Goal: Task Accomplishment & Management: Use online tool/utility

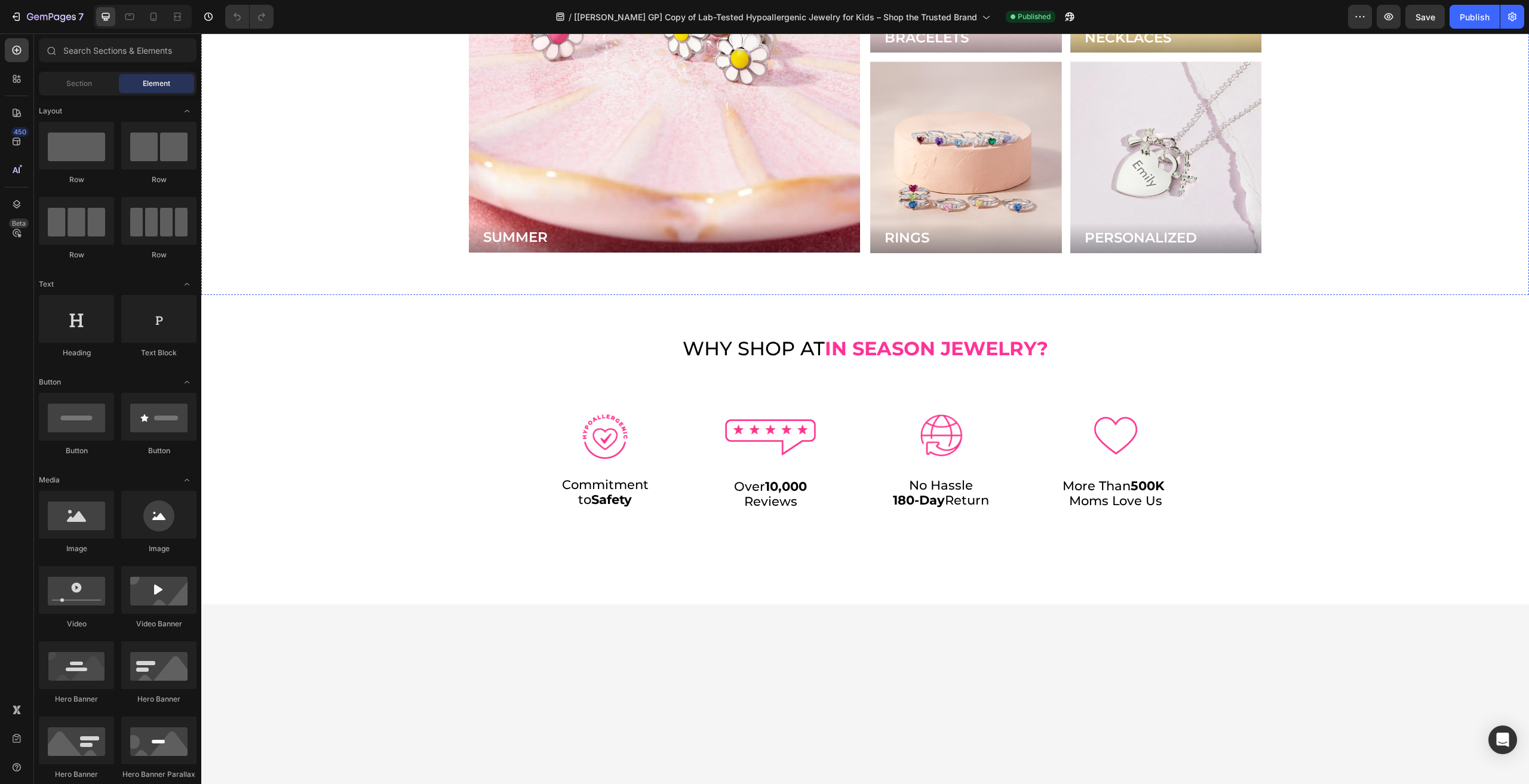
scroll to position [3763, 0]
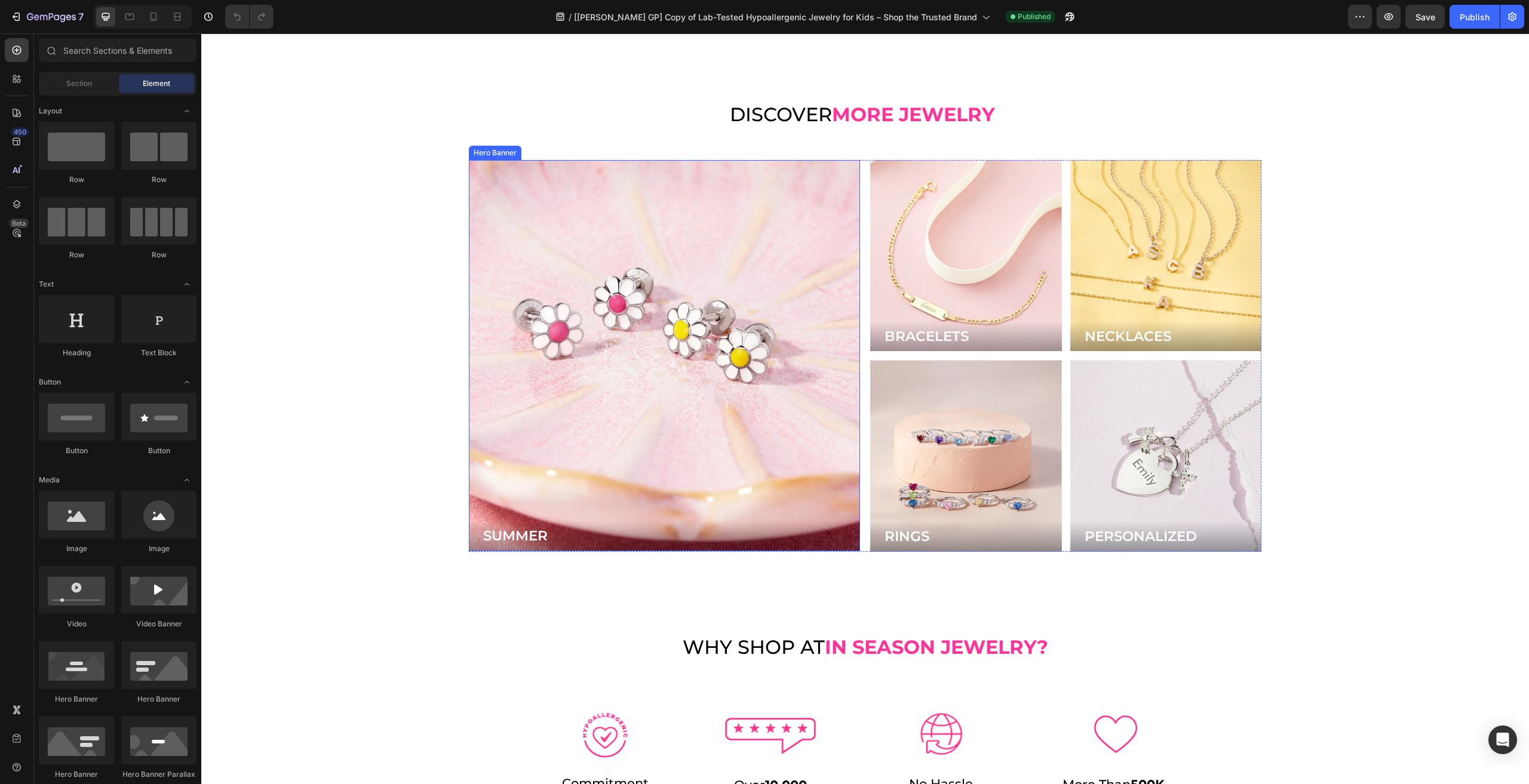
click at [740, 409] on div "Background Image" at bounding box center [665, 355] width 392 height 392
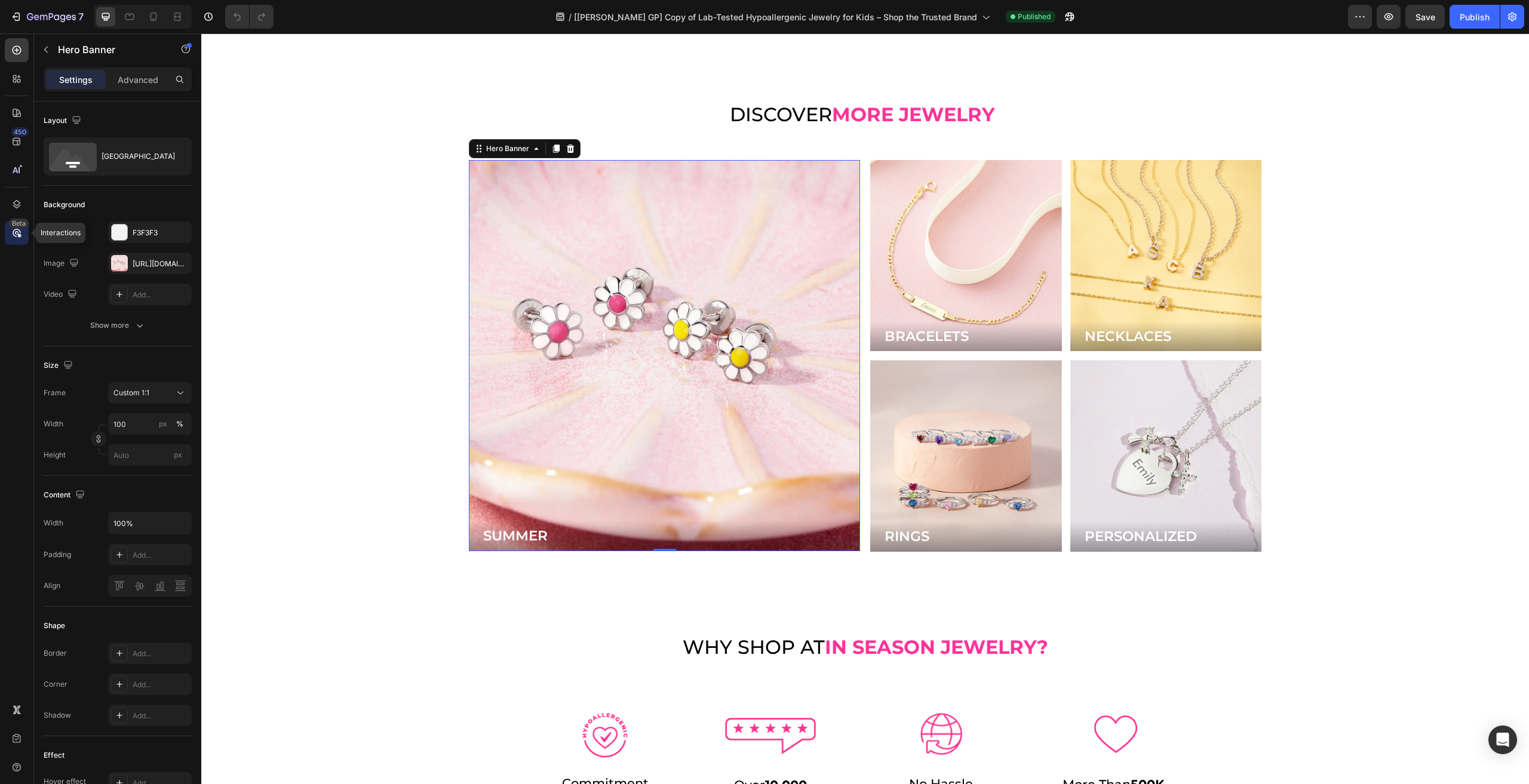
click at [7, 224] on div "Beta" at bounding box center [16, 233] width 24 height 24
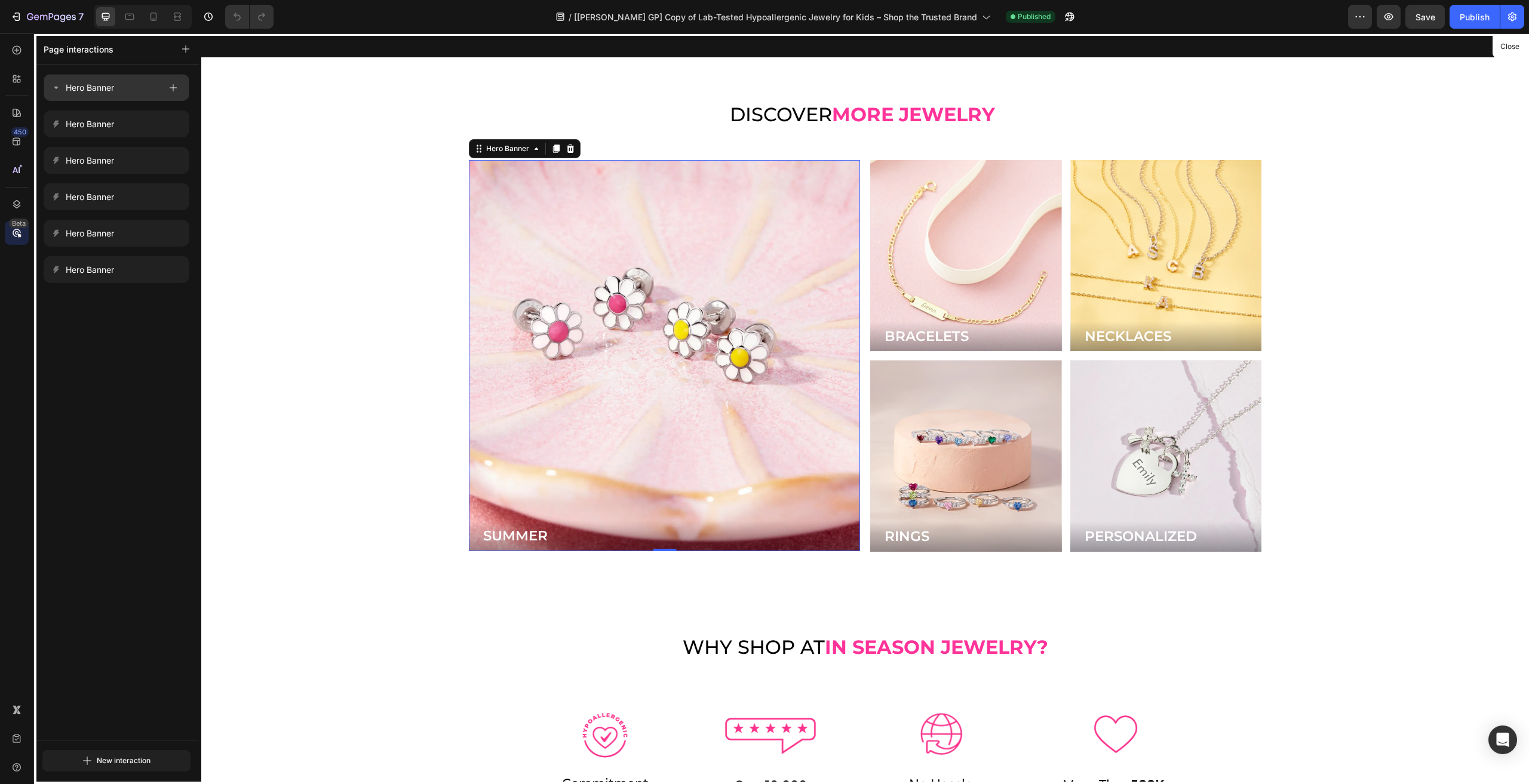
click at [95, 93] on p "Hero Banner" at bounding box center [90, 87] width 48 height 14
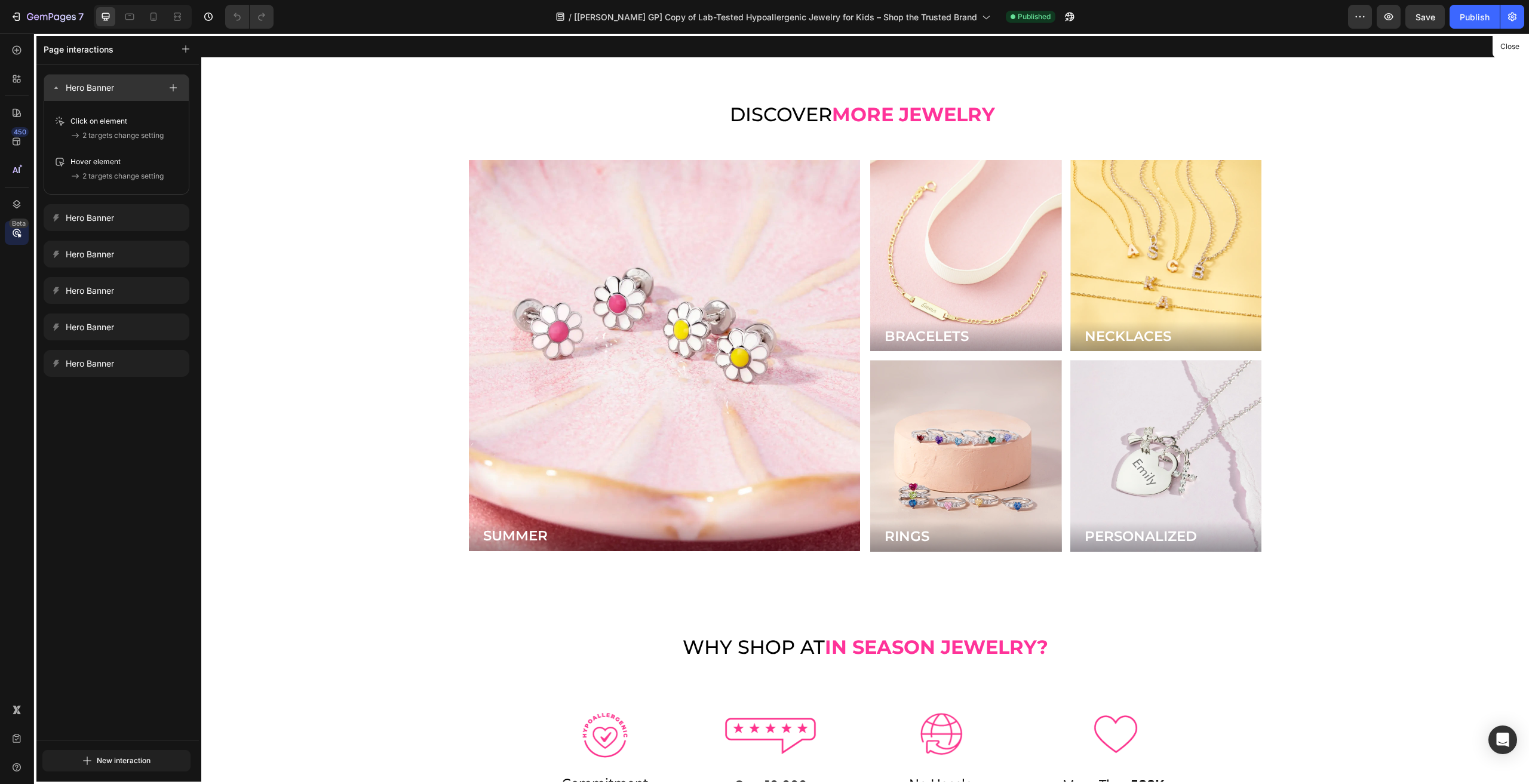
scroll to position [3721, 0]
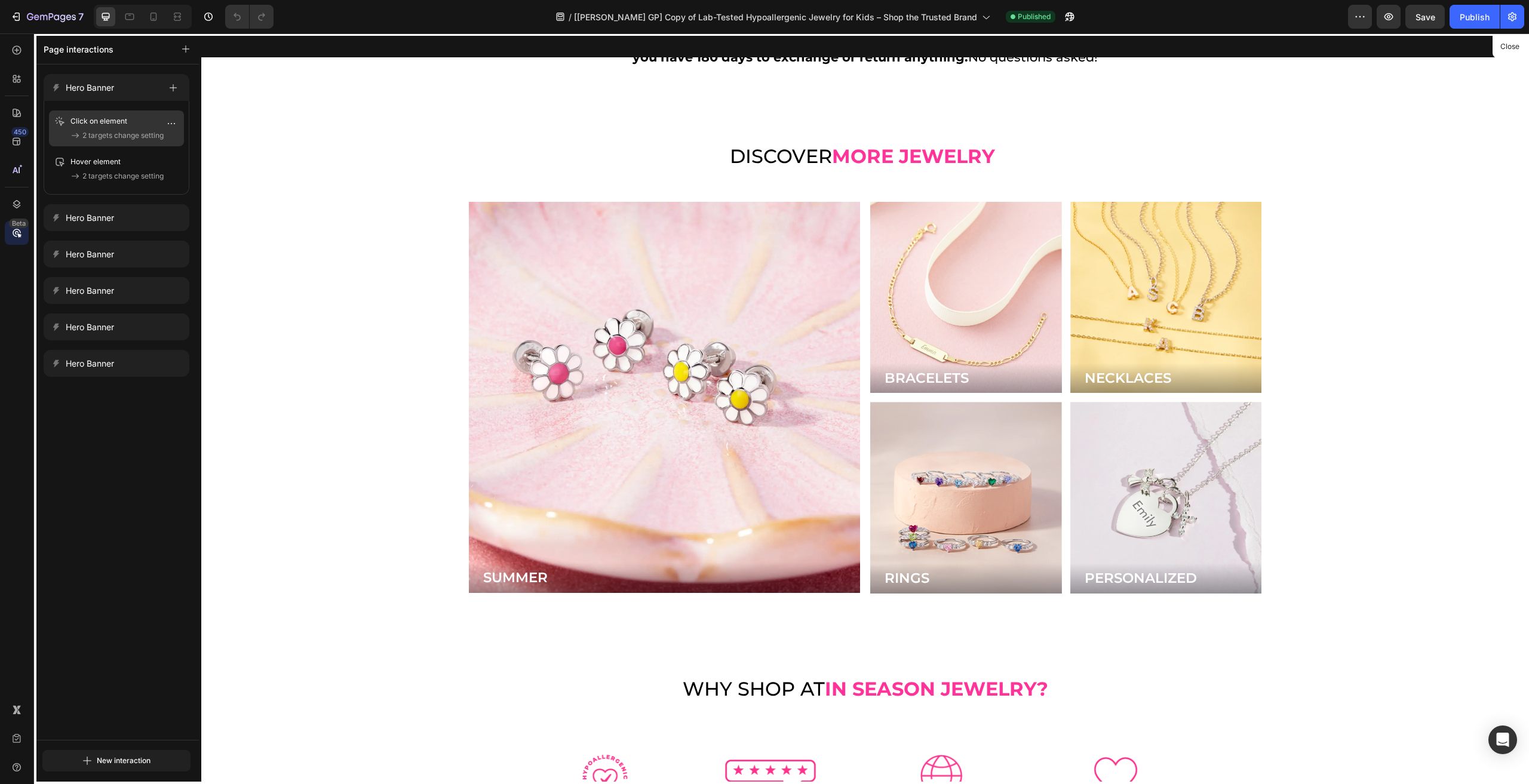
click at [104, 119] on p "Click on element" at bounding box center [107, 120] width 73 height 12
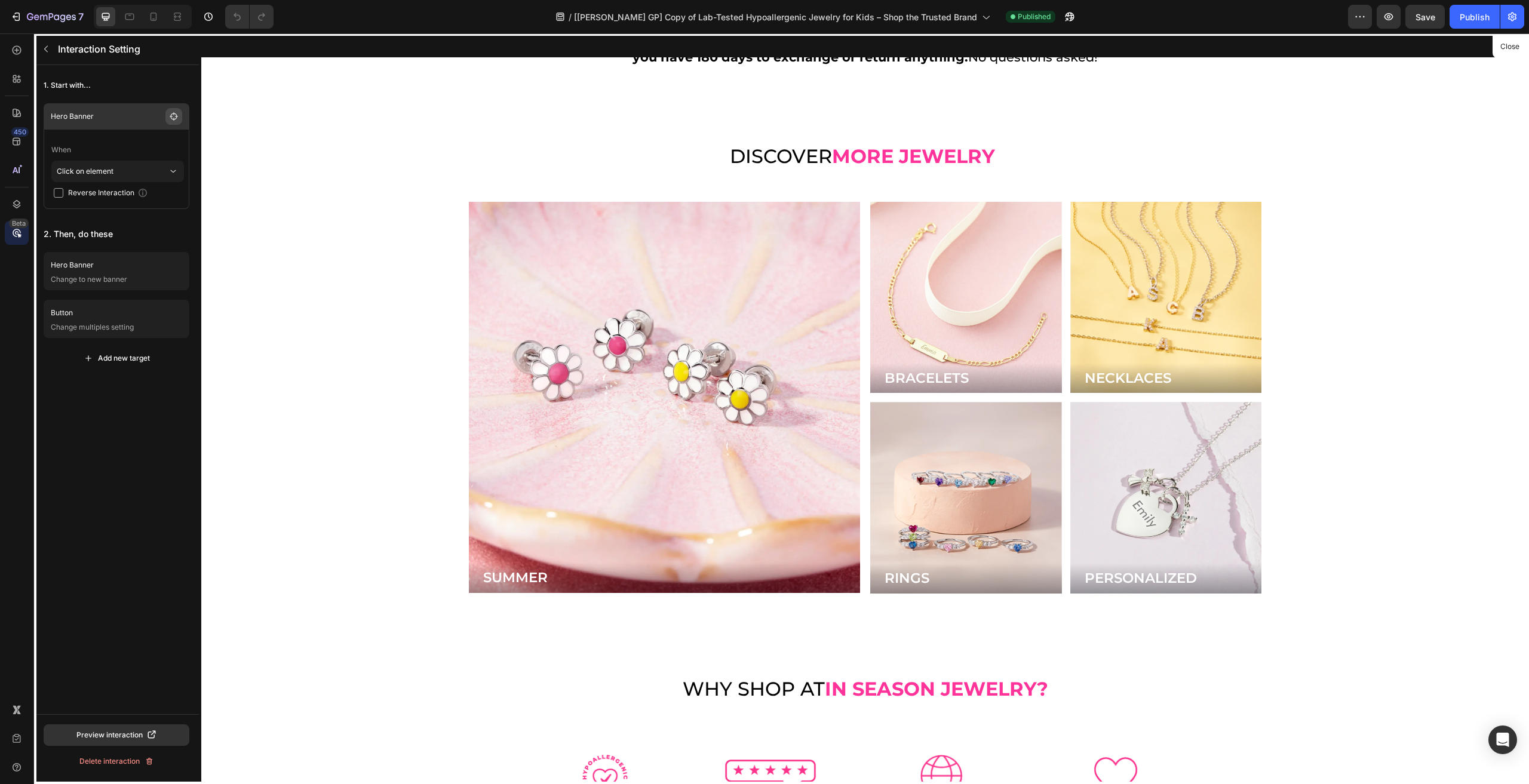
click at [175, 115] on icon "button" at bounding box center [173, 116] width 10 height 10
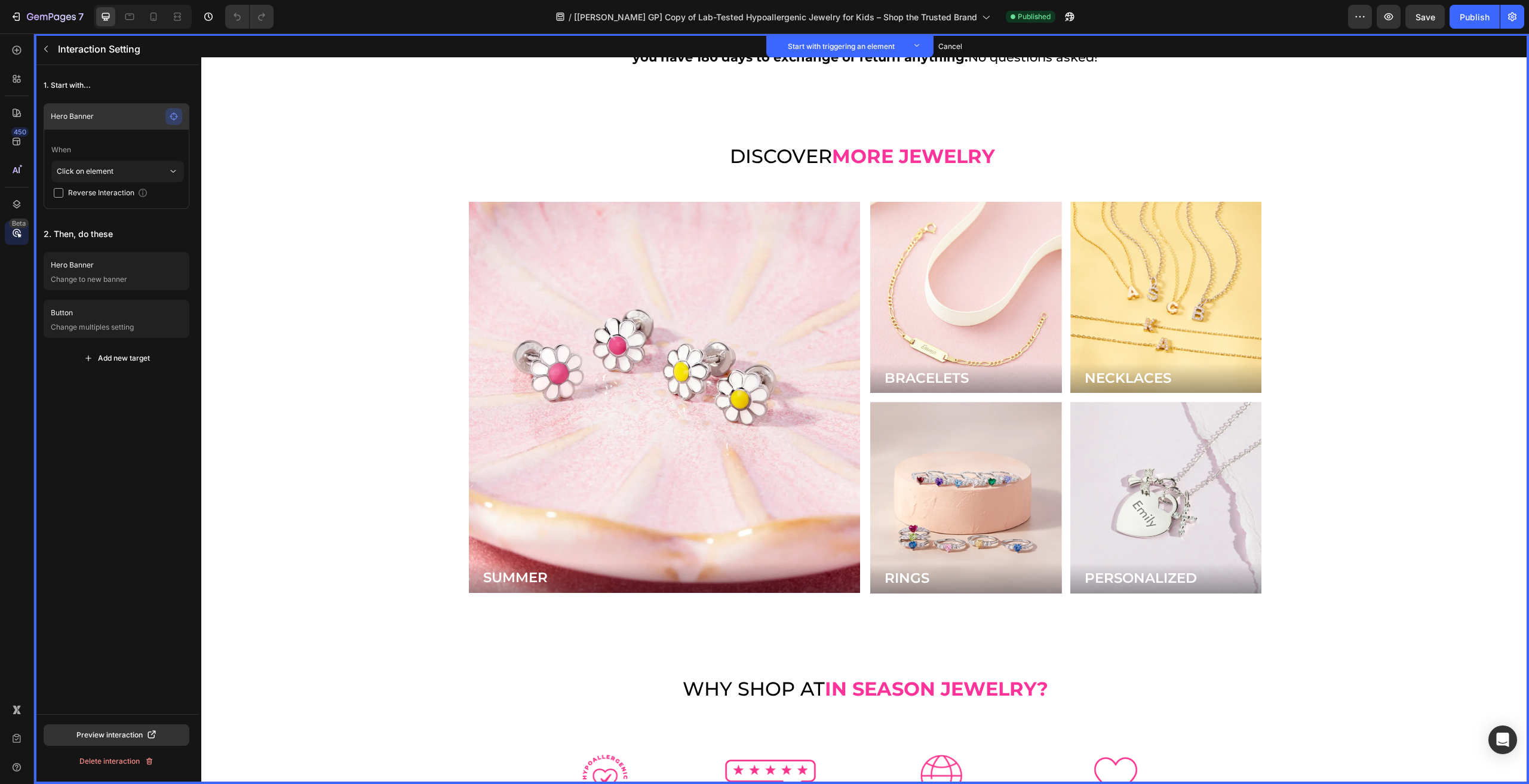
click at [122, 117] on p "Hero Banner" at bounding box center [108, 116] width 115 height 12
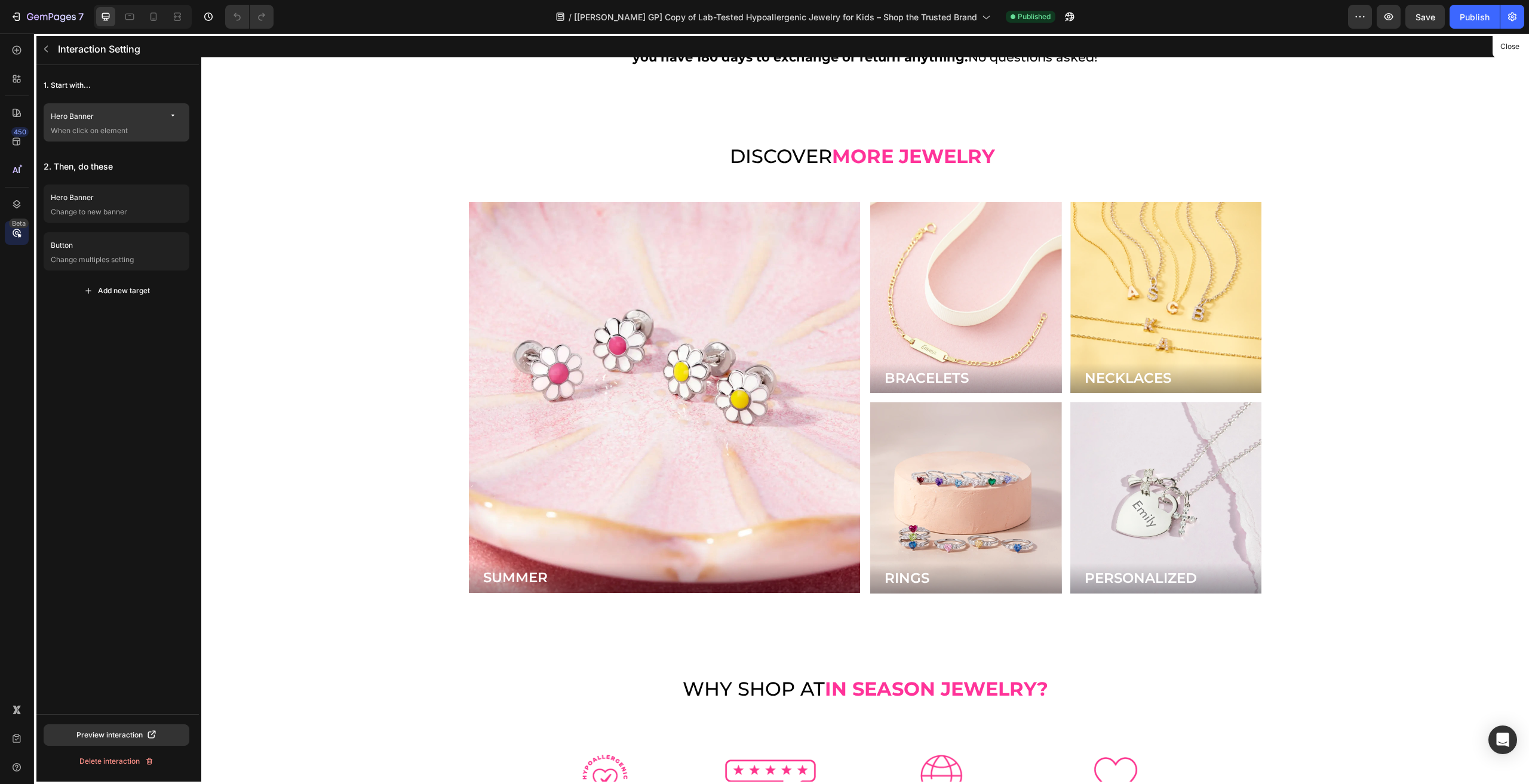
click at [104, 117] on p "Hero Banner" at bounding box center [108, 116] width 115 height 12
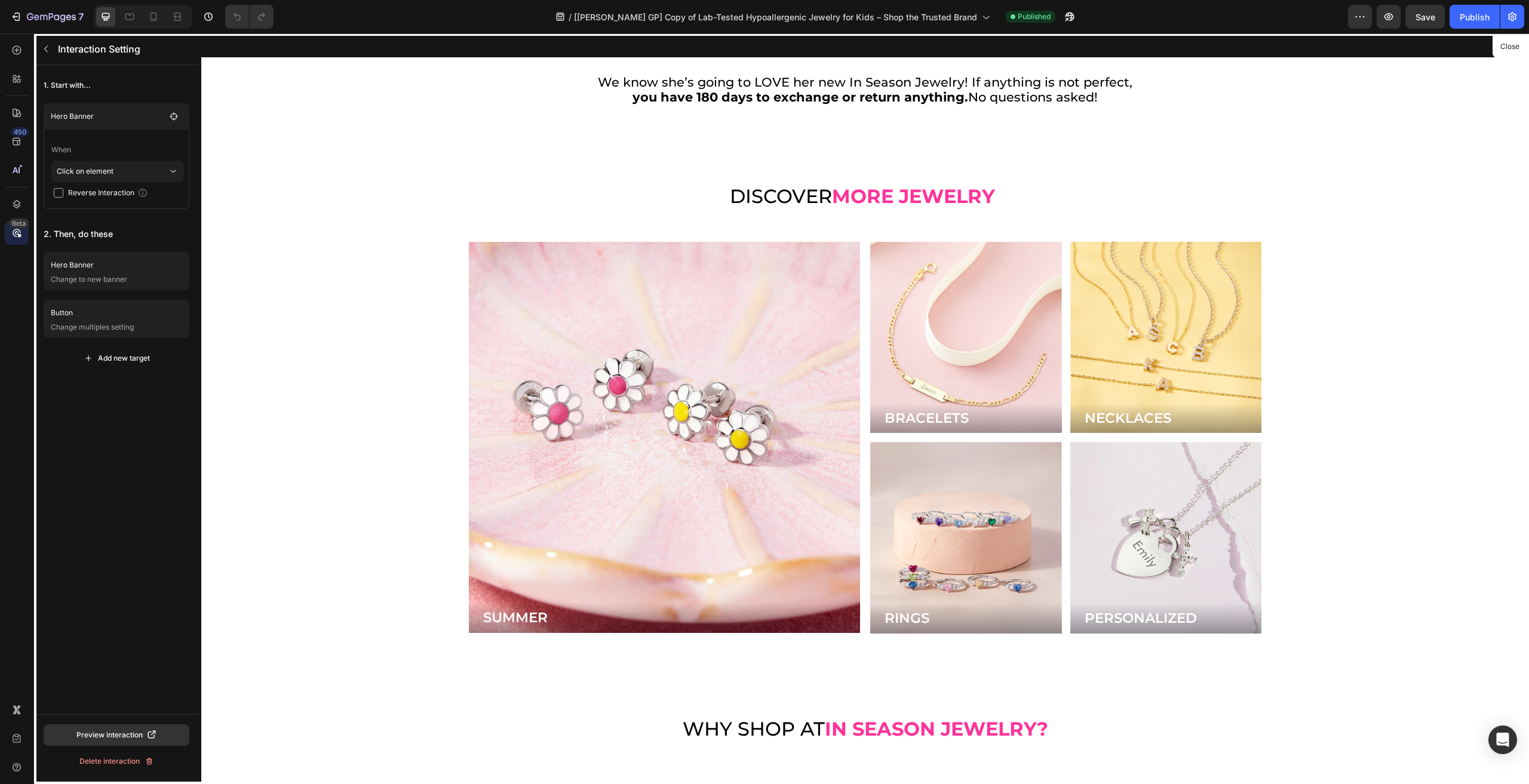
scroll to position [3679, 0]
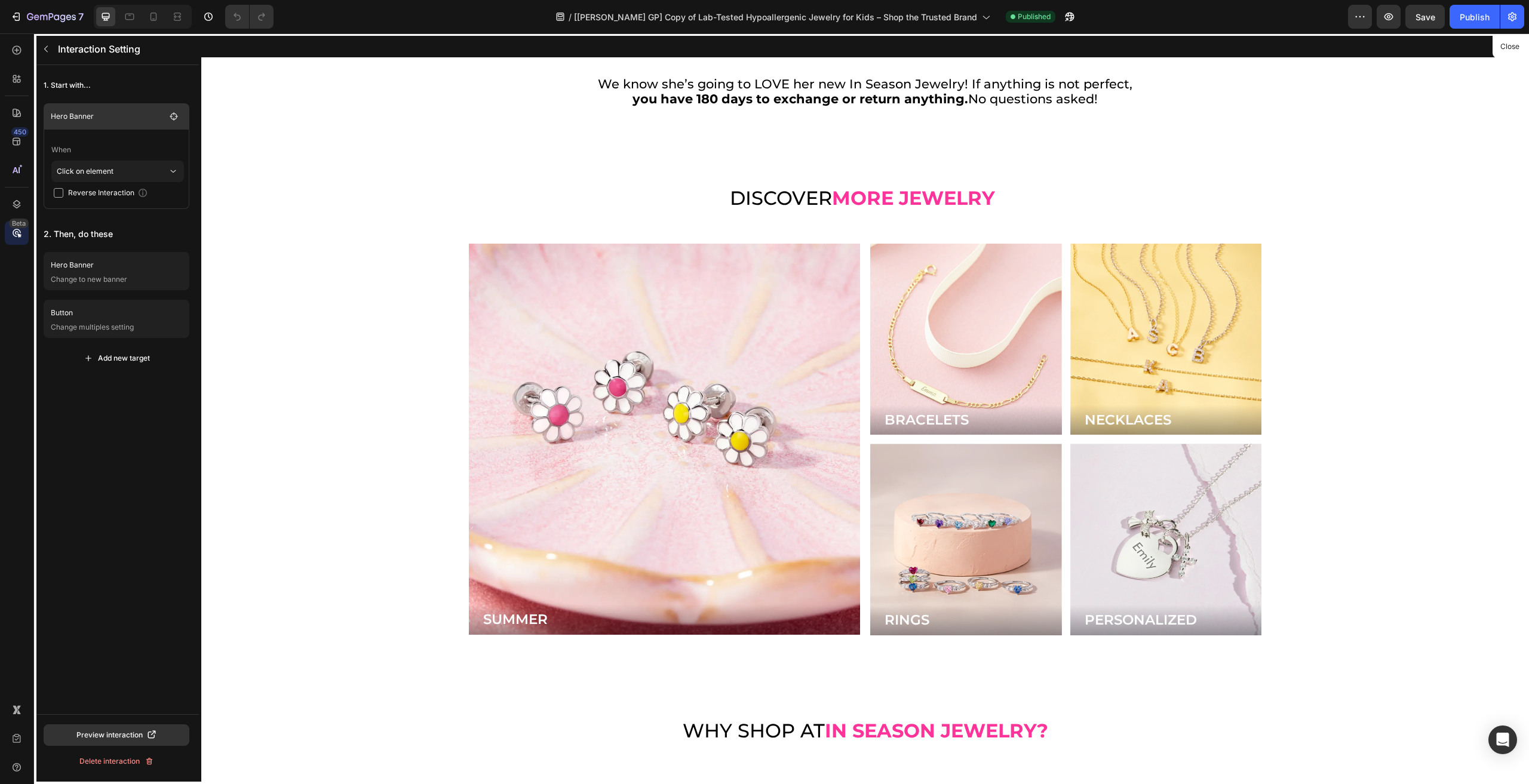
click at [73, 122] on div "Hero Banner" at bounding box center [116, 116] width 131 height 17
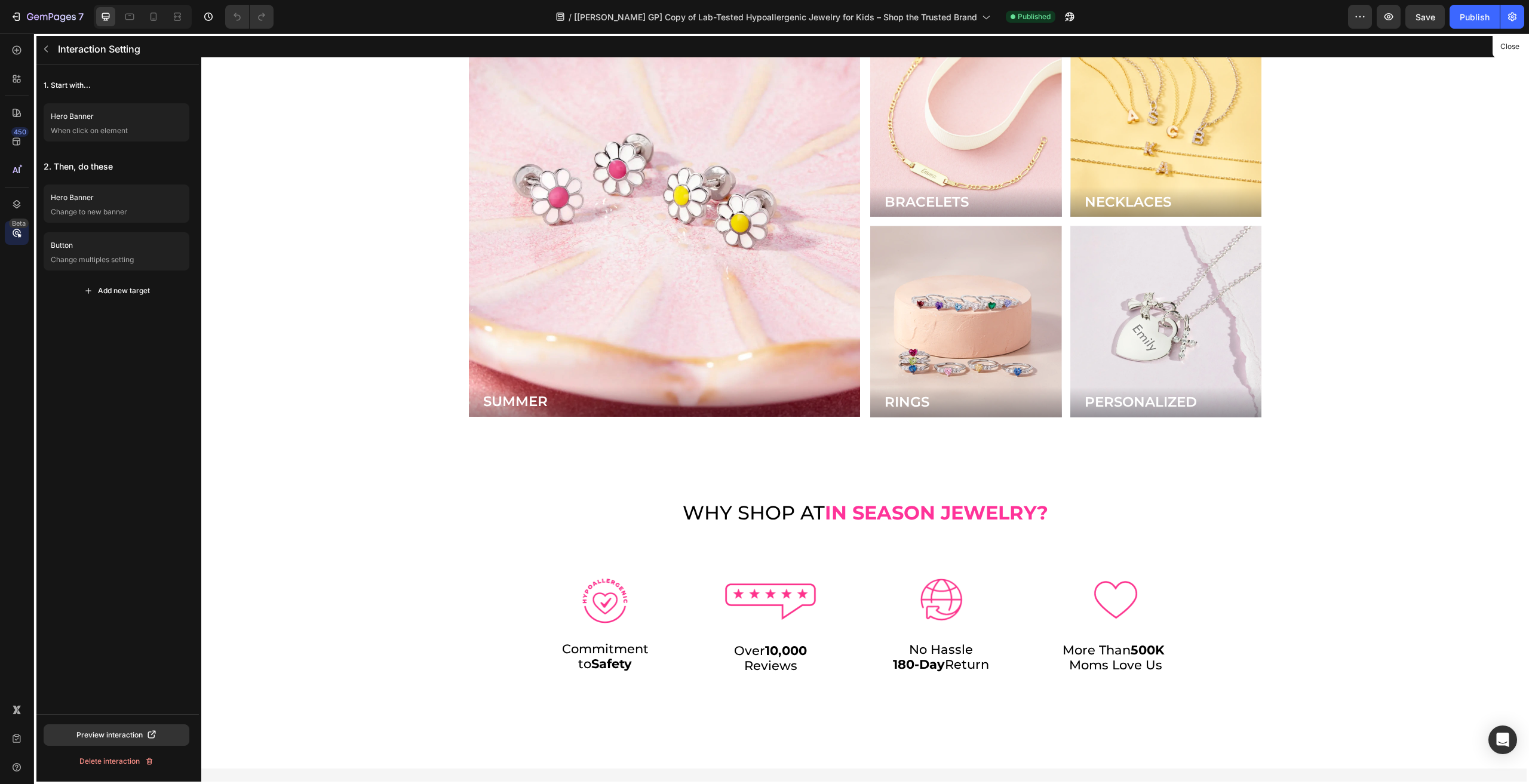
scroll to position [3762, 0]
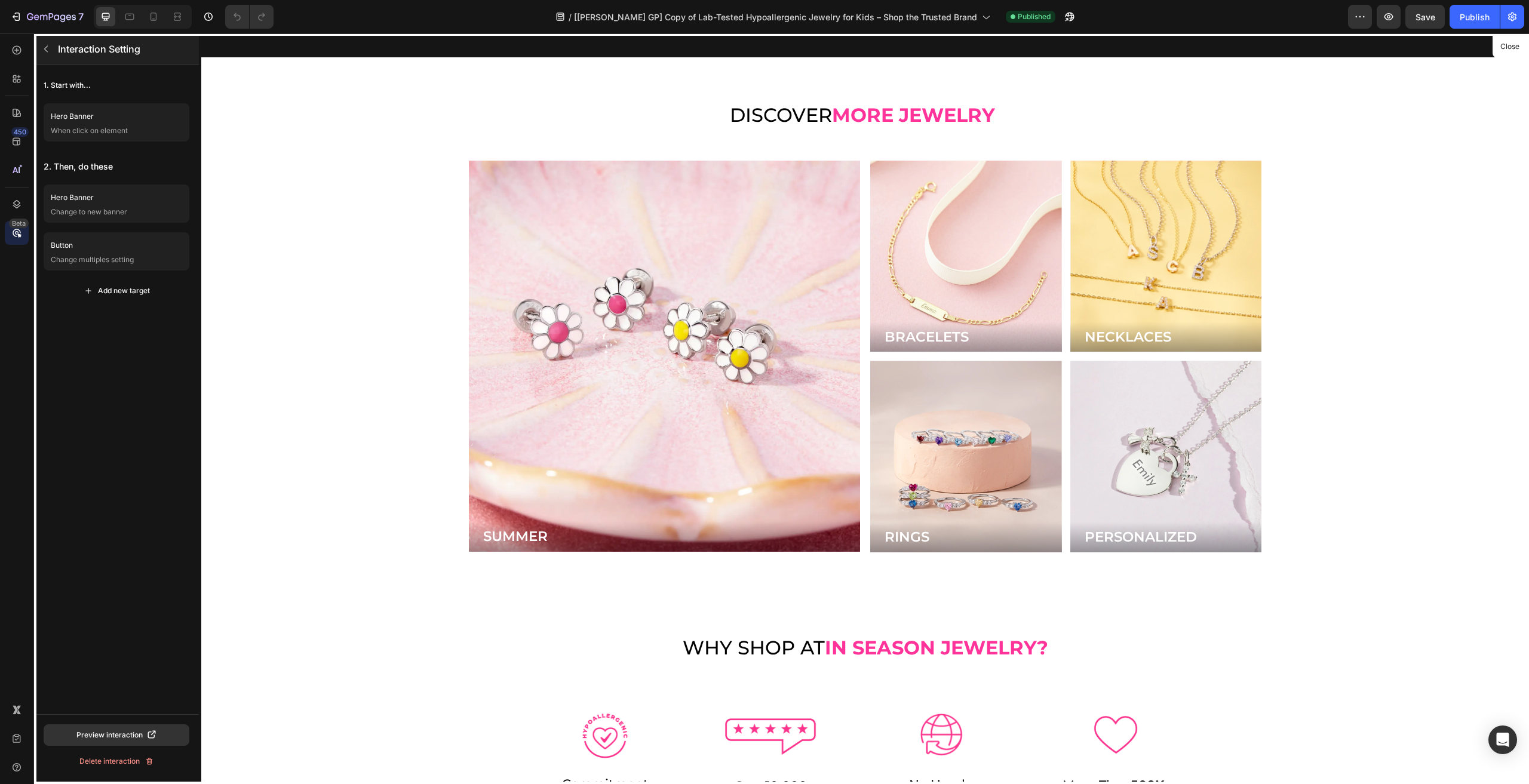
click at [47, 54] on icon "button" at bounding box center [45, 49] width 10 height 10
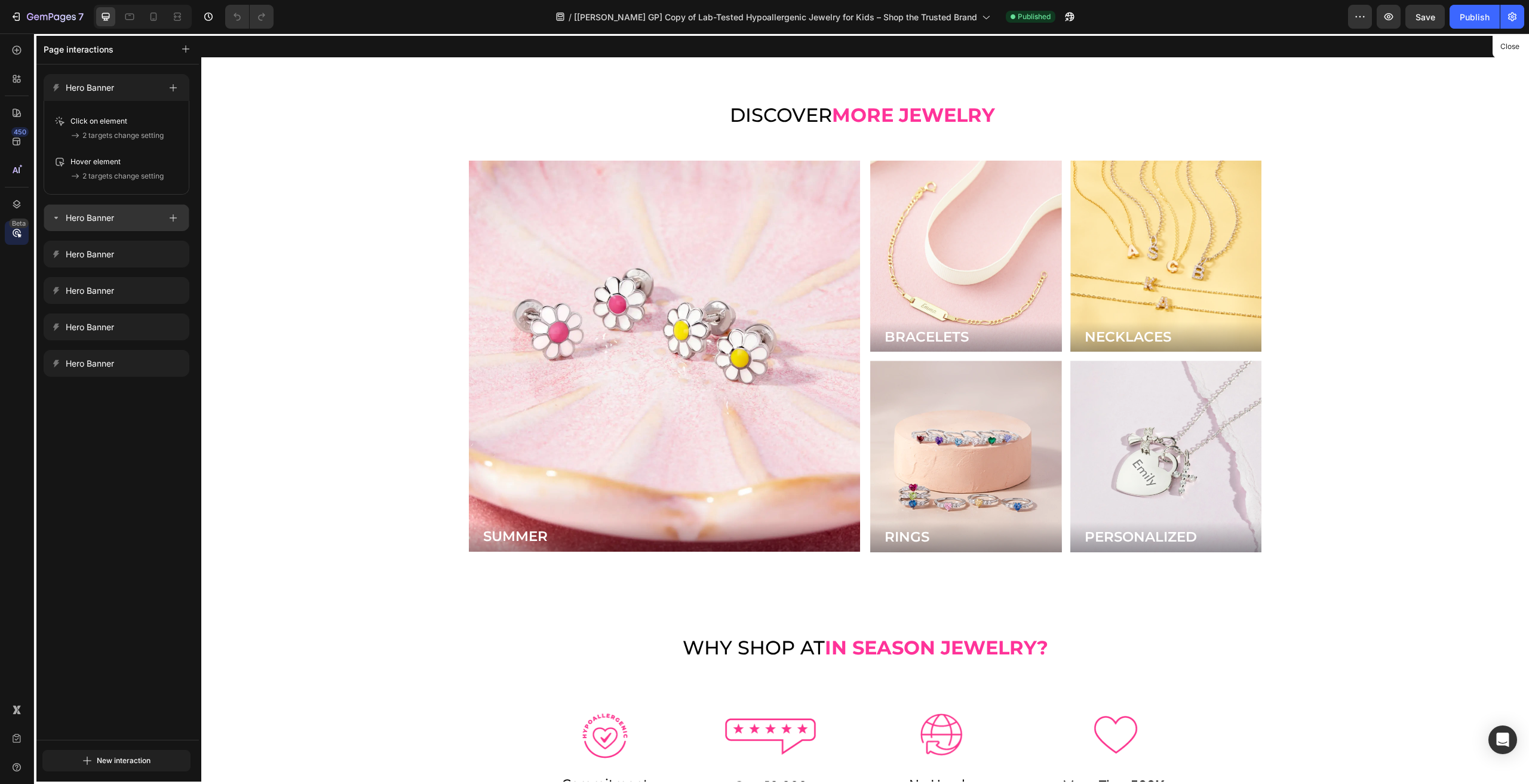
click at [95, 226] on div "Hero Banner" at bounding box center [106, 218] width 109 height 17
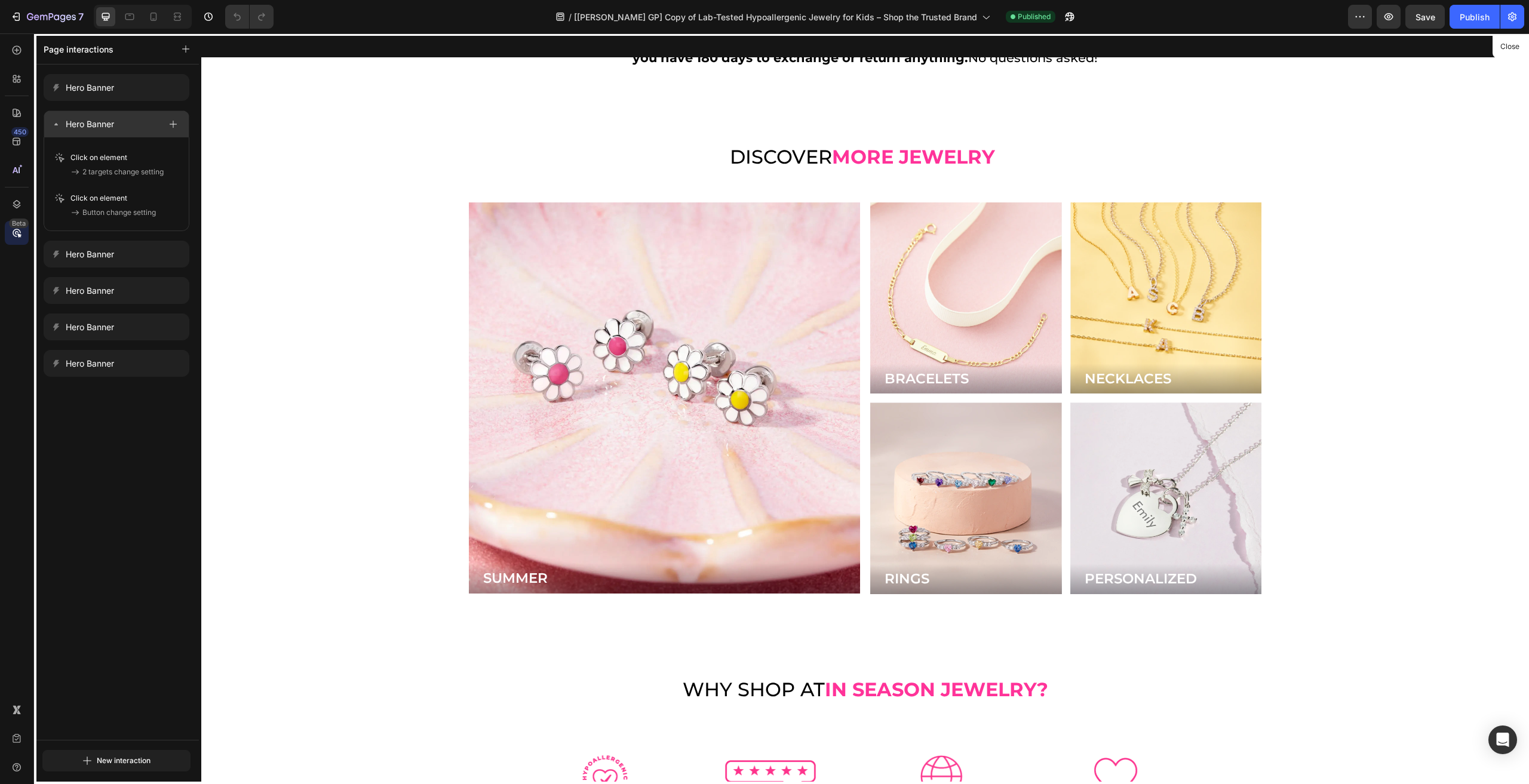
click at [103, 124] on p "Hero Banner" at bounding box center [90, 124] width 48 height 14
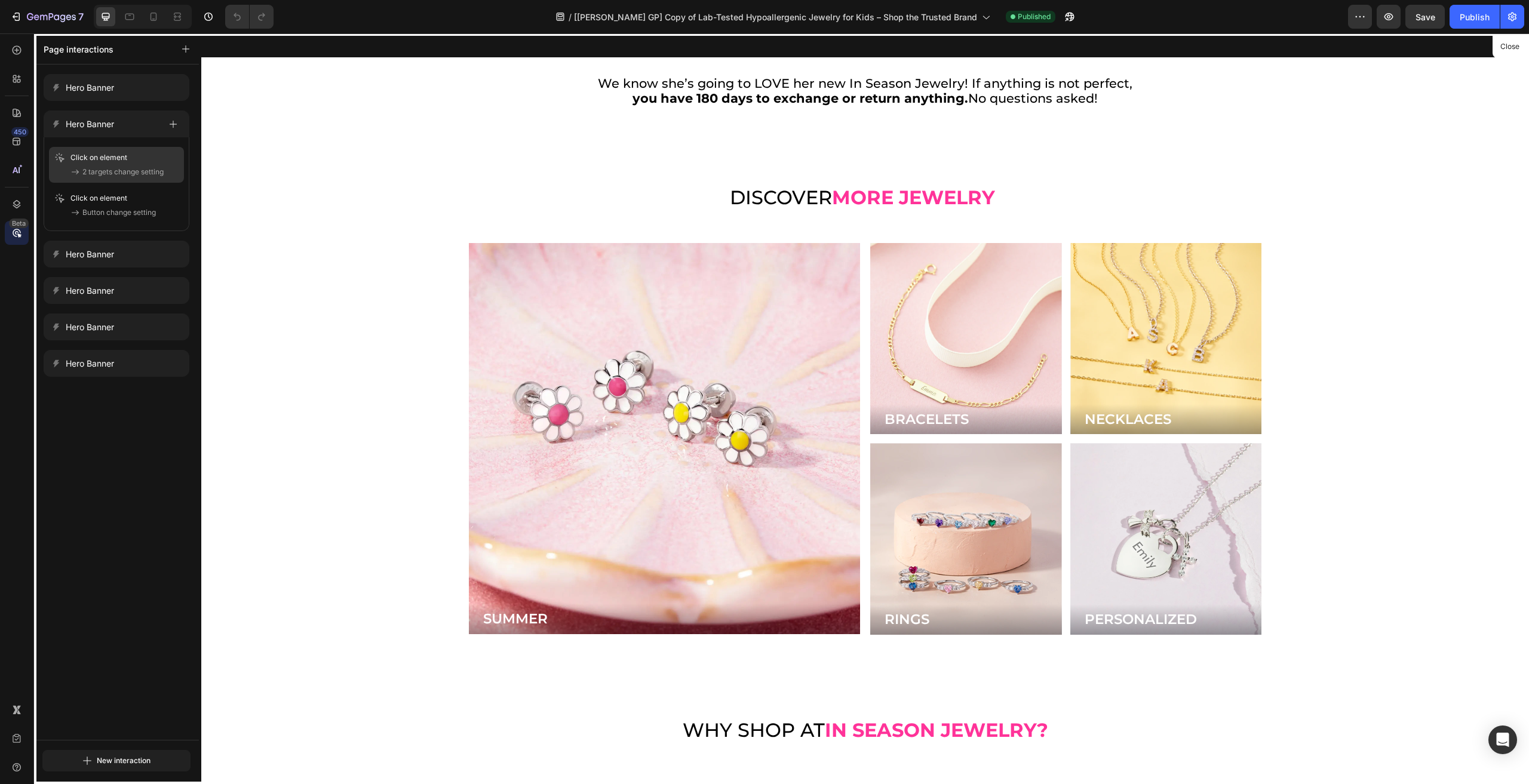
scroll to position [3679, 0]
click at [91, 158] on p "Click on element" at bounding box center [107, 157] width 73 height 12
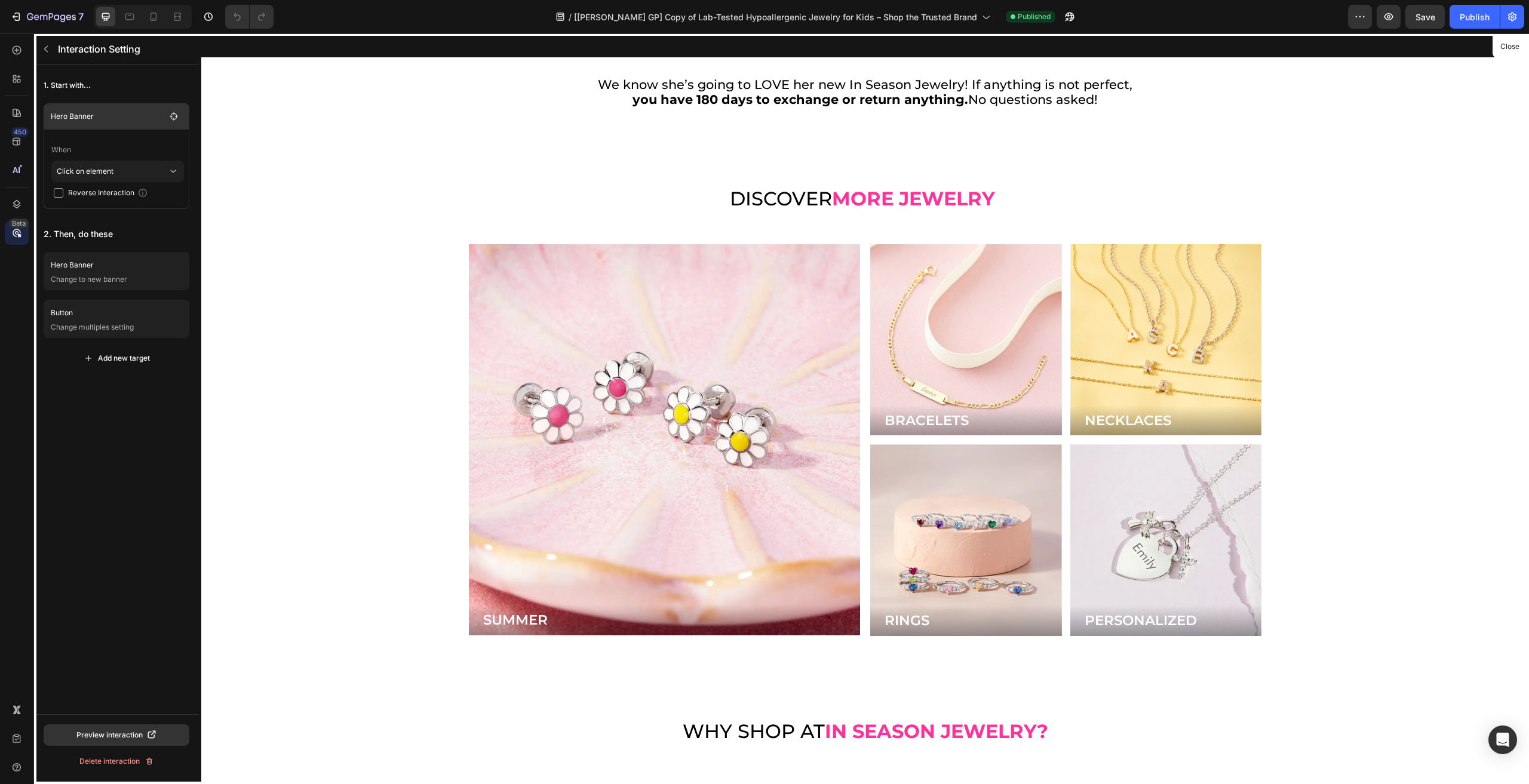
click at [71, 119] on p "Hero Banner" at bounding box center [108, 116] width 115 height 12
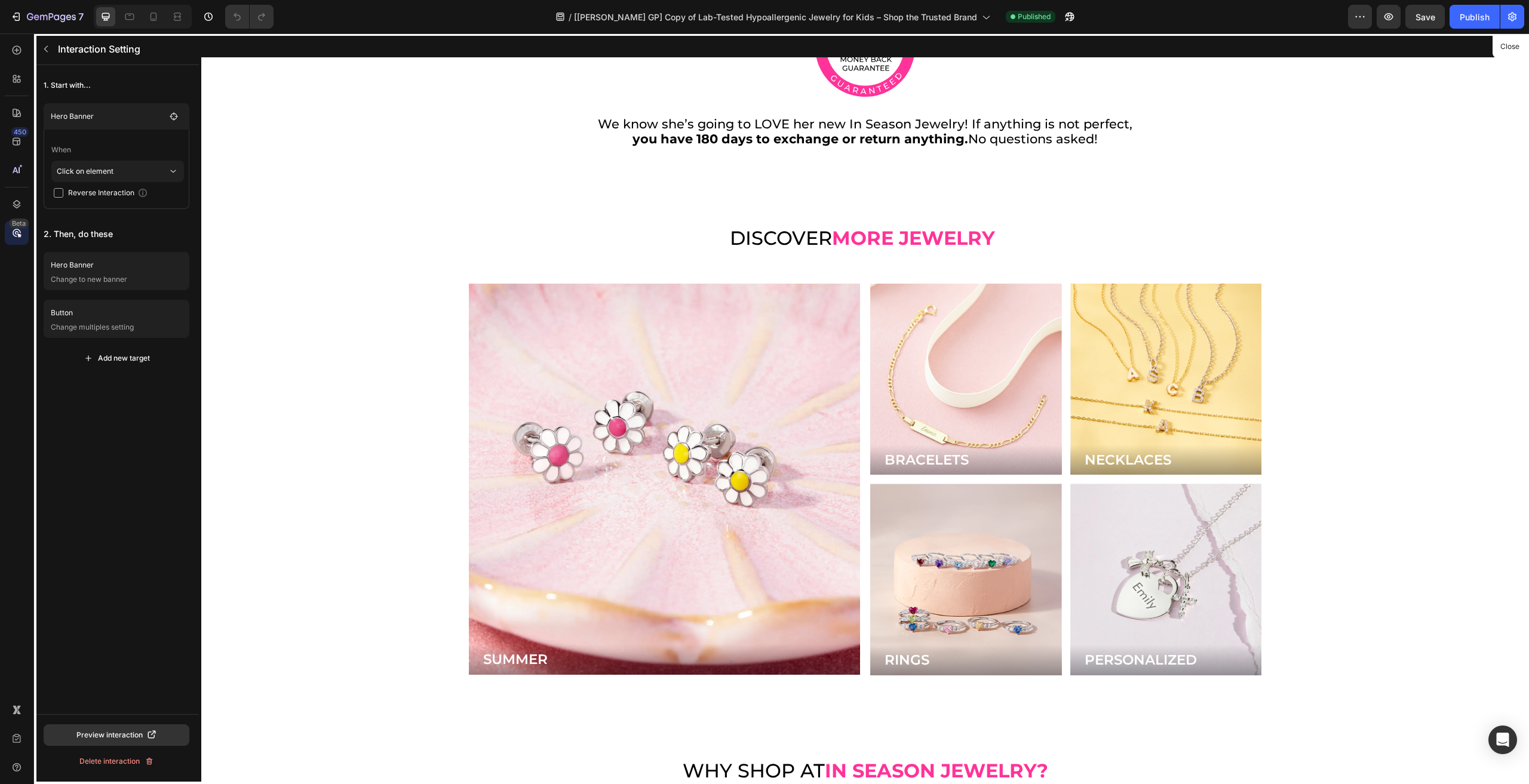
scroll to position [3637, 0]
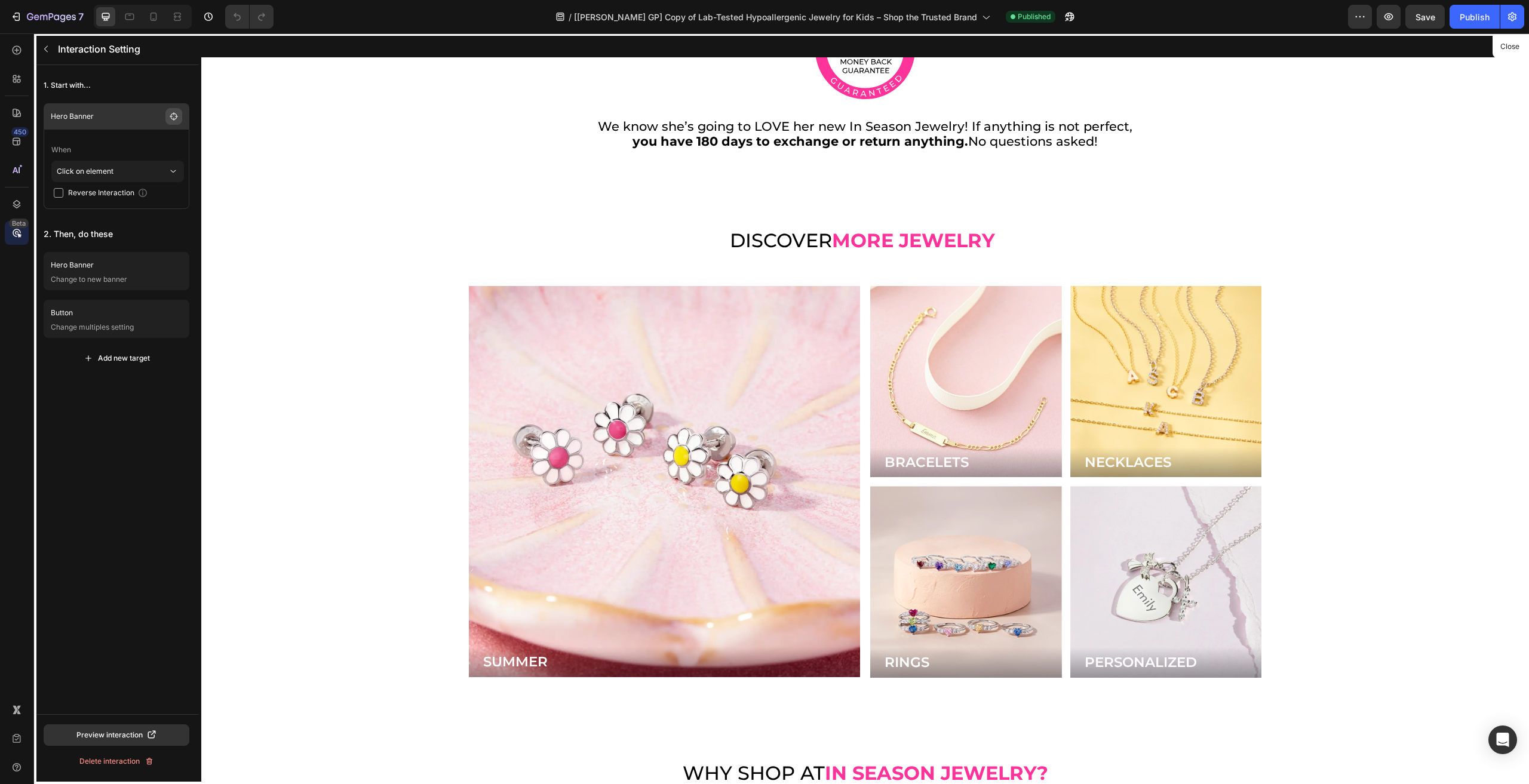
click at [170, 122] on button "button" at bounding box center [173, 116] width 17 height 17
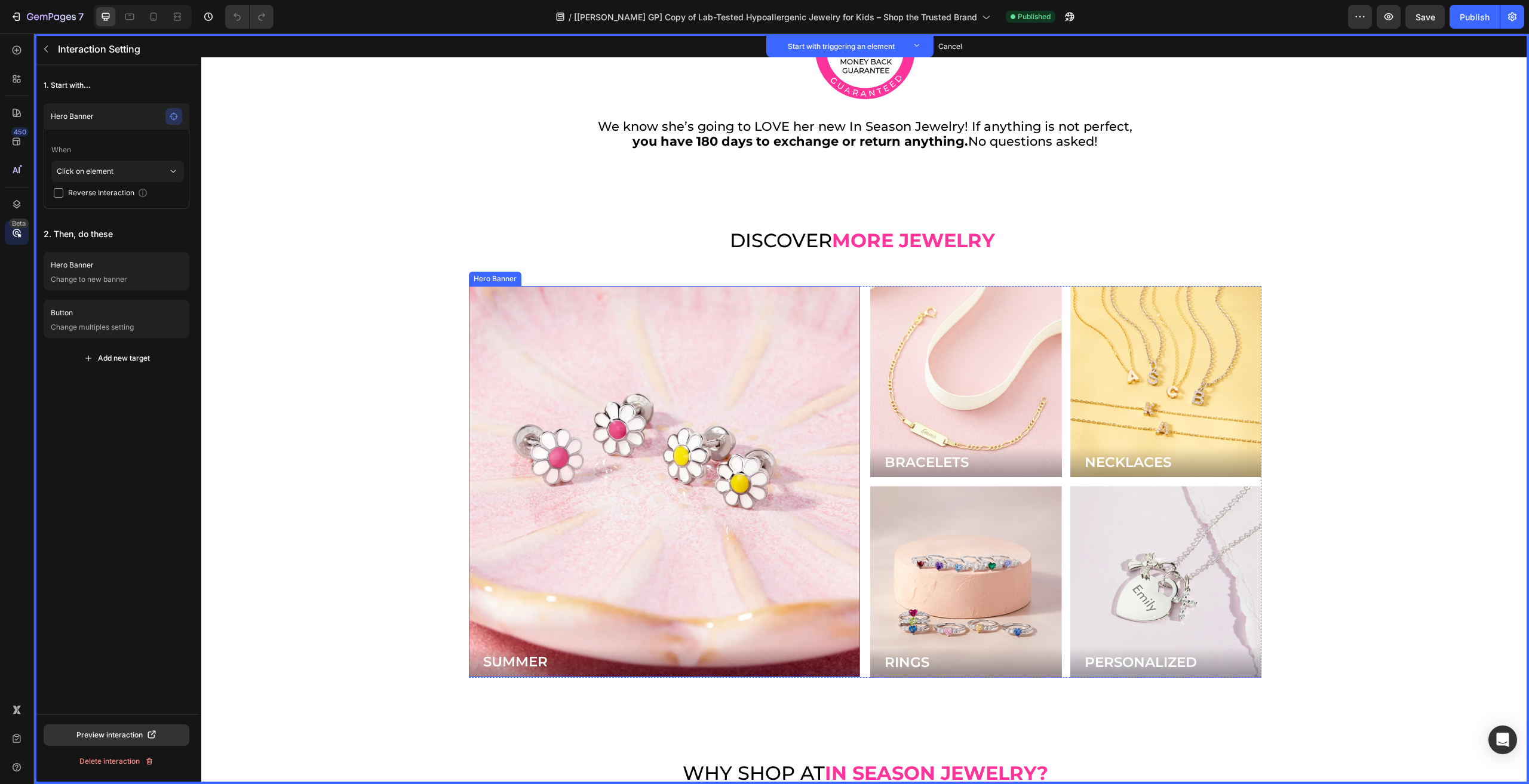
click at [628, 406] on div "Background Image" at bounding box center [665, 482] width 392 height 392
click at [48, 45] on icon "button" at bounding box center [45, 49] width 10 height 10
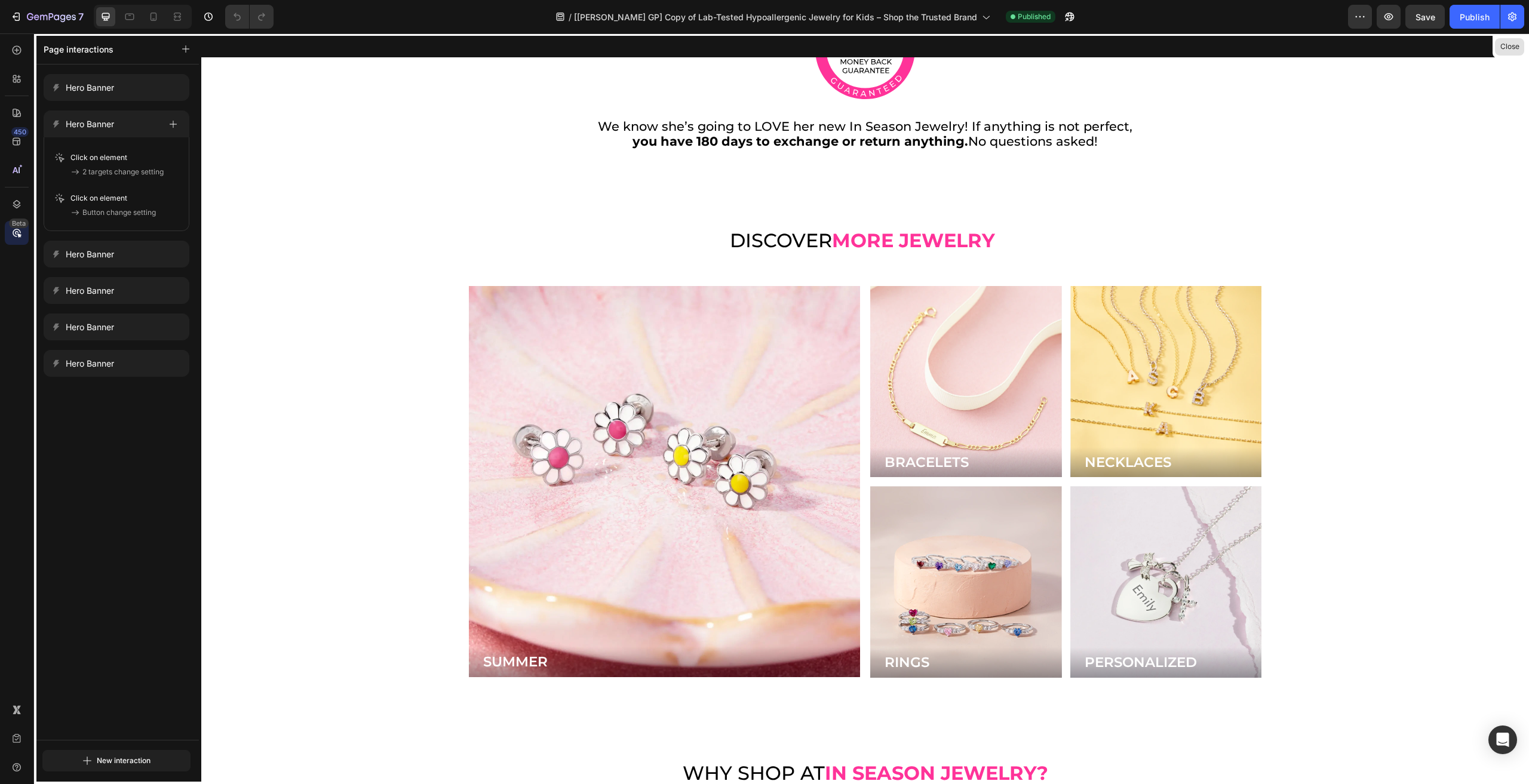
click at [1503, 41] on button "Close" at bounding box center [1509, 46] width 29 height 17
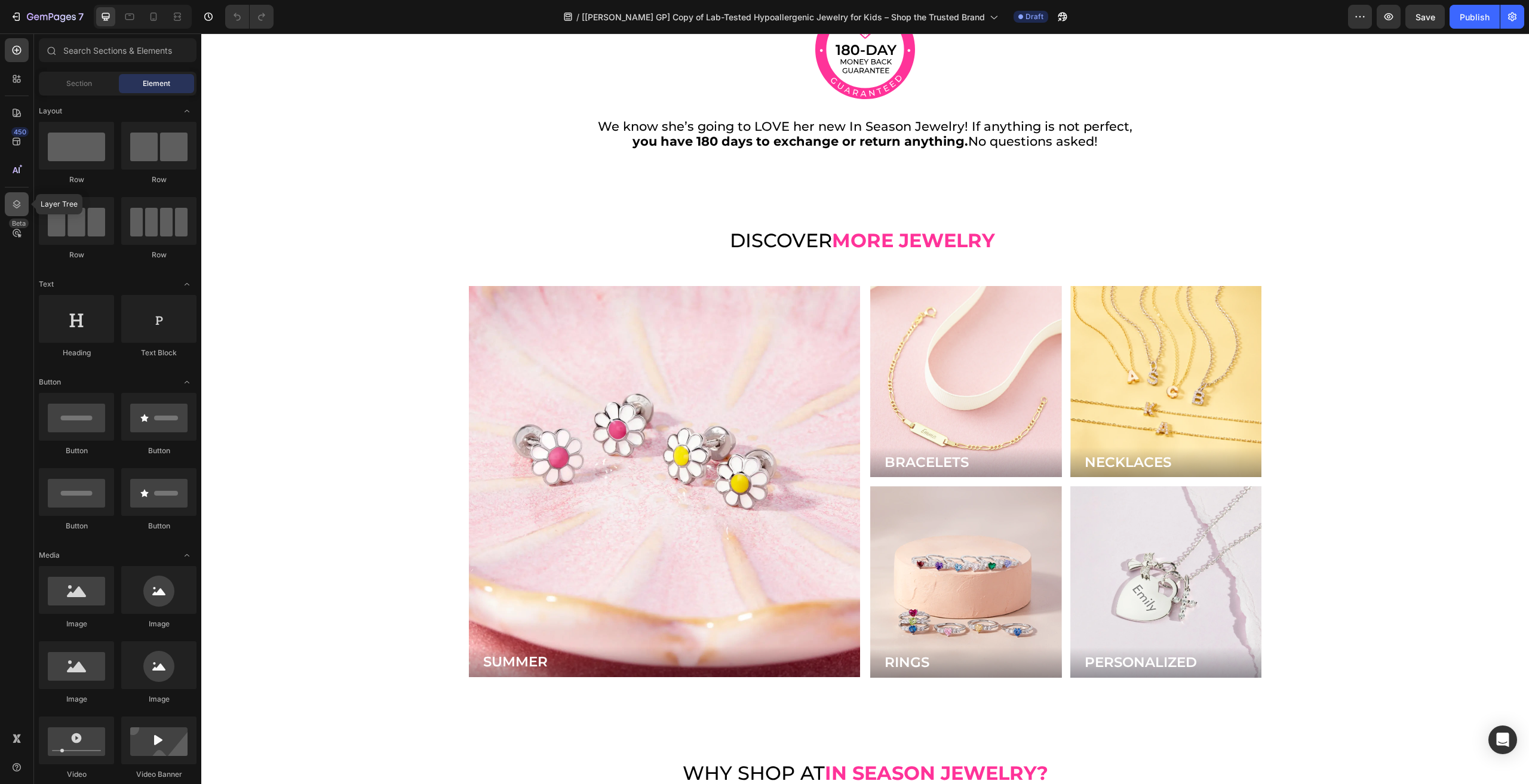
click at [14, 214] on div at bounding box center [16, 204] width 24 height 24
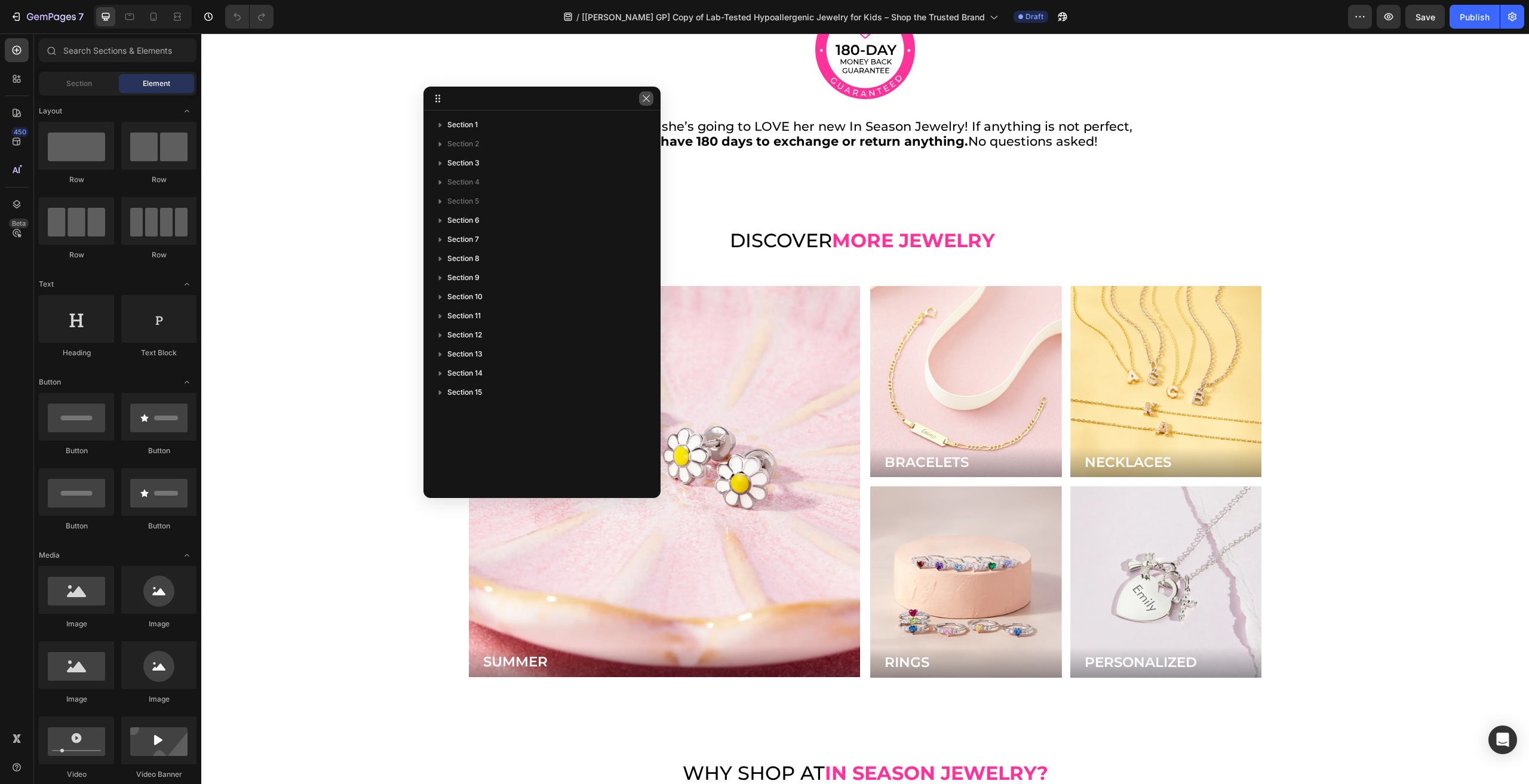
click at [651, 98] on button "button" at bounding box center [646, 98] width 14 height 14
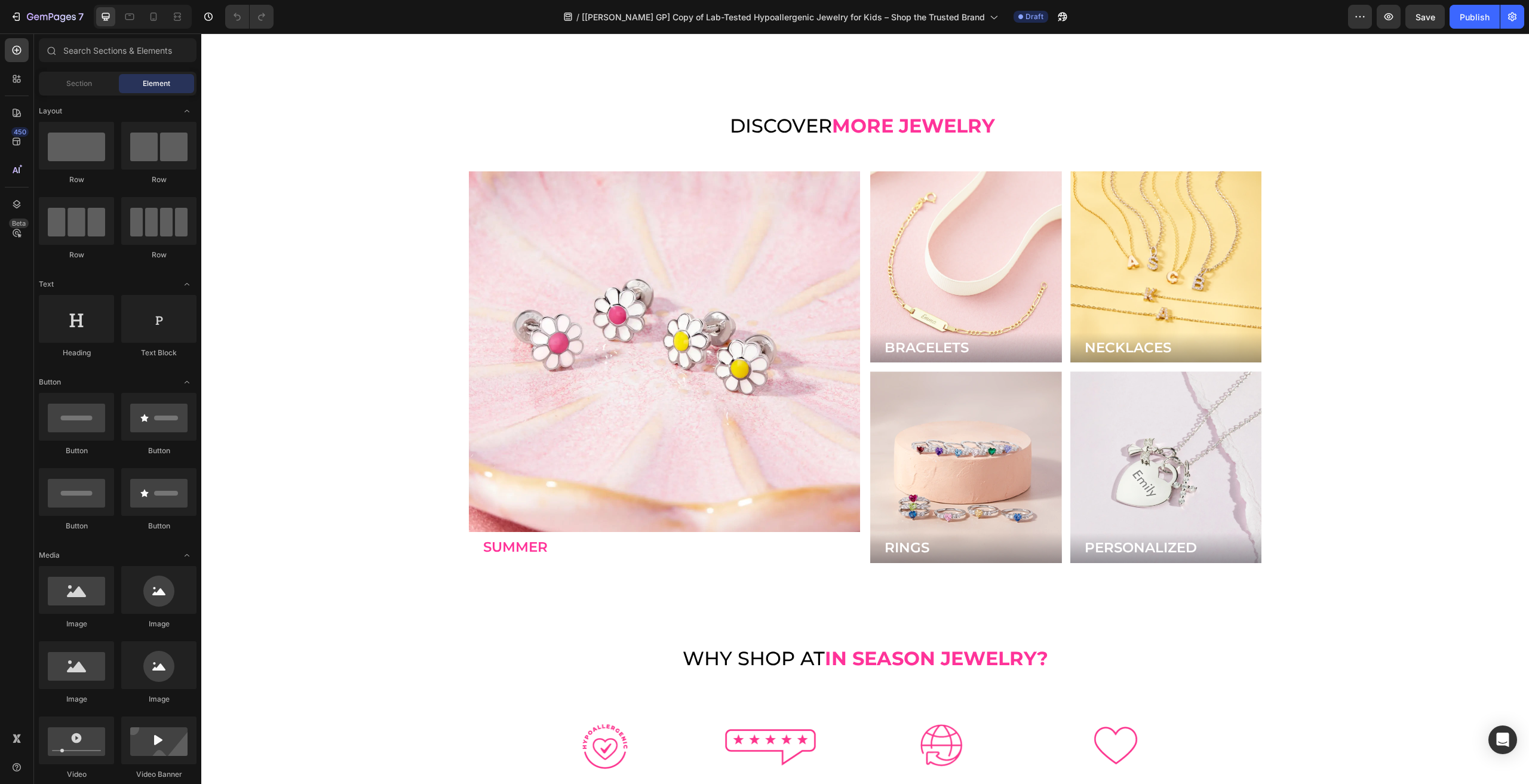
scroll to position [3750, 0]
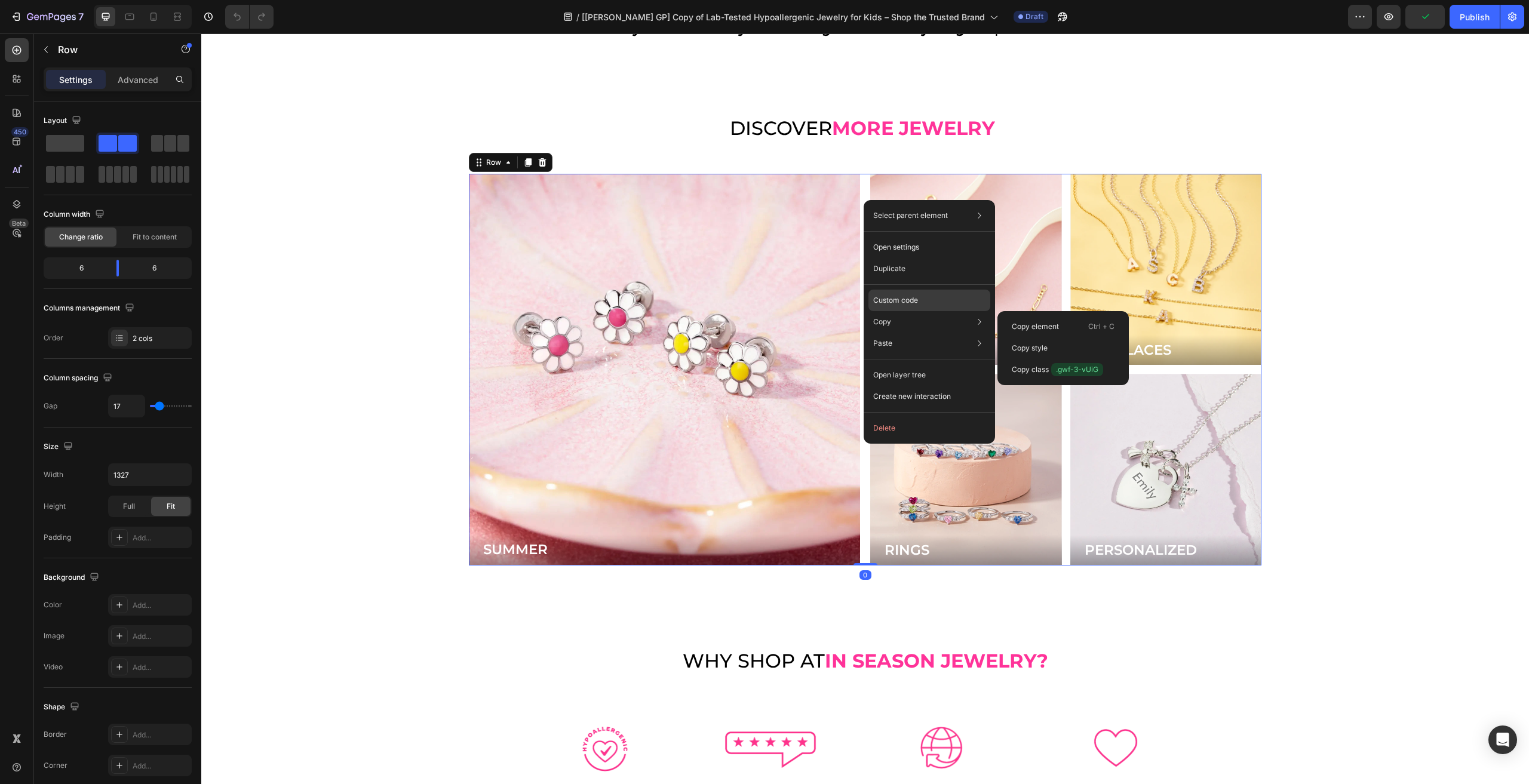
click at [905, 333] on div "Custom code" at bounding box center [930, 343] width 122 height 21
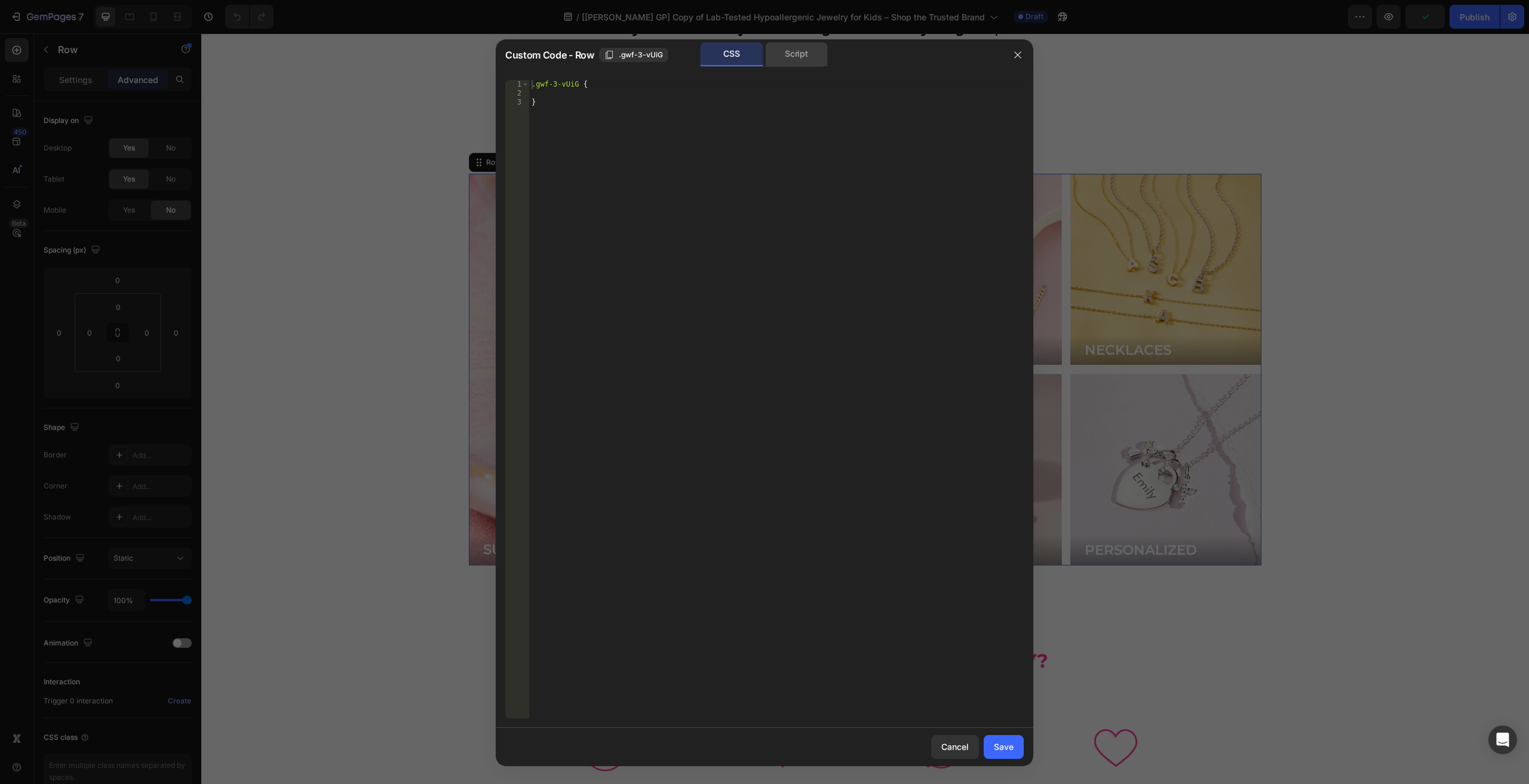
click at [791, 64] on div "Script" at bounding box center [797, 54] width 62 height 24
click at [744, 64] on div "CSS" at bounding box center [731, 54] width 62 height 24
click at [1021, 54] on icon "button" at bounding box center [1018, 54] width 10 height 10
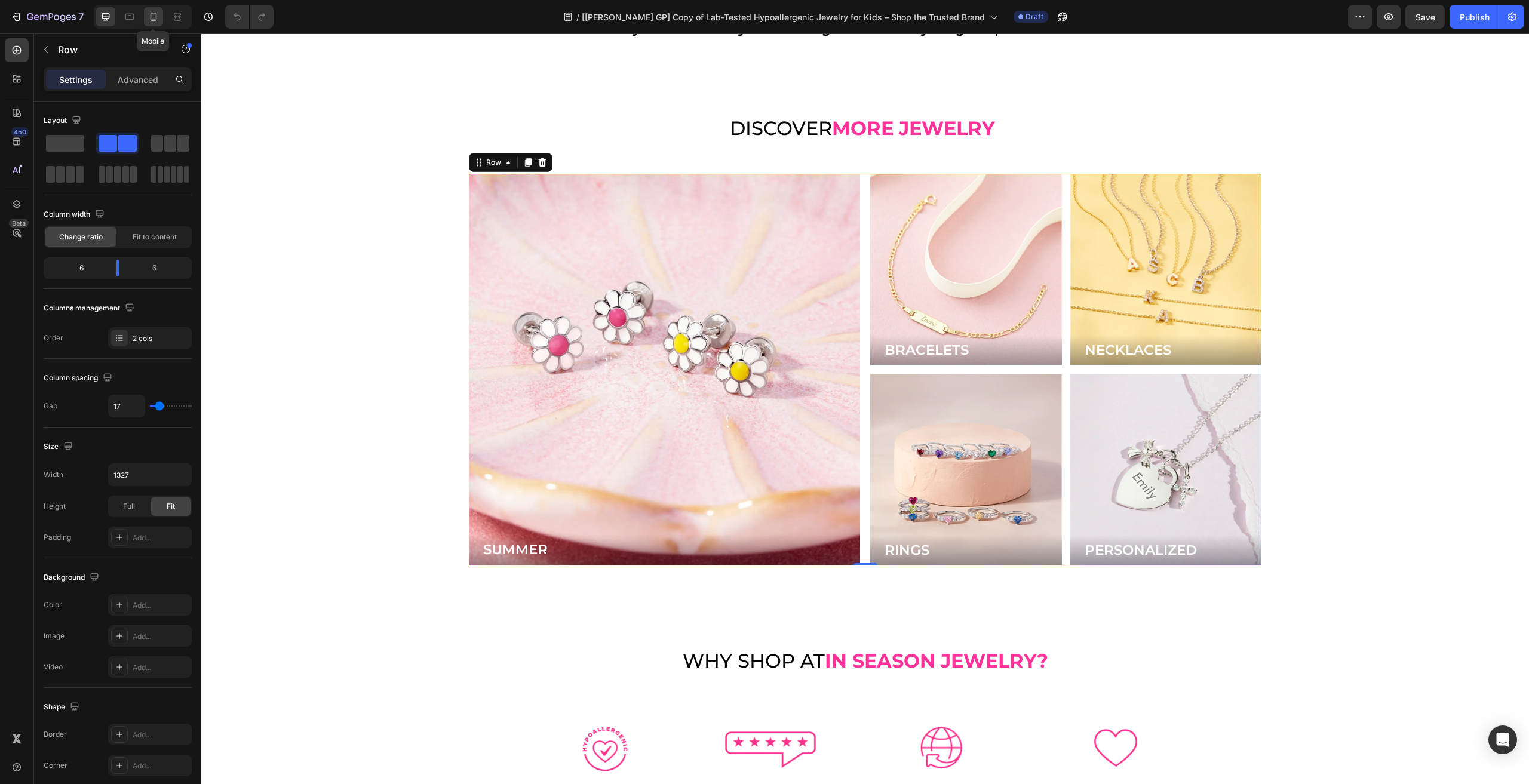
click at [153, 21] on icon at bounding box center [153, 16] width 6 height 8
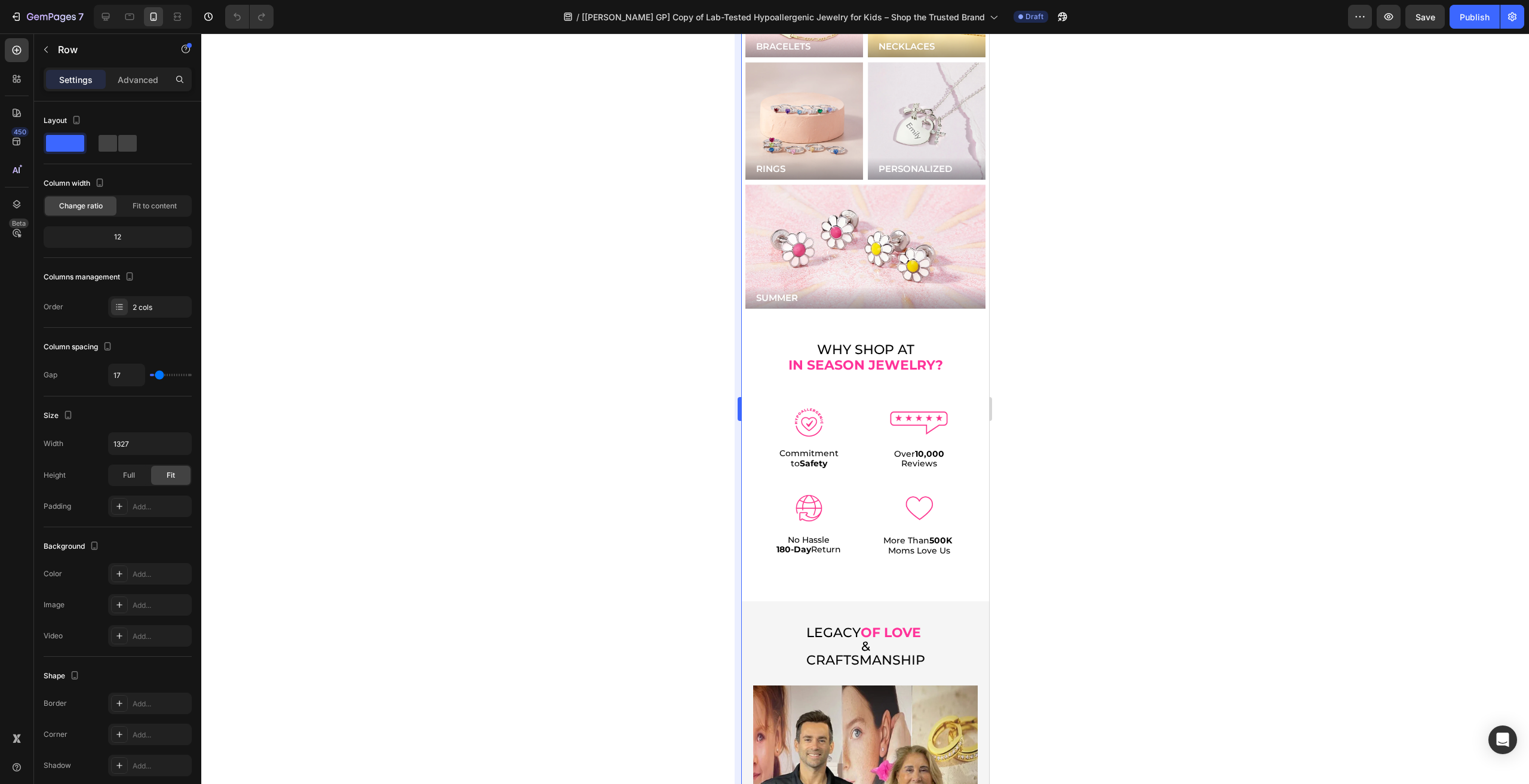
scroll to position [3677, 0]
click at [855, 206] on div "Background Image" at bounding box center [864, 247] width 240 height 124
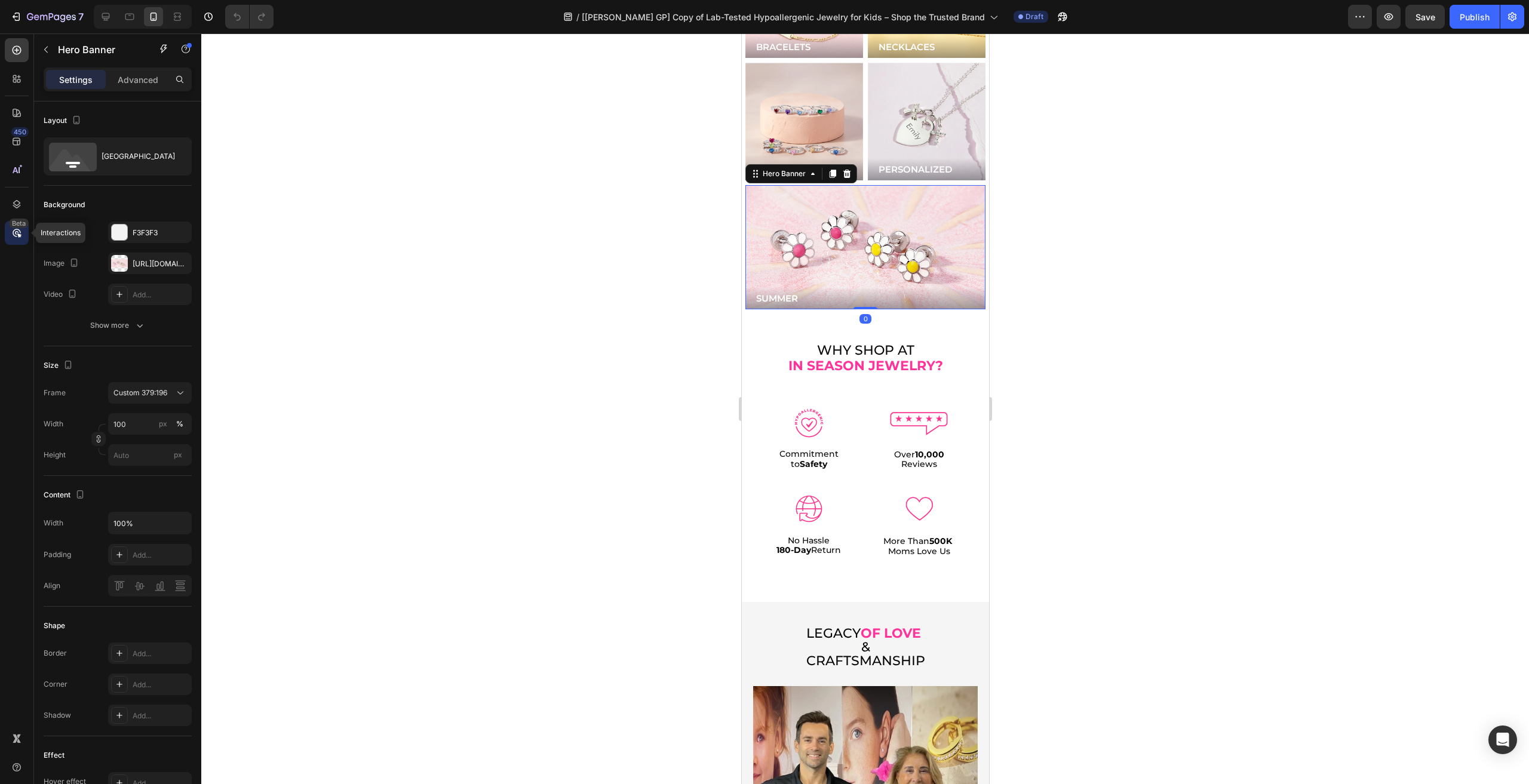
click at [17, 227] on div "Beta" at bounding box center [19, 223] width 20 height 10
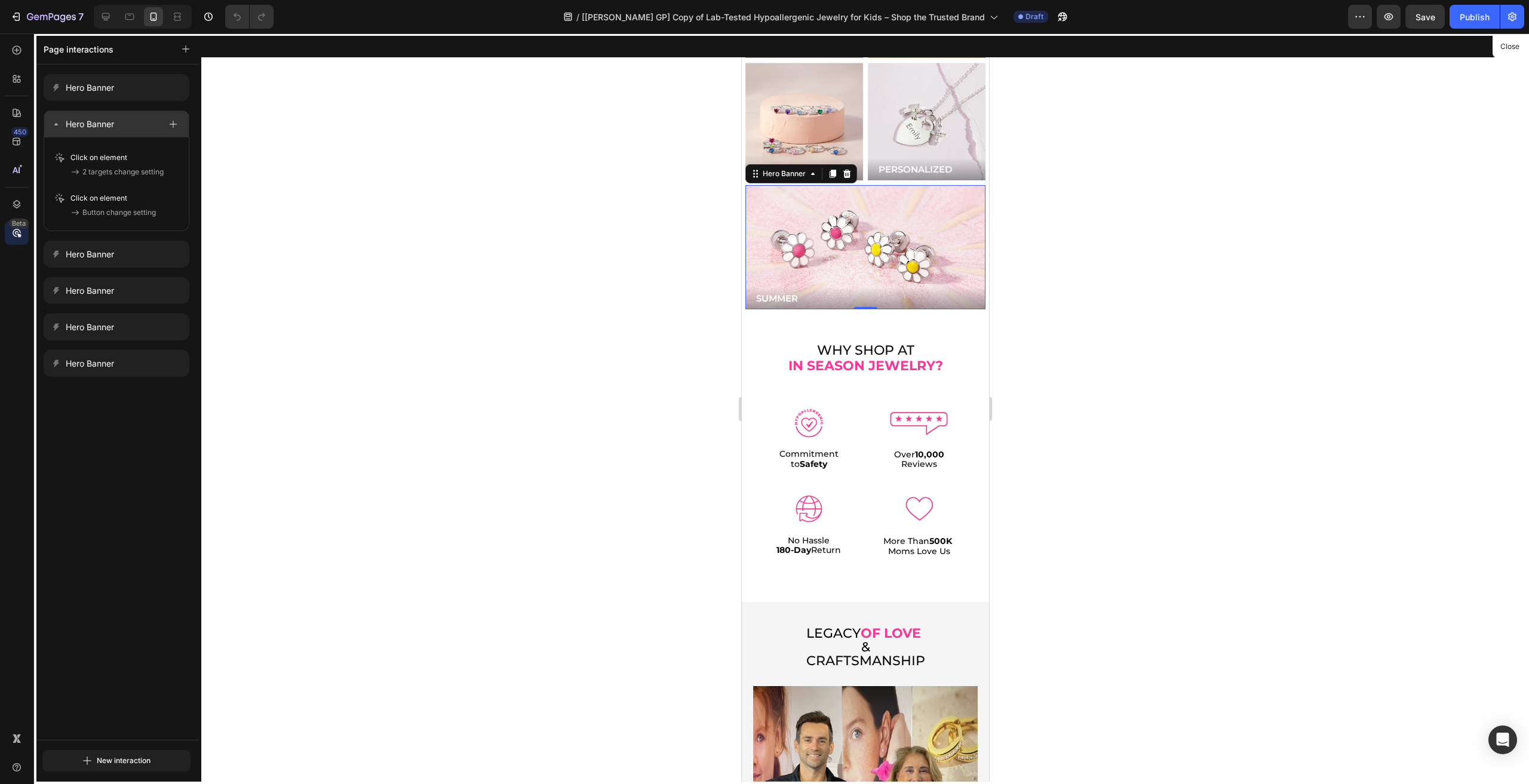
click at [93, 128] on p "Hero Banner" at bounding box center [90, 124] width 48 height 14
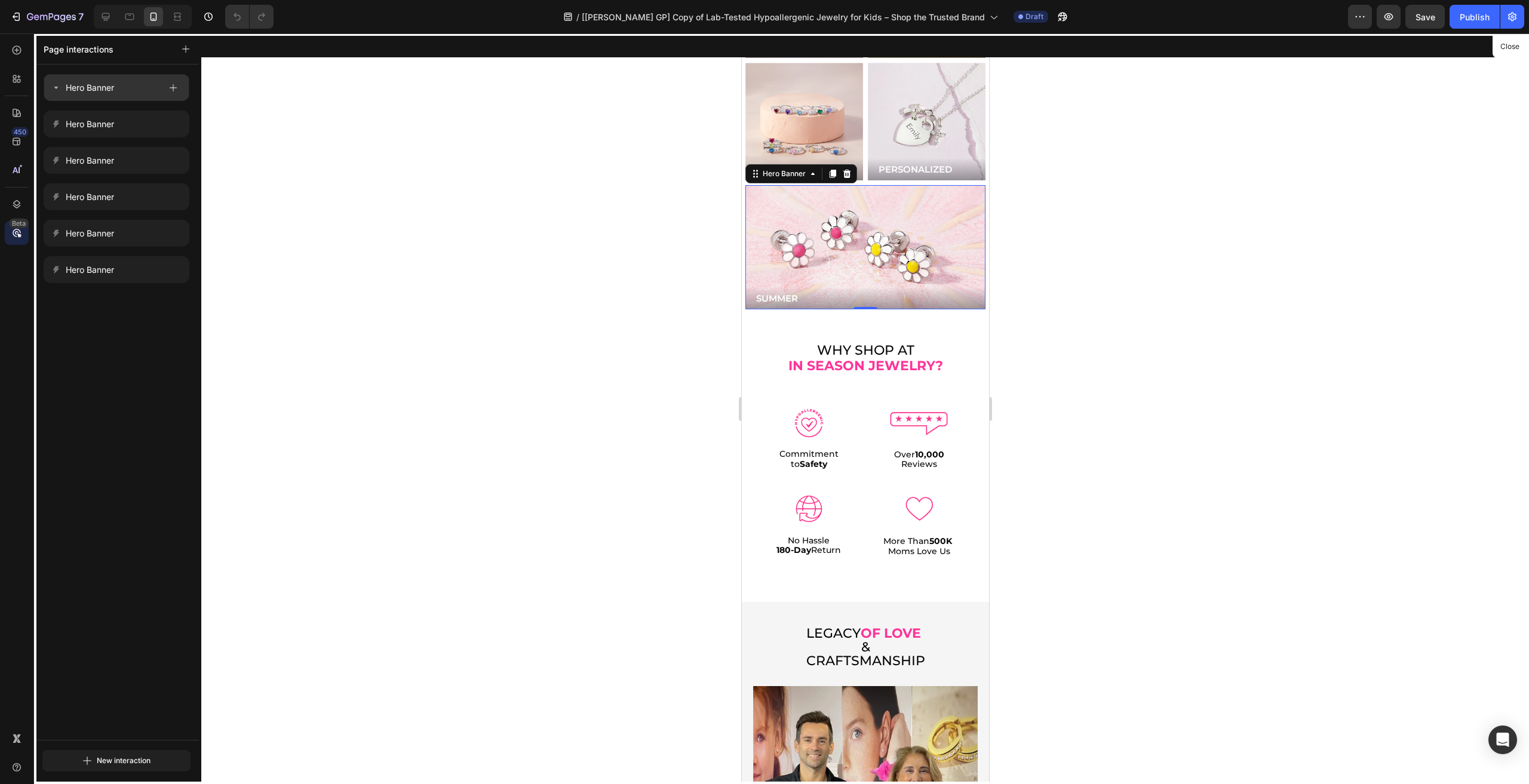
click at [98, 90] on p "Hero Banner" at bounding box center [90, 87] width 48 height 14
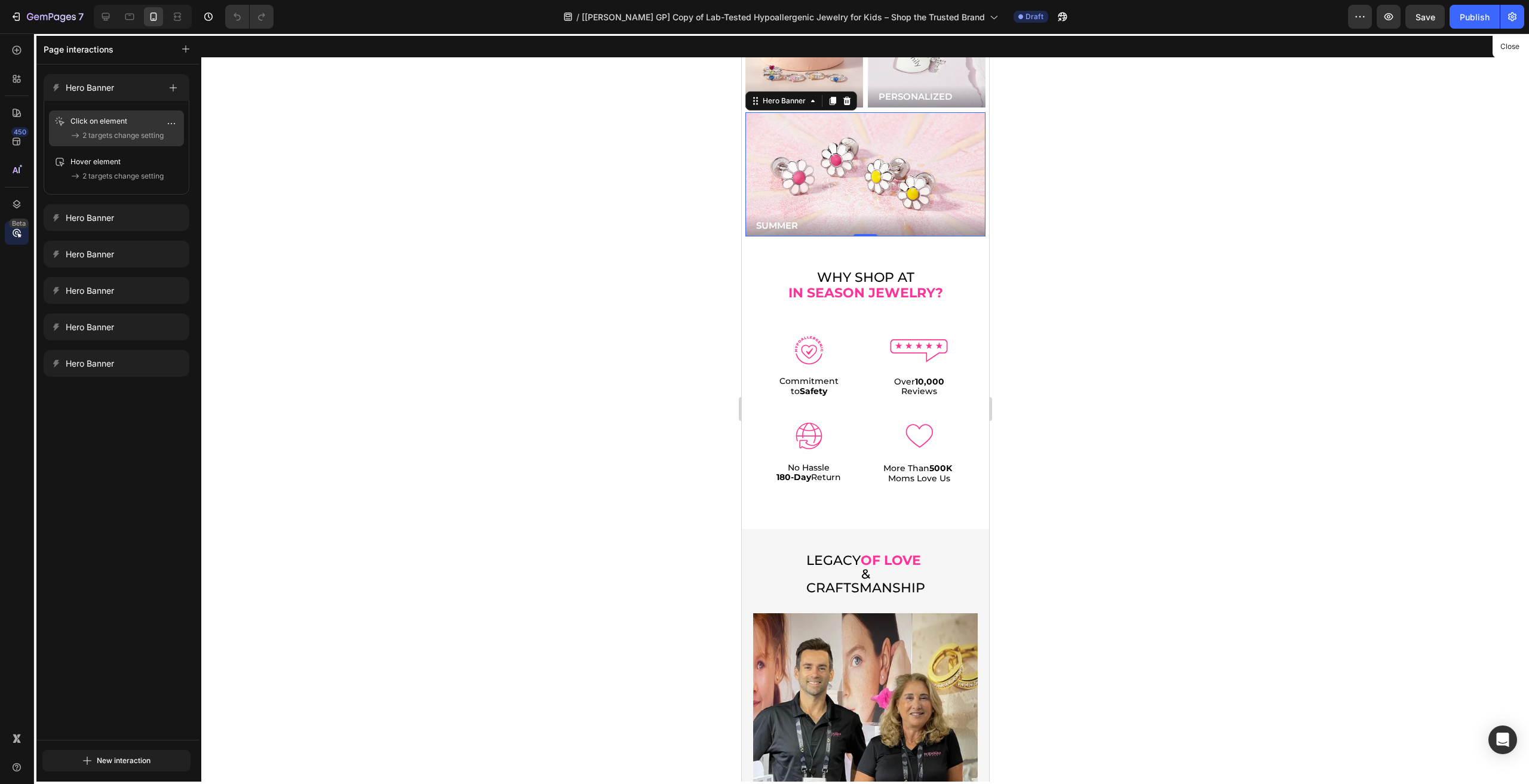
scroll to position [3763, 0]
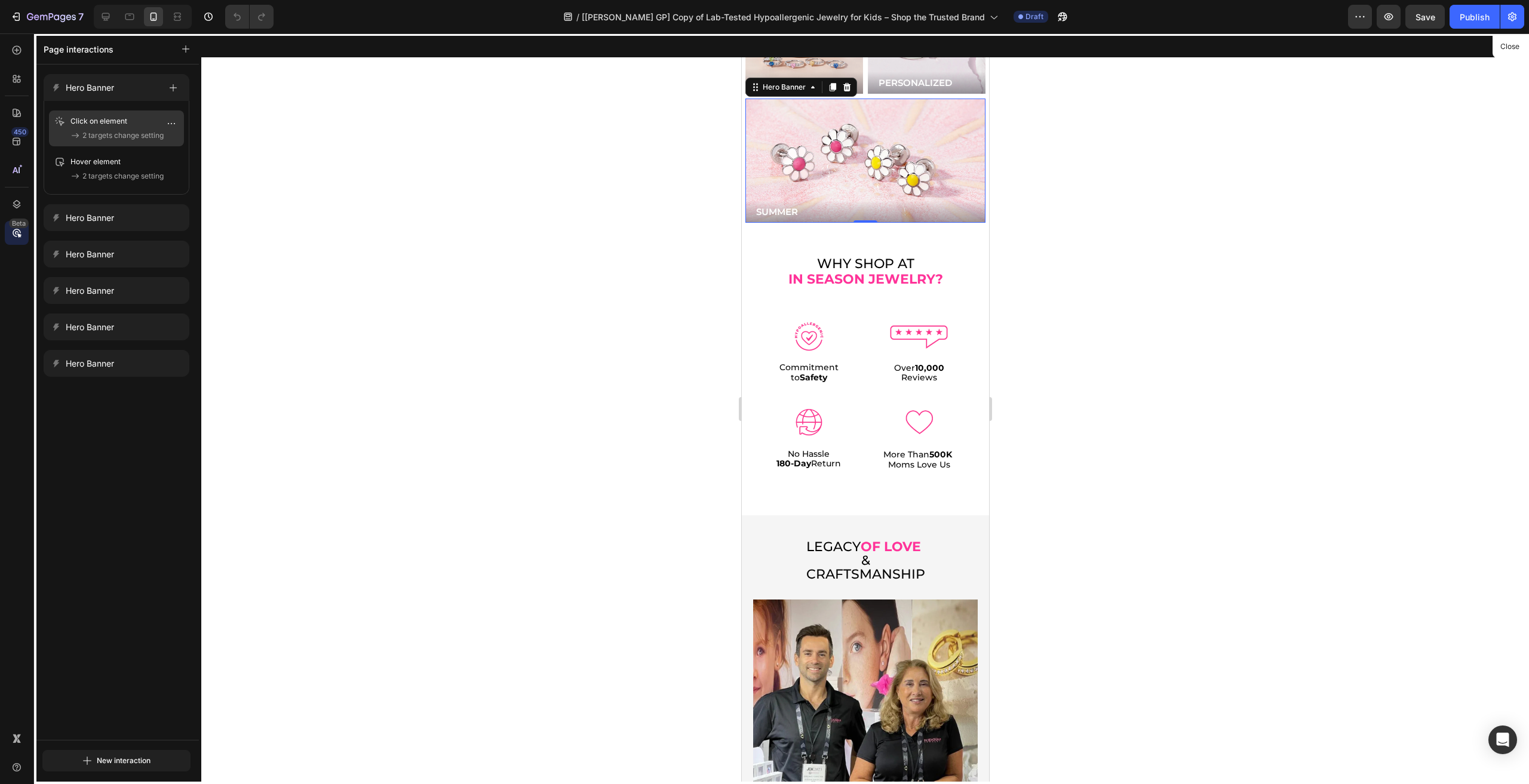
click at [106, 119] on p "Click on element" at bounding box center [107, 120] width 73 height 12
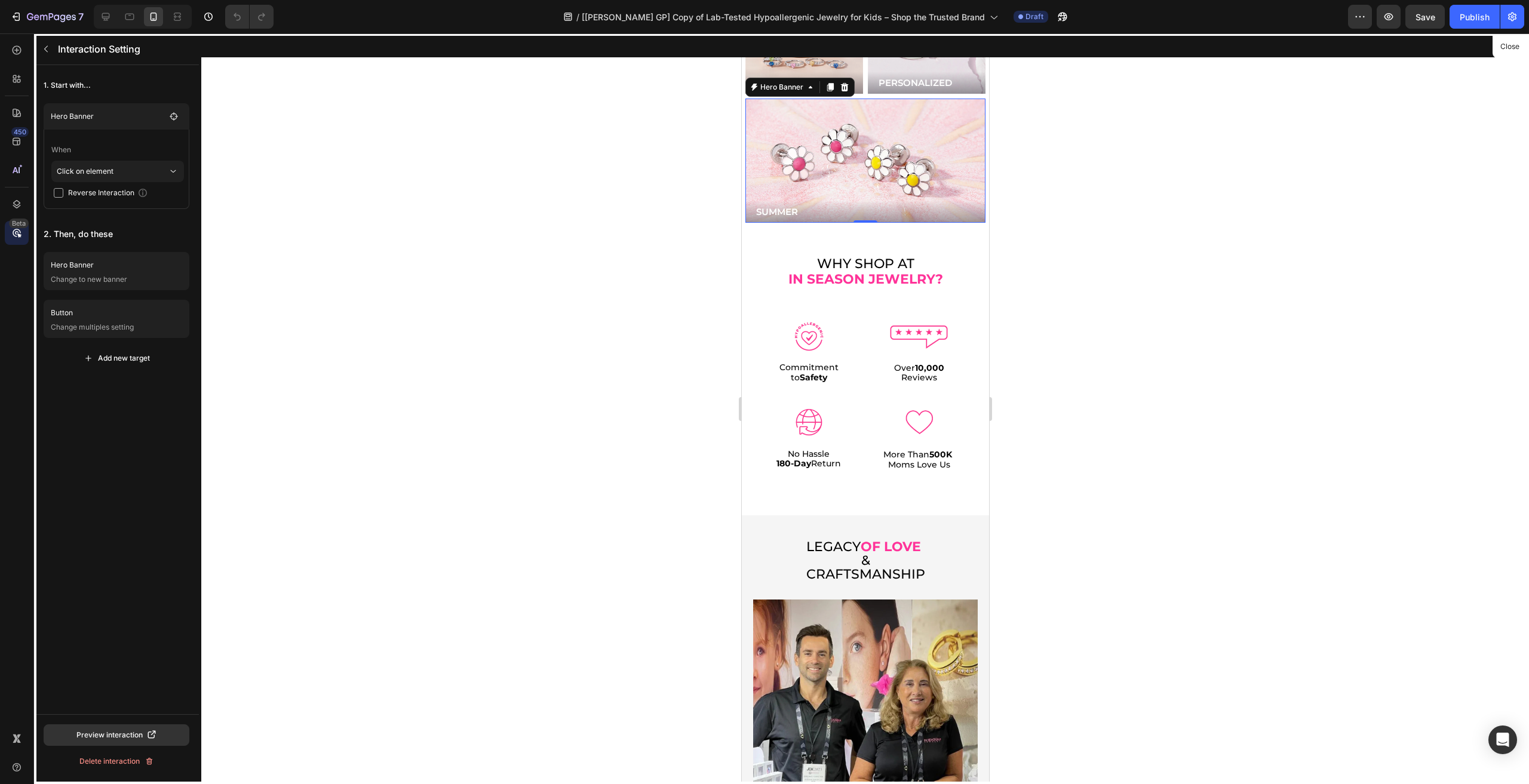
click at [106, 119] on p "Hero Banner" at bounding box center [108, 116] width 115 height 12
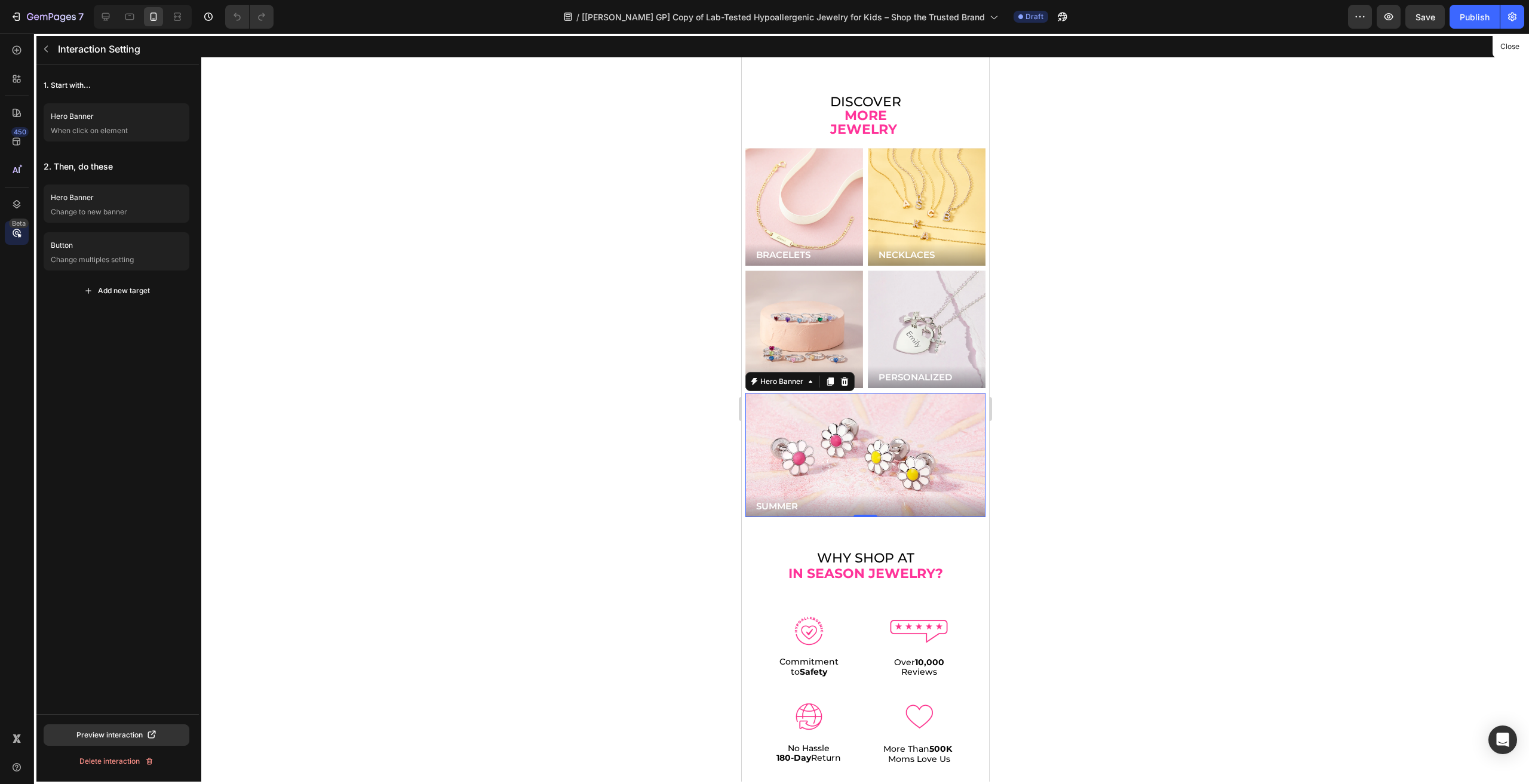
scroll to position [3464, 0]
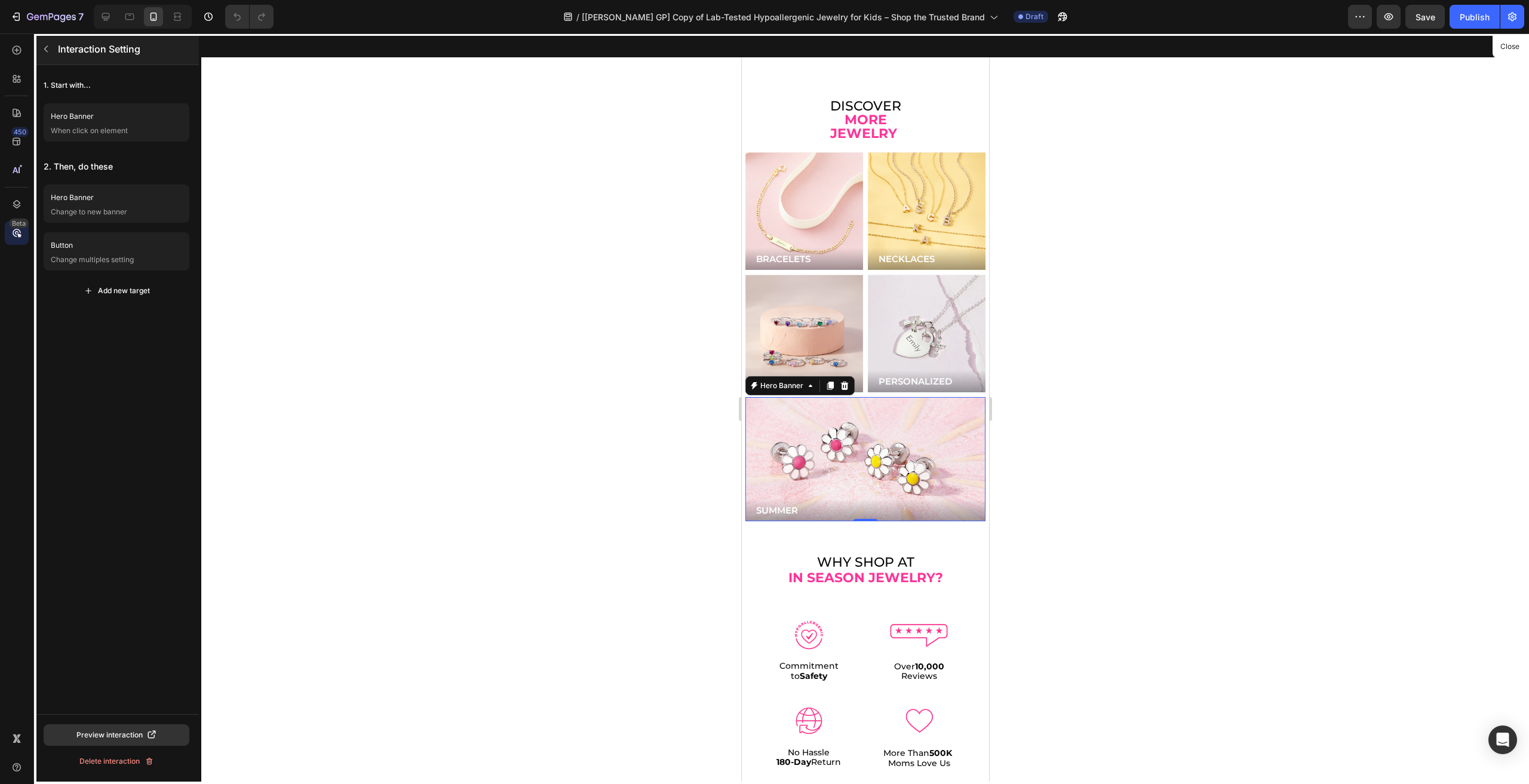
click at [52, 54] on button "button" at bounding box center [45, 48] width 19 height 19
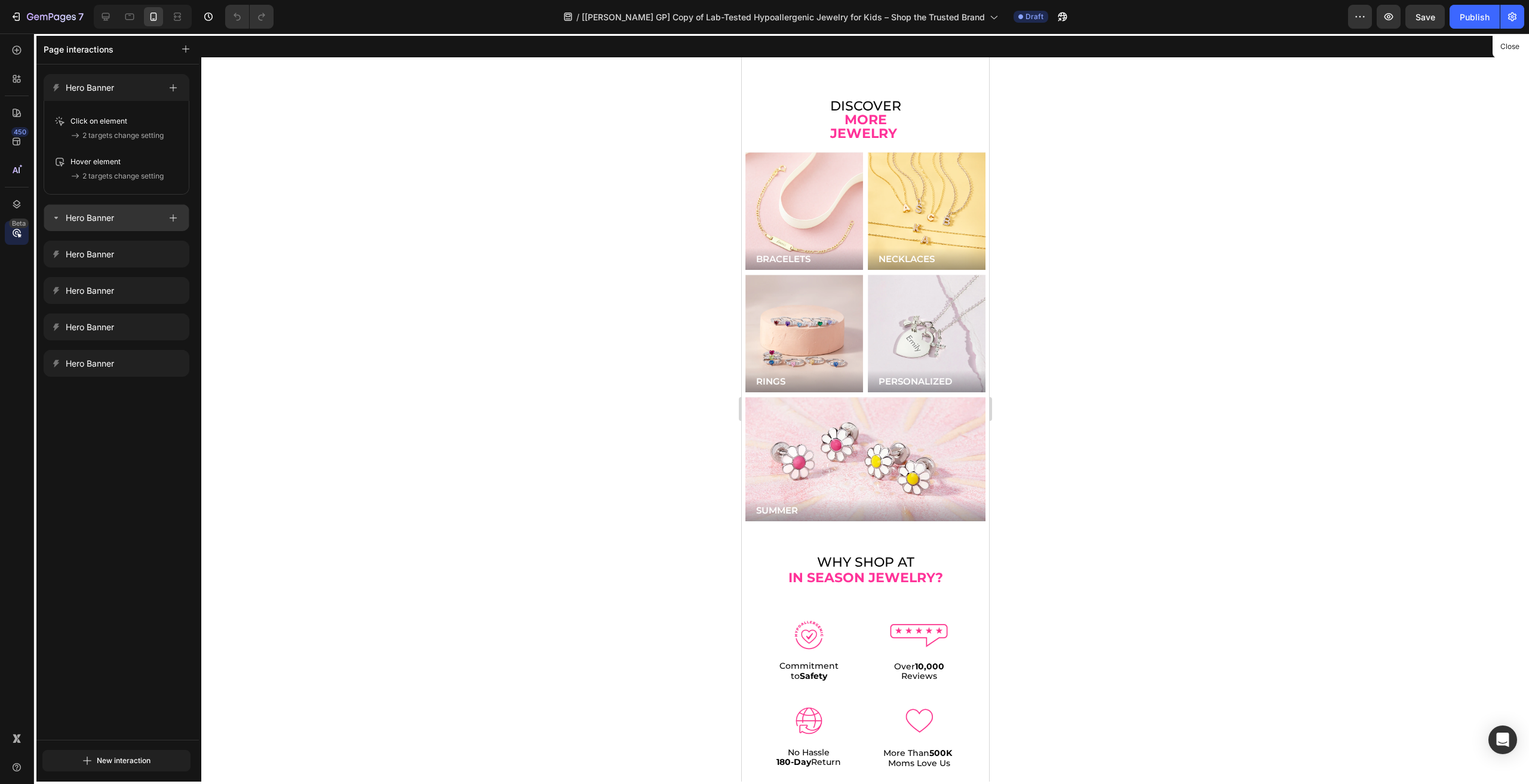
click at [98, 216] on p "Hero Banner" at bounding box center [90, 218] width 48 height 14
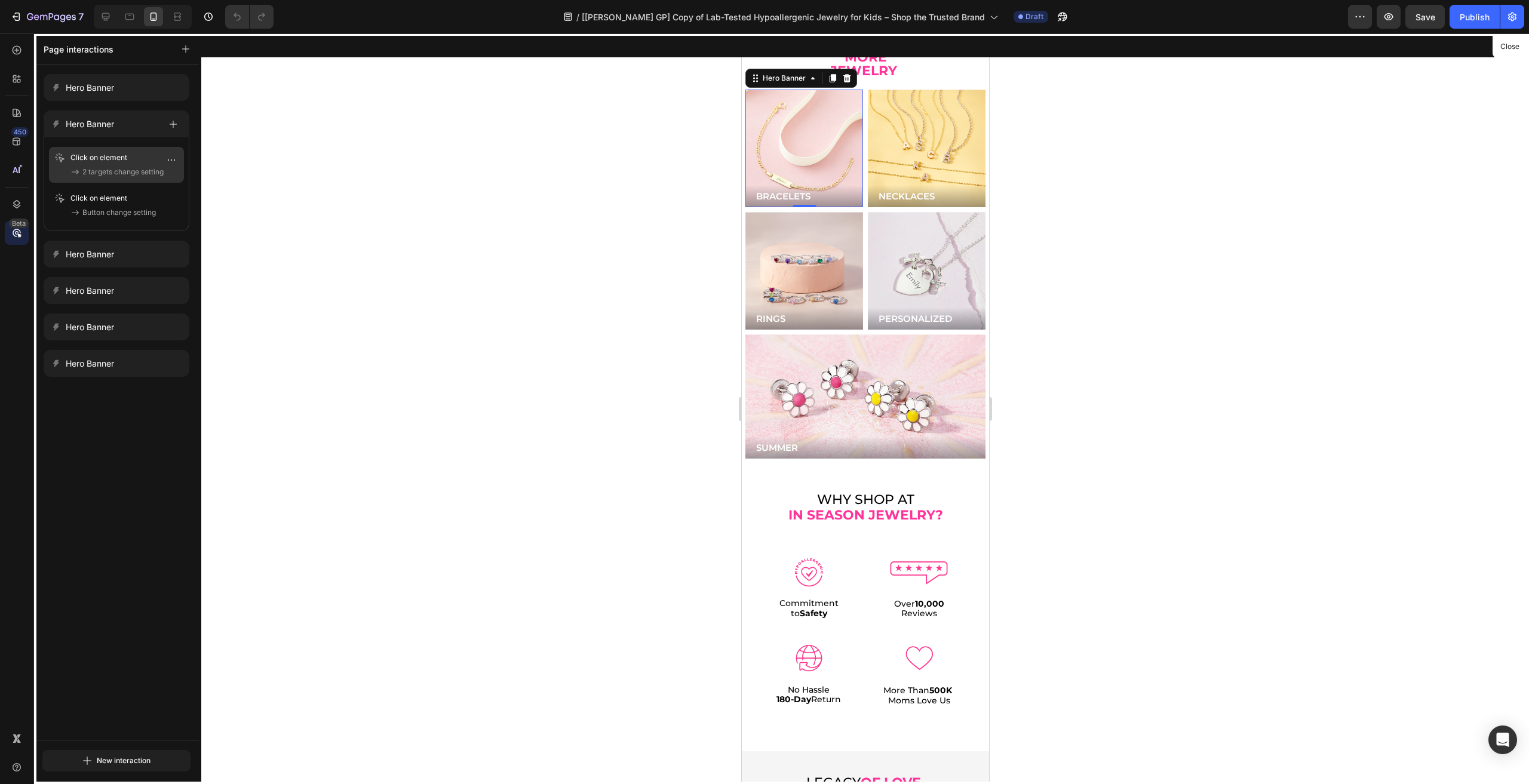
click at [95, 163] on p "Click on element" at bounding box center [107, 157] width 73 height 12
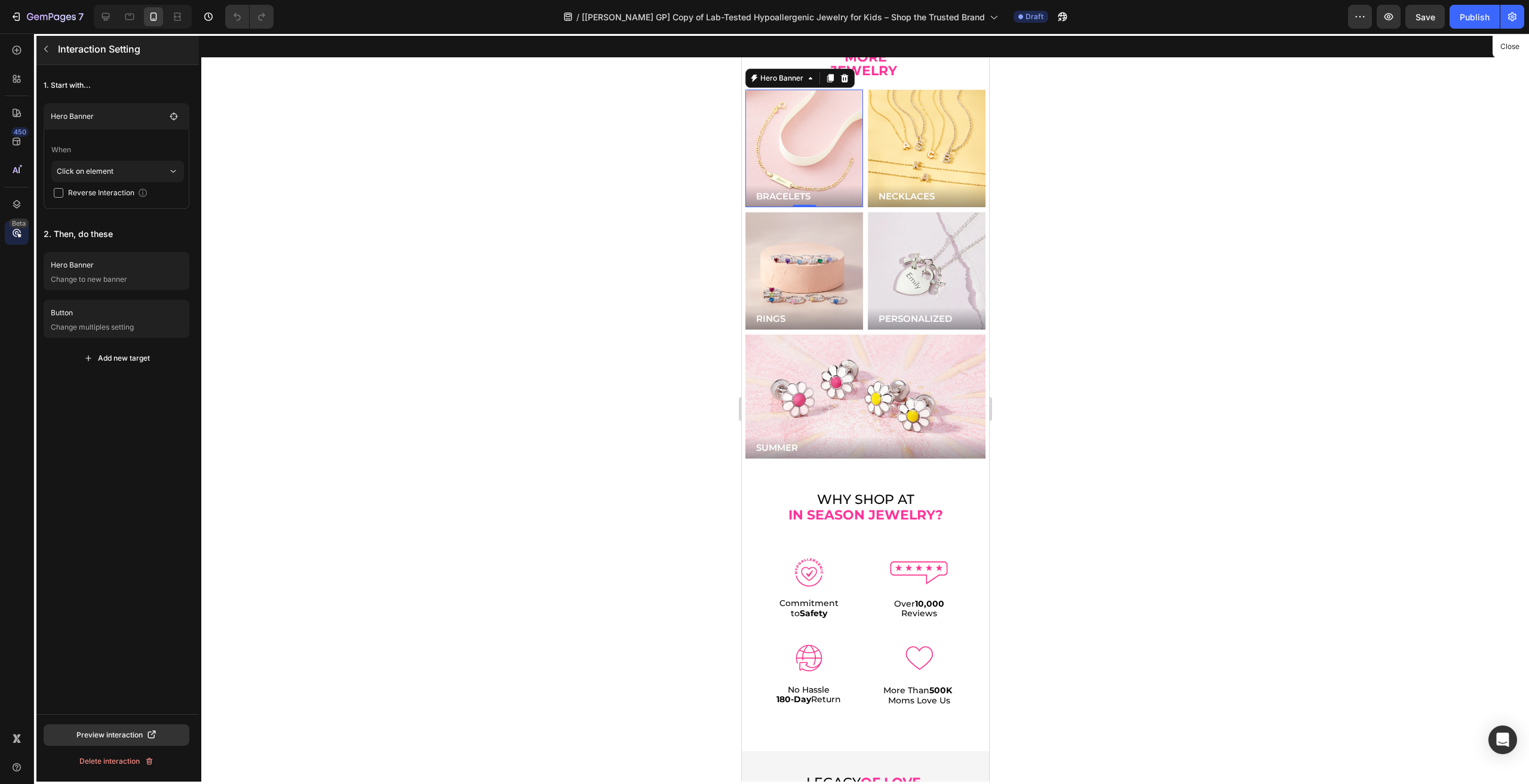
click at [40, 49] on button "button" at bounding box center [45, 48] width 19 height 19
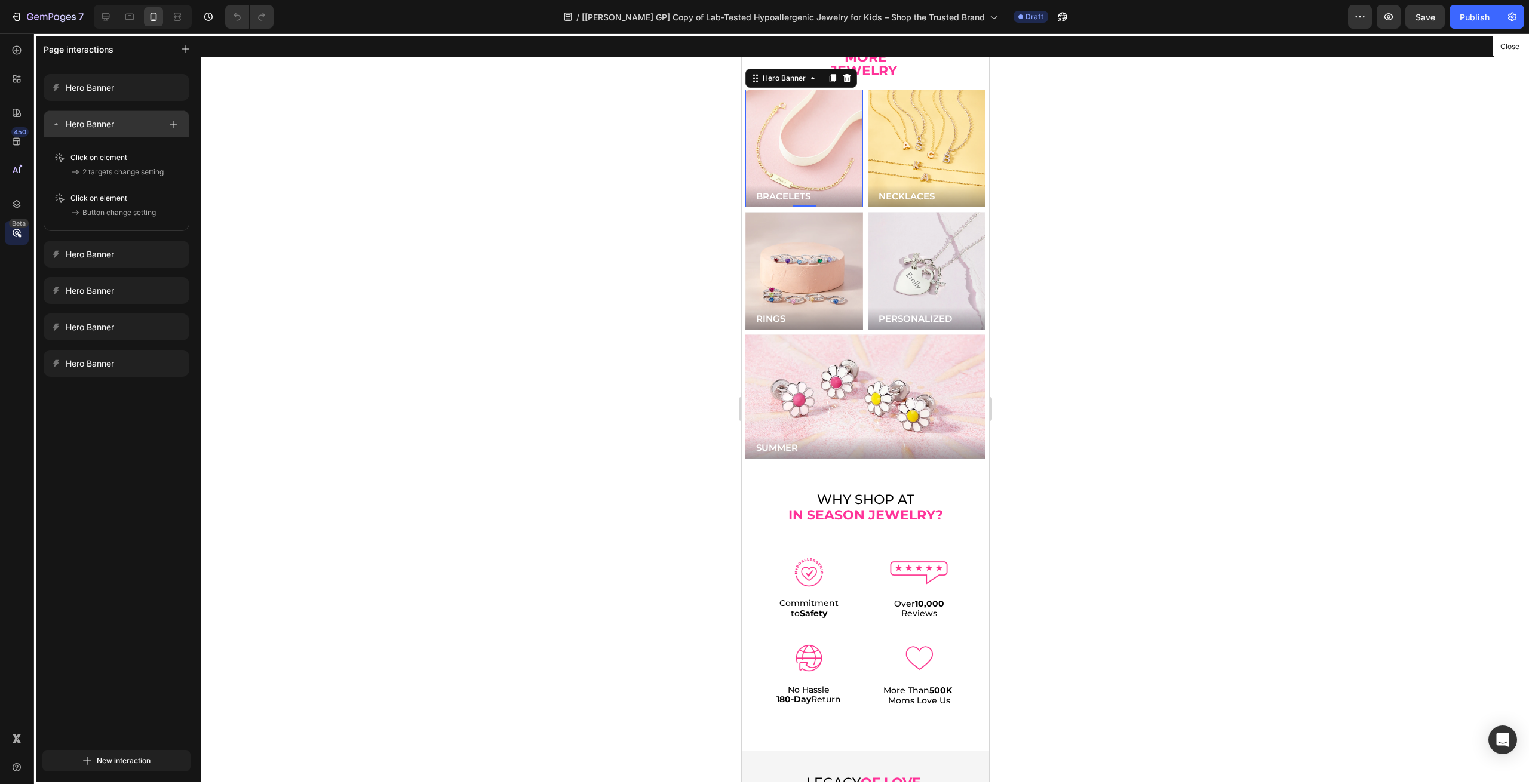
click at [85, 124] on p "Hero Banner" at bounding box center [90, 124] width 48 height 14
click at [97, 175] on span "2 targets change setting" at bounding box center [122, 171] width 81 height 12
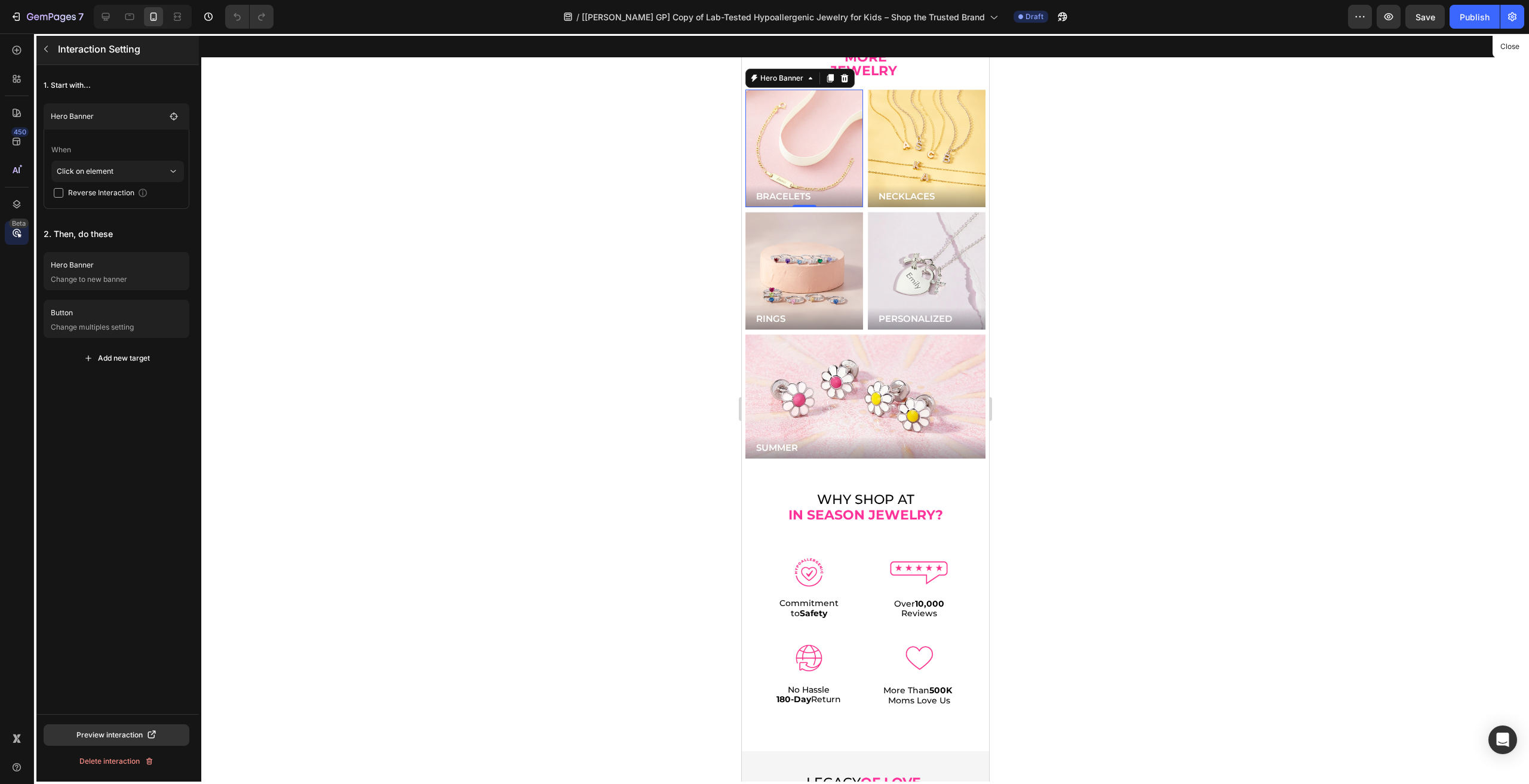
click at [45, 55] on button "button" at bounding box center [45, 48] width 19 height 19
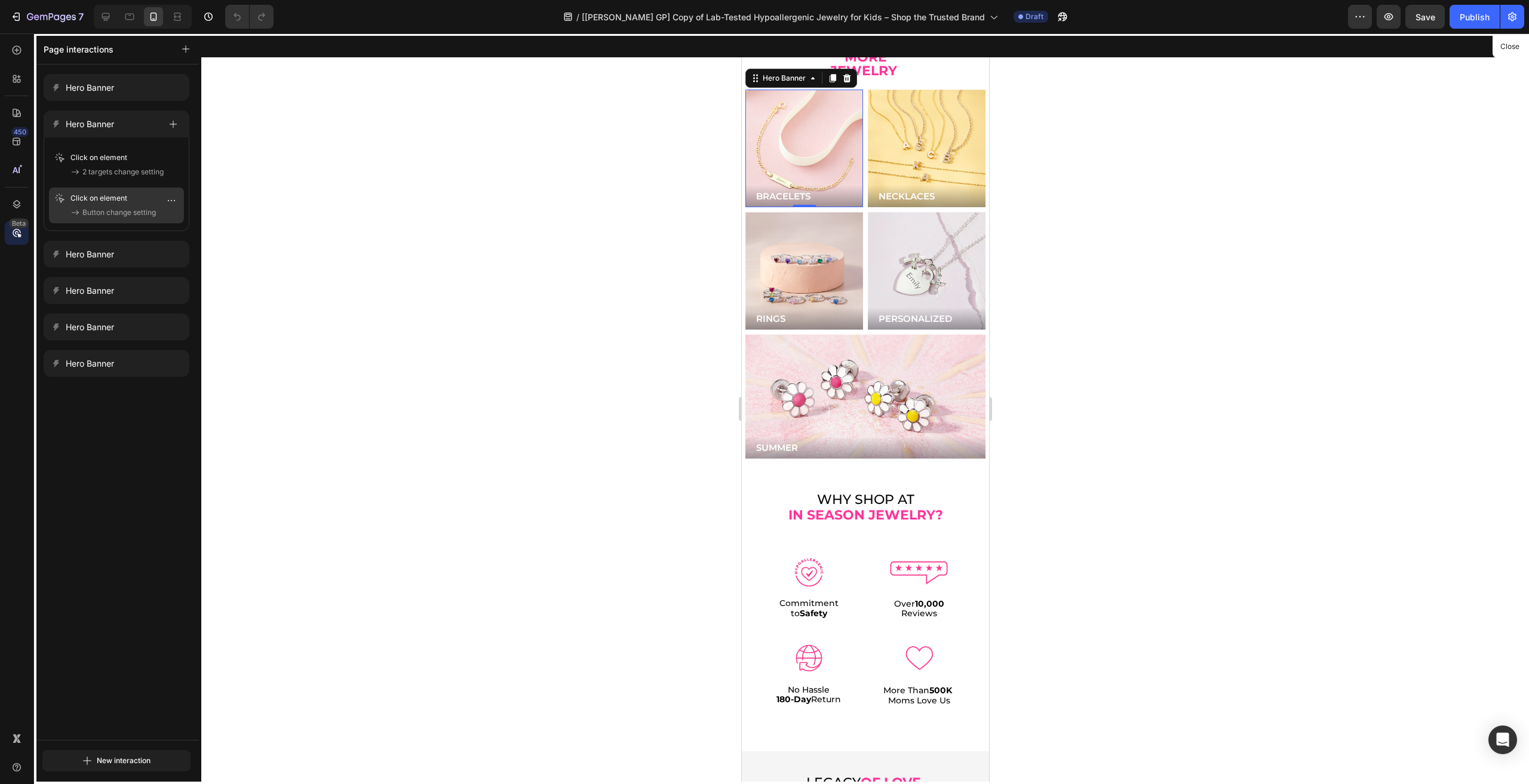
click at [103, 207] on span "Button change setting" at bounding box center [119, 212] width 73 height 12
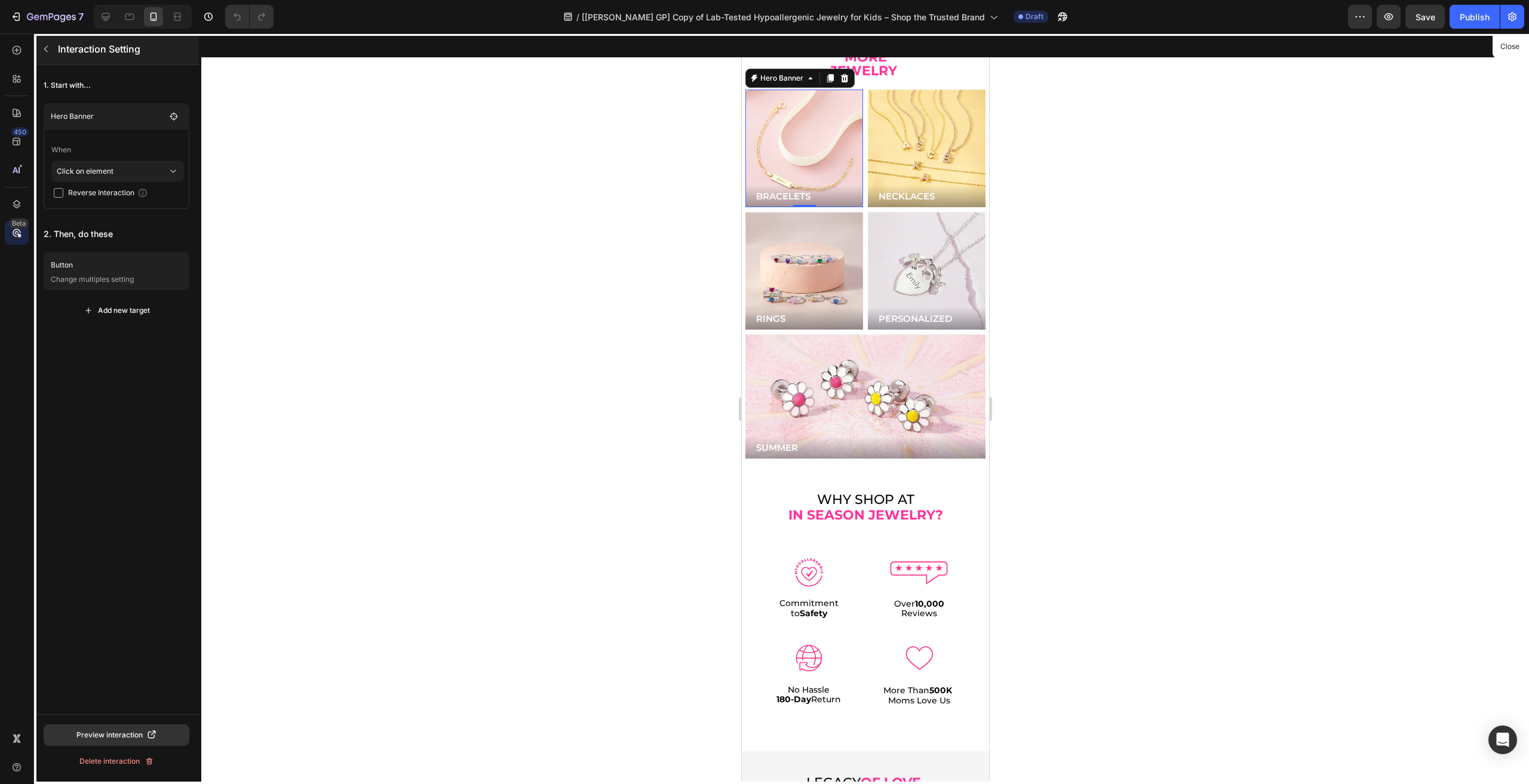
click at [46, 50] on icon "button" at bounding box center [45, 49] width 10 height 10
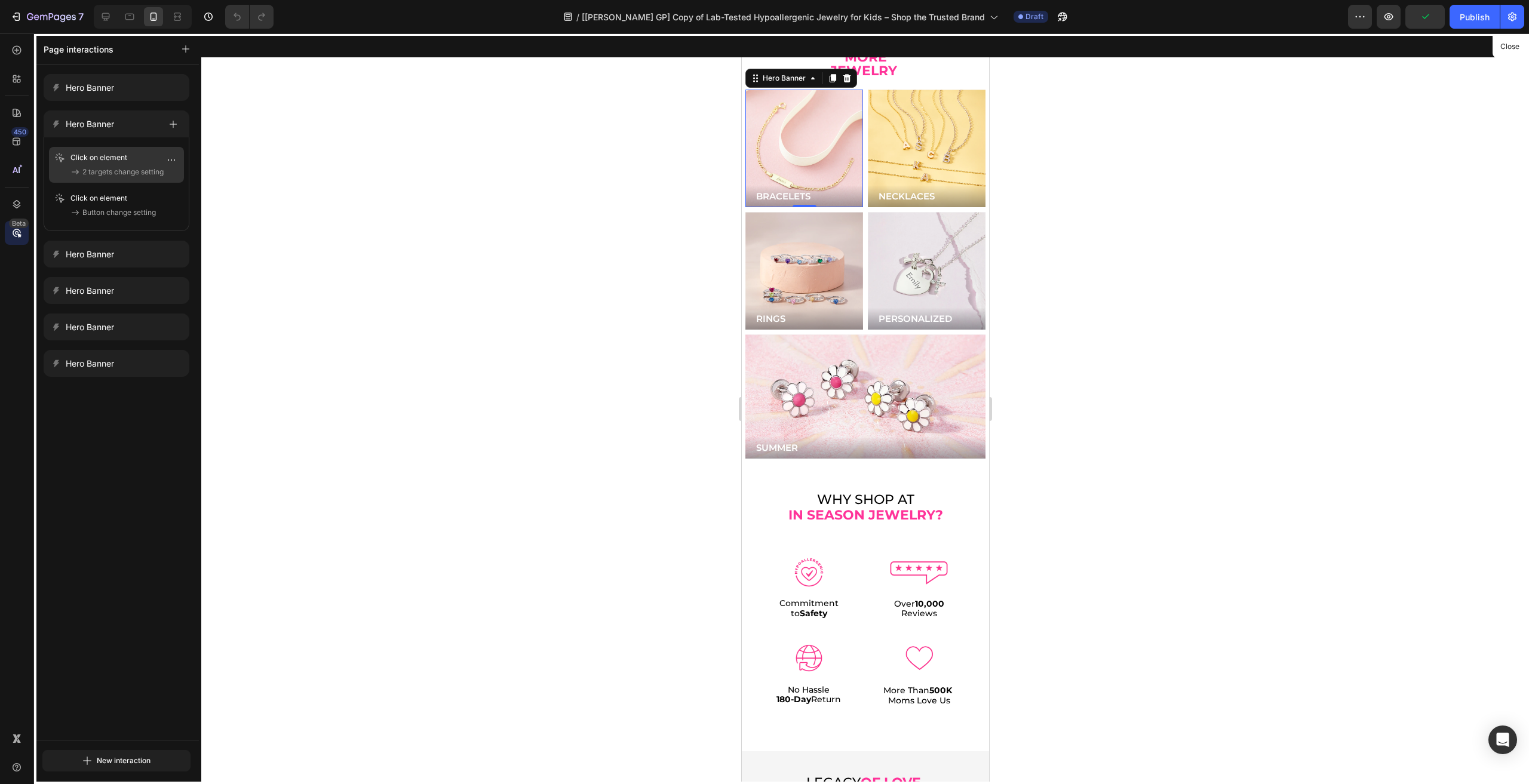
click at [105, 161] on p "Click on element" at bounding box center [107, 157] width 73 height 12
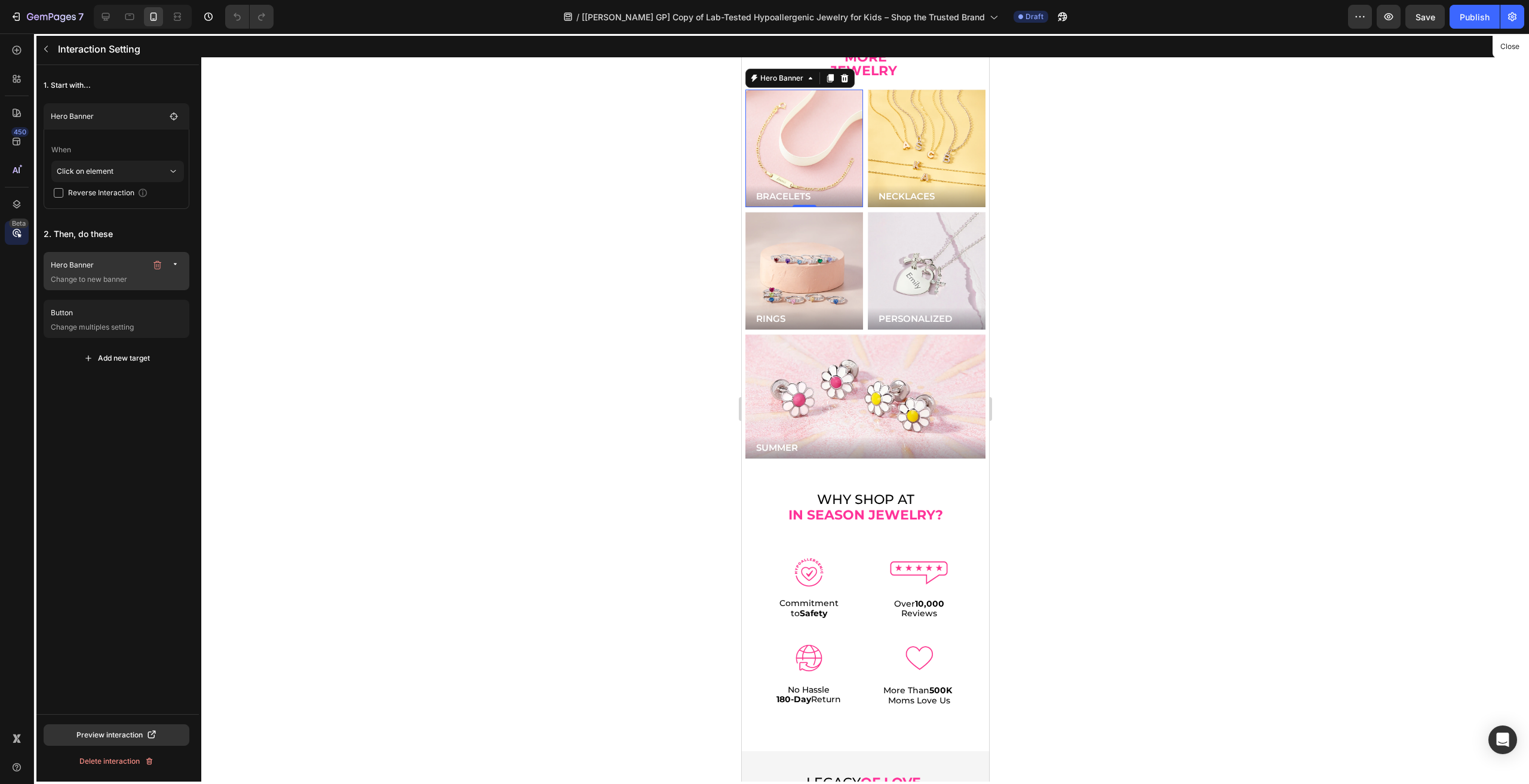
click at [109, 279] on p "Change to new banner" at bounding box center [118, 279] width 134 height 12
click at [115, 341] on p "Change to new banner" at bounding box center [116, 341] width 120 height 12
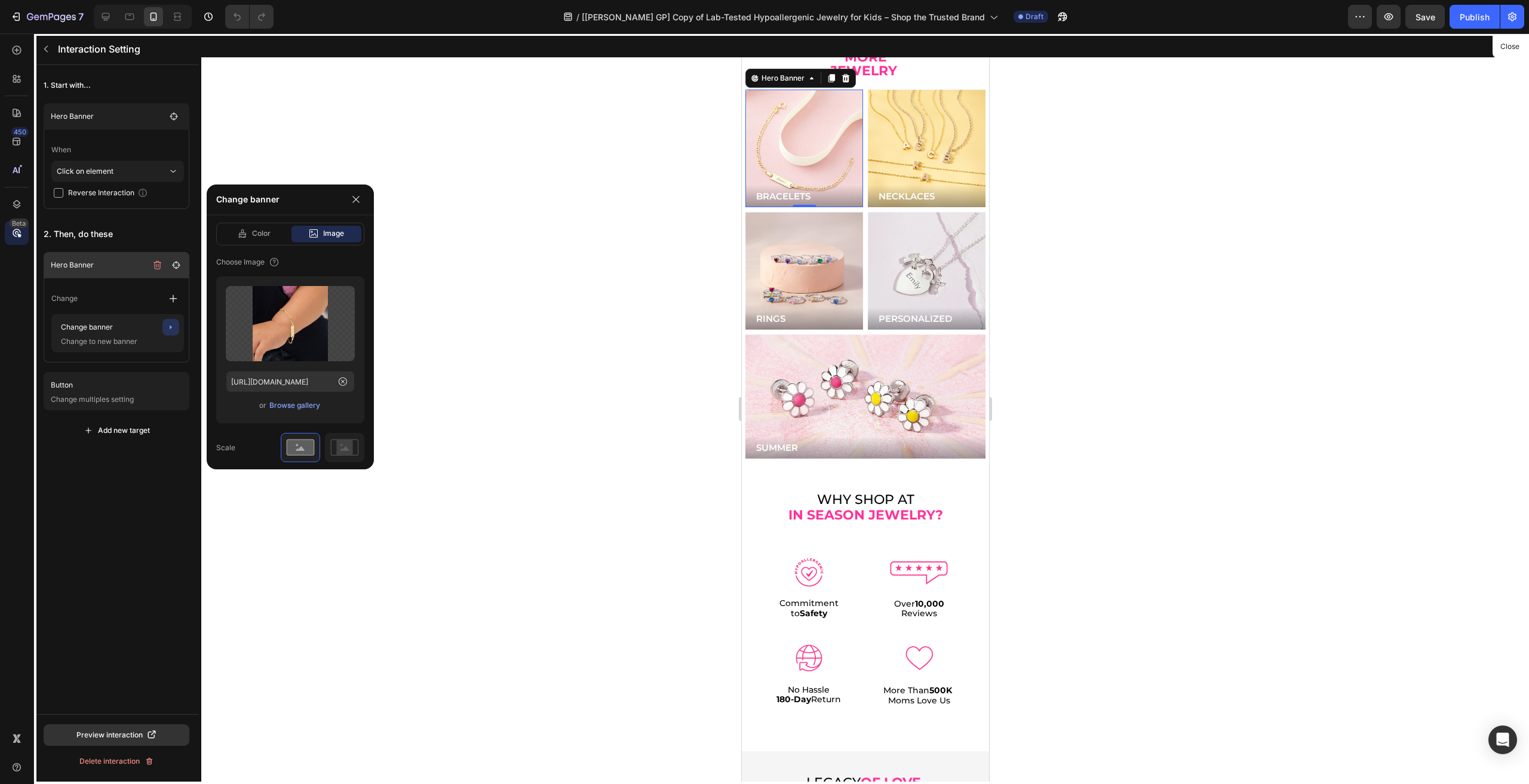
click at [811, 124] on div at bounding box center [864, 409] width 247 height 751
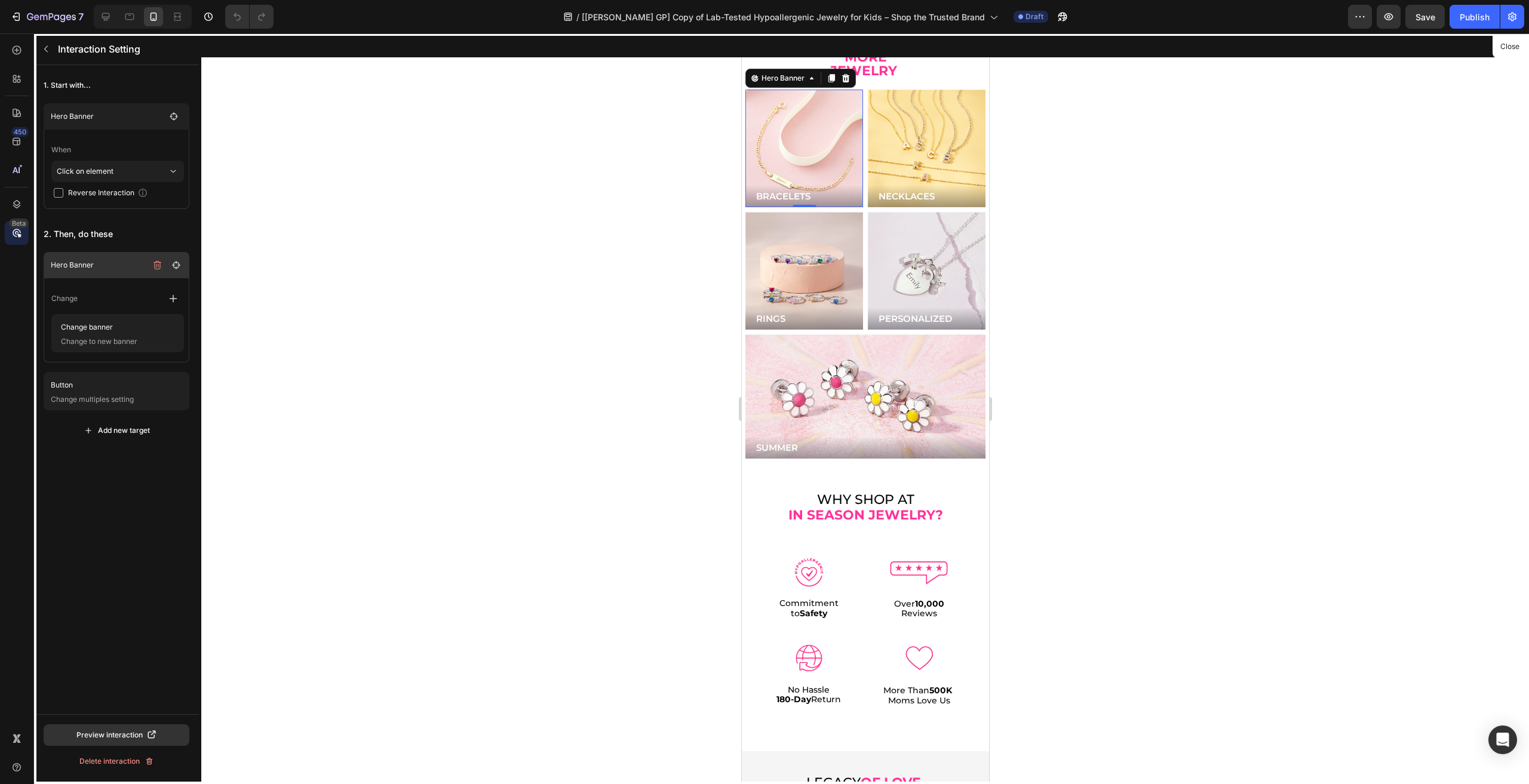
click at [1516, 37] on div at bounding box center [865, 409] width 1327 height 751
click at [1506, 44] on button "Close" at bounding box center [1509, 46] width 29 height 17
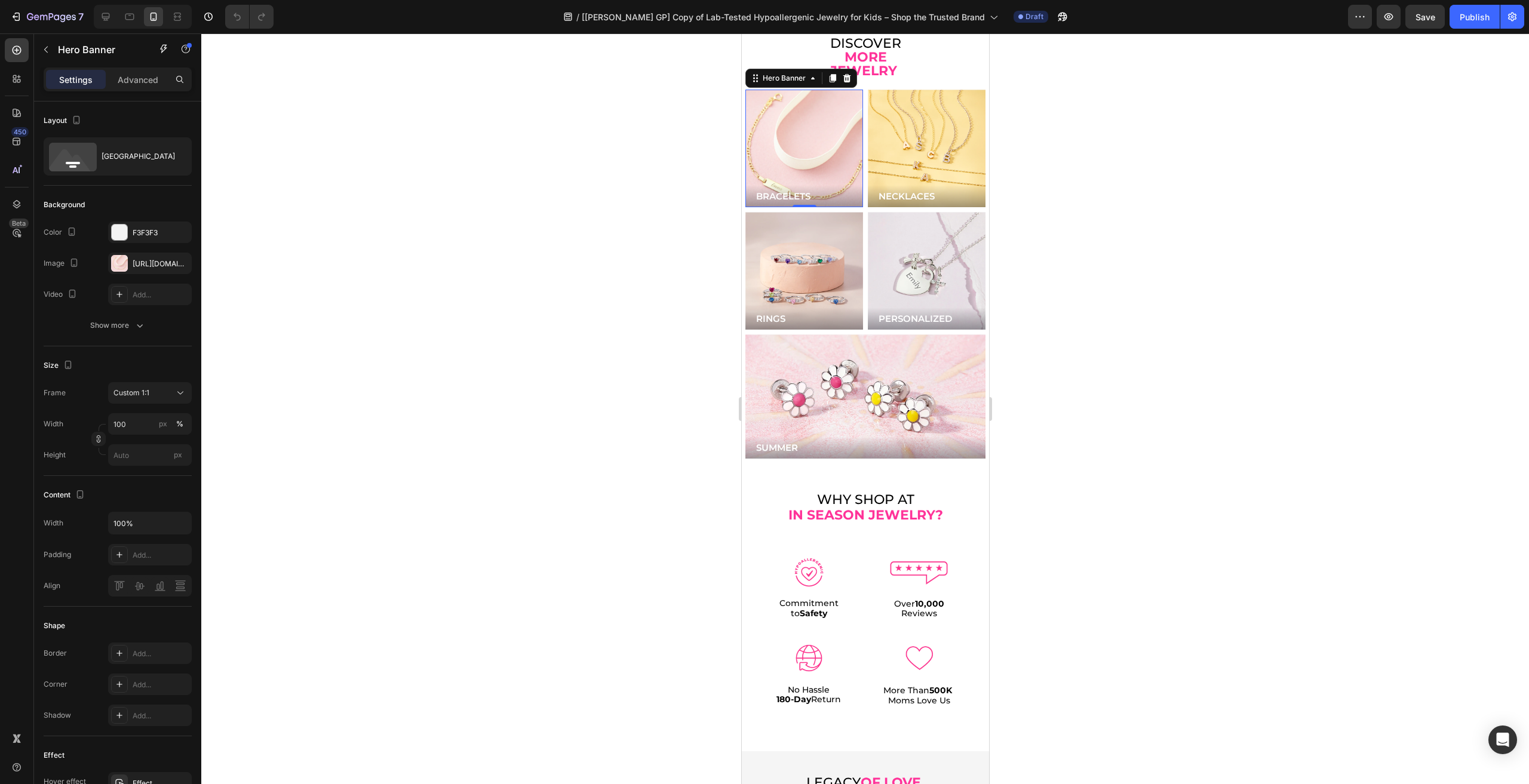
click at [796, 103] on div "Background Image" at bounding box center [804, 149] width 141 height 141
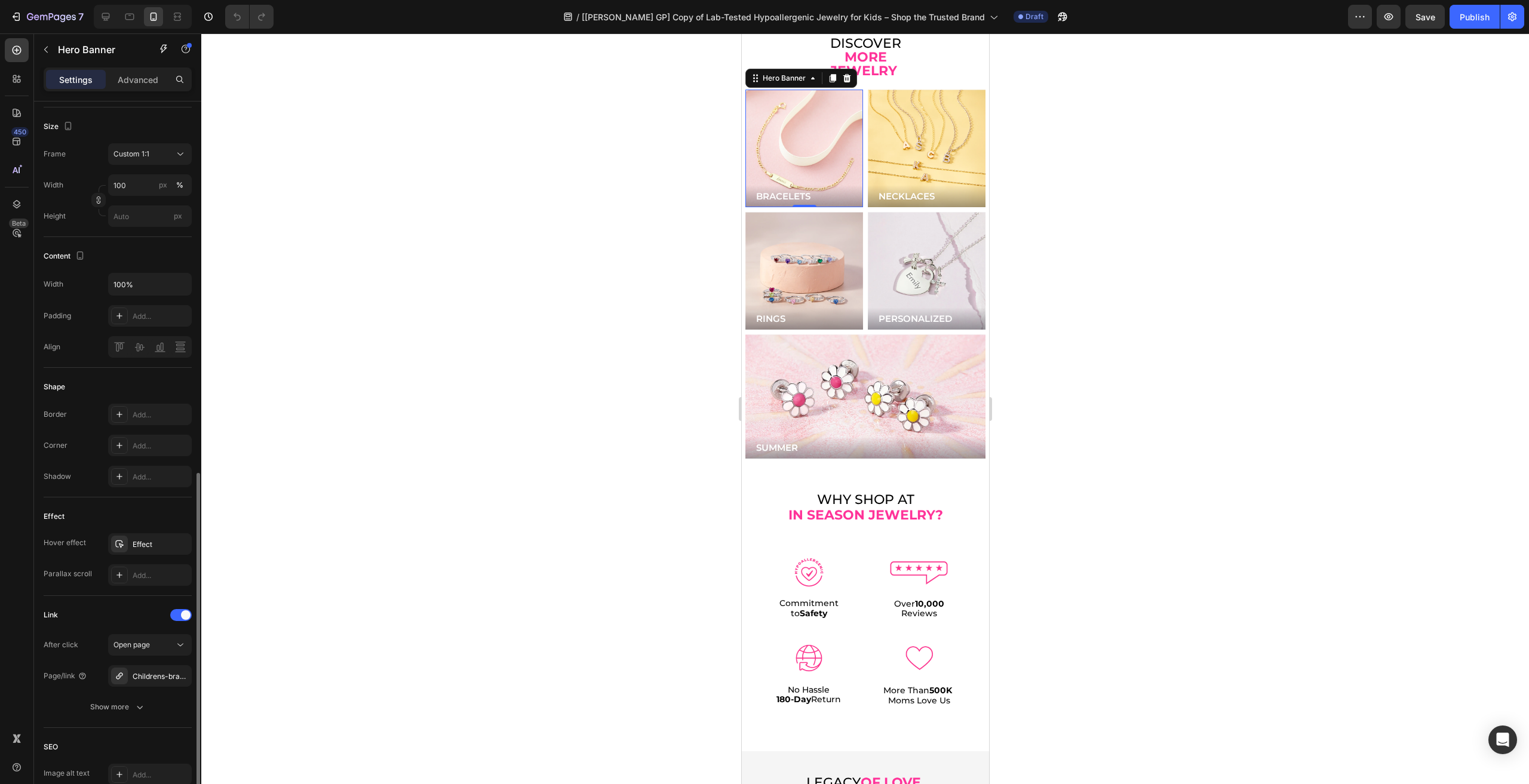
scroll to position [367, 0]
click at [178, 487] on div at bounding box center [181, 486] width 21 height 12
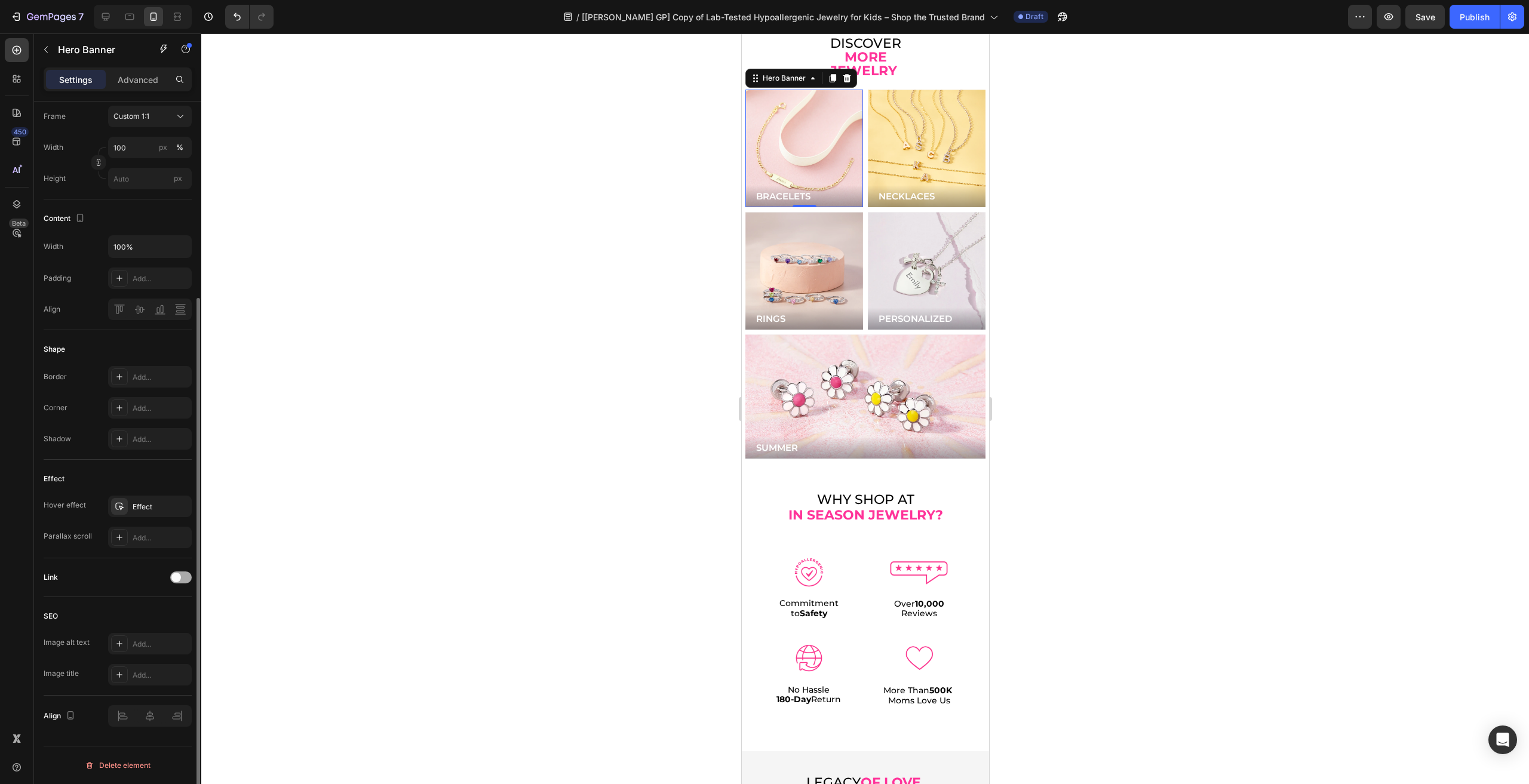
scroll to position [274, 0]
click at [1482, 23] on button "Publish" at bounding box center [1475, 16] width 50 height 24
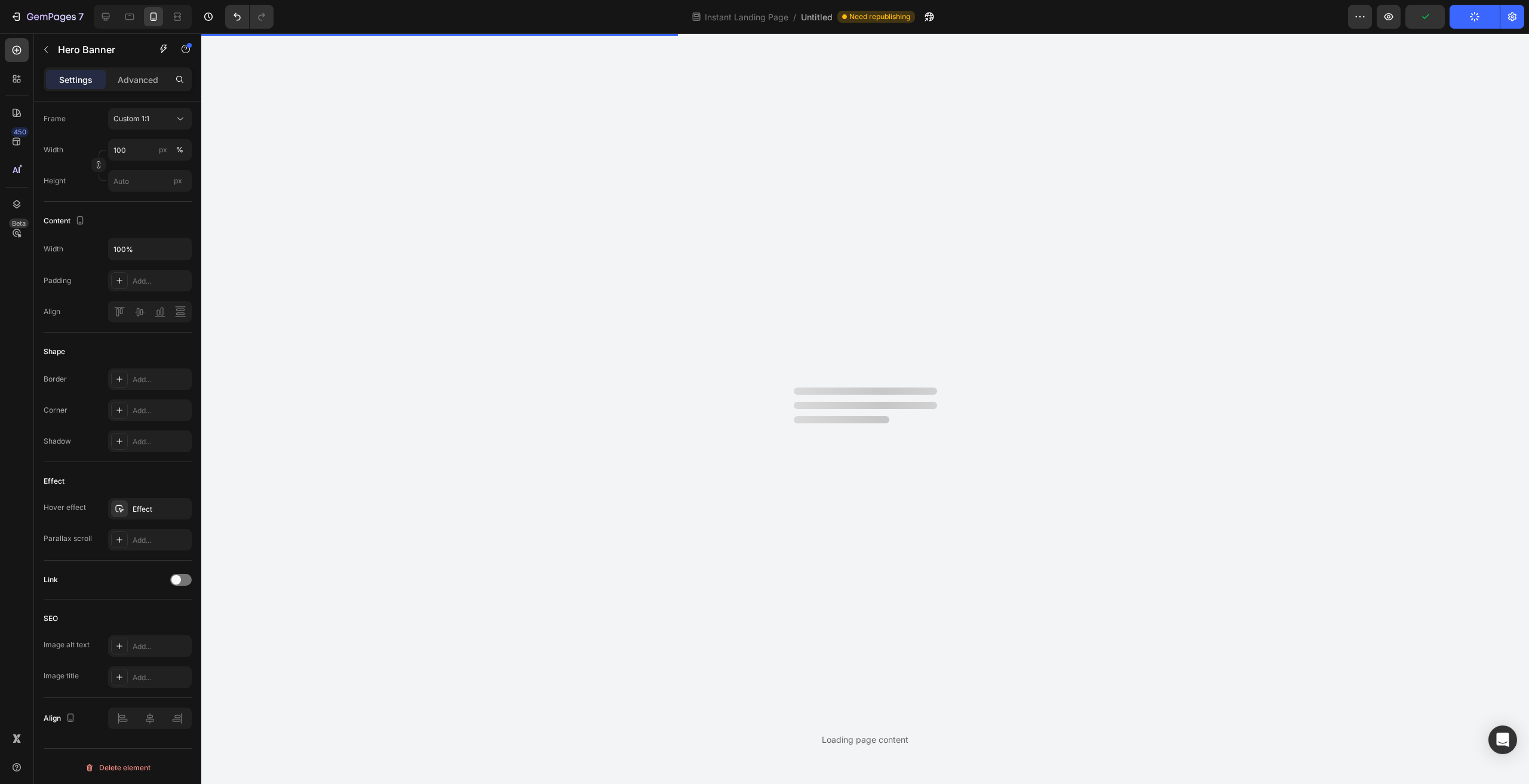
scroll to position [0, 0]
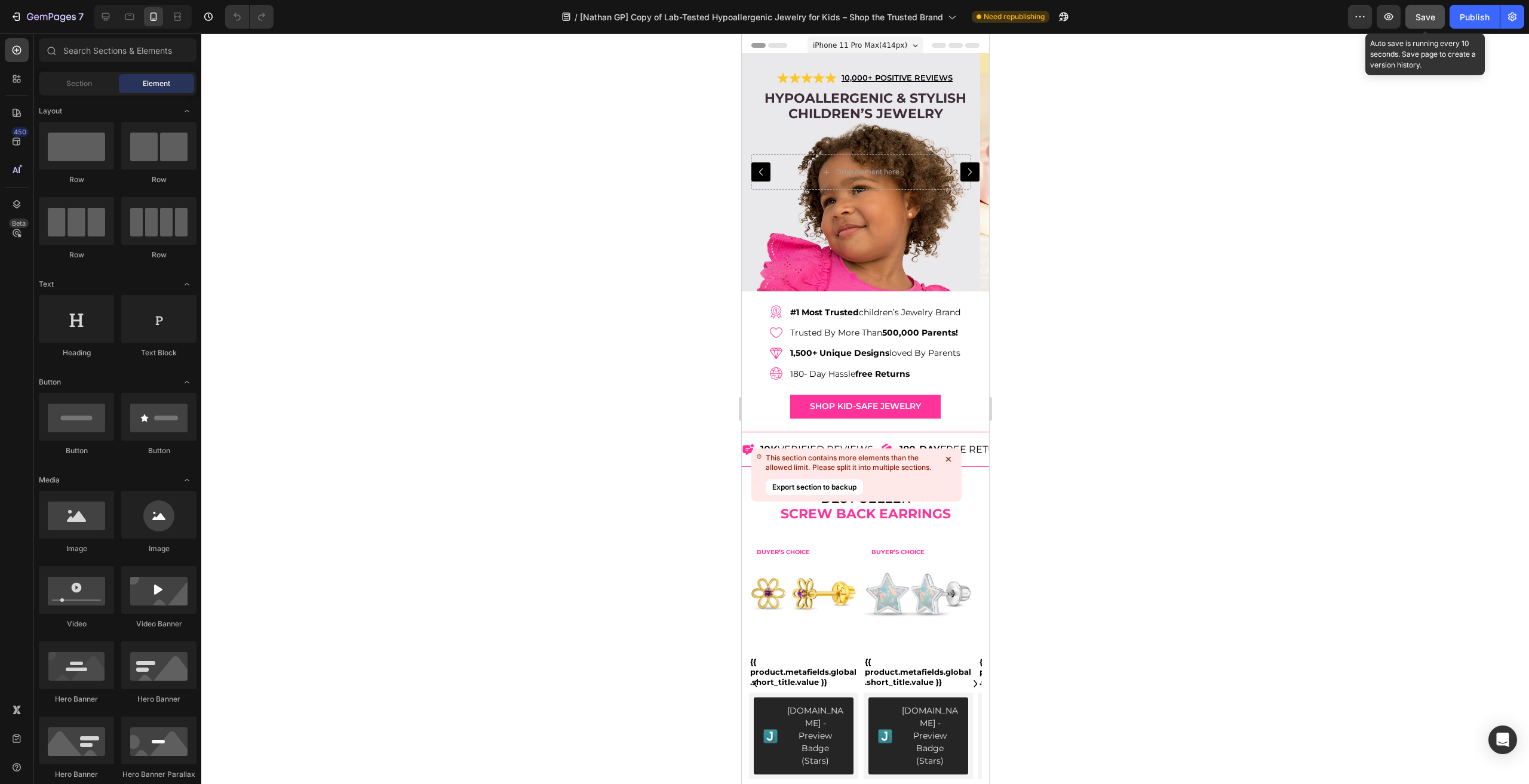
click at [1427, 17] on span "Save" at bounding box center [1426, 16] width 20 height 10
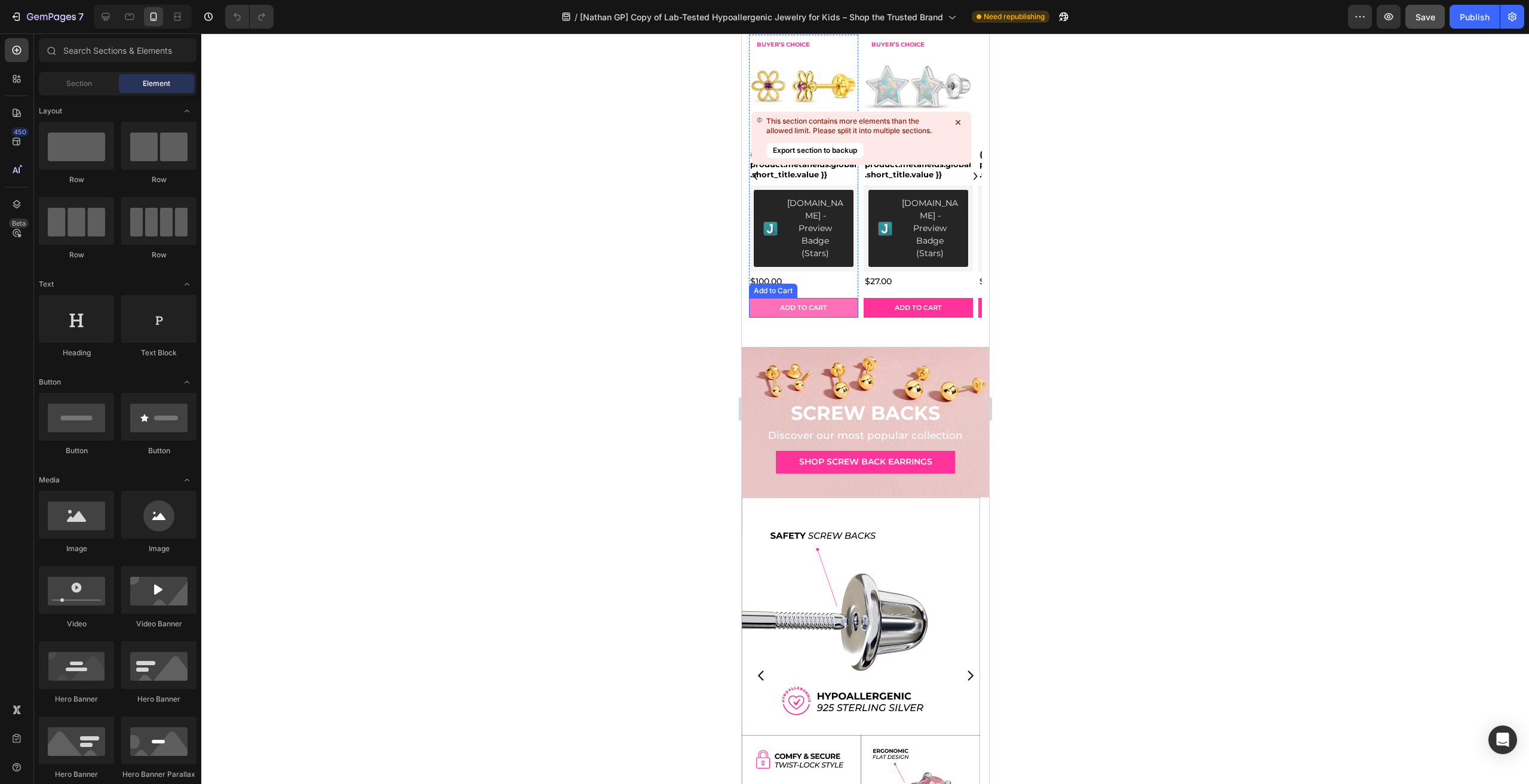
scroll to position [359, 0]
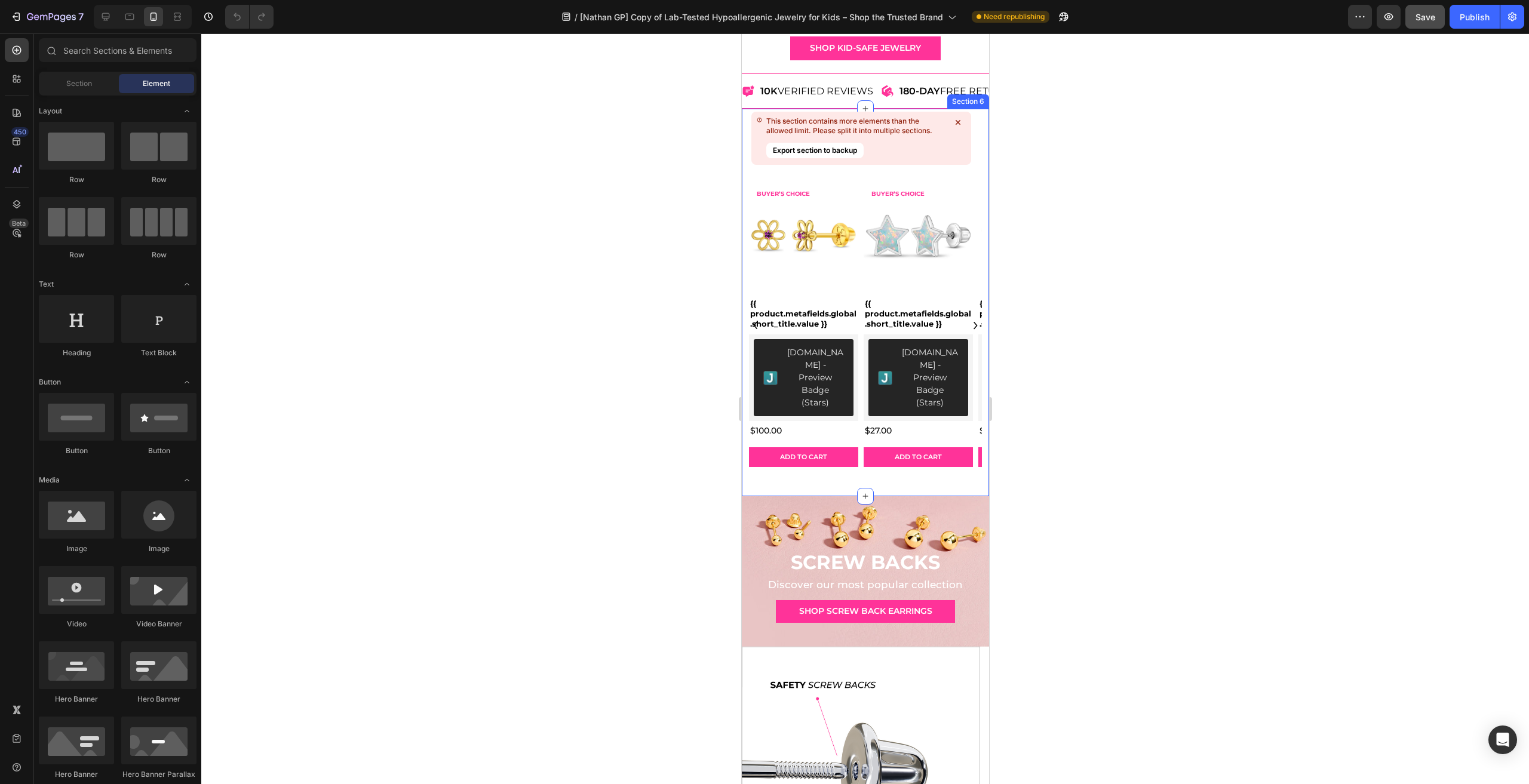
click at [905, 496] on div "SCREW BACKS Heading Discover our most popular collection Text Block shop screw …" at bounding box center [864, 571] width 247 height 151
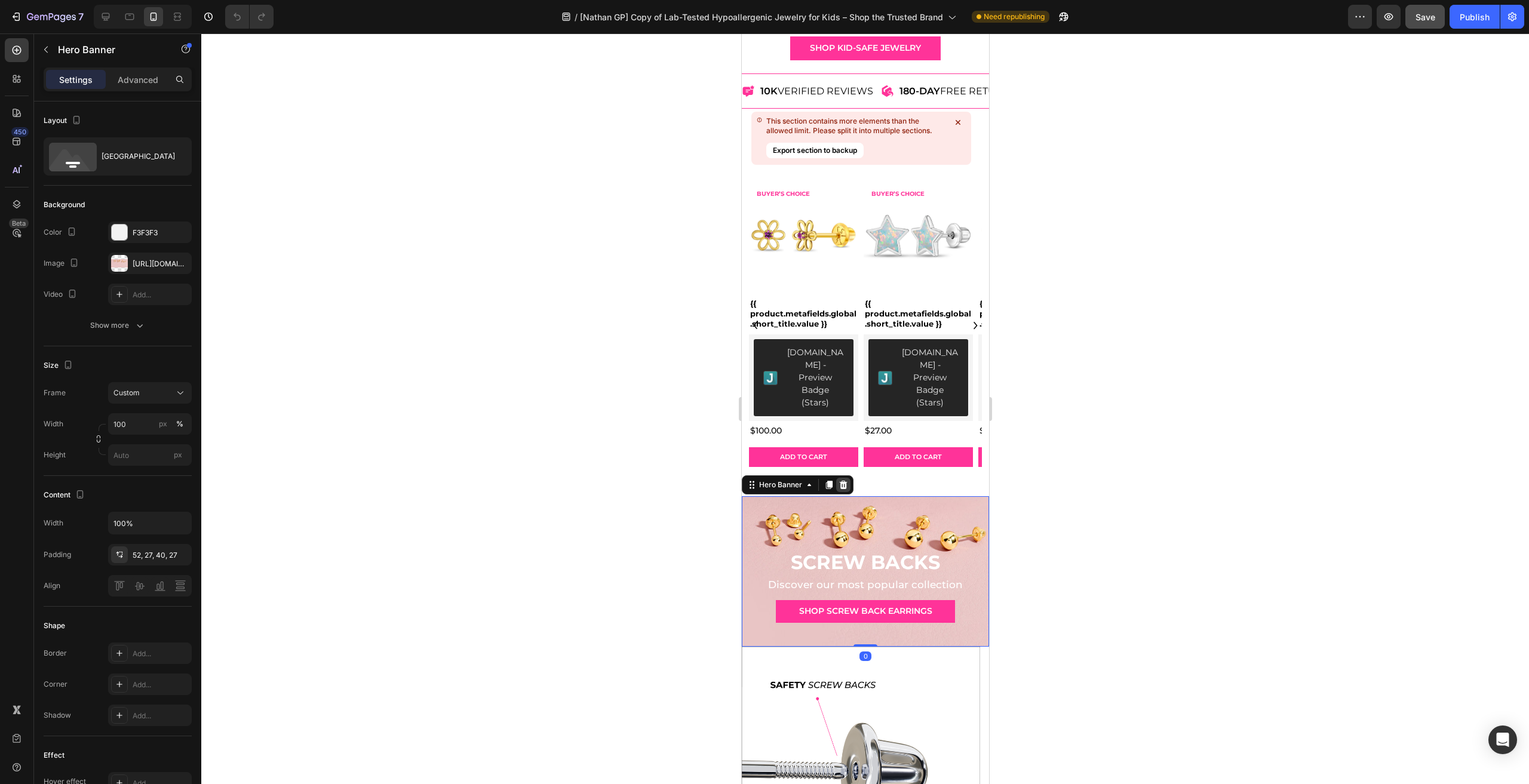
click at [839, 478] on div at bounding box center [843, 485] width 14 height 14
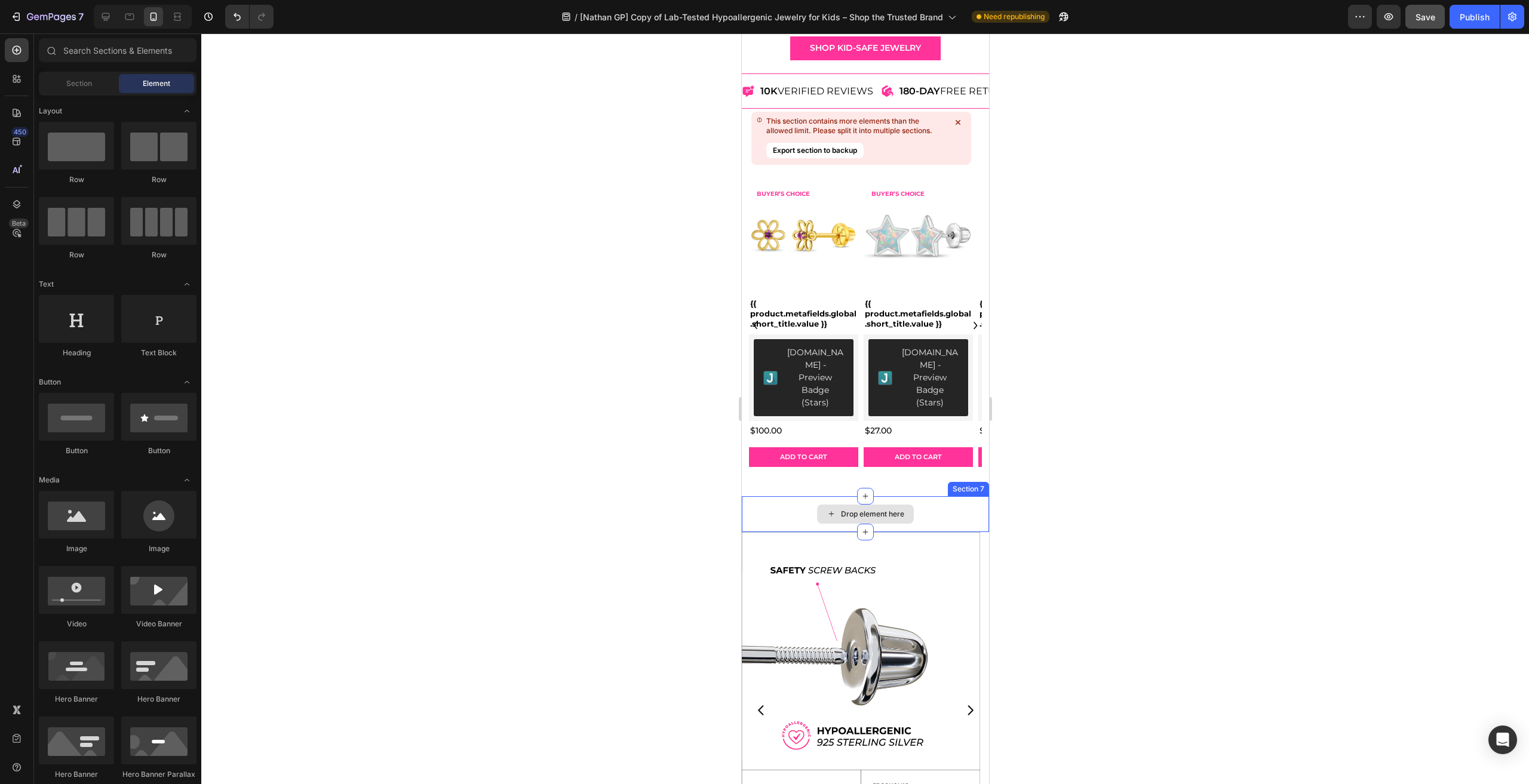
click at [862, 509] on div "Drop element here" at bounding box center [872, 514] width 63 height 10
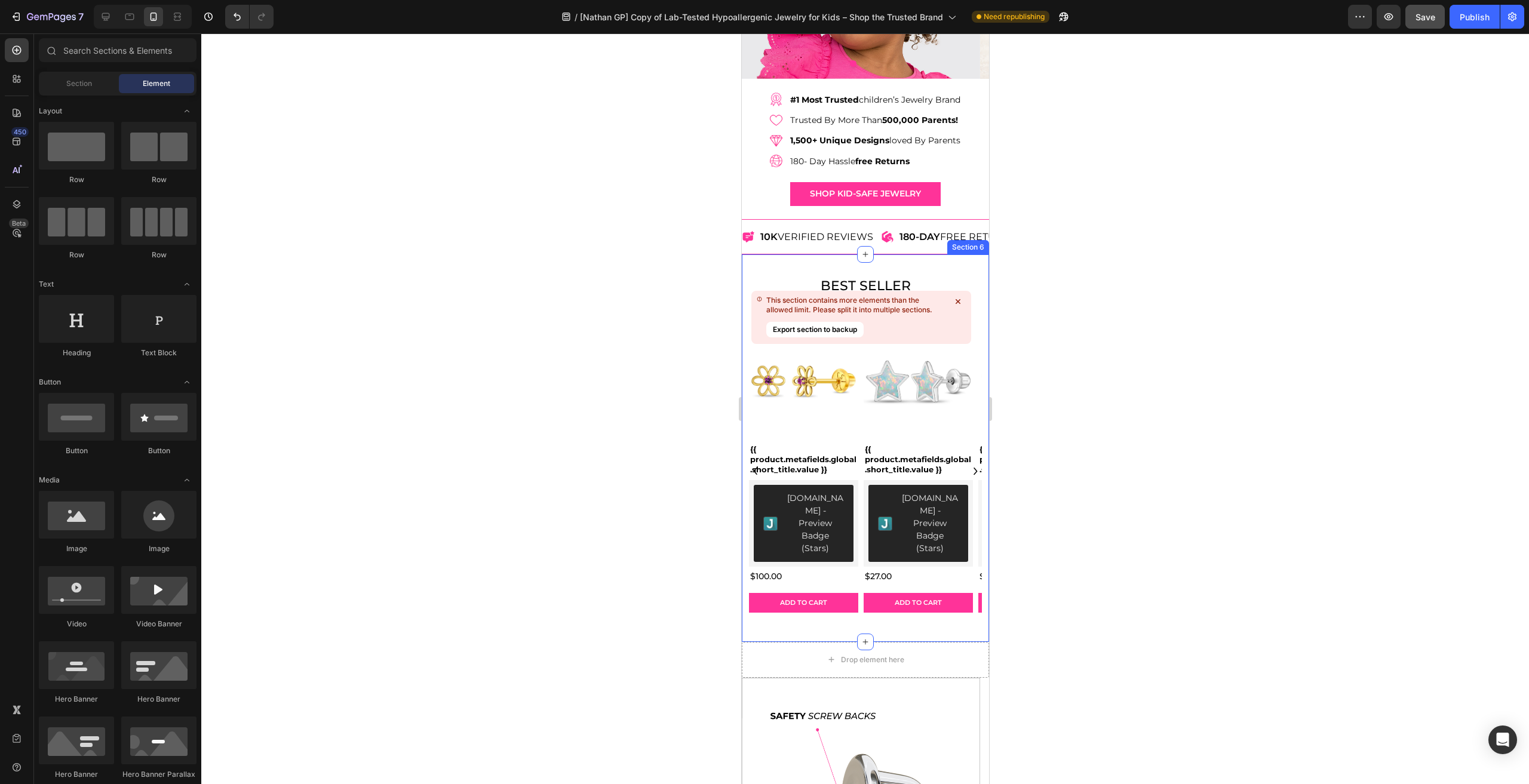
scroll to position [239, 0]
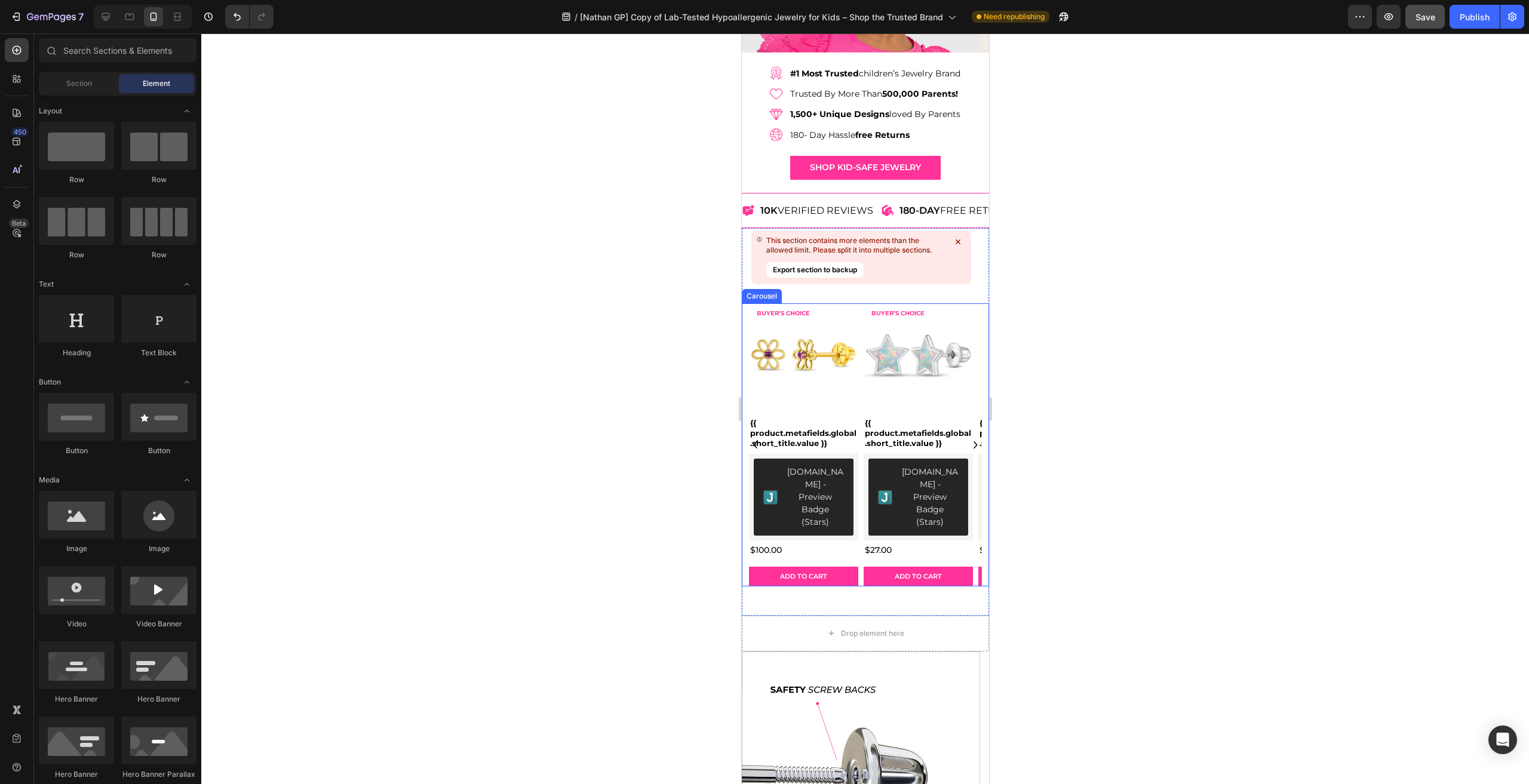
click at [859, 480] on div "Product Images BUYER’S CHOICE Text Block Row {{ product.metafields.global.short…" at bounding box center [864, 444] width 233 height 283
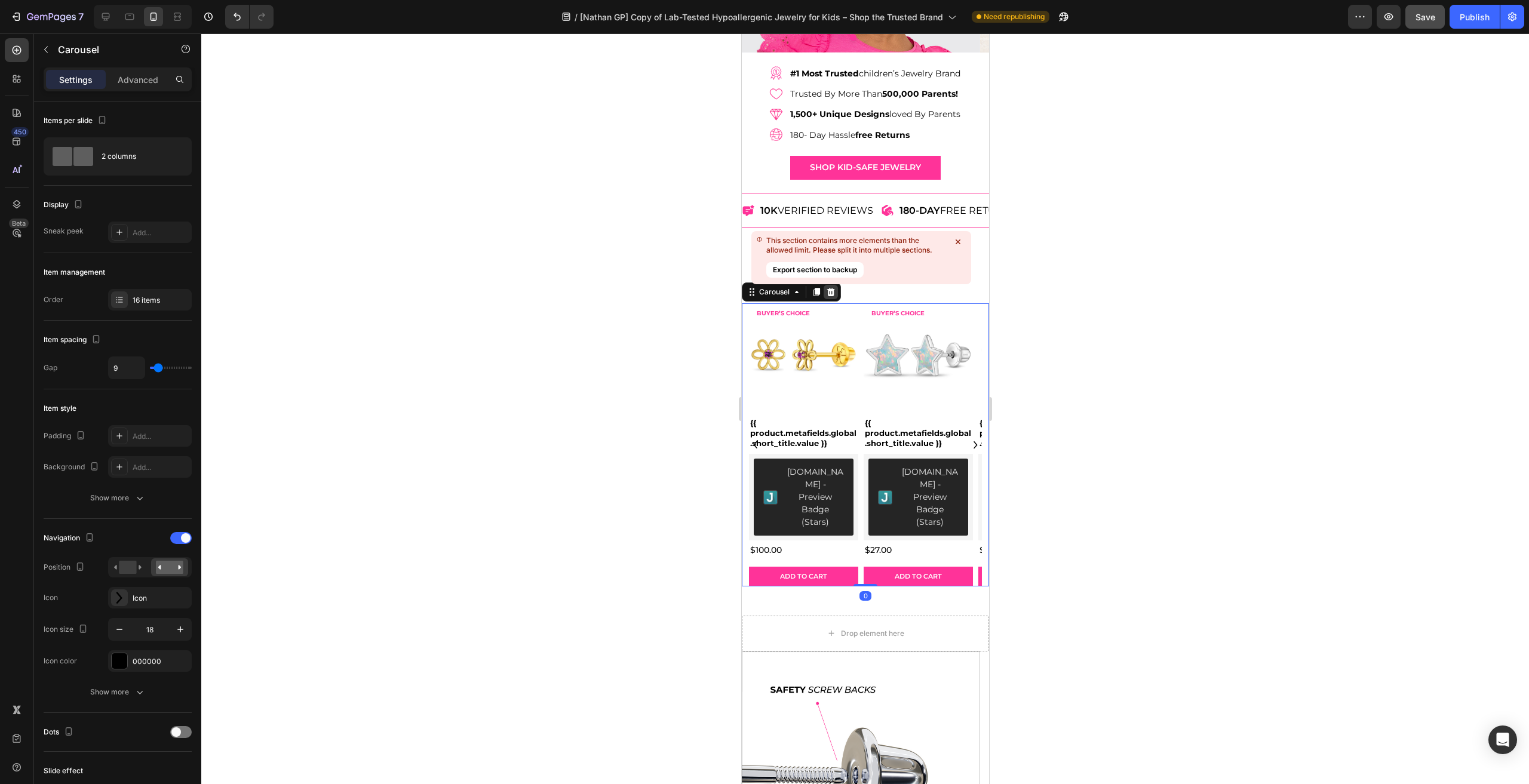
click at [828, 294] on icon at bounding box center [830, 292] width 10 height 10
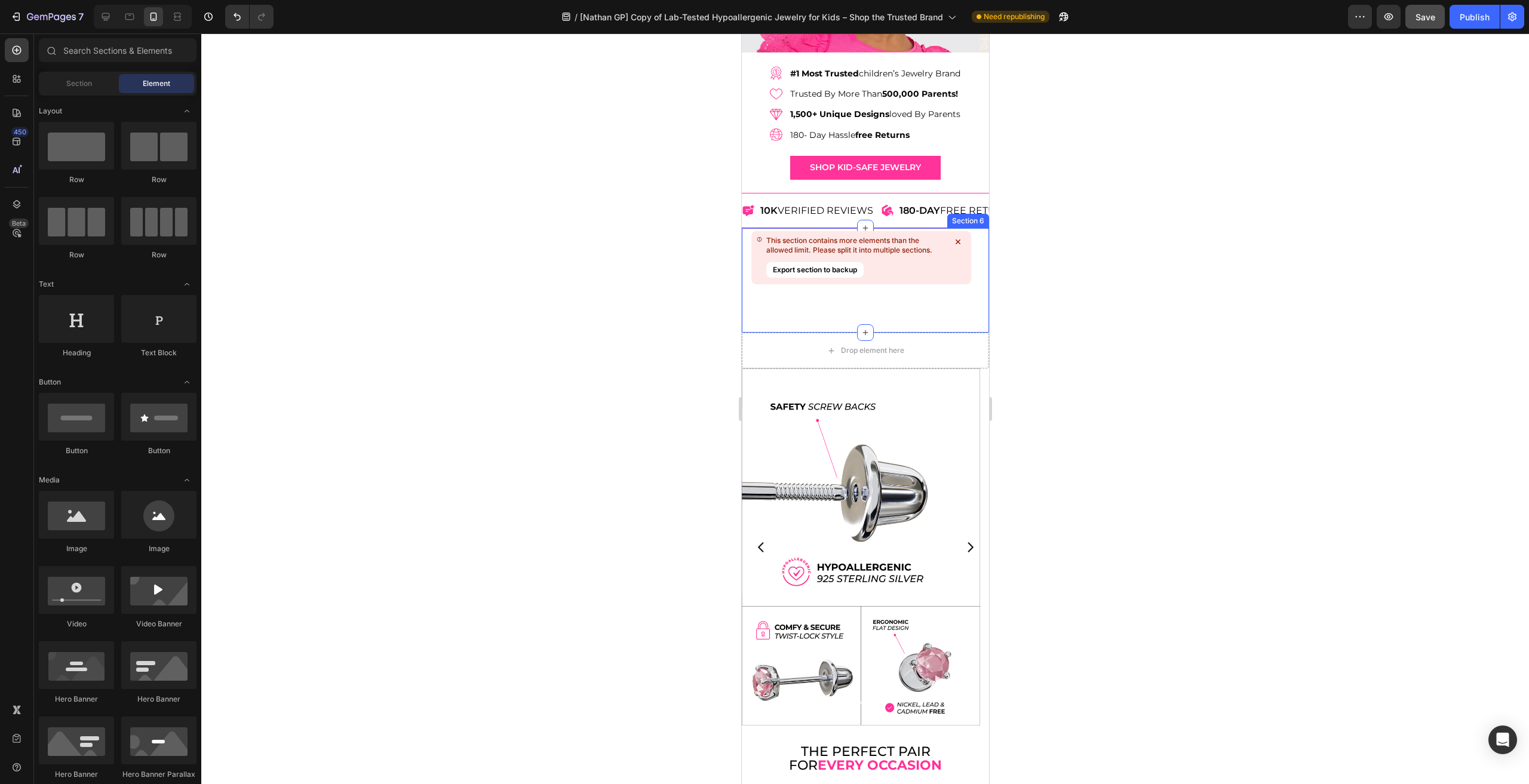
click at [959, 240] on icon at bounding box center [957, 242] width 4 height 4
click at [1478, 30] on div "7 Version history / [[PERSON_NAME] GP] Copy of Lab-Tested Hypoallergenic Jewelr…" at bounding box center [764, 17] width 1529 height 34
click at [1471, 22] on div "Publish" at bounding box center [1474, 17] width 29 height 12
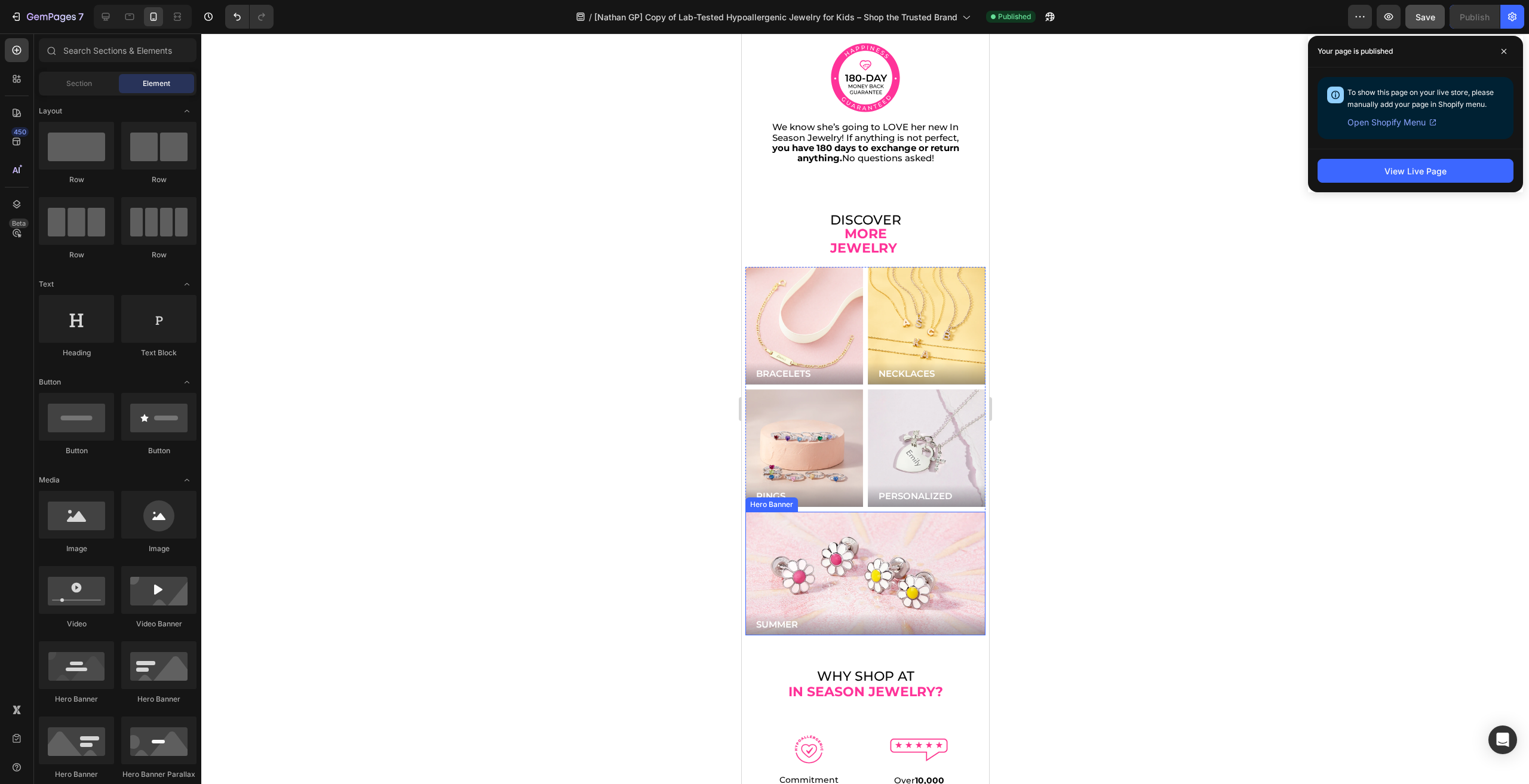
scroll to position [2509, 0]
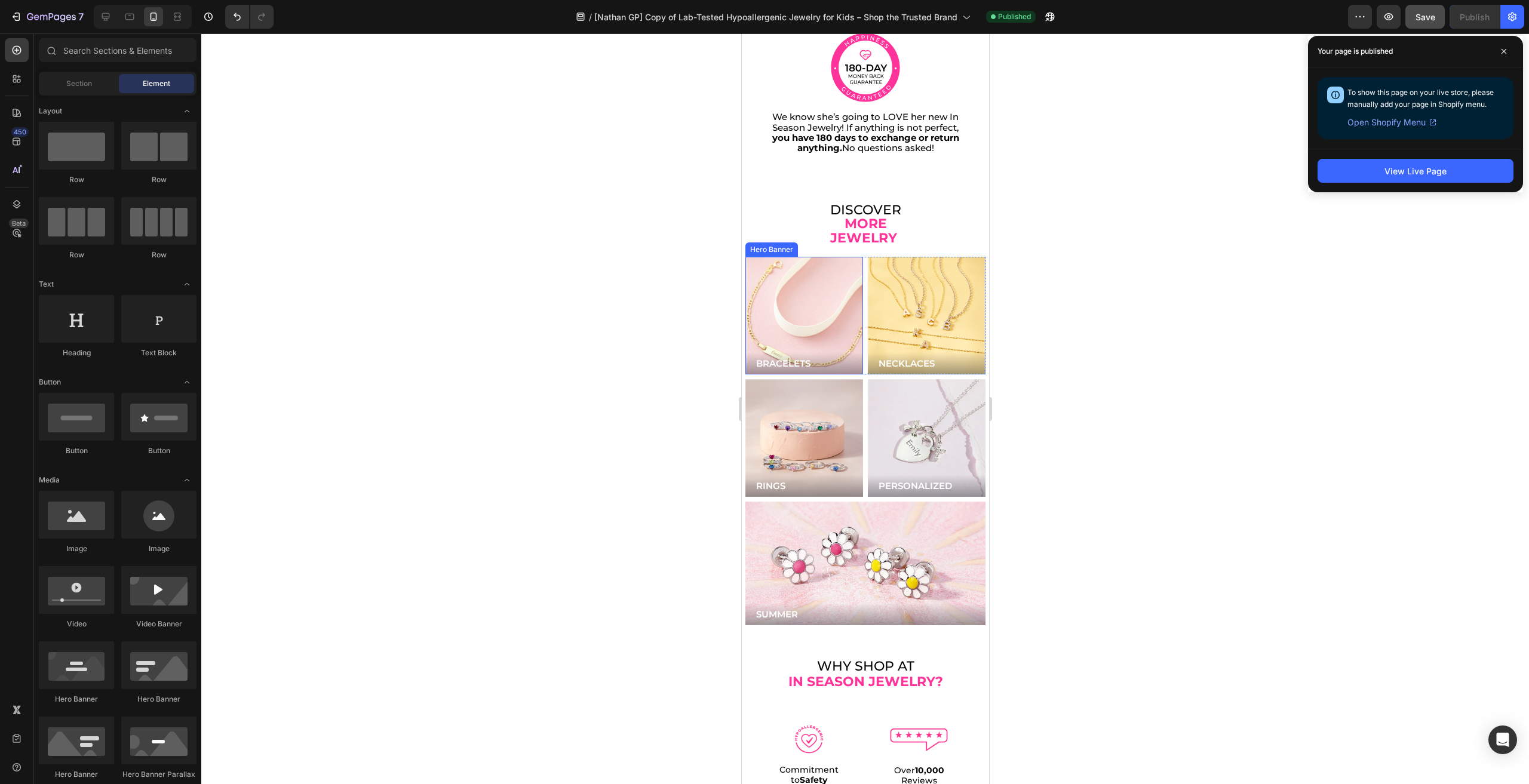
click at [754, 244] on div "Hero Banner" at bounding box center [772, 250] width 48 height 11
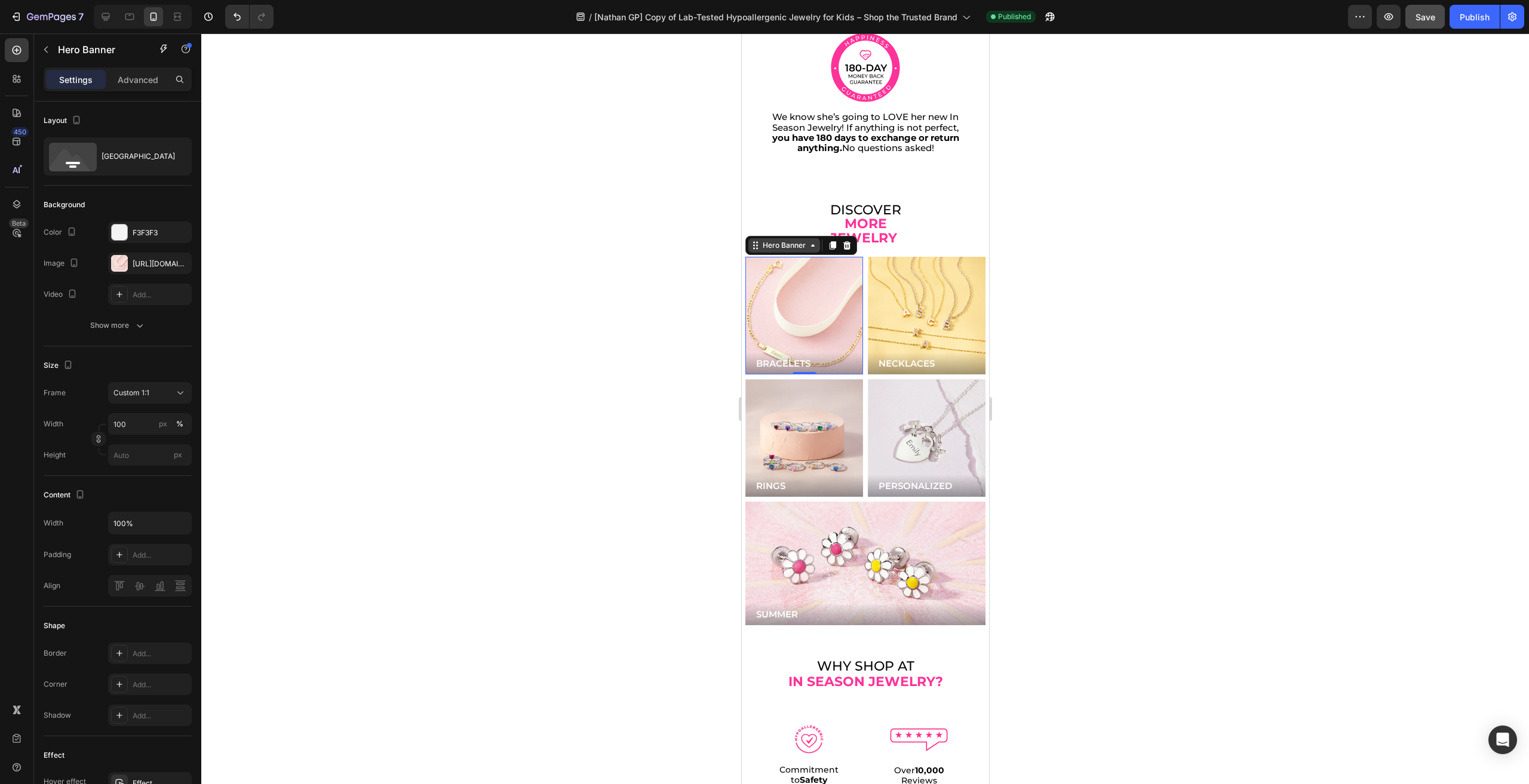
click at [765, 240] on div "Hero Banner" at bounding box center [784, 245] width 48 height 11
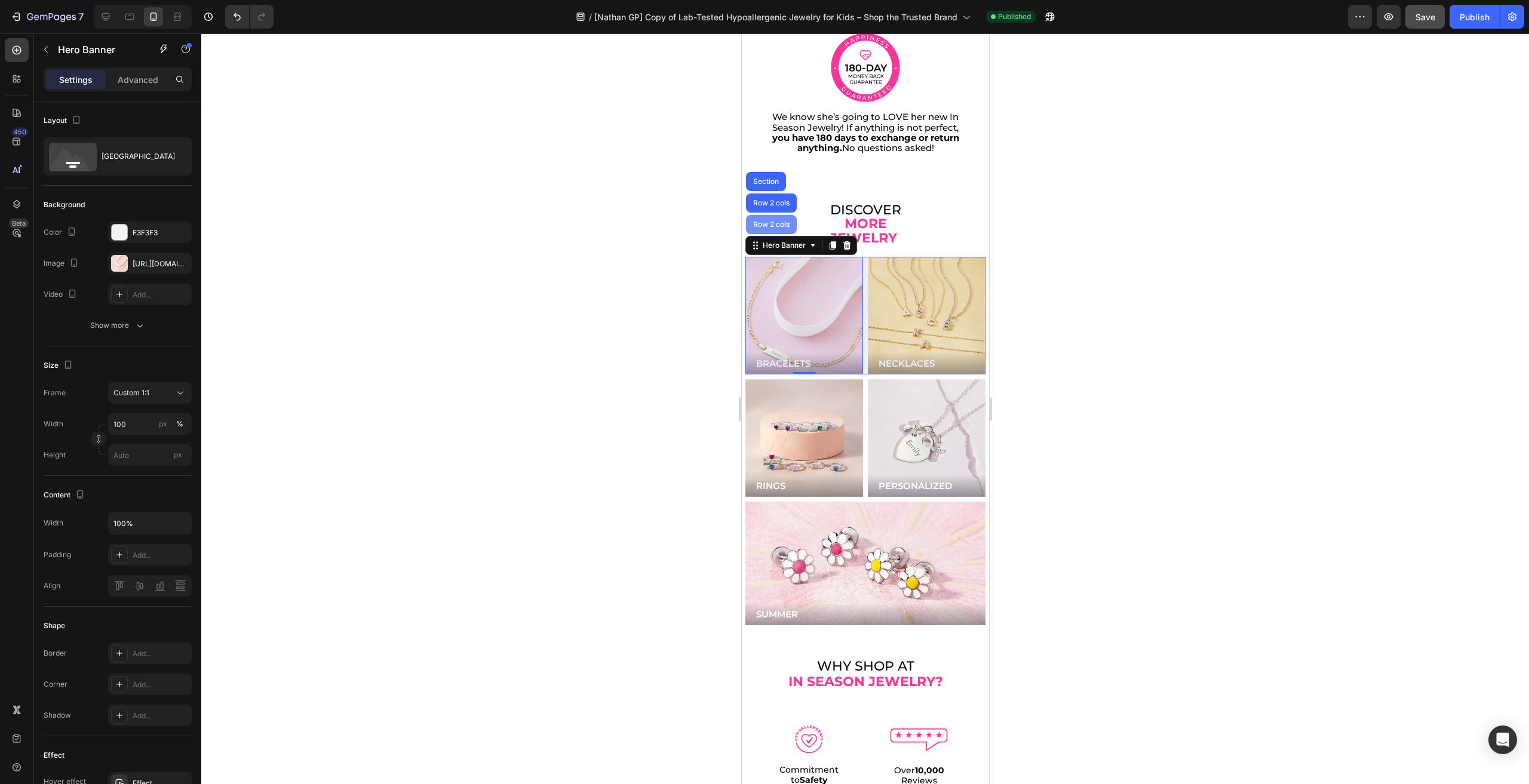
click at [765, 221] on div "Row 2 cols" at bounding box center [771, 225] width 41 height 7
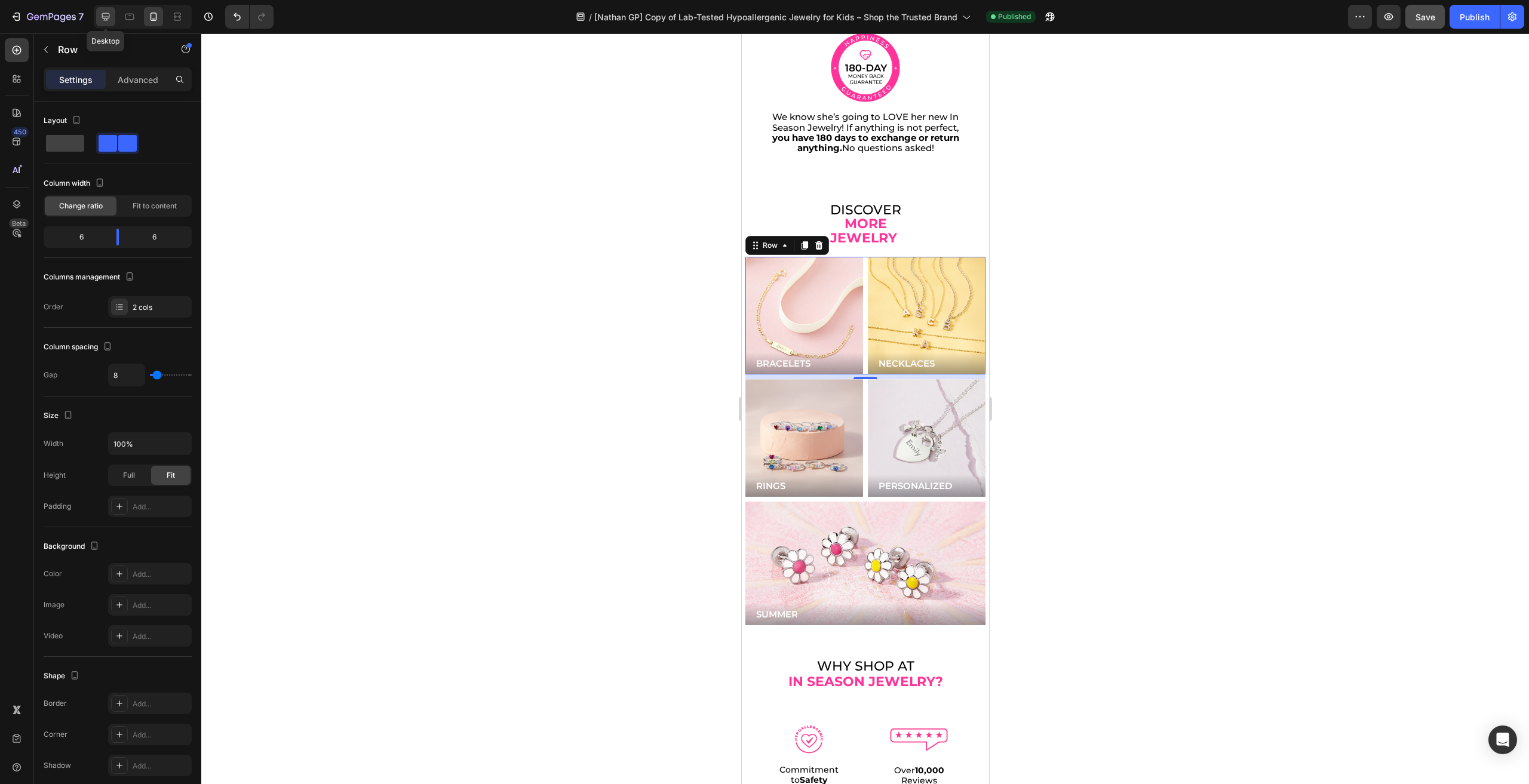
click at [104, 20] on icon at bounding box center [105, 17] width 8 height 8
type input "14"
type input "1200"
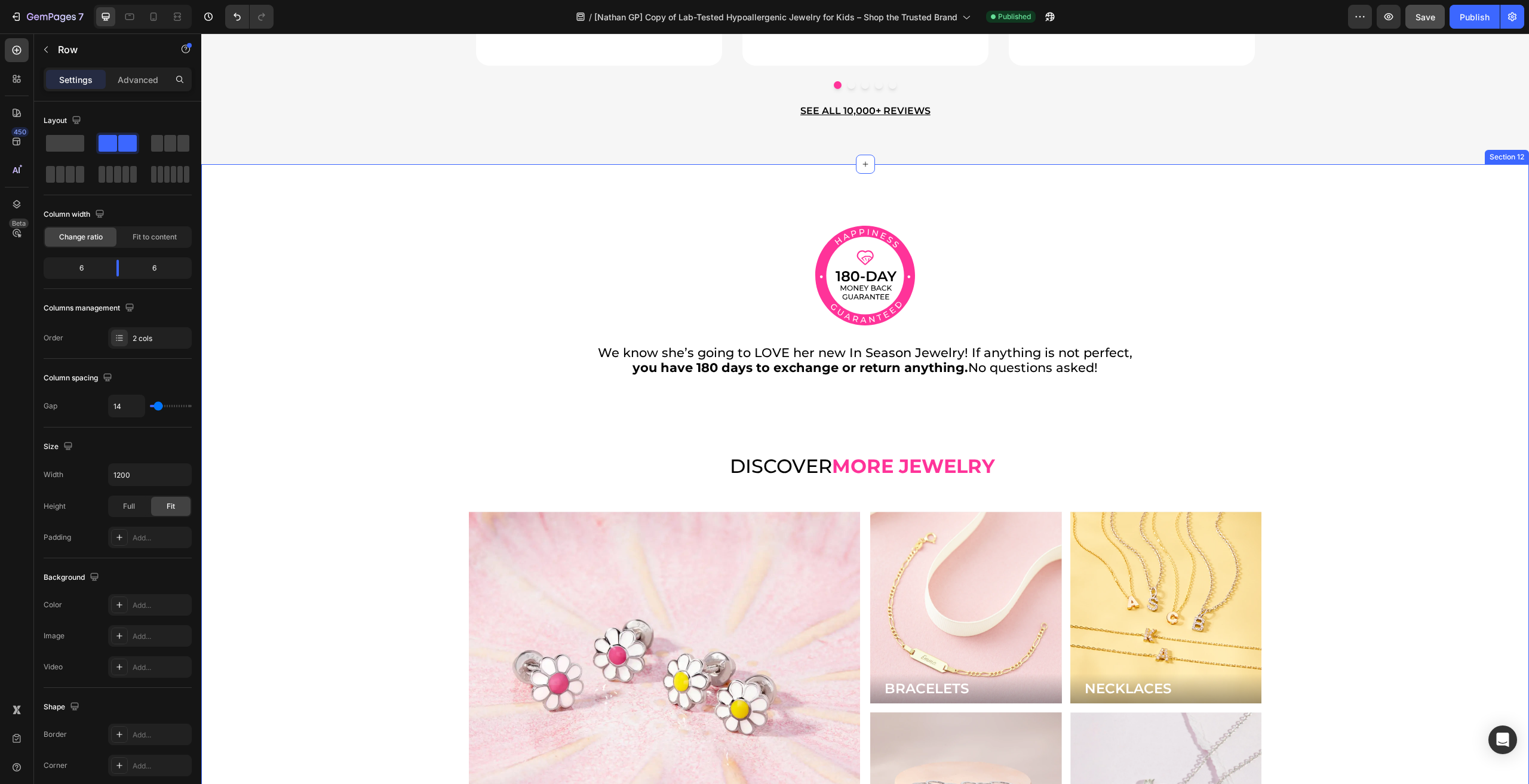
scroll to position [2826, 0]
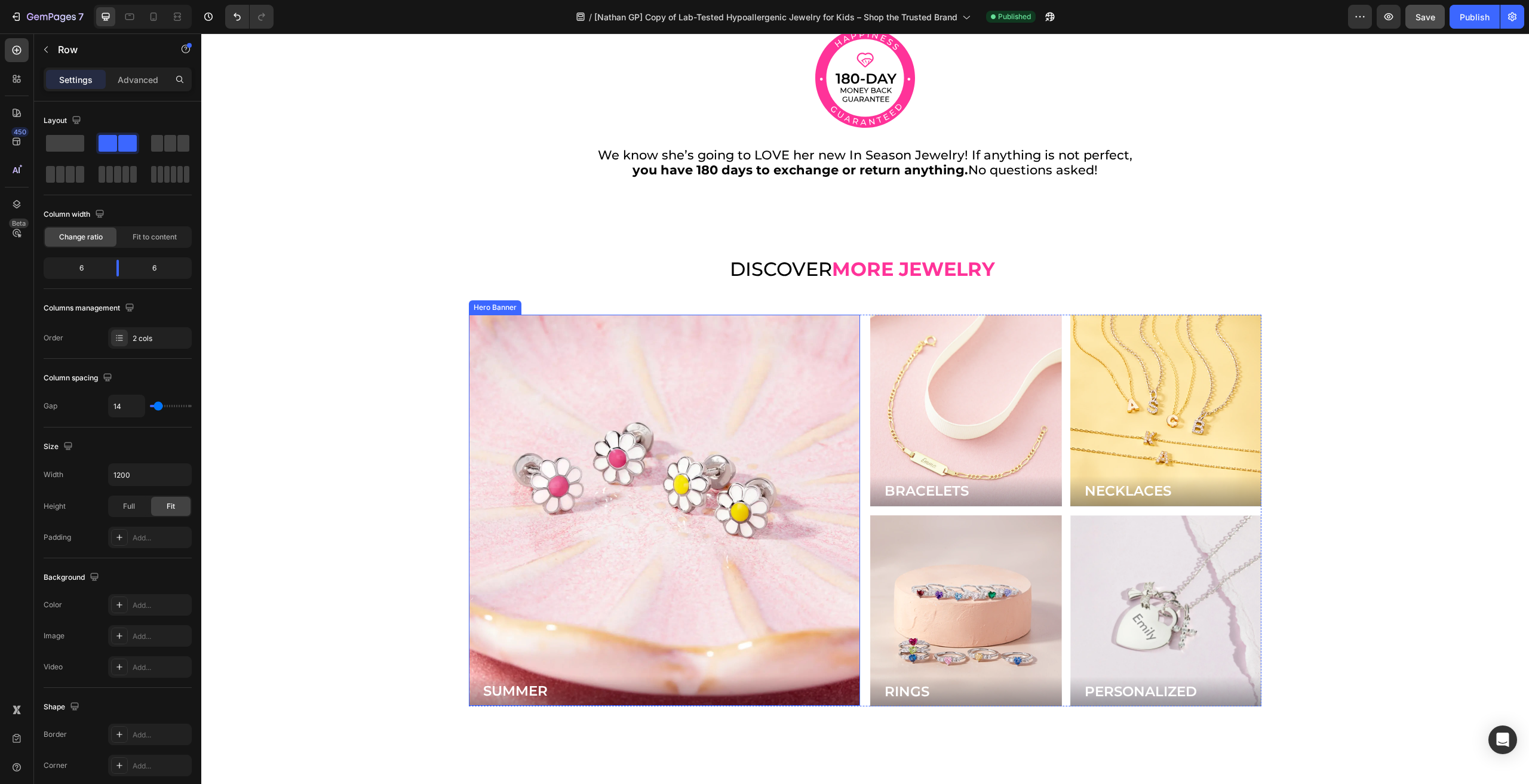
click at [831, 466] on div "Background Image" at bounding box center [665, 510] width 392 height 392
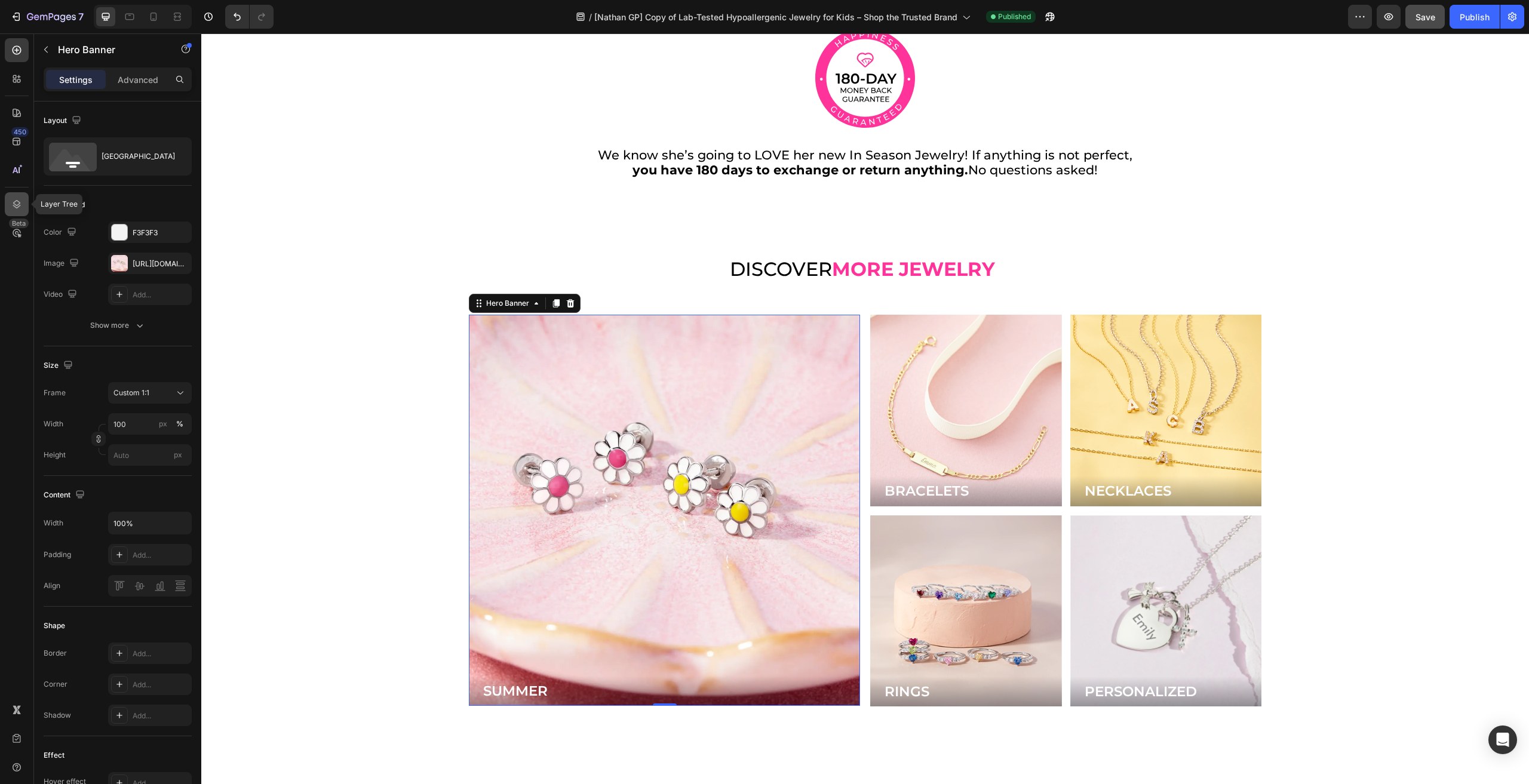
click at [12, 202] on icon at bounding box center [16, 203] width 12 height 12
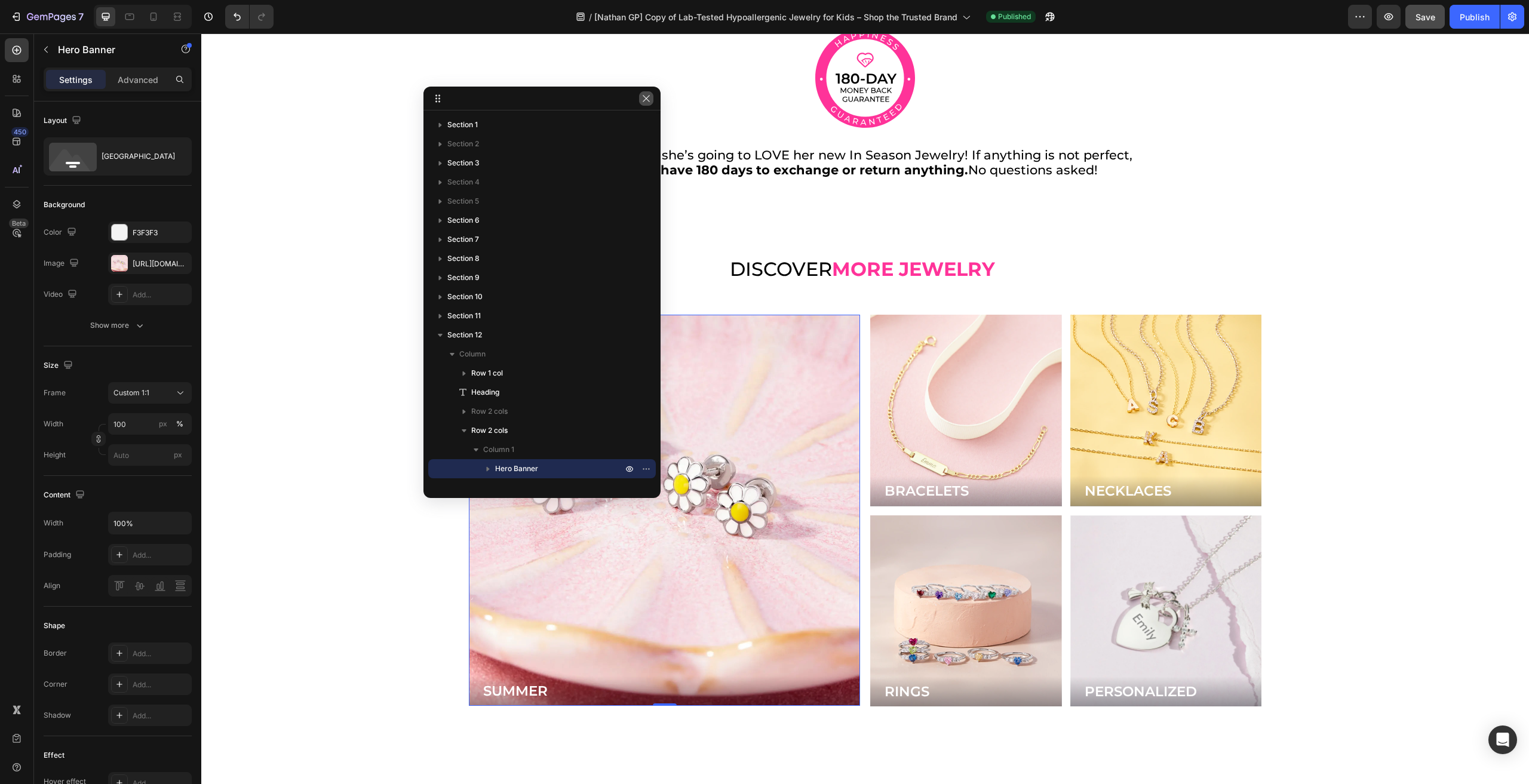
drag, startPoint x: 652, startPoint y: 96, endPoint x: 467, endPoint y: 153, distance: 193.6
click at [652, 96] on button "button" at bounding box center [646, 98] width 14 height 14
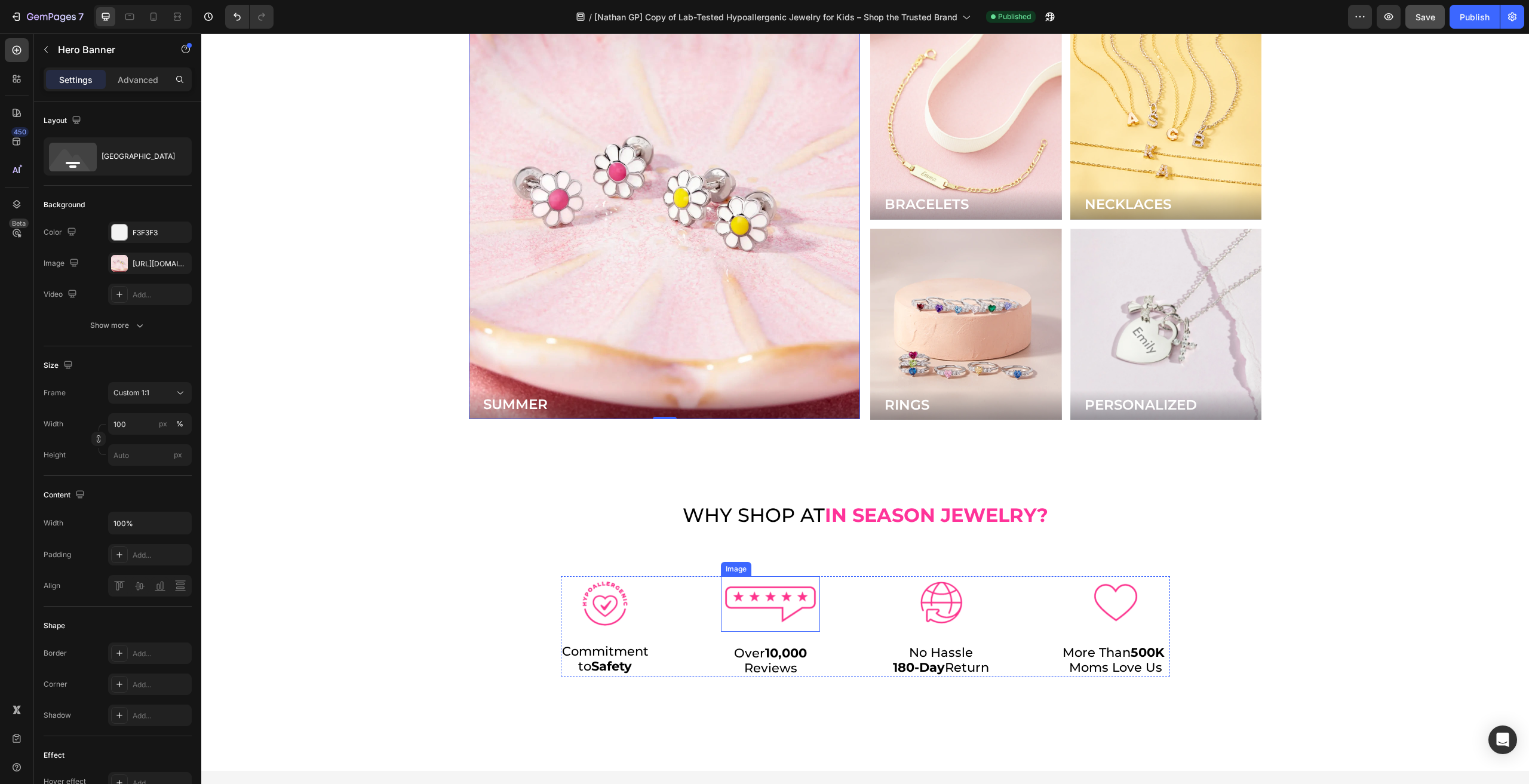
scroll to position [3005, 0]
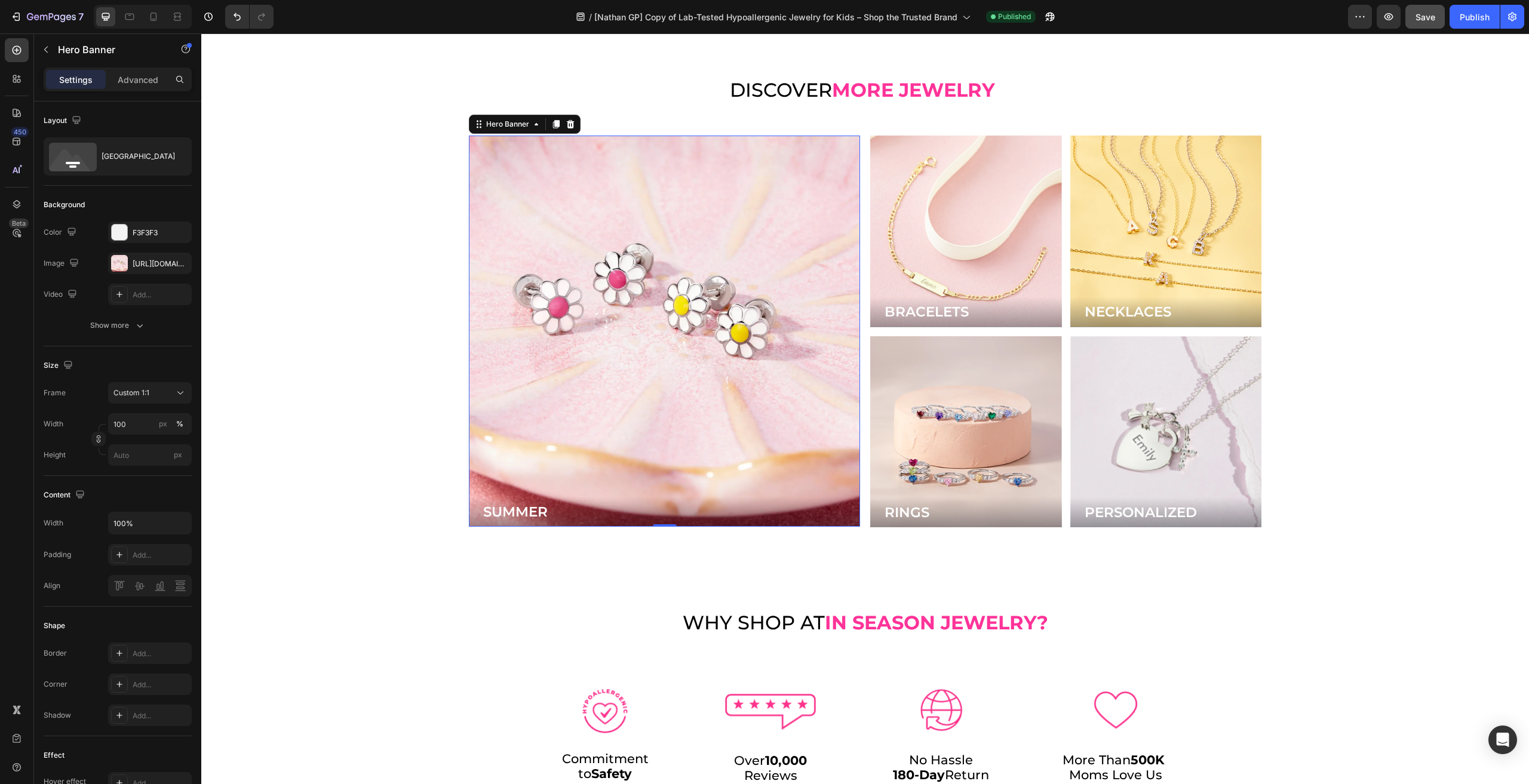
click at [798, 410] on div "Background Image" at bounding box center [665, 331] width 392 height 392
click at [156, 16] on icon at bounding box center [153, 16] width 6 height 8
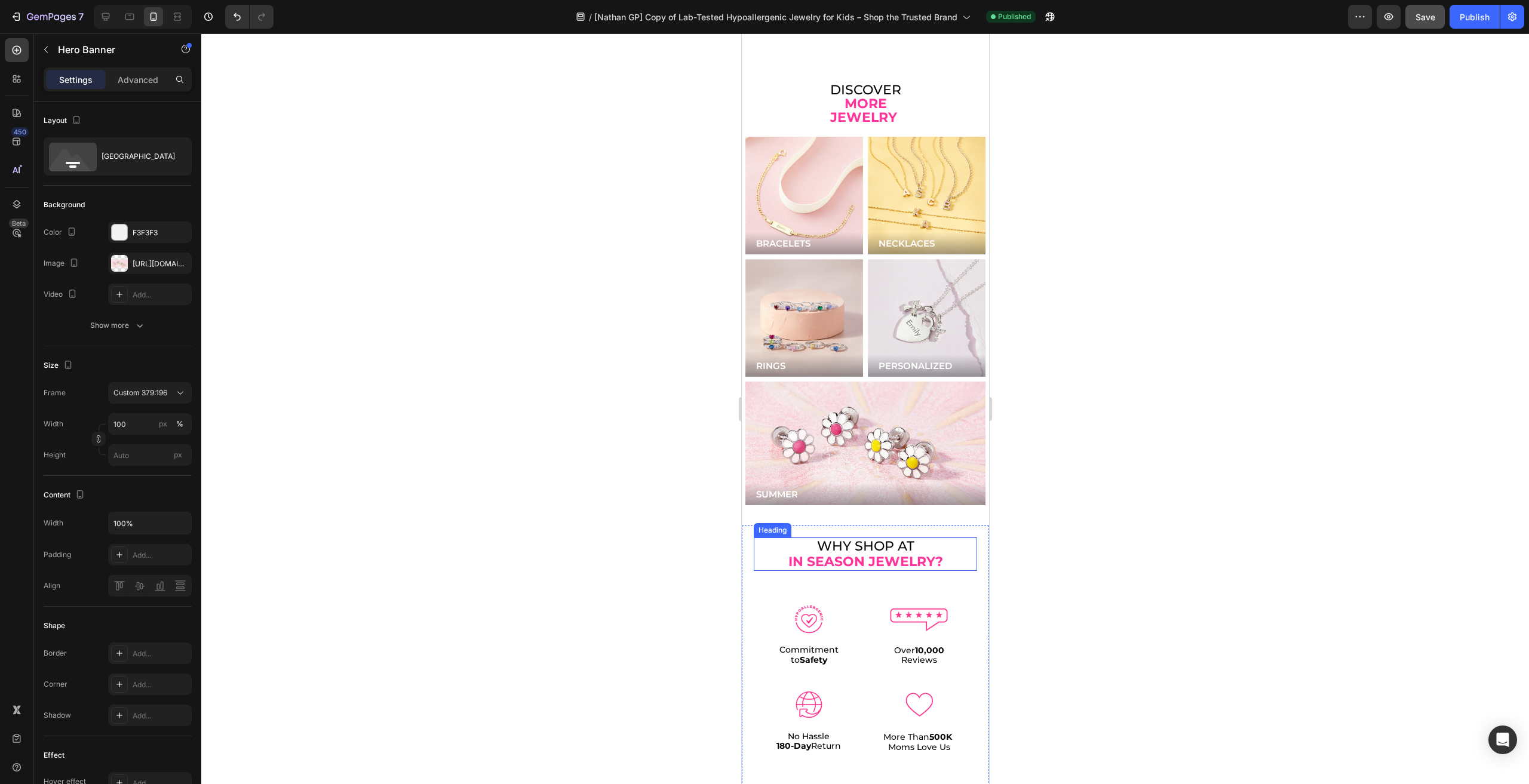
scroll to position [2575, 0]
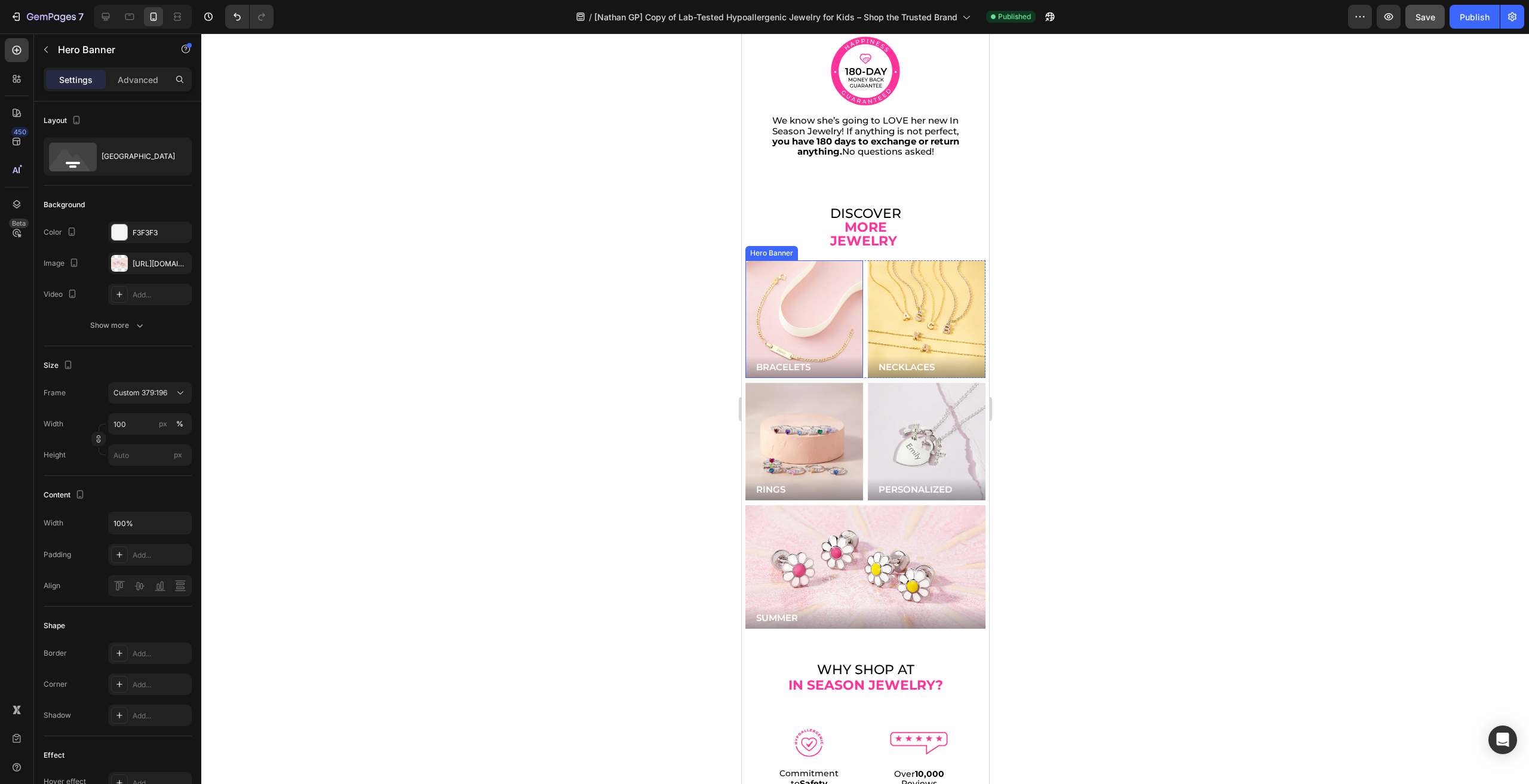
click at [783, 270] on div "Background Image" at bounding box center [804, 319] width 118 height 118
click at [17, 235] on icon at bounding box center [16, 232] width 12 height 12
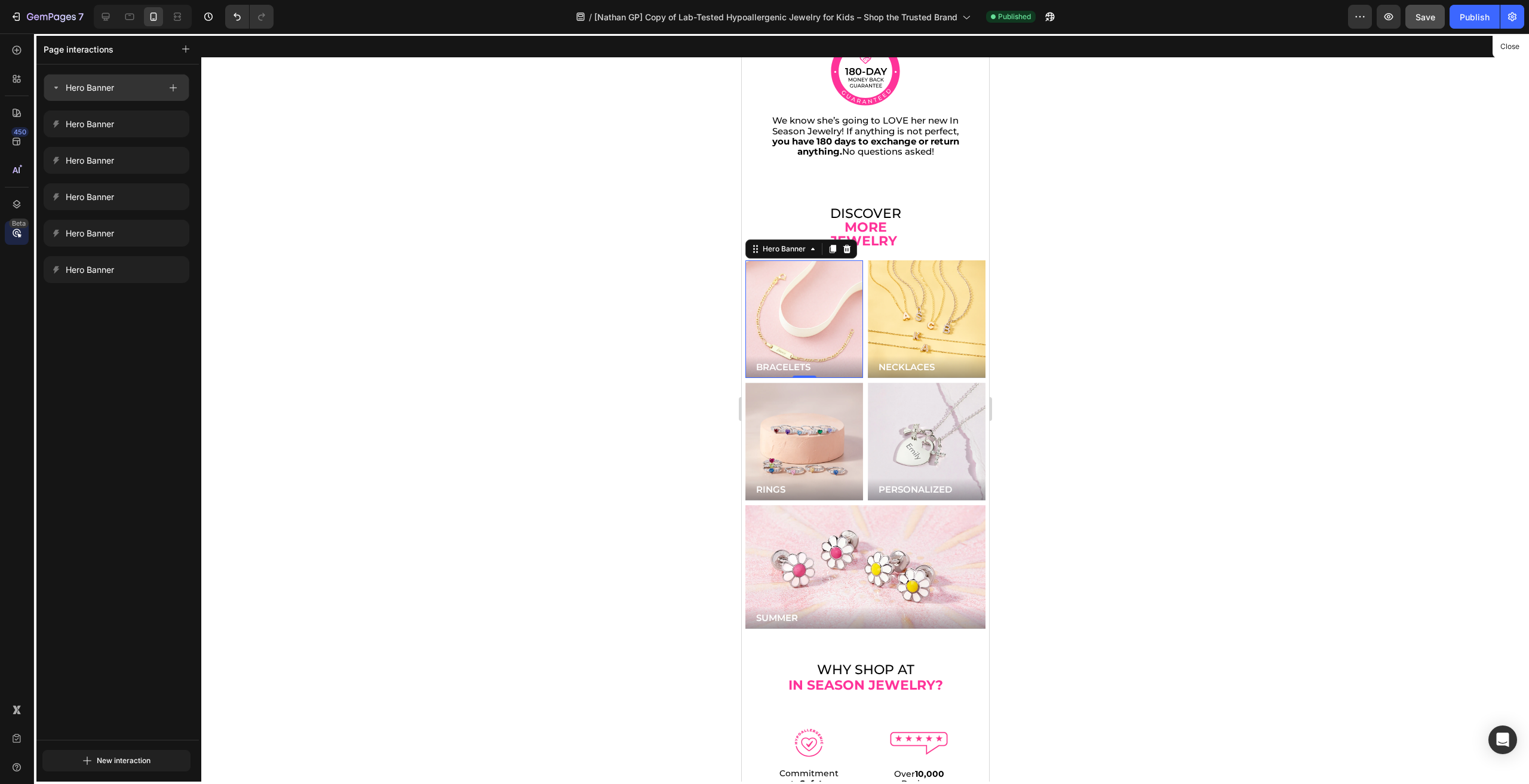
click at [95, 87] on p "Hero Banner" at bounding box center [90, 87] width 48 height 14
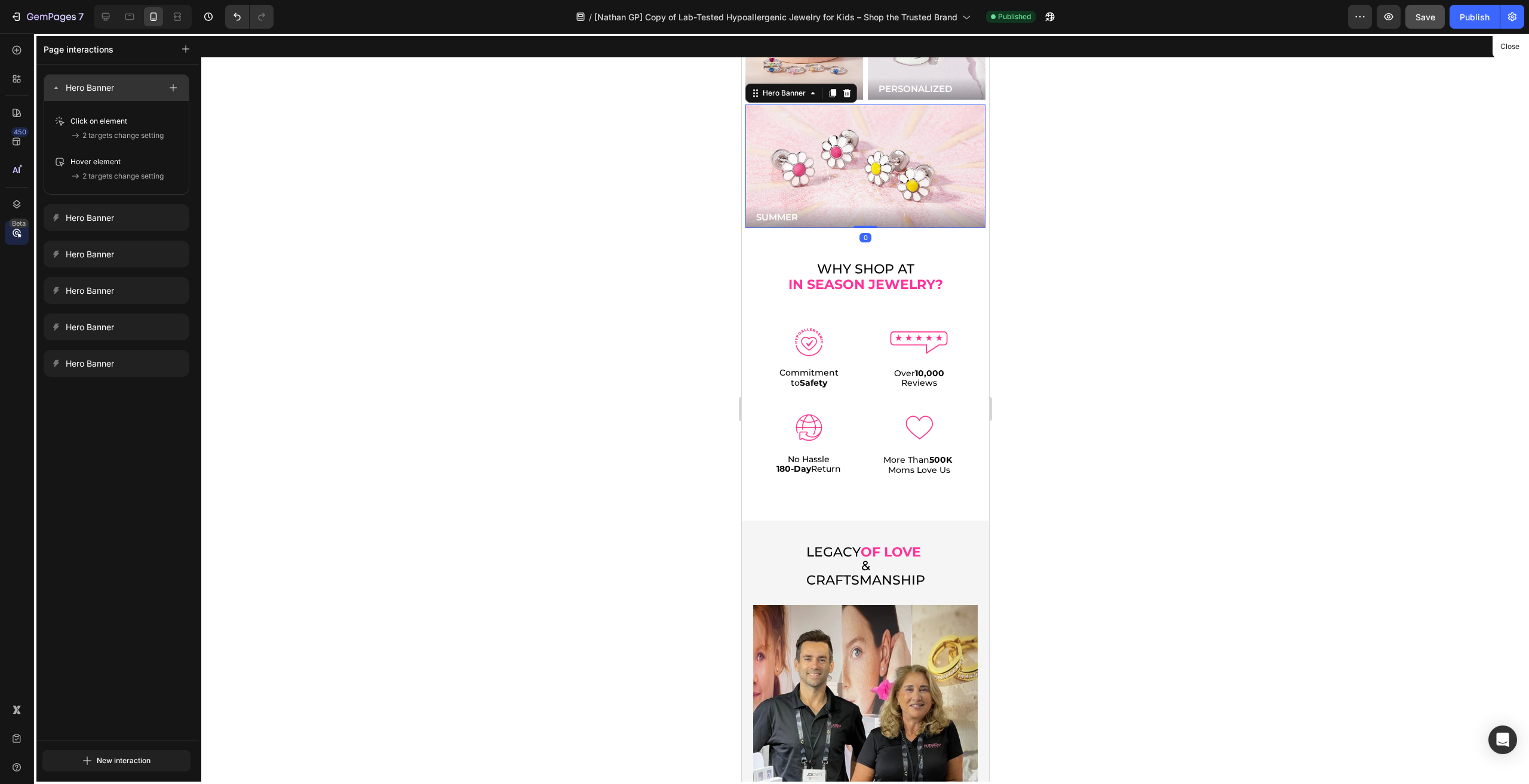
scroll to position [2981, 0]
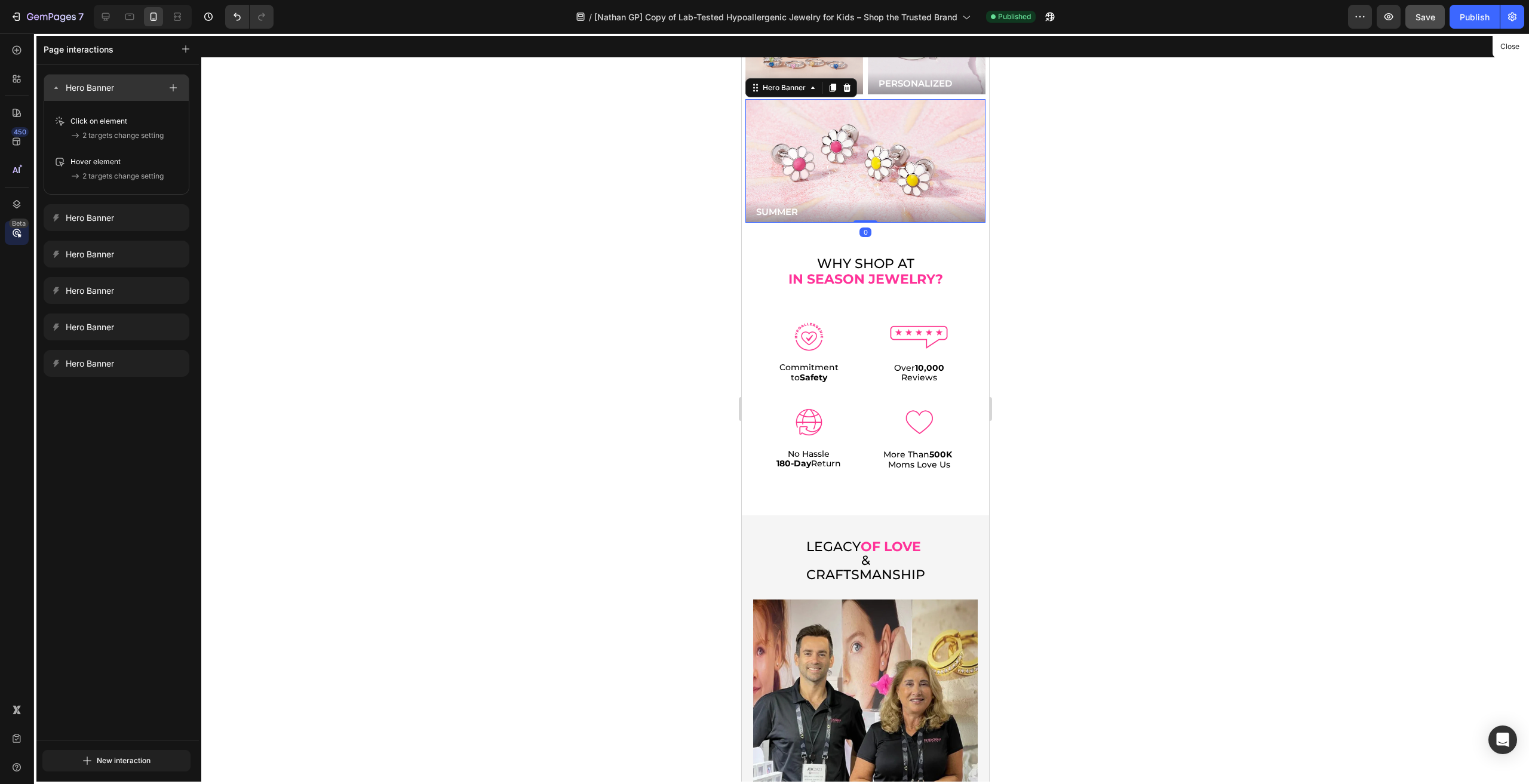
click at [73, 93] on p "Hero Banner" at bounding box center [90, 87] width 48 height 14
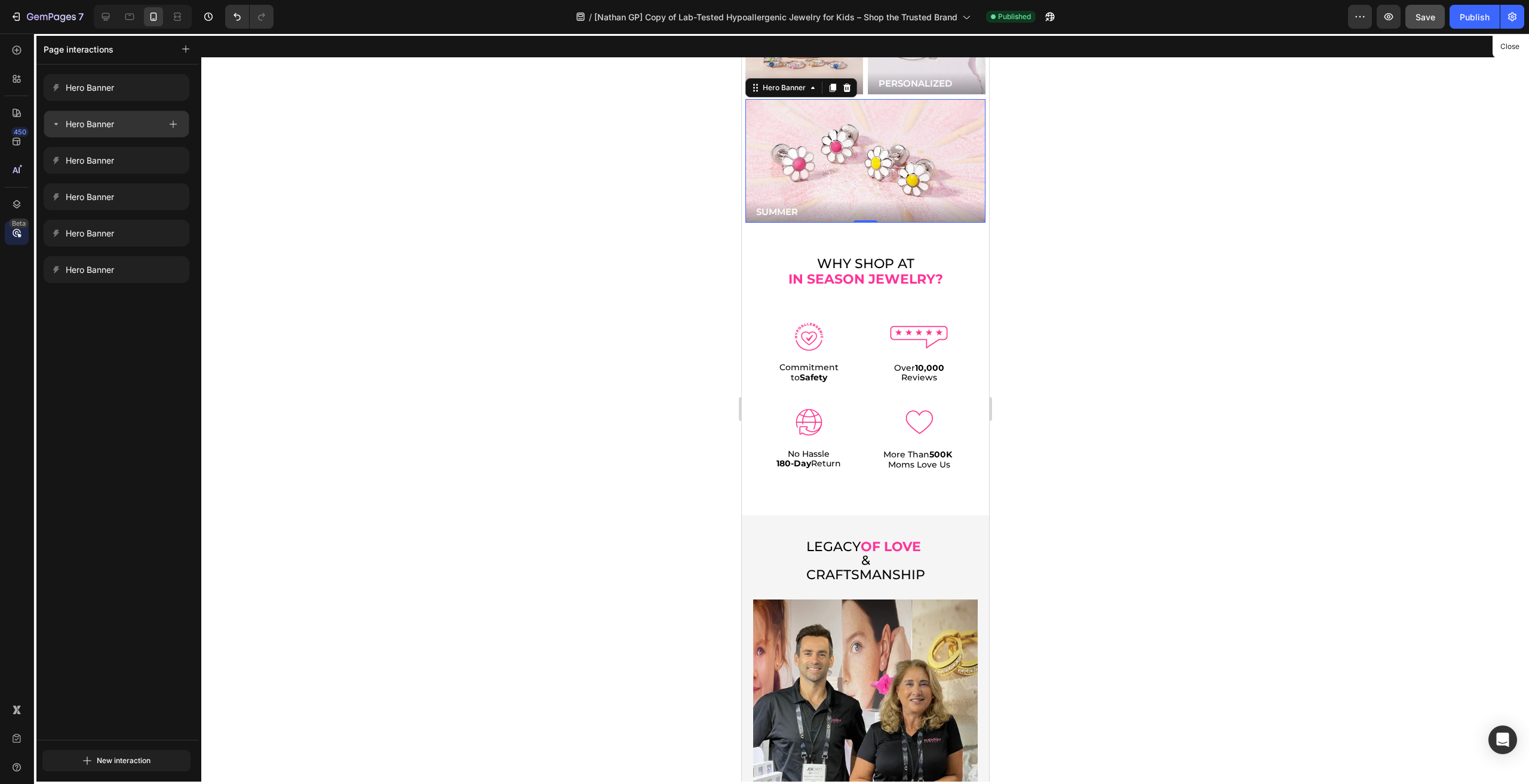
click at [75, 127] on p "Hero Banner" at bounding box center [90, 124] width 48 height 14
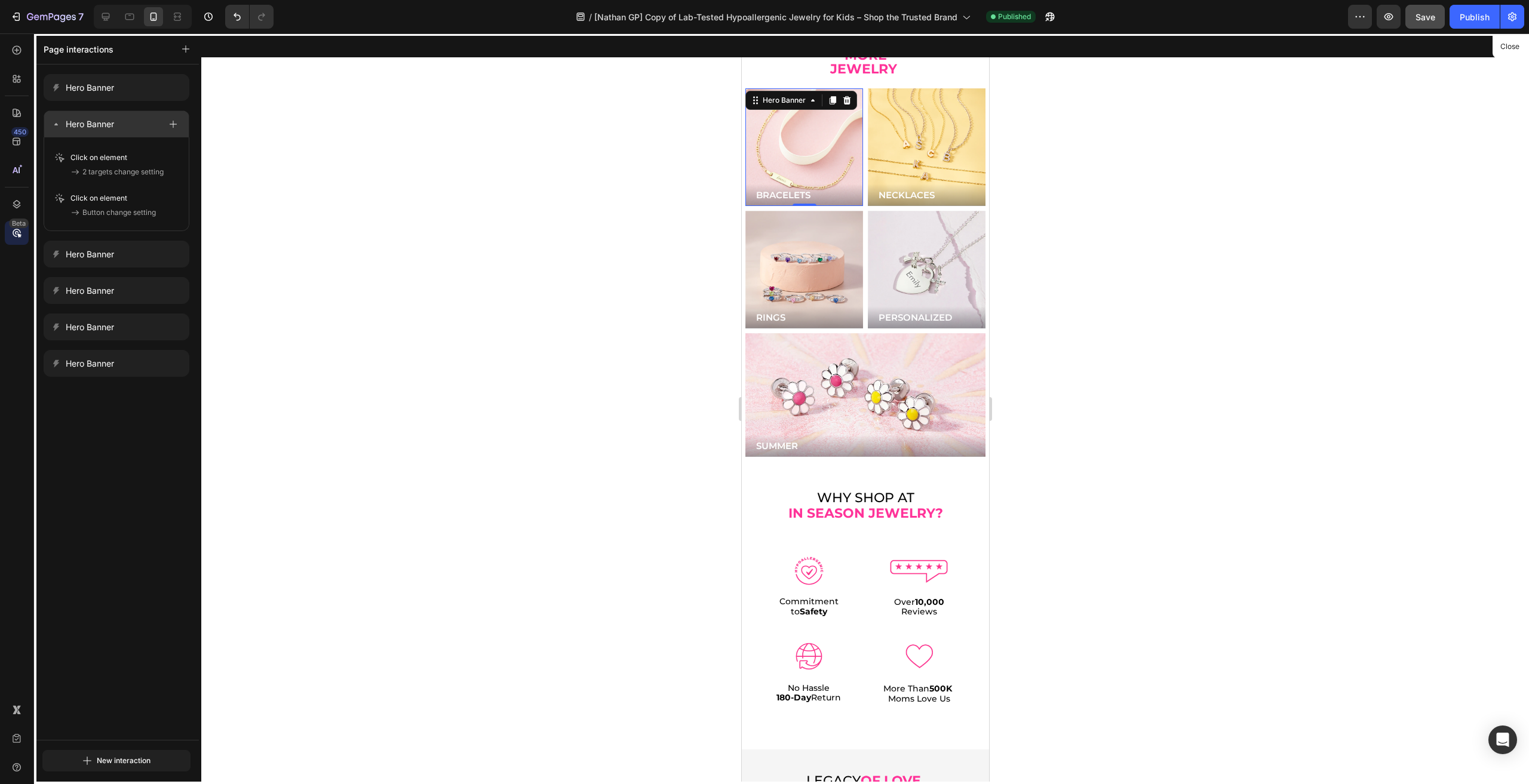
scroll to position [2744, 0]
click at [858, 108] on div at bounding box center [864, 409] width 247 height 751
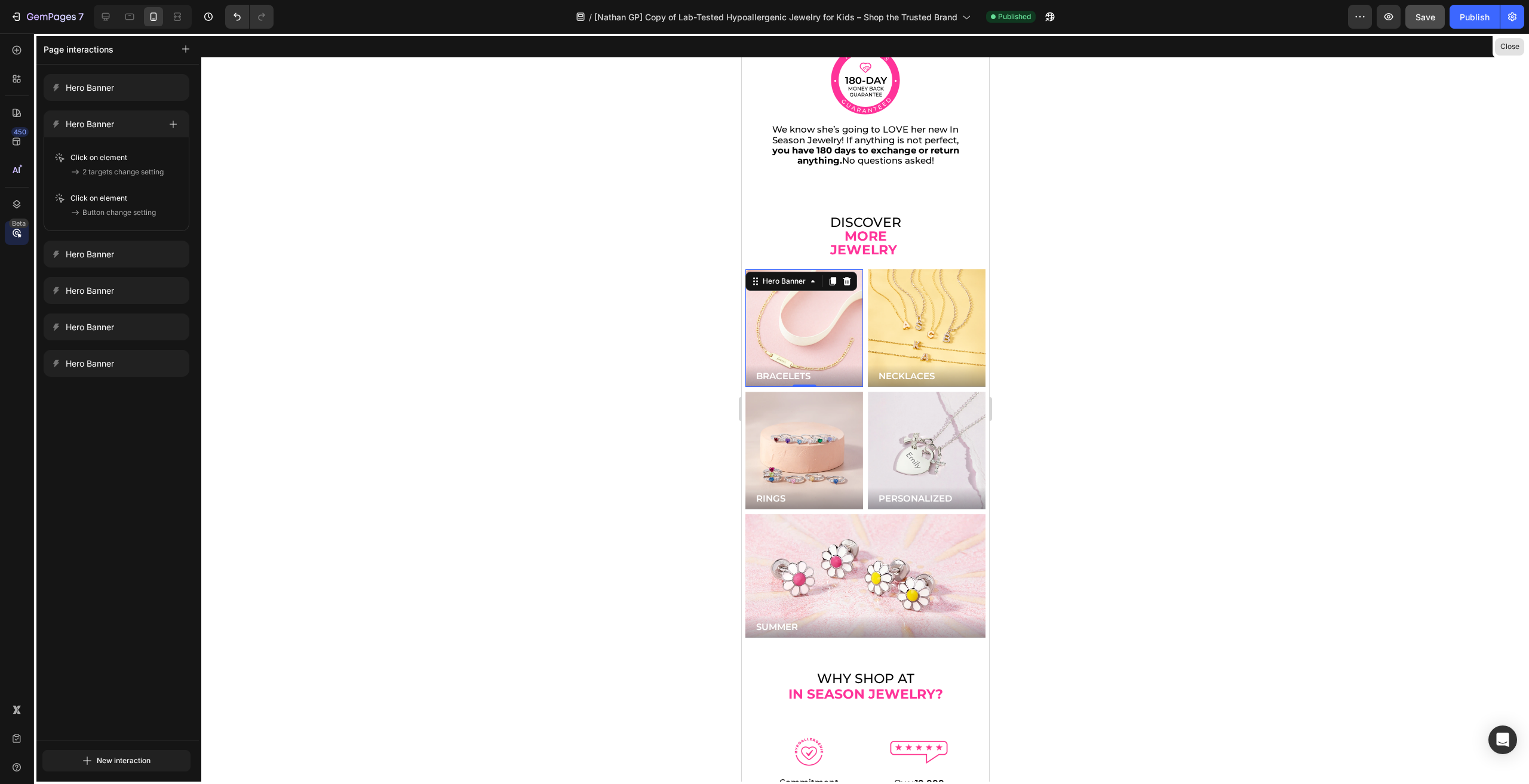
drag, startPoint x: 94, startPoint y: 249, endPoint x: 1498, endPoint y: 47, distance: 1418.5
click at [1498, 47] on button "Close" at bounding box center [1509, 46] width 29 height 17
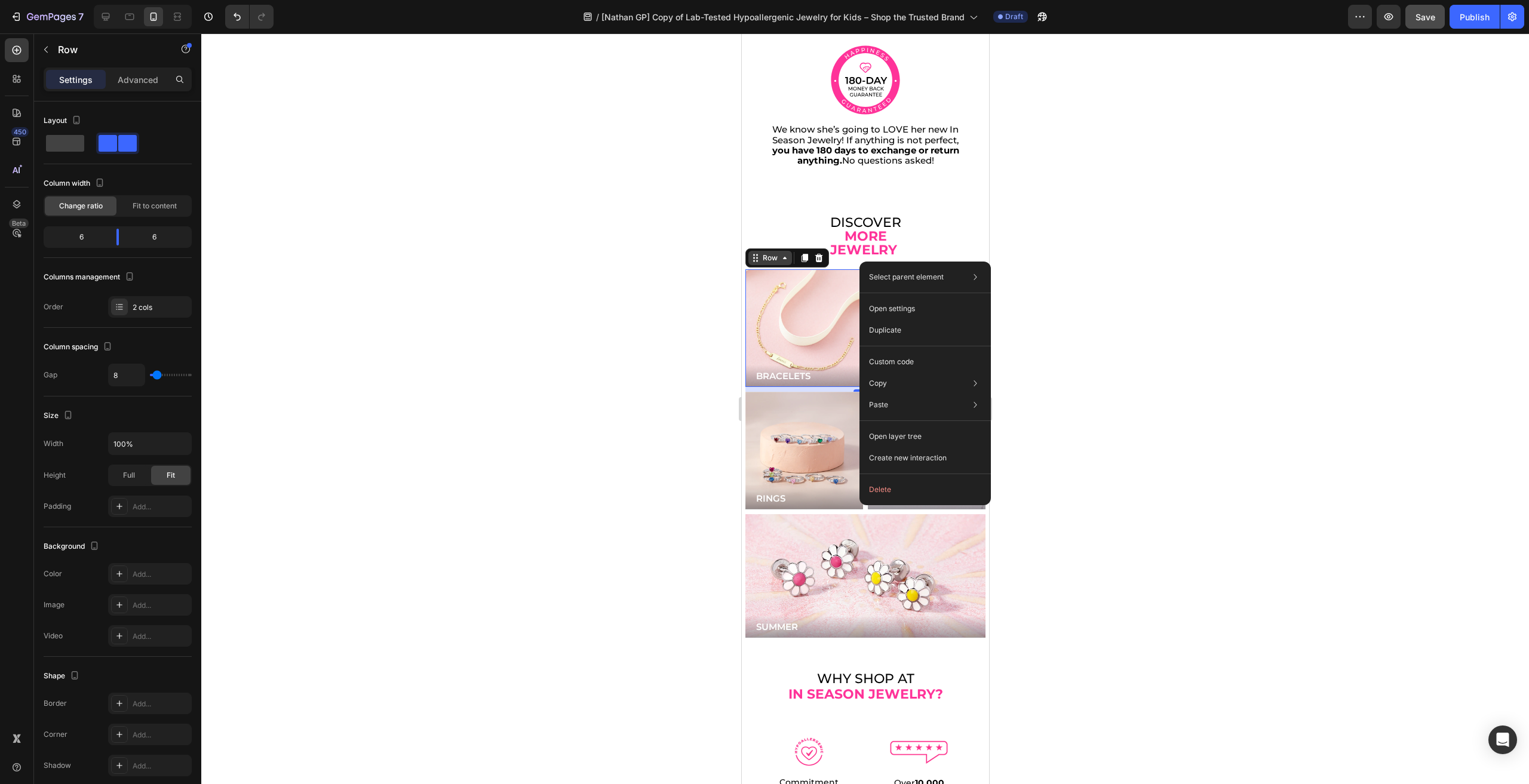
click at [781, 253] on icon at bounding box center [784, 258] width 10 height 10
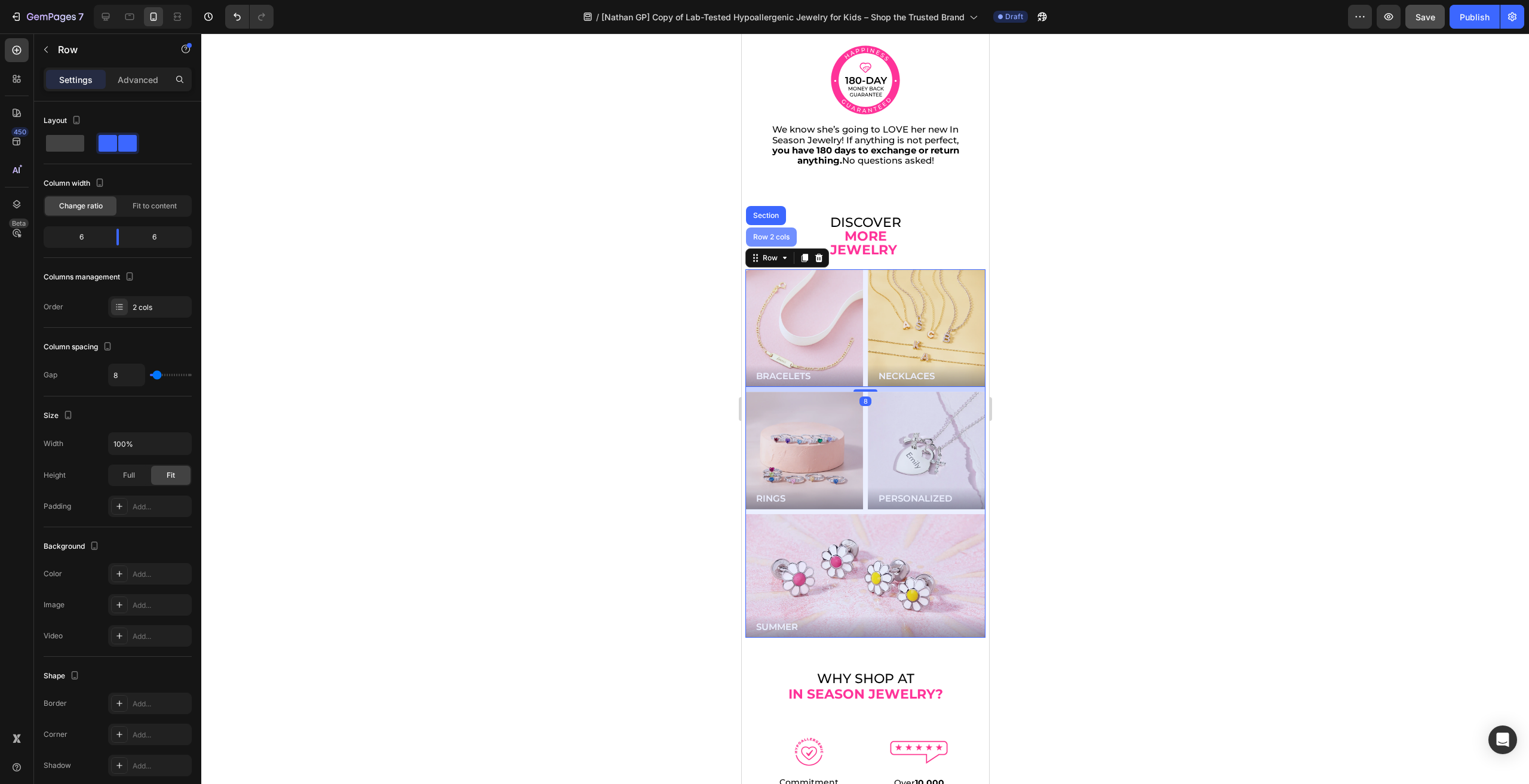
click at [778, 234] on div "Row 2 cols" at bounding box center [771, 237] width 41 height 7
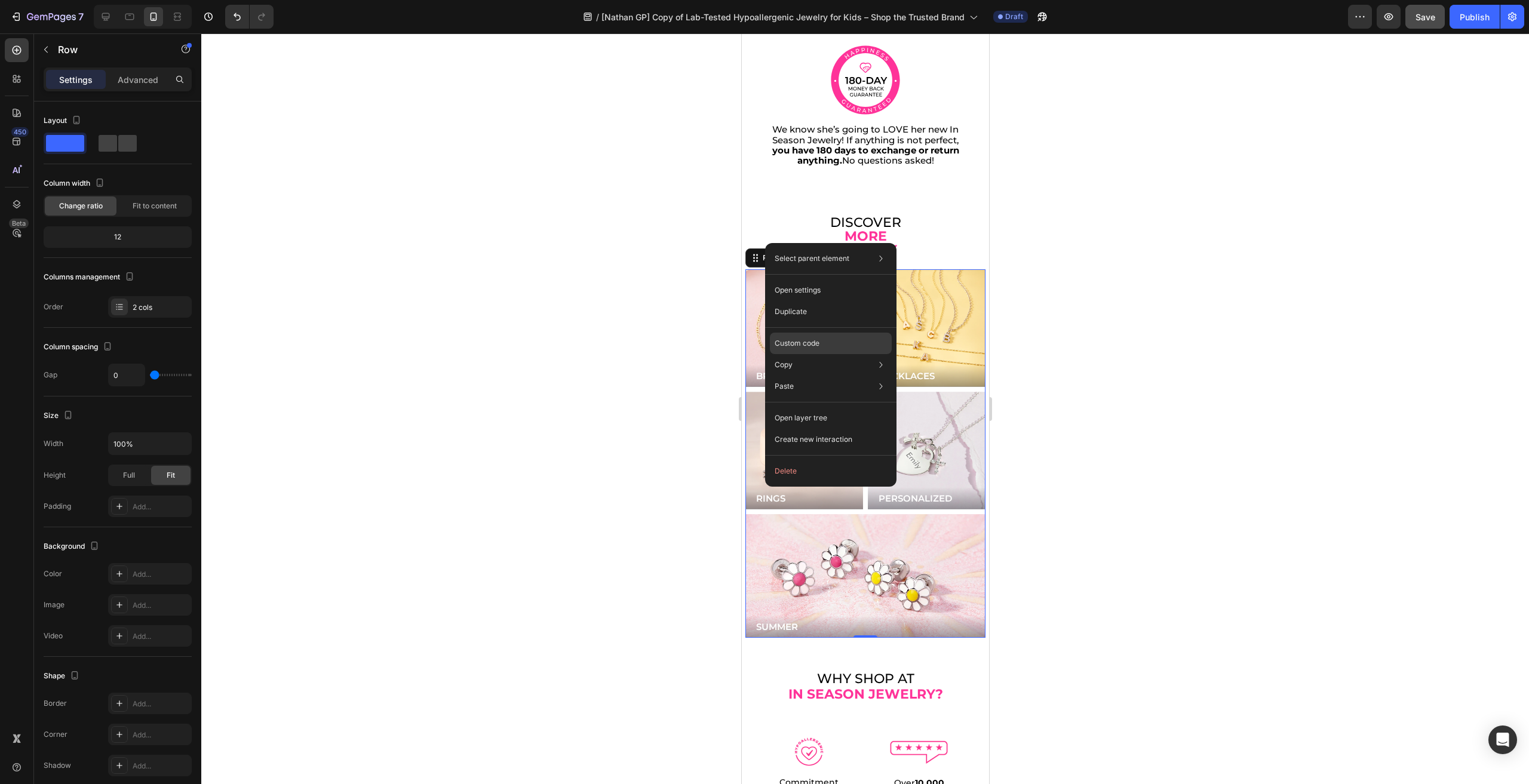
click at [814, 375] on div "Custom code" at bounding box center [831, 386] width 122 height 21
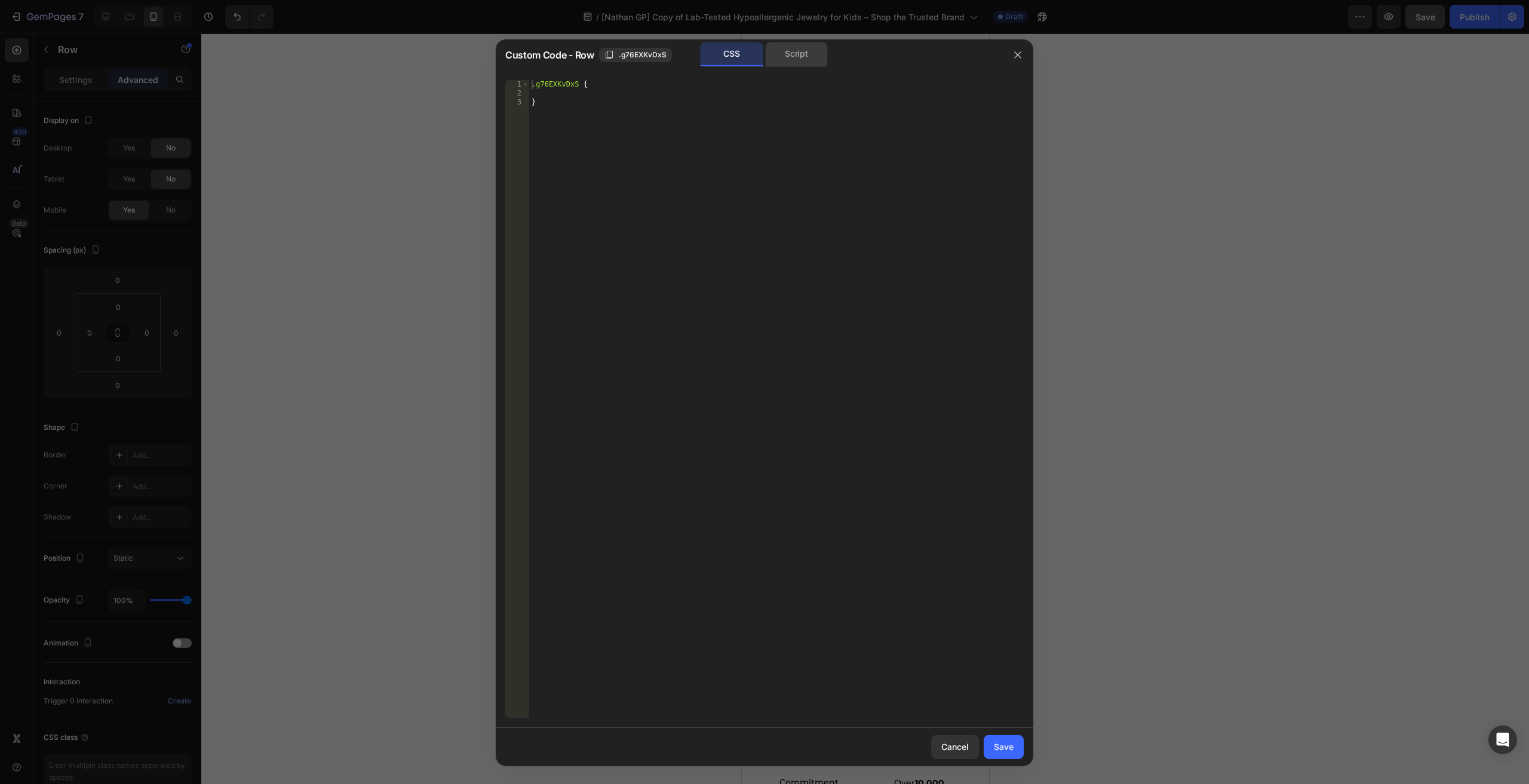
click at [771, 46] on div "Script" at bounding box center [797, 54] width 62 height 24
click at [1014, 61] on button "button" at bounding box center [1017, 54] width 19 height 19
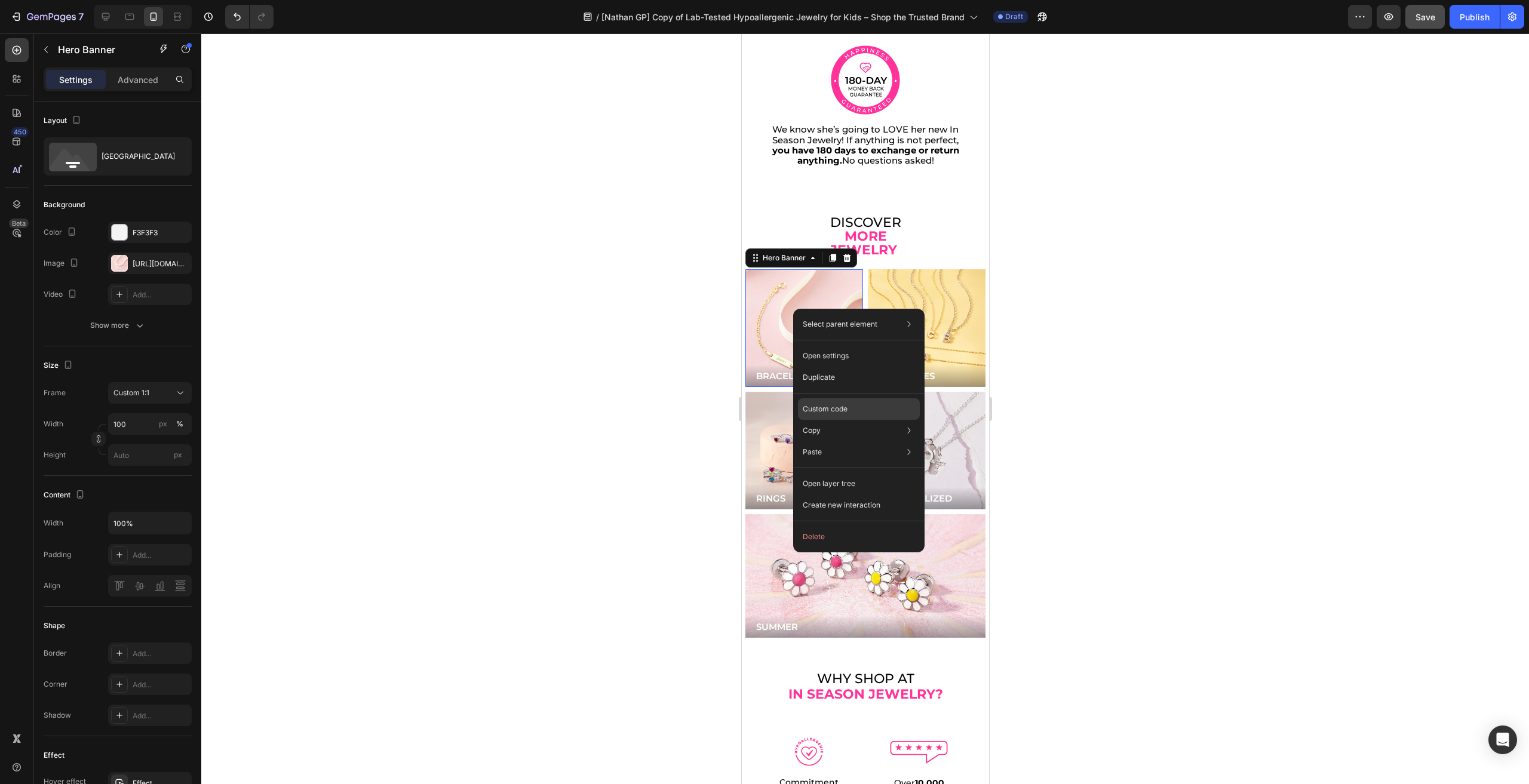
click at [853, 442] on div "Custom code" at bounding box center [859, 452] width 122 height 21
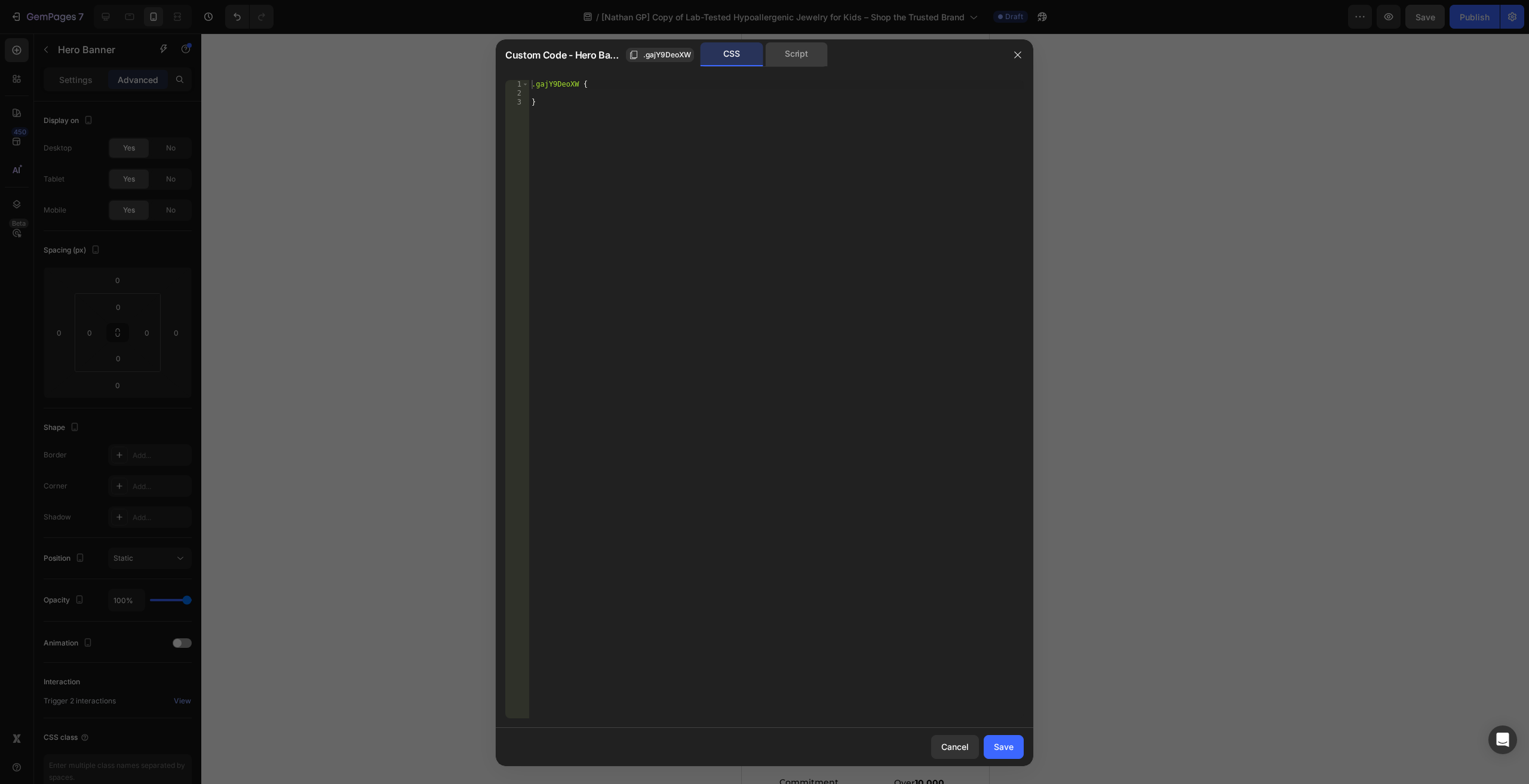
click at [783, 59] on div "Script" at bounding box center [797, 54] width 62 height 24
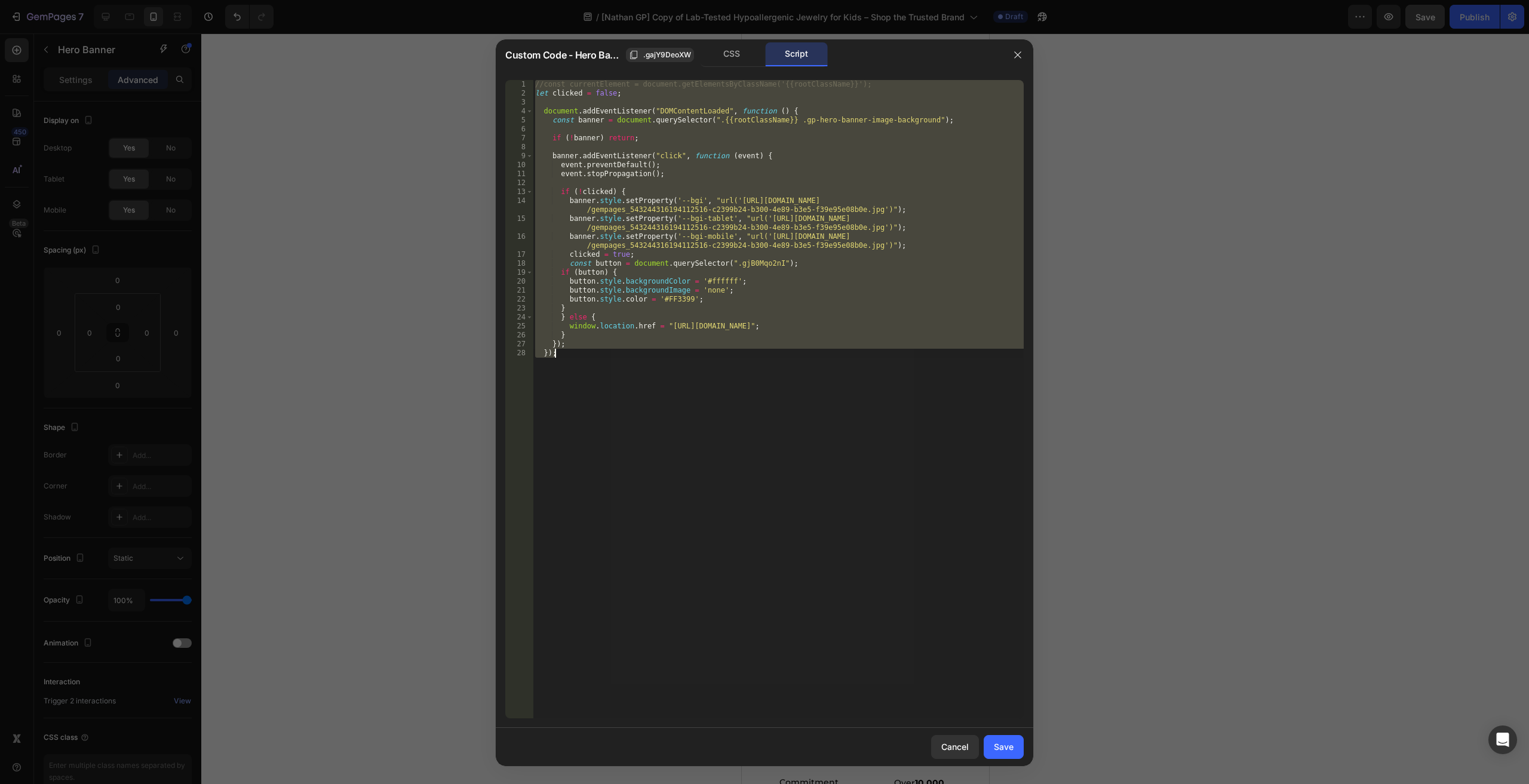
click at [748, 354] on div "//const currentElement = document.getElementsByClassName('{{rootClassName}}'); …" at bounding box center [778, 400] width 491 height 639
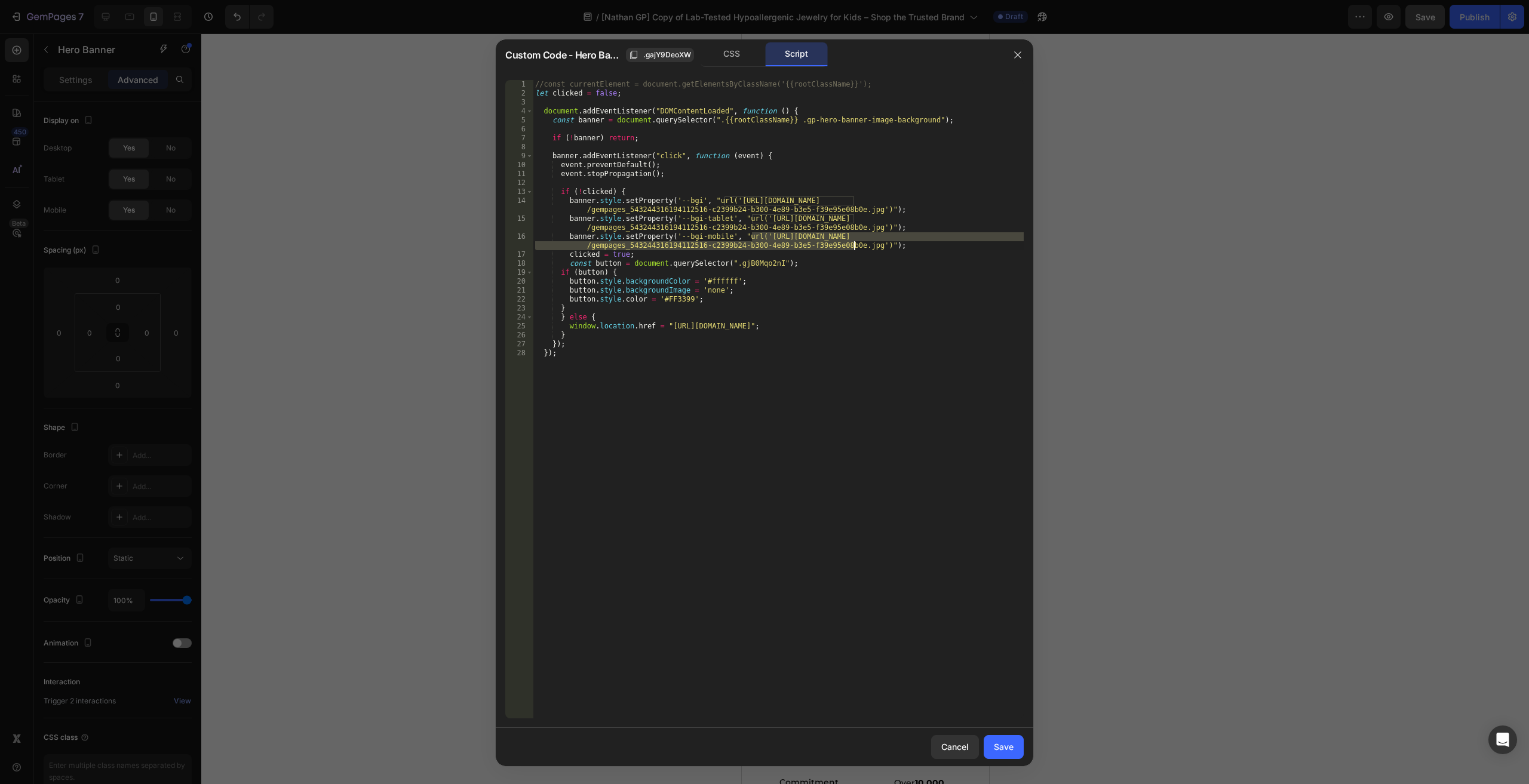
drag, startPoint x: 753, startPoint y: 234, endPoint x: 855, endPoint y: 246, distance: 102.7
click at [855, 246] on div "//const currentElement = document.getElementsByClassName('{{rootClassName}}'); …" at bounding box center [778, 409] width 491 height 656
type textarea "banner.style.setProperty('--bgi-mobile', "url('[URL][DOMAIN_NAME])");"
drag, startPoint x: 1013, startPoint y: 52, endPoint x: 187, endPoint y: 174, distance: 835.0
click at [1013, 52] on icon "button" at bounding box center [1018, 54] width 10 height 10
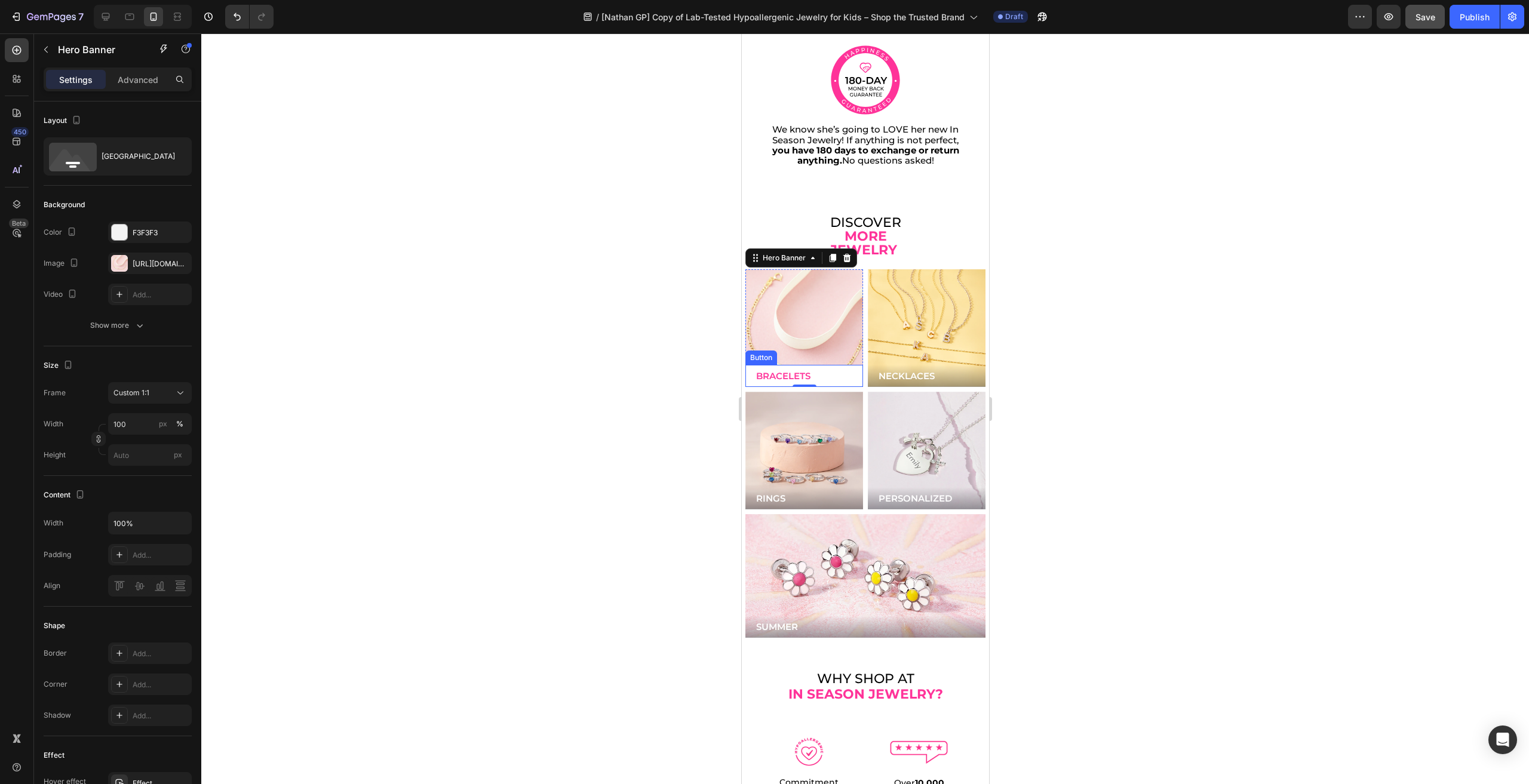
click at [821, 365] on button "BRACELETS" at bounding box center [804, 375] width 118 height 22
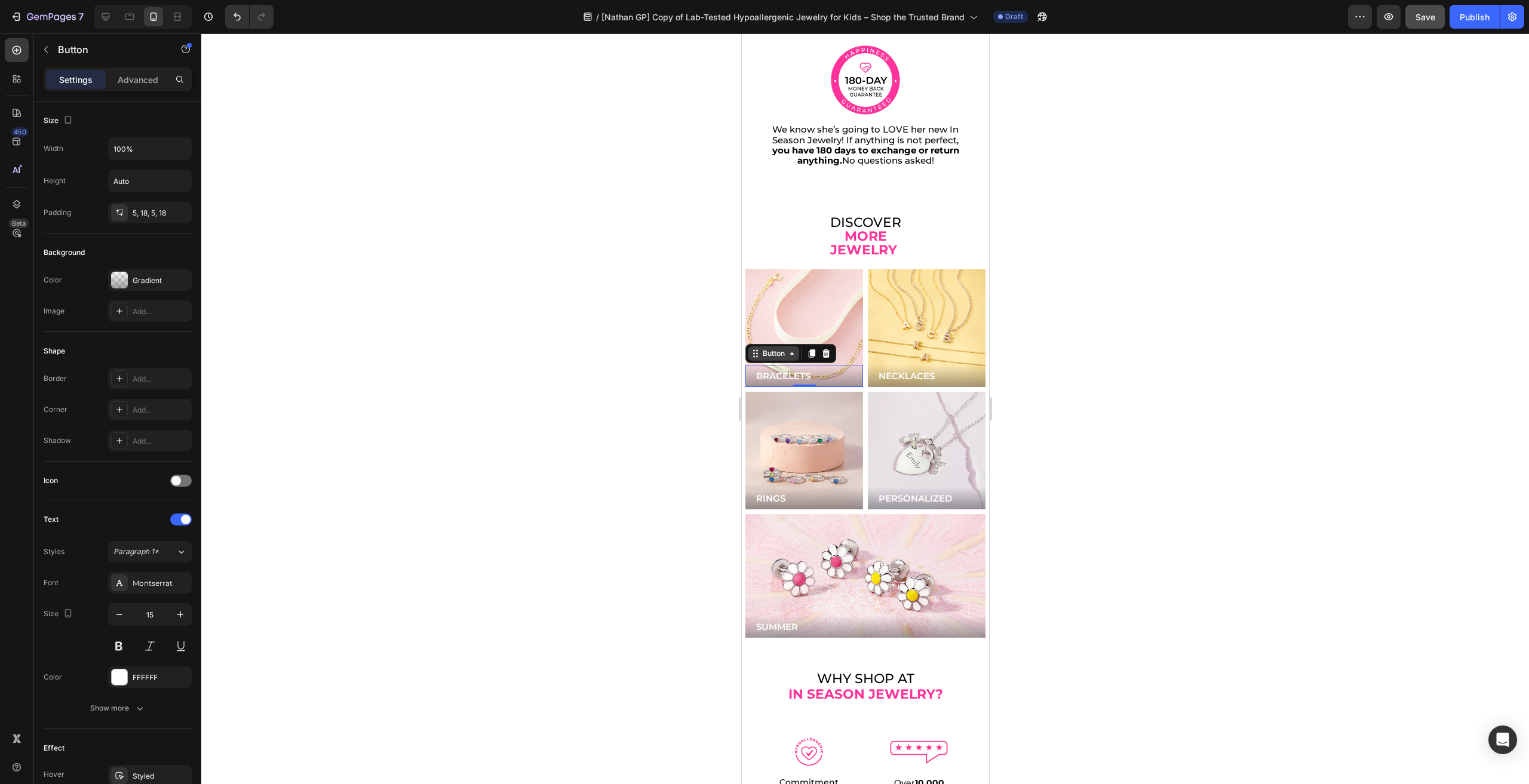
click at [764, 348] on div "Button" at bounding box center [773, 353] width 27 height 11
click at [761, 348] on div "Button" at bounding box center [773, 353] width 27 height 11
click at [788, 302] on div "Background Image" at bounding box center [804, 328] width 141 height 141
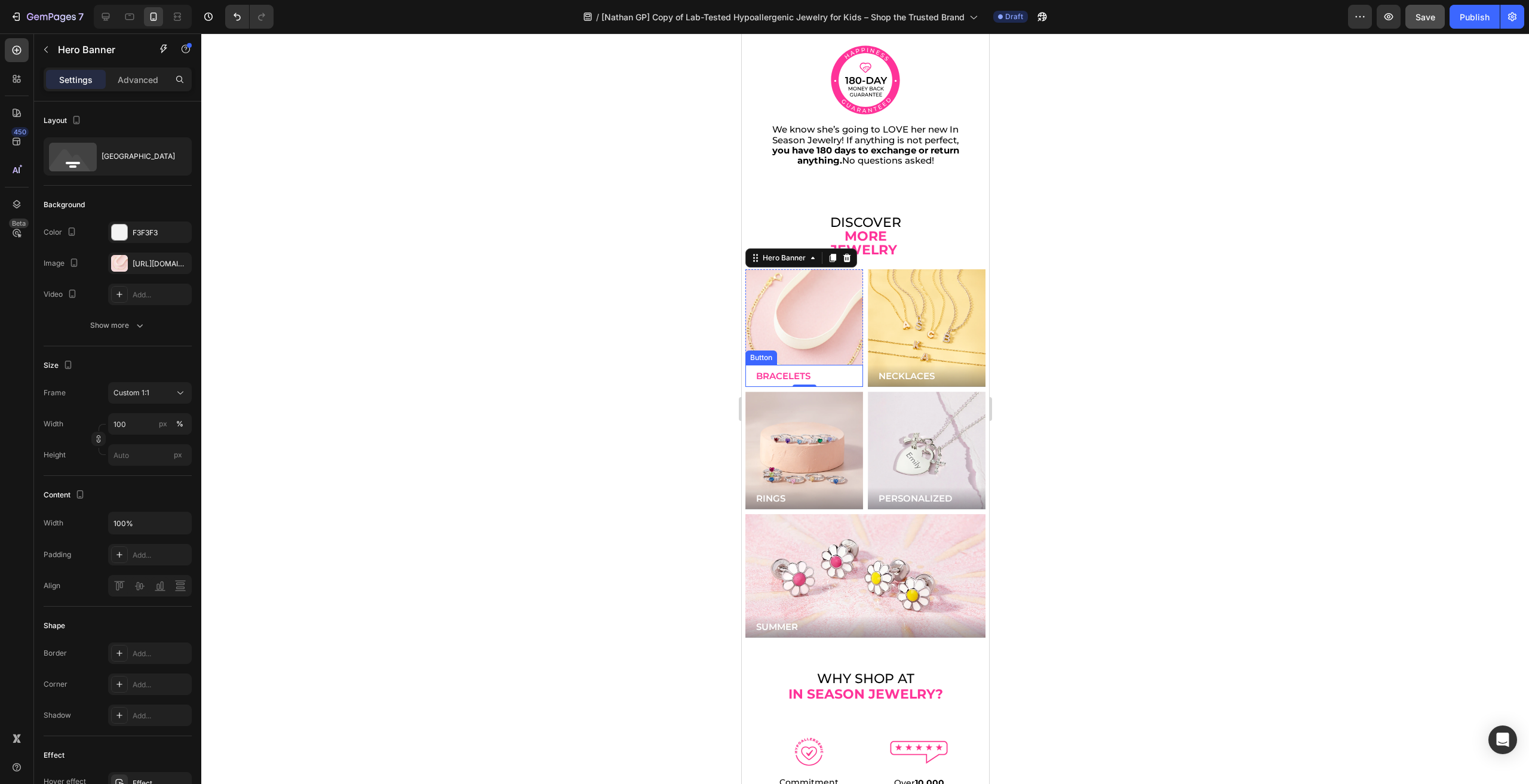
click at [827, 365] on button "BRACELETS" at bounding box center [804, 375] width 118 height 22
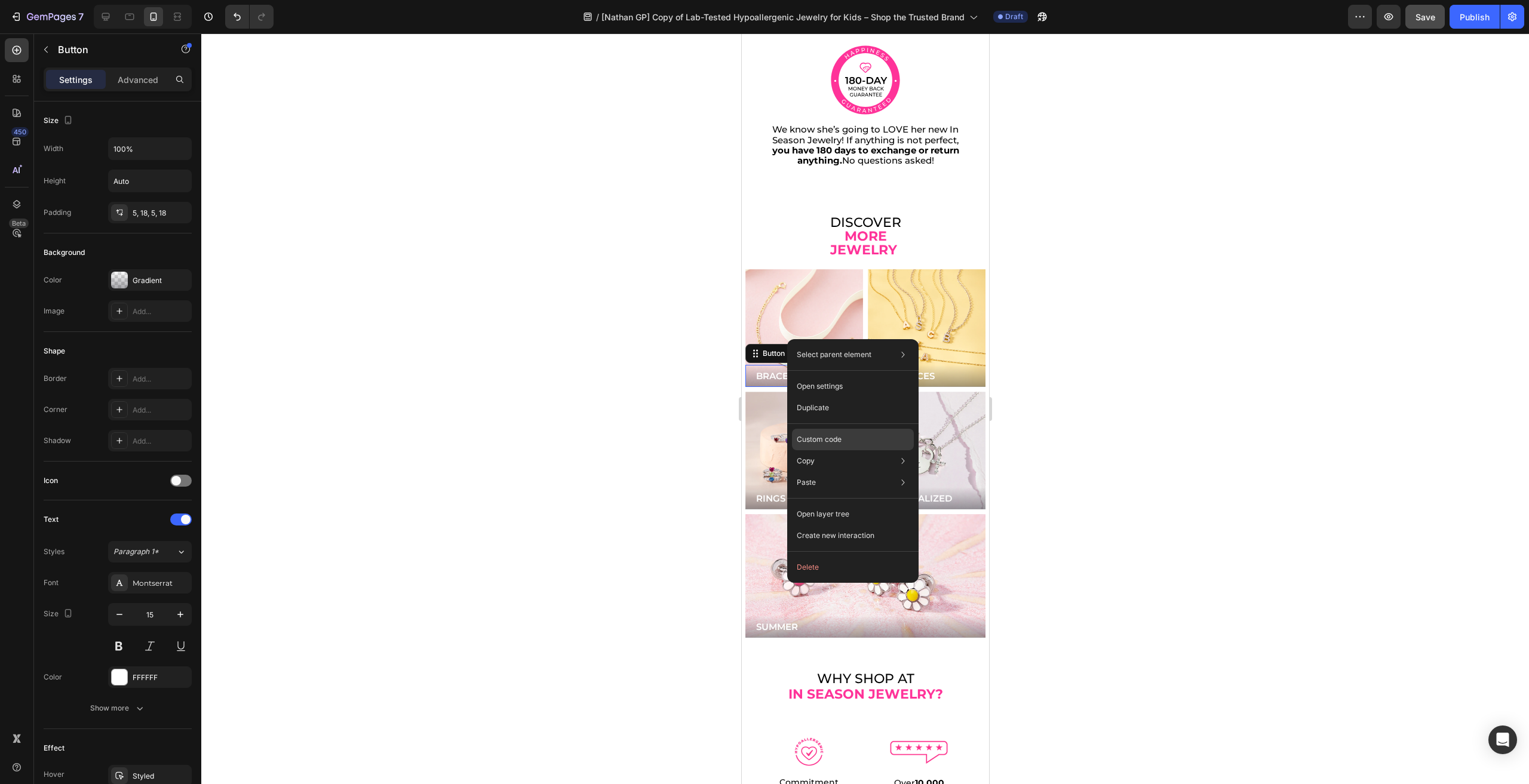
click at [866, 472] on div "Custom code" at bounding box center [853, 483] width 122 height 21
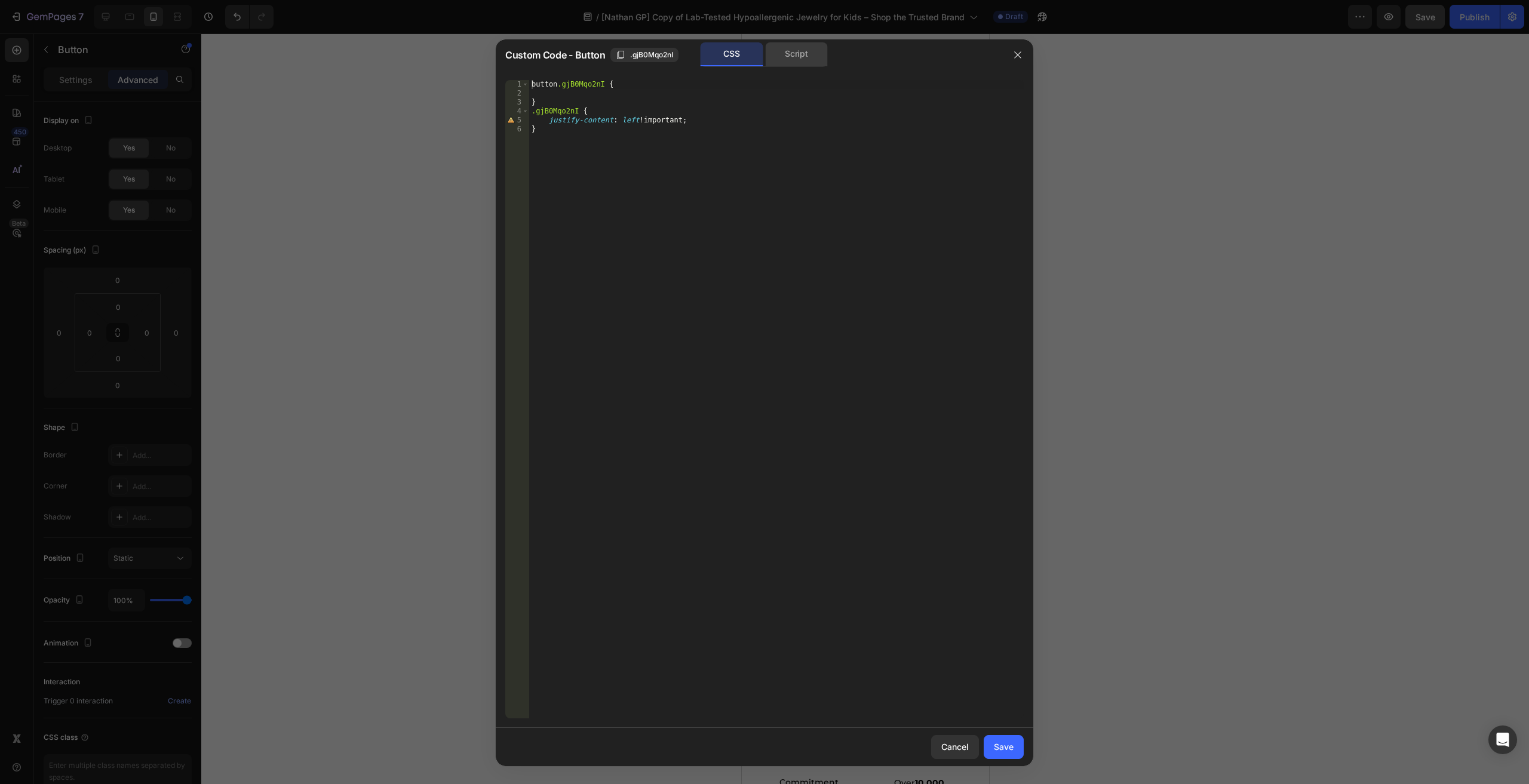
click at [802, 54] on div "Script" at bounding box center [797, 54] width 62 height 24
click at [1015, 54] on icon "button" at bounding box center [1018, 54] width 10 height 10
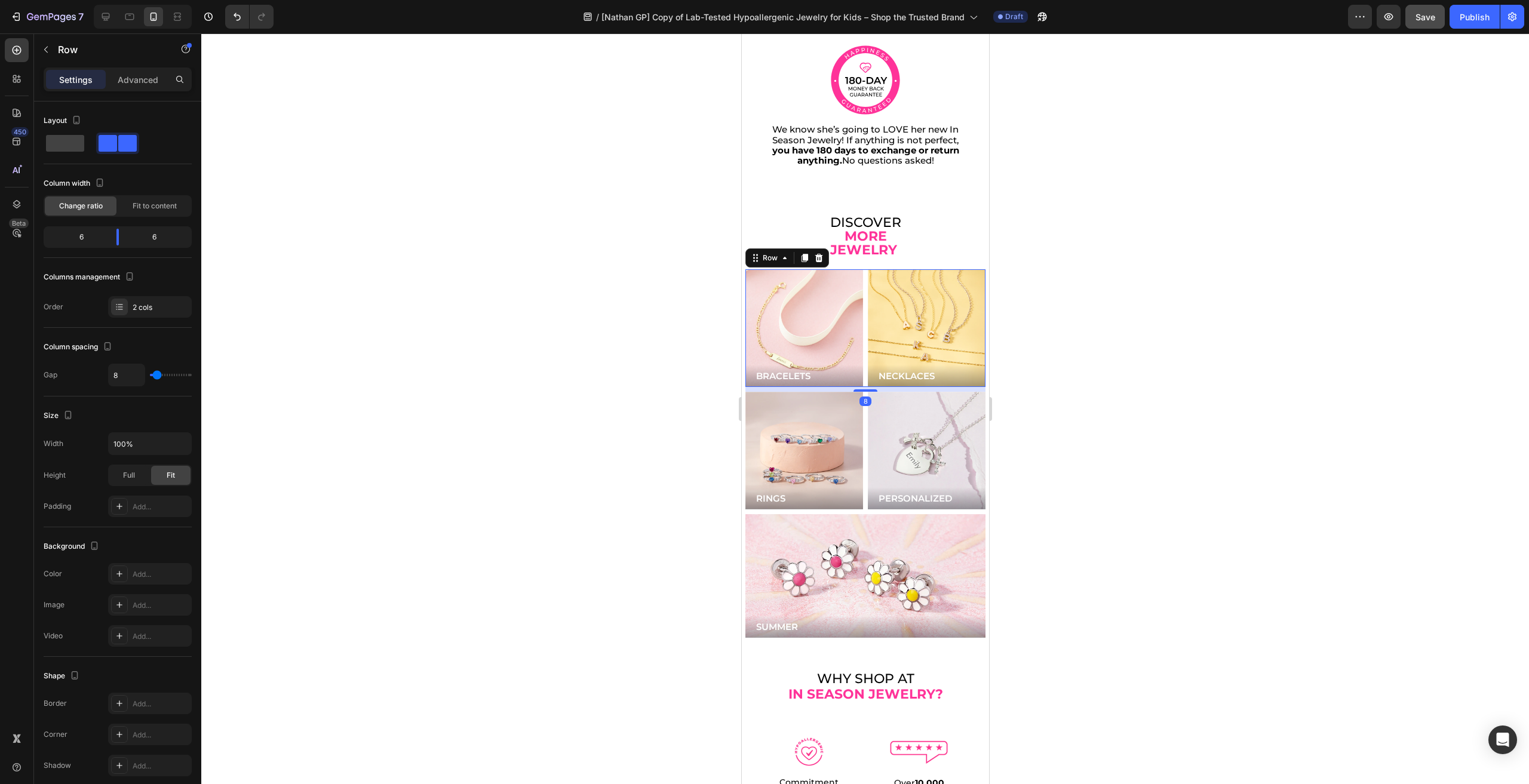
click at [862, 316] on div "BRACELETS Button Hero Banner NECKLACES Button Hero Banner Row 8" at bounding box center [864, 328] width 240 height 118
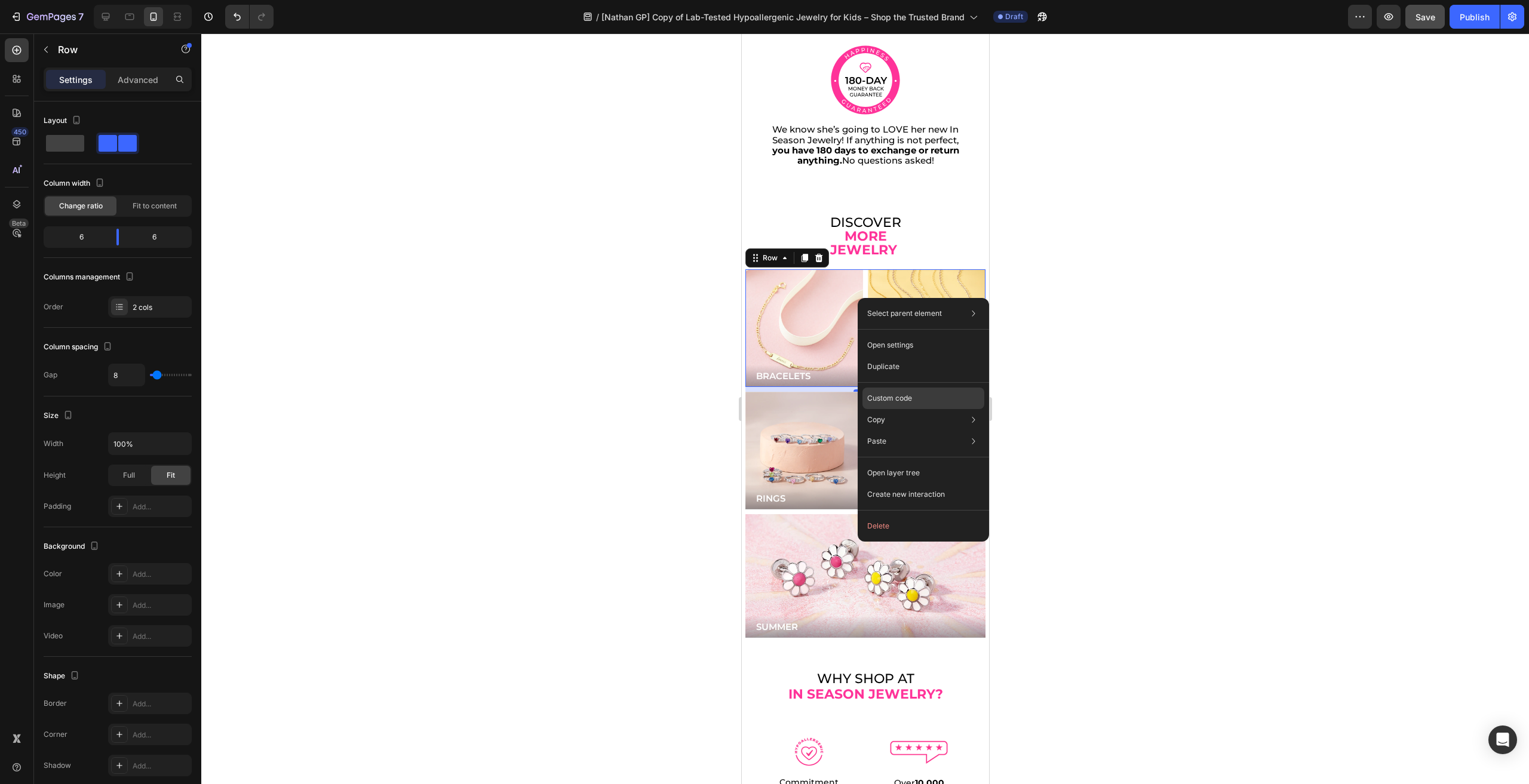
click at [920, 431] on div "Custom code" at bounding box center [923, 442] width 122 height 21
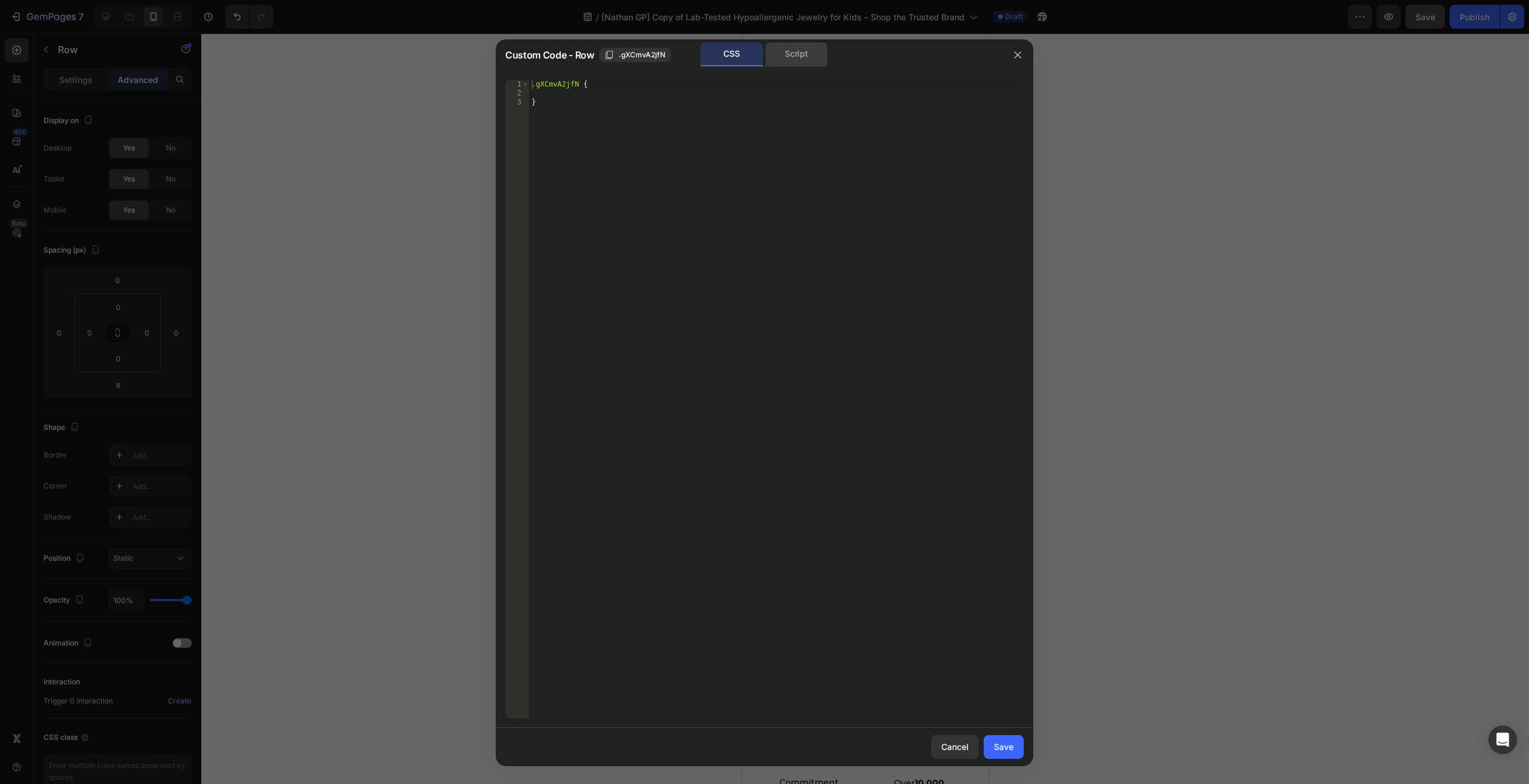
click at [802, 57] on div "Script" at bounding box center [797, 54] width 62 height 24
click at [1019, 51] on icon "button" at bounding box center [1018, 54] width 10 height 10
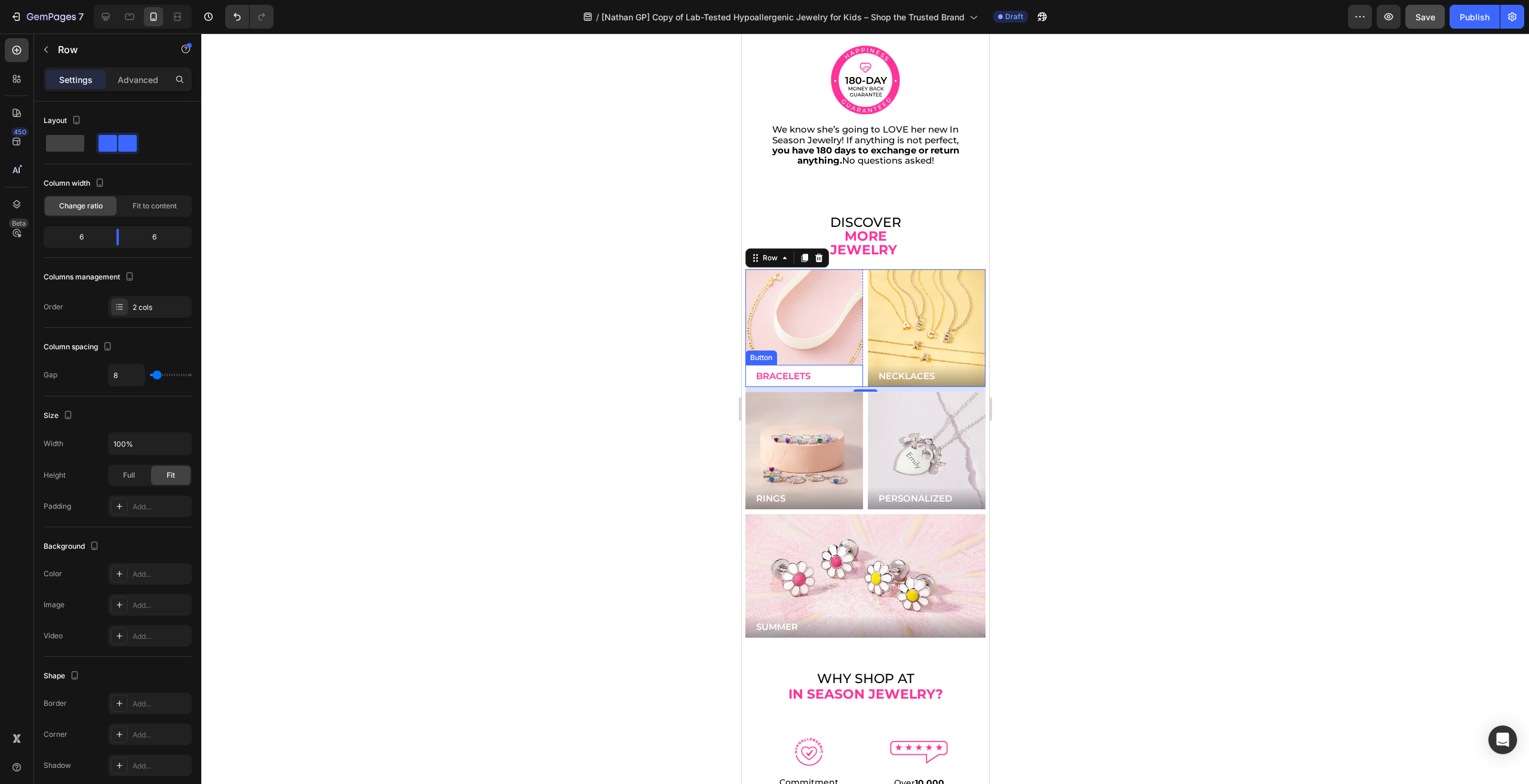
click at [833, 365] on button "BRACELETS" at bounding box center [804, 375] width 118 height 22
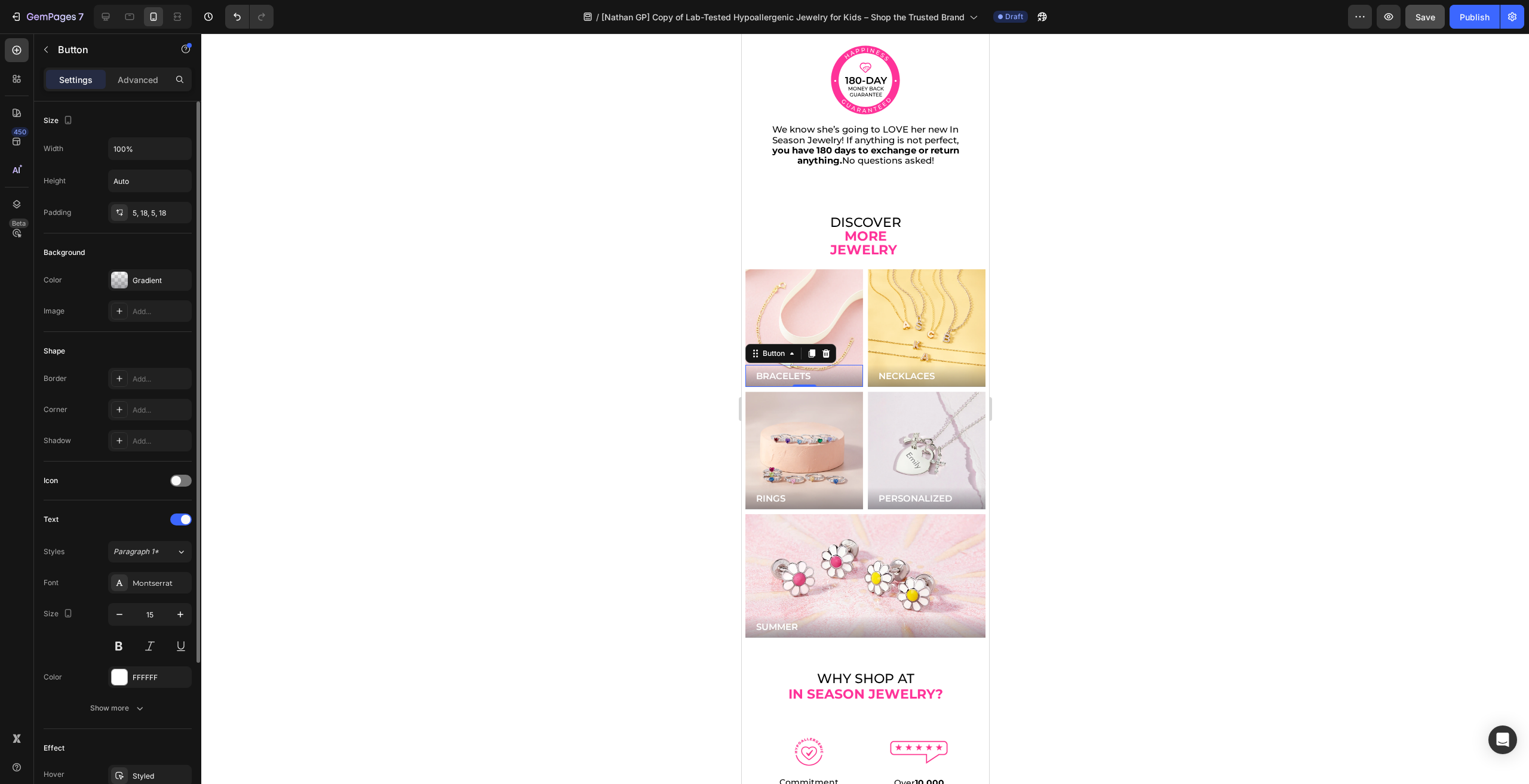
scroll to position [199, 0]
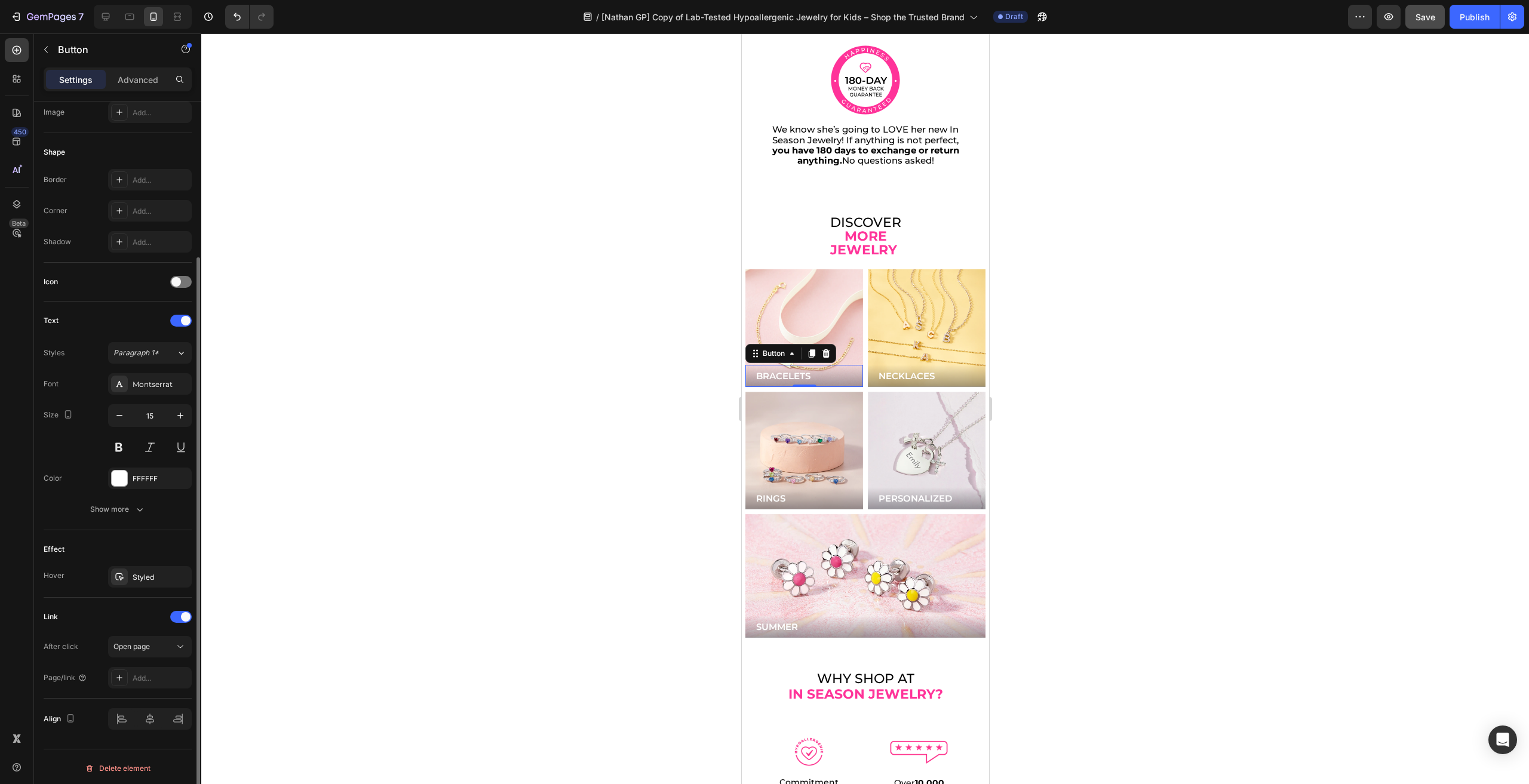
click at [145, 585] on div "Styled" at bounding box center [150, 577] width 84 height 21
click at [143, 549] on div "Effect" at bounding box center [118, 549] width 148 height 19
click at [110, 45] on p "Button" at bounding box center [109, 50] width 102 height 14
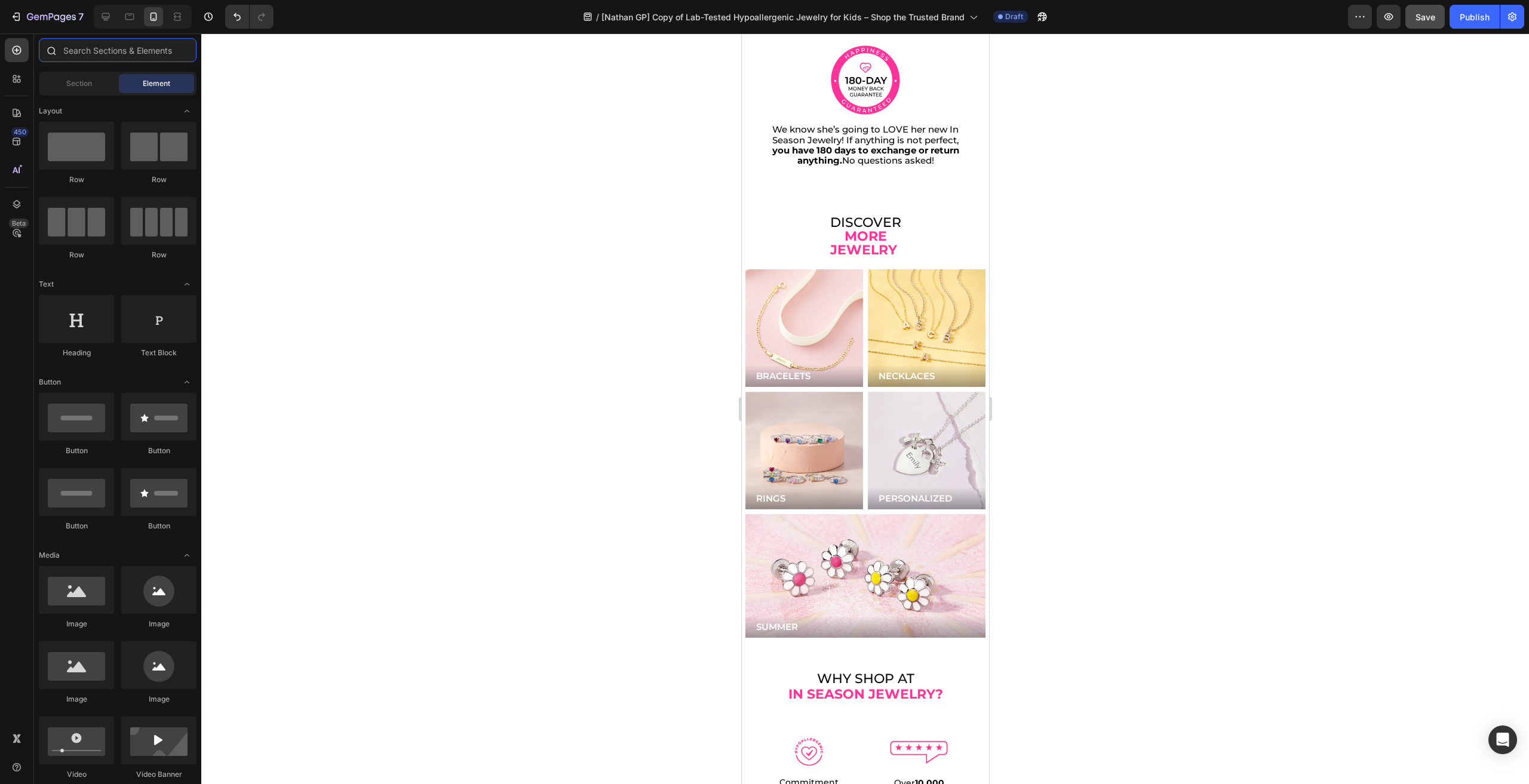
click at [122, 50] on input "text" at bounding box center [118, 50] width 158 height 24
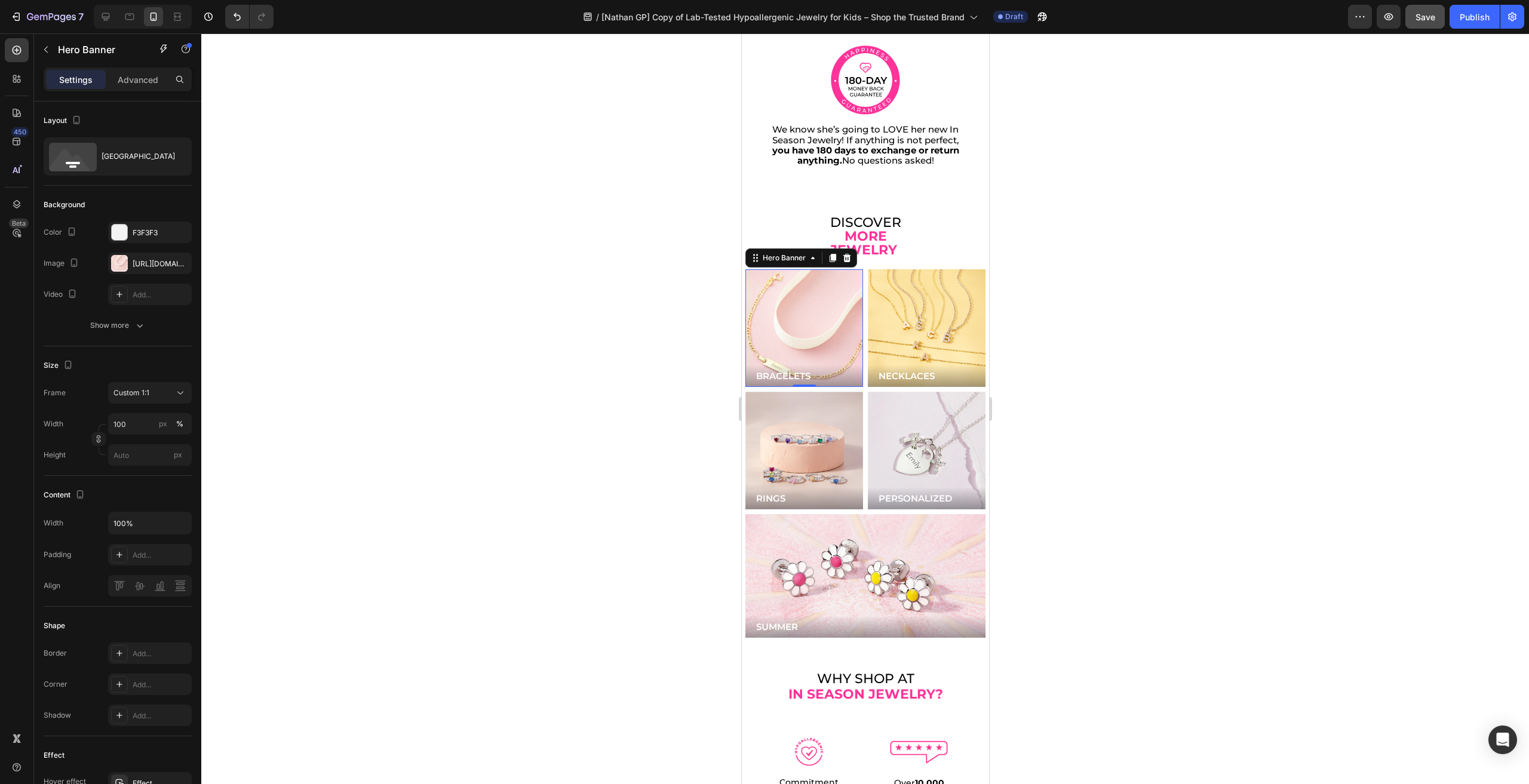
click at [857, 276] on div "Background Image" at bounding box center [804, 328] width 141 height 141
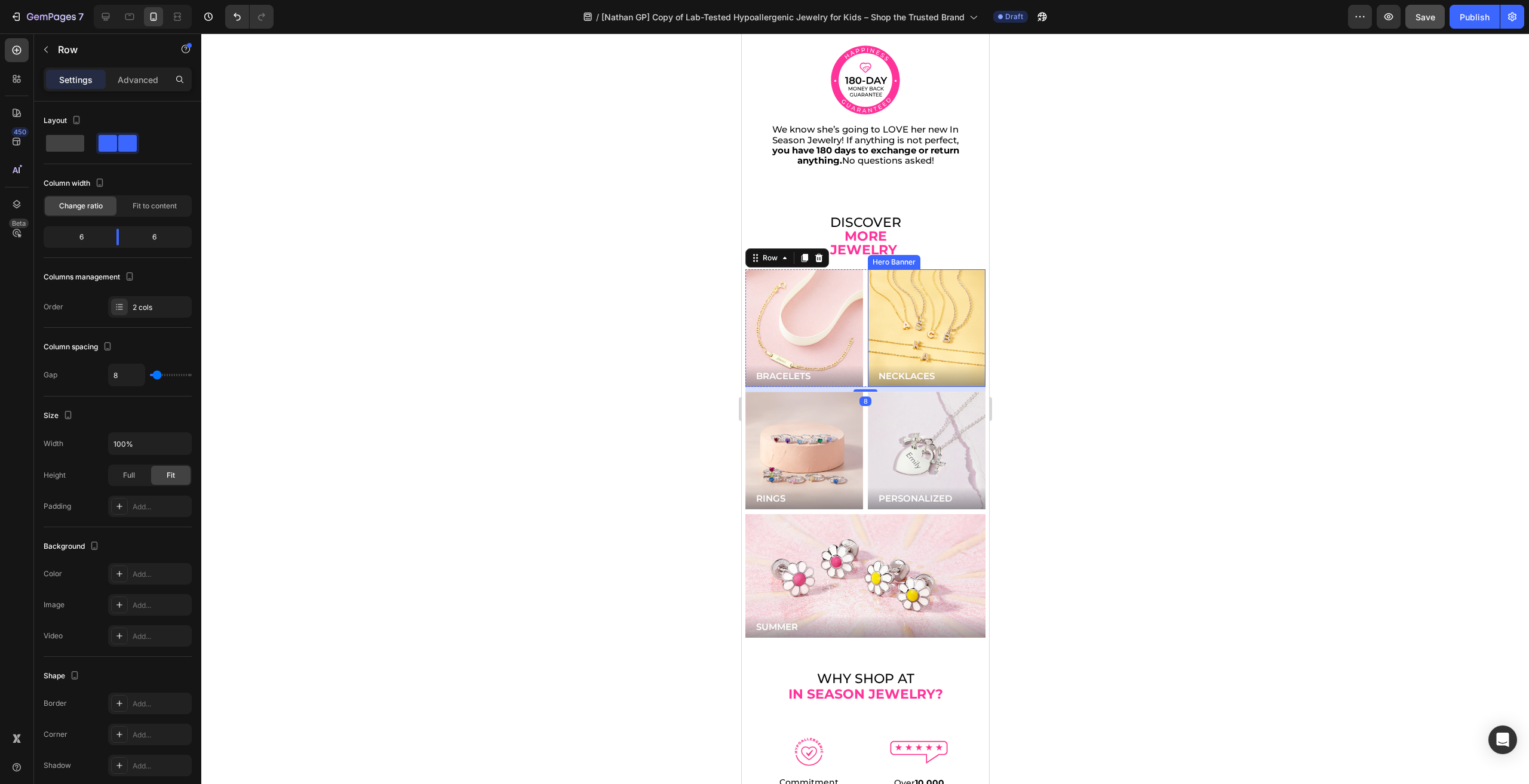
click at [863, 276] on div "BRACELETS Button Hero Banner NECKLACES Button Hero Banner Row 8" at bounding box center [864, 328] width 240 height 118
click at [861, 275] on div "BRACELETS Button Hero Banner NECKLACES Button Hero Banner Row 8" at bounding box center [864, 328] width 240 height 118
drag, startPoint x: 806, startPoint y: 244, endPoint x: 745, endPoint y: 309, distance: 89.1
click at [806, 254] on icon at bounding box center [804, 258] width 6 height 8
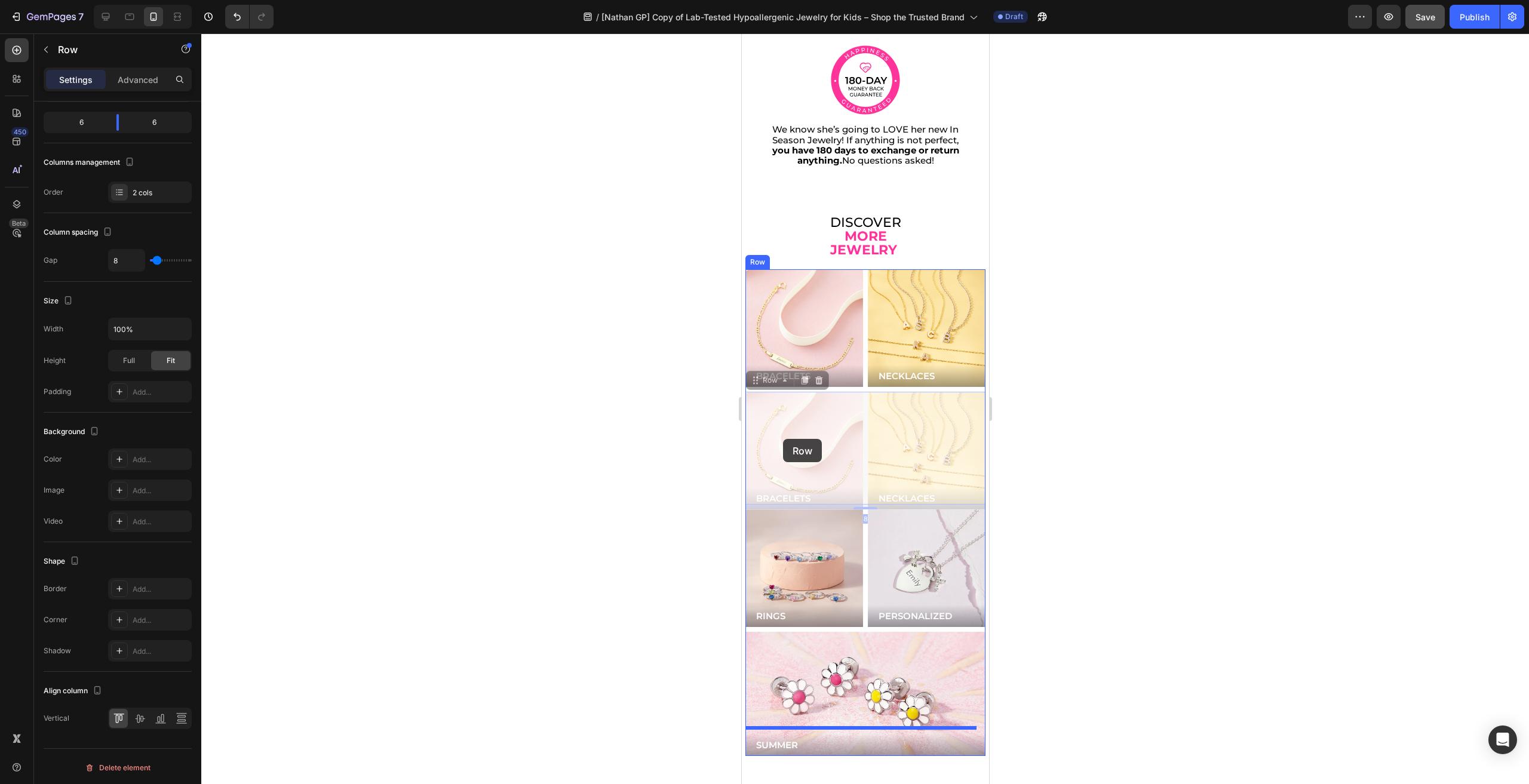
scroll to position [2804, 0]
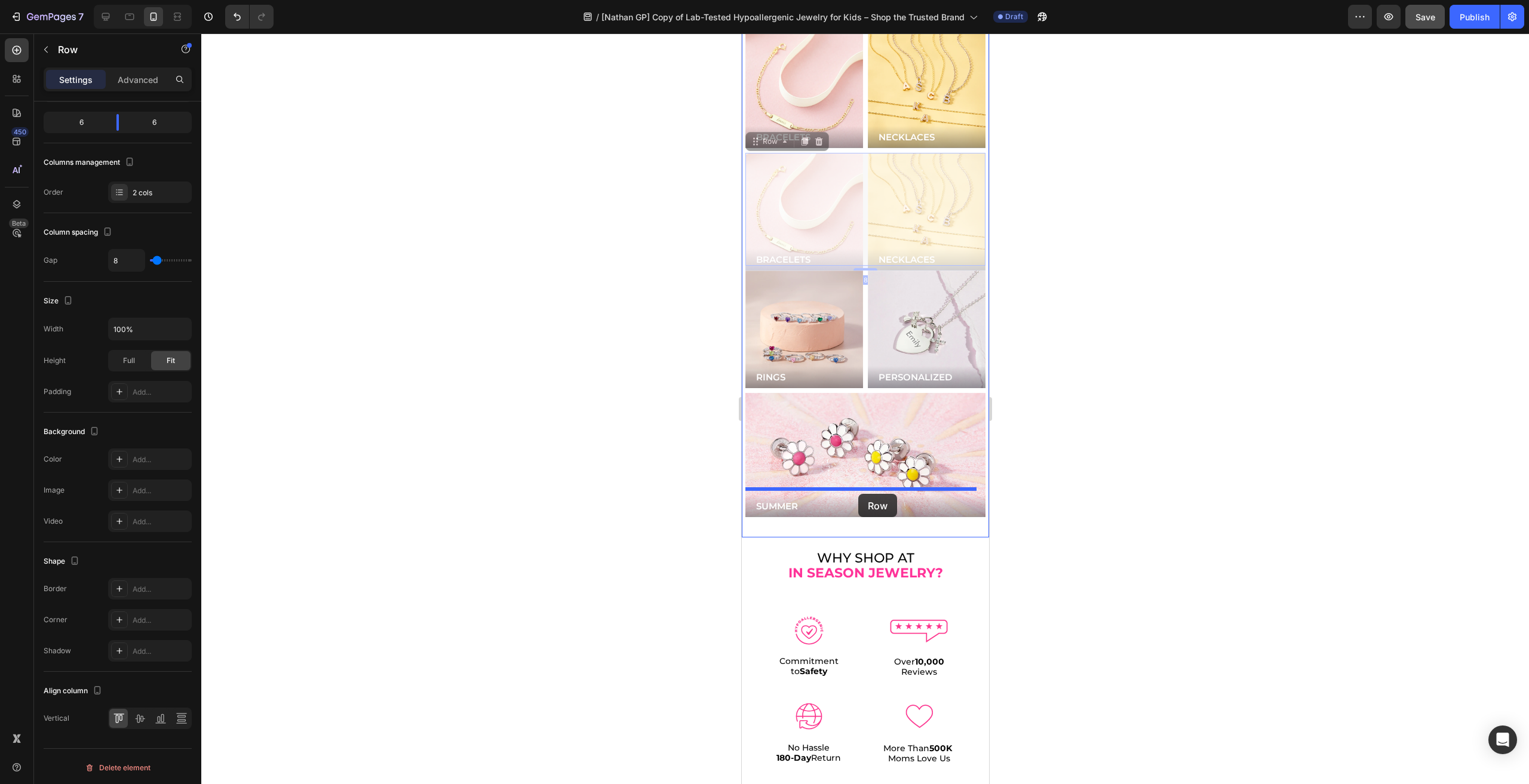
drag, startPoint x: 774, startPoint y: 359, endPoint x: 858, endPoint y: 494, distance: 159.0
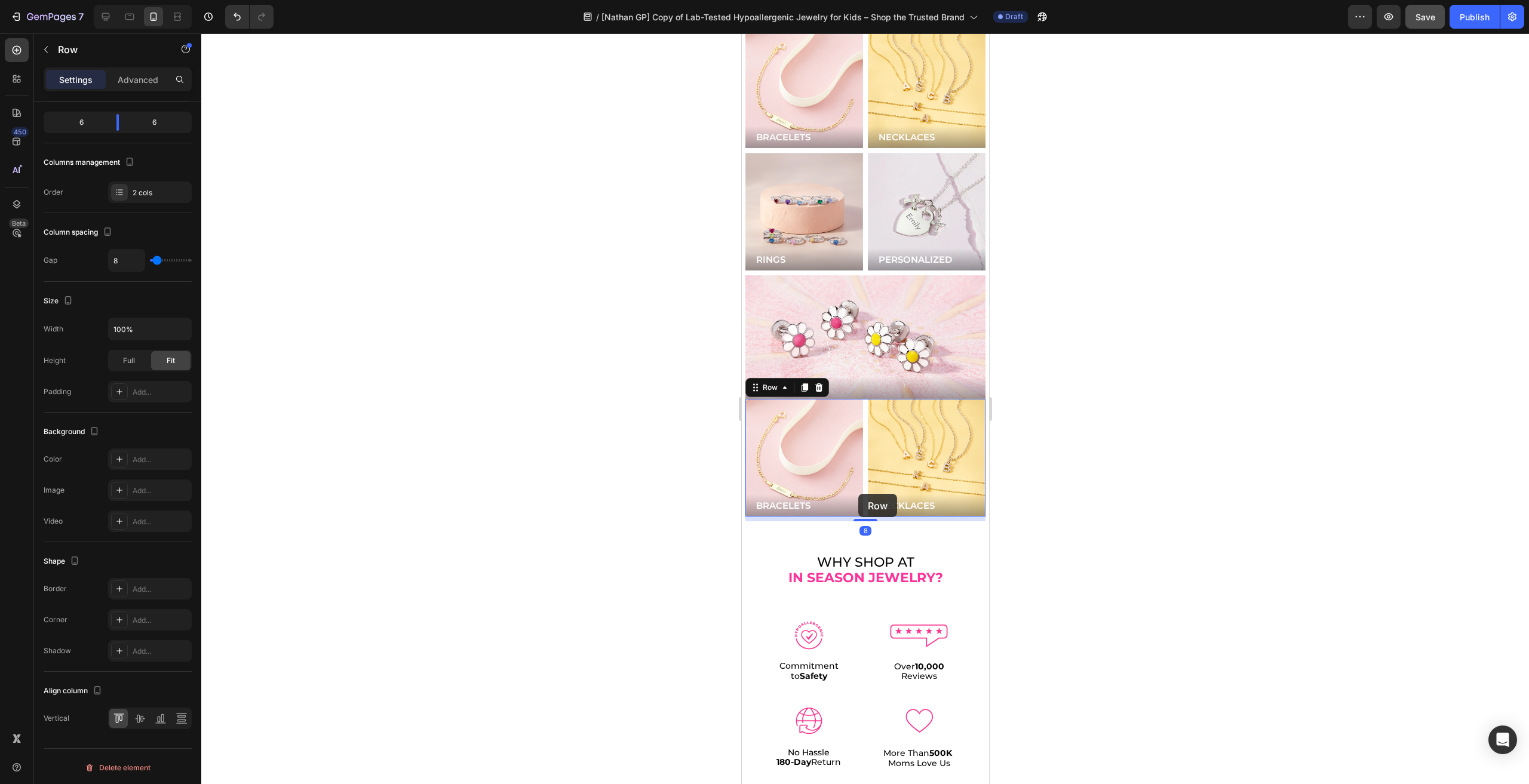
scroll to position [2686, 0]
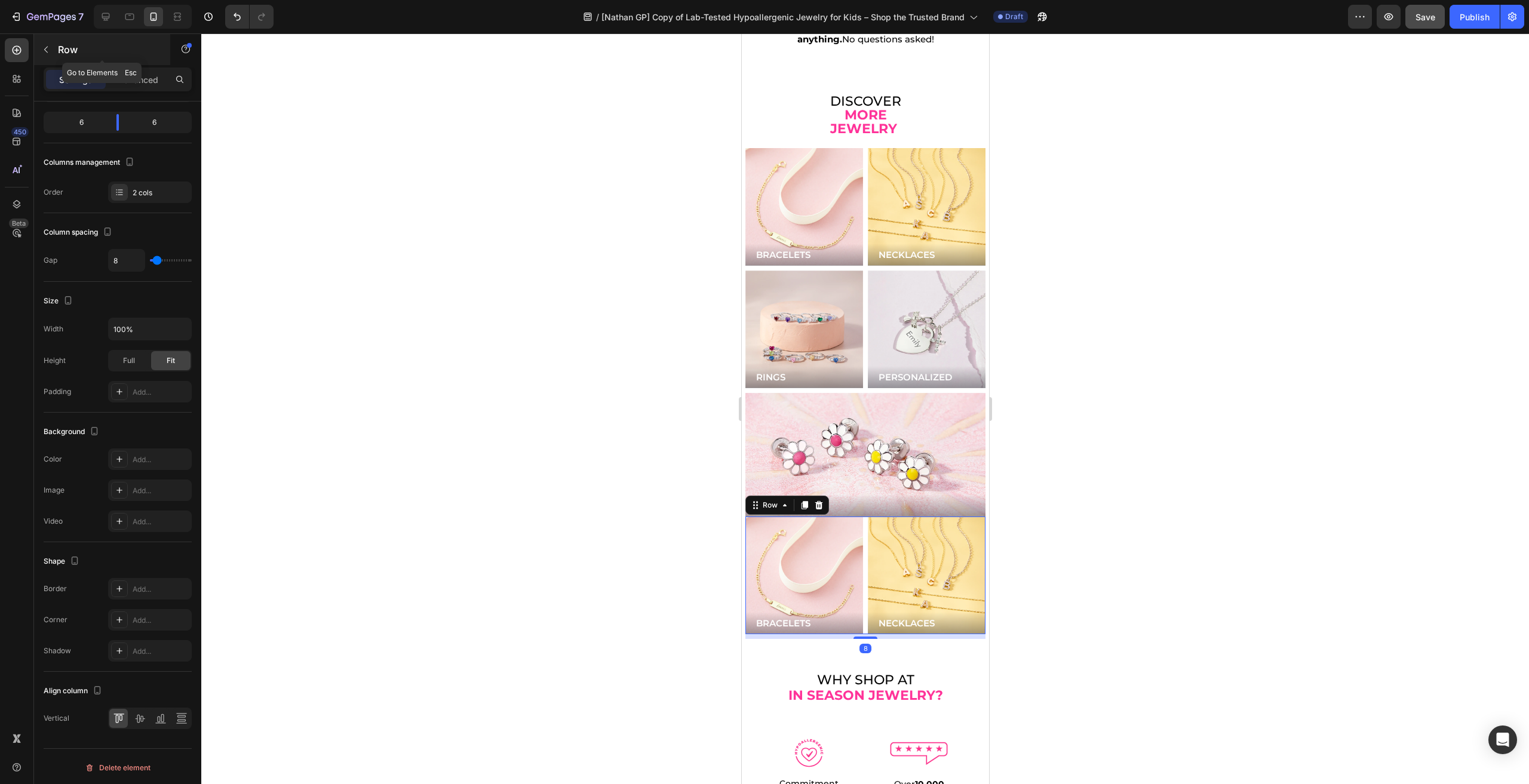
click at [43, 46] on icon "button" at bounding box center [45, 49] width 10 height 10
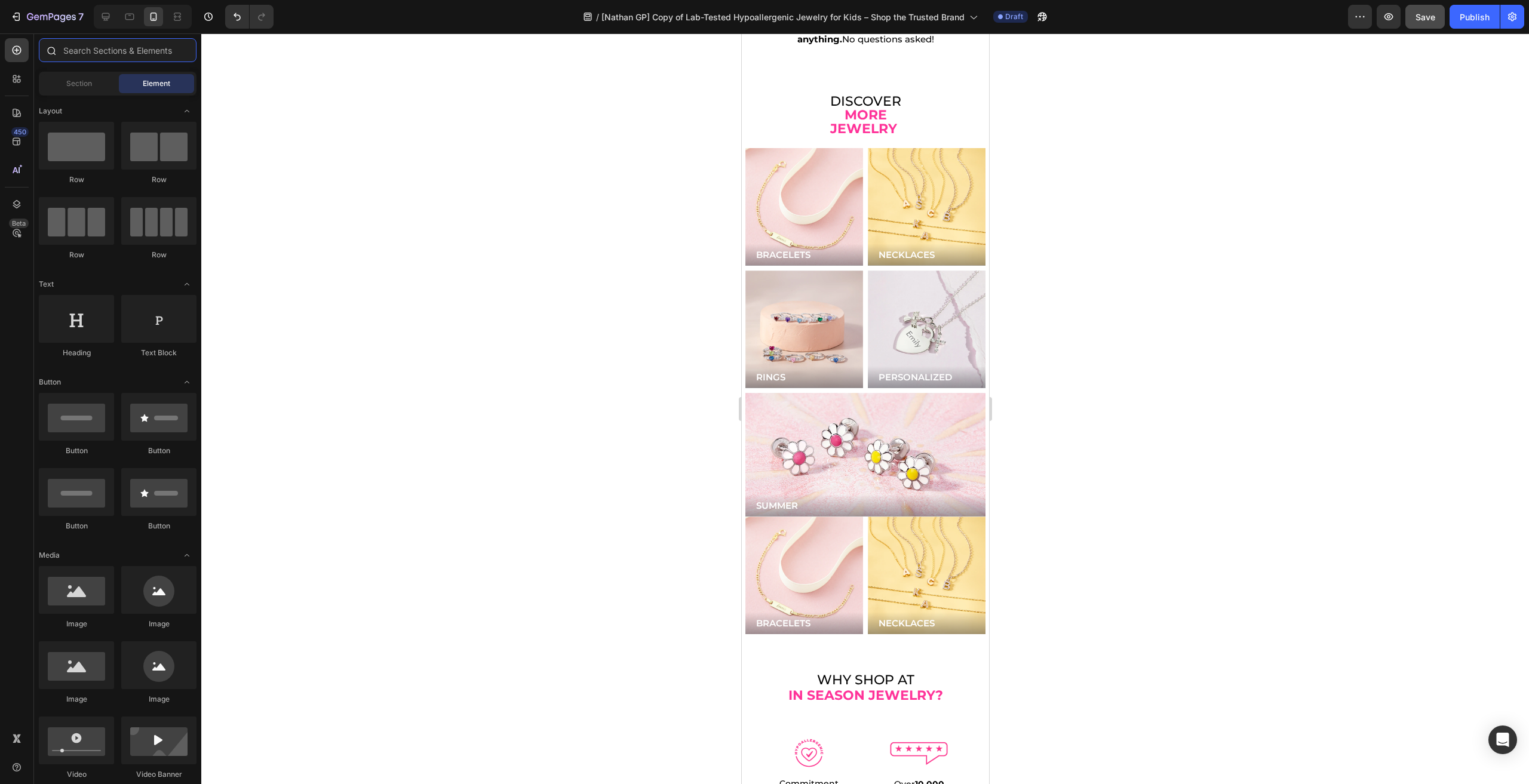
click at [76, 47] on input "text" at bounding box center [118, 50] width 158 height 24
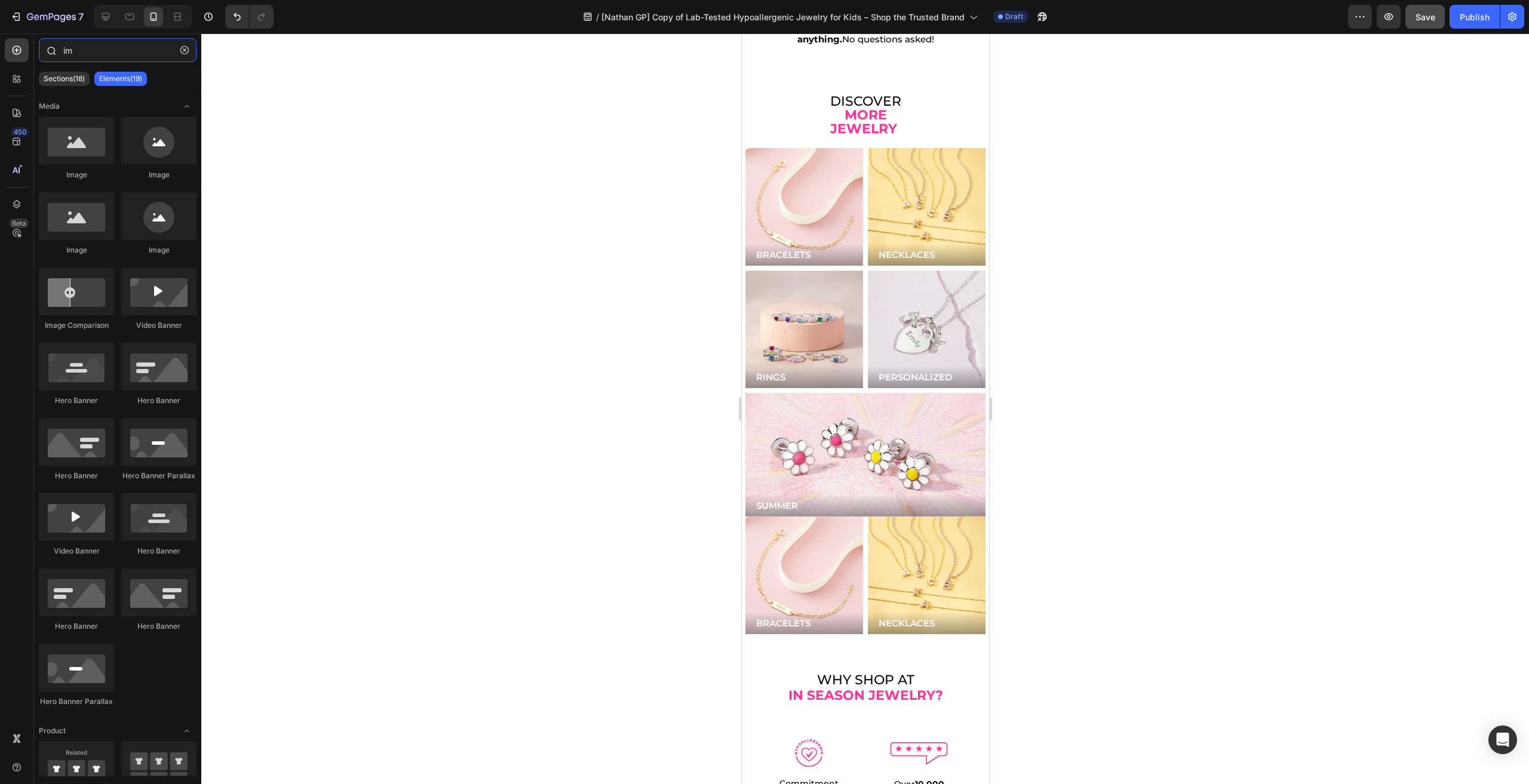
type input "i"
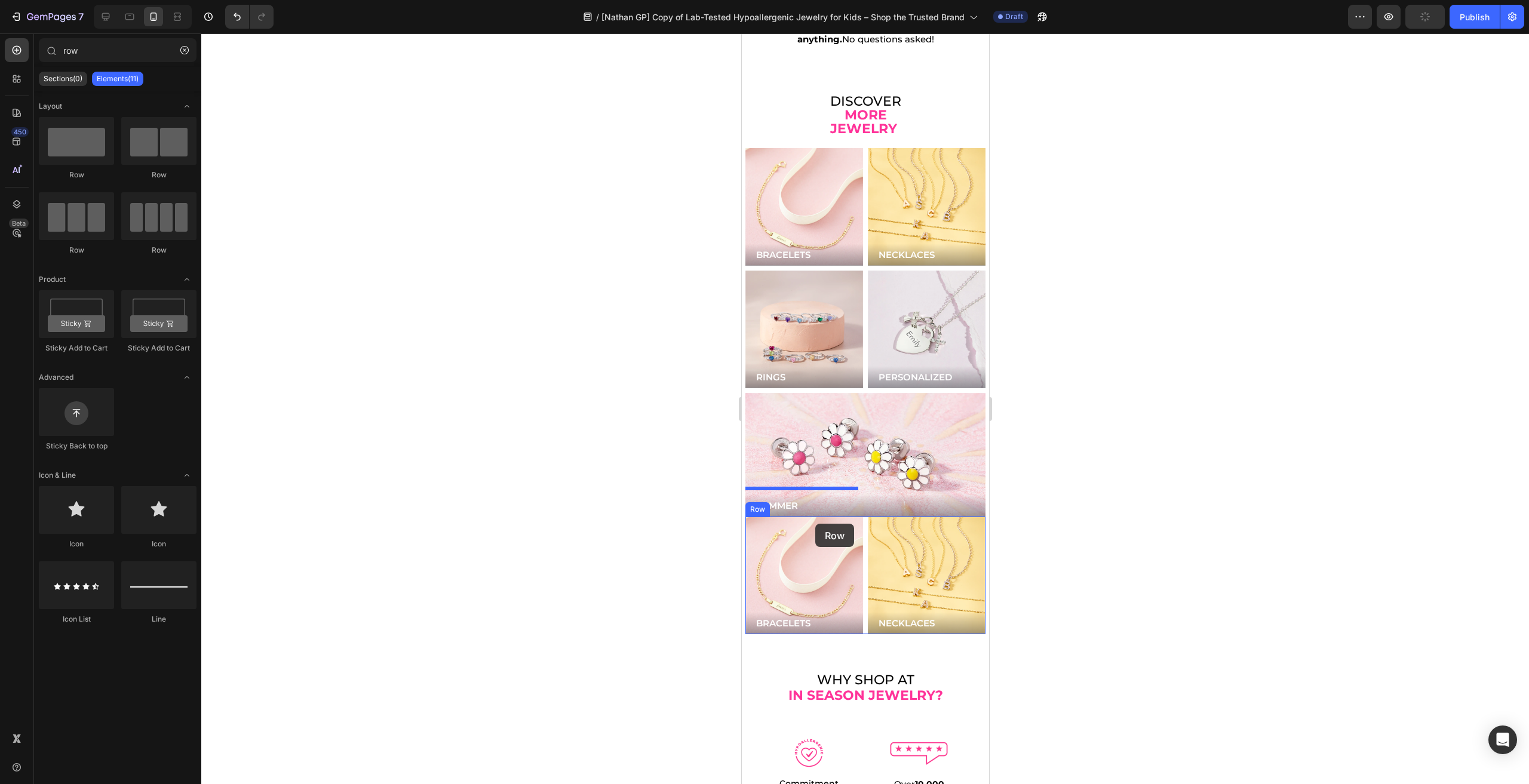
drag, startPoint x: 1121, startPoint y: 455, endPoint x: 814, endPoint y: 524, distance: 314.7
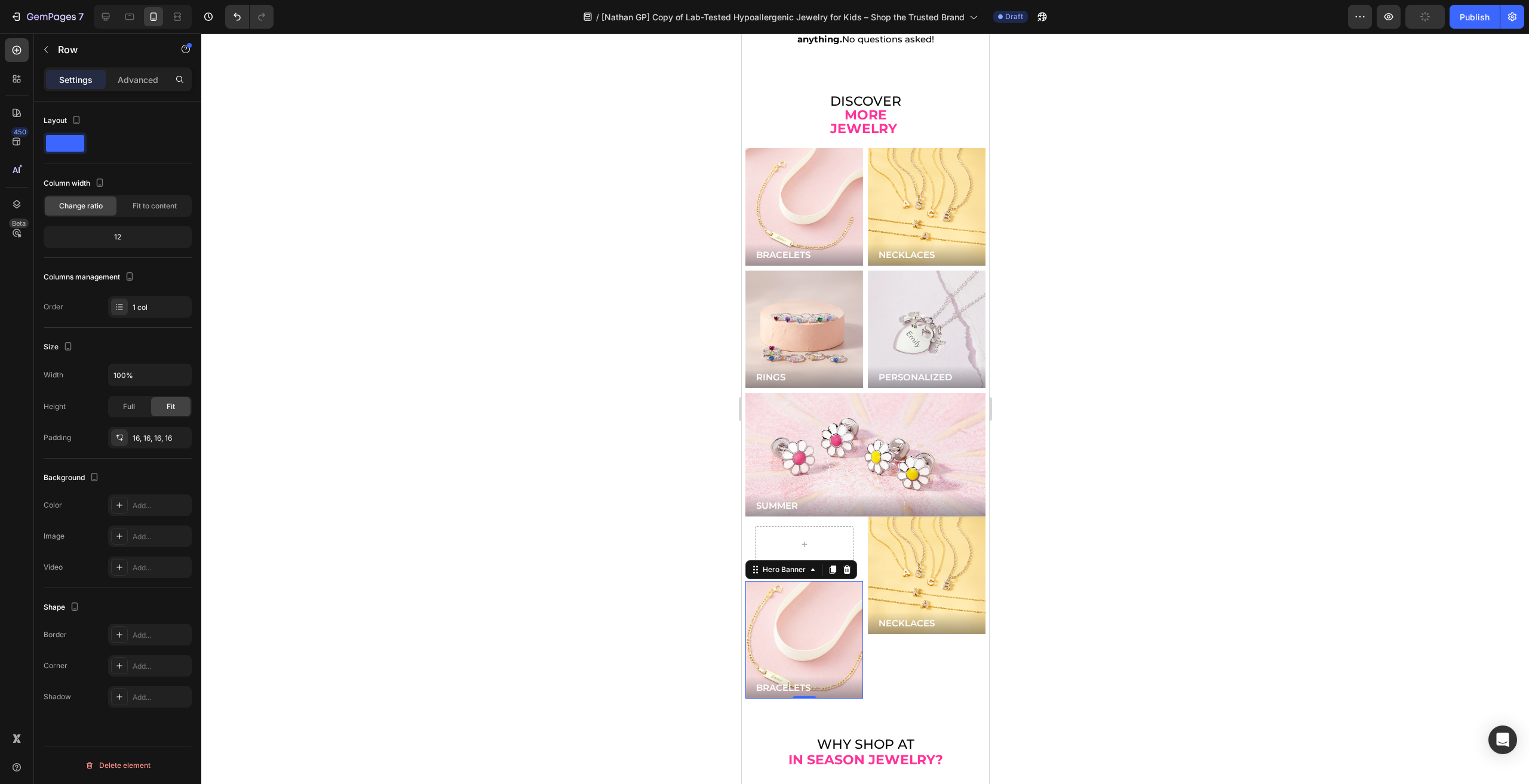
click at [831, 587] on div "Background Image" at bounding box center [804, 640] width 141 height 141
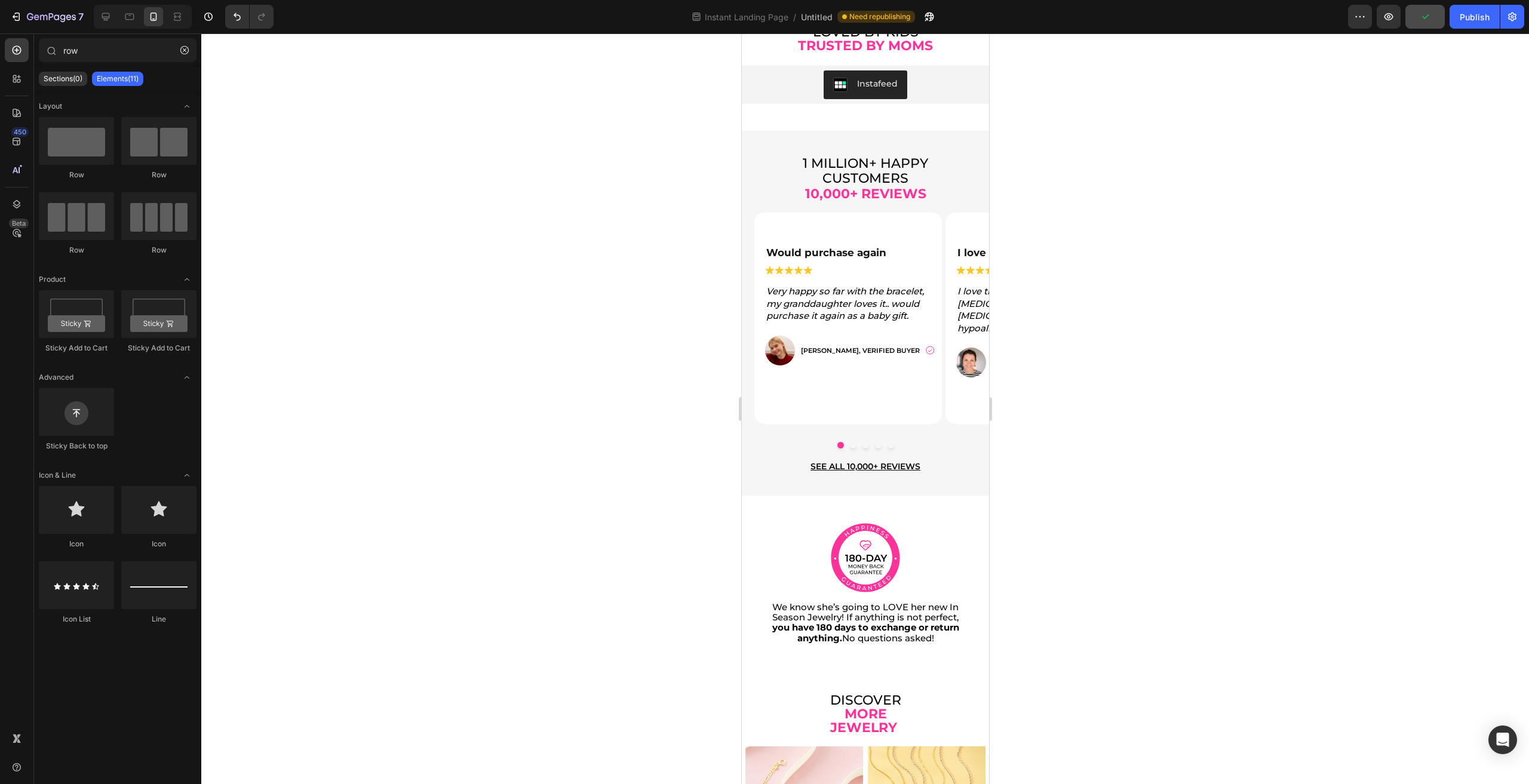
scroll to position [2569, 0]
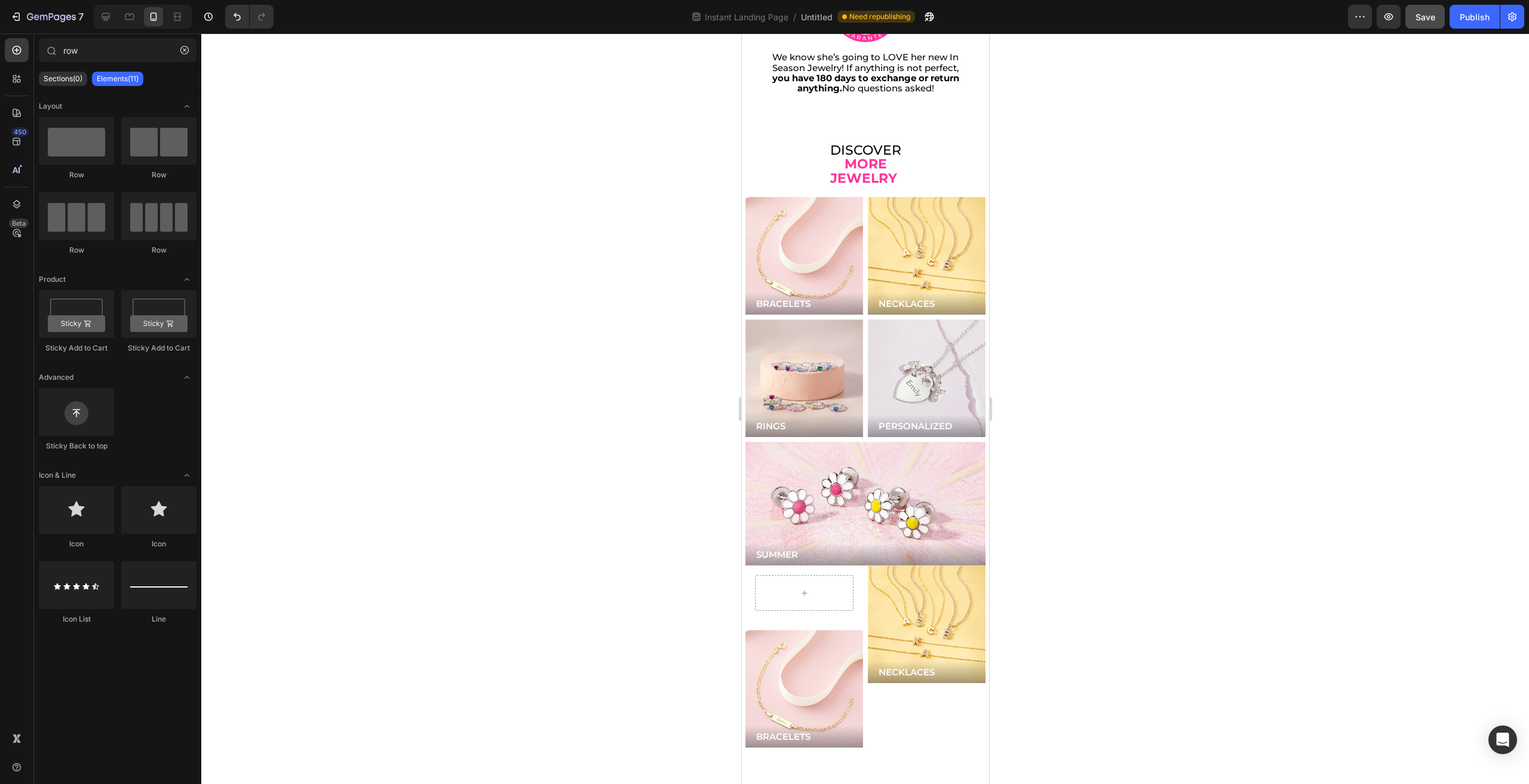
drag, startPoint x: 112, startPoint y: 17, endPoint x: 149, endPoint y: 18, distance: 37.0
click at [111, 17] on div at bounding box center [105, 16] width 19 height 19
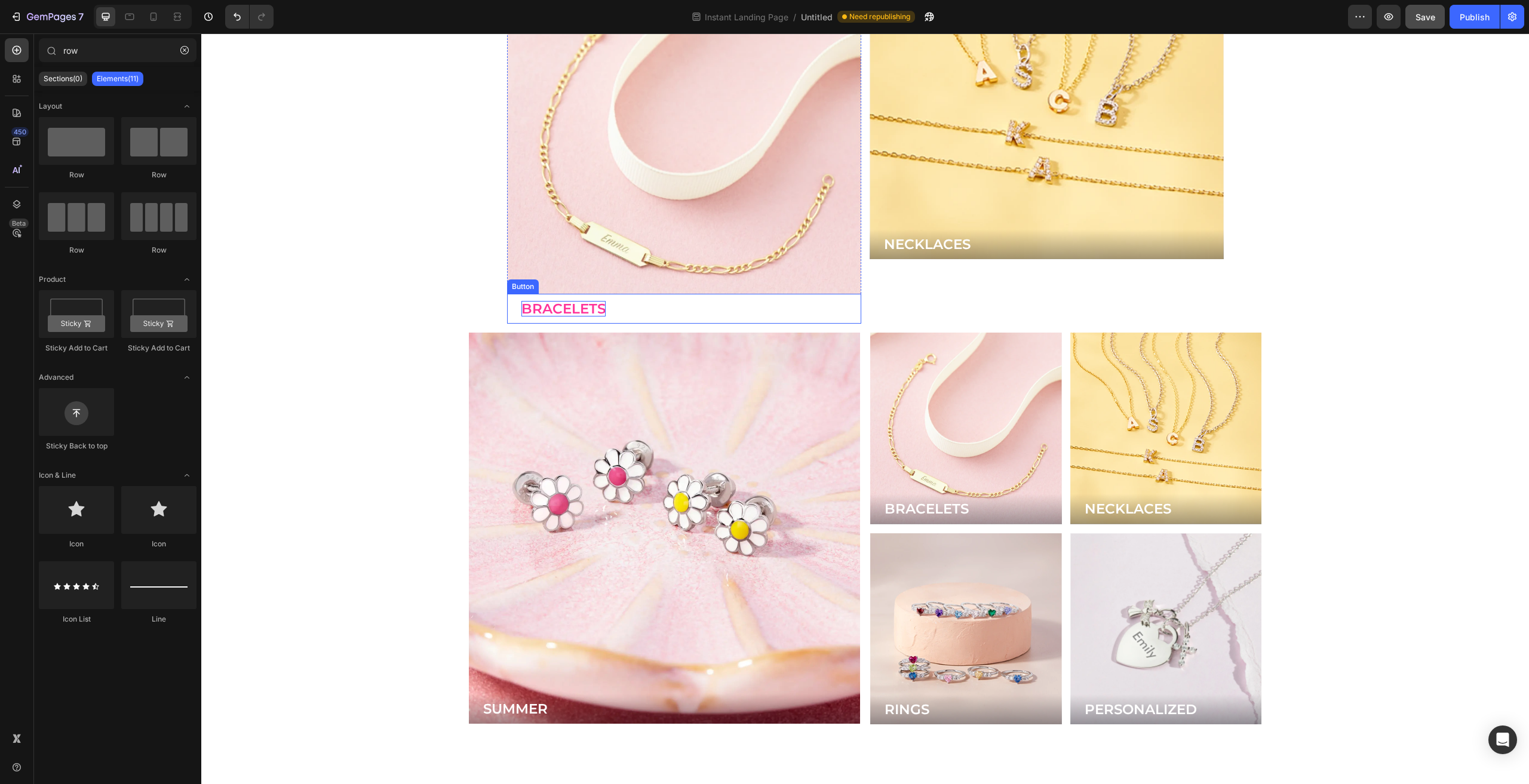
scroll to position [3346, 0]
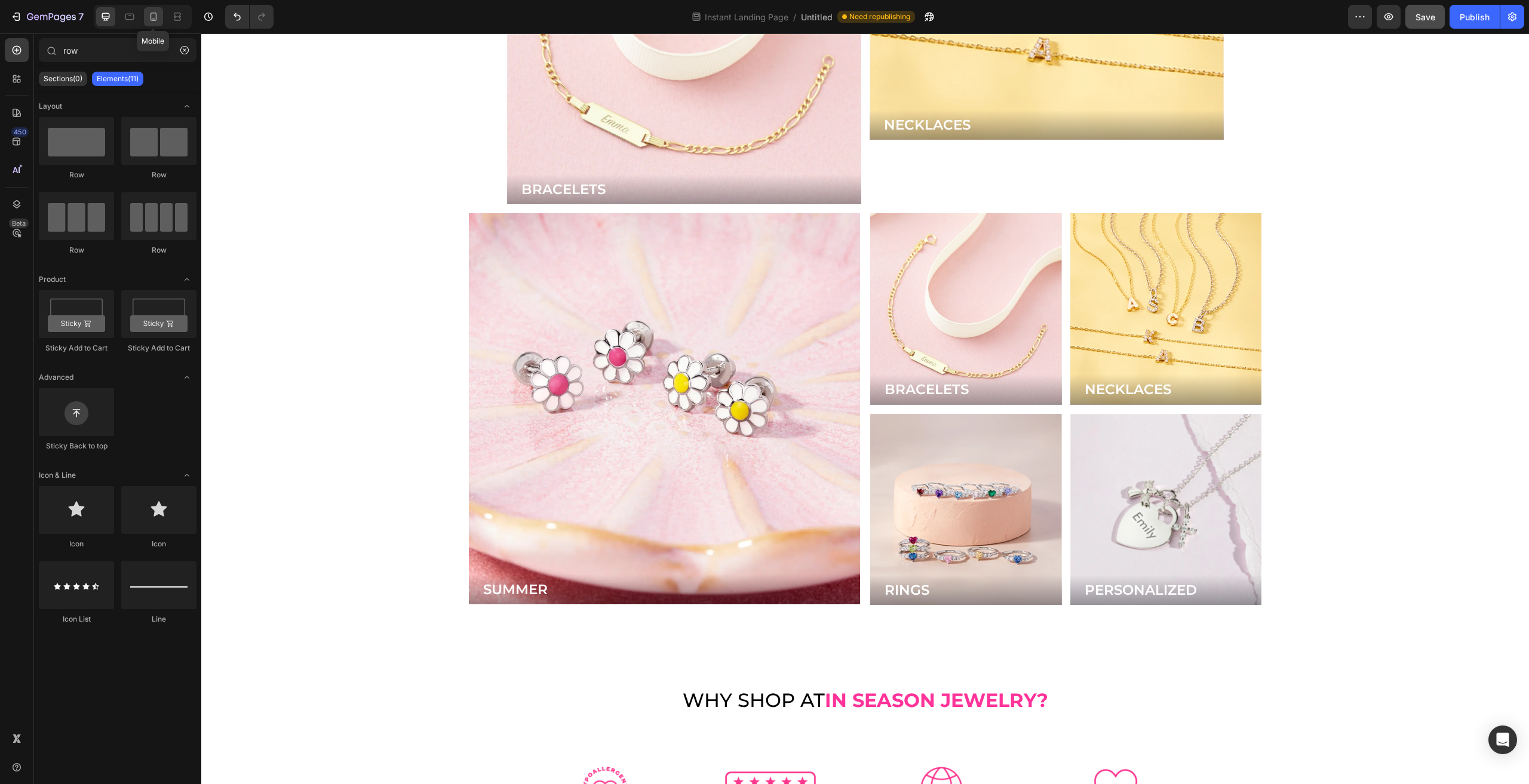
click at [160, 12] on div at bounding box center [153, 16] width 19 height 19
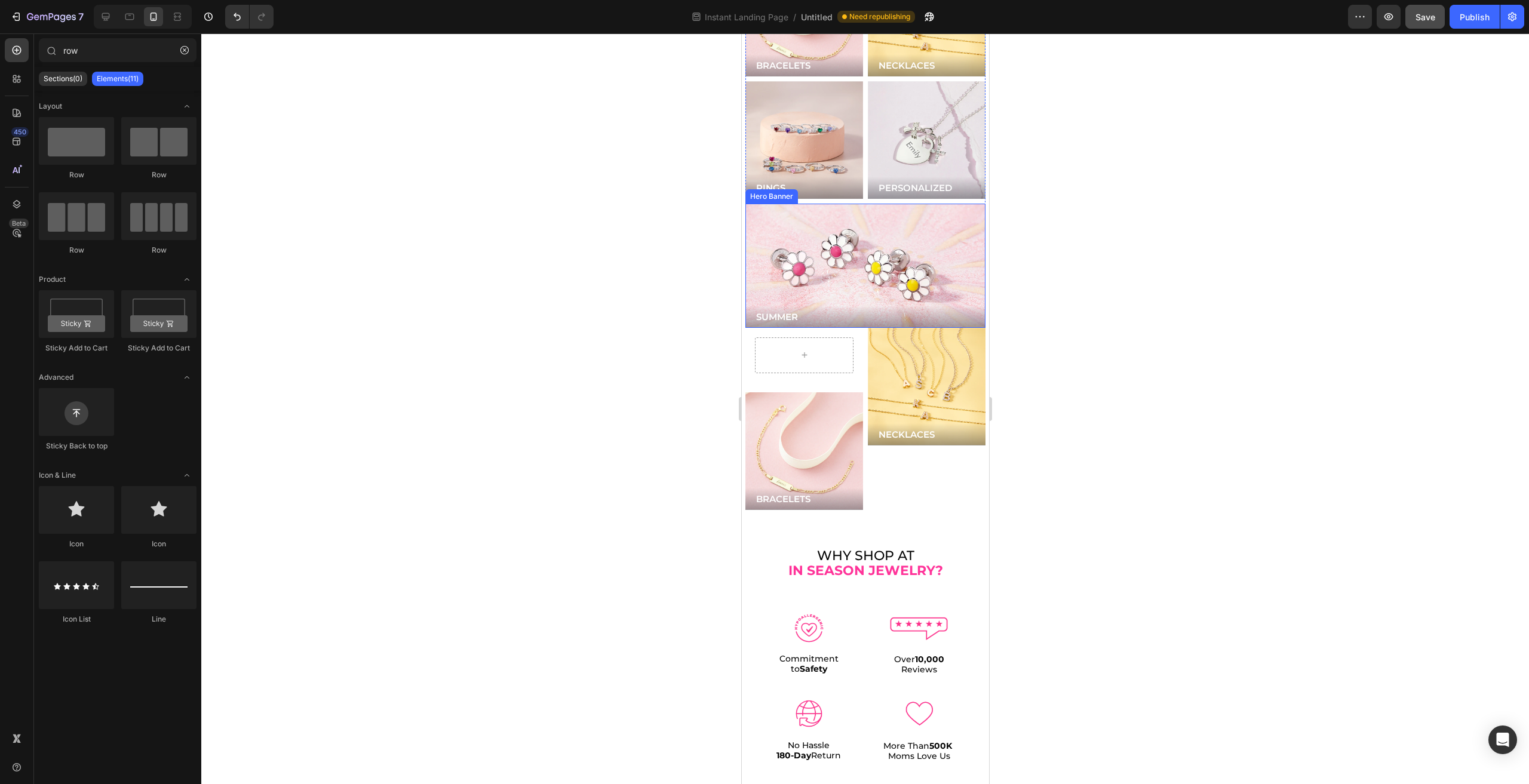
scroll to position [2568, 0]
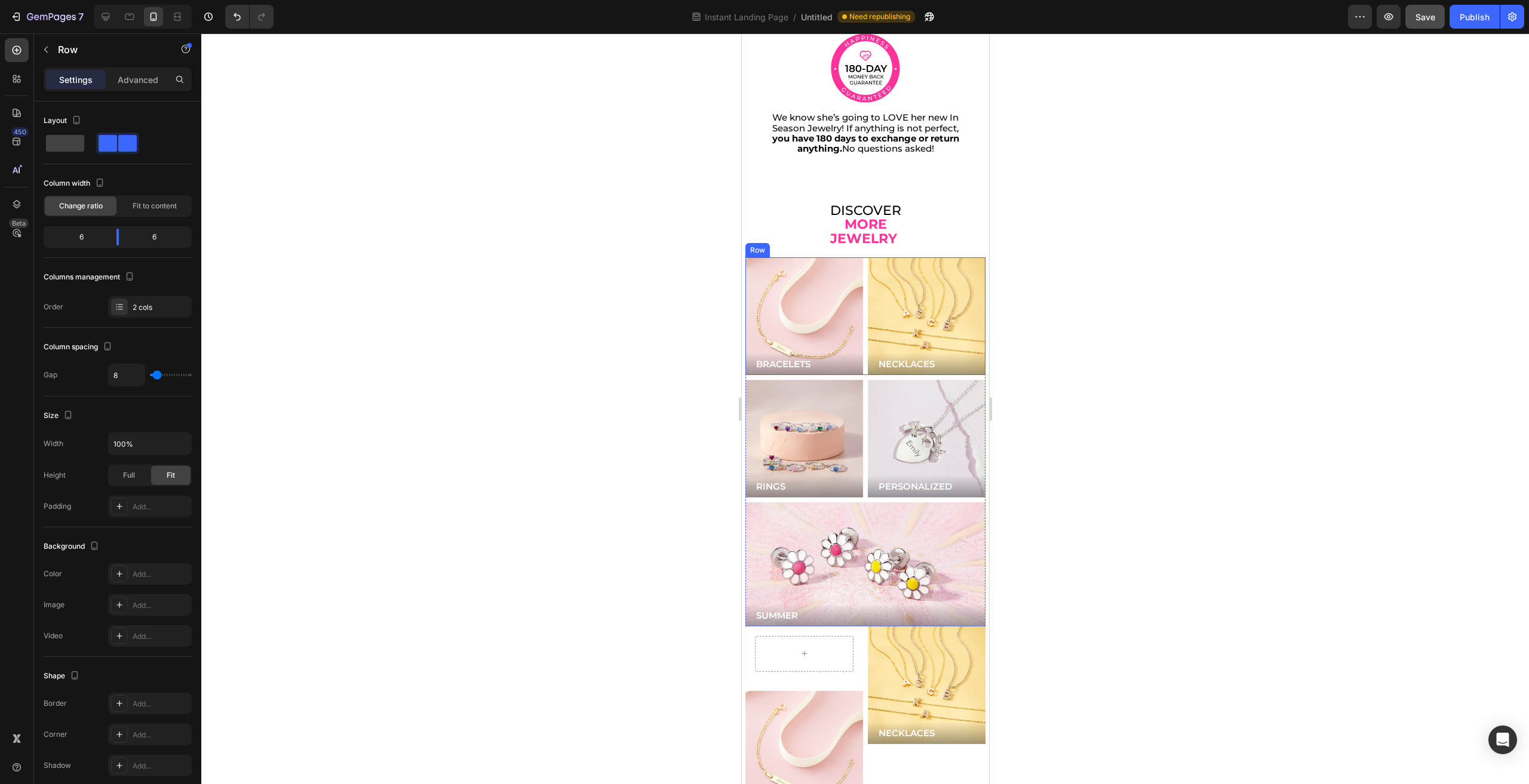
click at [859, 268] on div "BRACELETS Button Hero Banner NECKLACES Button Hero Banner Row" at bounding box center [864, 317] width 240 height 118
click at [774, 241] on div "Row" at bounding box center [770, 246] width 20 height 11
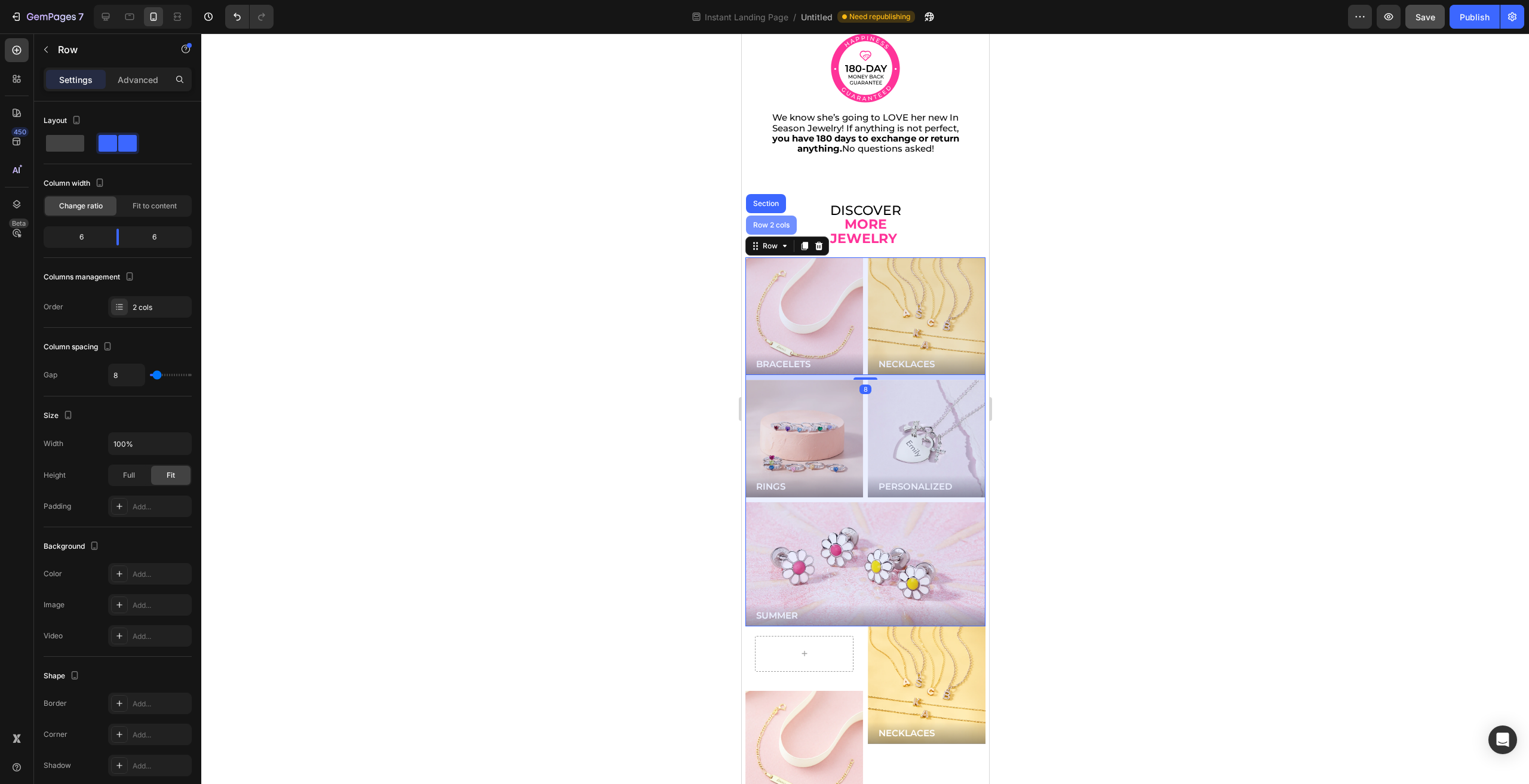
drag, startPoint x: 768, startPoint y: 205, endPoint x: 1322, endPoint y: 252, distance: 556.0
click at [768, 216] on div "Row 2 cols" at bounding box center [771, 225] width 51 height 19
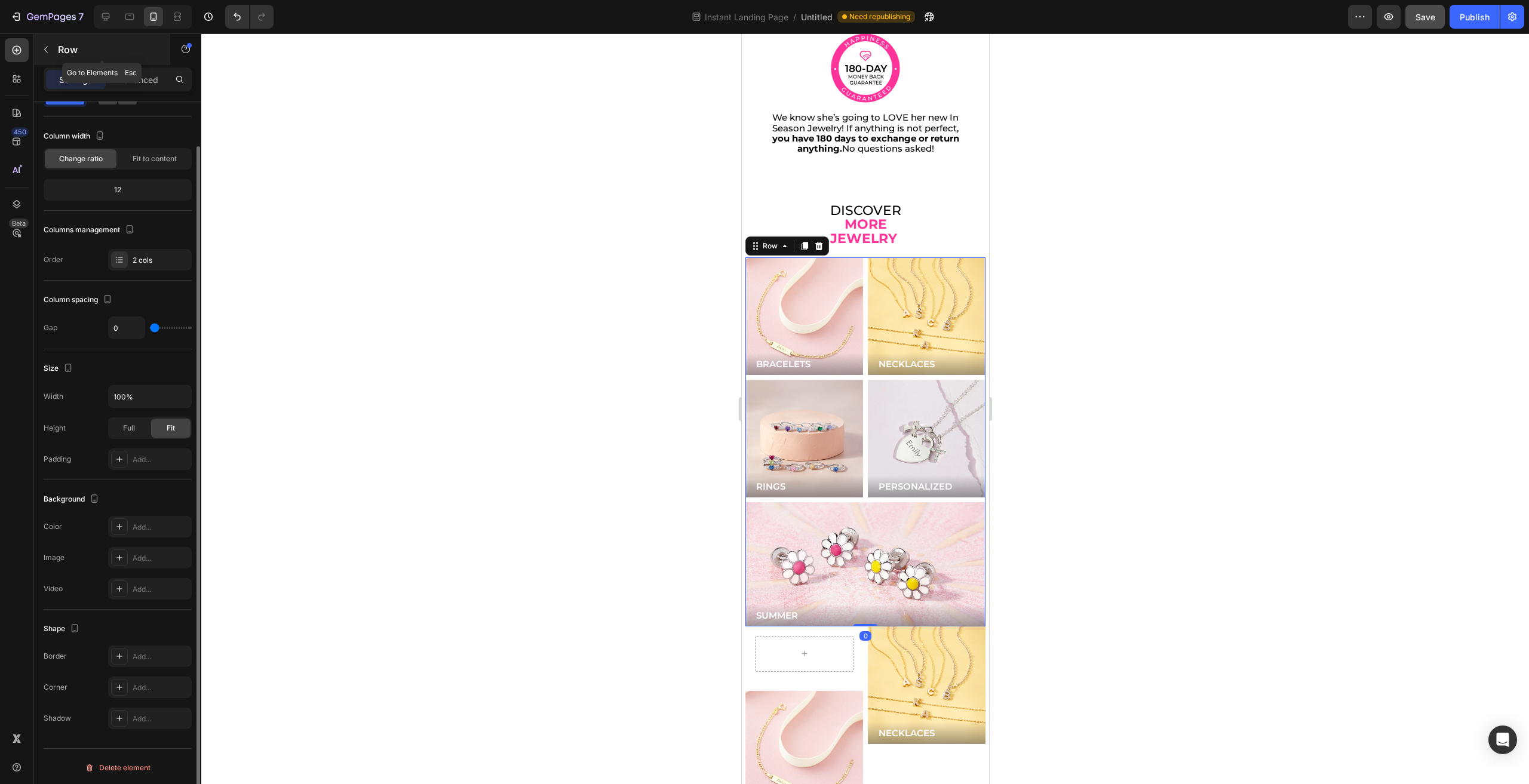
click at [115, 61] on div "Row" at bounding box center [102, 49] width 136 height 31
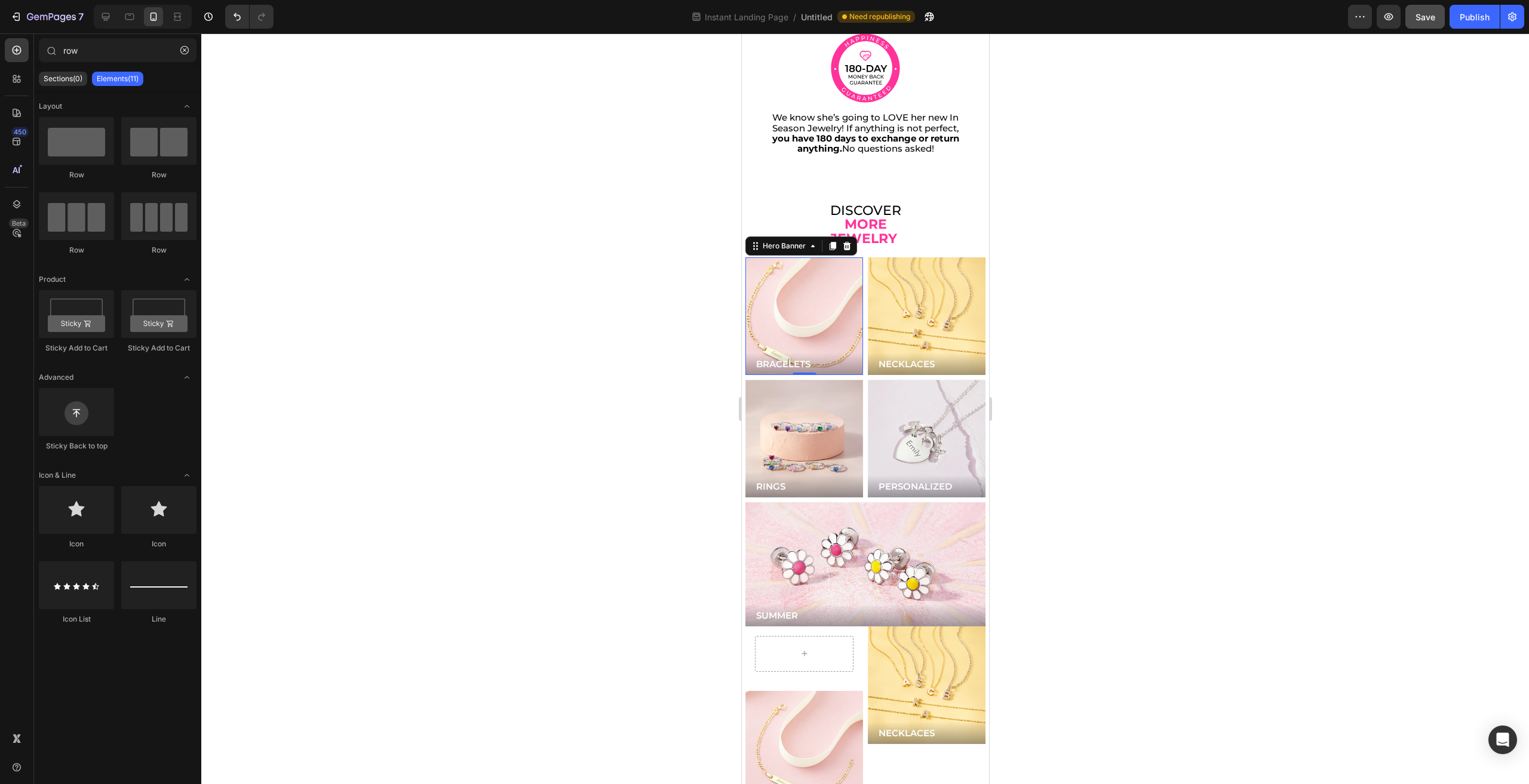
click at [858, 262] on div "BRACELETS Button Hero Banner 0 NECKLACES Button Hero Banner Row" at bounding box center [864, 317] width 240 height 118
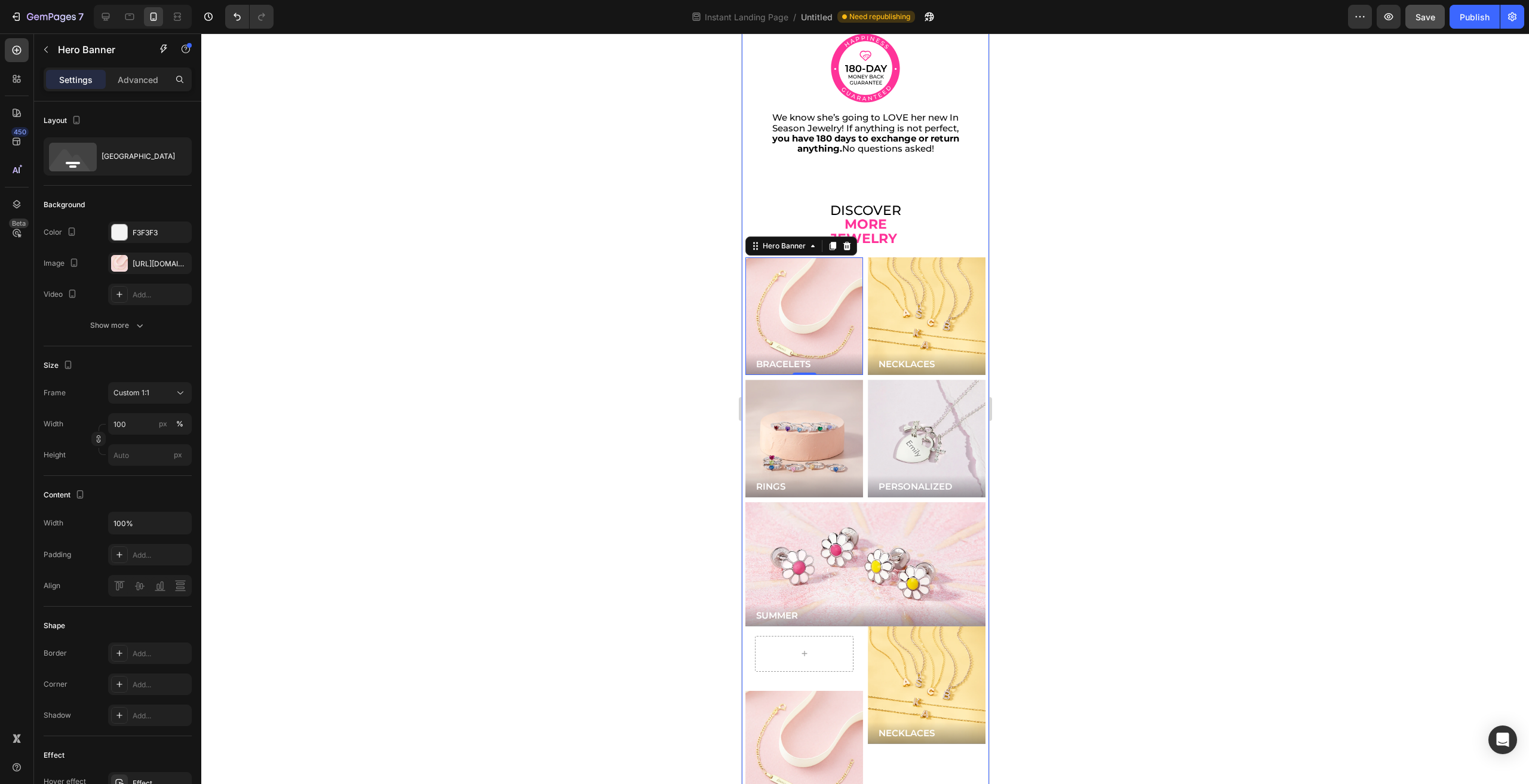
drag, startPoint x: 803, startPoint y: 241, endPoint x: 793, endPoint y: 235, distance: 11.7
click at [800, 241] on div "Image We know she’s going to LOVE her new In Season Jewelry! If anything is not…" at bounding box center [864, 423] width 240 height 780
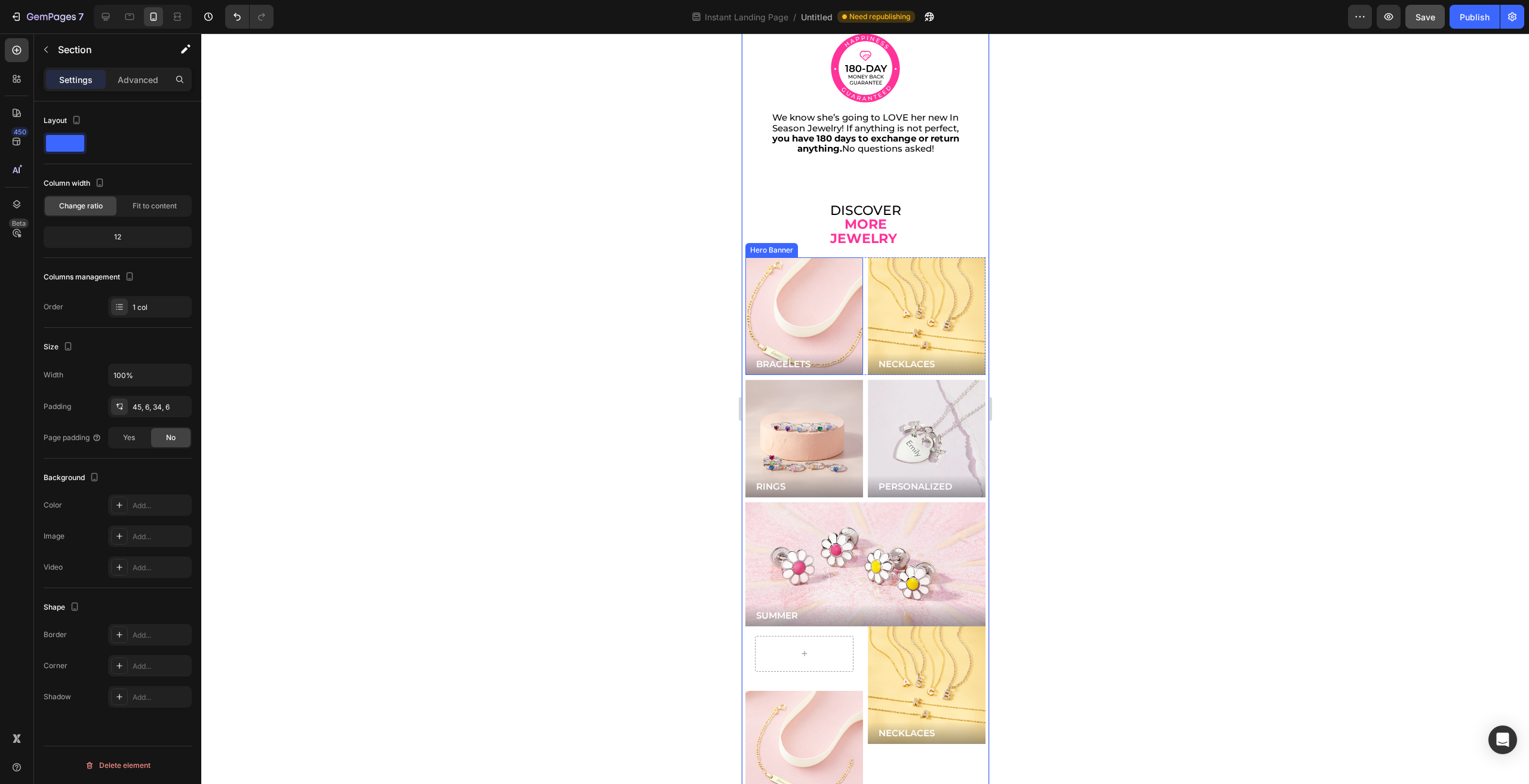
drag, startPoint x: 816, startPoint y: 274, endPoint x: 792, endPoint y: 247, distance: 36.1
click at [814, 274] on div "Background Image" at bounding box center [804, 316] width 141 height 141
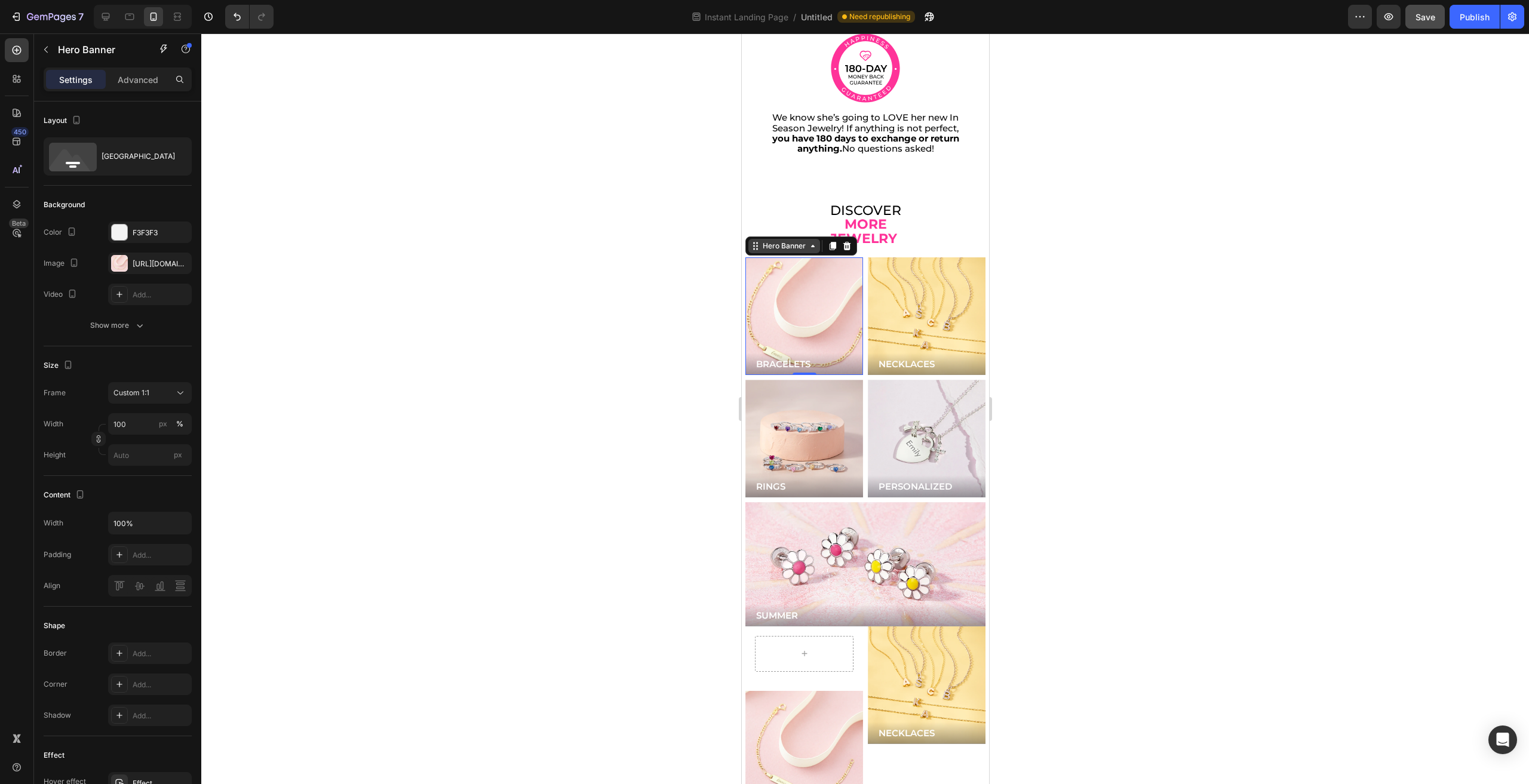
click at [784, 239] on div "Hero Banner" at bounding box center [783, 246] width 71 height 14
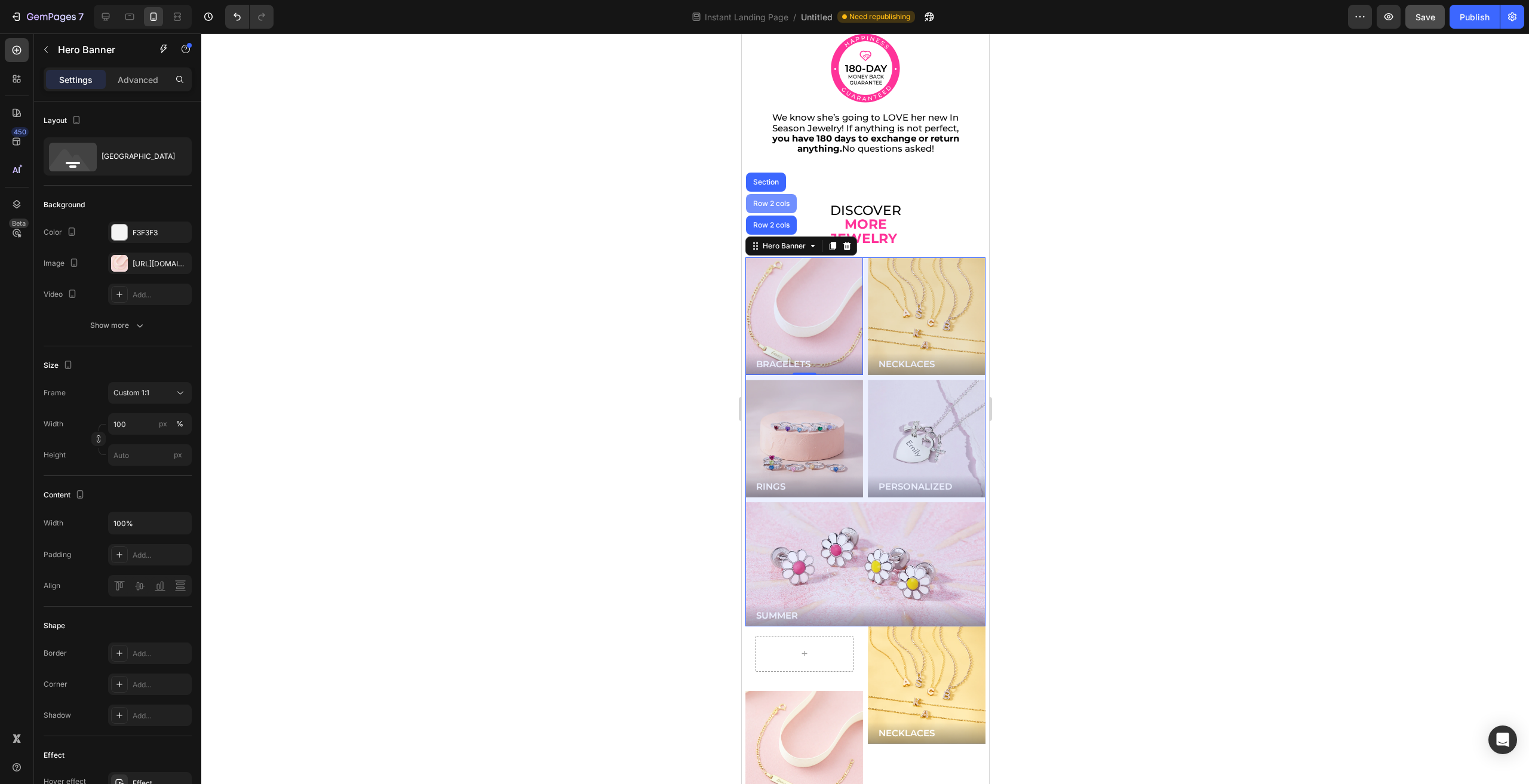
click at [762, 200] on div "Row 2 cols" at bounding box center [771, 203] width 41 height 7
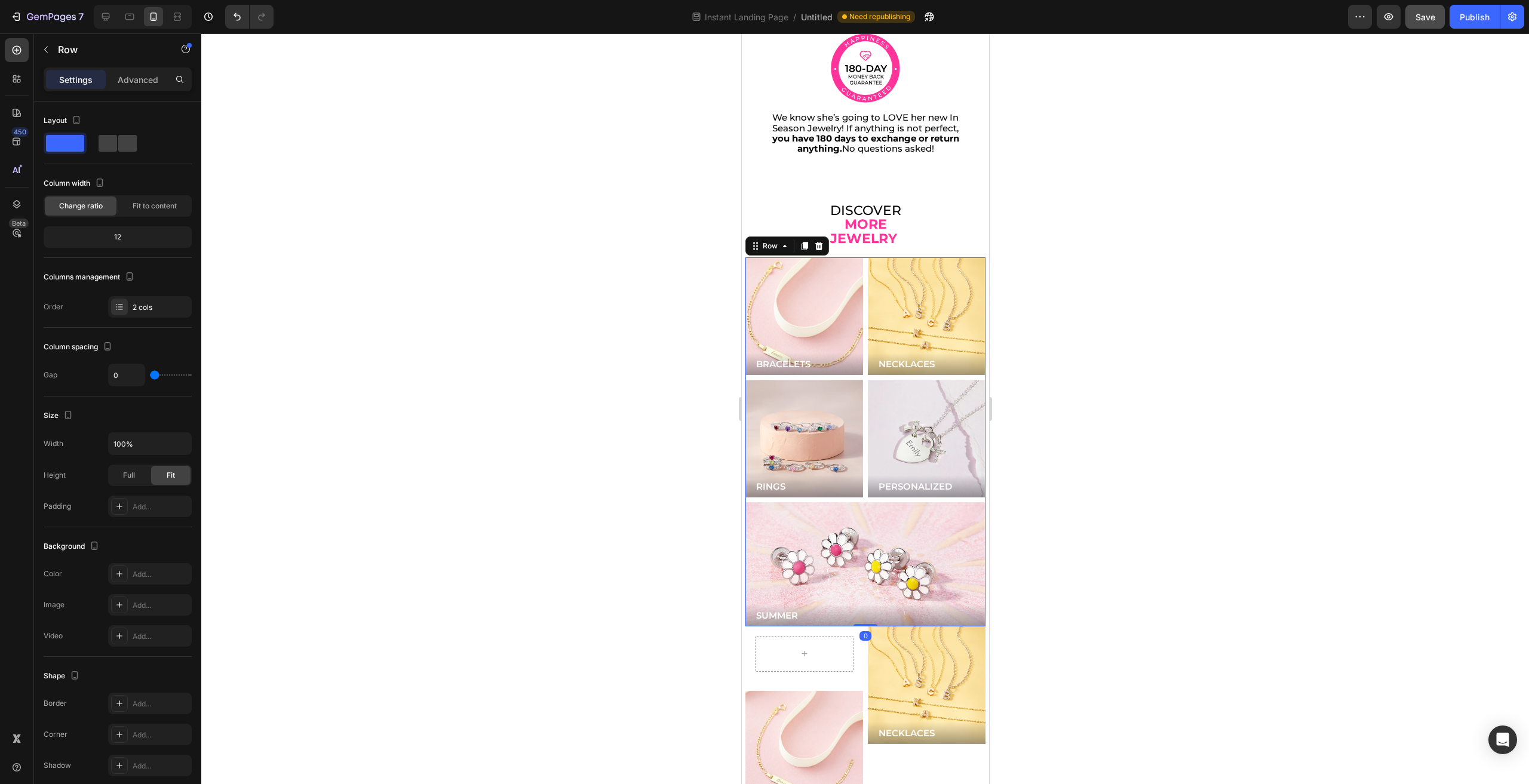
click at [134, 89] on div "Settings Advanced" at bounding box center [118, 79] width 148 height 24
click at [134, 84] on p "Advanced" at bounding box center [138, 79] width 41 height 12
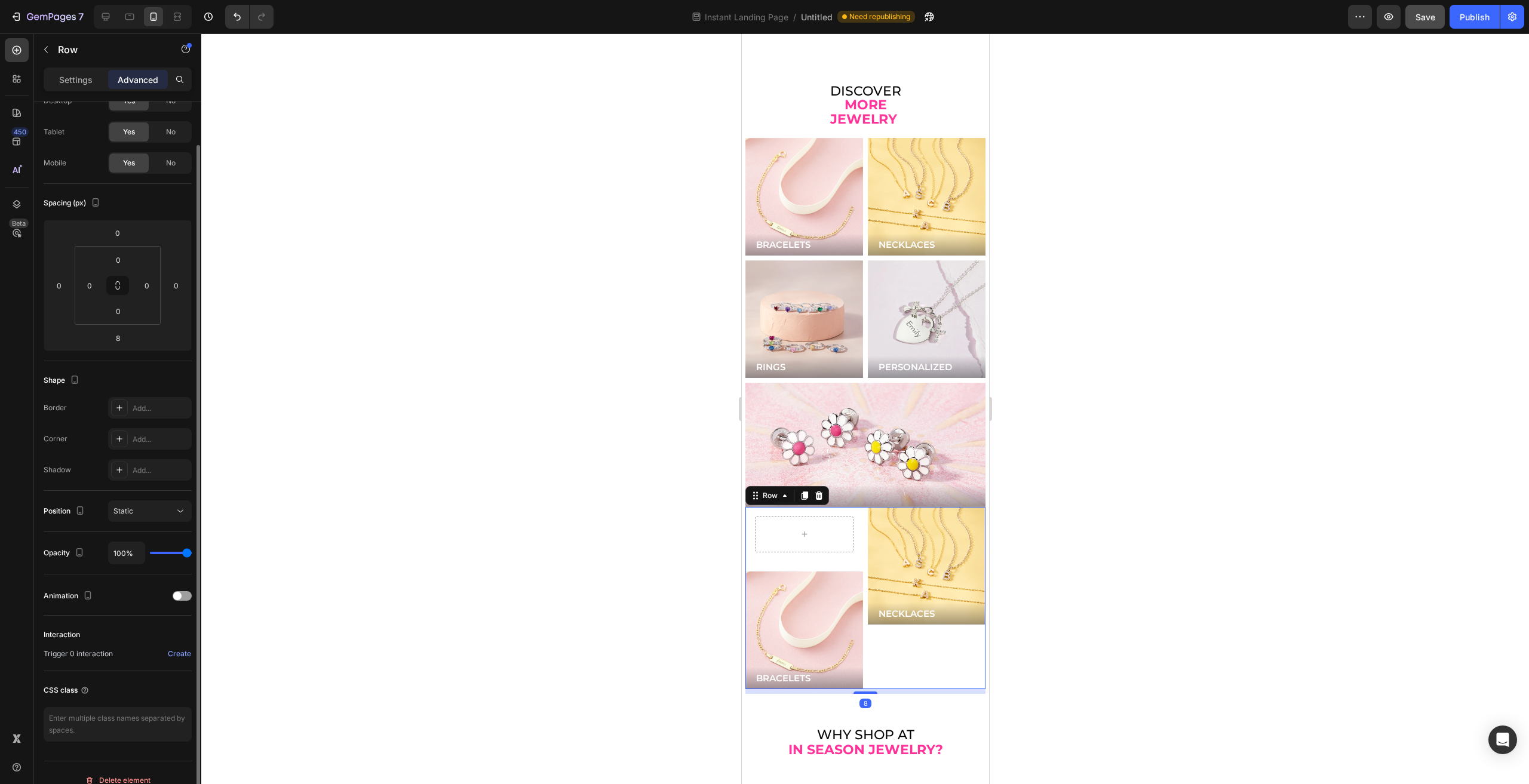
click at [861, 507] on div "Row BRACELETS Button Hero Banner NECKLACES Button Hero Banner Row 8" at bounding box center [864, 598] width 240 height 182
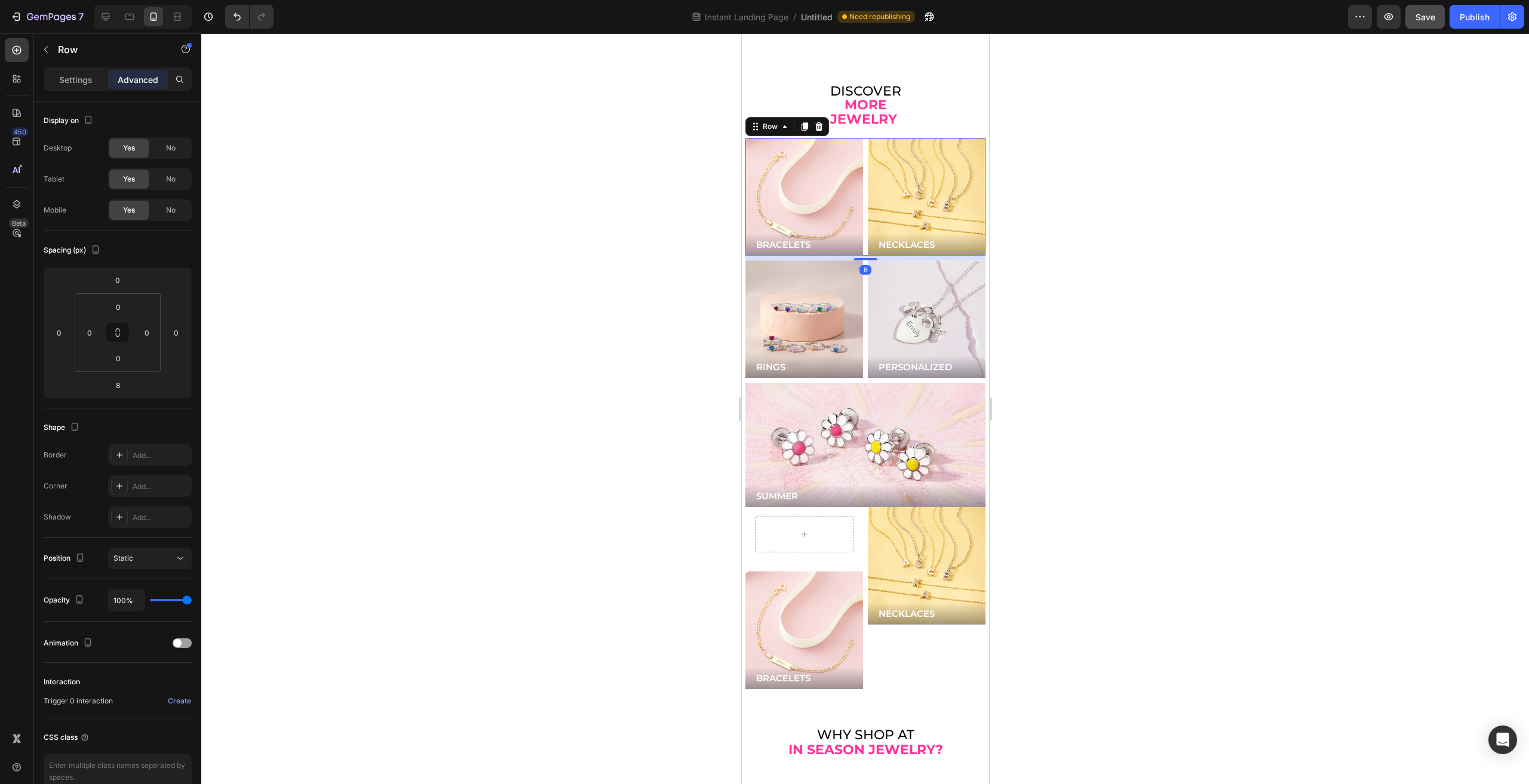
click at [862, 192] on div "BRACELETS Button Hero Banner NECKLACES Button Hero Banner Row 8" at bounding box center [864, 197] width 240 height 118
click at [781, 122] on icon at bounding box center [784, 127] width 10 height 10
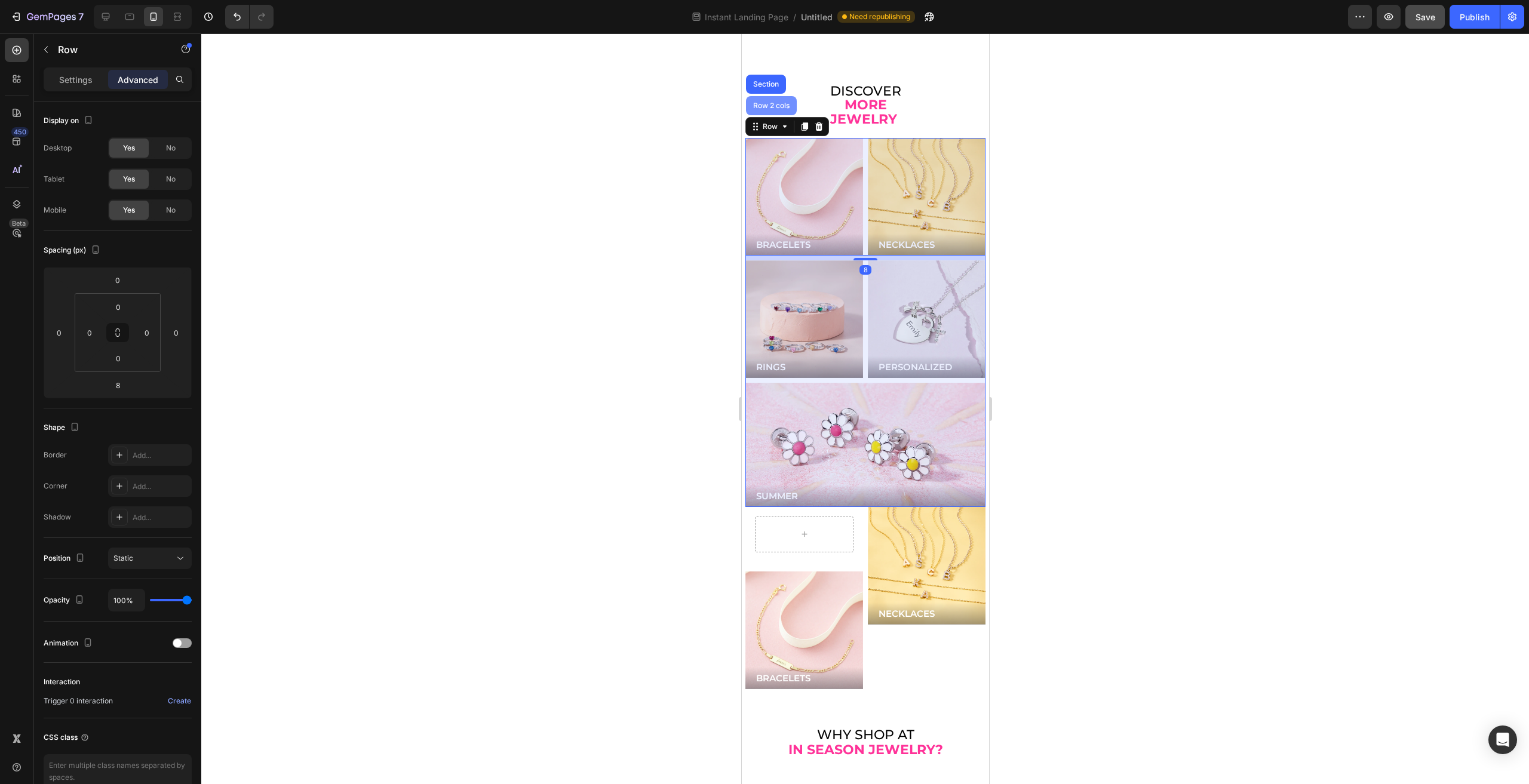
click at [771, 102] on div "Row 2 cols" at bounding box center [771, 105] width 41 height 7
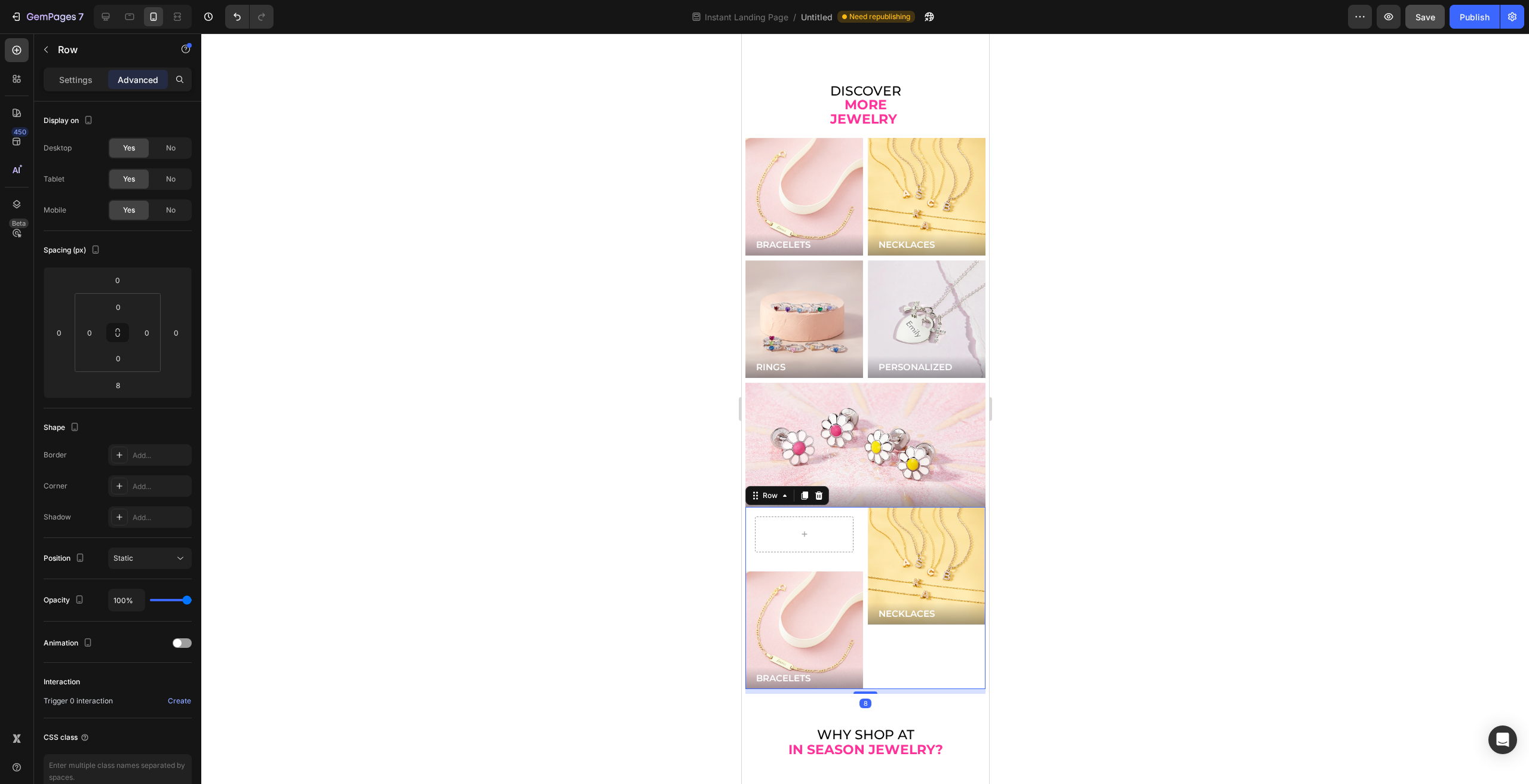
click at [884, 617] on div "NECKLACES Button Hero Banner" at bounding box center [926, 598] width 118 height 182
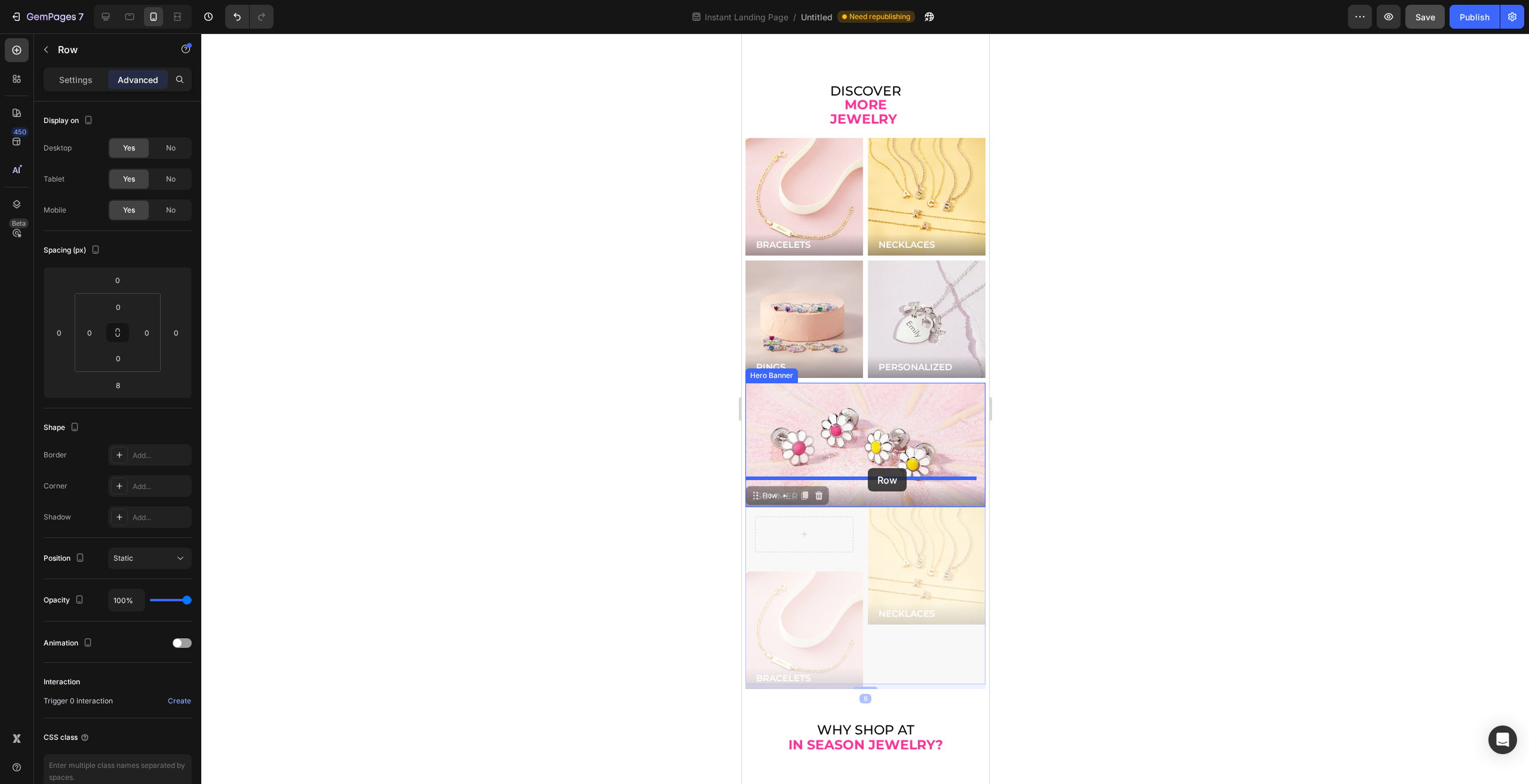
drag, startPoint x: 771, startPoint y: 470, endPoint x: 867, endPoint y: 468, distance: 96.0
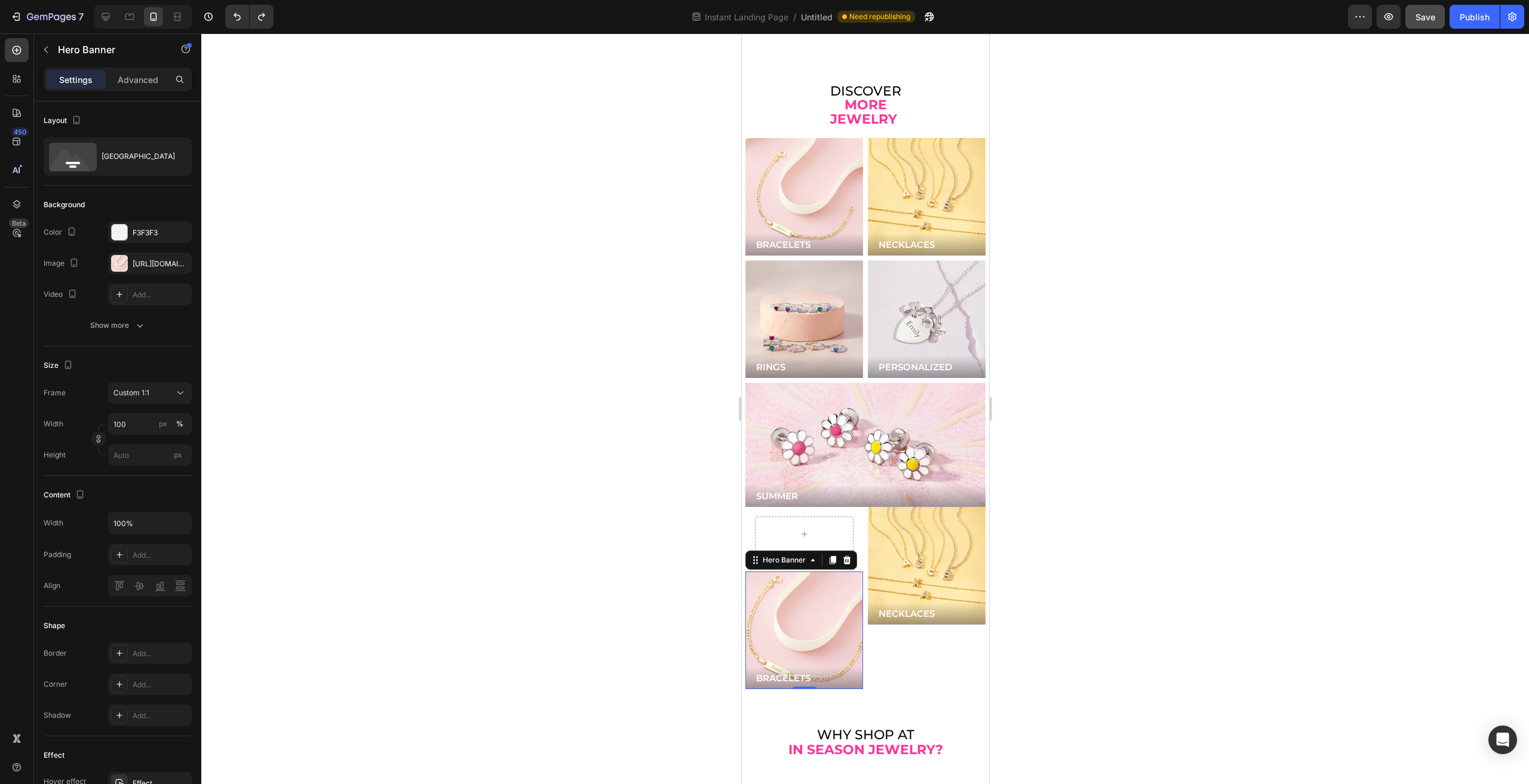
click at [817, 559] on div "Background Image" at bounding box center [804, 630] width 141 height 141
click at [71, 54] on p "Hero Banner" at bounding box center [109, 50] width 102 height 14
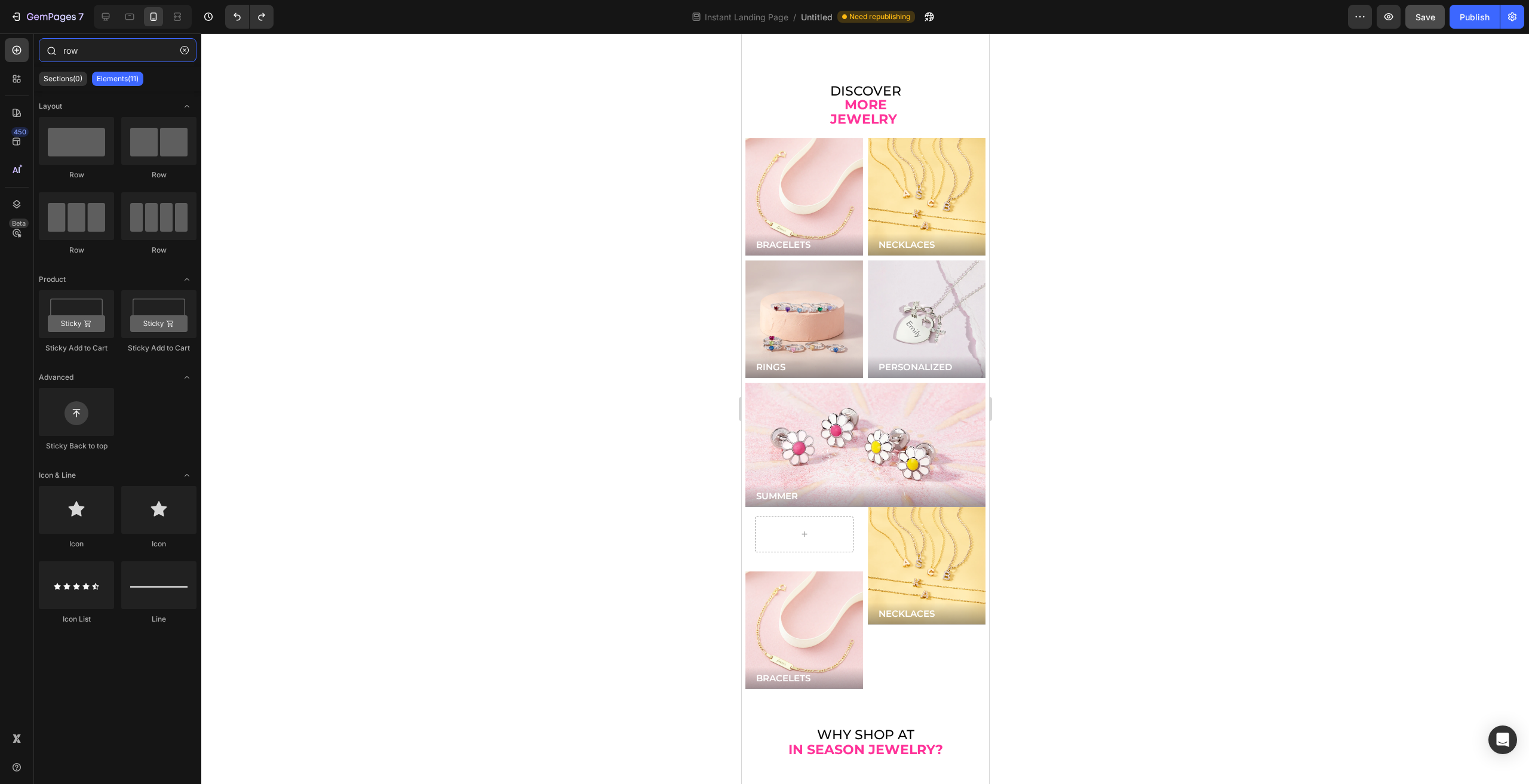
click at [106, 55] on input "row" at bounding box center [118, 50] width 158 height 24
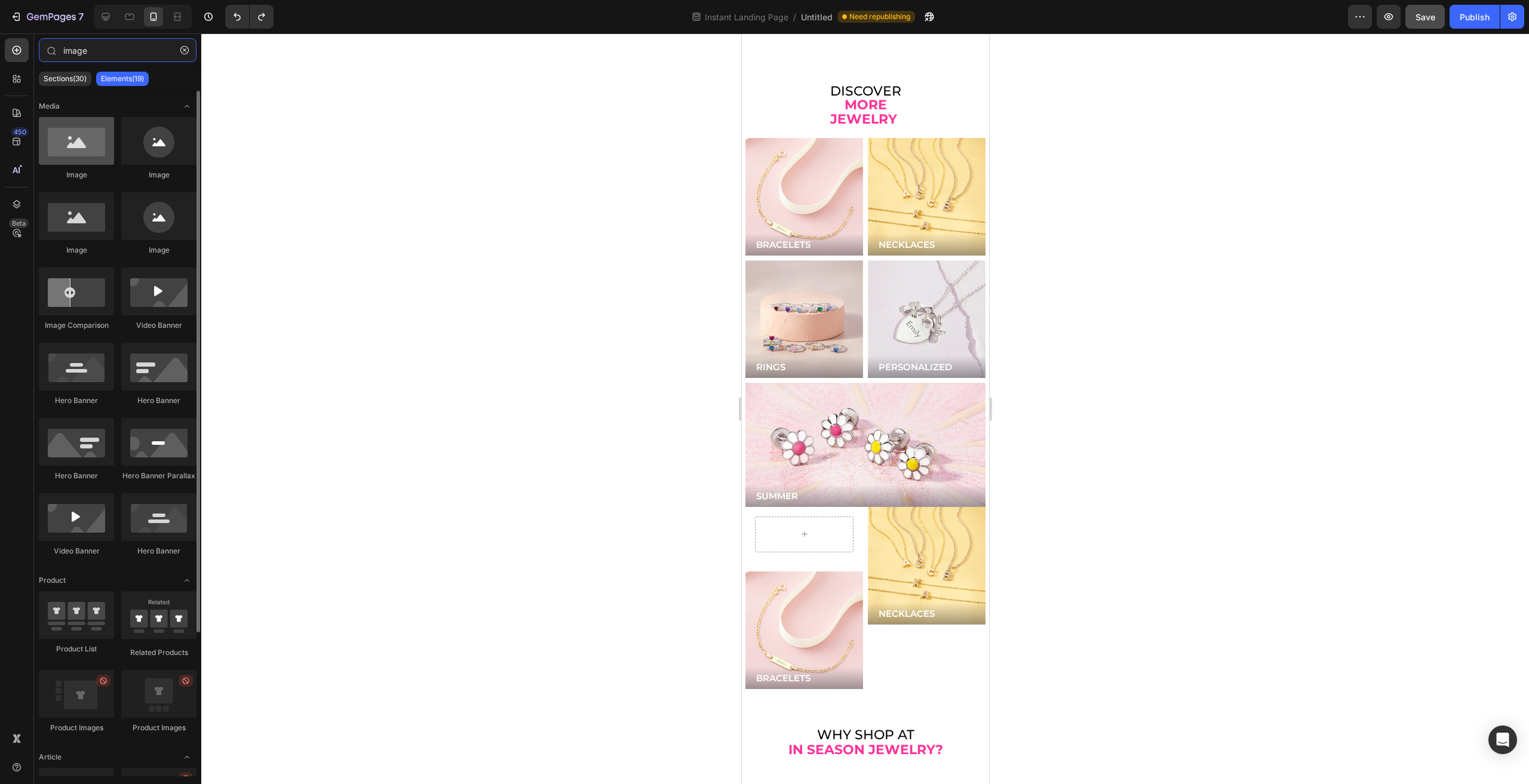
type input "image"
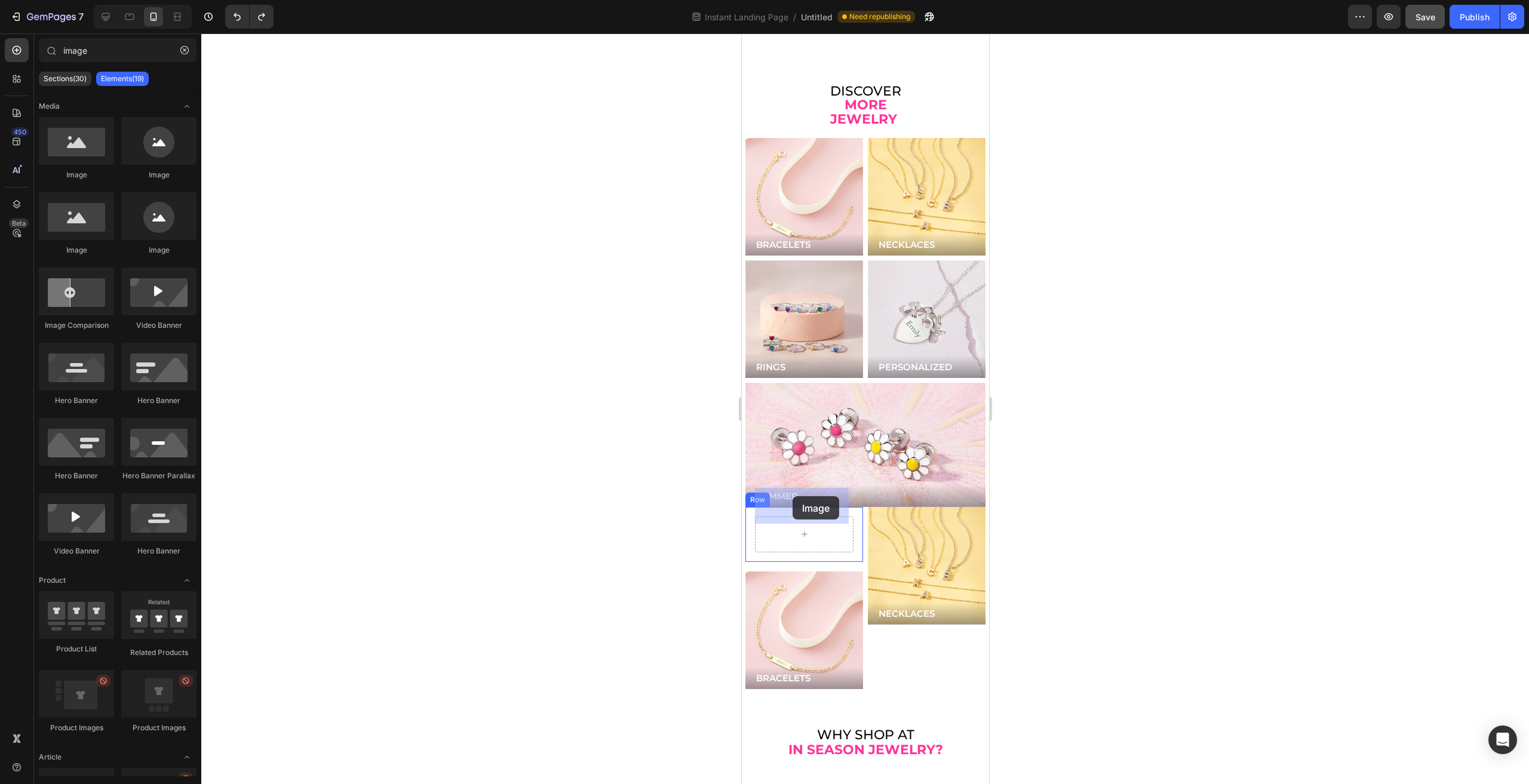
drag, startPoint x: 820, startPoint y: 177, endPoint x: 792, endPoint y: 496, distance: 320.2
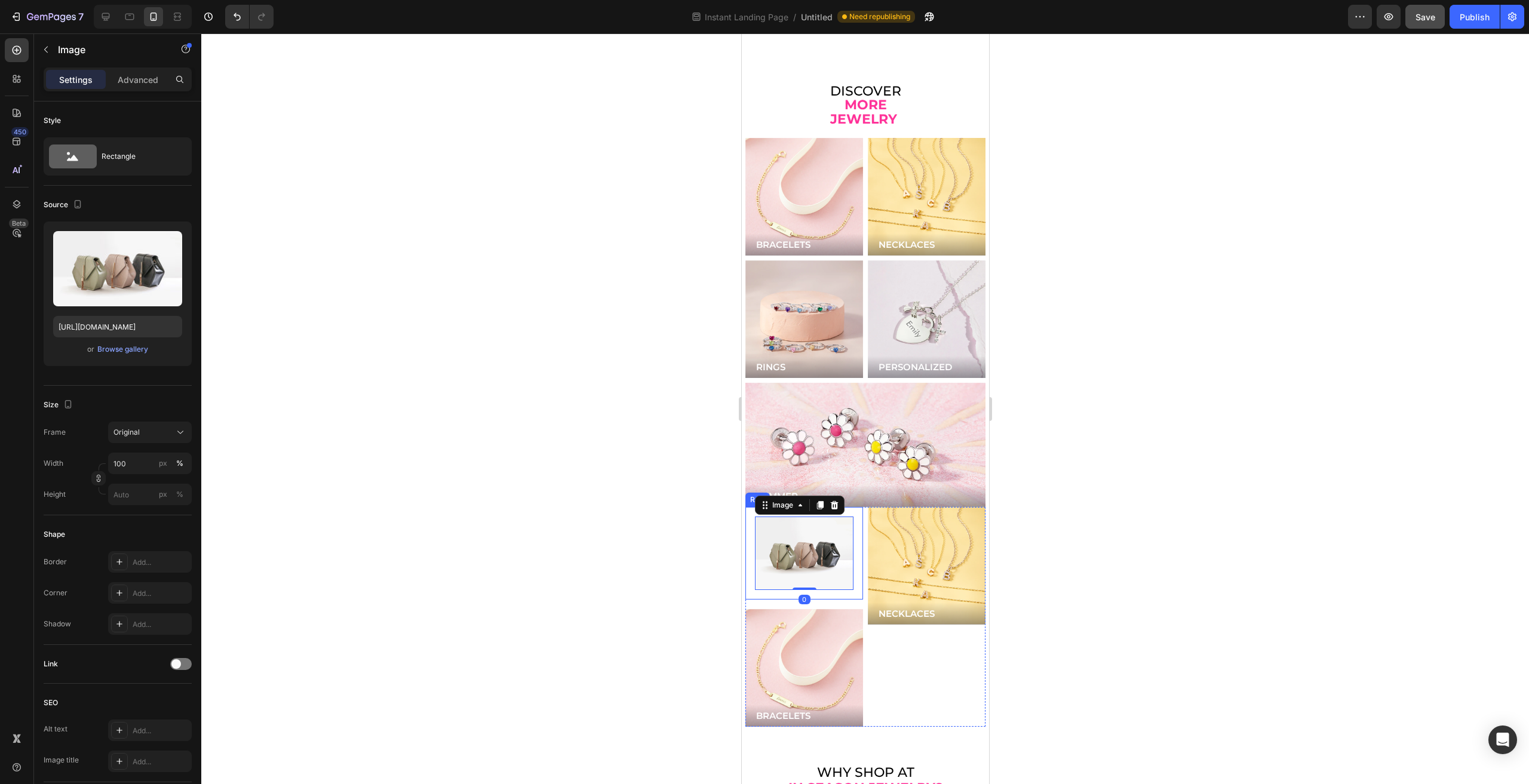
click at [750, 507] on div "Image 0 Row" at bounding box center [804, 553] width 118 height 93
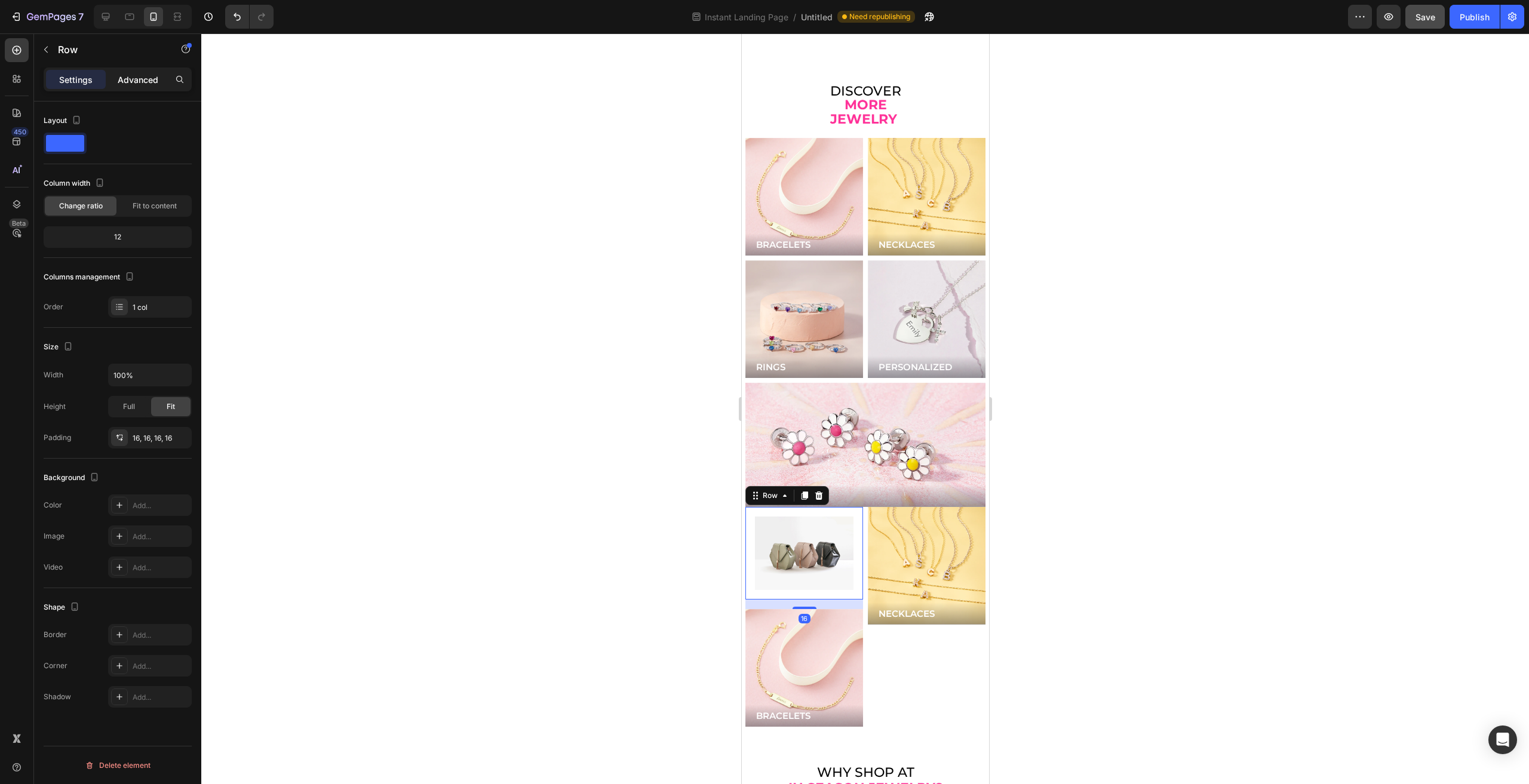
click at [131, 71] on div "Advanced" at bounding box center [137, 78] width 60 height 19
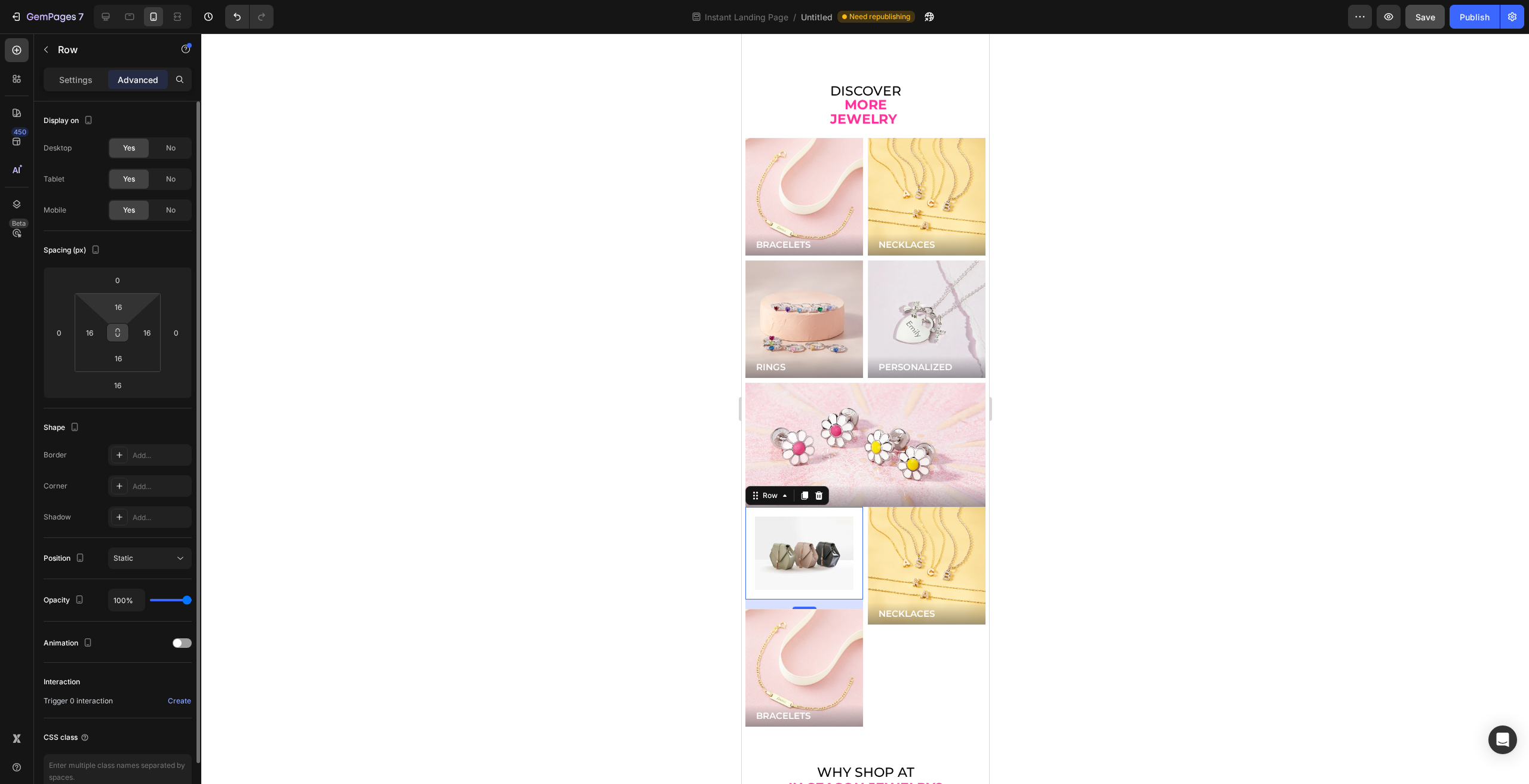
click at [120, 330] on icon at bounding box center [118, 333] width 10 height 10
click at [120, 89] on html "7 Version history Instant Landing Page / Untitled Need republishing Preview Sav…" at bounding box center [764, 45] width 1529 height 89
type input "0"
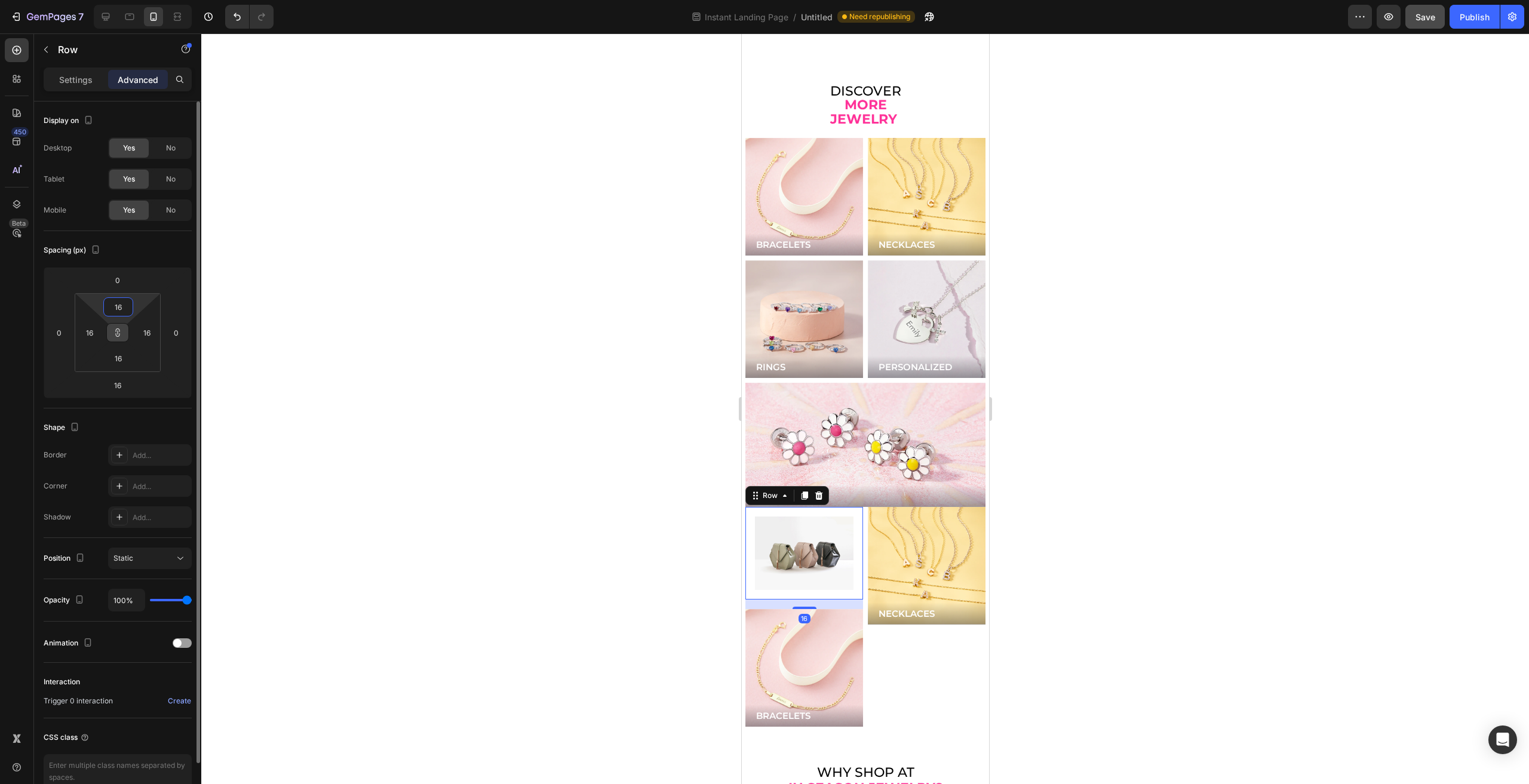
type input "0"
click at [0, 0] on div "Spacing (px) 0 0 16 0 0 0 0 0" at bounding box center [0, 0] width 0 height 0
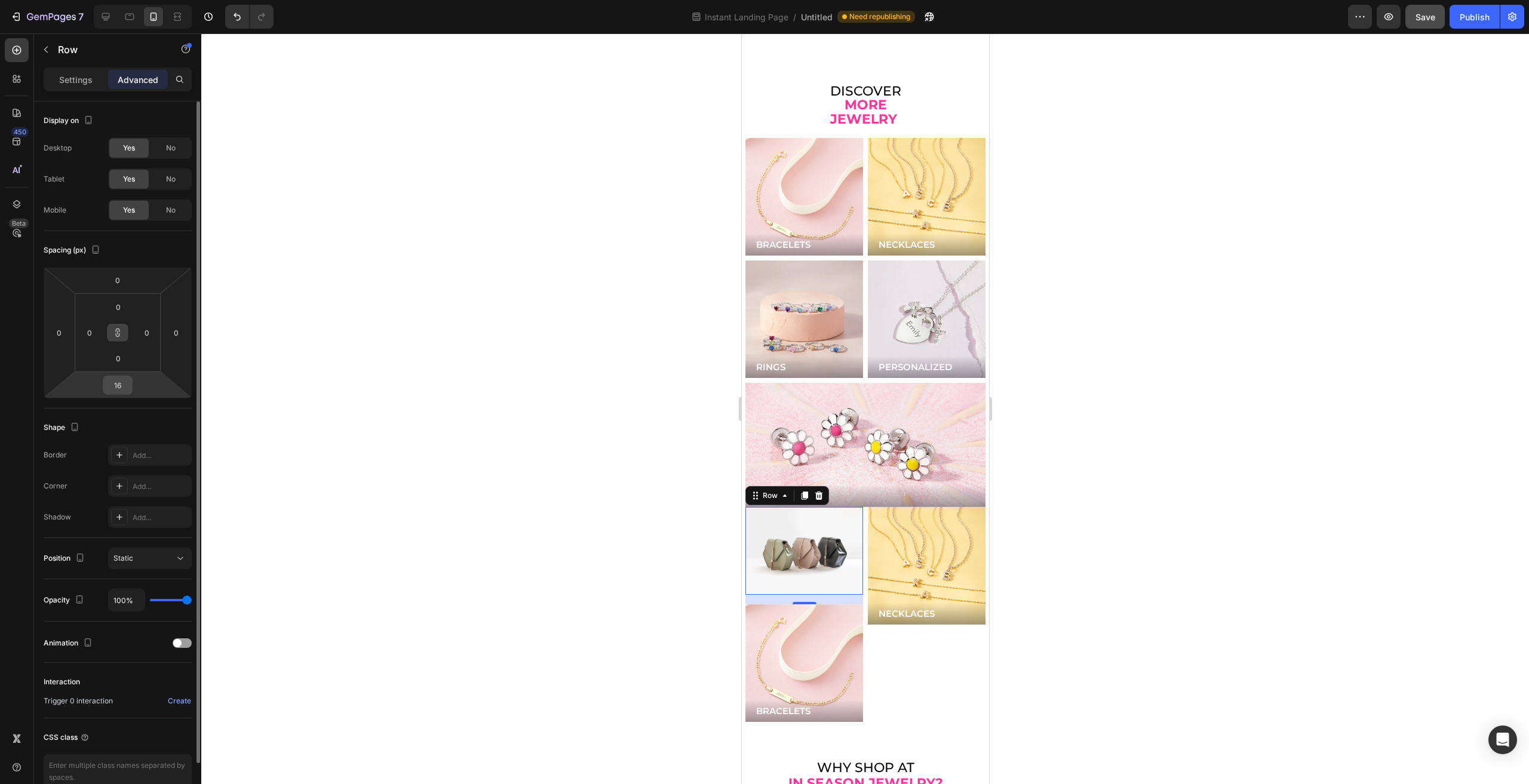
click at [120, 380] on input "16" at bounding box center [118, 385] width 24 height 18
type input "0"
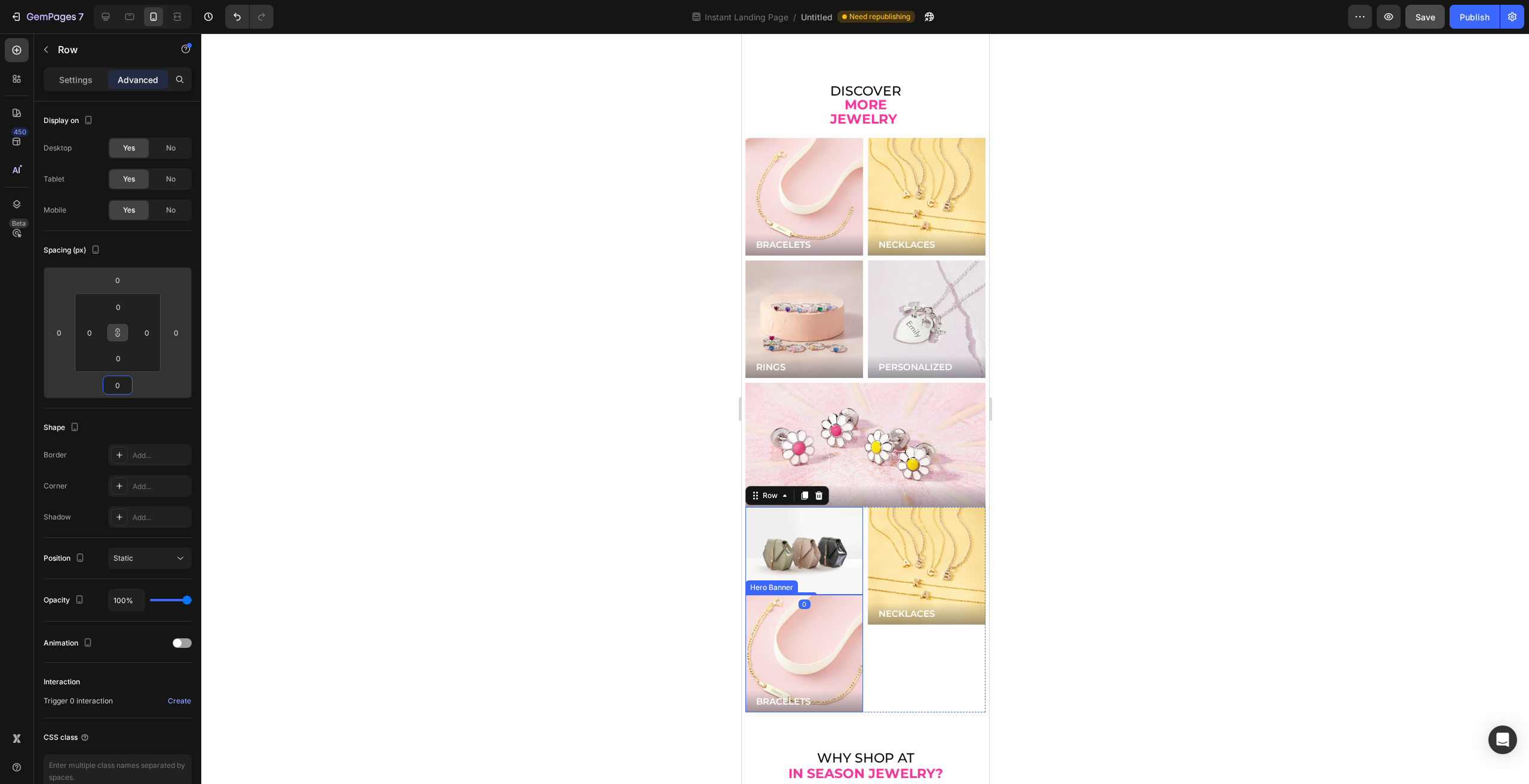
click at [813, 608] on div "Background Image" at bounding box center [804, 654] width 141 height 141
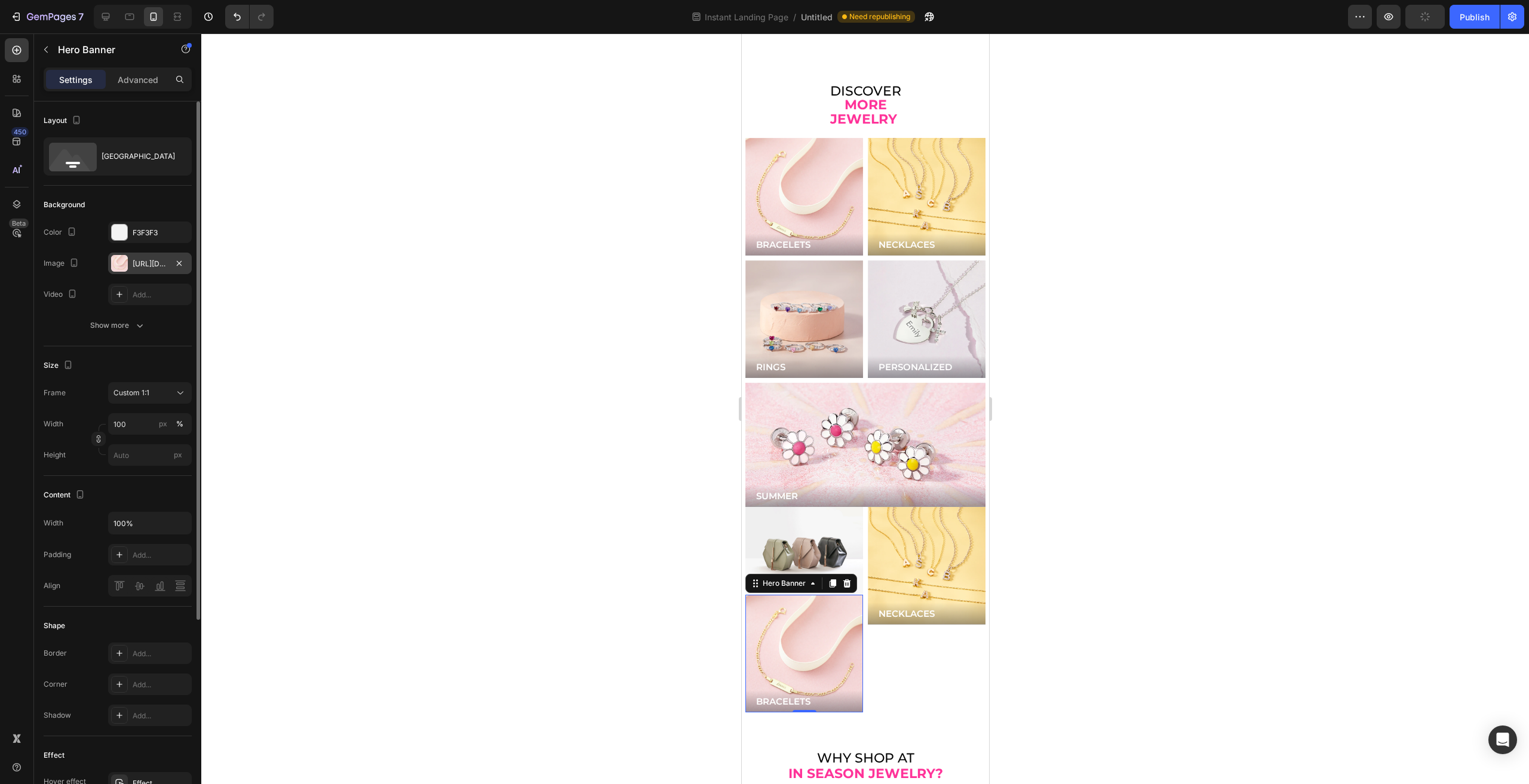
click at [152, 262] on div "https://cdn.shopify.com/s/files/1/0446/9345/files/gempages_543244316194112516-c…" at bounding box center [150, 264] width 35 height 11
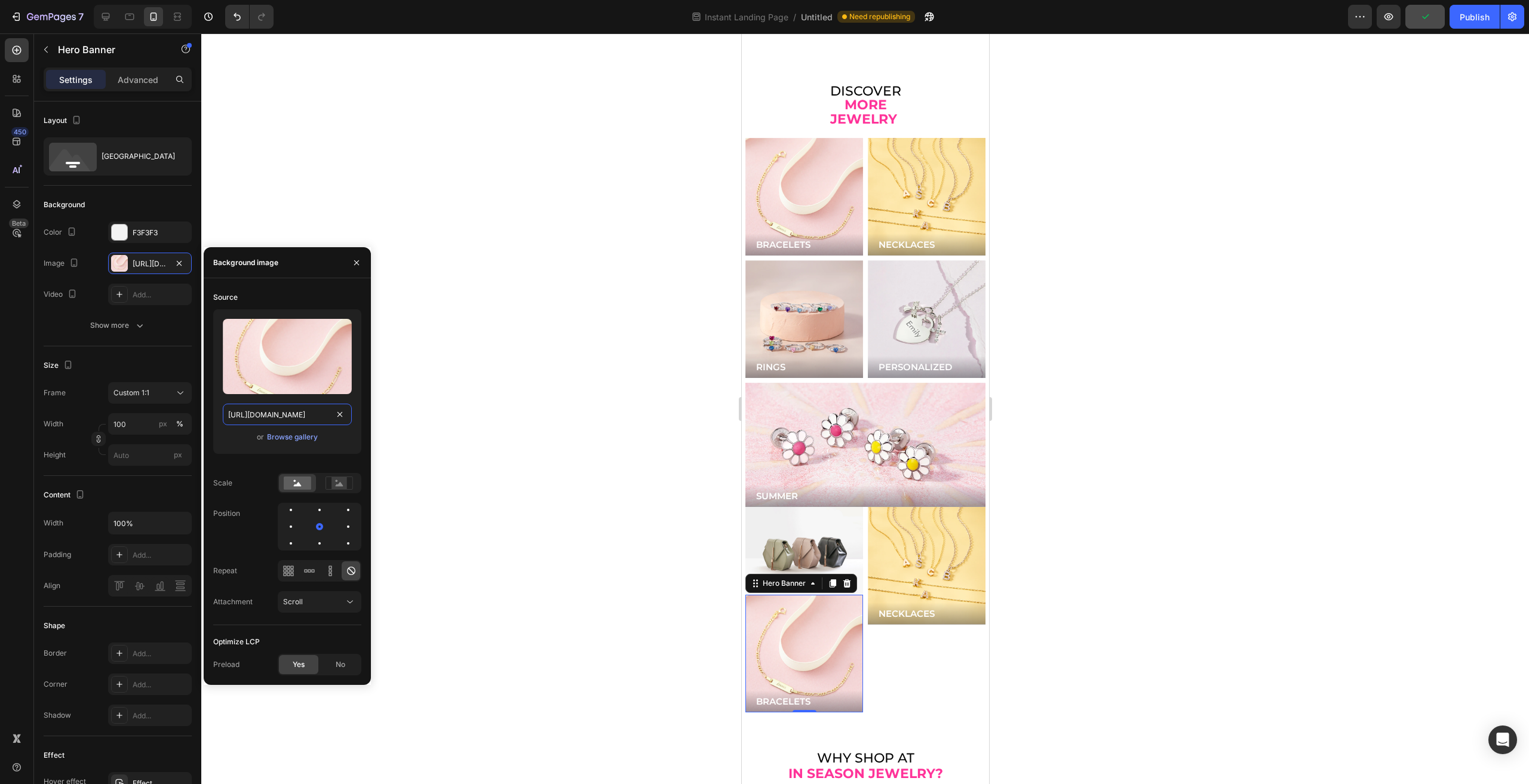
click at [287, 411] on input "https://cdn.shopify.com/s/files/1/0446/9345/files/gempages_543244316194112516-c…" at bounding box center [287, 415] width 129 height 21
click at [767, 510] on img at bounding box center [804, 550] width 118 height 88
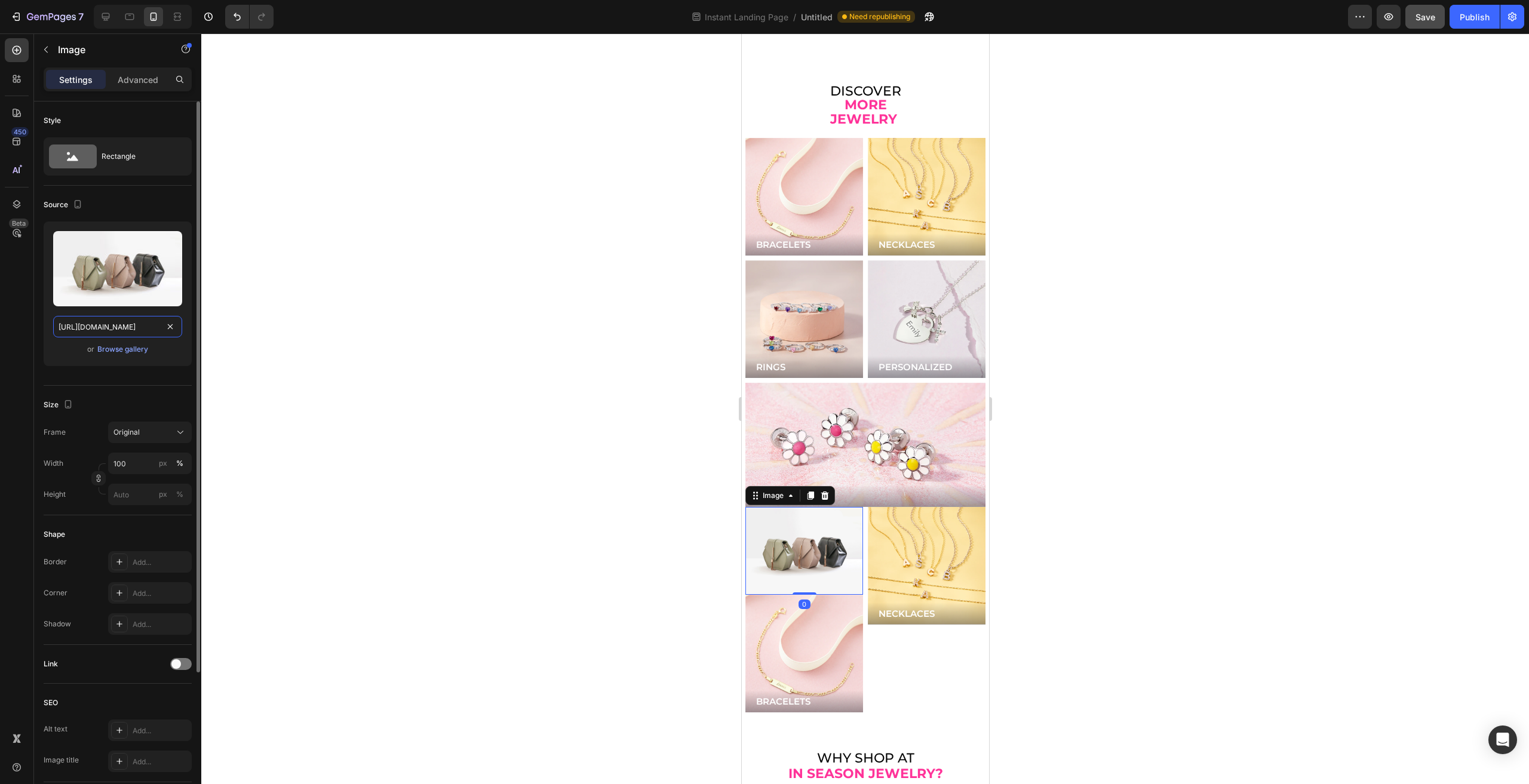
click at [95, 327] on input "https://cdn.shopify.com/s/files/1/2005/9307/files/image_demo.jpg" at bounding box center [118, 326] width 129 height 21
paste input "0446/9345/files/gempages_543244316194112516-c9e1836c-b776-4e4b-b1c5-489806b473b…"
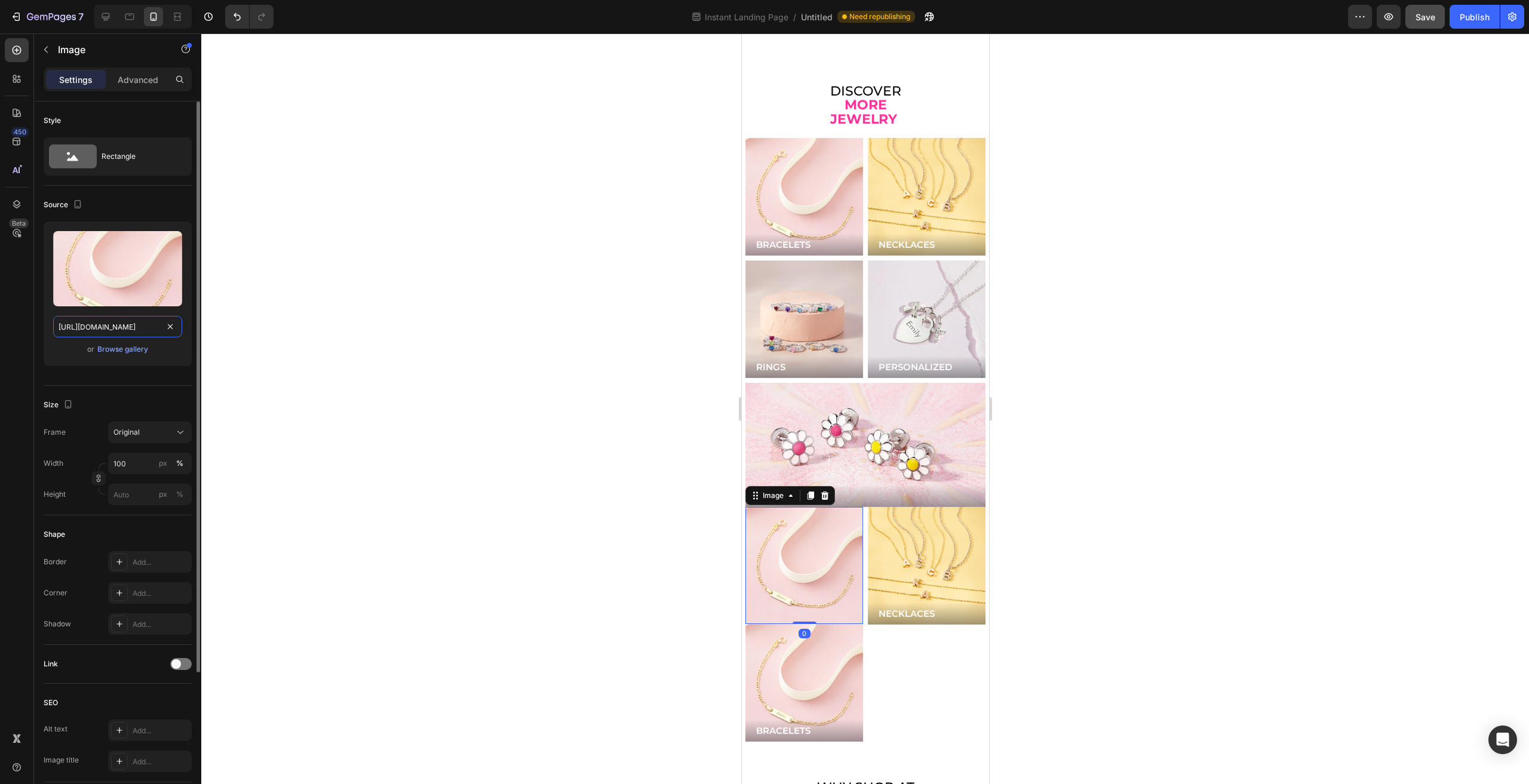
scroll to position [0, 353]
type input "https://cdn.shopify.com/s/files/1/0446/9345/files/gempages_543244316194112516-c…"
click at [806, 559] on img at bounding box center [804, 565] width 118 height 118
click at [828, 543] on img at bounding box center [804, 565] width 118 height 118
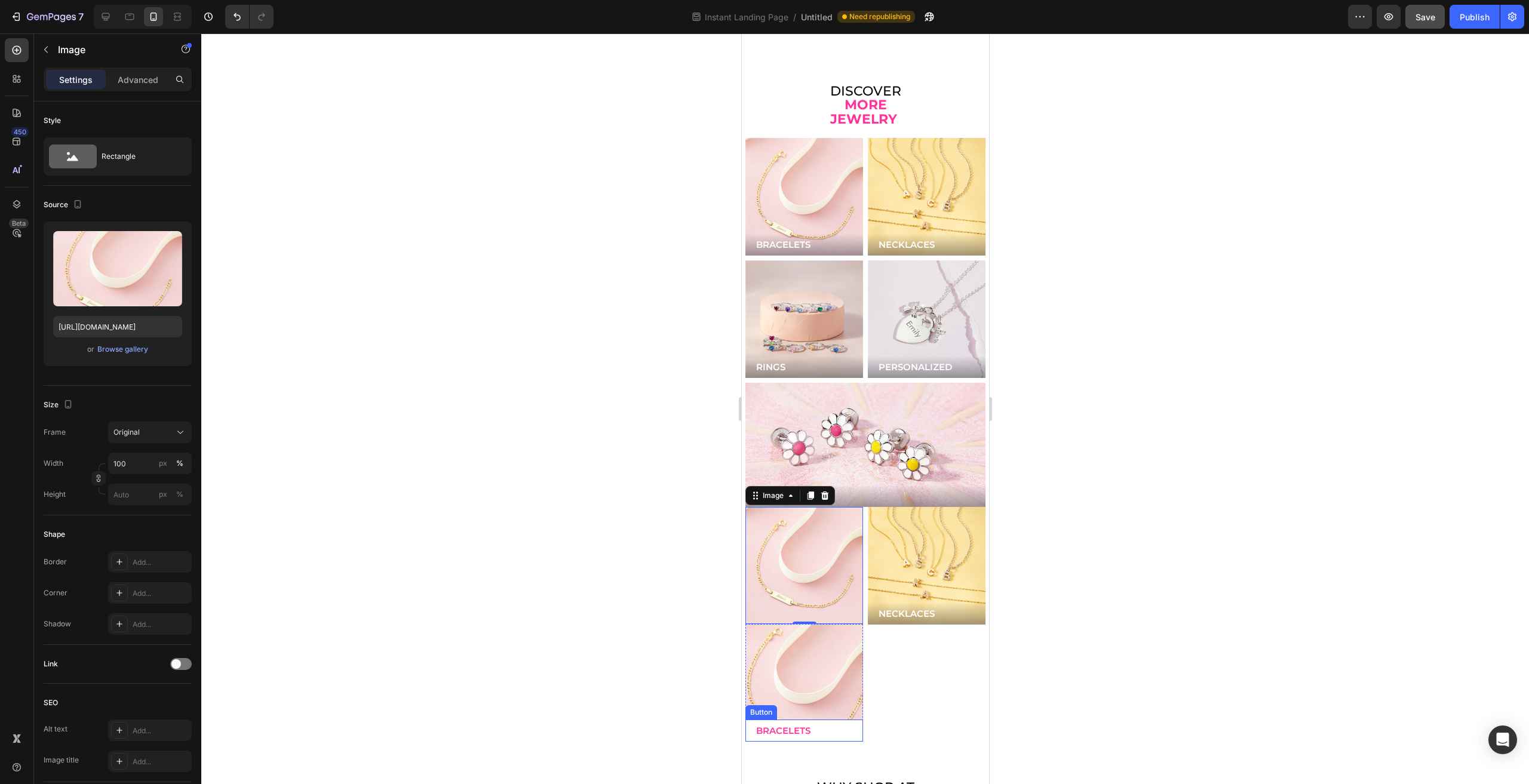
click at [816, 720] on button "BRACELETS" at bounding box center [804, 730] width 118 height 22
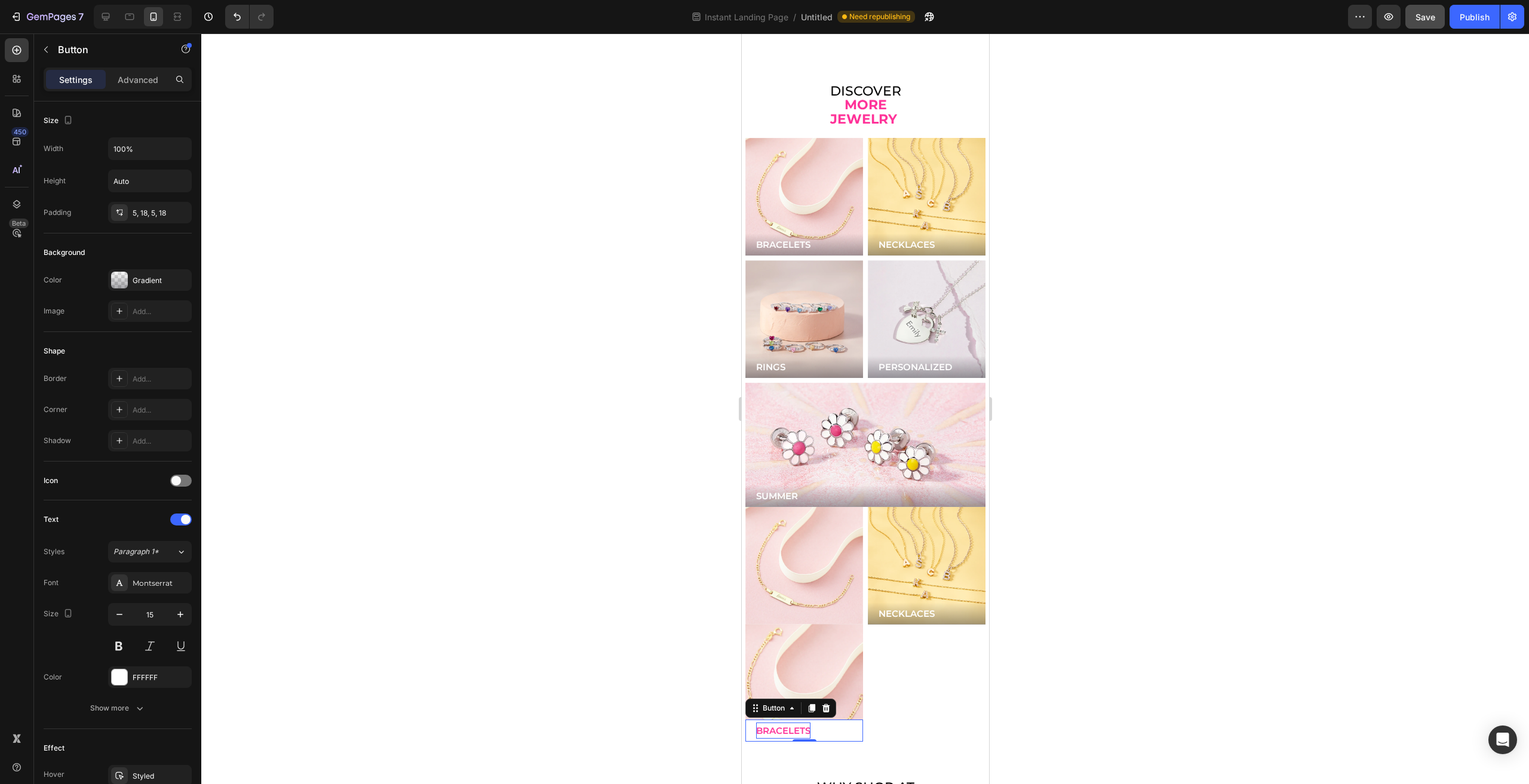
drag, startPoint x: 811, startPoint y: 672, endPoint x: 803, endPoint y: 673, distance: 8.1
click at [810, 704] on icon at bounding box center [811, 707] width 6 height 8
drag, startPoint x: 775, startPoint y: 676, endPoint x: 787, endPoint y: 582, distance: 94.8
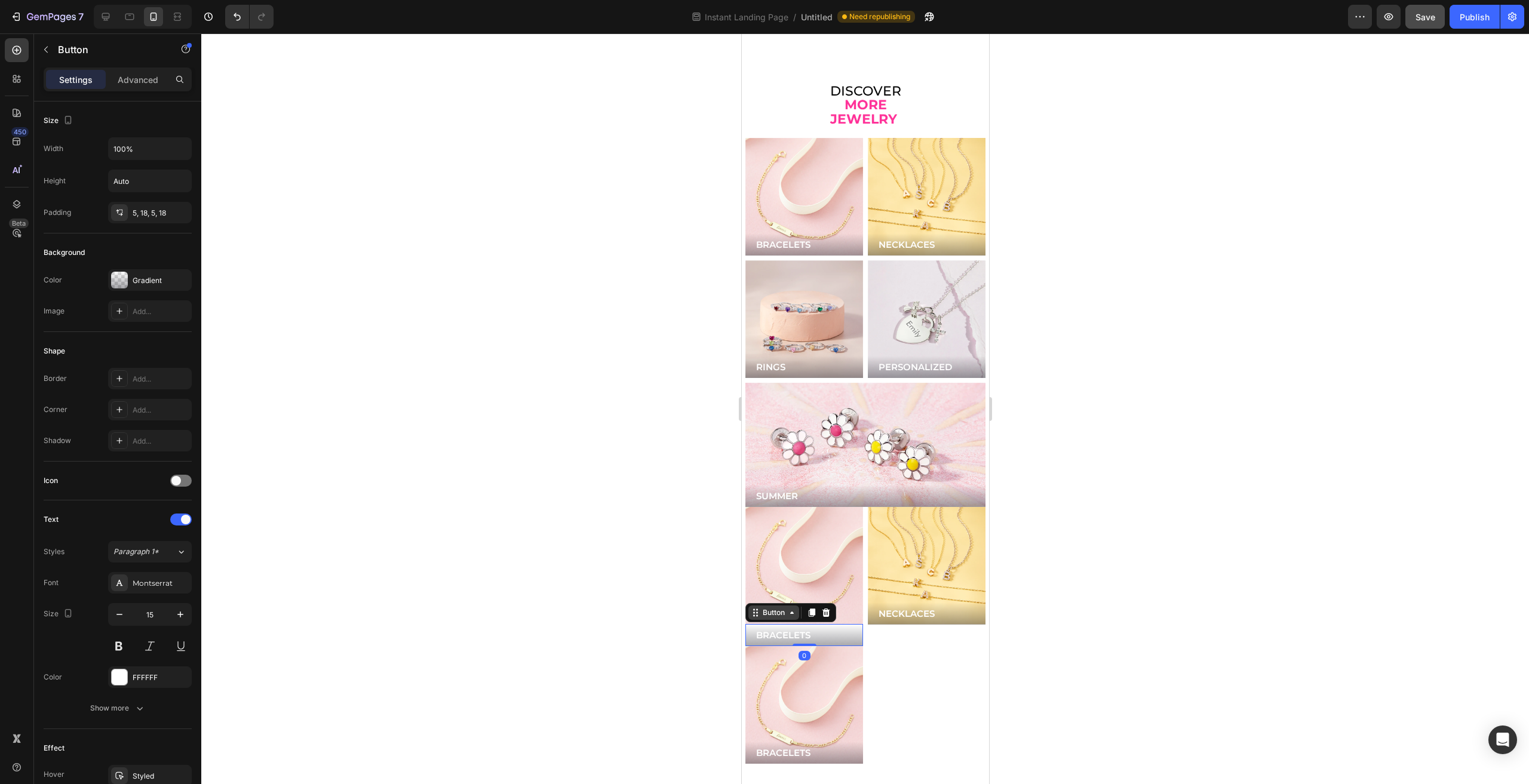
click at [768, 607] on div "Button" at bounding box center [773, 613] width 27 height 11
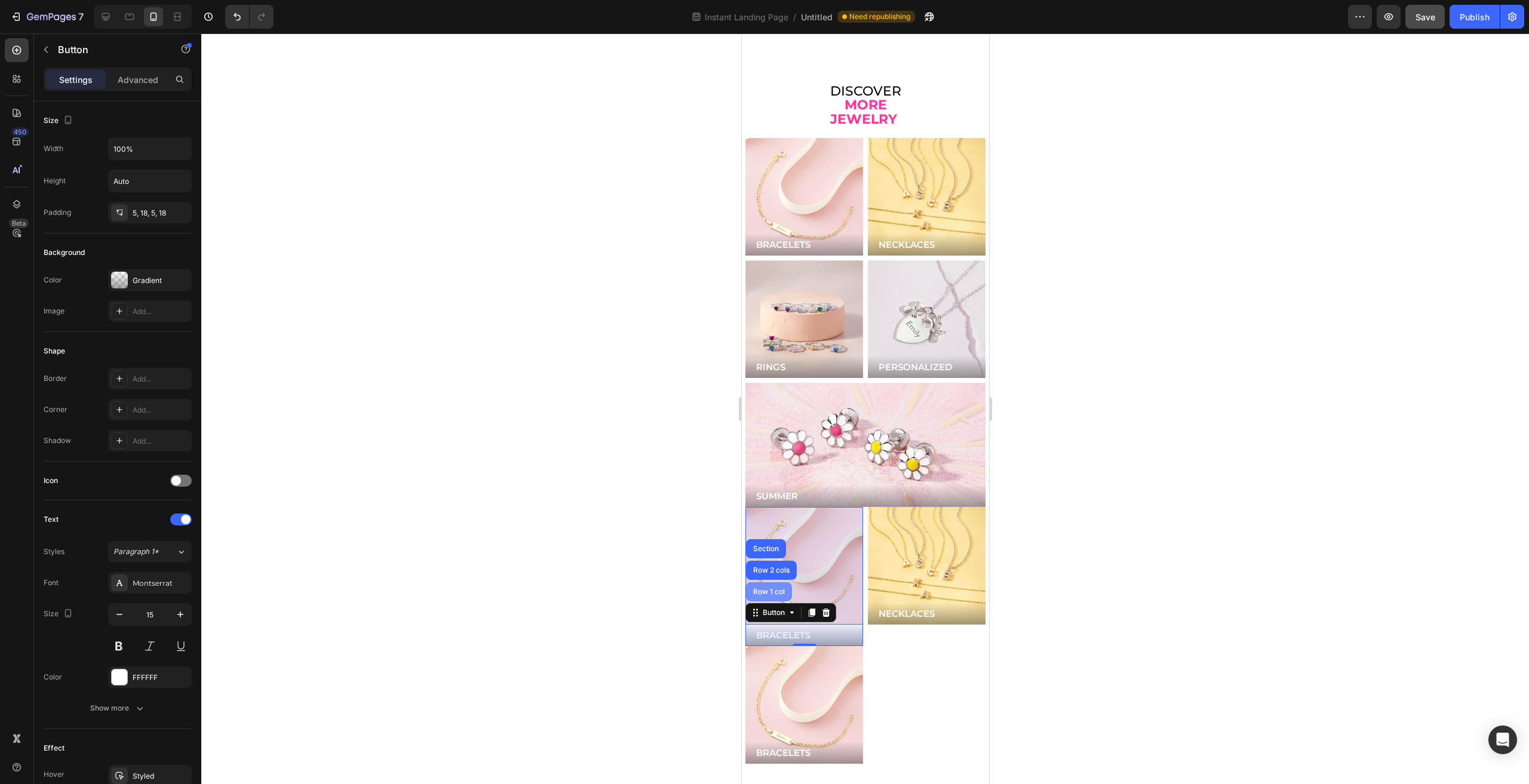
click at [767, 582] on div "Row 1 col" at bounding box center [769, 591] width 46 height 19
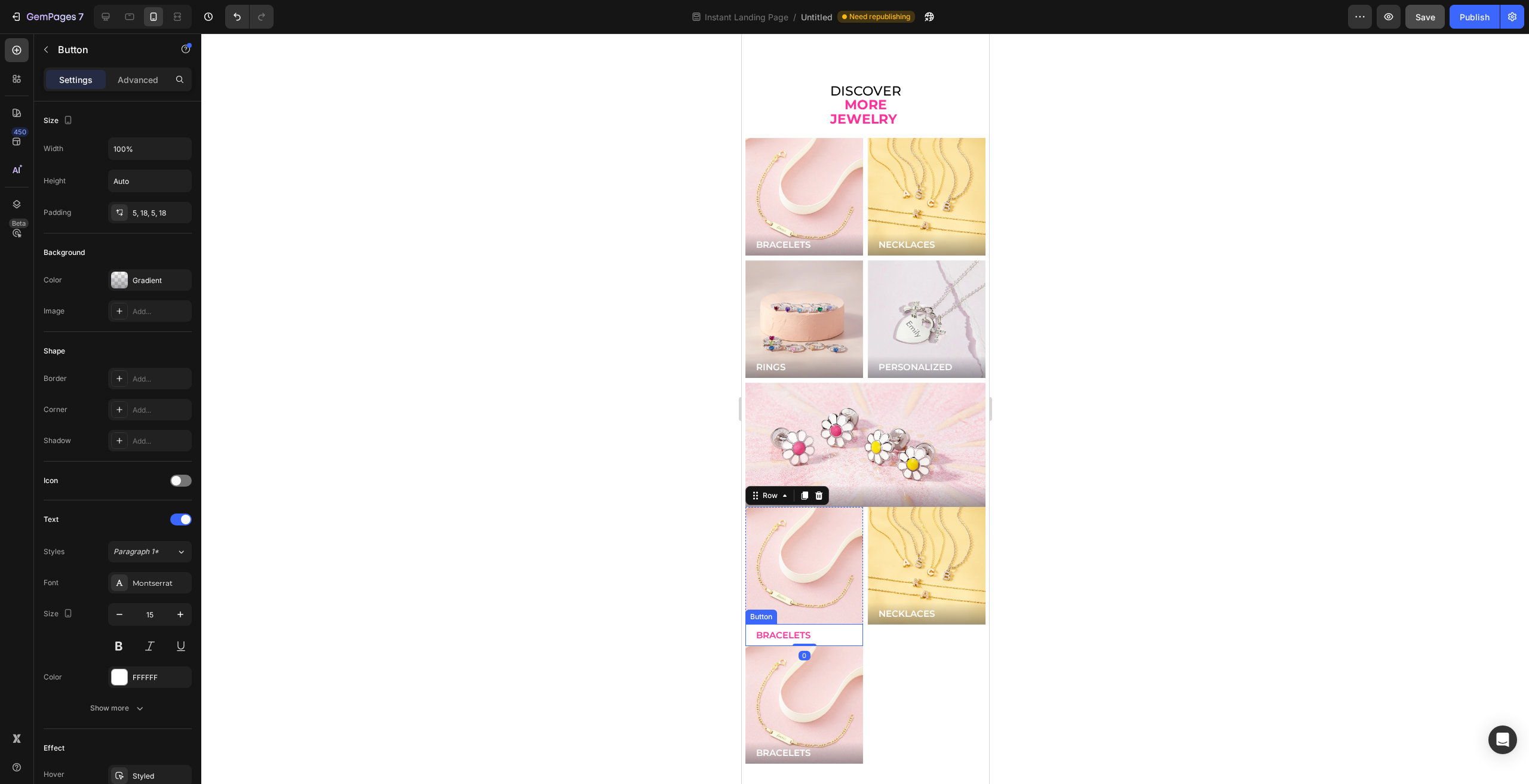
click at [818, 624] on button "BRACELETS" at bounding box center [804, 635] width 118 height 22
click at [130, 68] on div "Settings Advanced" at bounding box center [118, 79] width 148 height 24
click at [130, 78] on p "Advanced" at bounding box center [138, 79] width 41 height 12
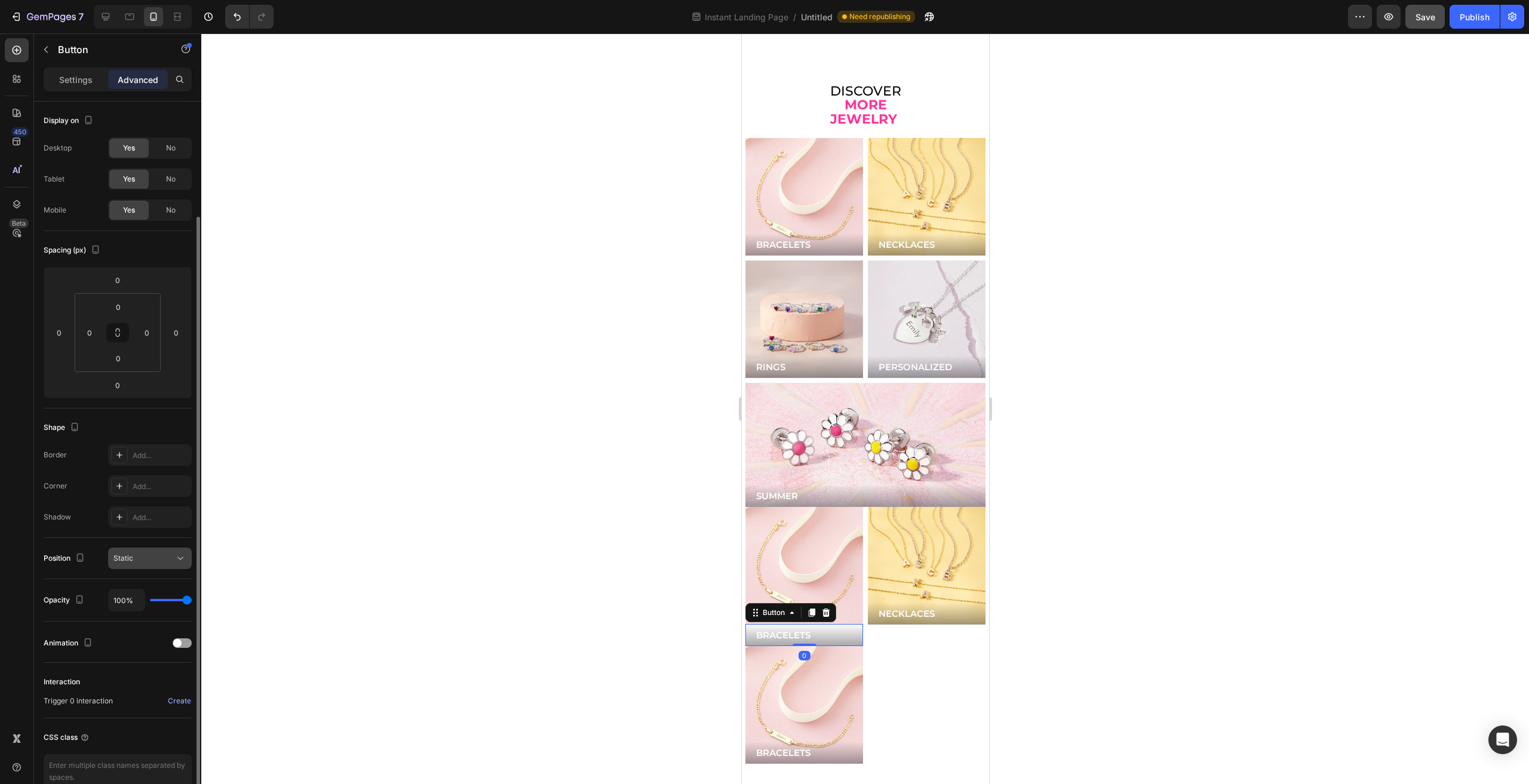
scroll to position [60, 0]
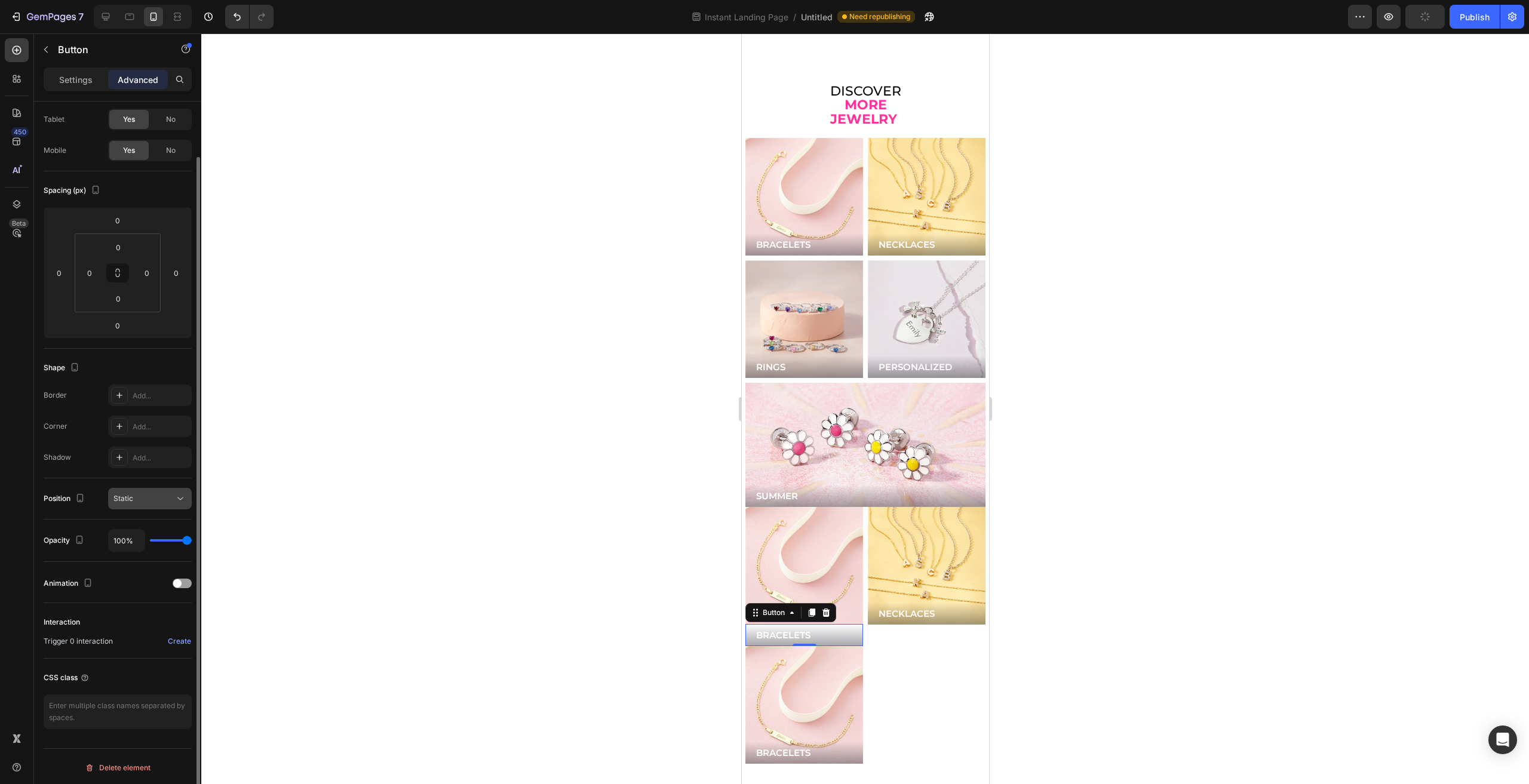
click at [136, 501] on div "Static" at bounding box center [144, 499] width 61 height 11
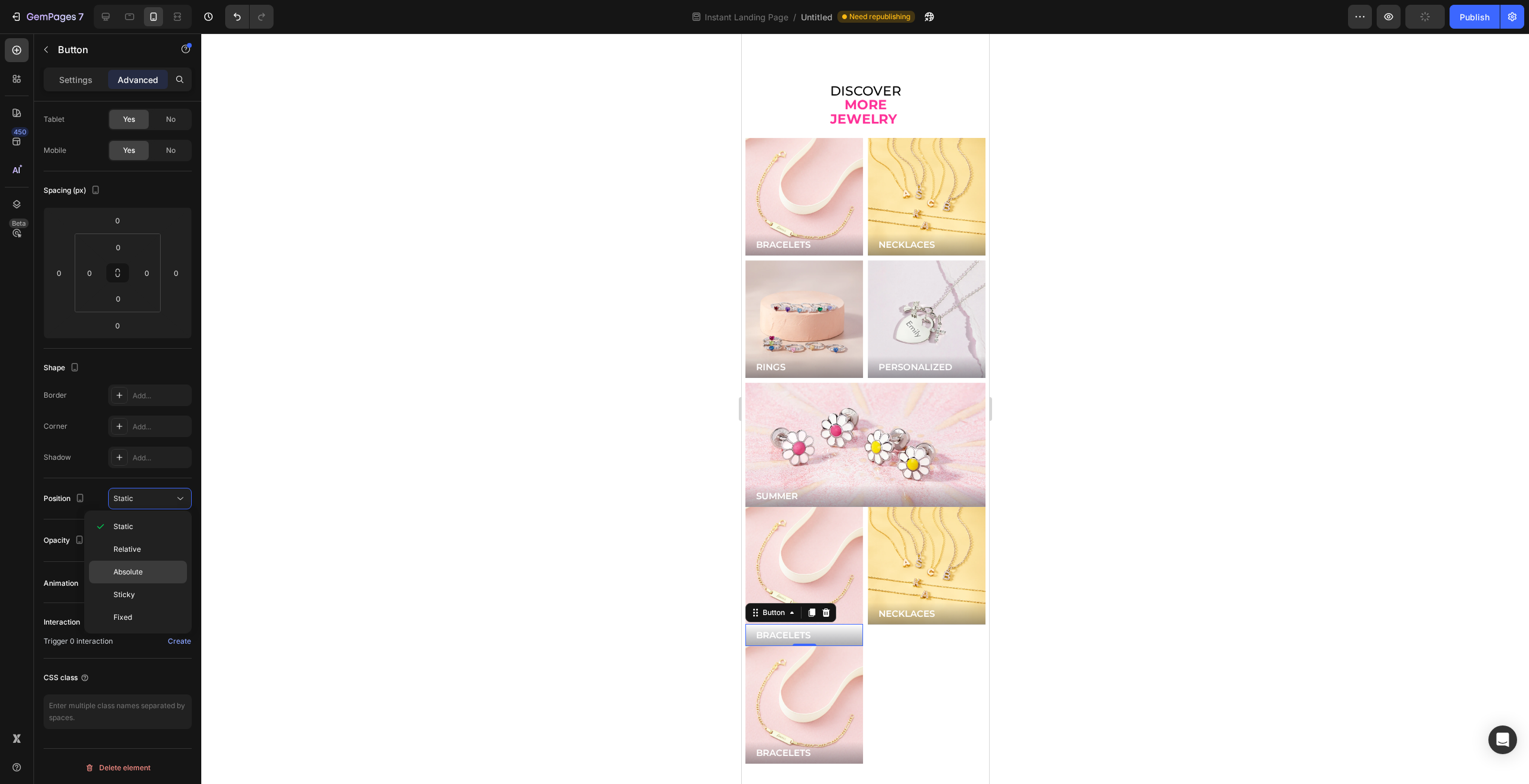
click at [137, 583] on div "Absolute" at bounding box center [138, 594] width 98 height 22
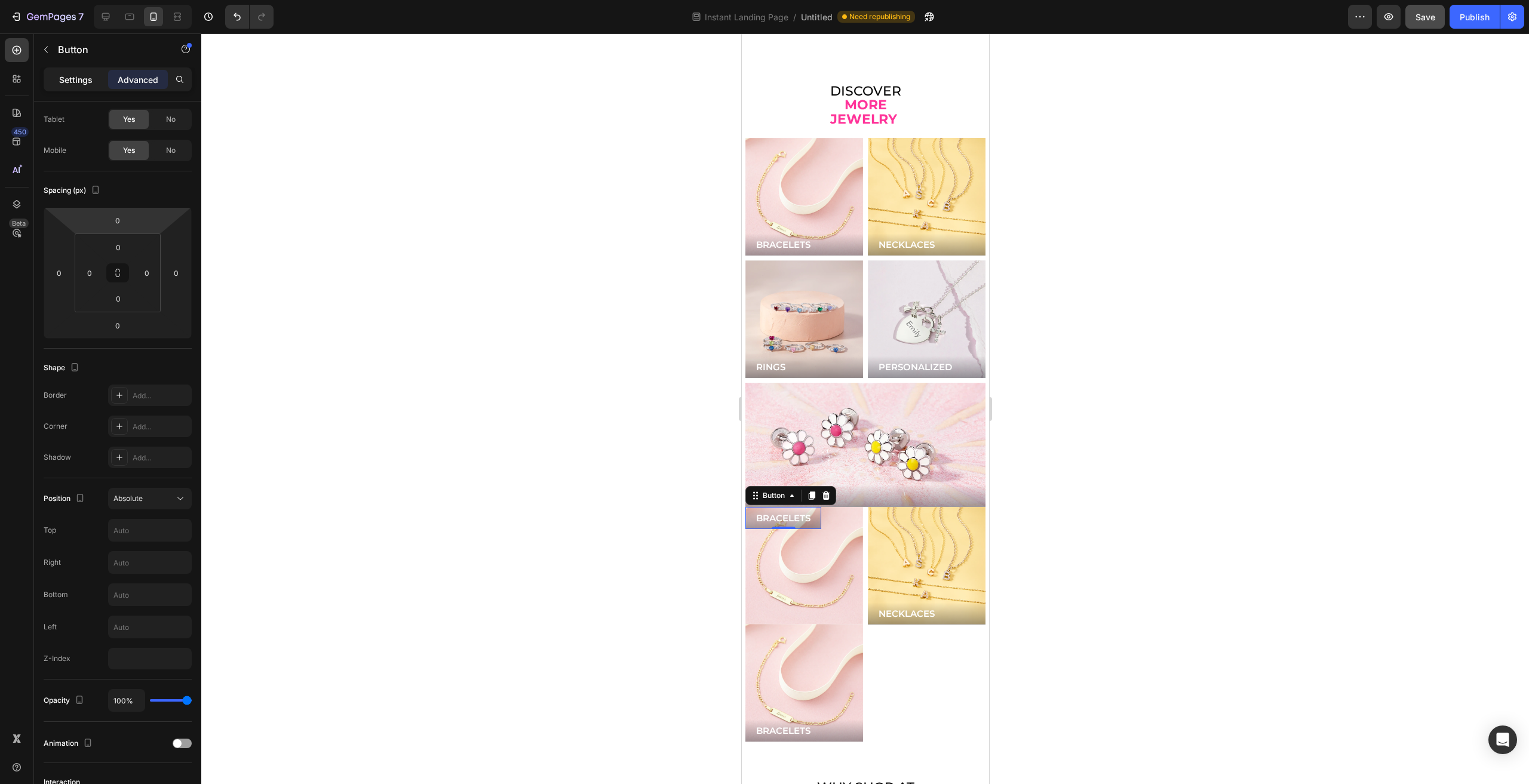
click at [87, 71] on div "Settings" at bounding box center [76, 78] width 60 height 19
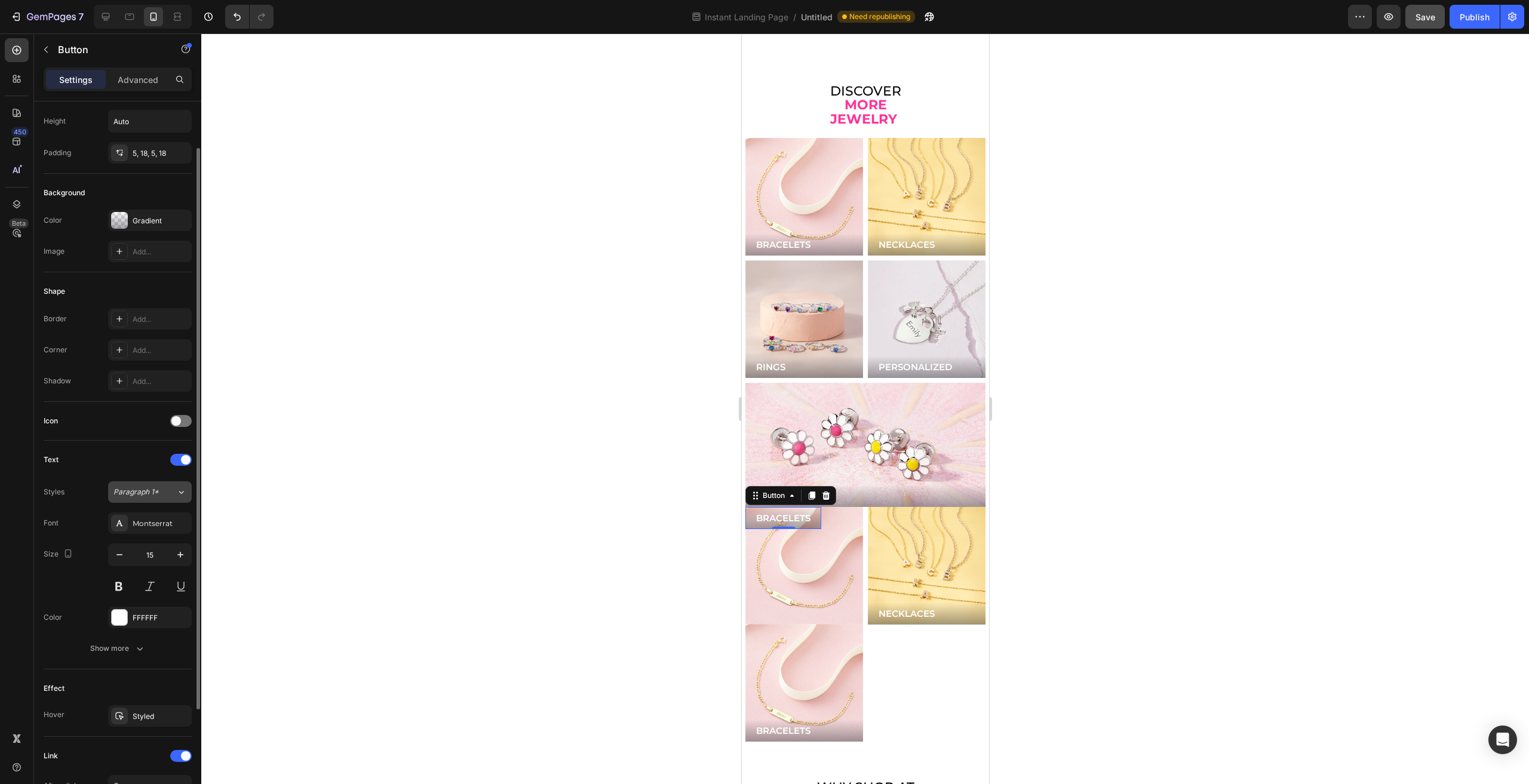
scroll to position [0, 0]
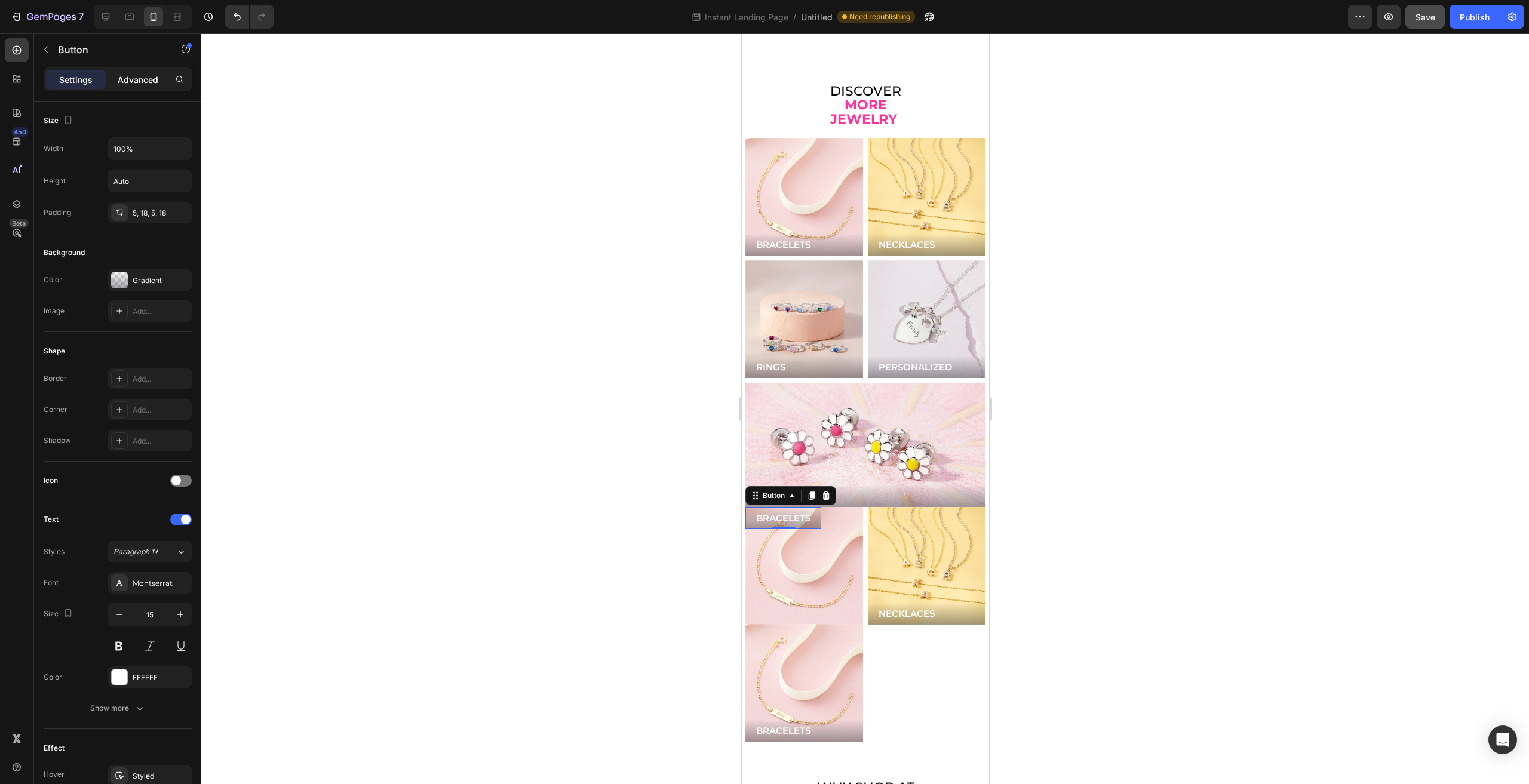
click at [127, 82] on p "Advanced" at bounding box center [138, 79] width 41 height 12
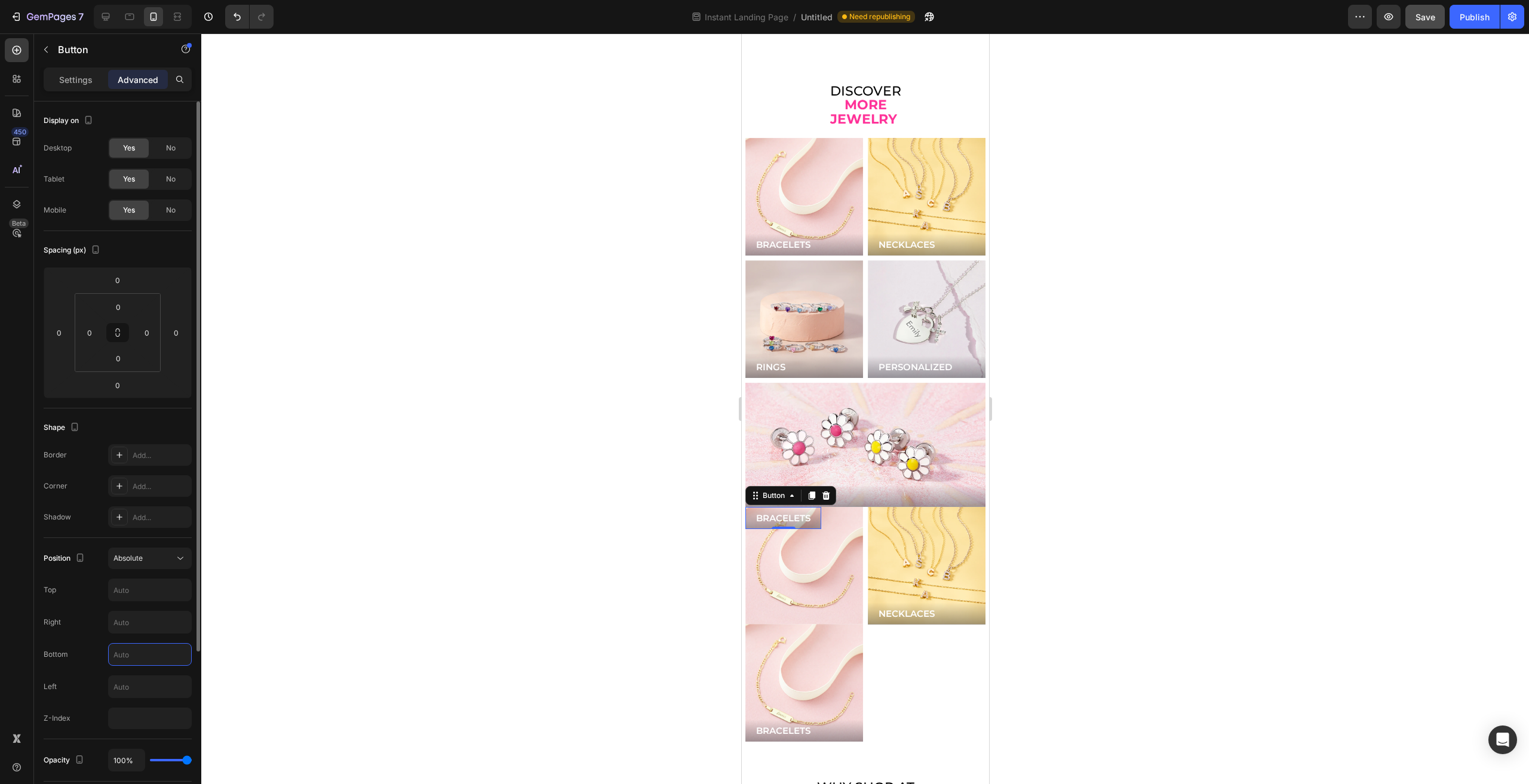
click at [140, 663] on input "text" at bounding box center [150, 655] width 82 height 21
type input "0"
click at [140, 626] on input "text" at bounding box center [150, 623] width 82 height 21
type input "0"
click at [126, 681] on input "text" at bounding box center [150, 687] width 82 height 21
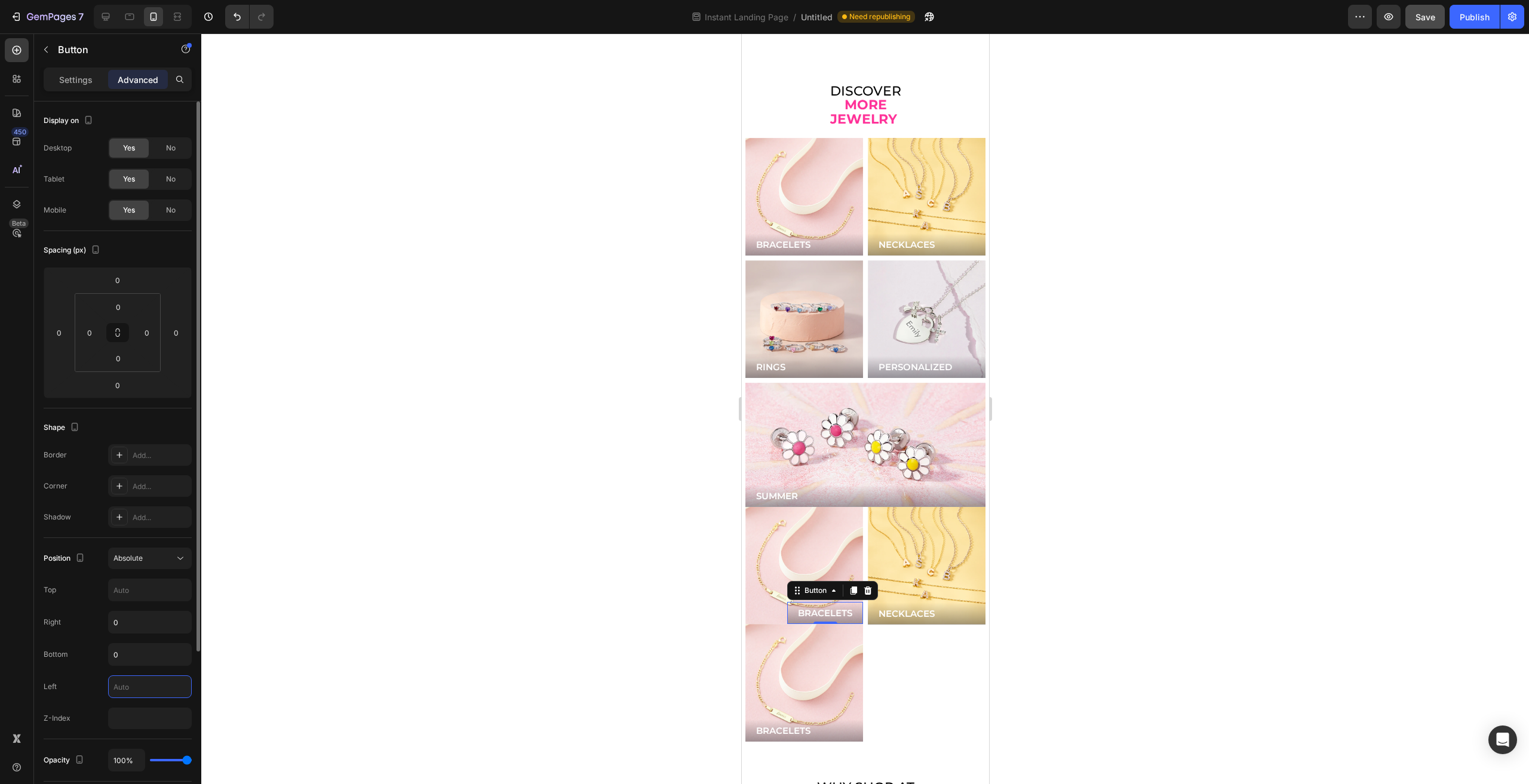
type input "0"
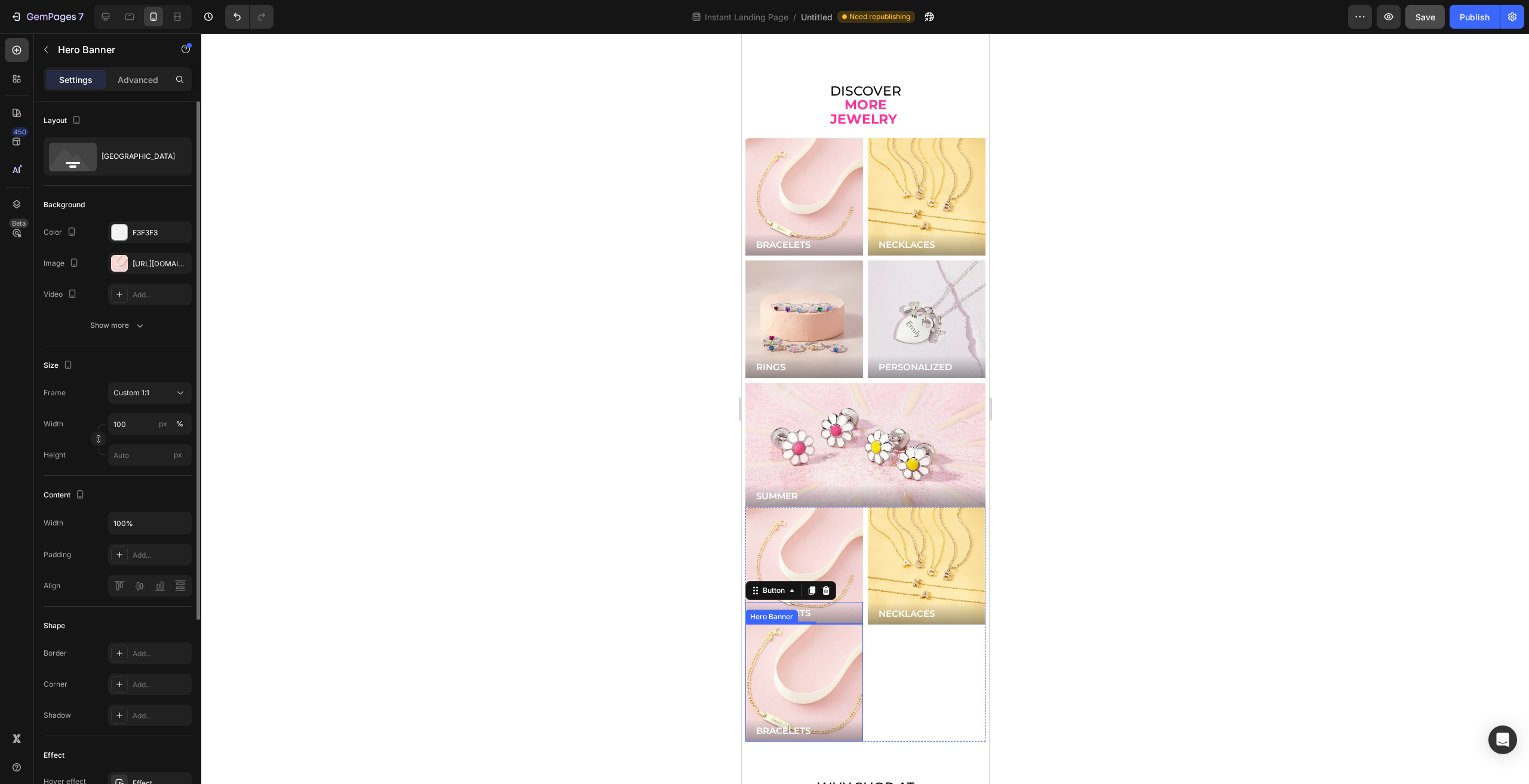
click at [849, 632] on div "Background Image" at bounding box center [804, 683] width 141 height 141
click at [782, 607] on div "Hero Banner" at bounding box center [784, 613] width 48 height 11
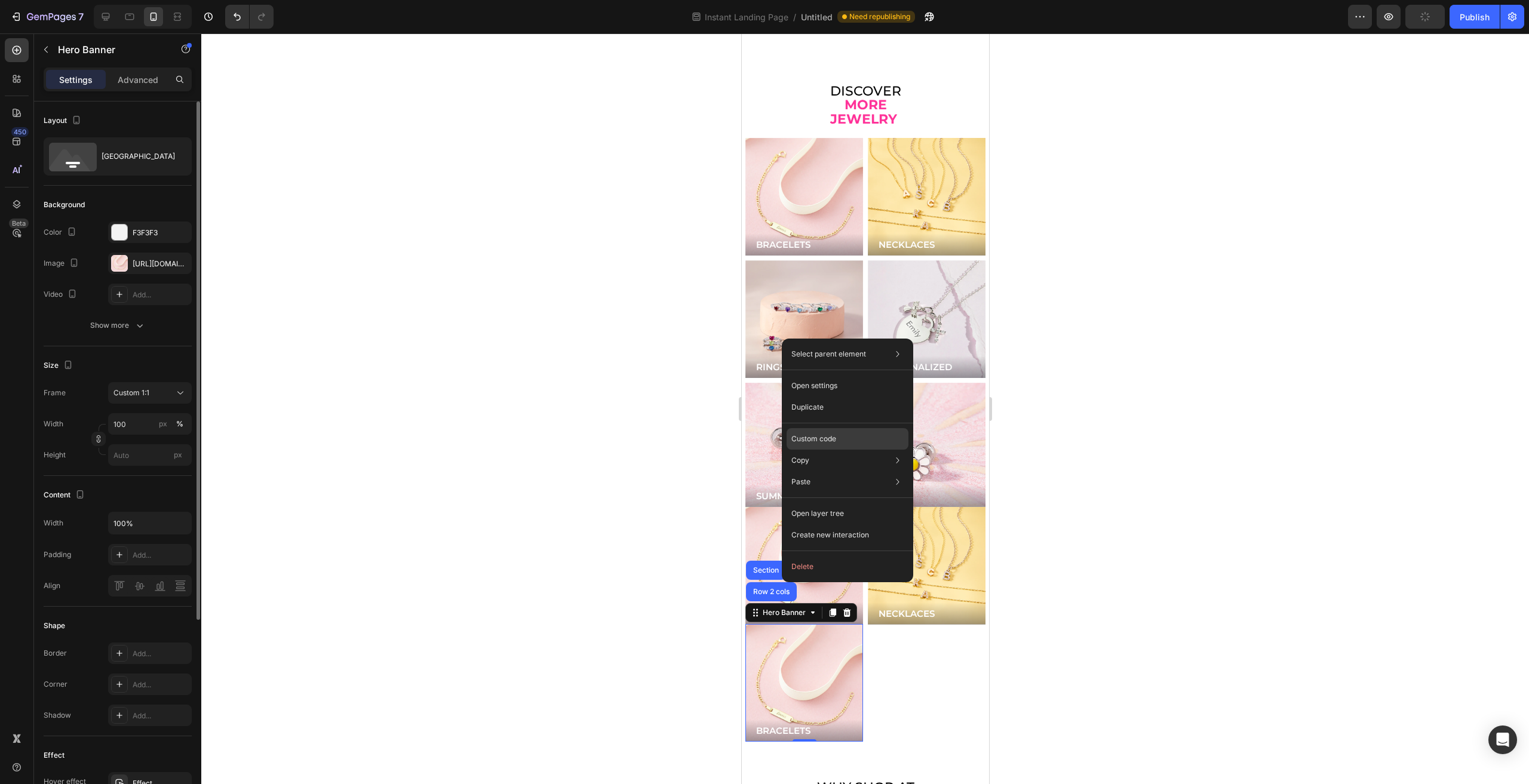
click at [821, 433] on p "Custom code" at bounding box center [814, 439] width 45 height 11
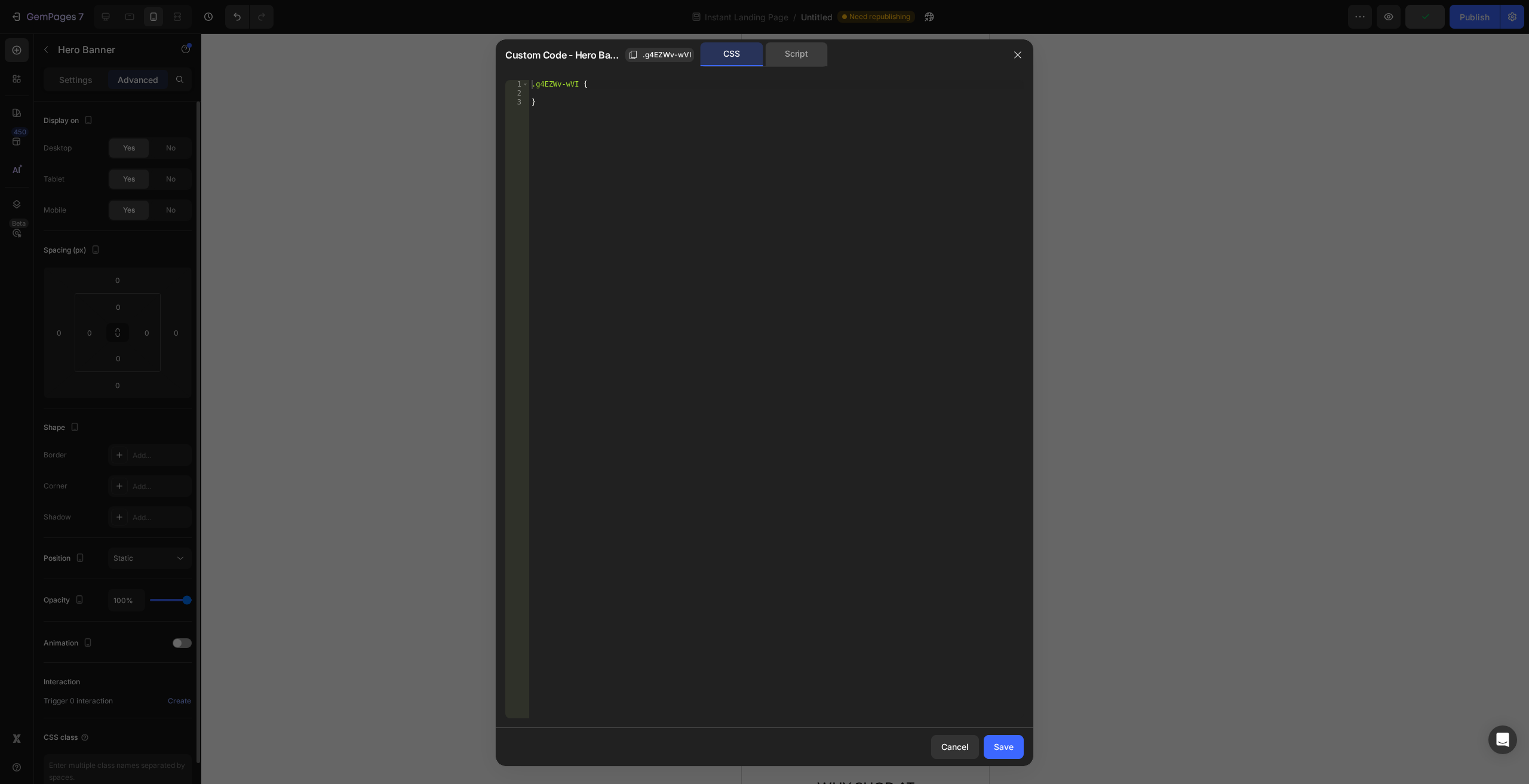
click at [799, 45] on div "Script" at bounding box center [797, 54] width 62 height 24
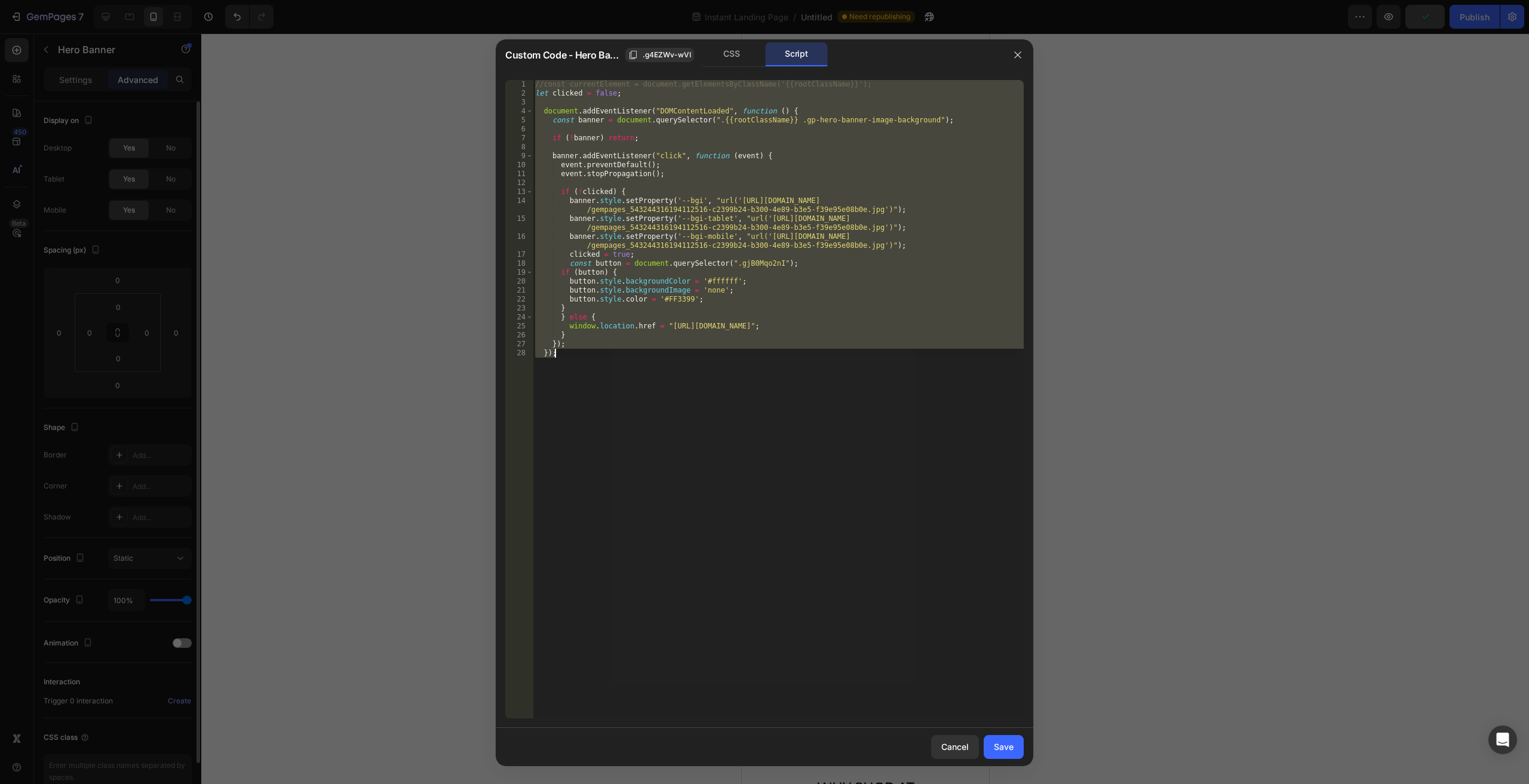
click at [683, 207] on div "//const currentElement = document.getElementsByClassName('{{rootClassName}}'); …" at bounding box center [778, 400] width 491 height 639
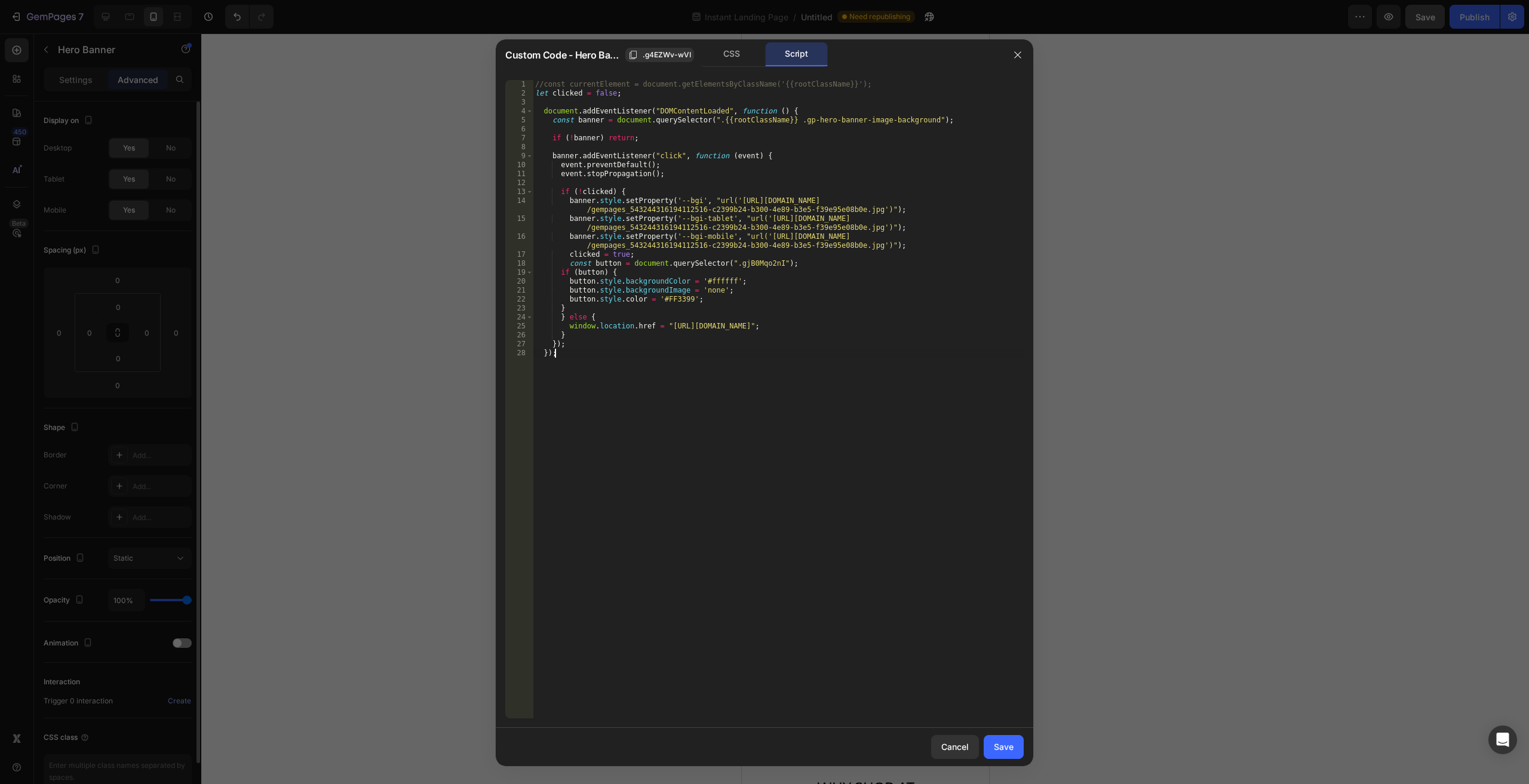
click at [934, 388] on div "//const currentElement = document.getElementsByClassName('{{rootClassName}}'); …" at bounding box center [778, 409] width 491 height 656
type textarea "});"
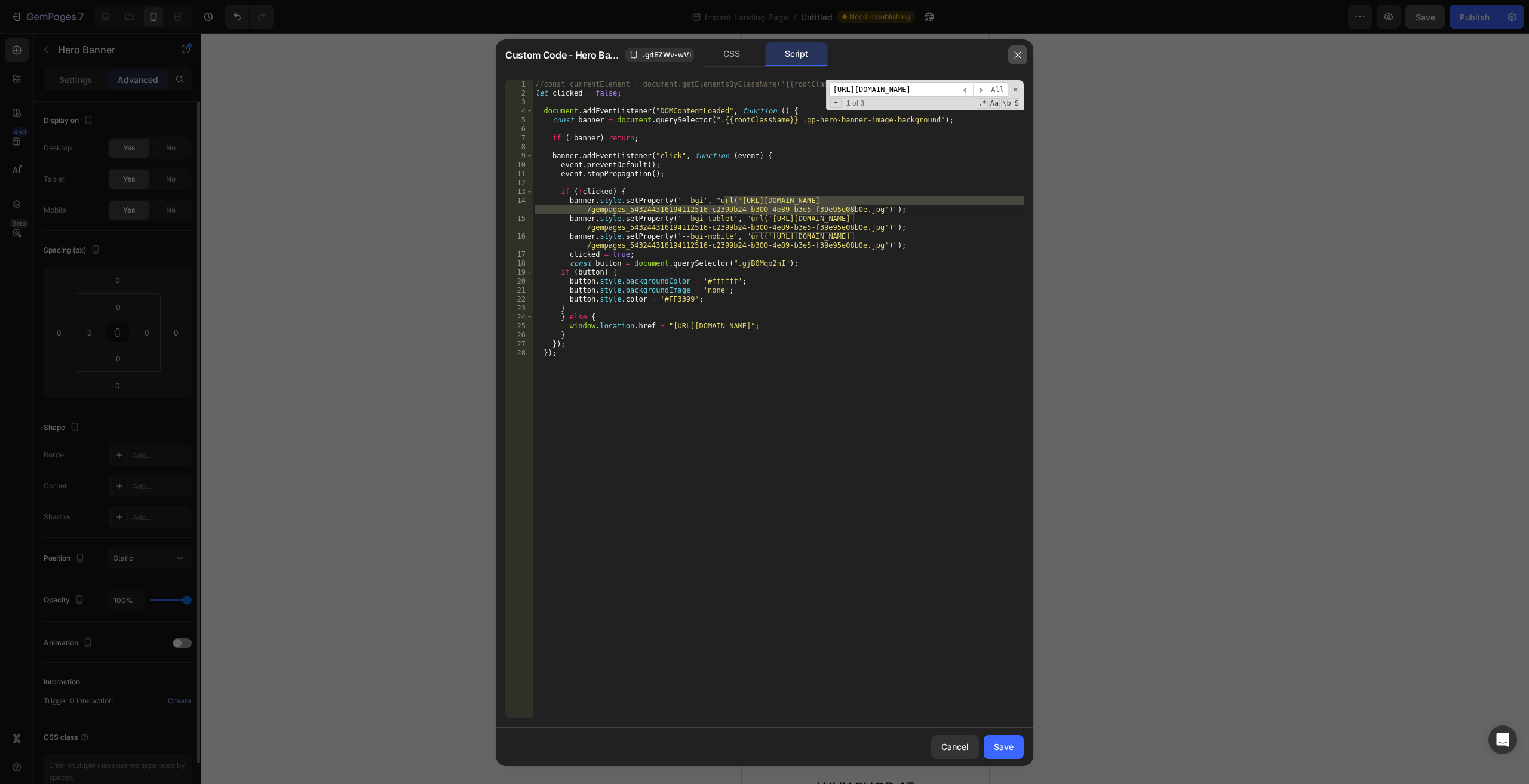
type input "https://cdn.shopify.com/s/files/1/0446/9345/files/gempages_543244316194112516-c…"
click at [1025, 55] on button "button" at bounding box center [1017, 54] width 19 height 19
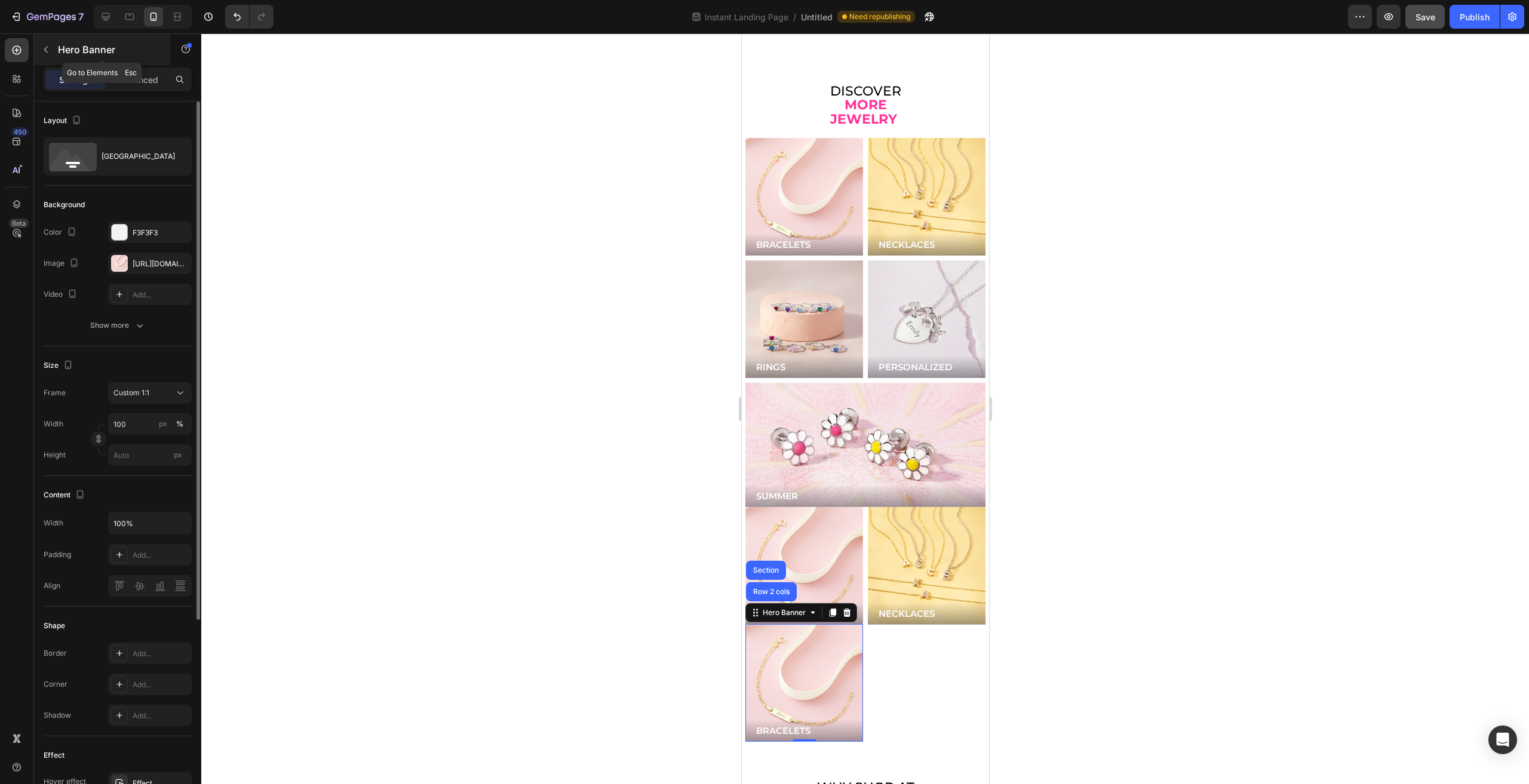
click at [70, 62] on div "Hero Banner" at bounding box center [102, 49] width 136 height 31
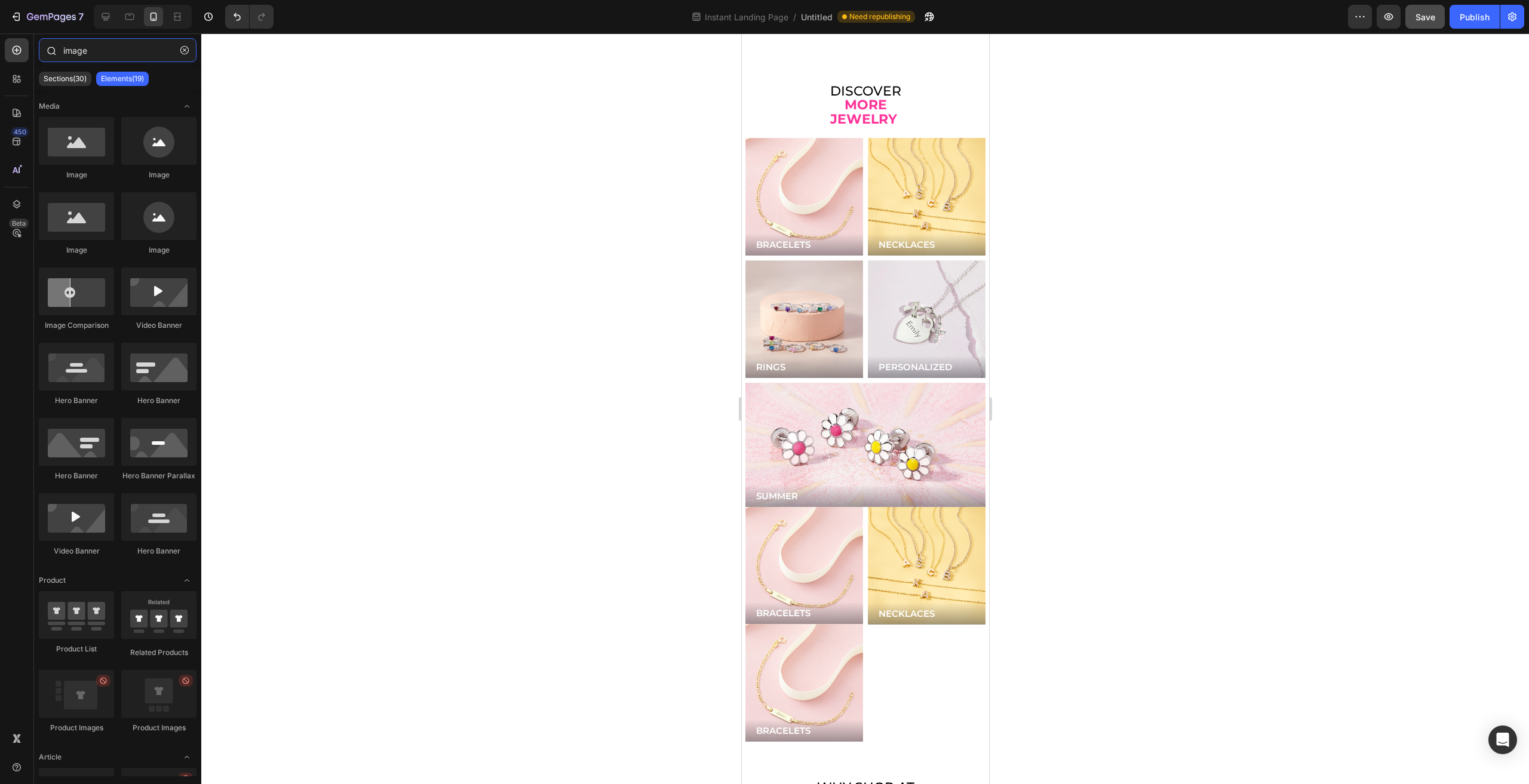
click at [103, 55] on input "image" at bounding box center [118, 50] width 158 height 24
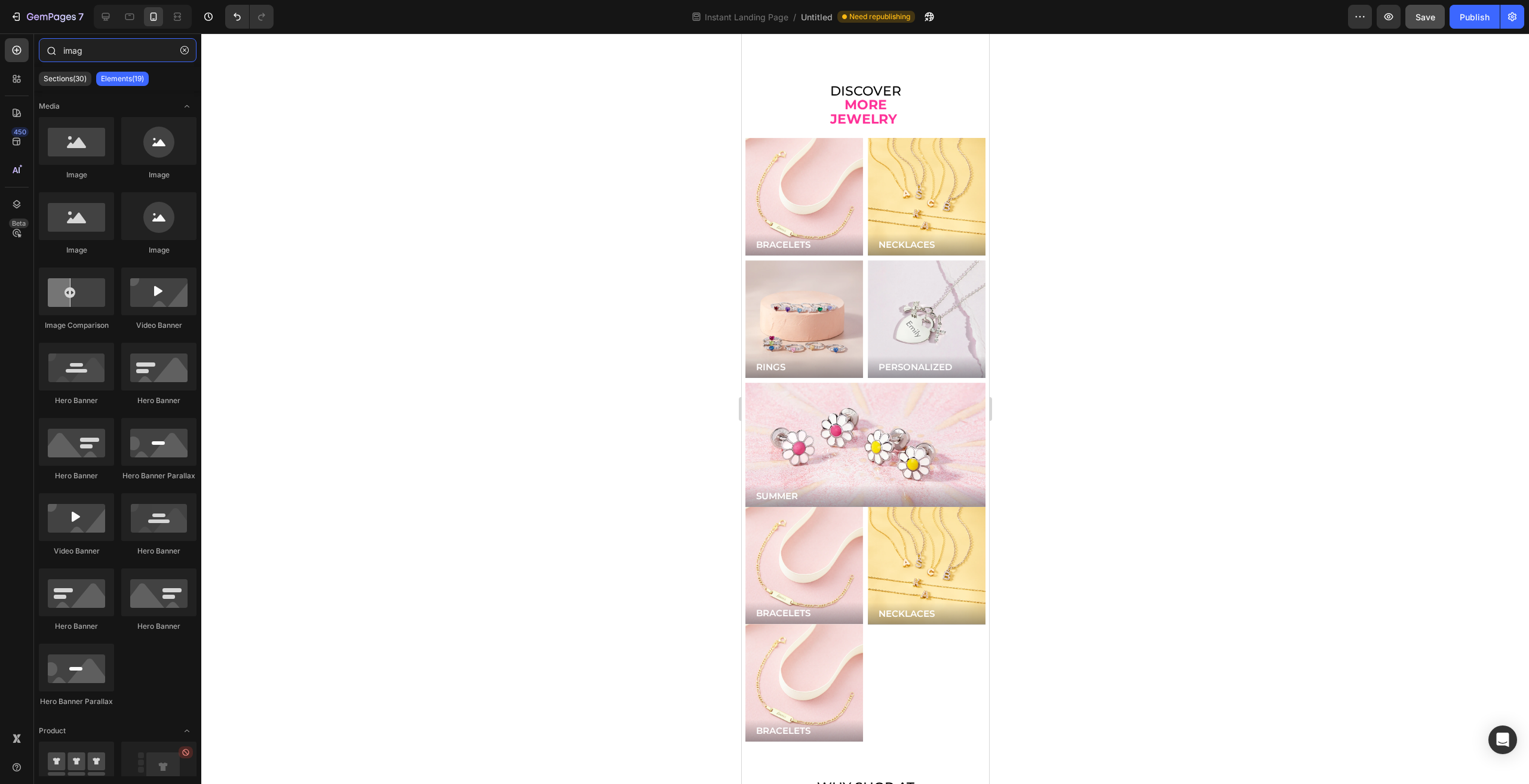
type input "image"
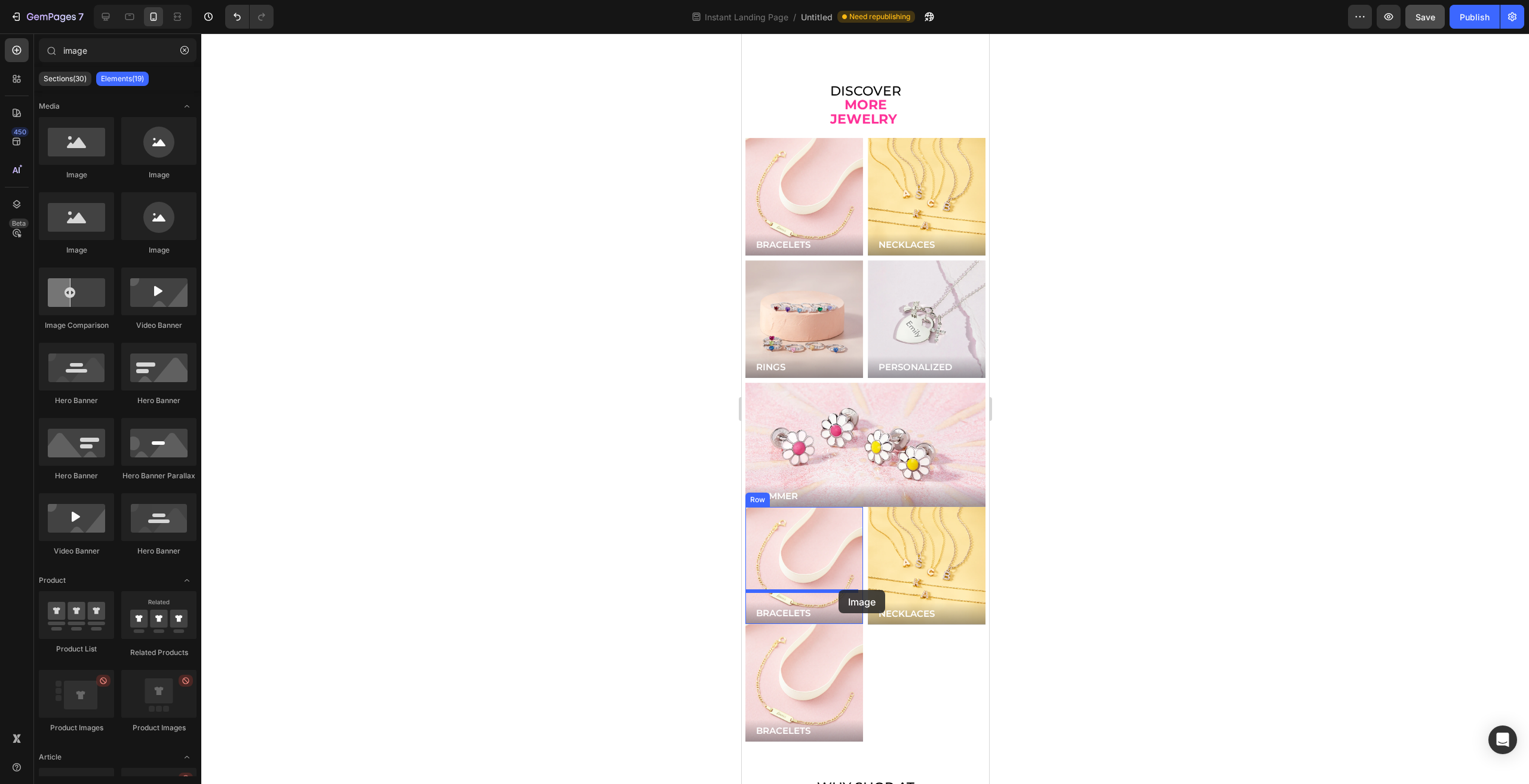
drag, startPoint x: 822, startPoint y: 182, endPoint x: 838, endPoint y: 590, distance: 408.3
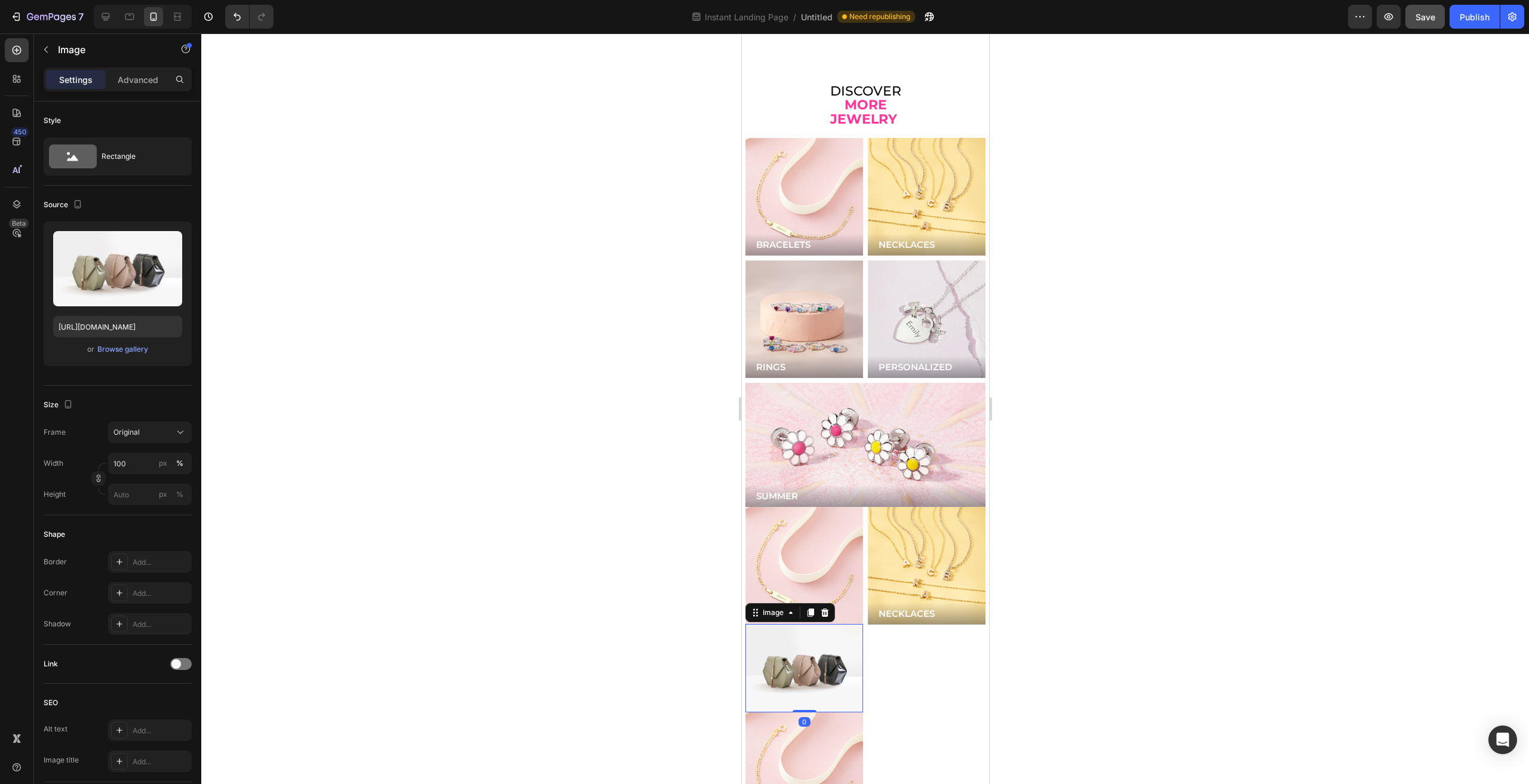
click at [807, 624] on img at bounding box center [804, 668] width 118 height 88
click at [124, 321] on input "https://cdn.shopify.com/s/files/1/2005/9307/files/image_demo.jpg" at bounding box center [118, 326] width 129 height 21
paste input "0446/9345/files/gempages_543244316194112516-c2399b24-b300-4e89-b3e5-f39e95e08b0e"
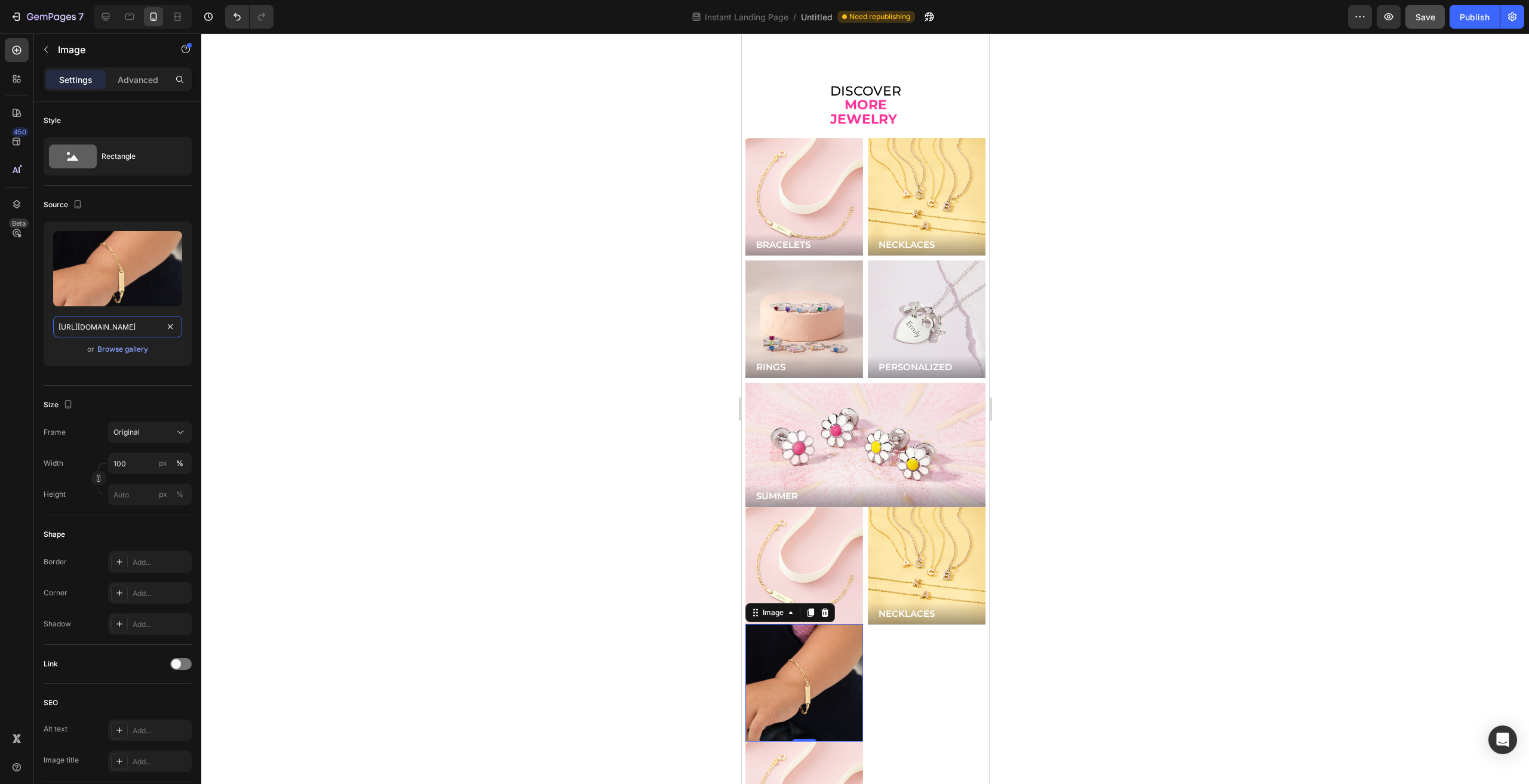
type input "https://cdn.shopify.com/s/files/1/0446/9345/files/gempages_543244316194112516-c…"
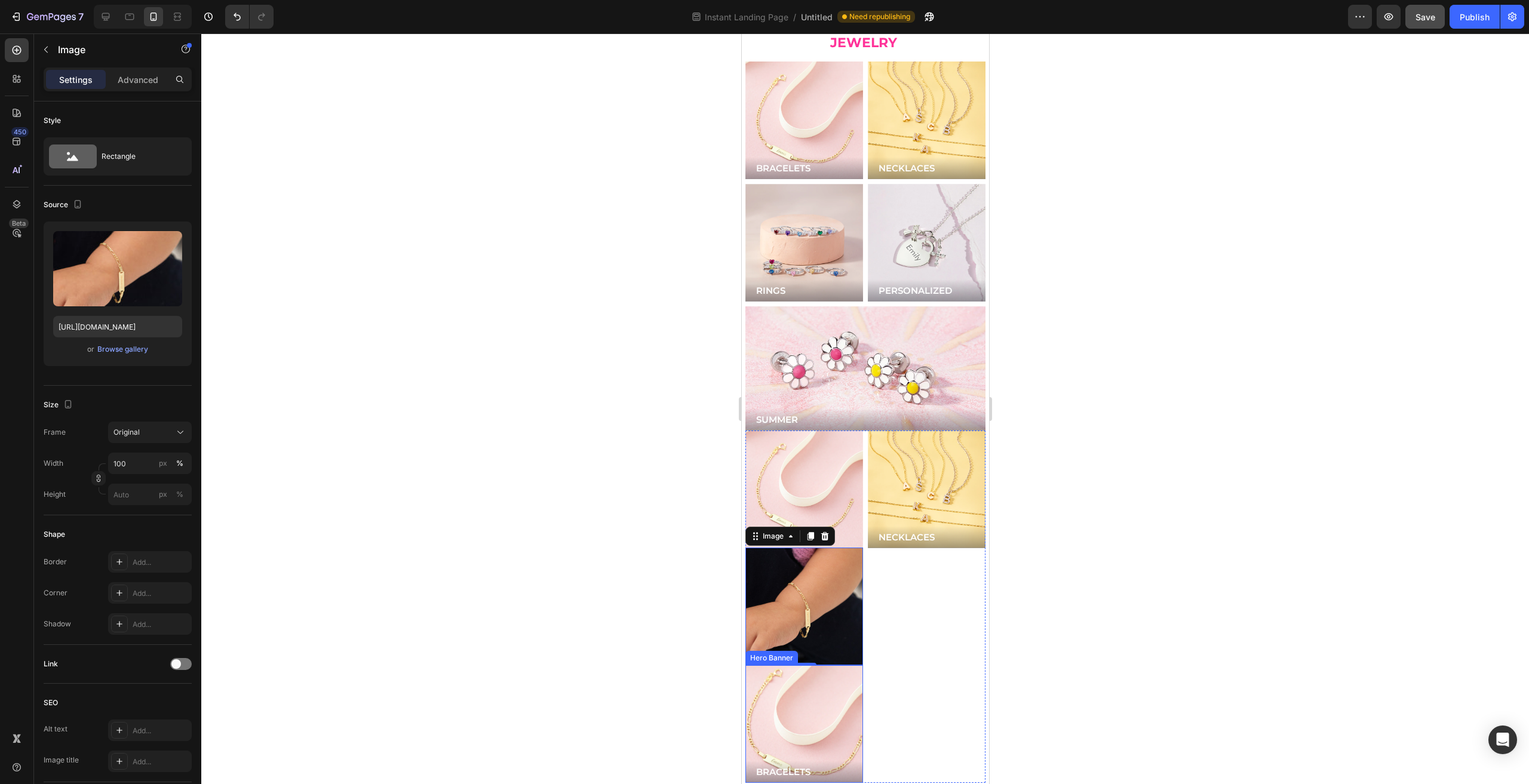
scroll to position [2807, 0]
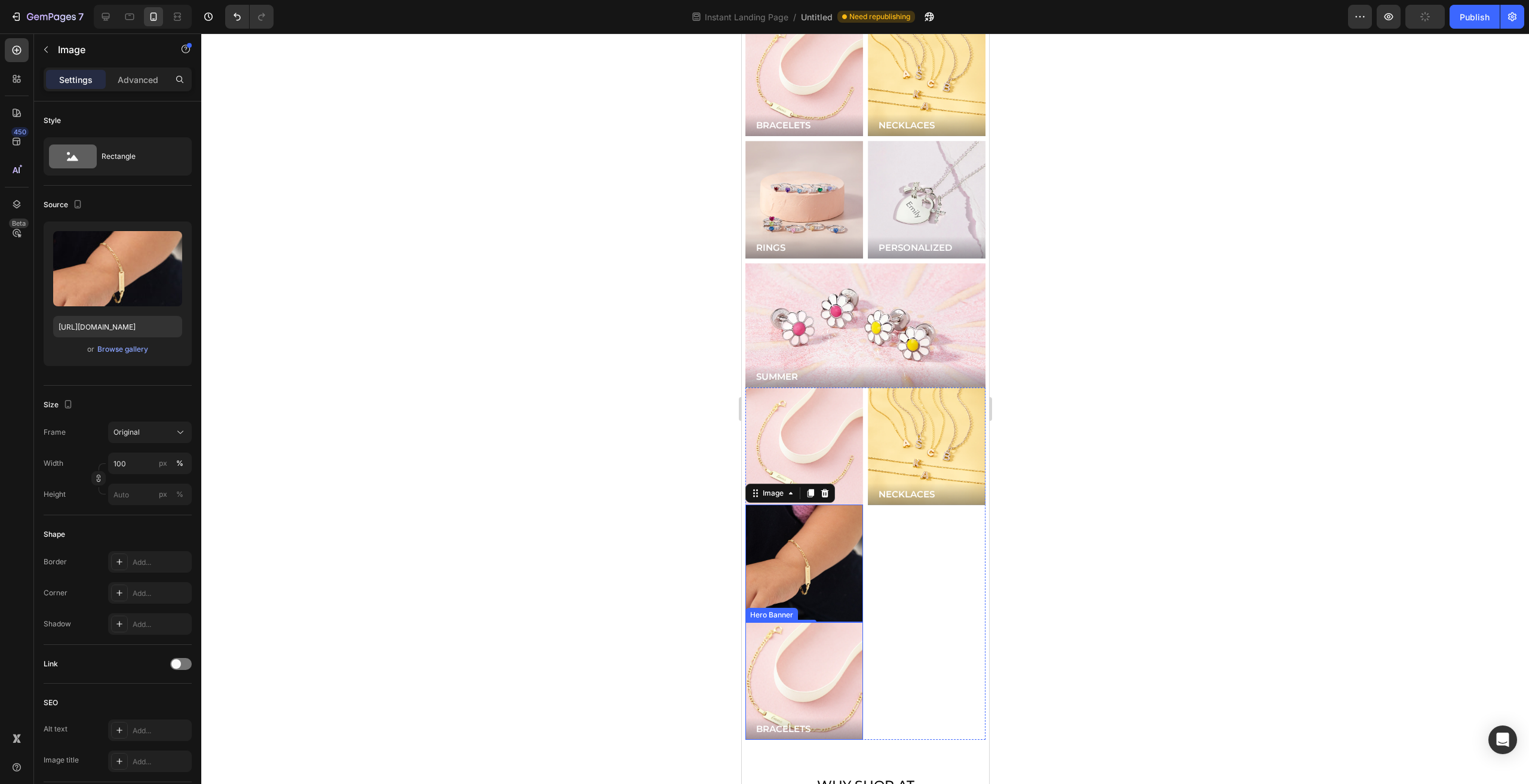
click at [826, 615] on div "Background Image" at bounding box center [804, 681] width 141 height 141
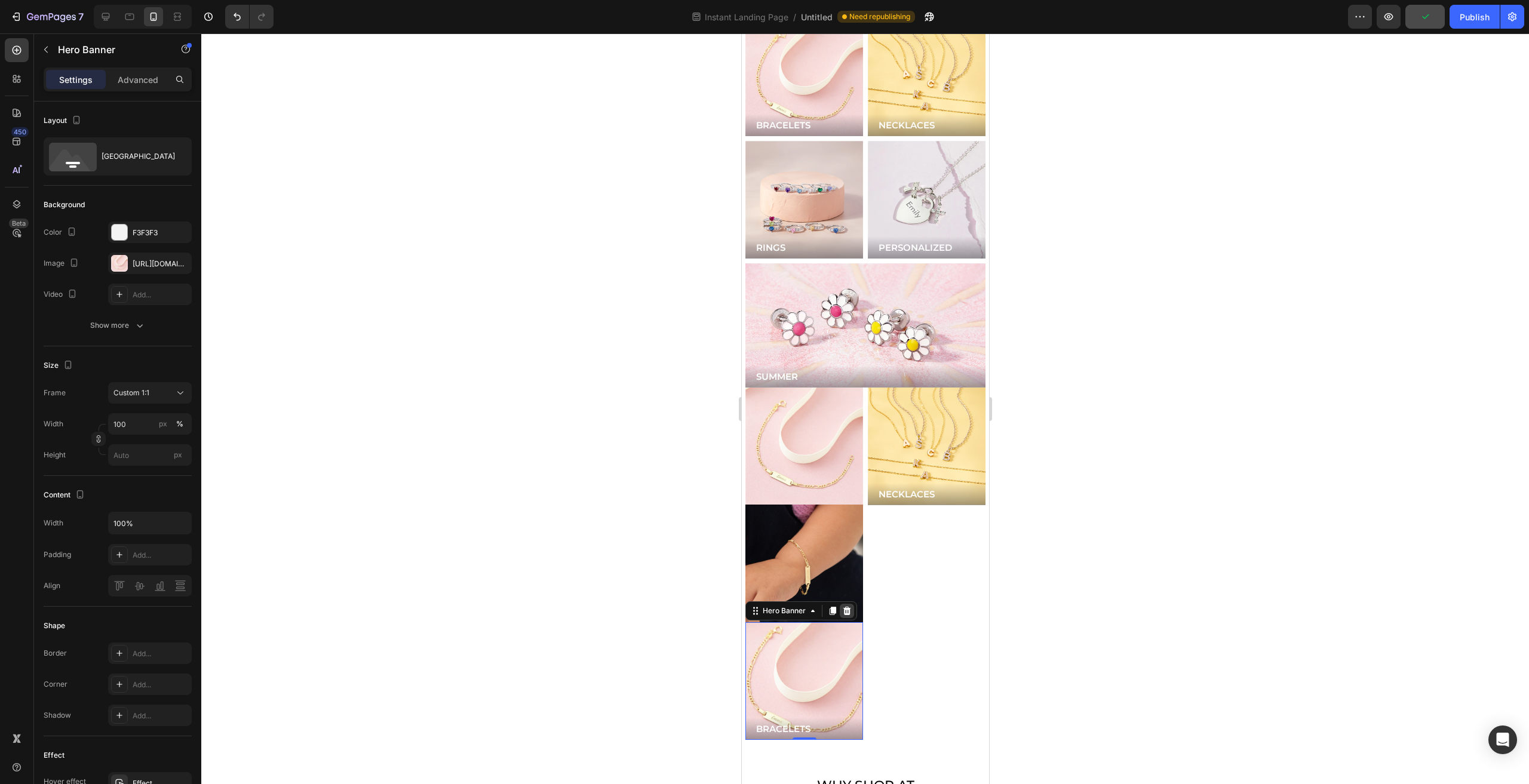
click at [843, 607] on icon at bounding box center [847, 610] width 8 height 8
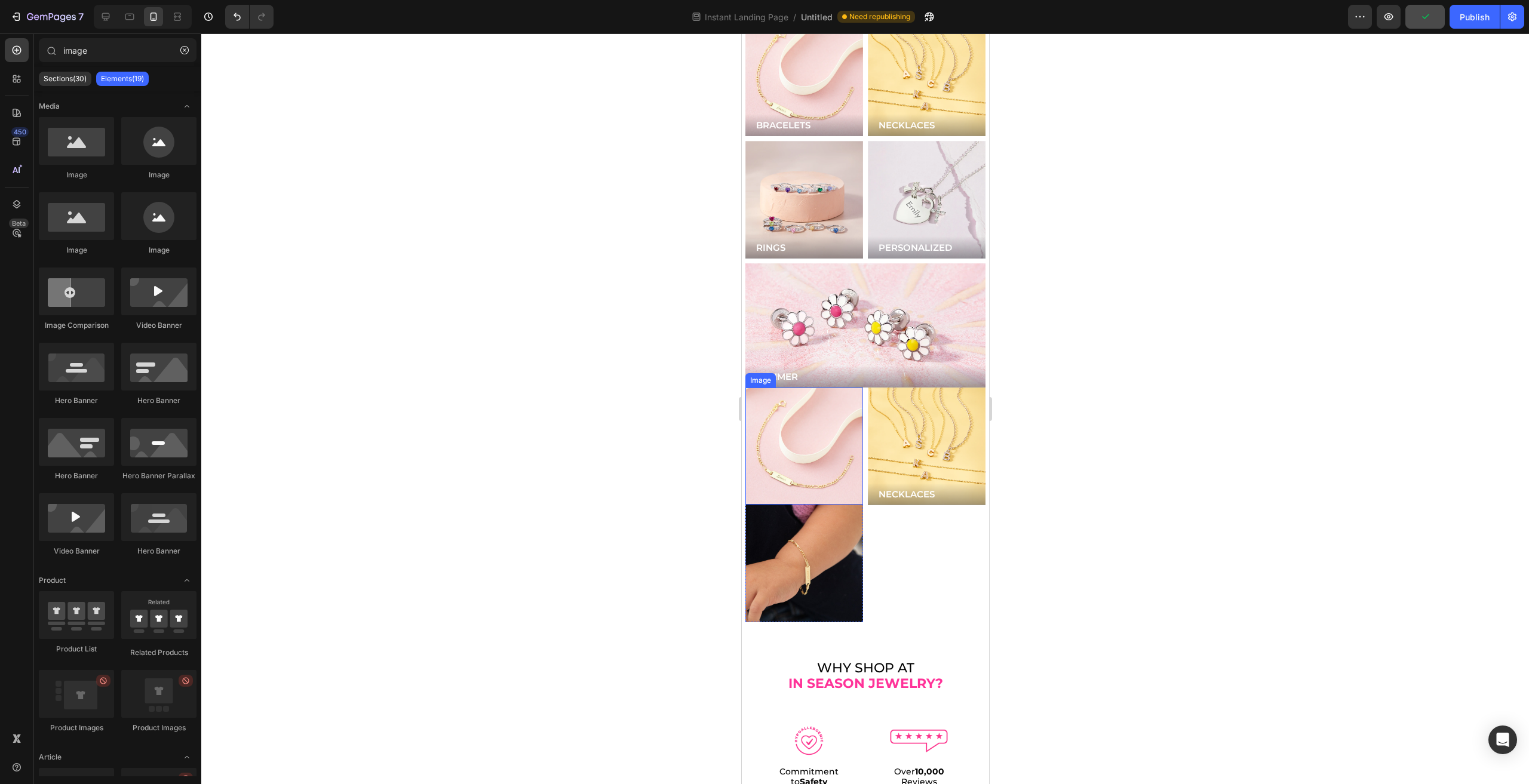
click at [814, 400] on img at bounding box center [804, 447] width 118 height 118
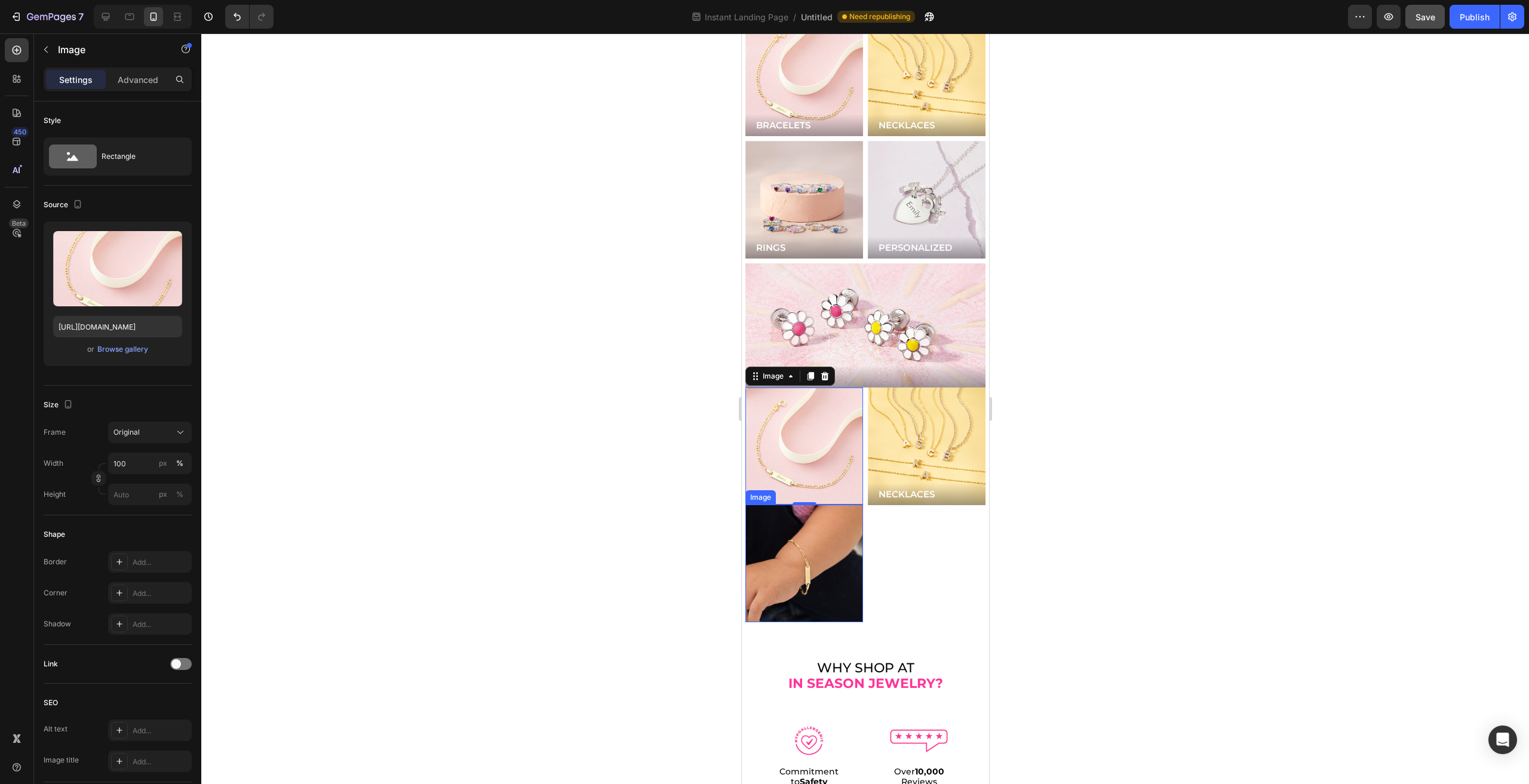
click at [820, 525] on img at bounding box center [804, 564] width 118 height 118
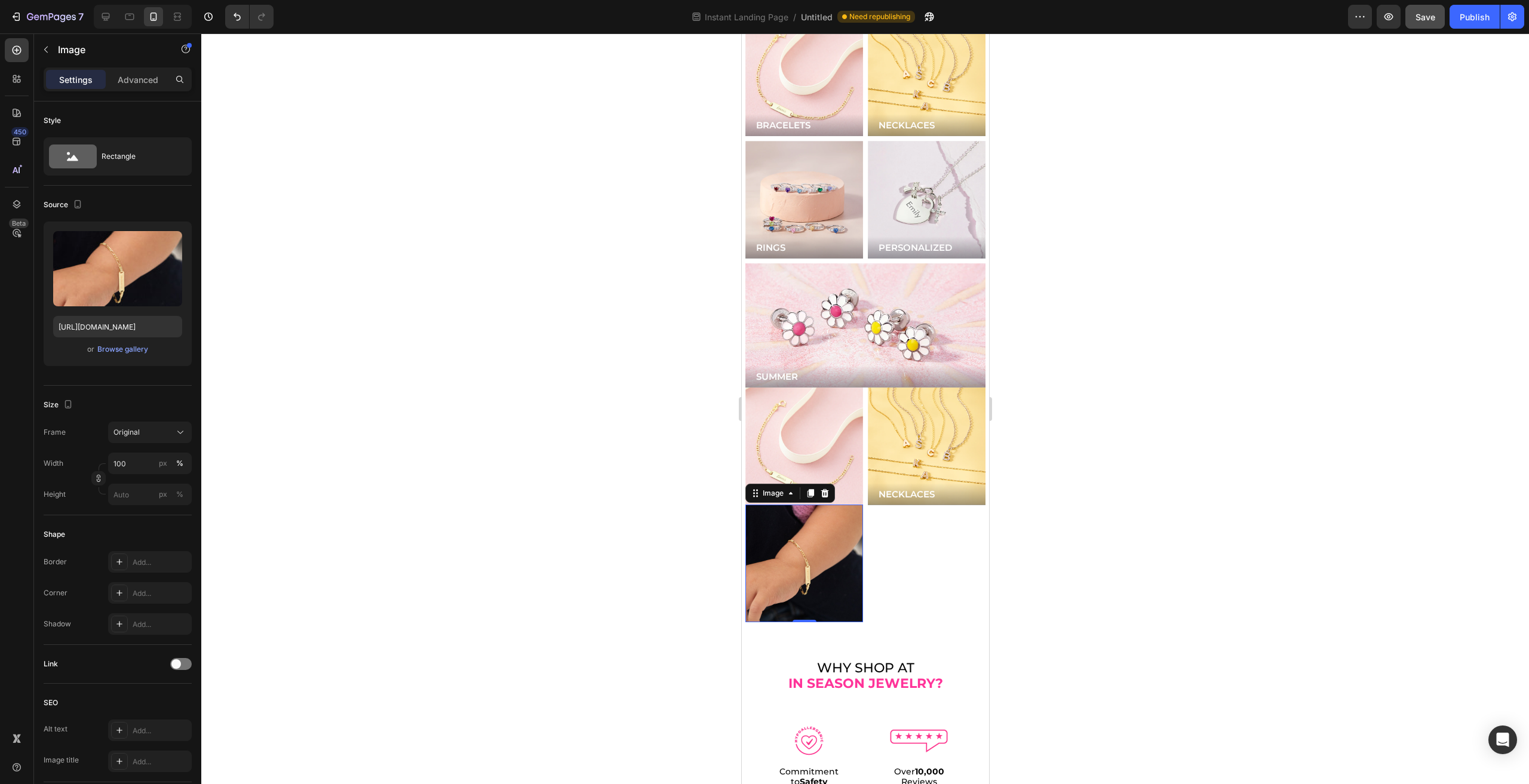
click at [822, 489] on icon at bounding box center [824, 493] width 10 height 10
click at [811, 505] on img at bounding box center [804, 564] width 118 height 118
click at [780, 488] on div "Image" at bounding box center [773, 493] width 26 height 11
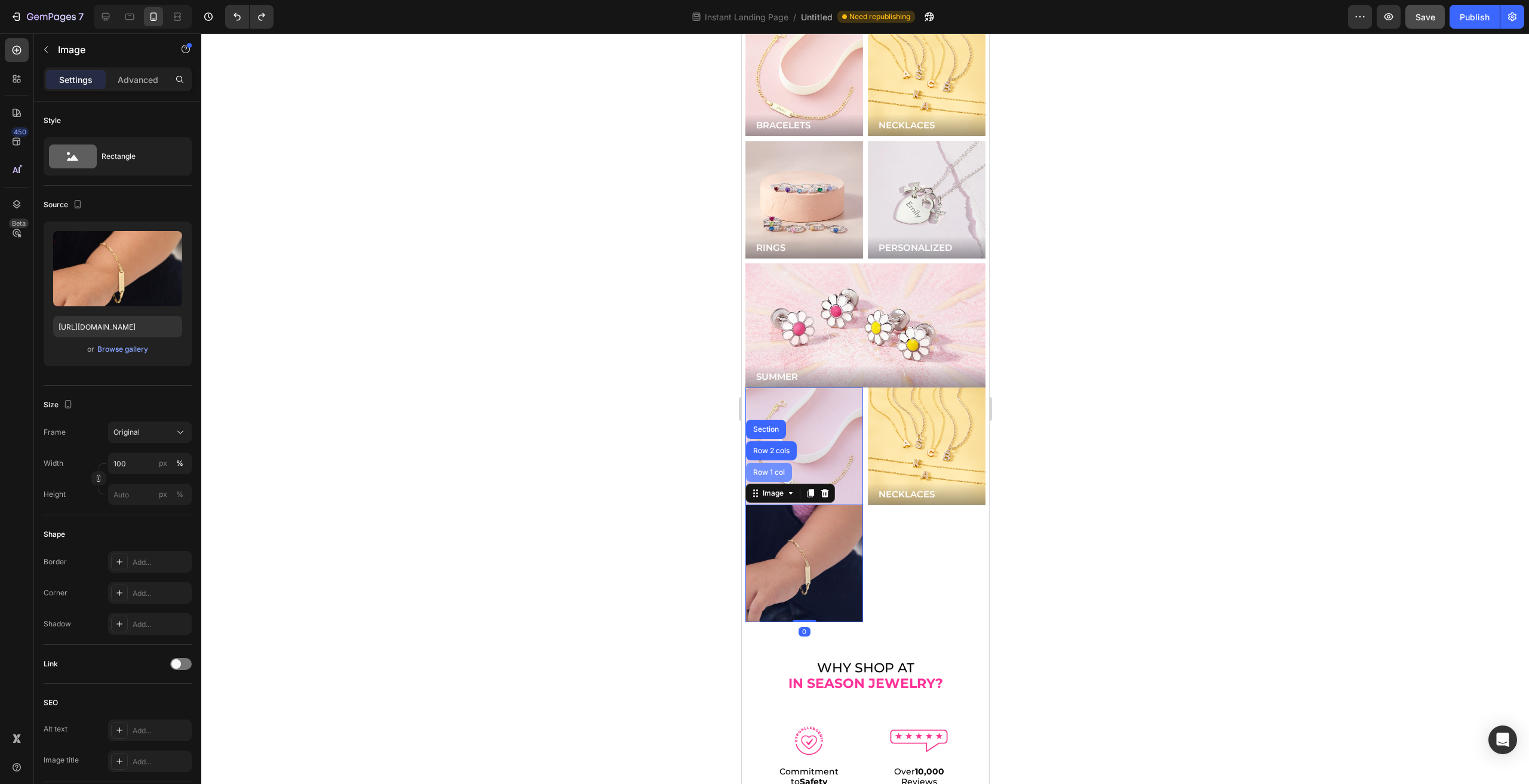
click at [773, 469] on div "Row 1 col" at bounding box center [768, 473] width 37 height 7
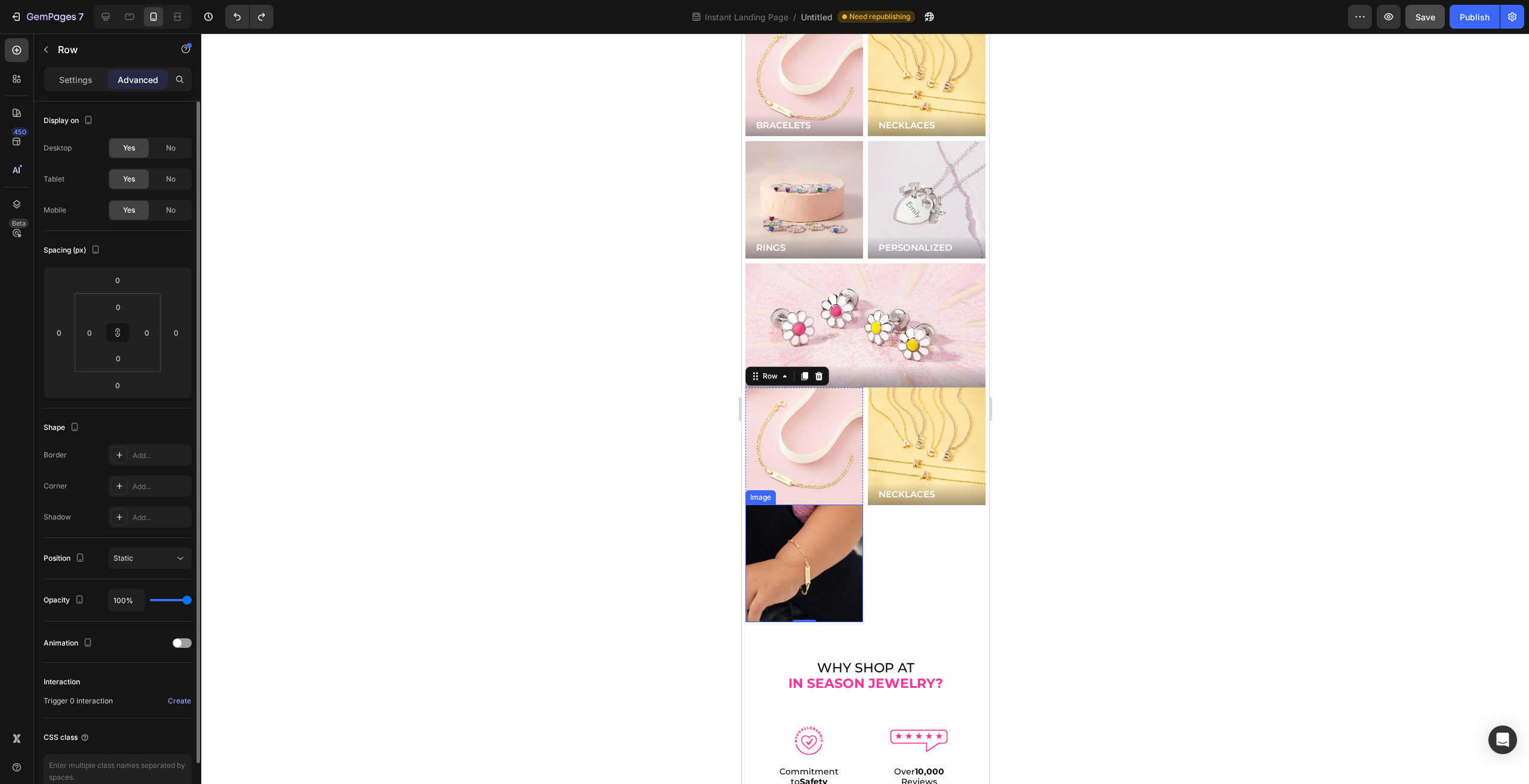
scroll to position [60, 0]
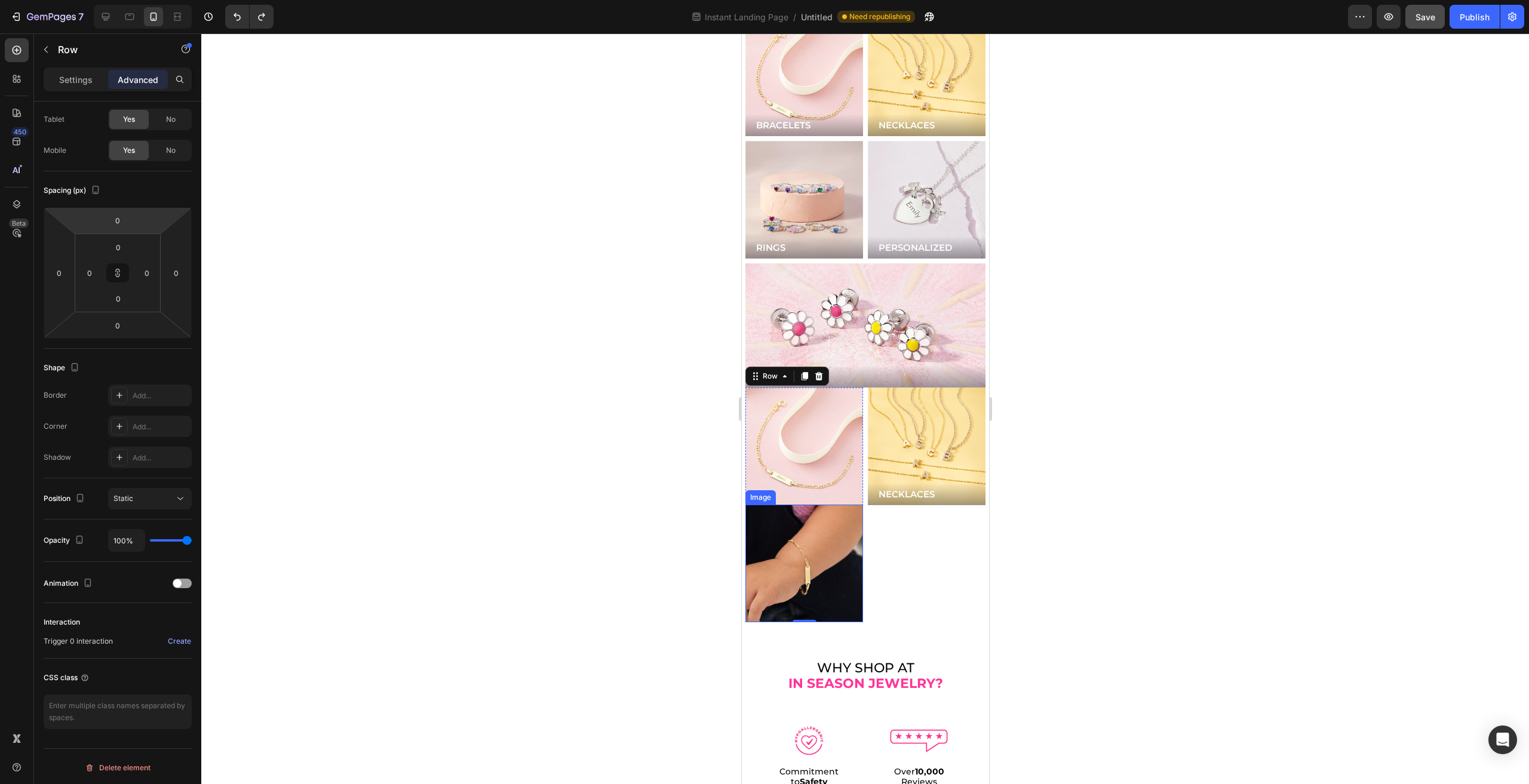
click at [79, 69] on div "Settings Advanced" at bounding box center [118, 79] width 148 height 24
click at [79, 92] on div "Settings Advanced" at bounding box center [117, 85] width 167 height 34
click at [78, 91] on div "Settings Advanced" at bounding box center [117, 85] width 167 height 34
click at [77, 87] on div "Settings" at bounding box center [76, 78] width 60 height 19
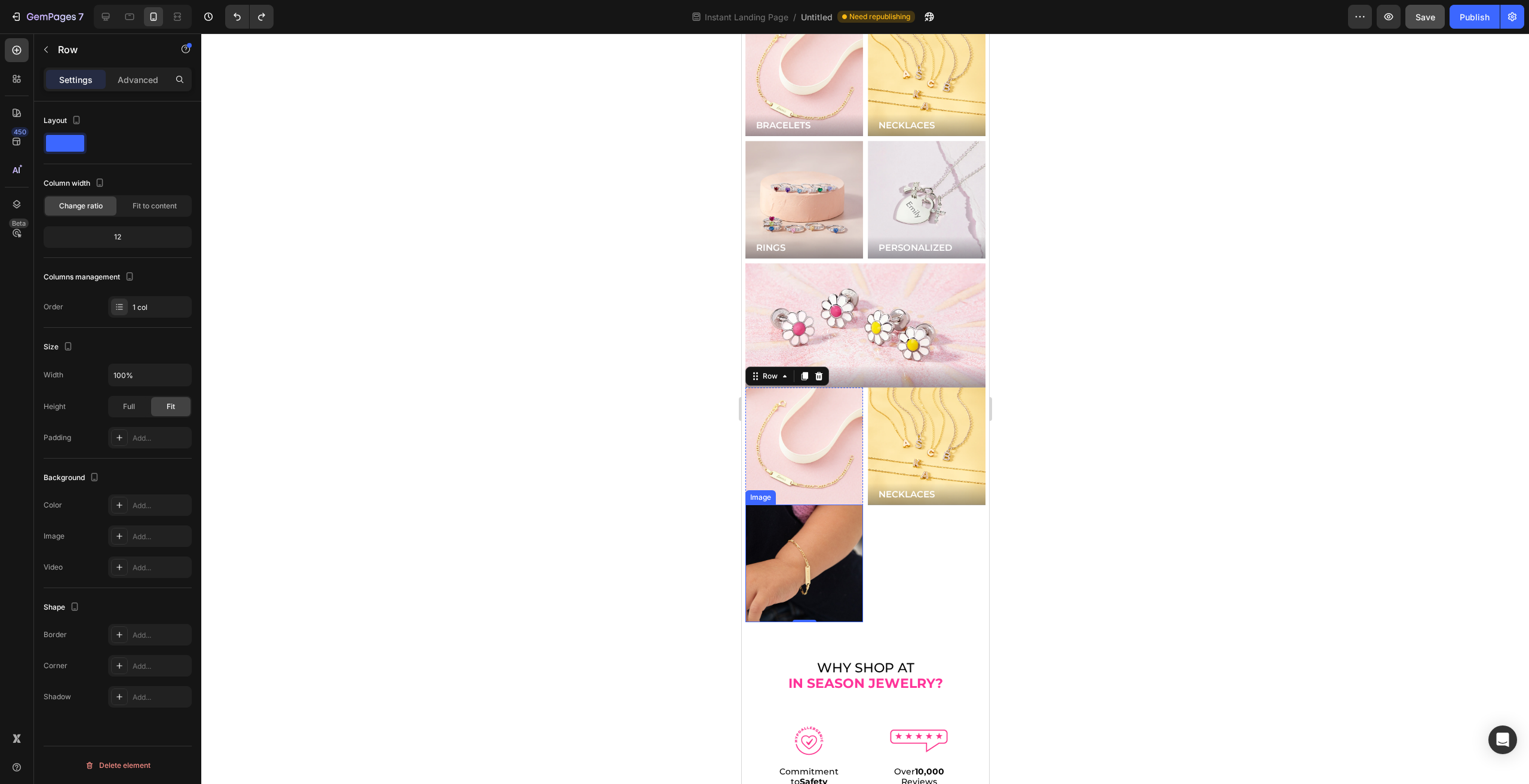
click at [791, 519] on img at bounding box center [804, 564] width 118 height 118
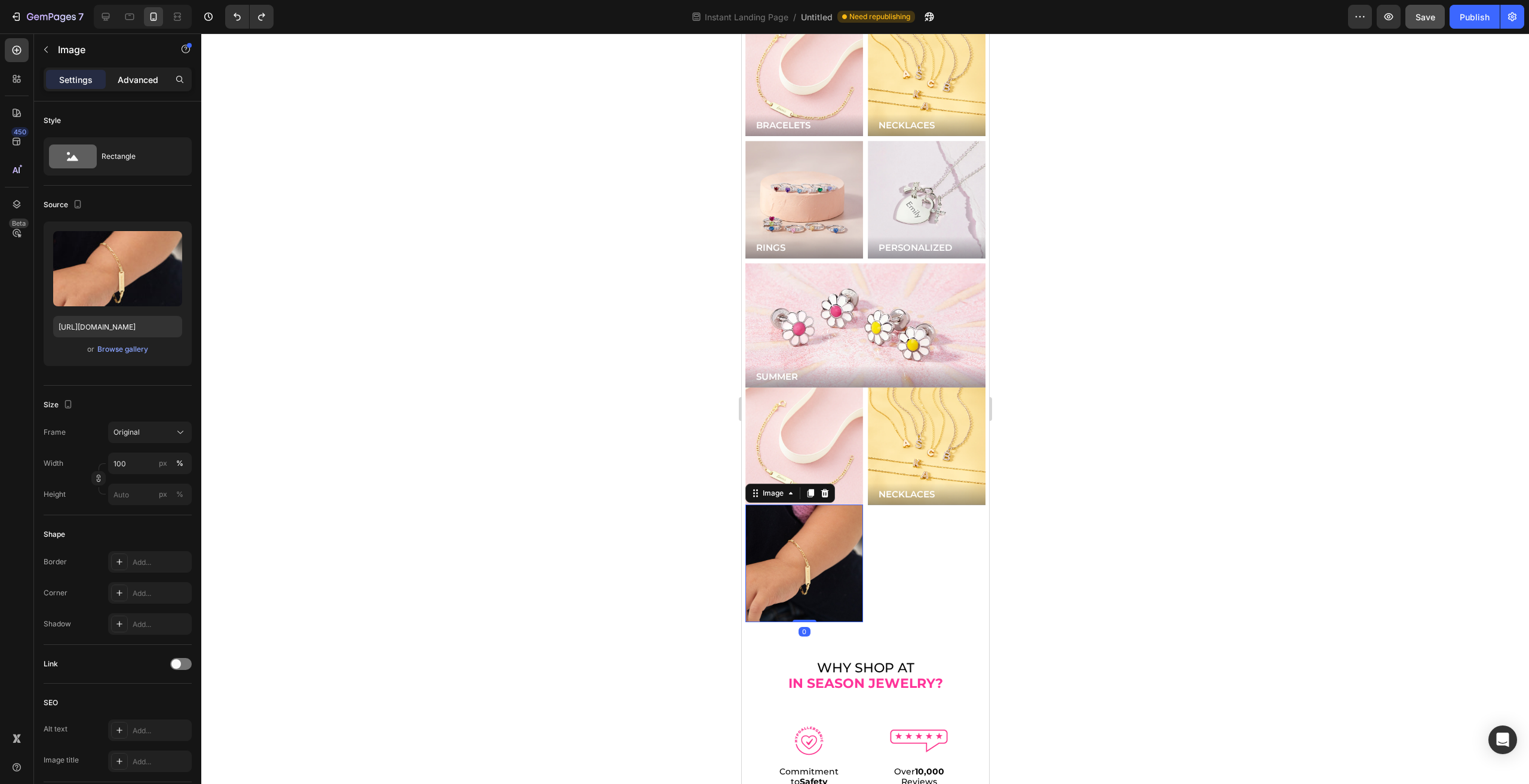
click at [145, 73] on p "Advanced" at bounding box center [138, 79] width 41 height 12
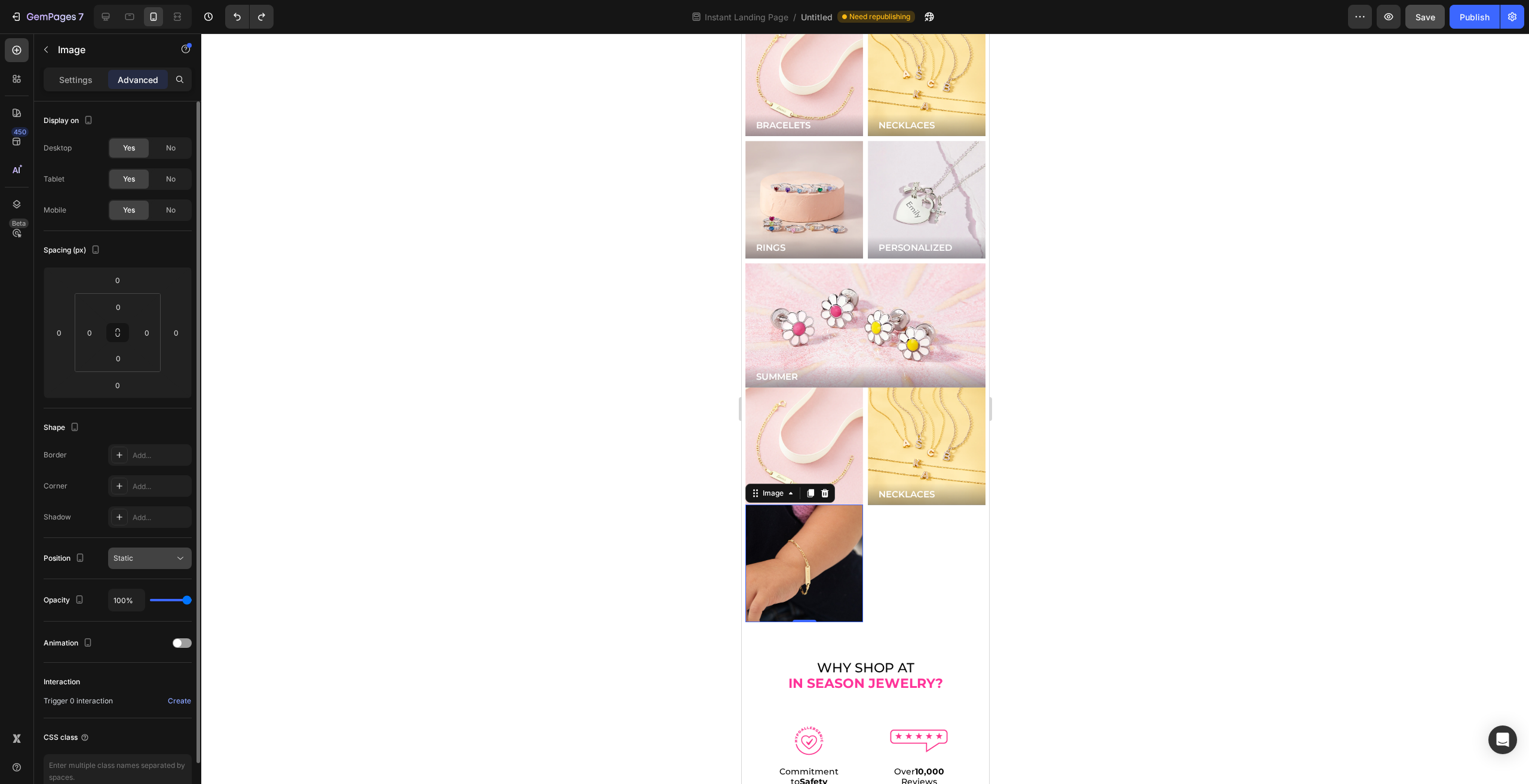
click at [152, 548] on button "Static" at bounding box center [150, 558] width 84 height 21
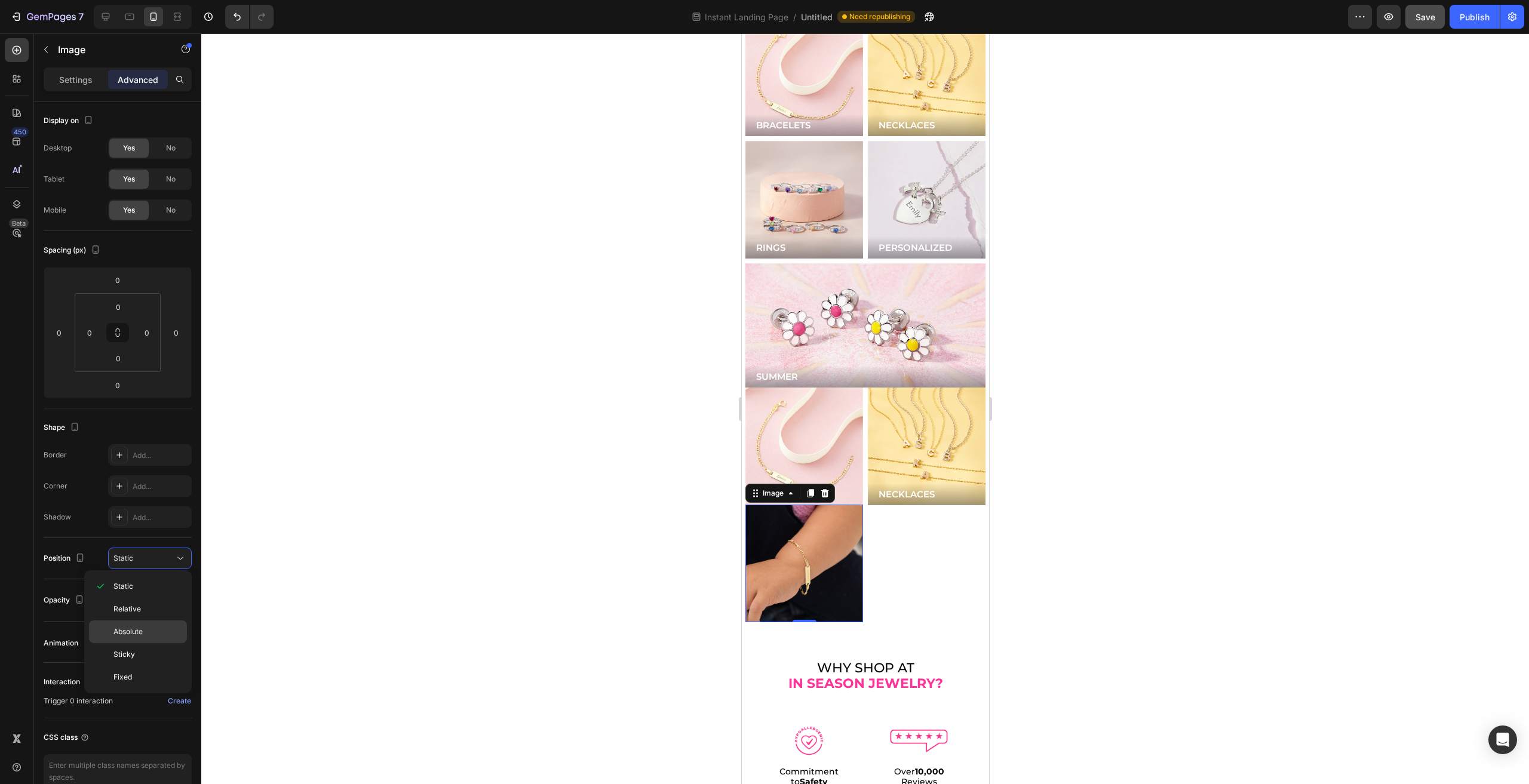
click at [149, 630] on p "Absolute" at bounding box center [147, 631] width 68 height 11
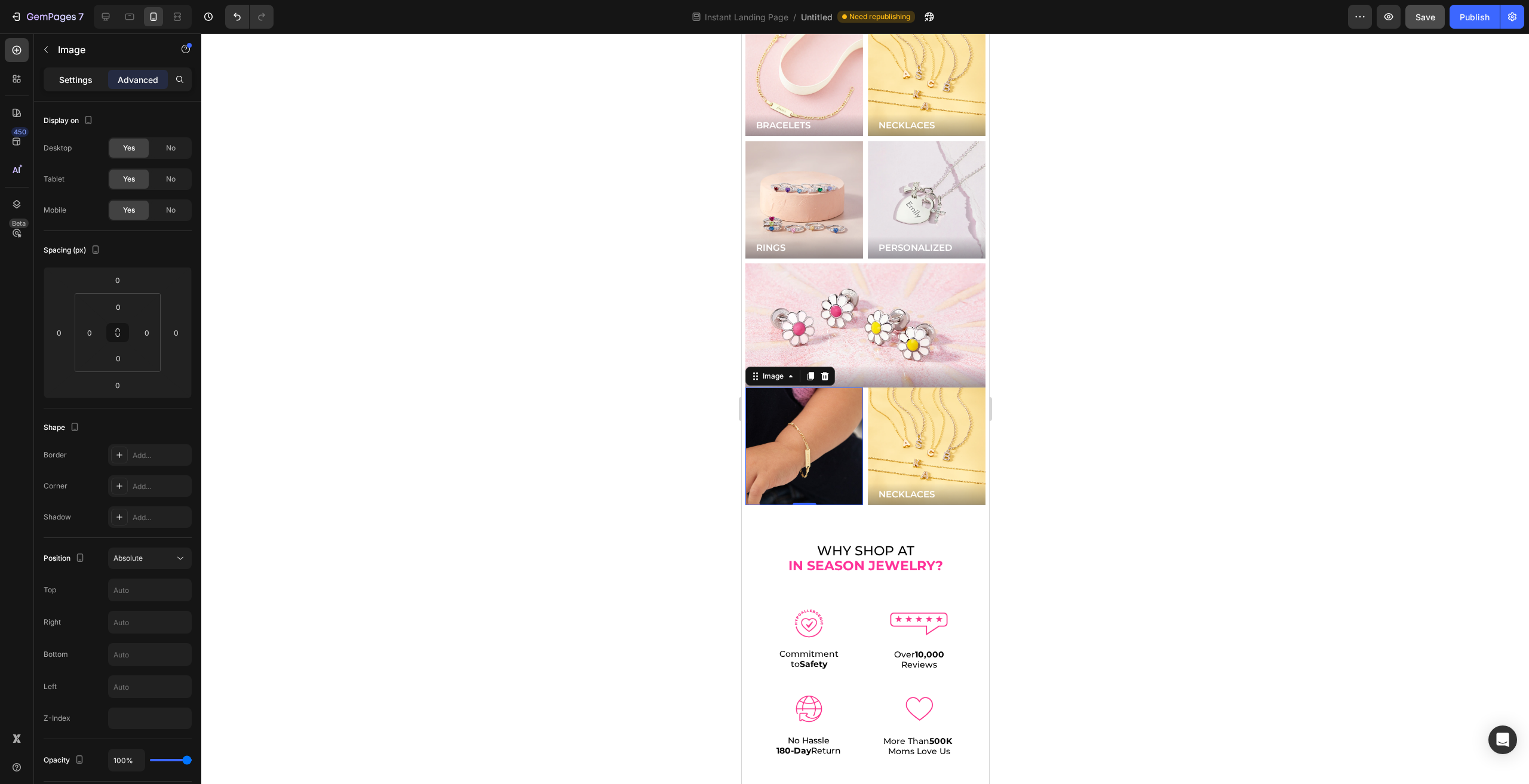
click at [71, 80] on p "Settings" at bounding box center [75, 79] width 33 height 12
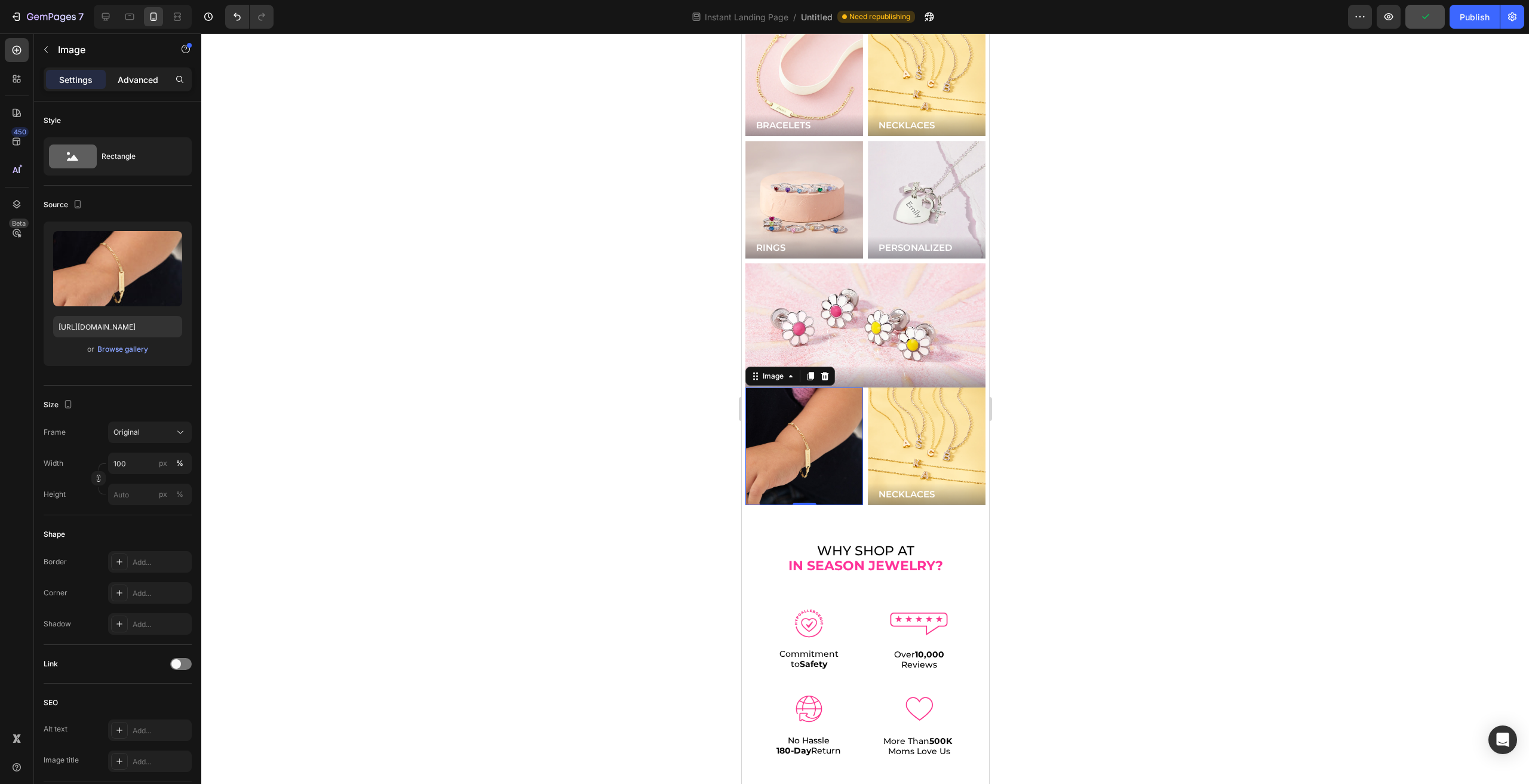
click at [135, 87] on div "Advanced" at bounding box center [137, 78] width 60 height 19
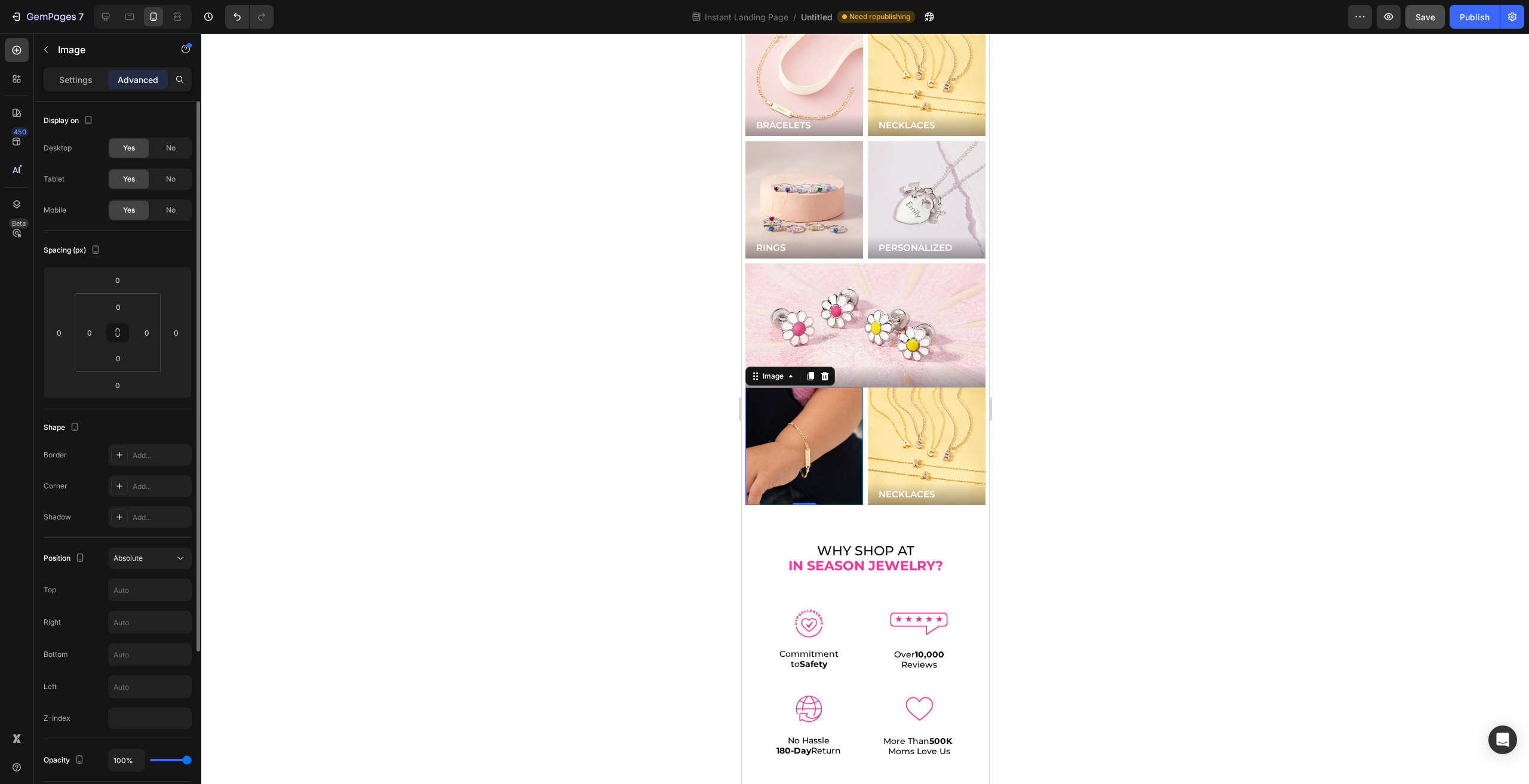
scroll to position [219, 0]
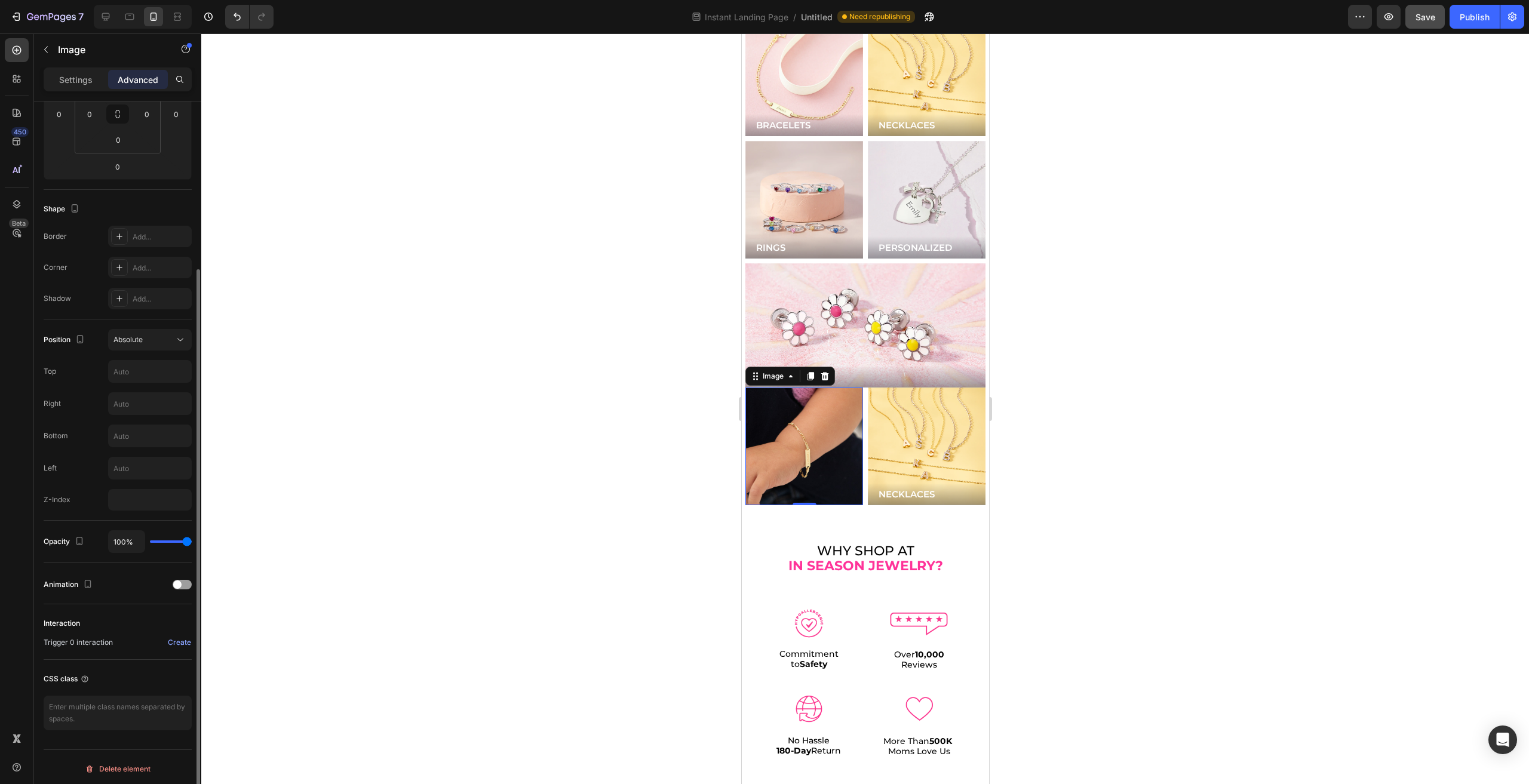
type input "77%"
type input "77"
type input "57%"
type input "57"
type input "35%"
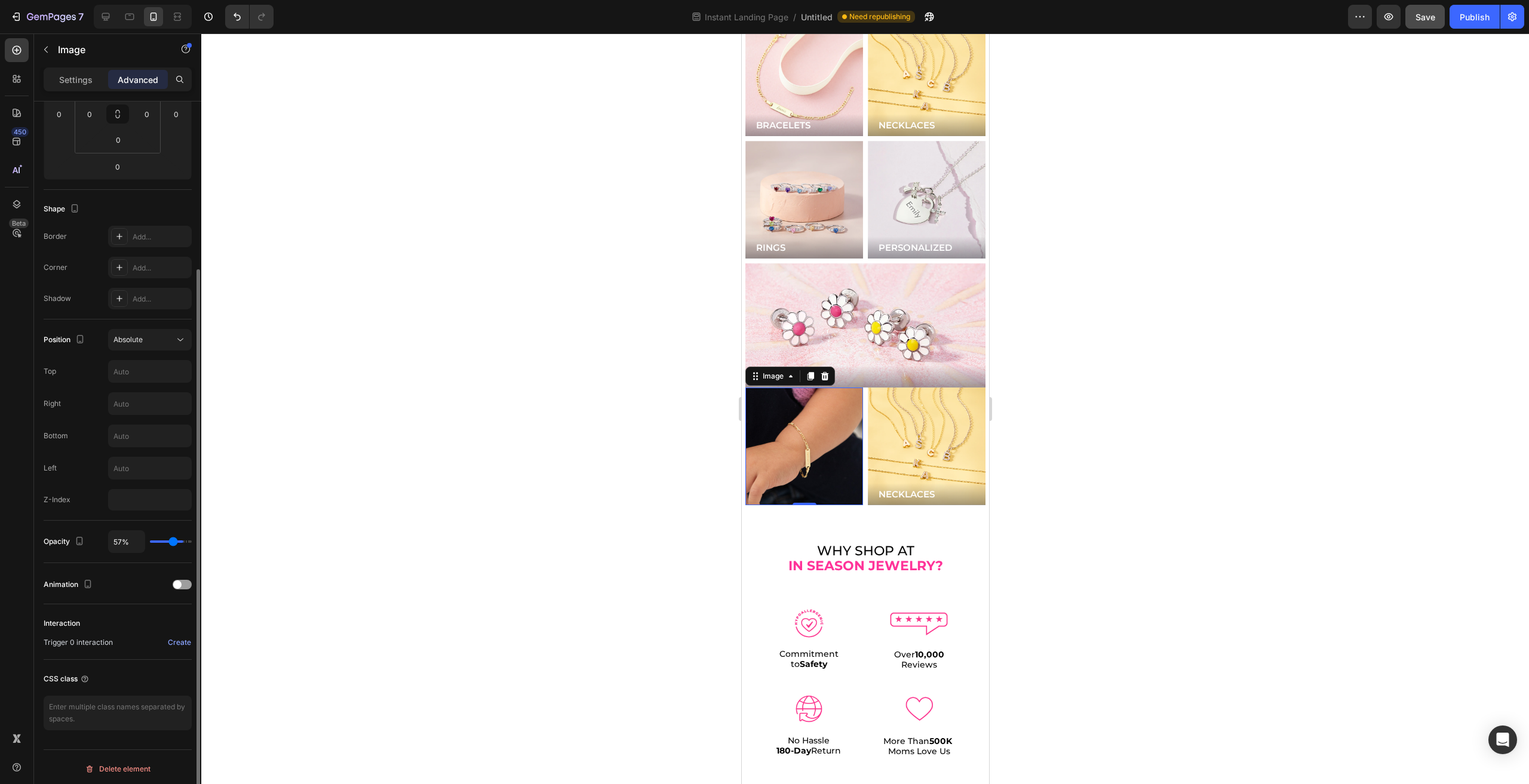
type input "35"
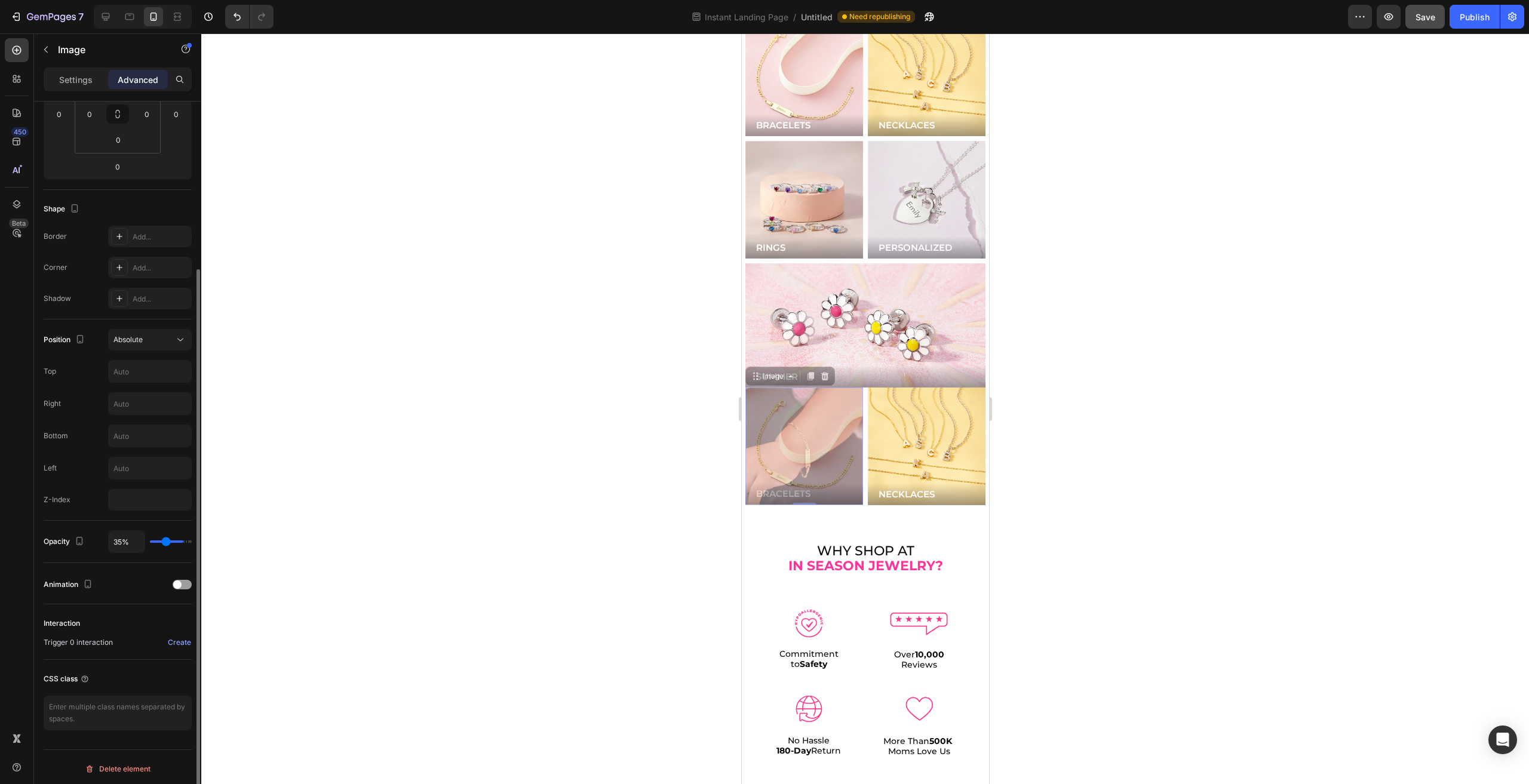
type input "12%"
type input "12"
type input "0%"
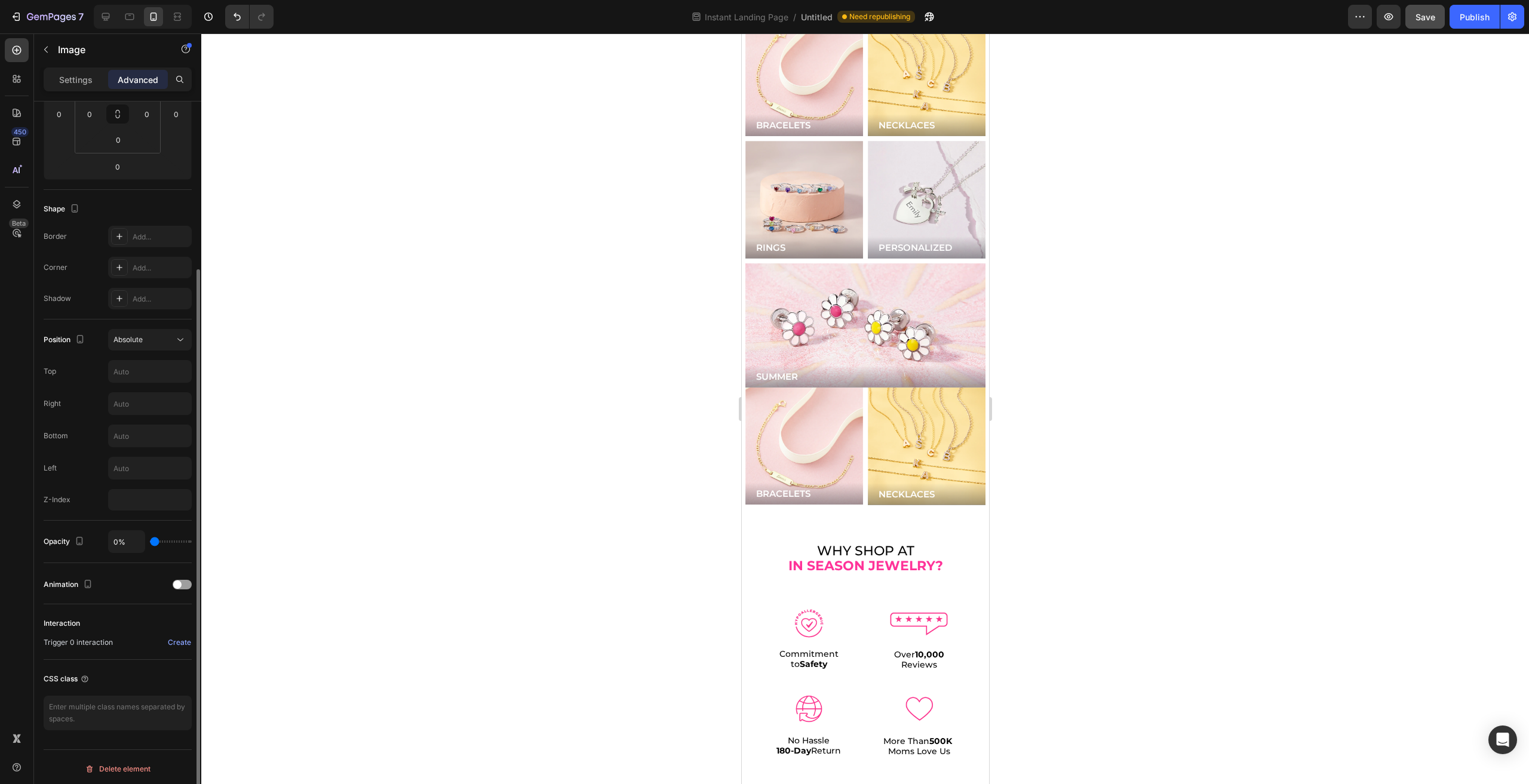
drag, startPoint x: 185, startPoint y: 538, endPoint x: 129, endPoint y: 534, distance: 56.1
type input "0"
click at [150, 541] on input "range" at bounding box center [170, 541] width 42 height 3
type input "0%"
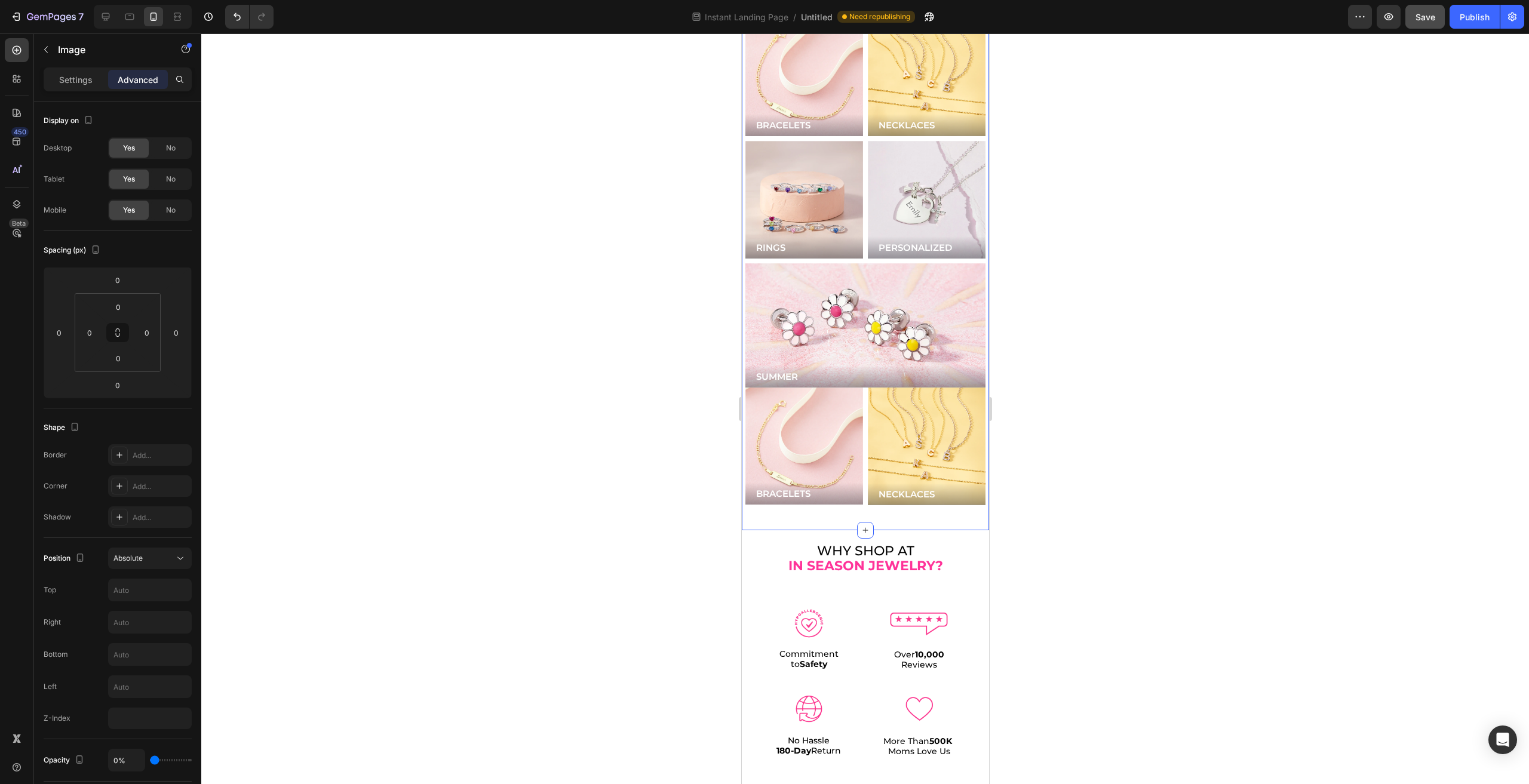
click at [769, 487] on div "Image We know she’s going to LOVE her new In Season Jewelry! If anything is not…" at bounding box center [864, 148] width 247 height 763
click at [787, 415] on img at bounding box center [804, 447] width 118 height 118
click at [779, 445] on img at bounding box center [804, 447] width 118 height 118
click at [797, 465] on img at bounding box center [804, 447] width 118 height 118
click at [796, 438] on img at bounding box center [804, 447] width 118 height 118
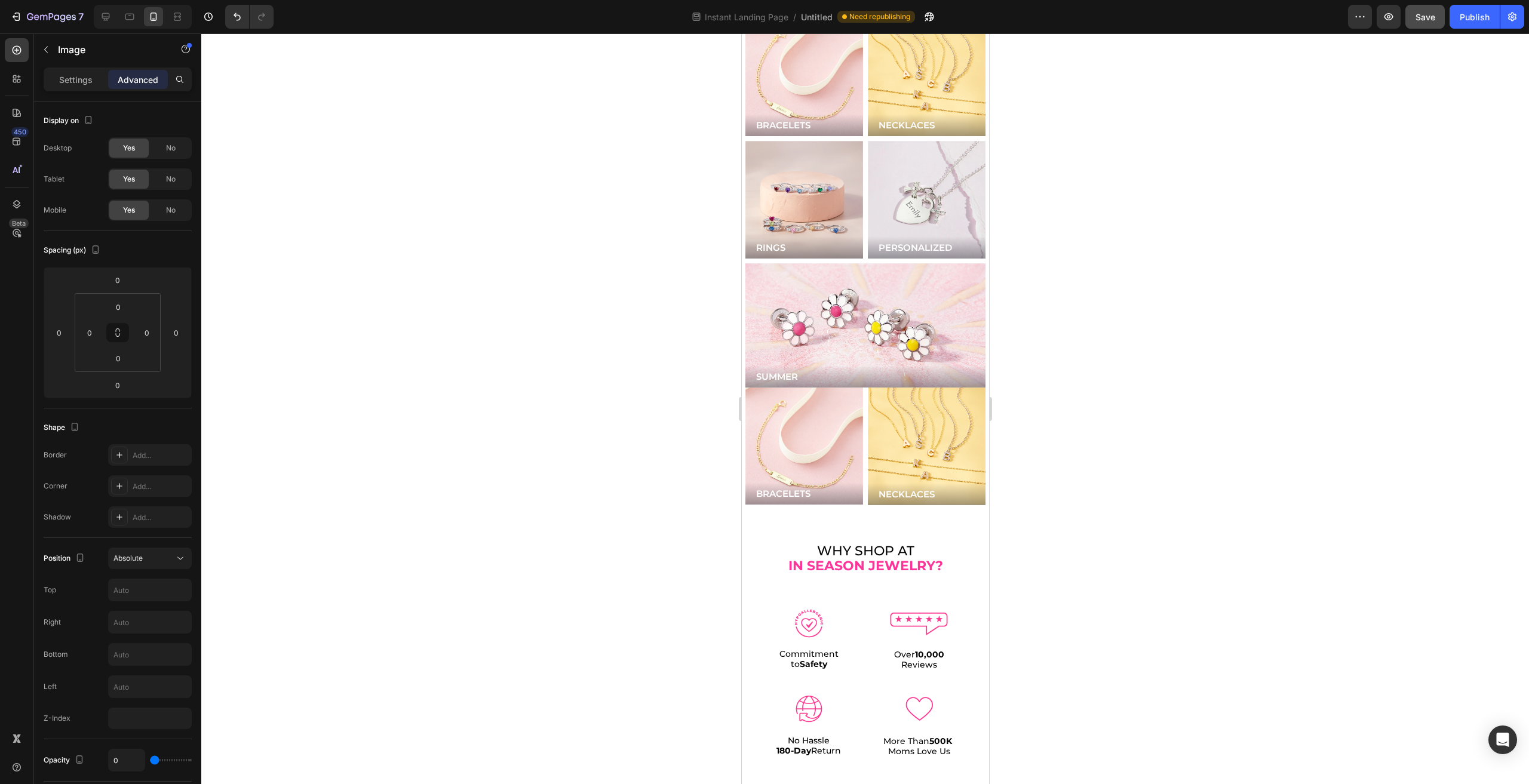
click at [796, 438] on img at bounding box center [804, 447] width 118 height 118
type input "100%"
type input "100"
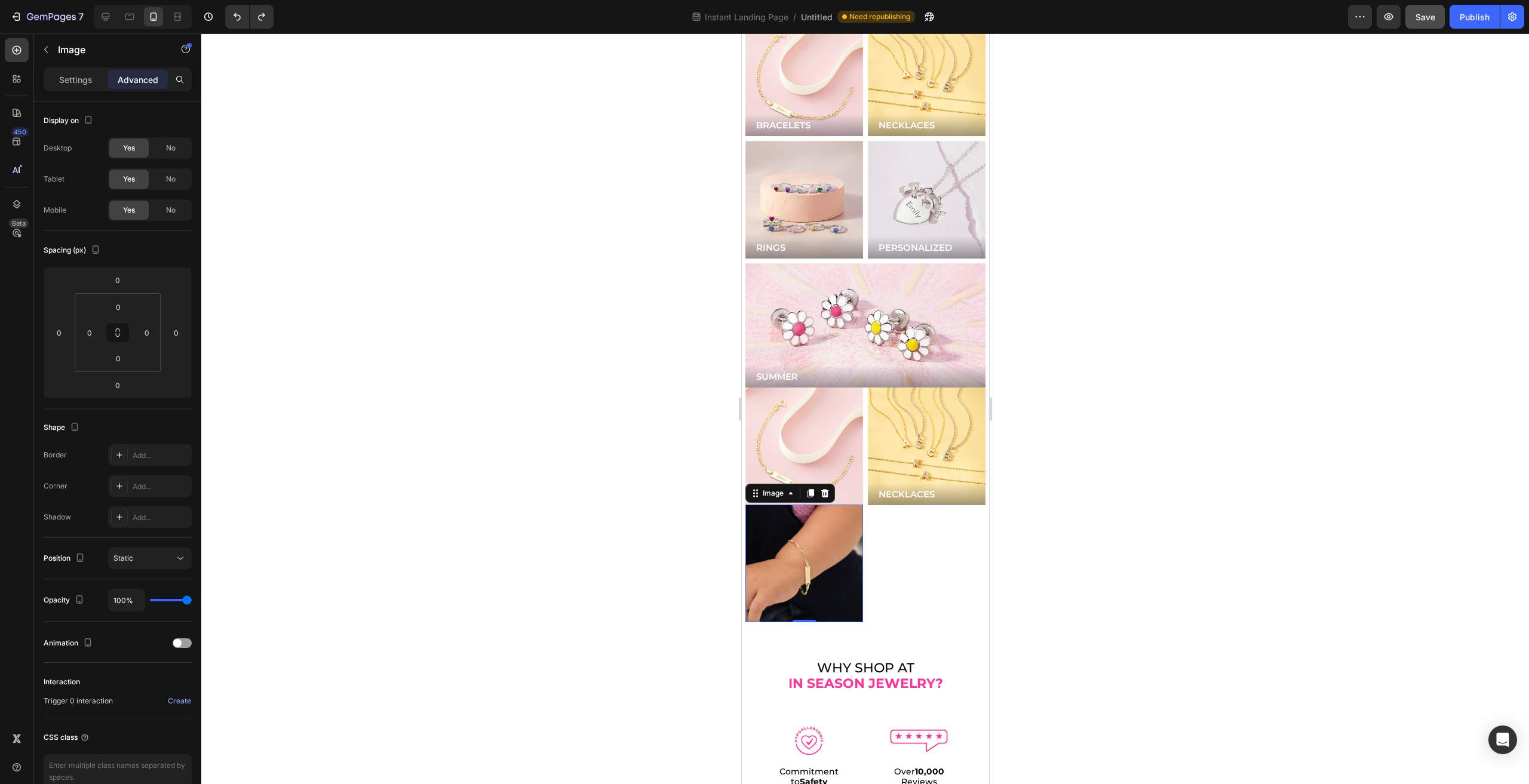
click at [789, 505] on img at bounding box center [804, 564] width 118 height 118
click at [867, 491] on div "NECKLACES Button Hero Banner" at bounding box center [926, 506] width 118 height 235
click at [831, 505] on img at bounding box center [804, 564] width 118 height 118
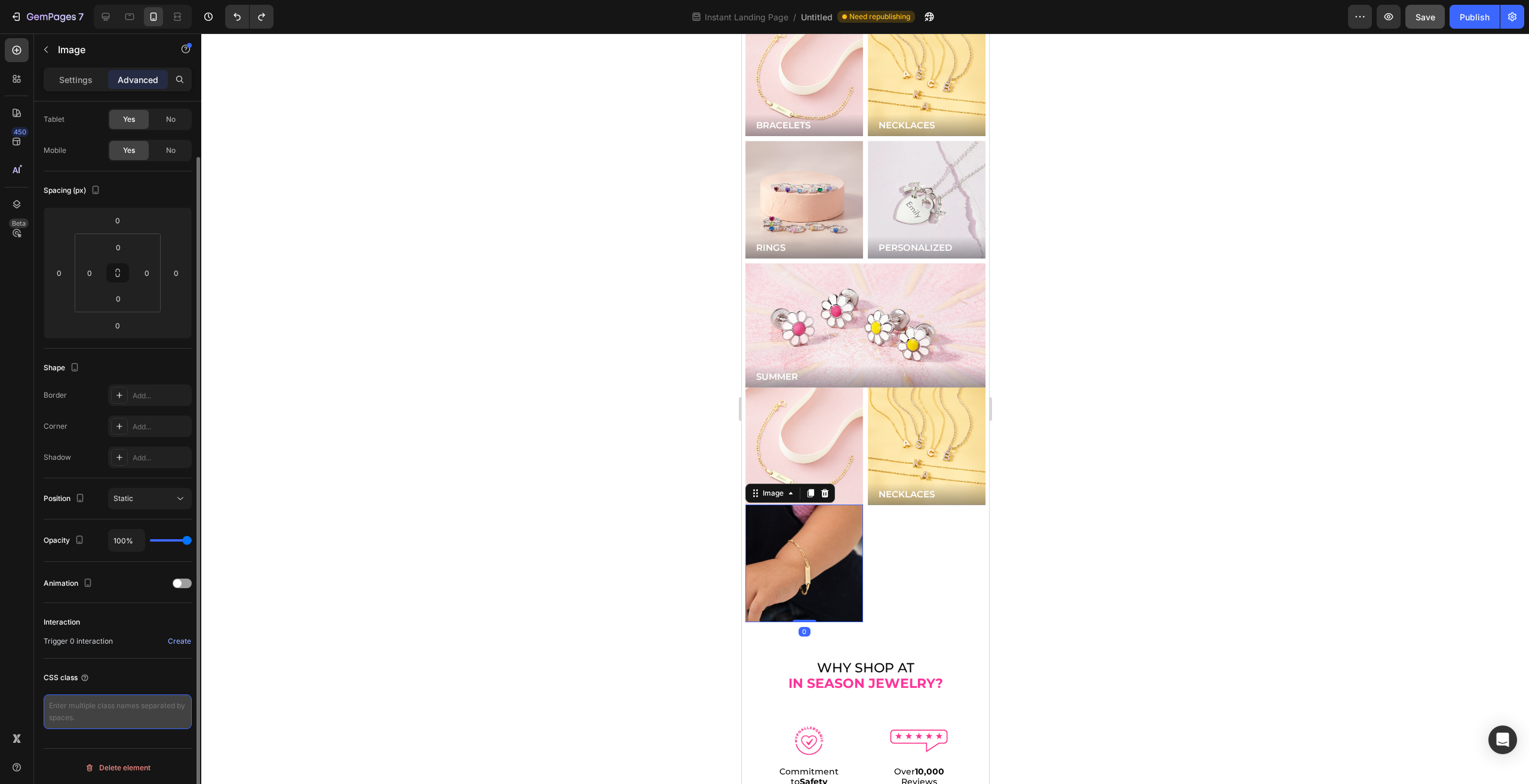
click at [138, 717] on textarea at bounding box center [118, 712] width 148 height 35
type textarea "img_hover"
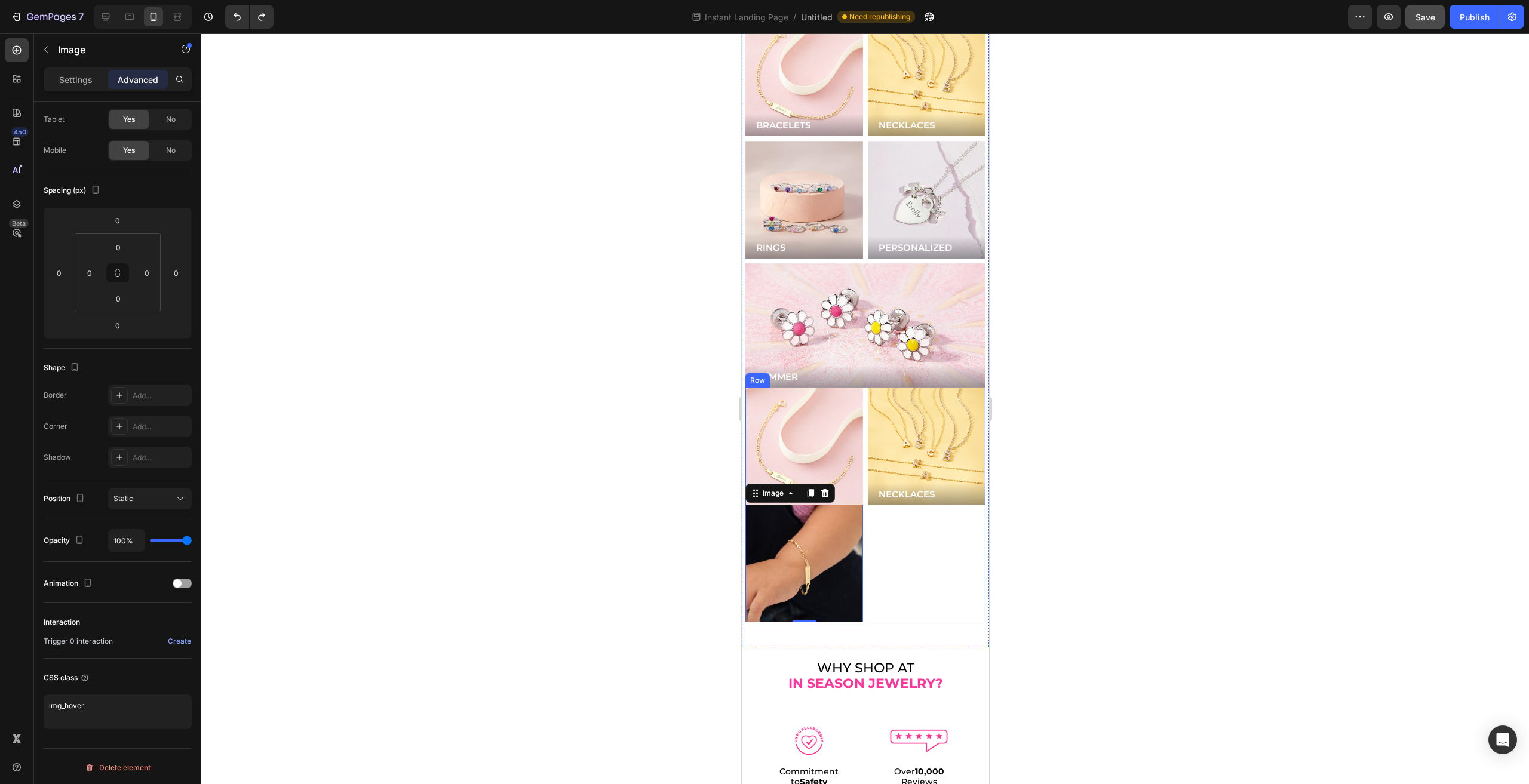
click at [859, 388] on div "Image BRACELETS Button Image 0 Row NECKLACES Button Hero Banner Row" at bounding box center [864, 506] width 240 height 235
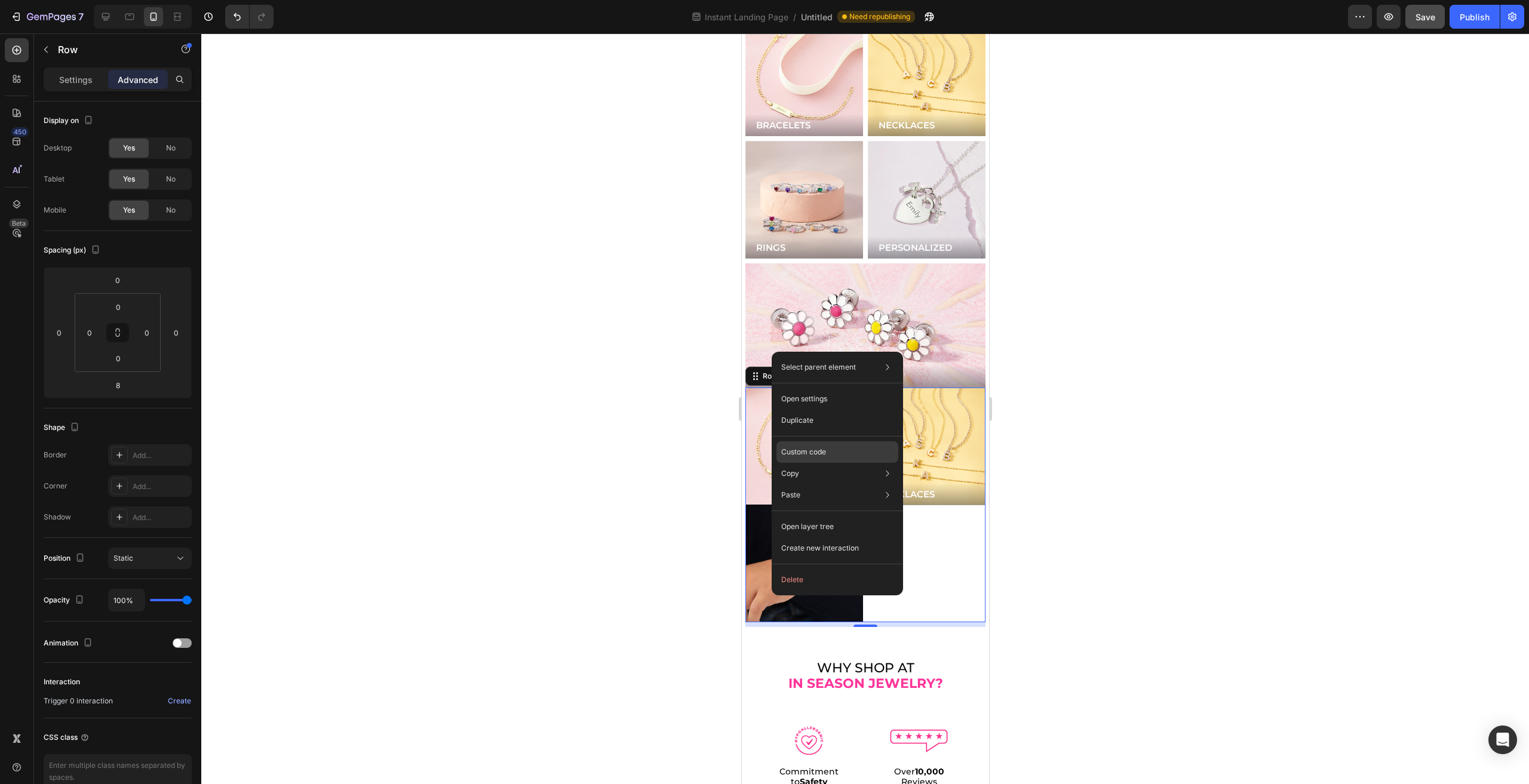
click at [825, 484] on div "Custom code" at bounding box center [837, 495] width 122 height 21
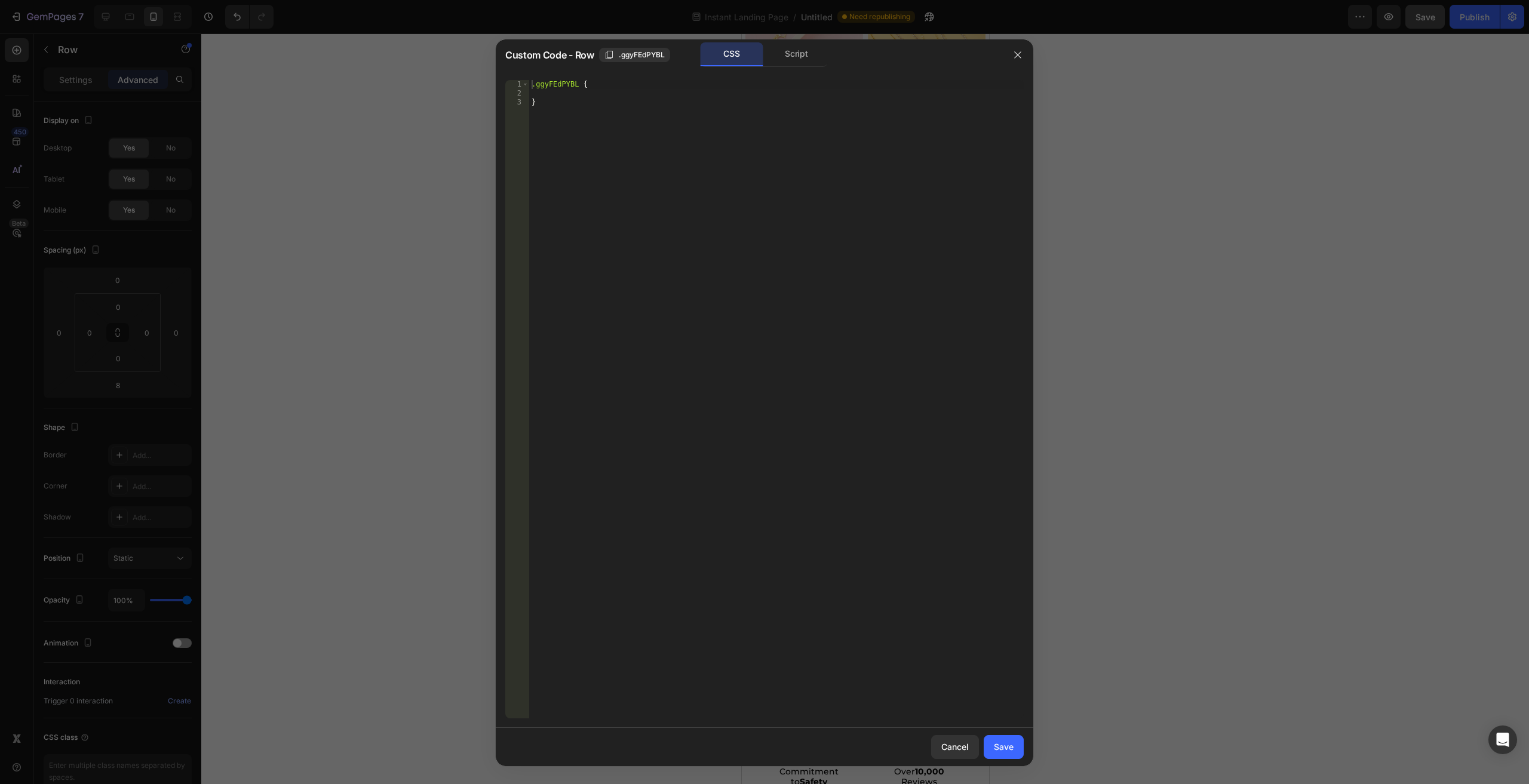
type textarea "}"
click at [695, 139] on div ".ggyFEdPYBL { }" at bounding box center [776, 409] width 494 height 656
click at [1023, 49] on button "button" at bounding box center [1017, 54] width 19 height 19
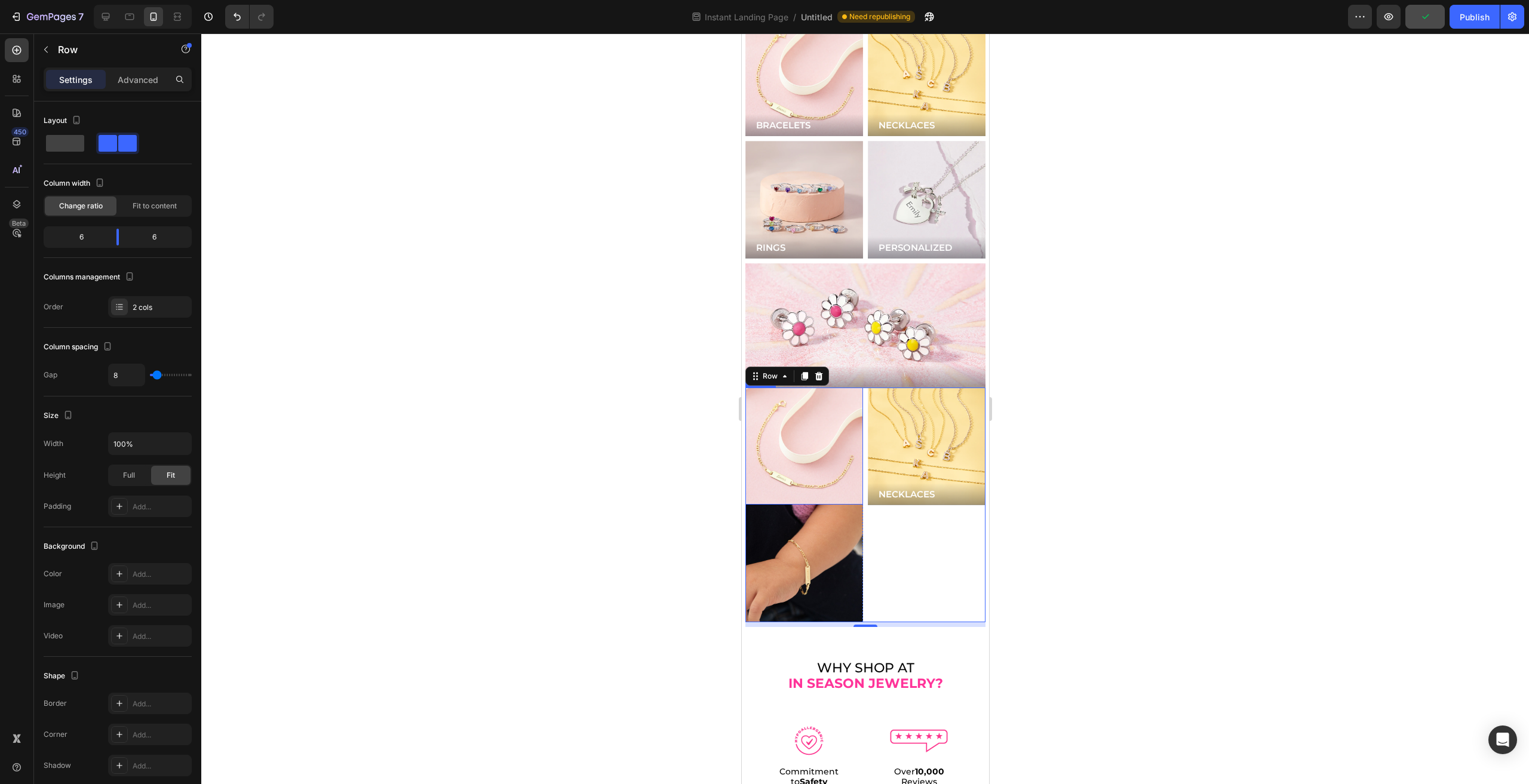
click at [818, 434] on img at bounding box center [804, 447] width 118 height 118
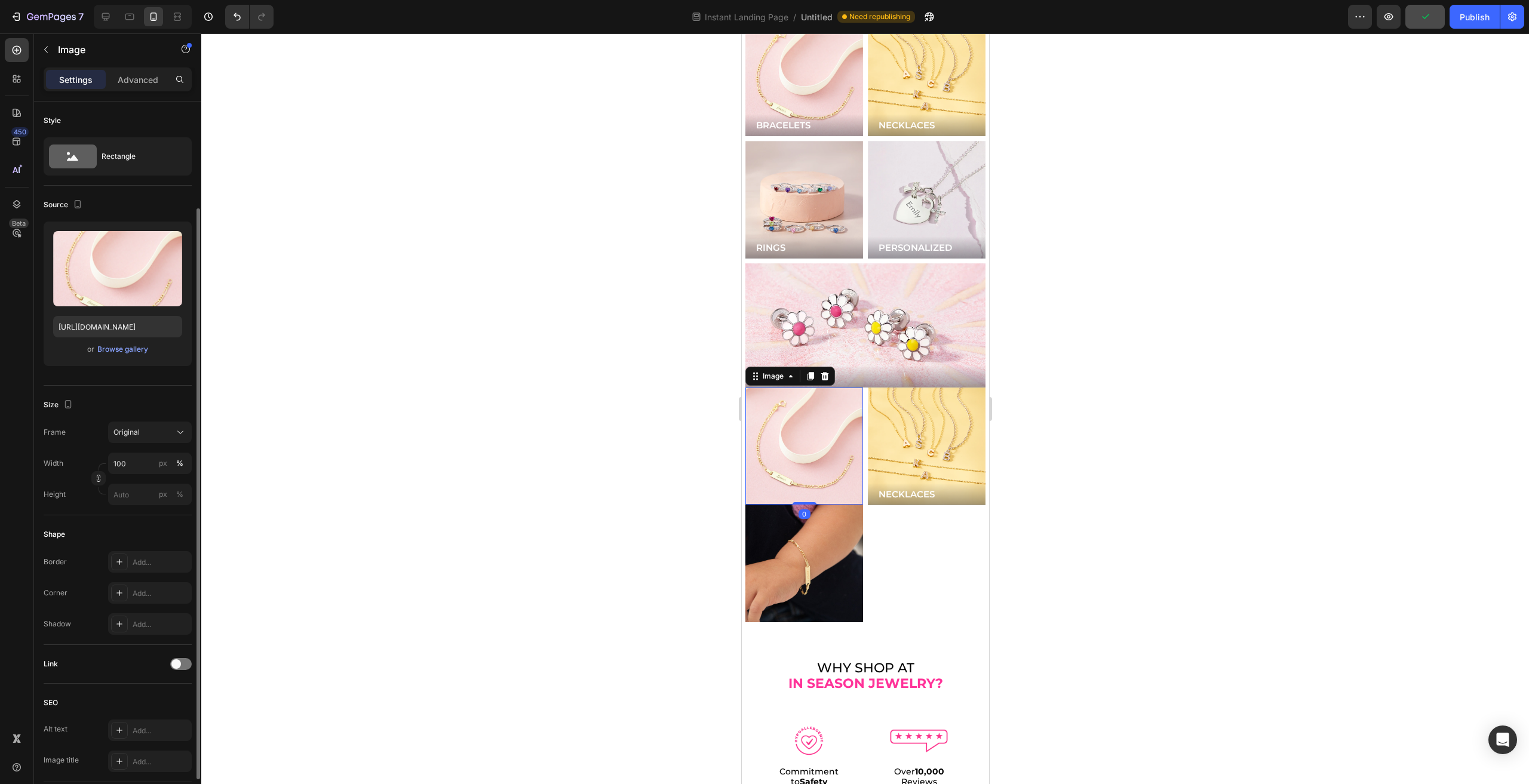
scroll to position [184, 0]
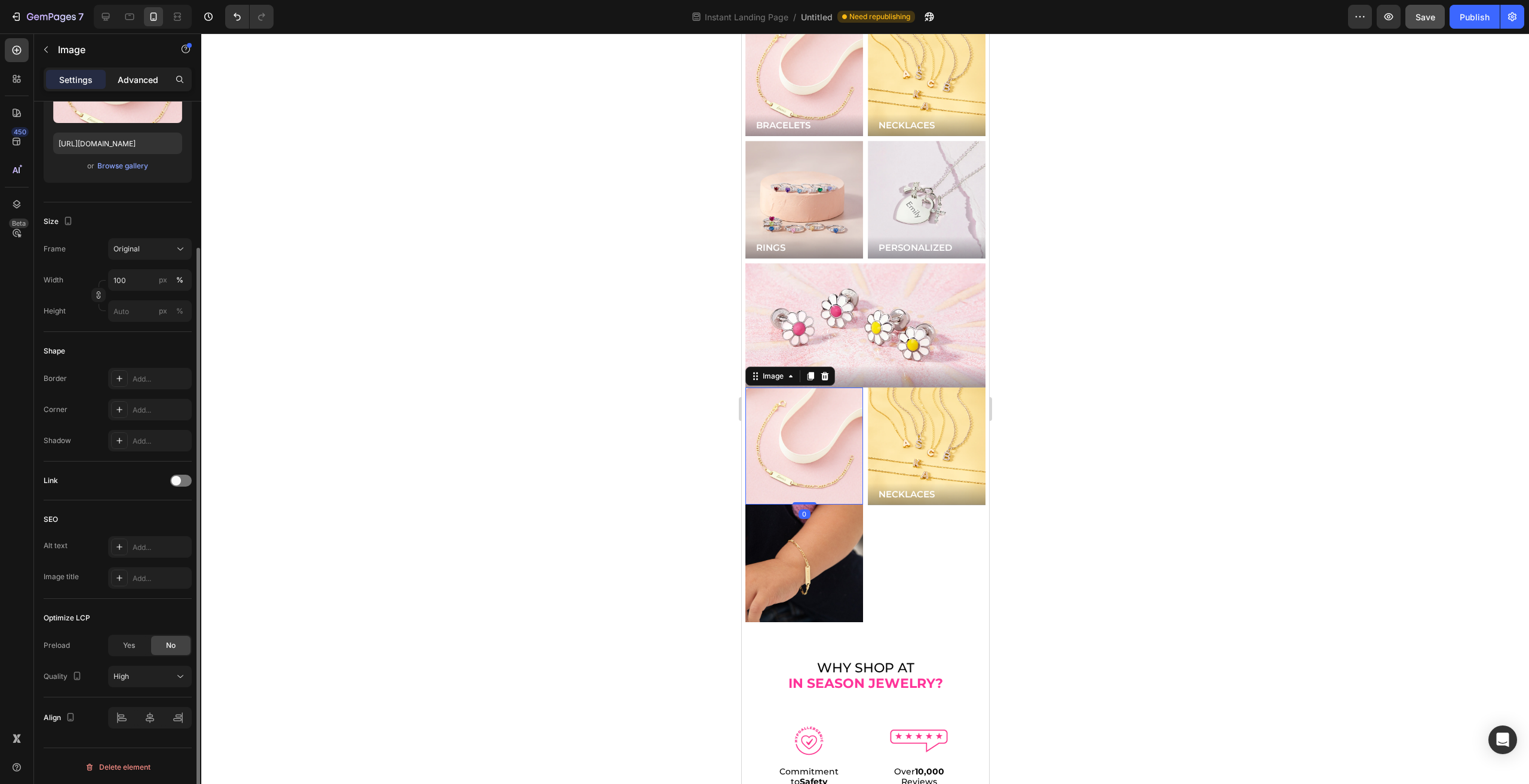
click at [133, 86] on div "Advanced" at bounding box center [137, 78] width 60 height 19
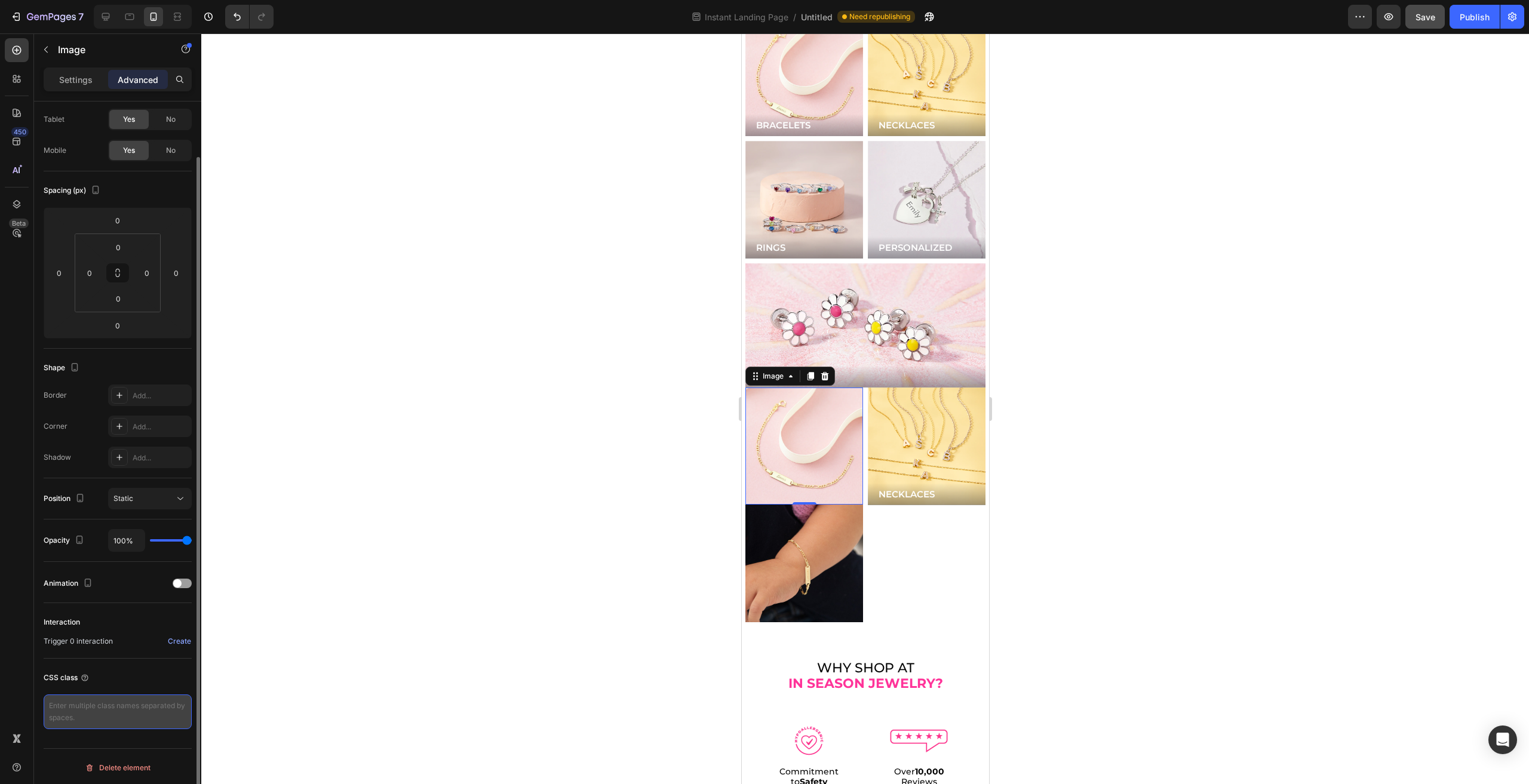
click at [127, 711] on textarea at bounding box center [118, 712] width 148 height 35
type textarea "m"
type textarea "i"
type textarea "gps_main-image"
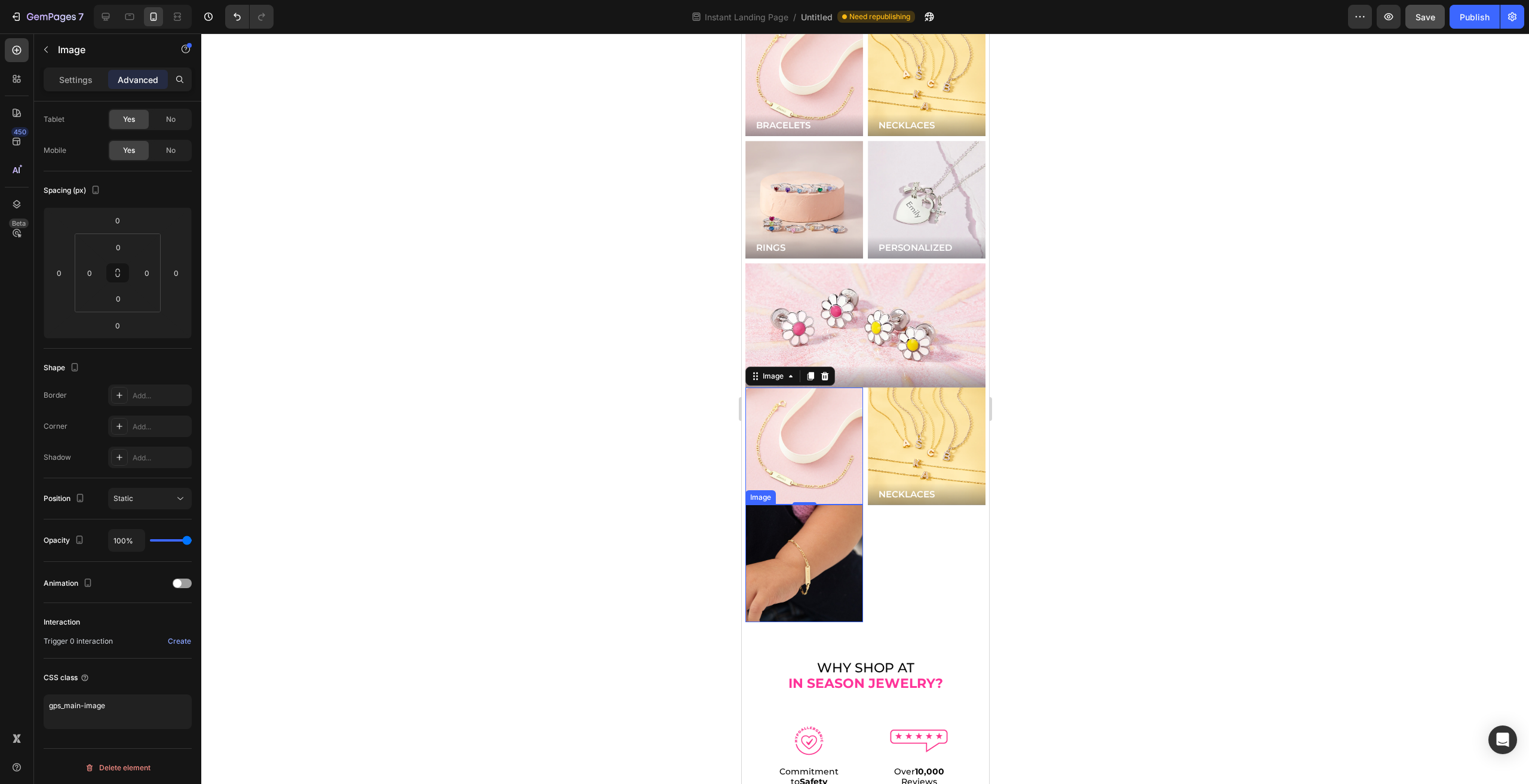
click at [824, 517] on img at bounding box center [804, 564] width 118 height 118
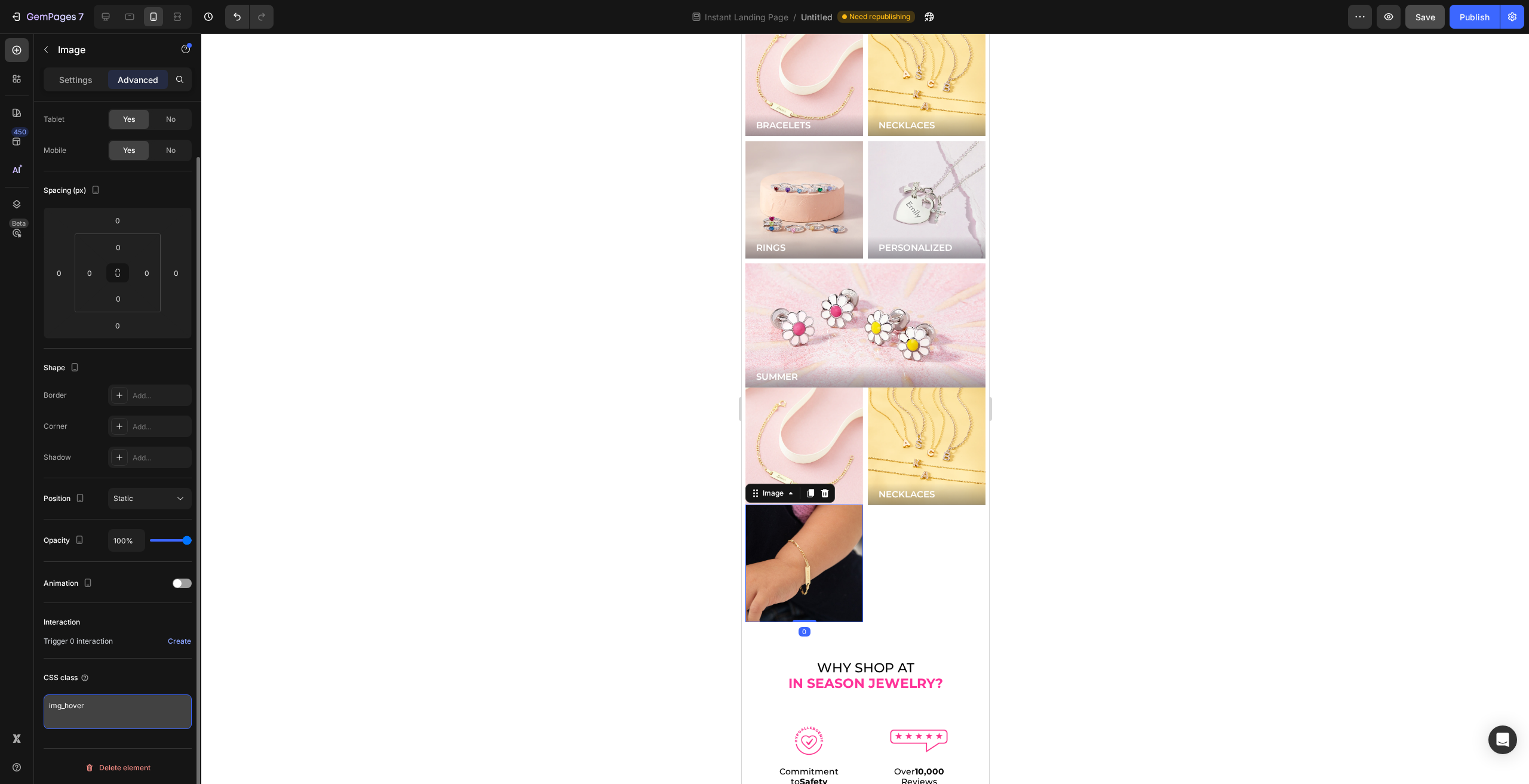
click at [85, 705] on textarea "img_hover" at bounding box center [118, 712] width 148 height 35
type textarea "gps_img_hover"
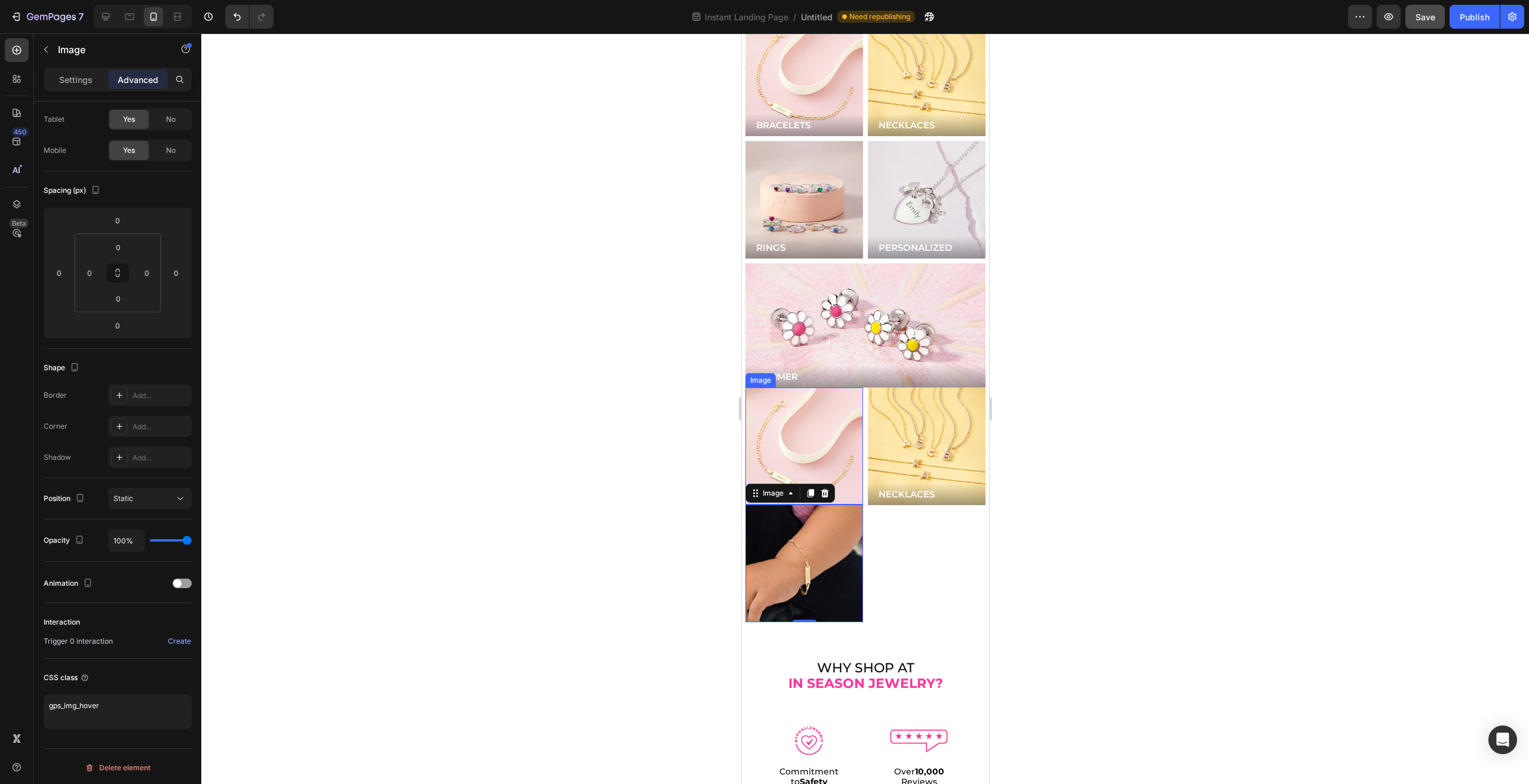
click at [778, 413] on img at bounding box center [804, 447] width 118 height 118
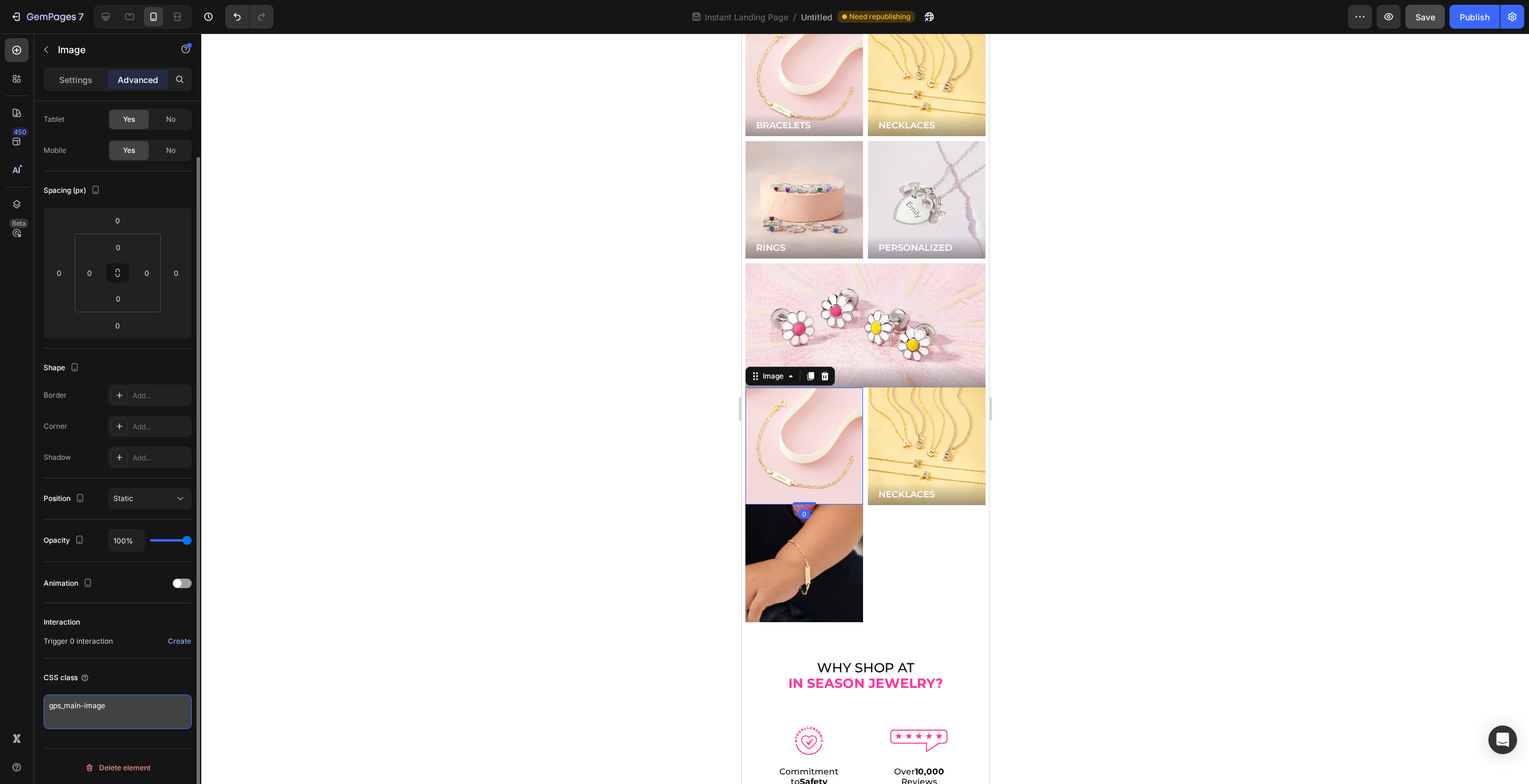
click at [79, 704] on textarea "gps_main-image" at bounding box center [118, 712] width 148 height 35
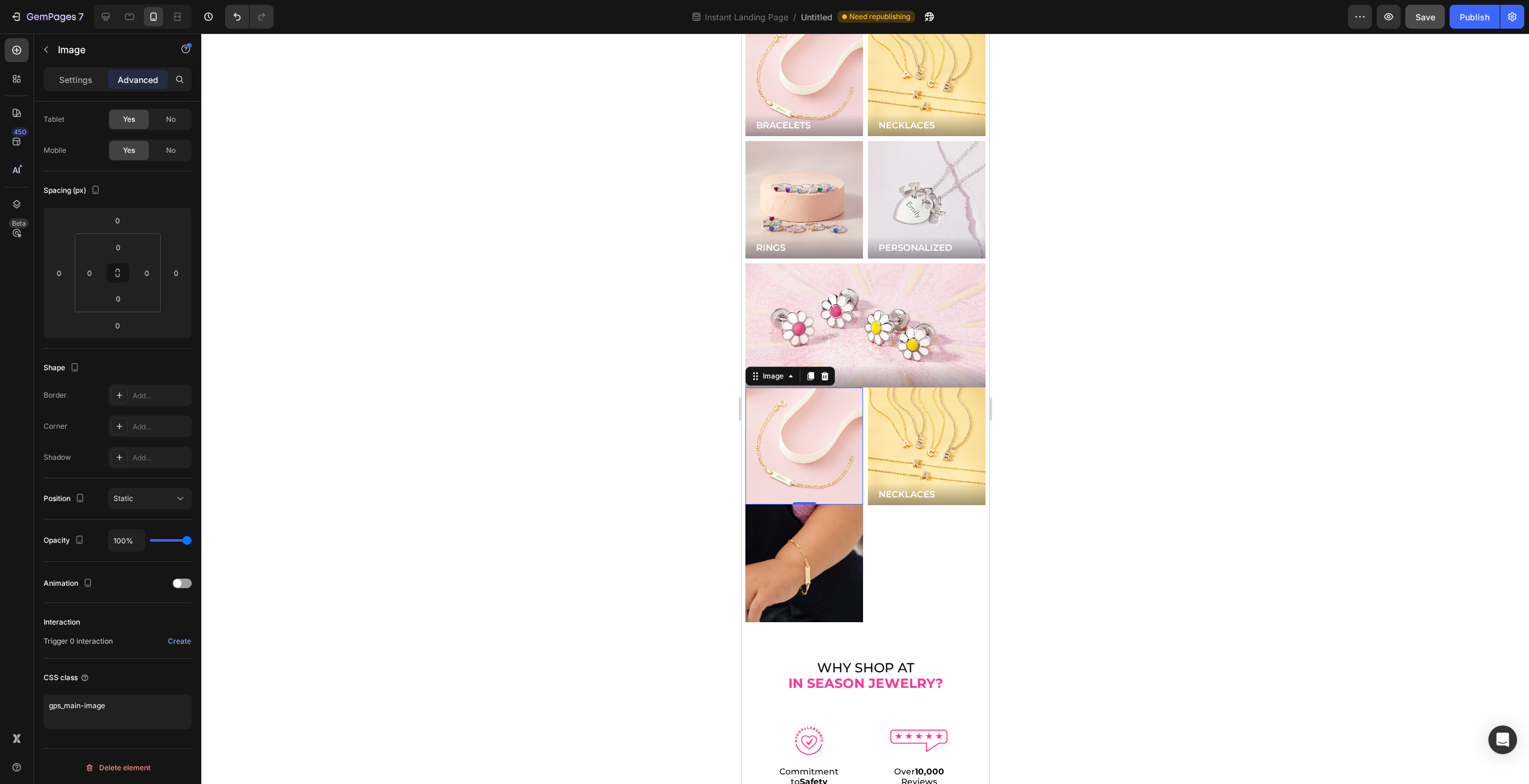
click at [778, 367] on div "Image" at bounding box center [789, 375] width 89 height 19
click at [765, 371] on div "Image" at bounding box center [773, 376] width 26 height 11
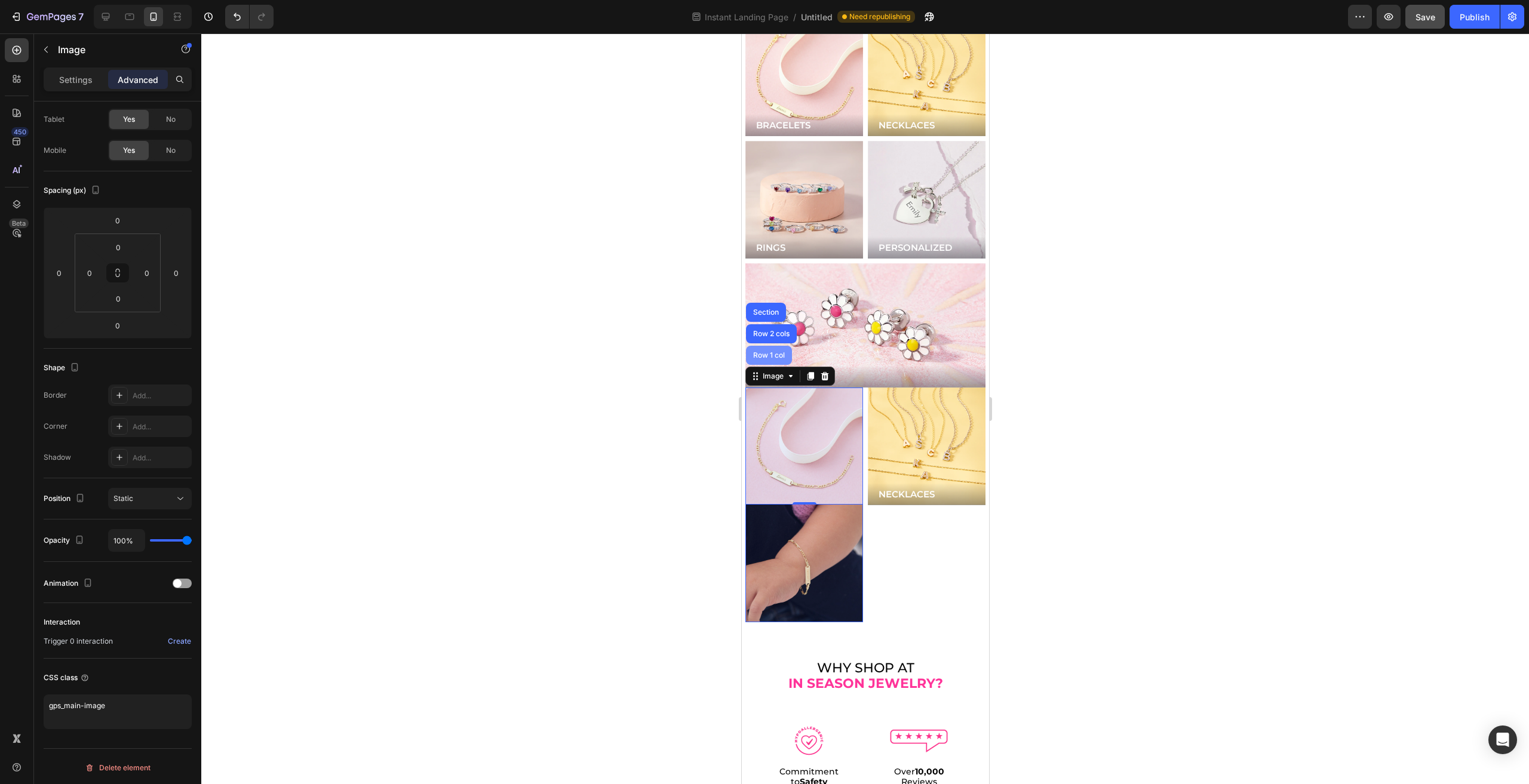
click at [769, 346] on div "Row 1 col" at bounding box center [769, 355] width 46 height 19
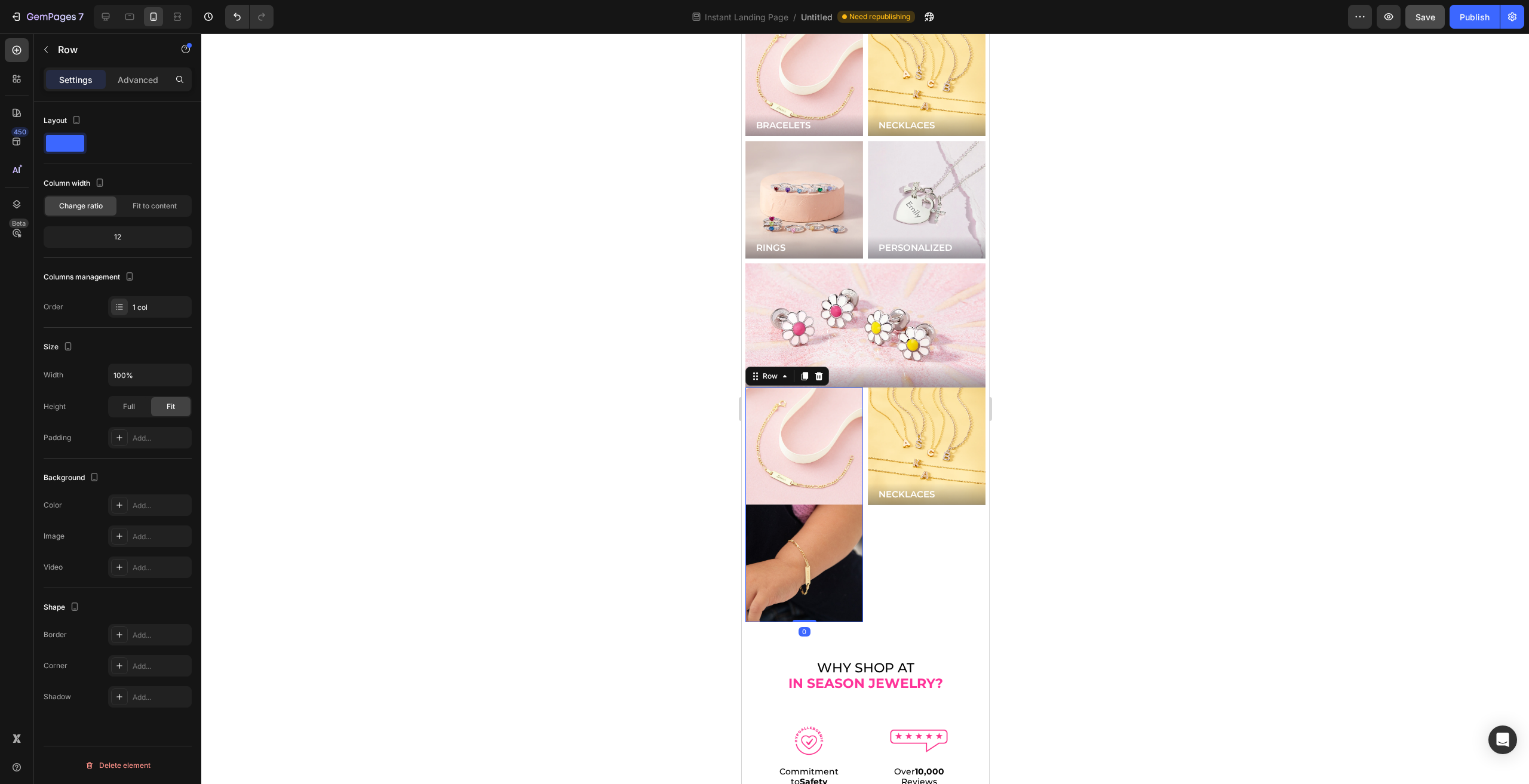
scroll to position [0, 0]
click at [901, 535] on div "NECKLACES Button Hero Banner" at bounding box center [926, 506] width 118 height 235
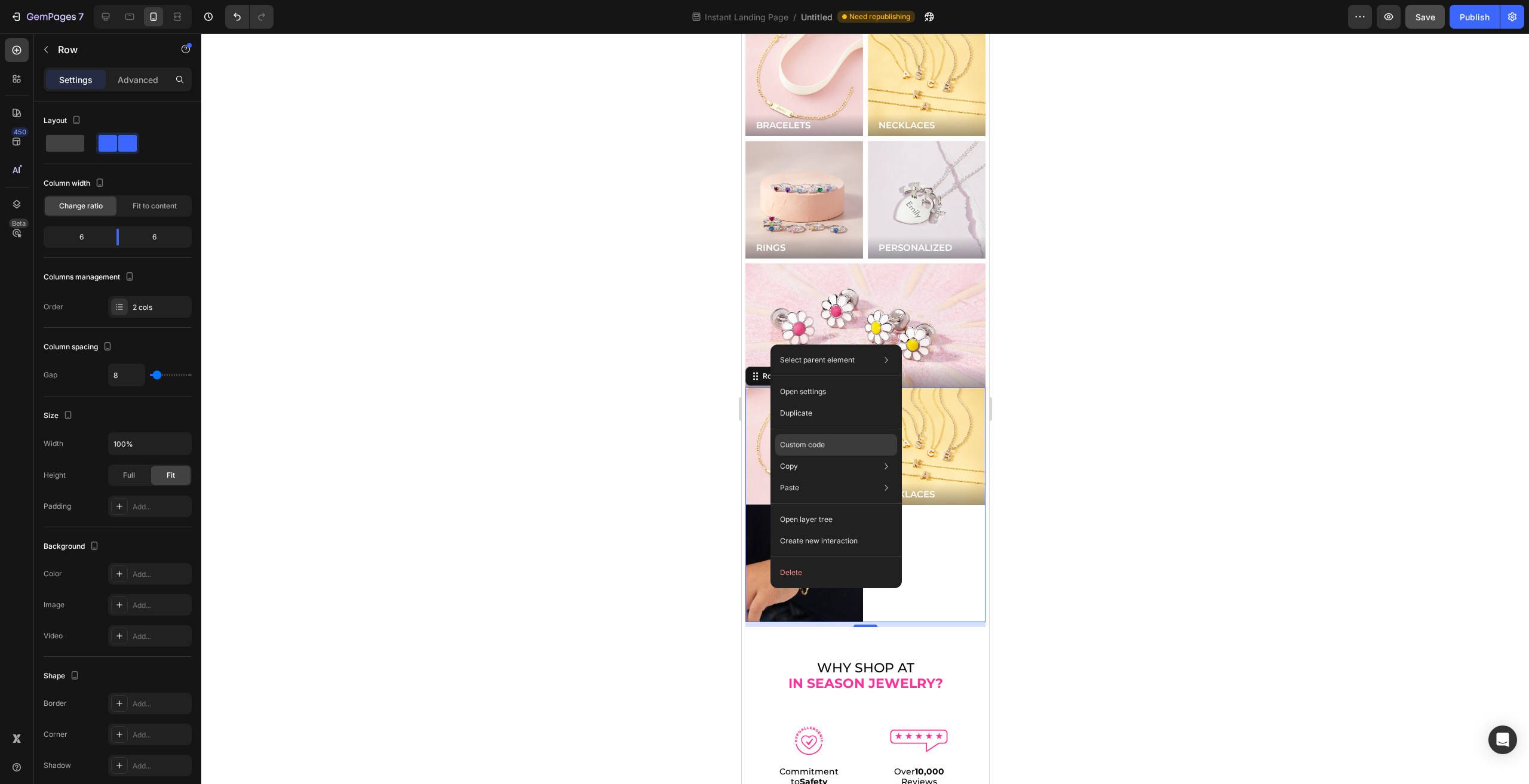
click at [807, 477] on div "Custom code" at bounding box center [836, 488] width 122 height 21
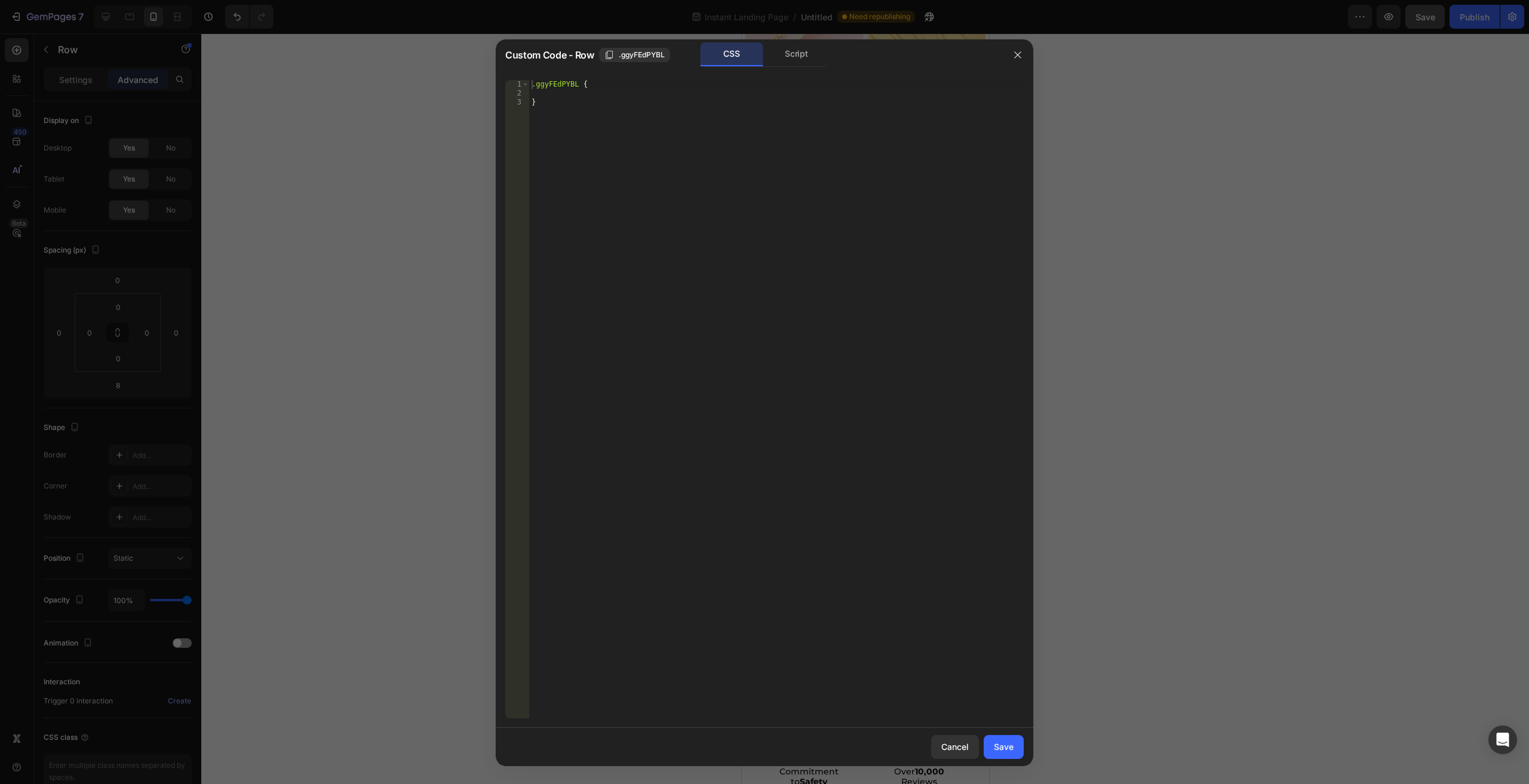
type textarea "}"
click at [621, 161] on div ".ggyFEdPYBL { }" at bounding box center [776, 409] width 494 height 656
paste textarea "gps_main-image"
type textarea "gps_main-image"
paste textarea "gps_main-image"
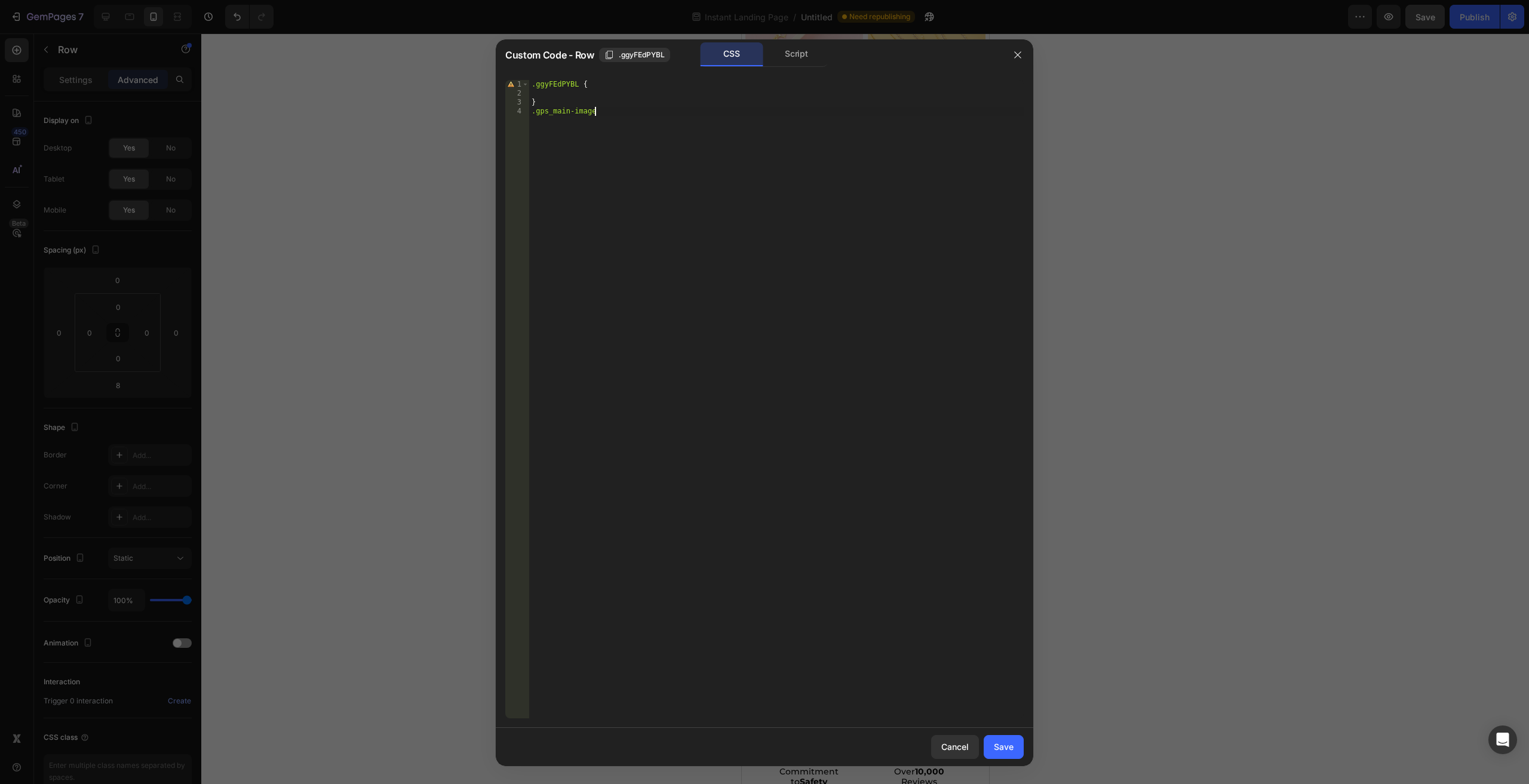
type textarea ".gps_main-image {}"
type textarea "}"
click at [1011, 747] on div "Save" at bounding box center [1004, 747] width 20 height 12
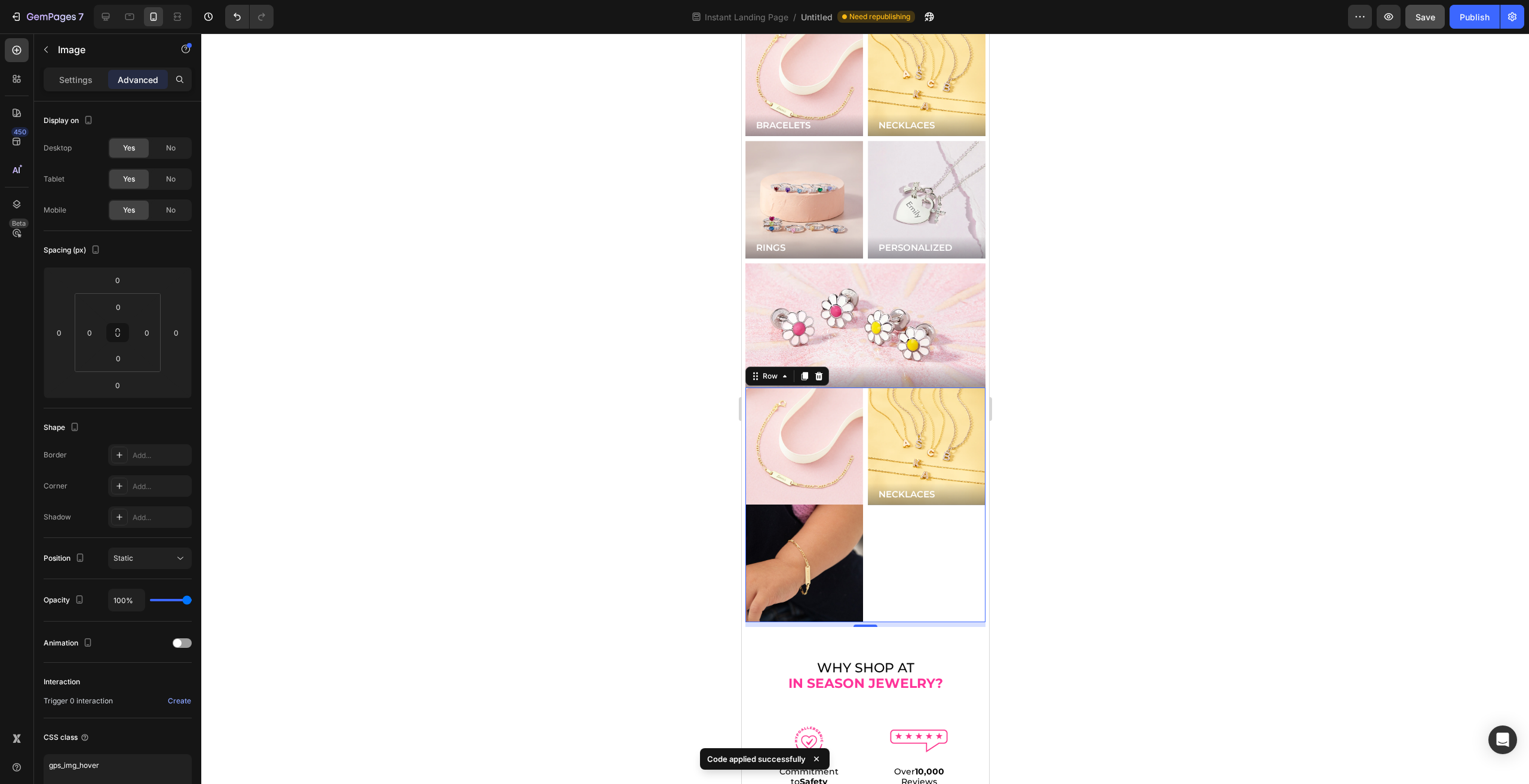
click at [855, 505] on img at bounding box center [804, 564] width 118 height 118
click at [822, 489] on icon at bounding box center [824, 492] width 8 height 8
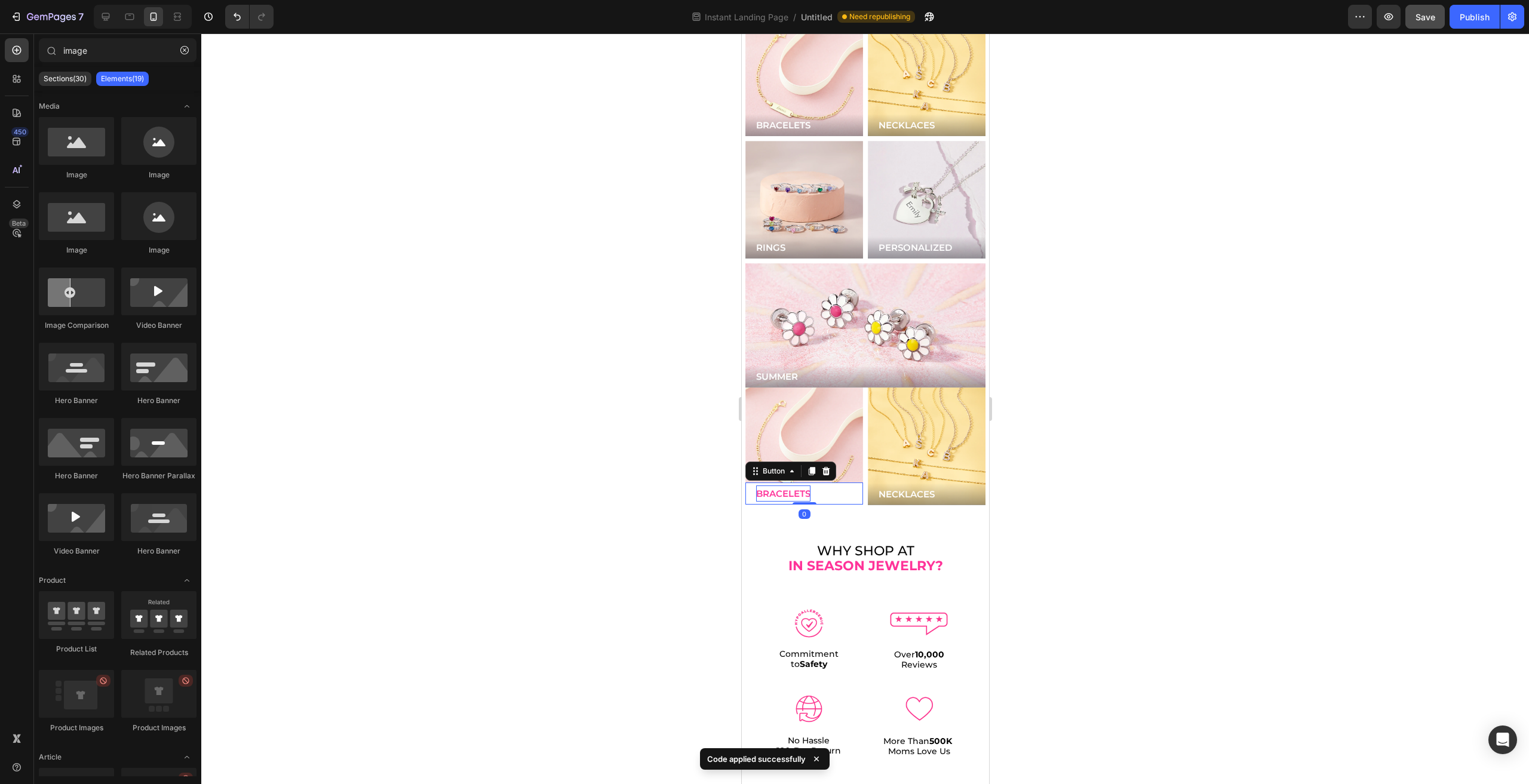
click at [800, 485] on p "BRACELETS" at bounding box center [782, 493] width 54 height 16
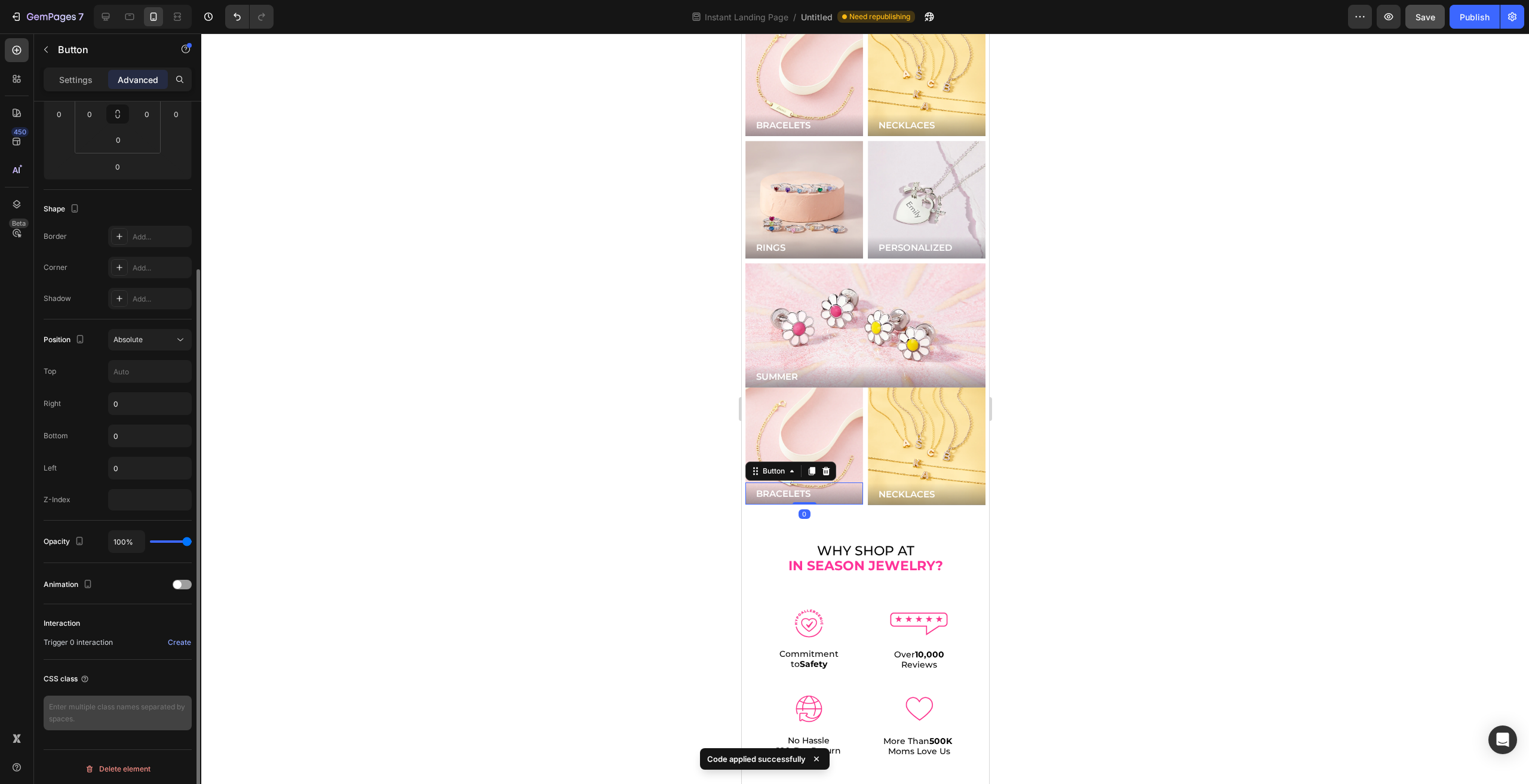
scroll to position [219, 0]
click at [103, 706] on textarea at bounding box center [118, 713] width 148 height 35
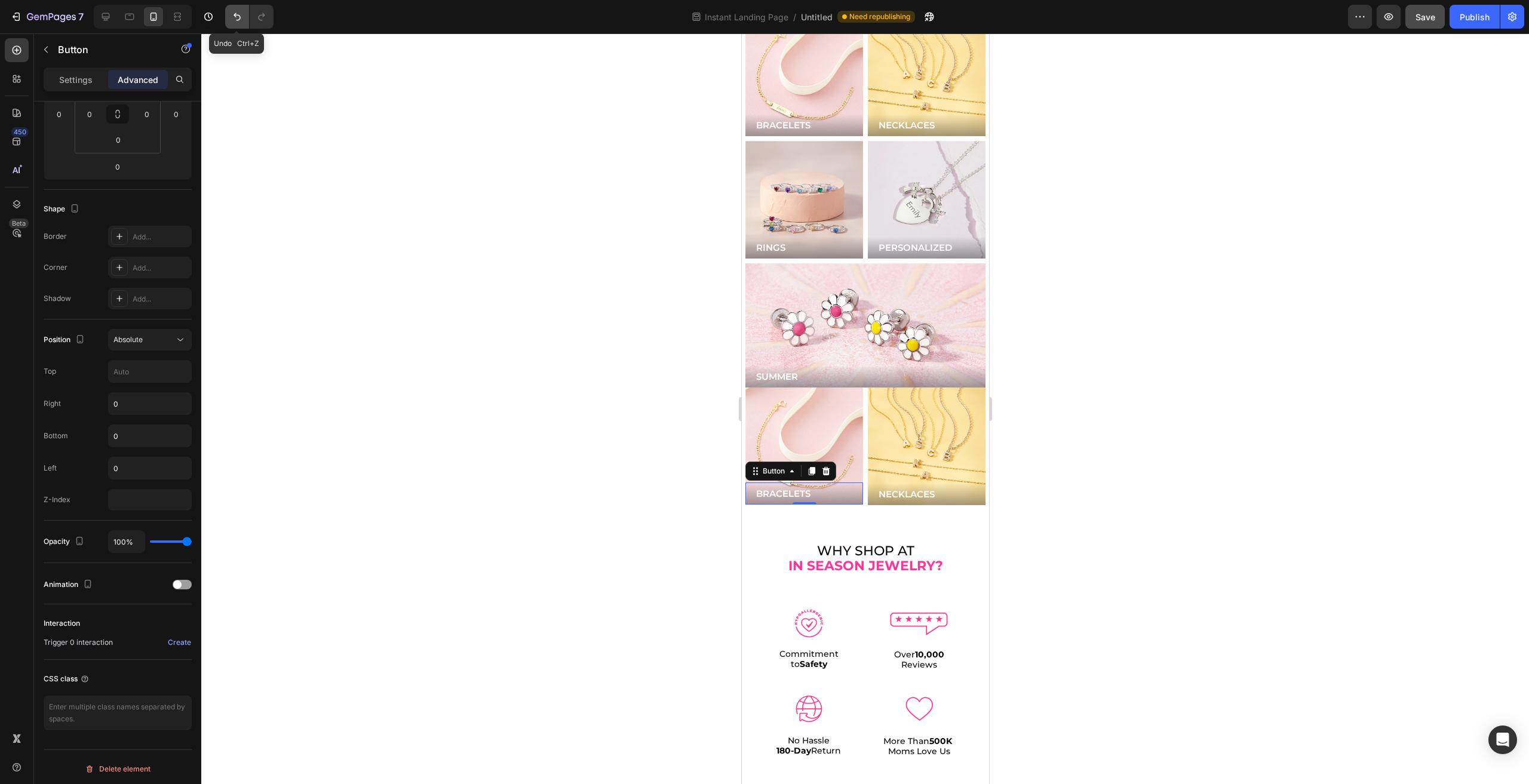
click at [234, 19] on icon "Undo/Redo" at bounding box center [236, 16] width 12 height 12
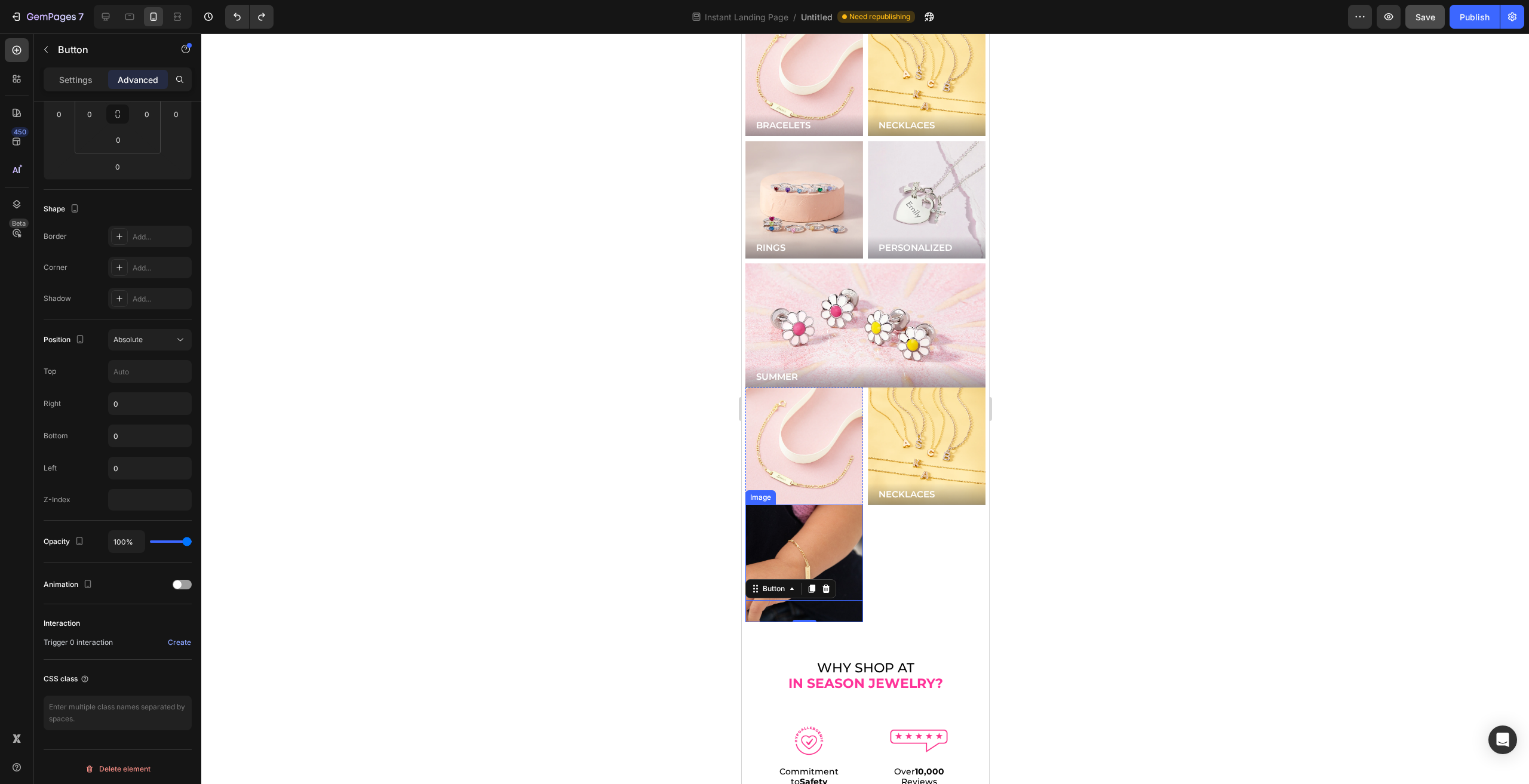
click at [807, 505] on img at bounding box center [804, 564] width 118 height 118
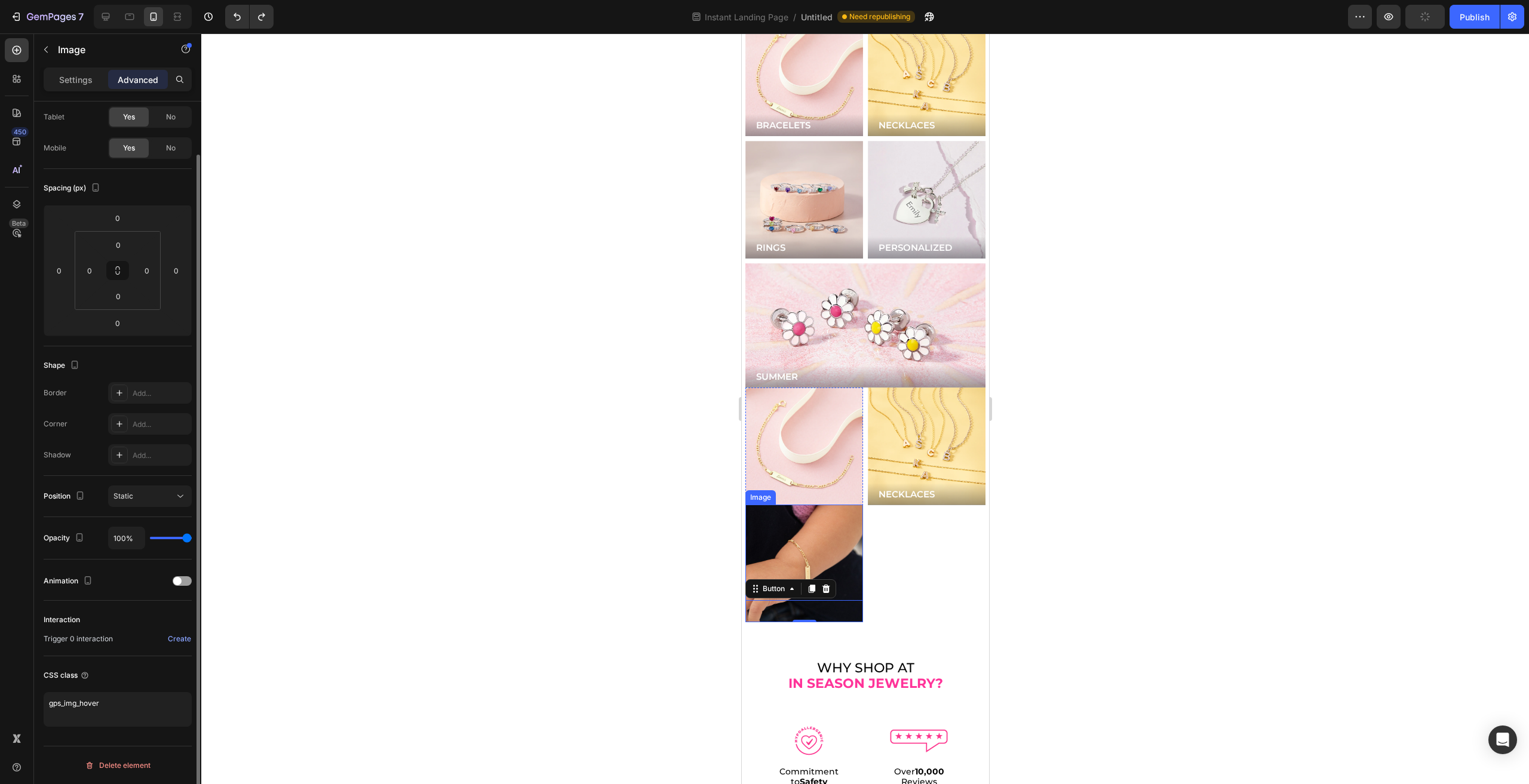
scroll to position [0, 0]
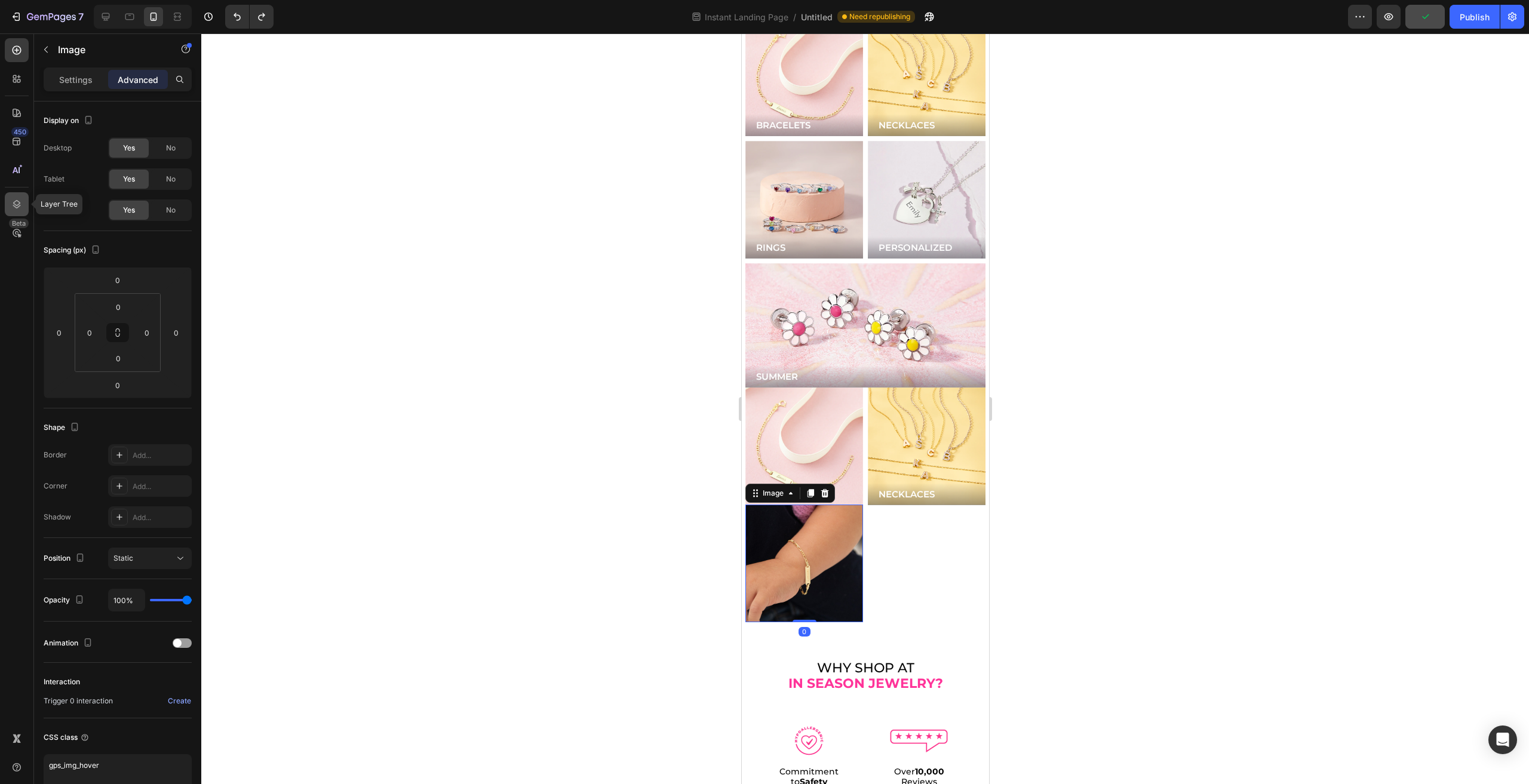
click at [12, 197] on div at bounding box center [16, 204] width 24 height 24
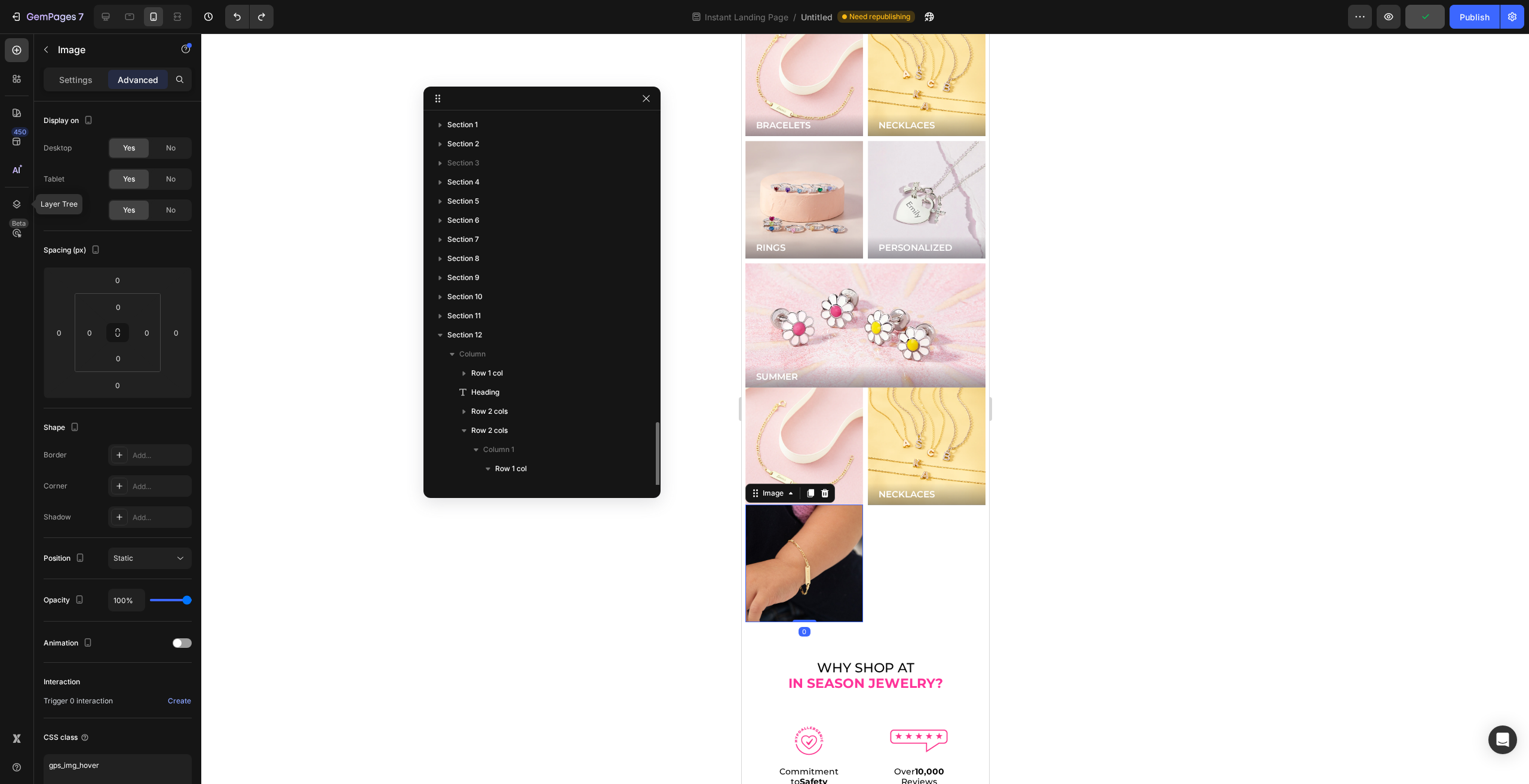
scroll to position [184, 0]
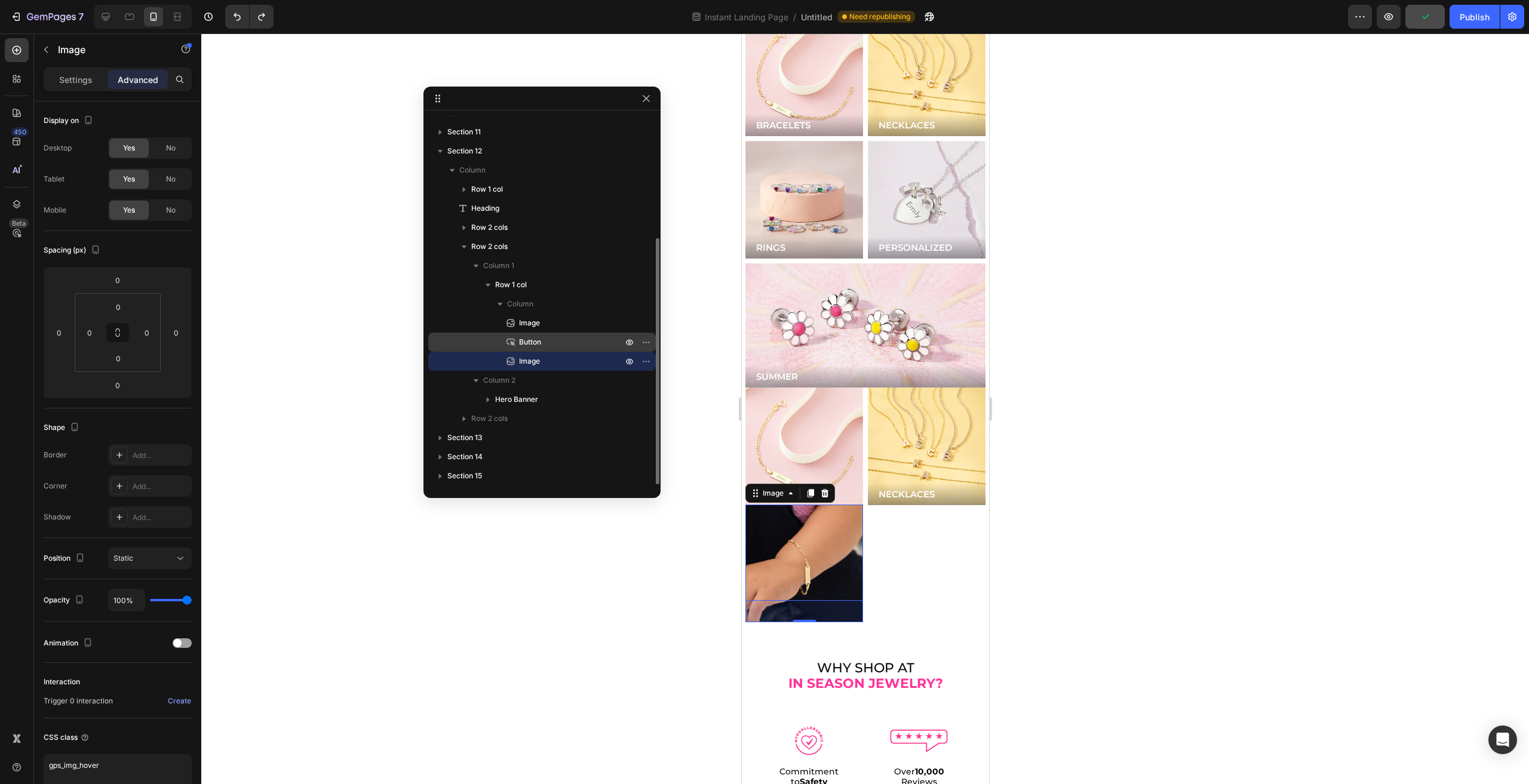
click at [527, 342] on span "Button" at bounding box center [530, 342] width 22 height 12
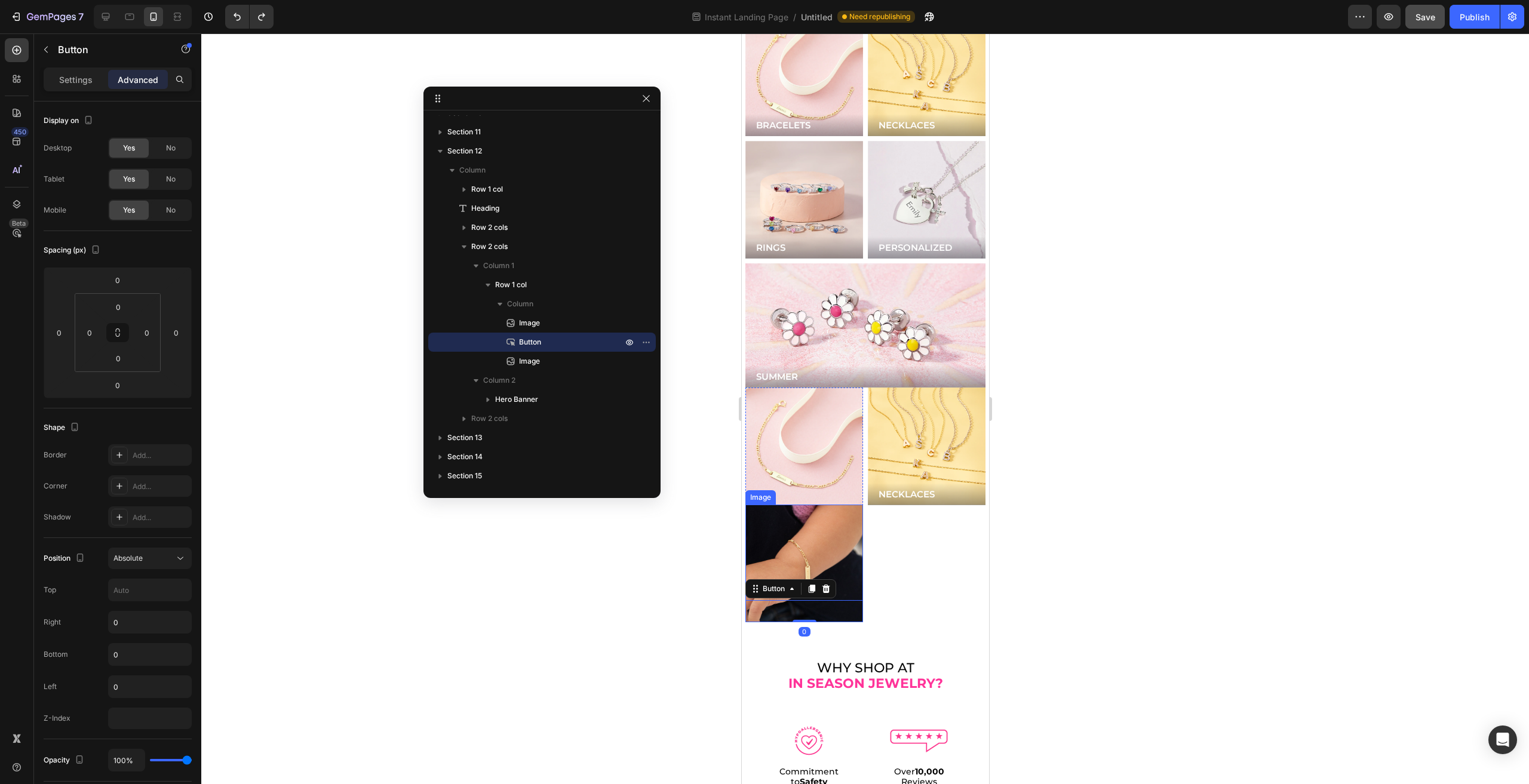
click at [783, 568] on img at bounding box center [804, 564] width 118 height 118
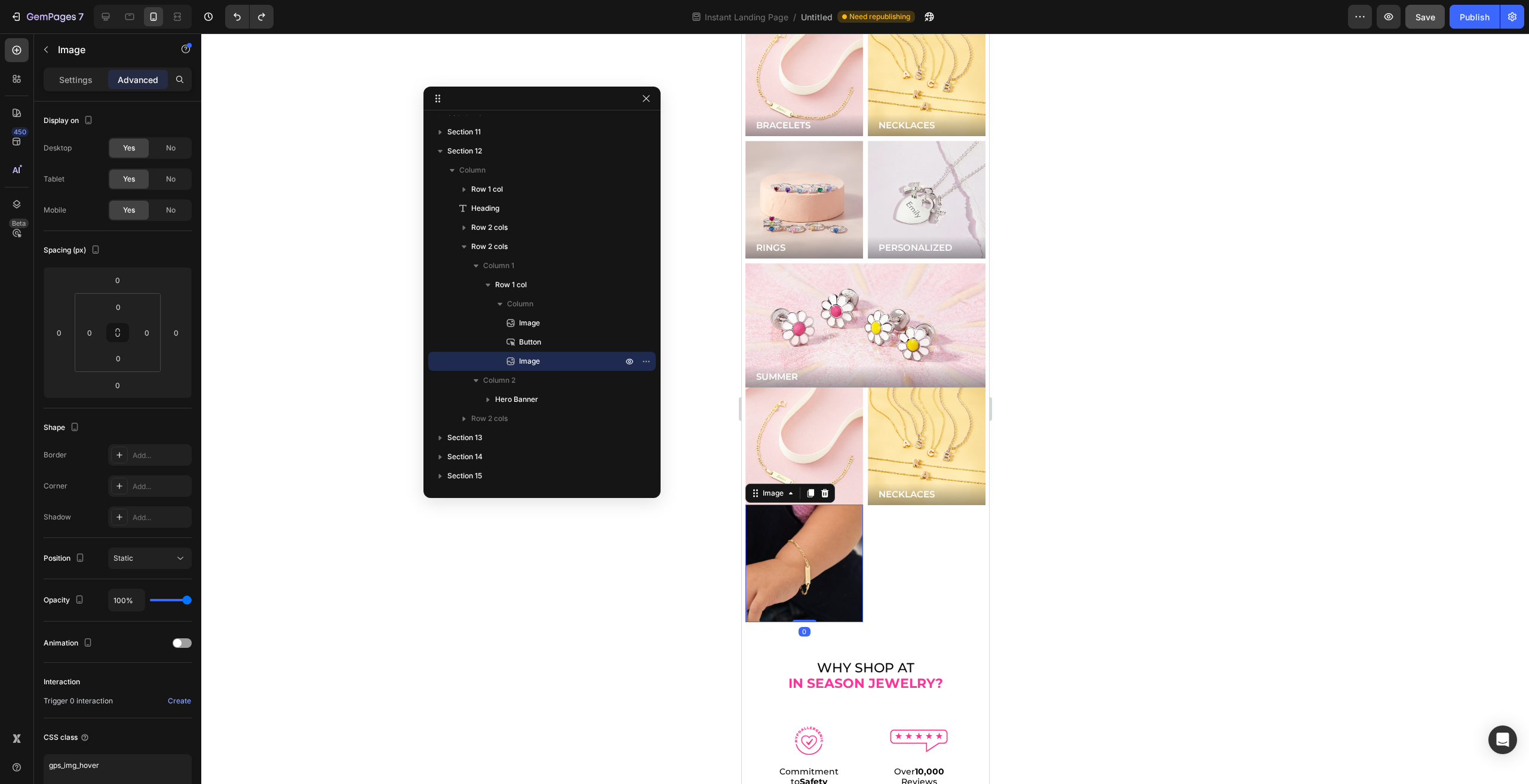
click at [783, 568] on img at bounding box center [804, 564] width 118 height 118
click at [545, 359] on p "Image" at bounding box center [558, 360] width 106 height 12
click at [541, 342] on p "Button" at bounding box center [558, 342] width 106 height 12
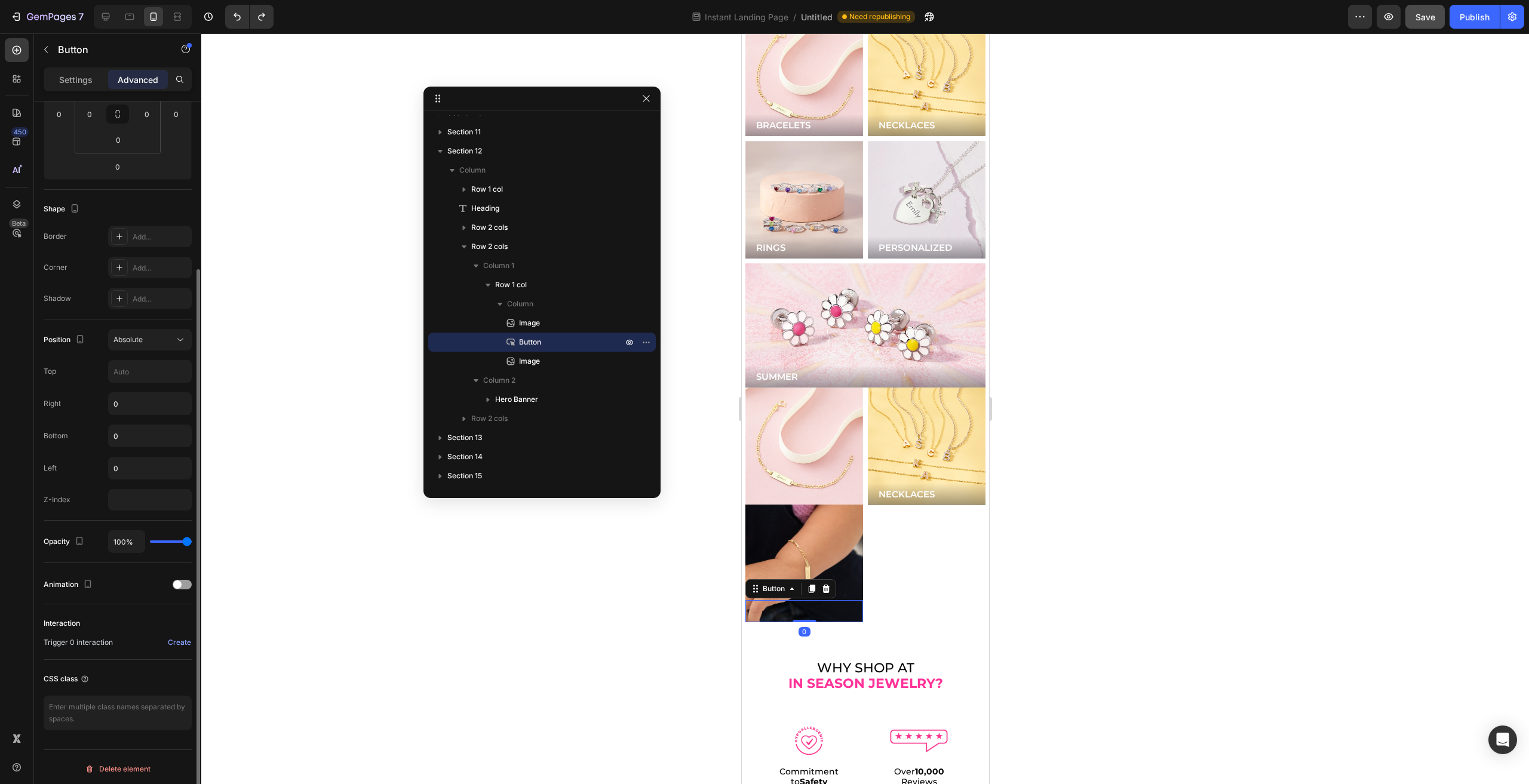
scroll to position [219, 0]
click at [138, 330] on button "Absolute" at bounding box center [150, 340] width 84 height 21
click at [129, 371] on span "Static" at bounding box center [123, 367] width 20 height 11
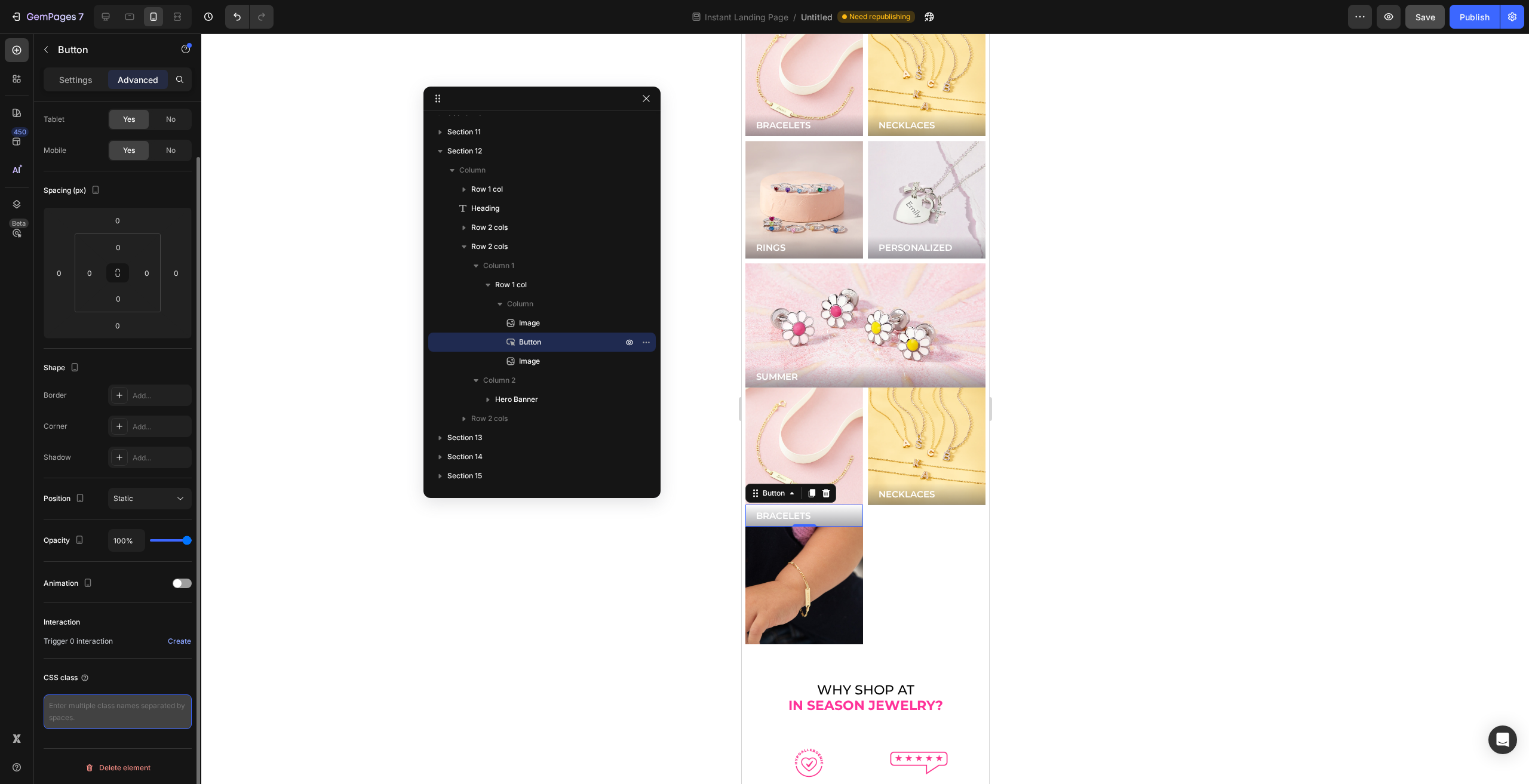
click at [102, 704] on textarea at bounding box center [118, 712] width 148 height 35
type textarea "gps_btn"
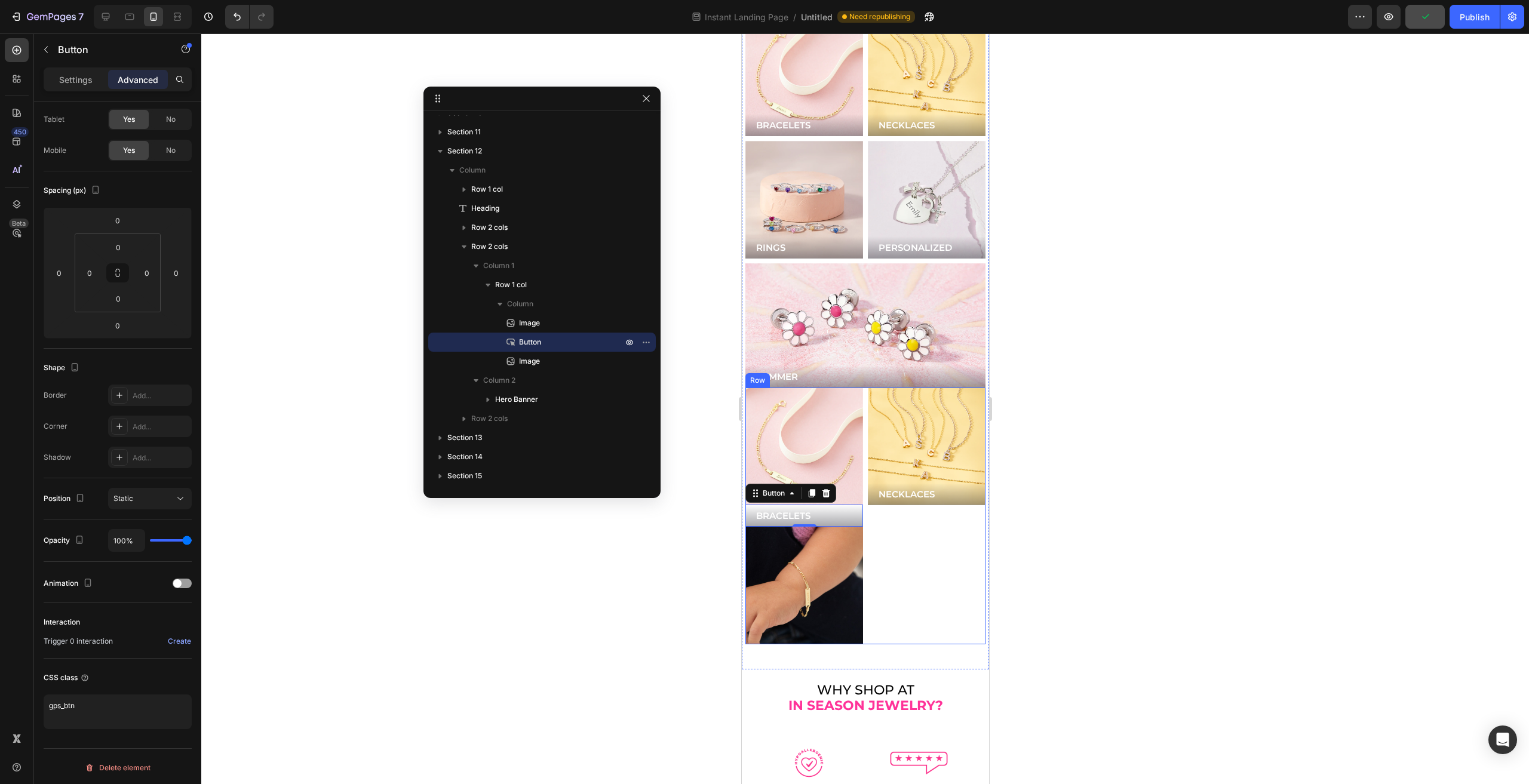
click at [858, 388] on div "Image BRACELETS Button 0 Image Row NECKLACES Button Hero Banner Row" at bounding box center [864, 516] width 240 height 258
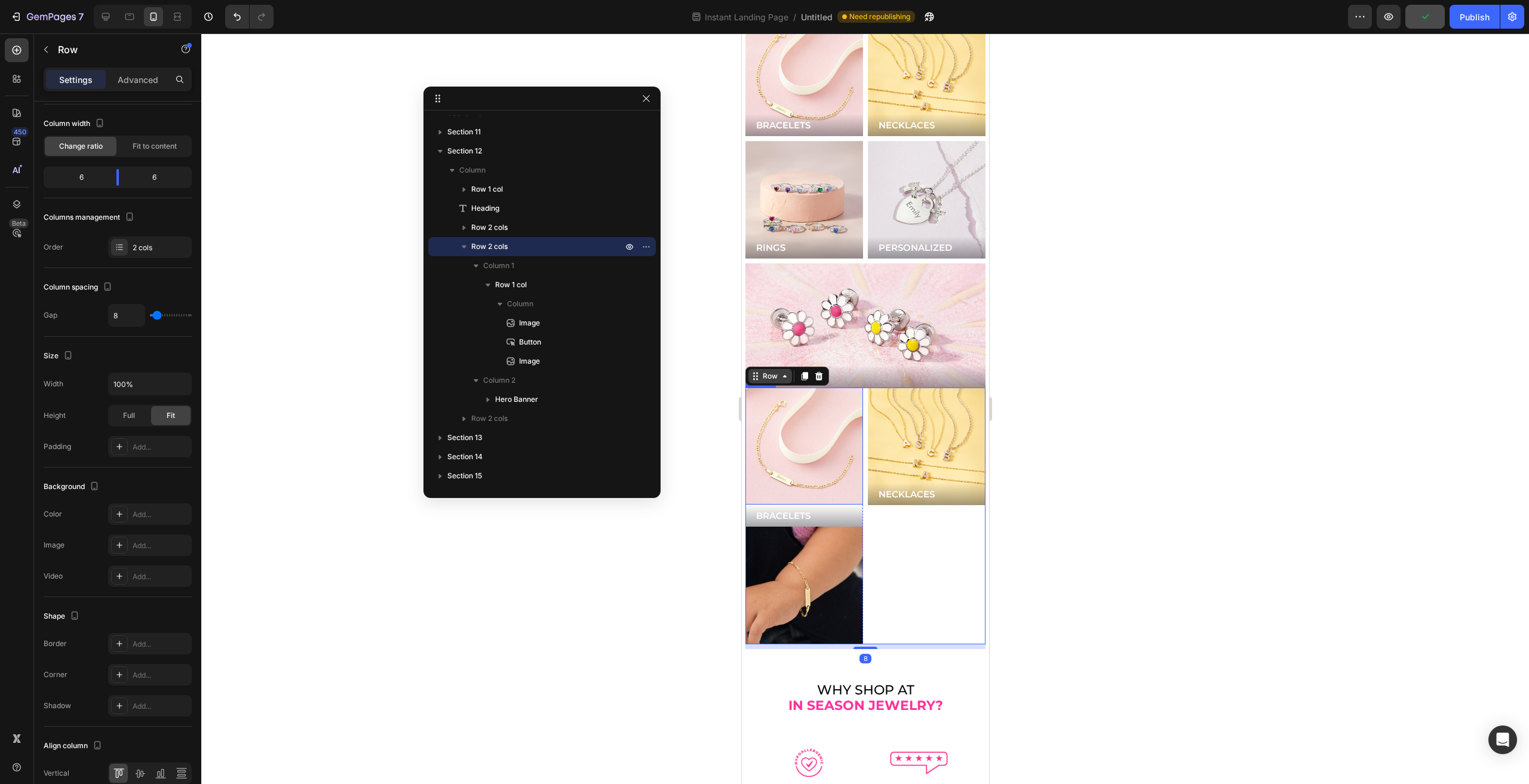
scroll to position [0, 0]
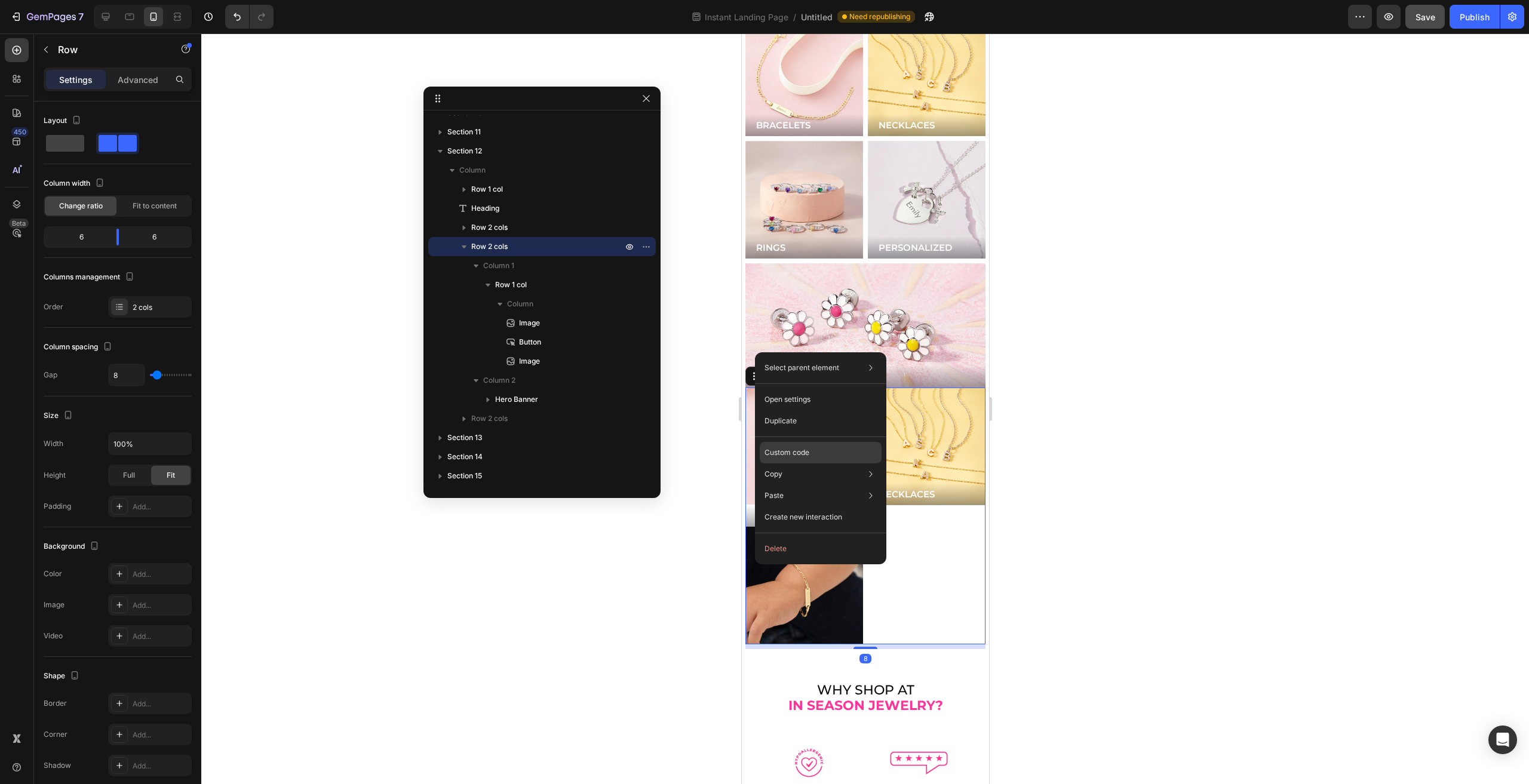
click at [781, 455] on p "Custom code" at bounding box center [787, 453] width 45 height 11
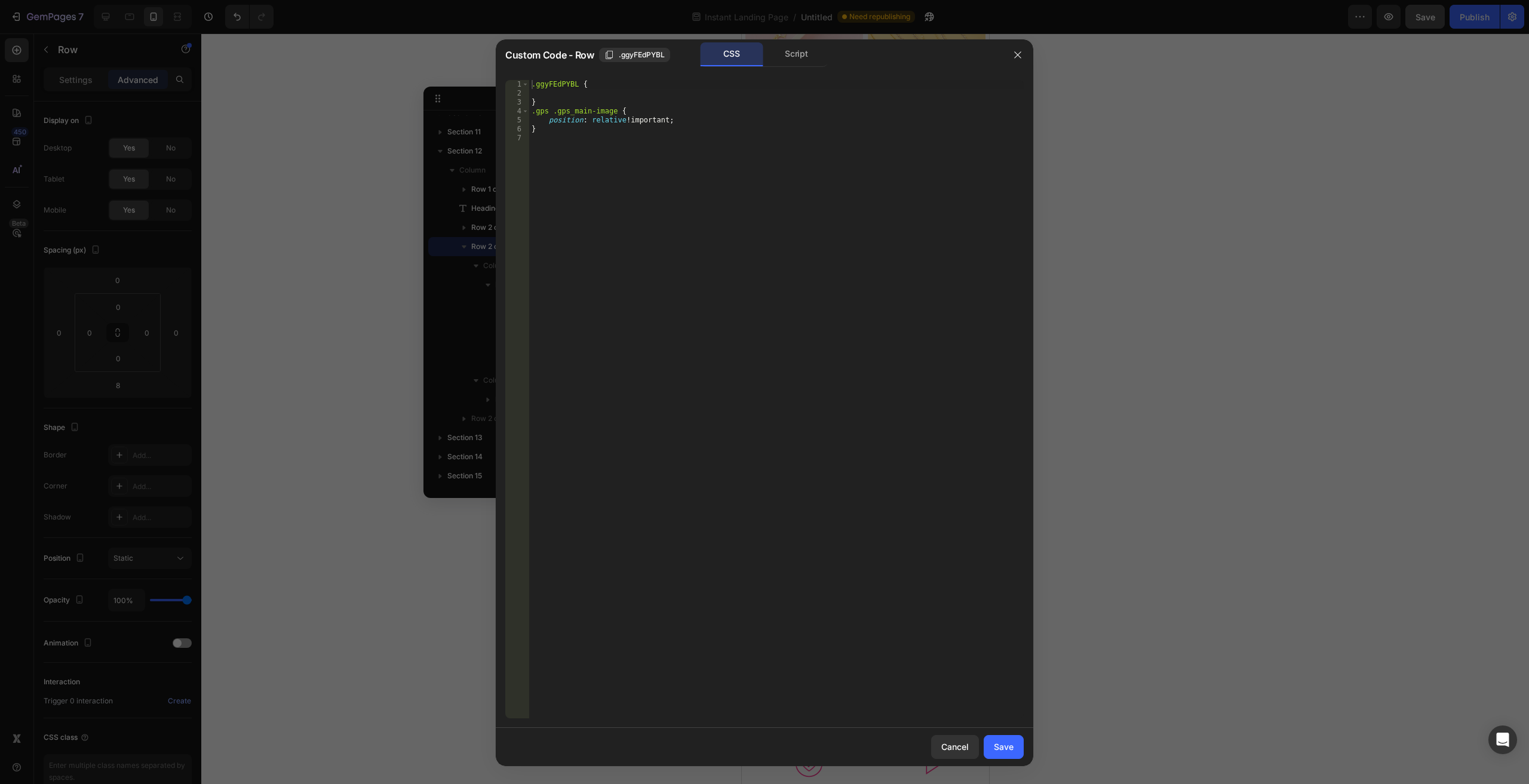
click at [624, 147] on div ".ggyFEdPYBL { } .gps .gps_main-image { position : relative !important ; }" at bounding box center [776, 409] width 494 height 656
type textarea ".gps .gps_btn {}"
type textarea "position: absolute;"
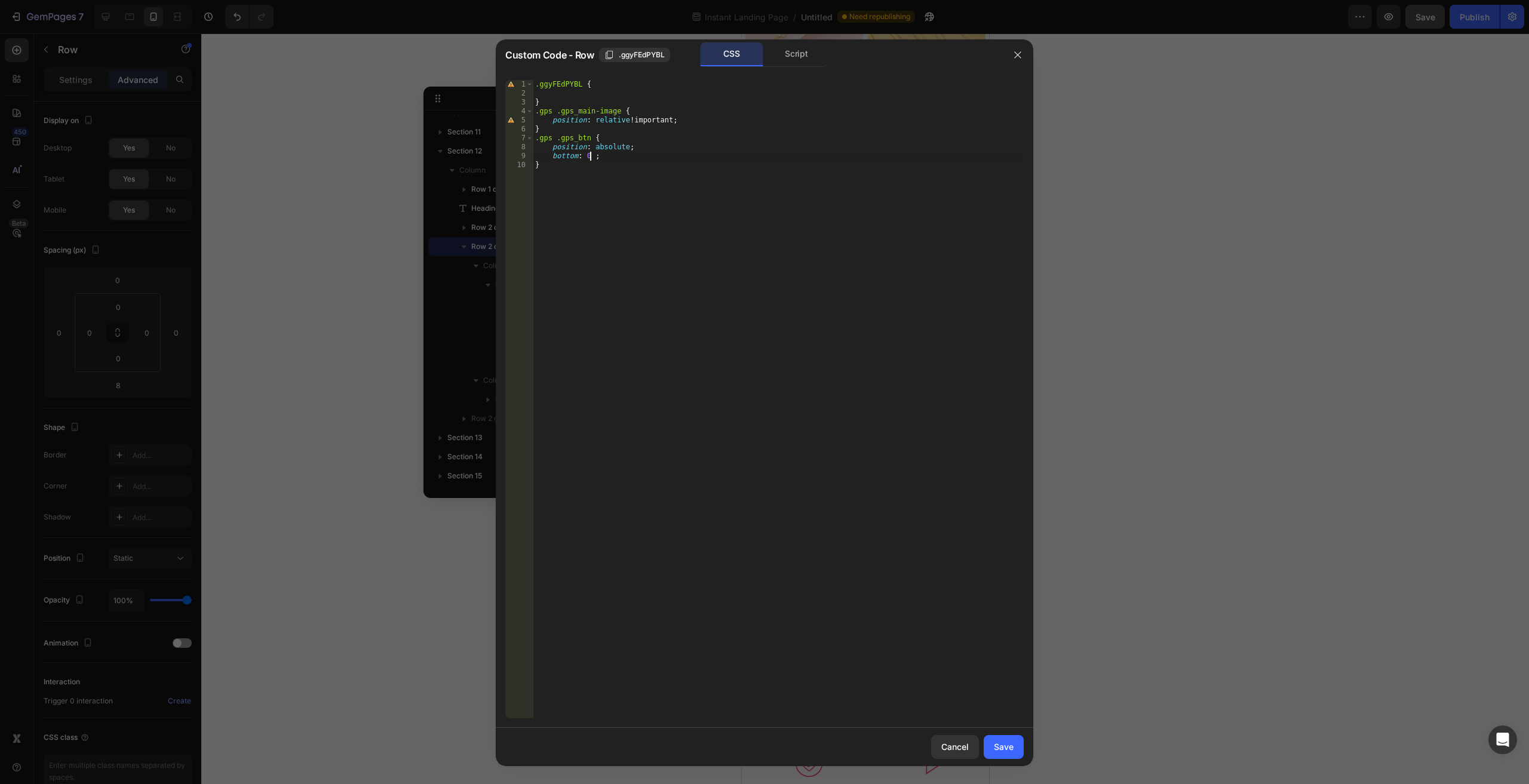
scroll to position [0, 4]
type textarea "bottom: 0 !important;"
type textarea "r"
type textarea "left: 0 !important;"
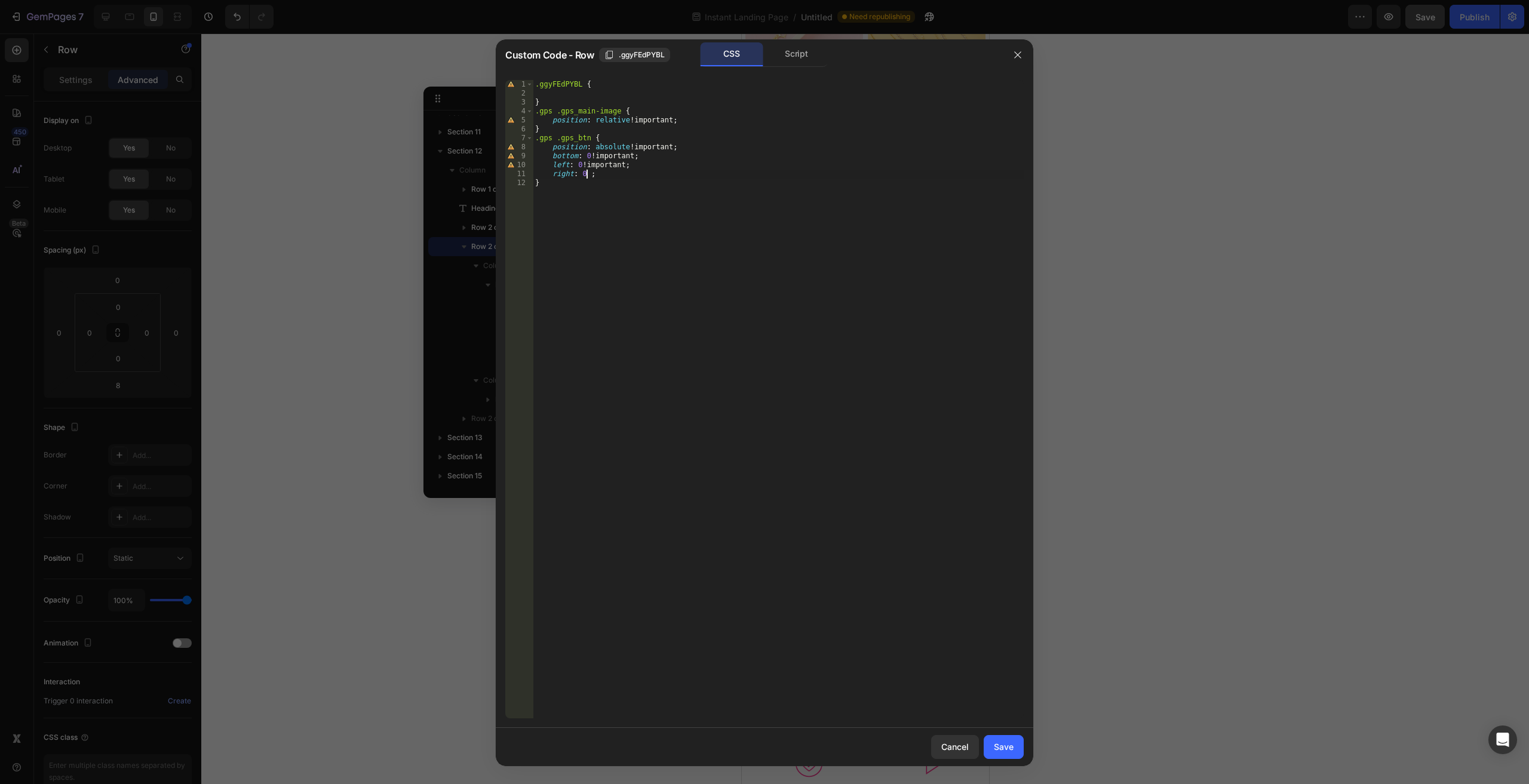
scroll to position [0, 4]
type textarea "}"
type textarea ".gps .gps"
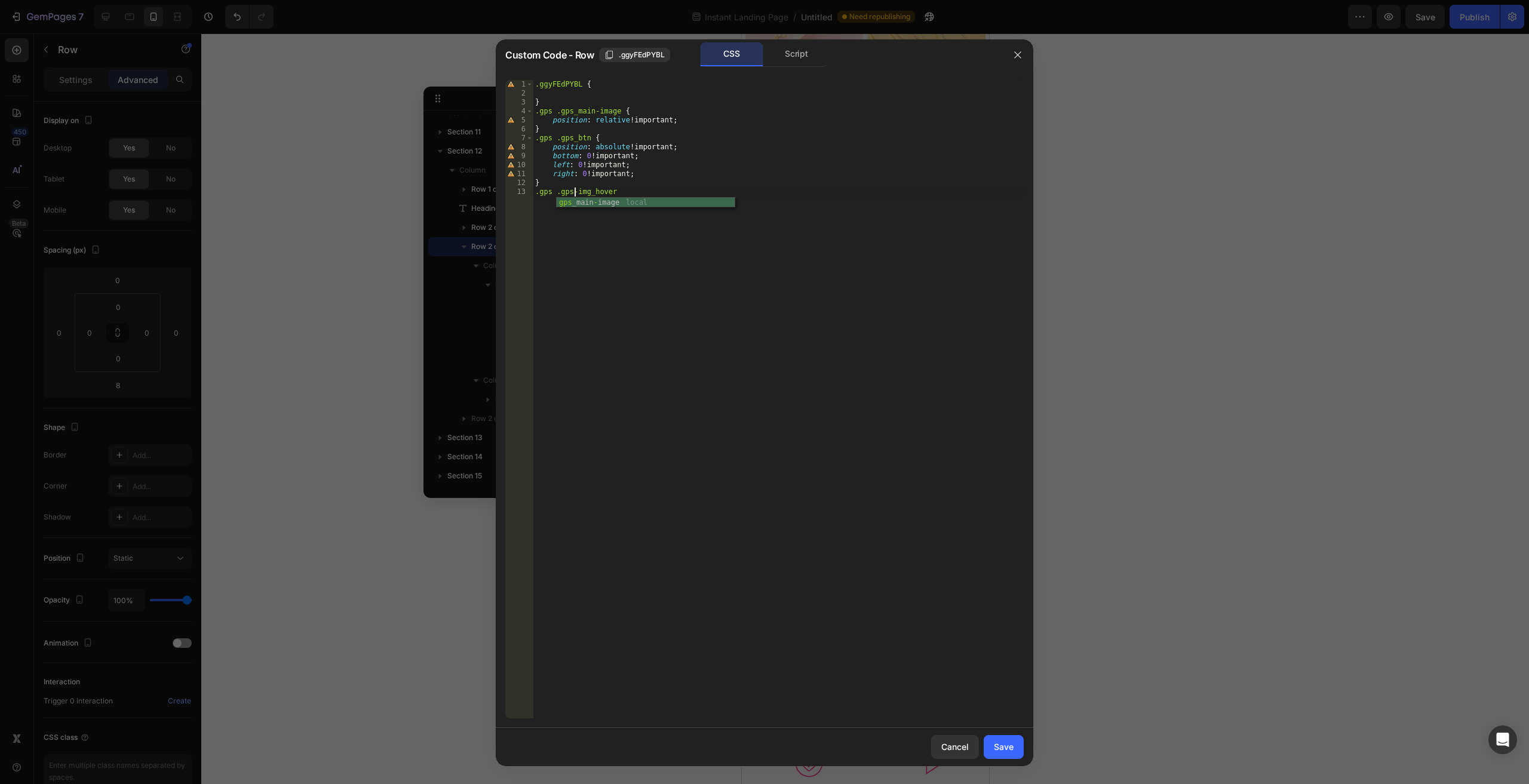
scroll to position [0, 4]
click at [642, 186] on div ".ggyFEdPYBL { } .gps .gps_main-image { position : relative !important ; } .gps …" at bounding box center [778, 409] width 491 height 656
click at [641, 192] on div ".ggyFEdPYBL { } .gps .gps_main-image { position : relative !important ; } .gps …" at bounding box center [778, 409] width 491 height 656
type textarea ".gps .gps-img_hover {}"
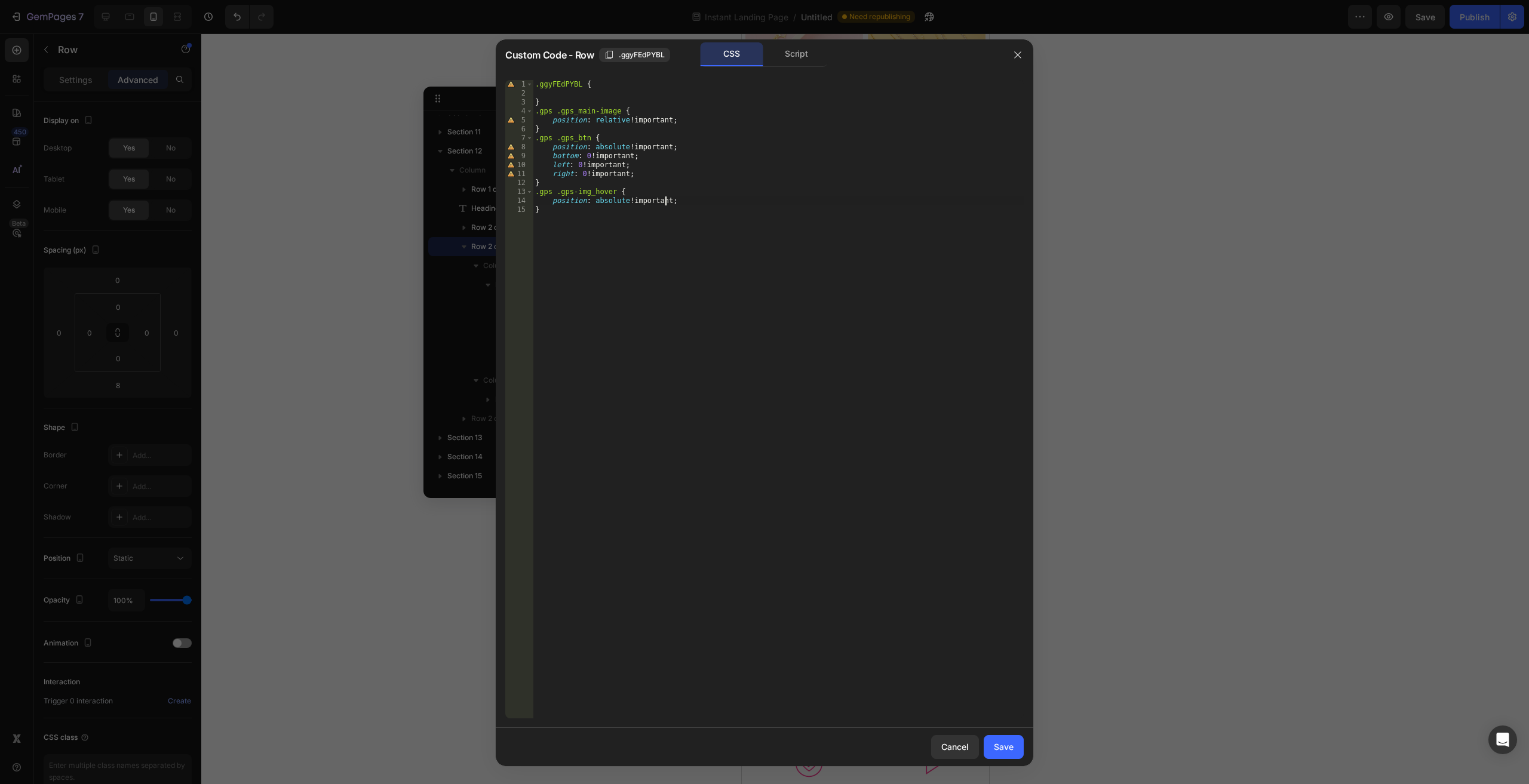
type textarea "position: absolute !important;"
type textarea "opacity: 0;"
type textarea "}"
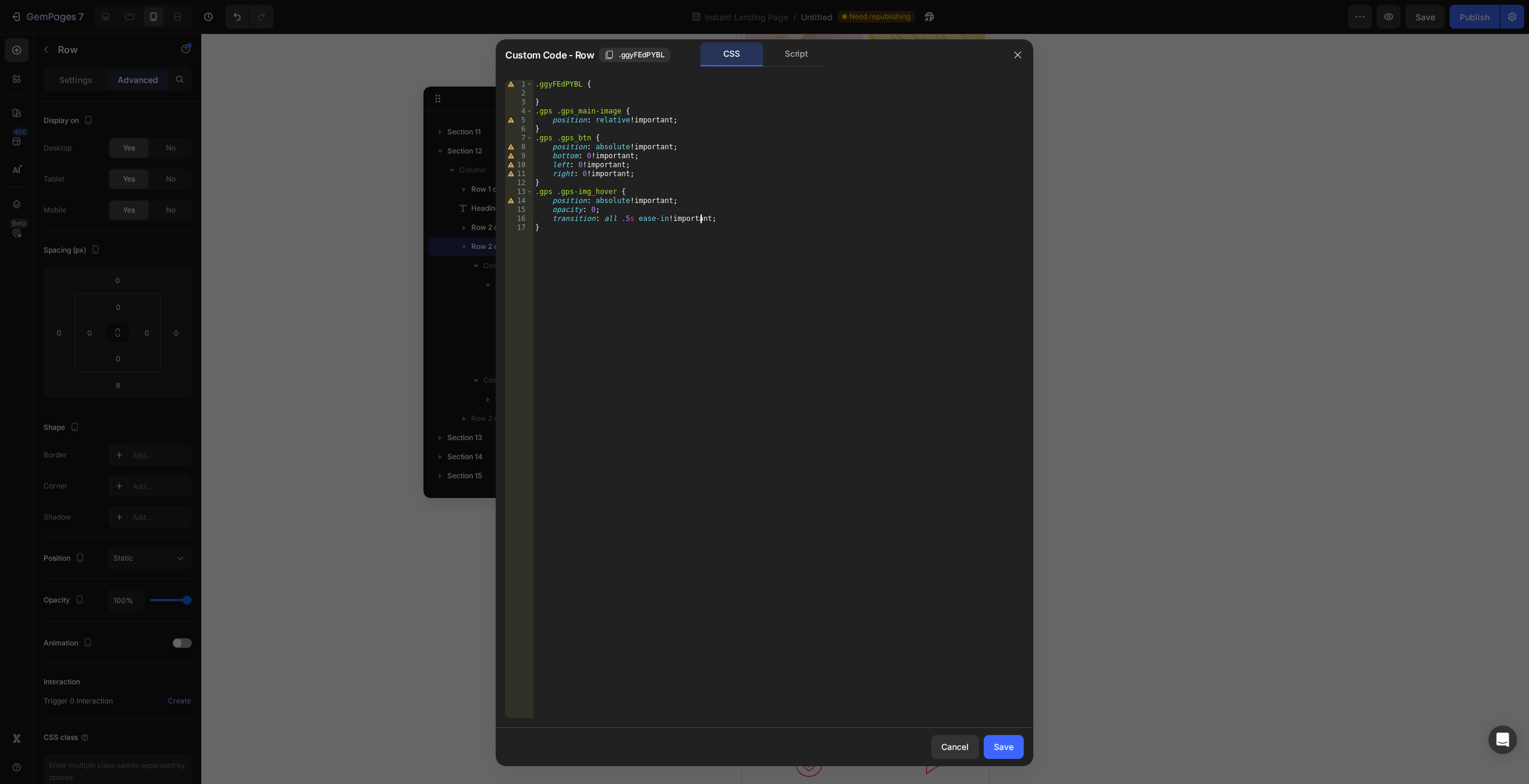
scroll to position [0, 0]
drag, startPoint x: 584, startPoint y: 110, endPoint x: 492, endPoint y: 111, distance: 92.0
click at [492, 111] on div "Custom Code - Row .ggyFEdPYBL CSS Script 1 2 3 4 5 6 7 8 9 10 11 12 13 14 15 16…" at bounding box center [764, 392] width 1529 height 784
type textarea ".gps .gps_main-image {"
click at [558, 256] on div ".ggyFEdPYBL { } .gps .gps_main-image { position : relative !important ; } .gps …" at bounding box center [778, 409] width 491 height 656
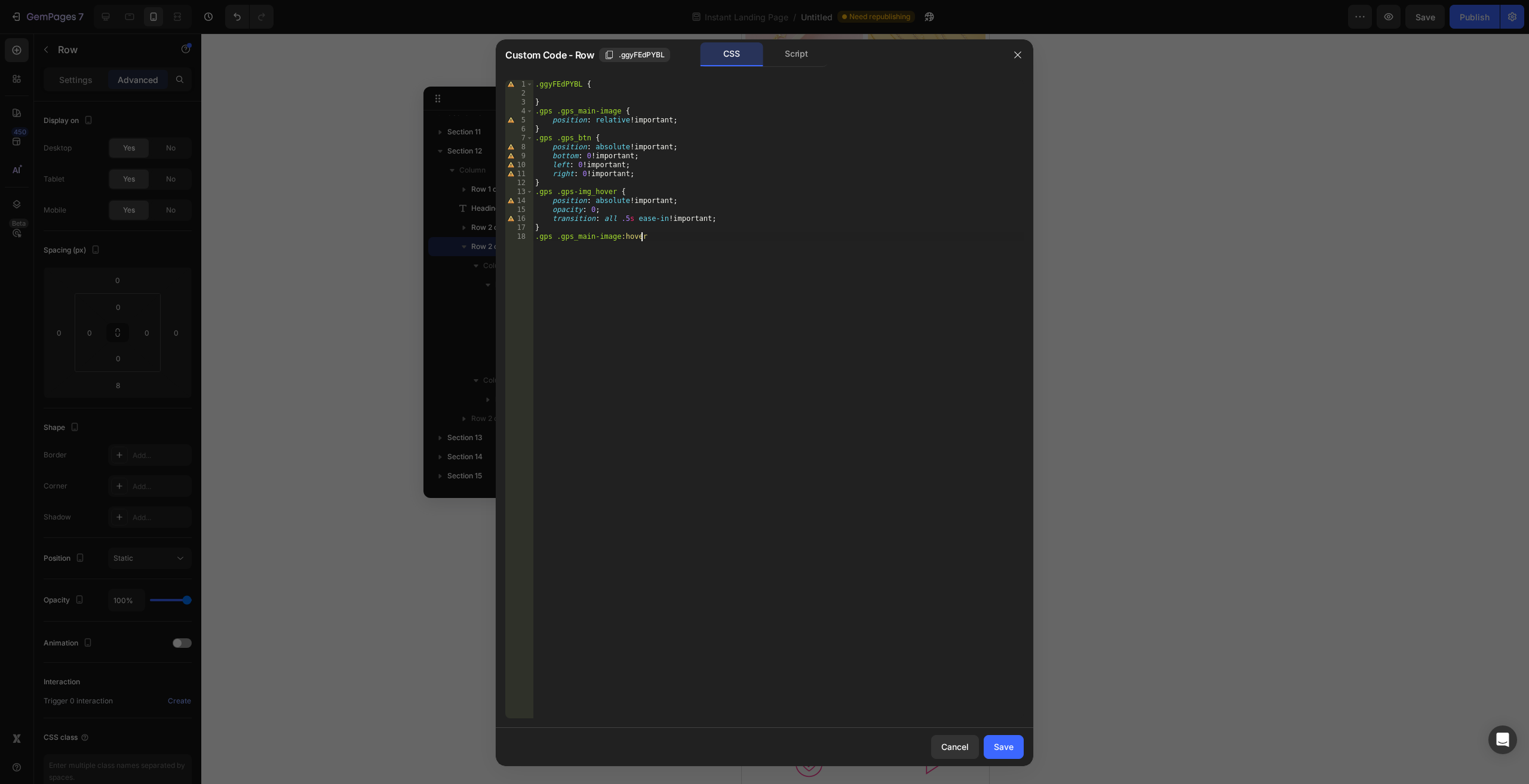
scroll to position [0, 8]
drag, startPoint x: 554, startPoint y: 193, endPoint x: 611, endPoint y: 191, distance: 57.0
click at [611, 191] on div ".ggyFEdPYBL { } .gps .gps_main-image { position : relative !important ; } .gps …" at bounding box center [778, 409] width 491 height 656
click at [673, 235] on div ".ggyFEdPYBL { } .gps .gps_main-image { position : relative !important ; } .gps …" at bounding box center [778, 409] width 491 height 656
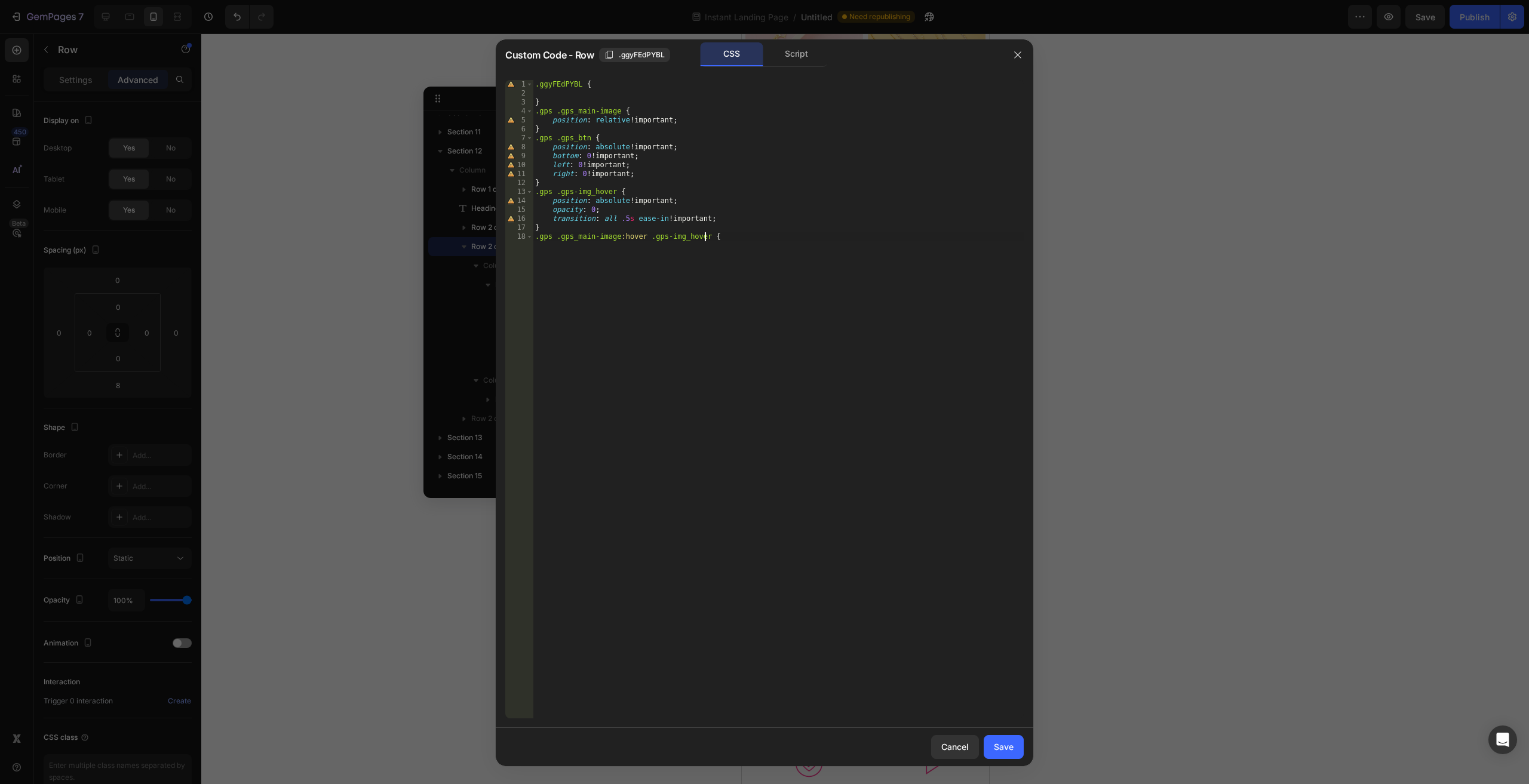
type textarea ".gps .gps_main-image:hover .gps-img_hover {}"
click at [670, 255] on div ".ggyFEdPYBL { } .gps .gps_main-image { position : relative !important ; } .gps …" at bounding box center [778, 409] width 491 height 656
type textarea "}"
click at [1007, 730] on div "Cancel Save" at bounding box center [764, 747] width 538 height 38
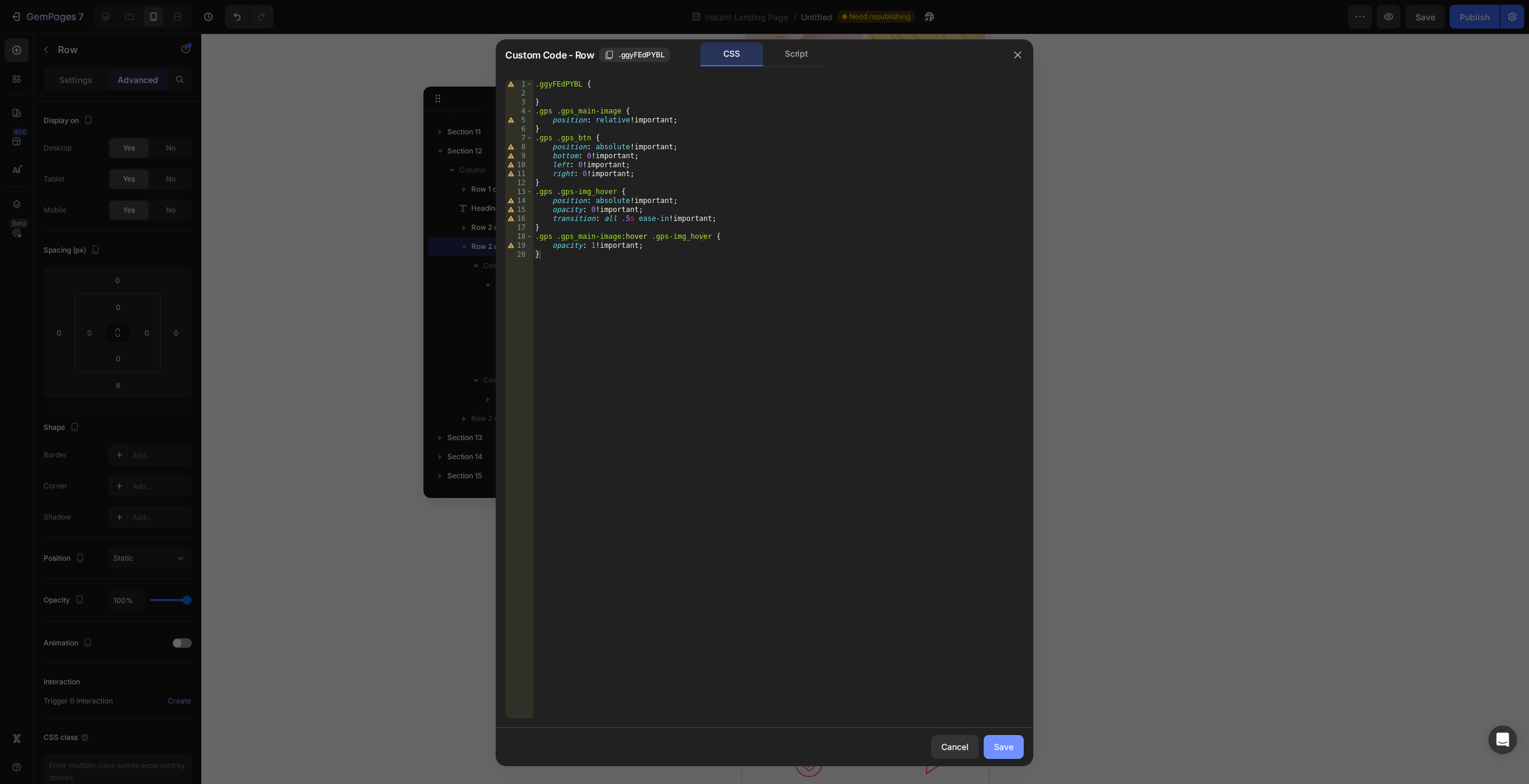
click at [1008, 740] on button "Save" at bounding box center [1004, 747] width 40 height 24
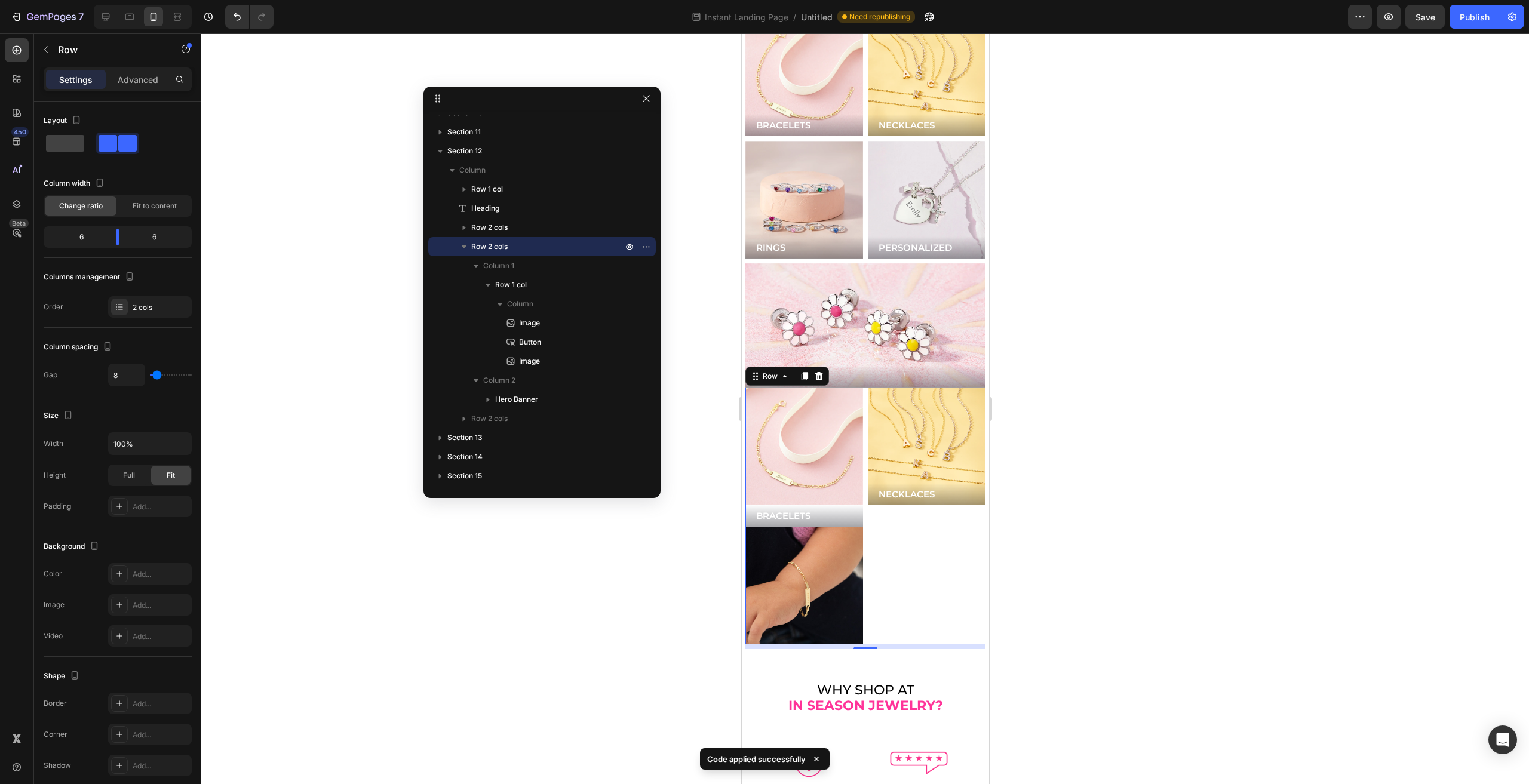
click at [641, 98] on button "button" at bounding box center [646, 98] width 14 height 14
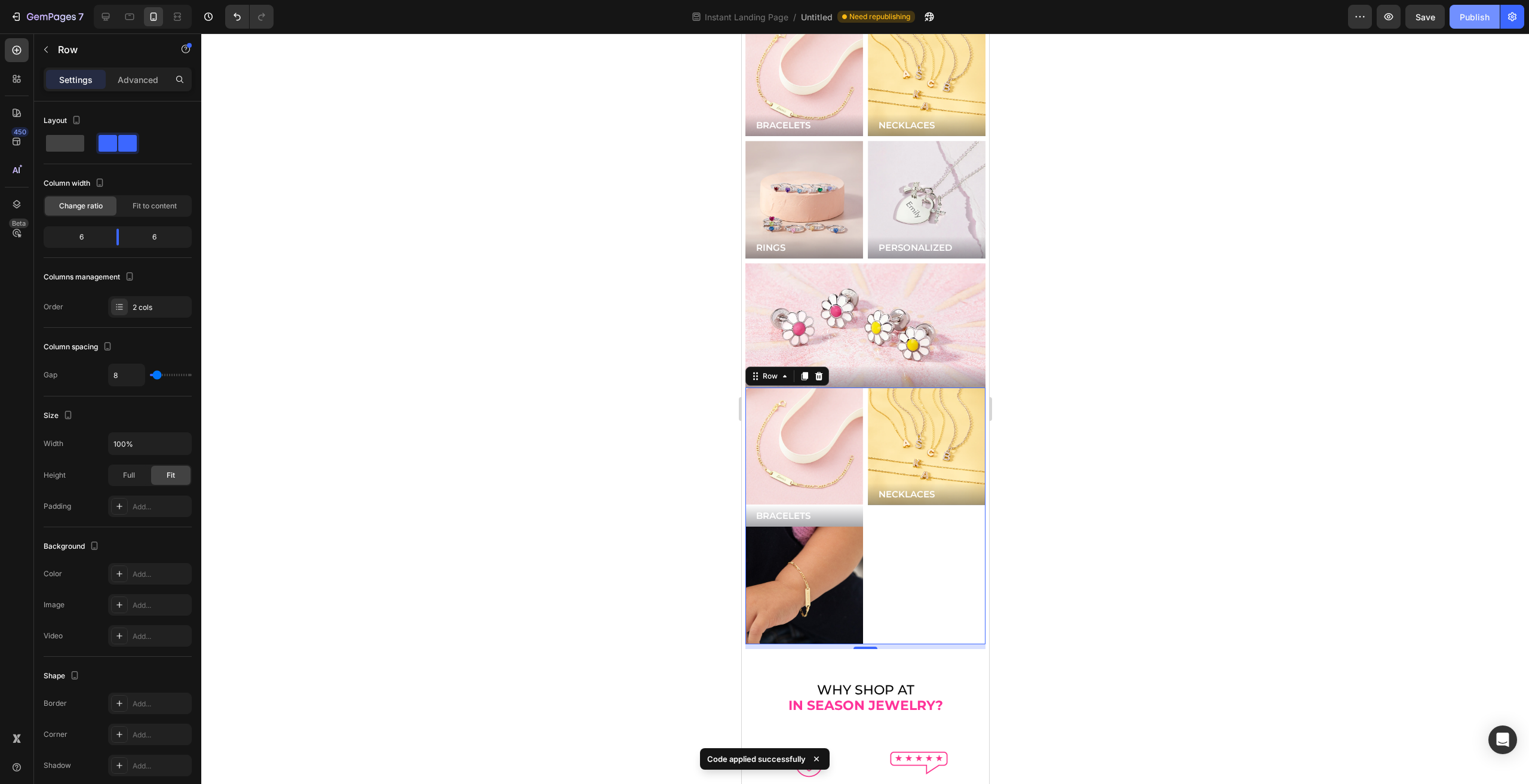
click at [1479, 17] on div "Publish" at bounding box center [1474, 17] width 29 height 12
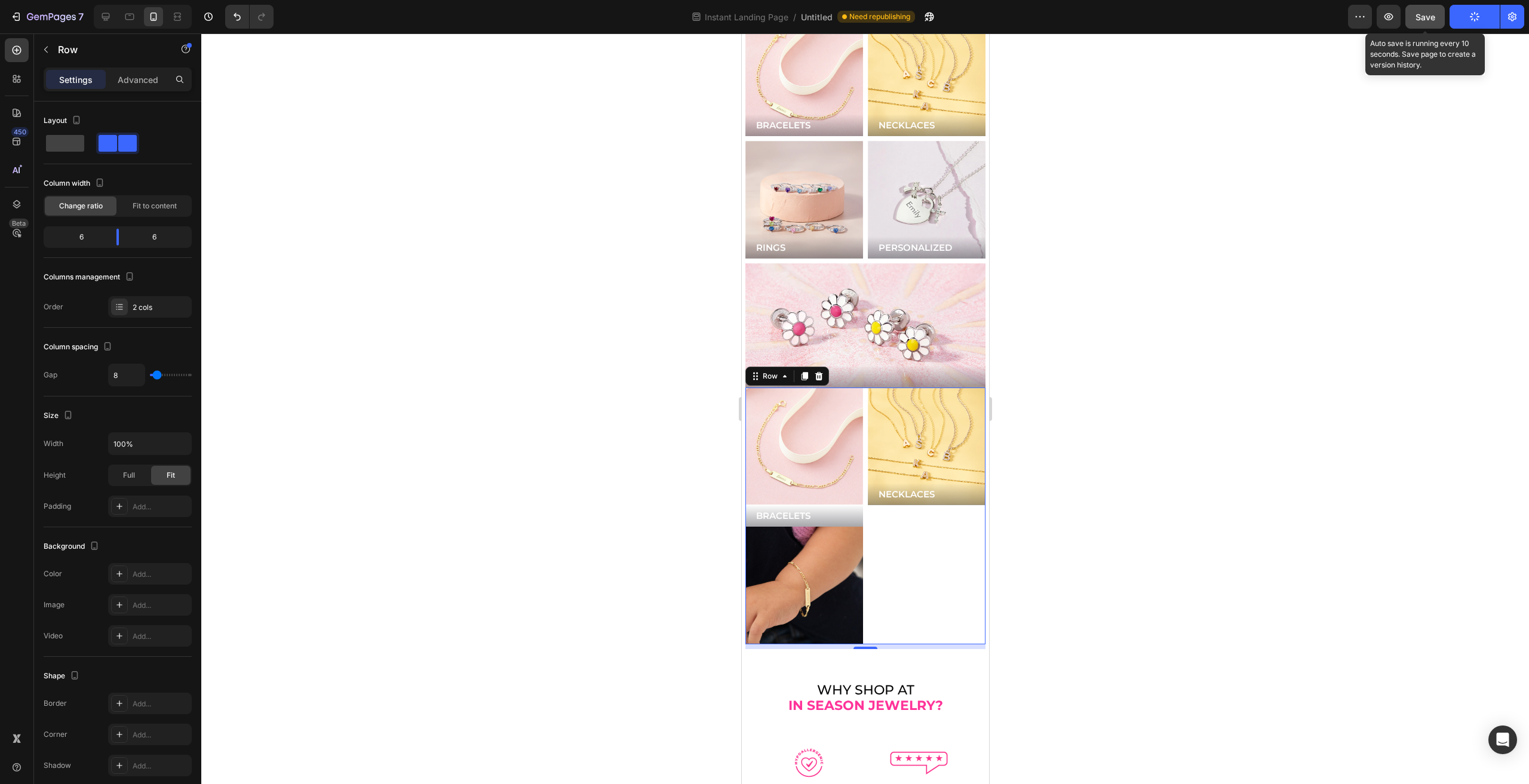
click at [1421, 5] on button "Save" at bounding box center [1426, 16] width 39 height 24
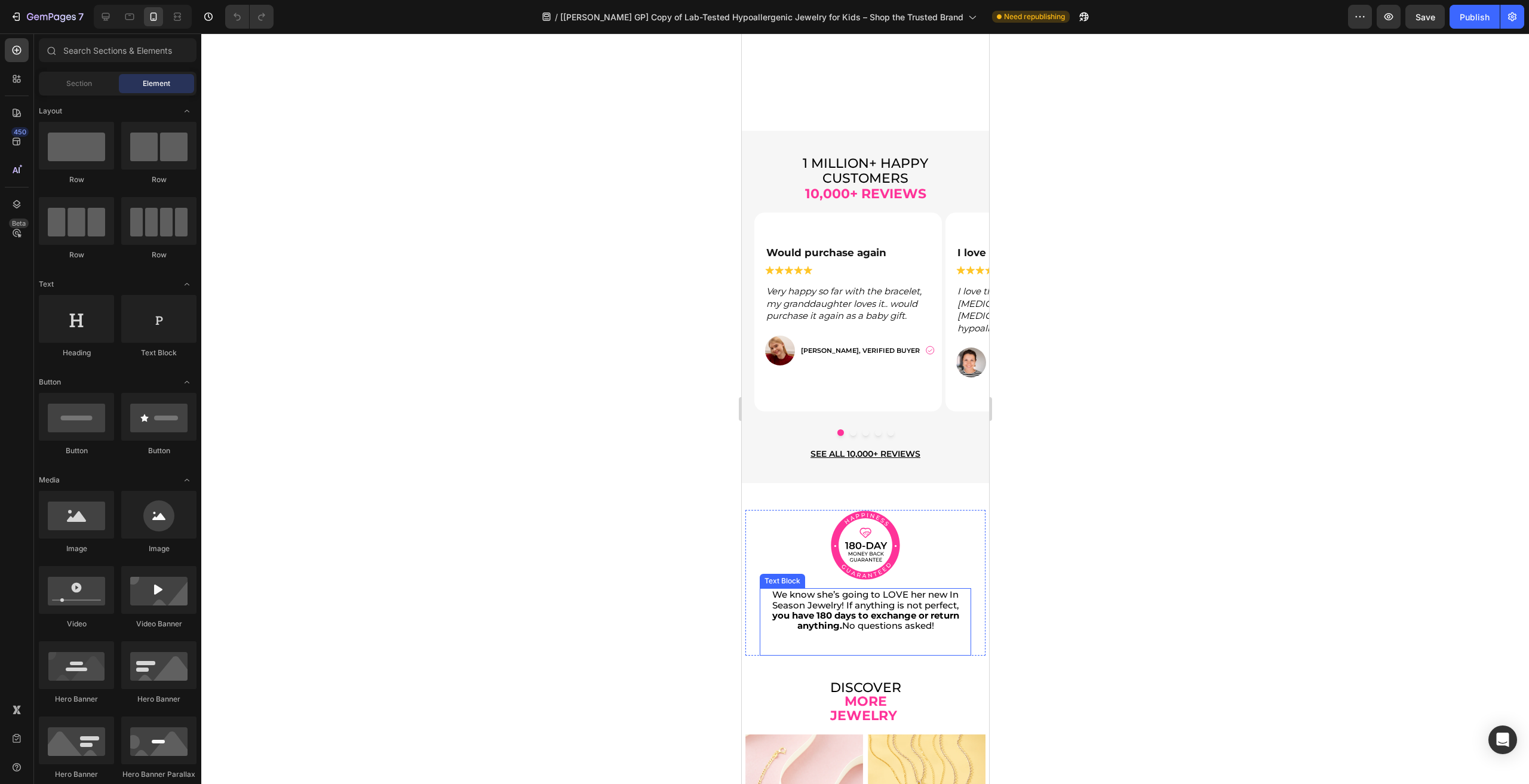
scroll to position [2808, 0]
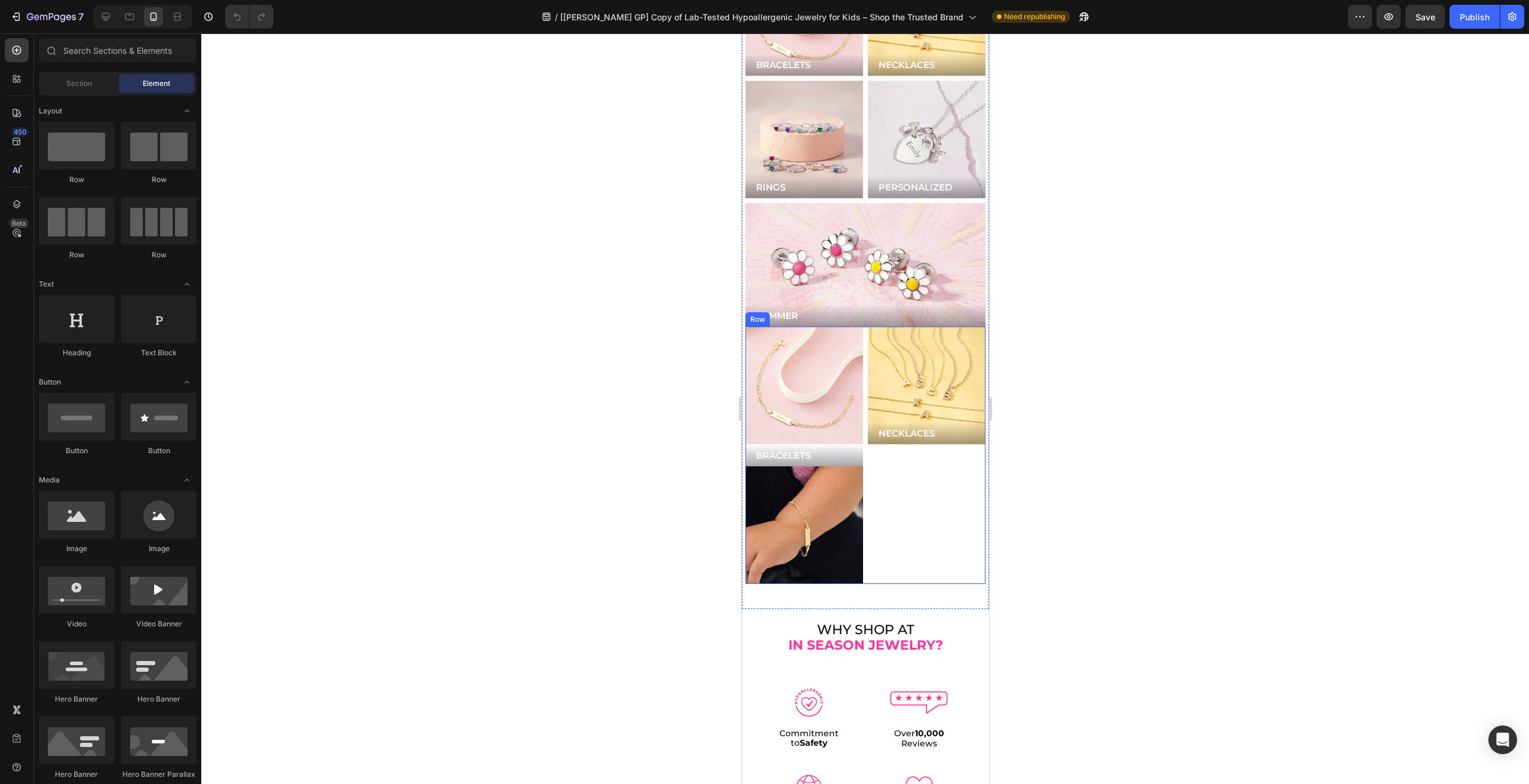
click at [867, 439] on div "NECKLACES Button Hero Banner" at bounding box center [926, 455] width 118 height 258
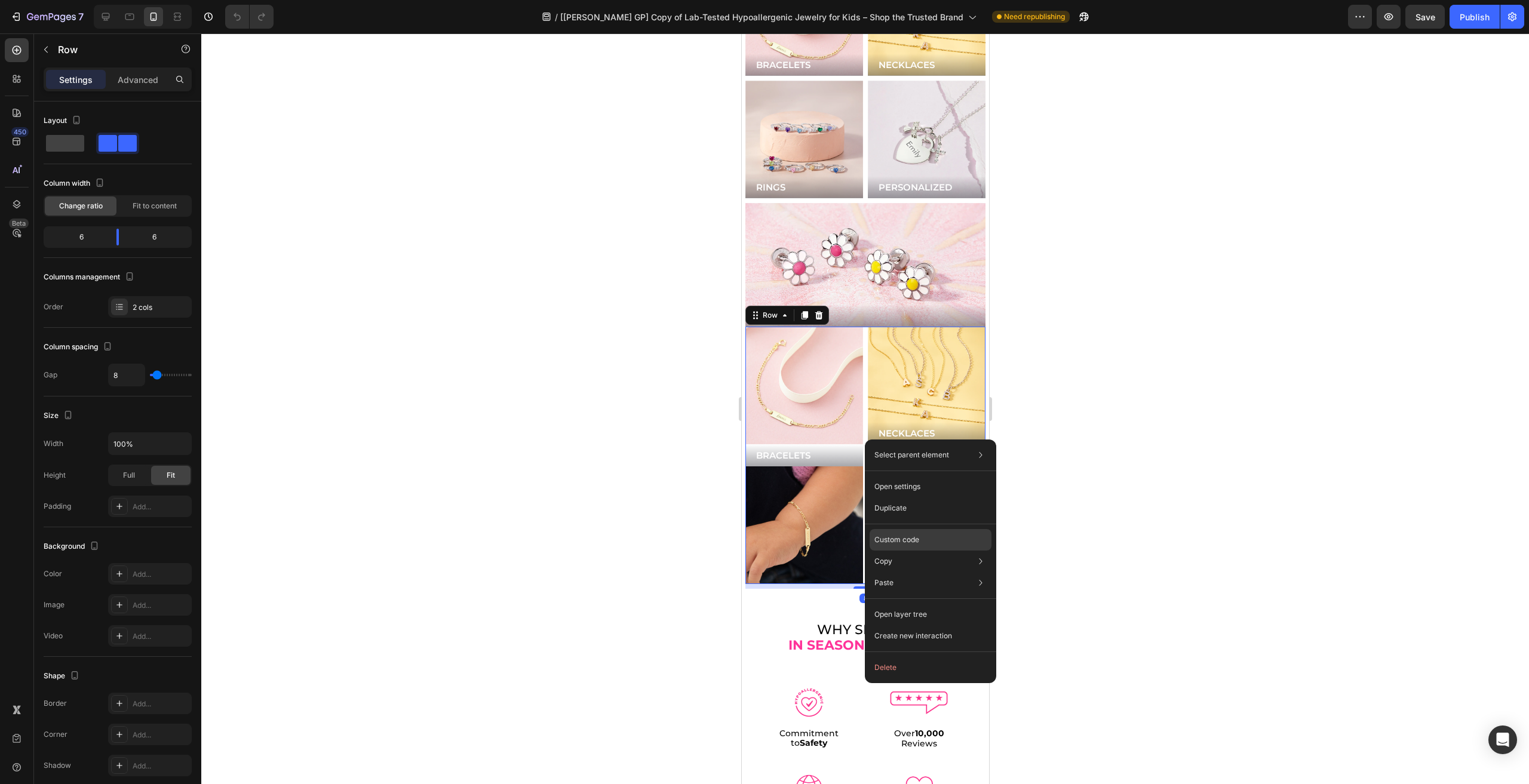
click at [896, 572] on div "Custom code" at bounding box center [930, 582] width 122 height 21
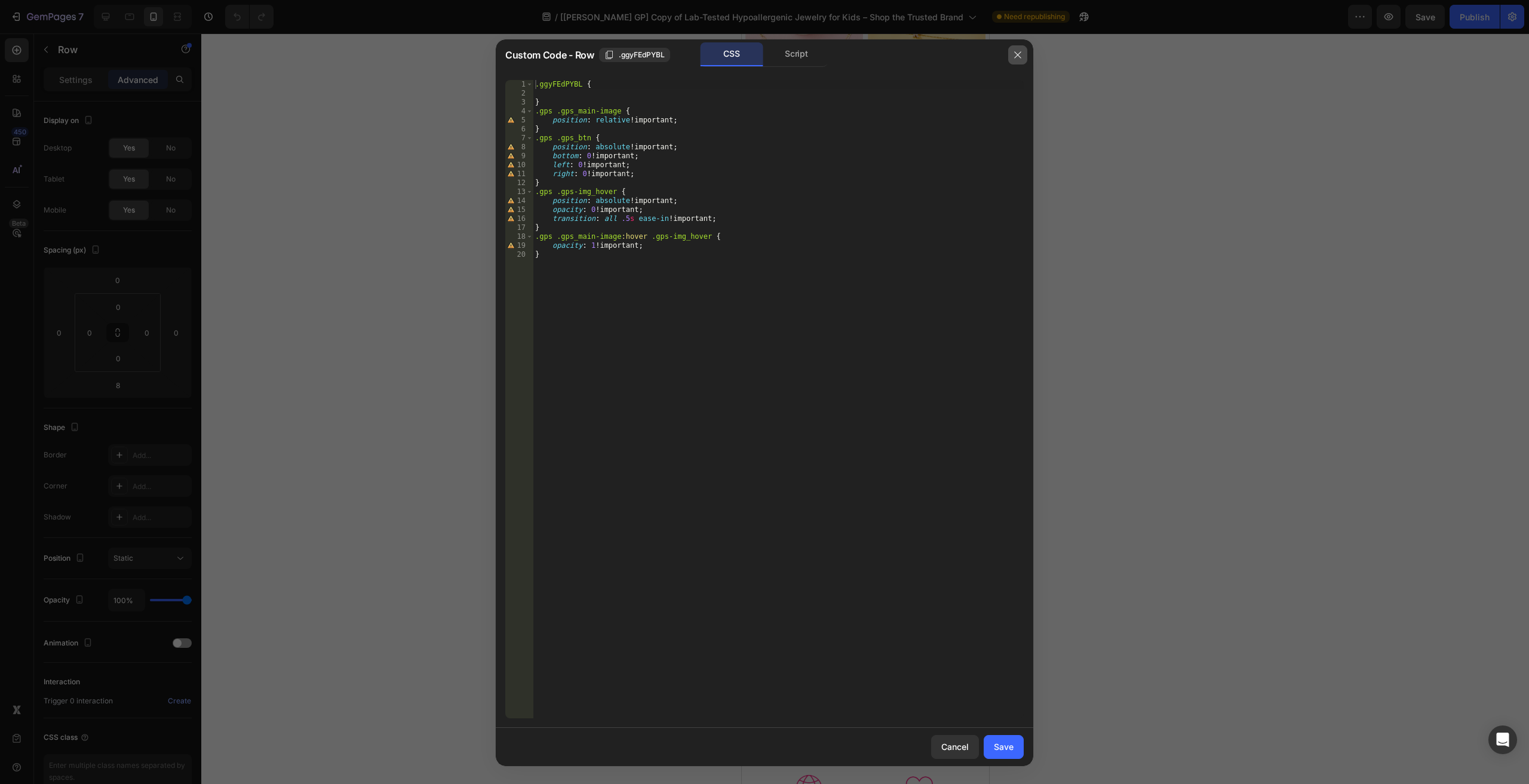
drag, startPoint x: 1021, startPoint y: 57, endPoint x: 1129, endPoint y: 54, distance: 108.0
click at [1021, 57] on icon "button" at bounding box center [1018, 54] width 10 height 10
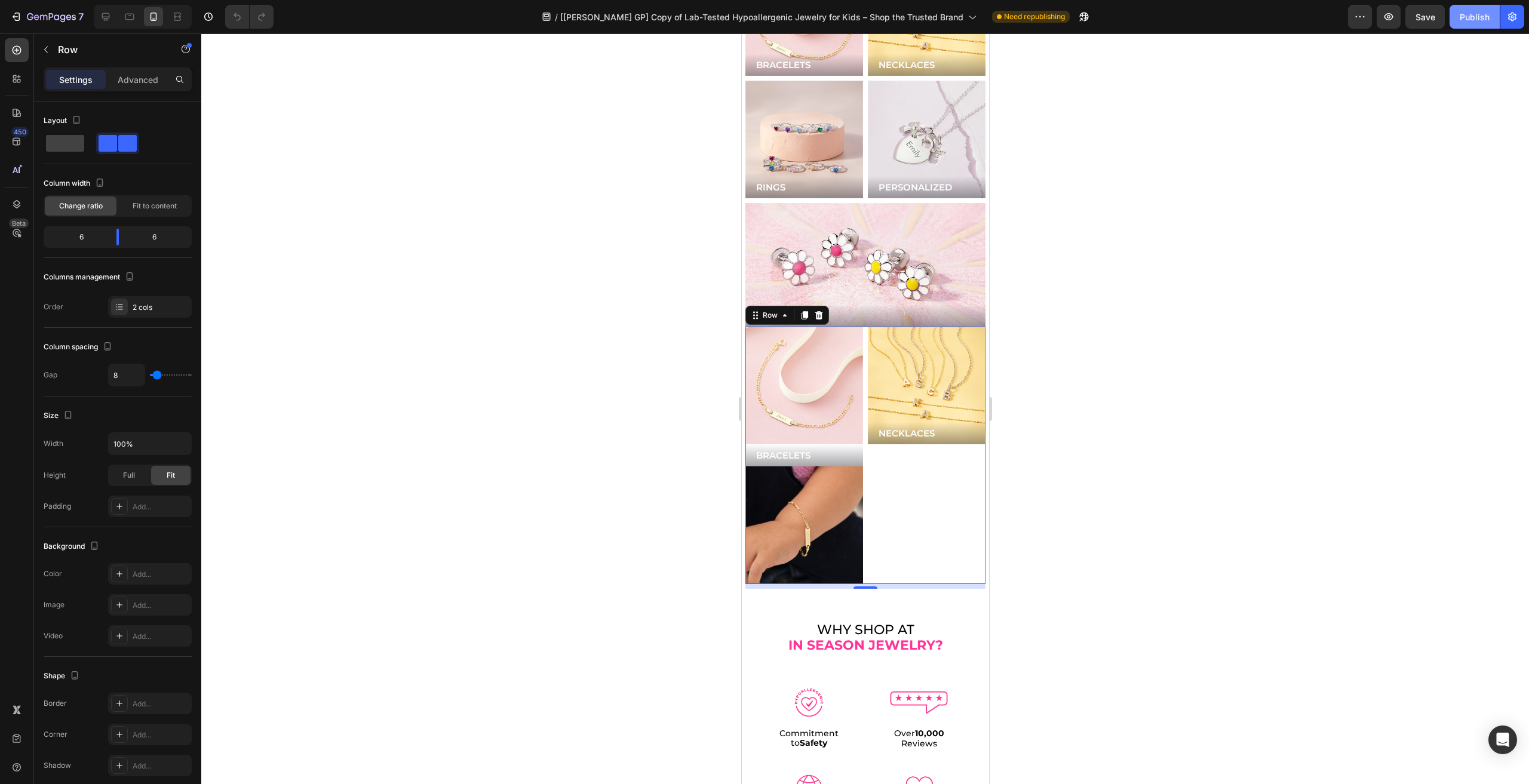
click at [1494, 10] on button "Publish" at bounding box center [1475, 16] width 50 height 24
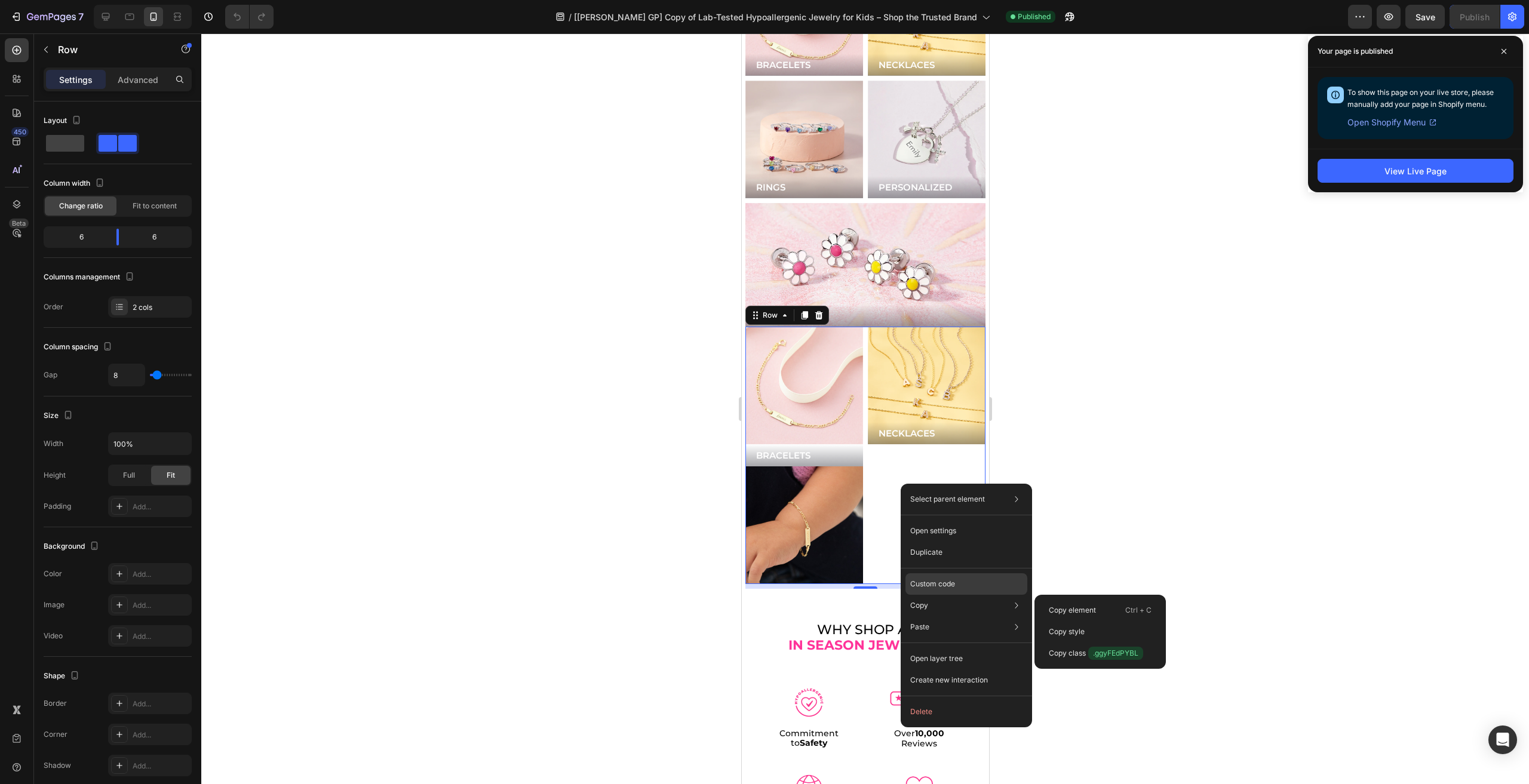
click at [952, 583] on p "Custom code" at bounding box center [932, 584] width 45 height 11
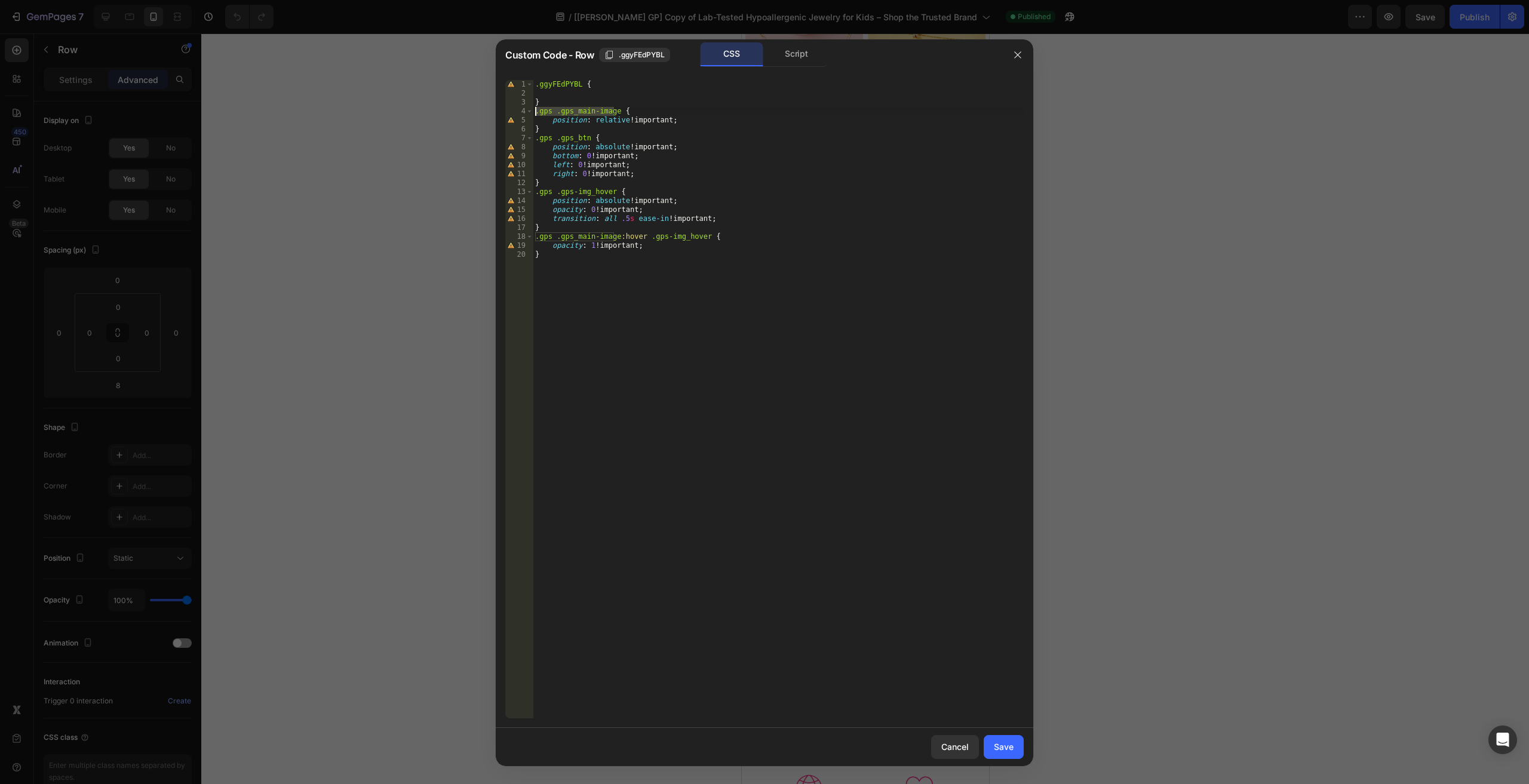
drag, startPoint x: 613, startPoint y: 110, endPoint x: 519, endPoint y: 108, distance: 94.0
click at [519, 108] on div ".gps .gps_main-image { 1 2 3 4 5 6 7 8 9 10 11 12 13 14 15 16 17 18 19 20 .ggyF…" at bounding box center [764, 400] width 518 height 639
drag, startPoint x: 588, startPoint y: 137, endPoint x: 475, endPoint y: 142, distance: 113.1
click at [475, 142] on div "Custom Code - Row .ggyFEdPYBL CSS Script .gps .gps_main-image { 1 2 3 4 5 6 7 8…" at bounding box center [764, 392] width 1529 height 784
drag, startPoint x: 609, startPoint y: 193, endPoint x: 516, endPoint y: 191, distance: 93.0
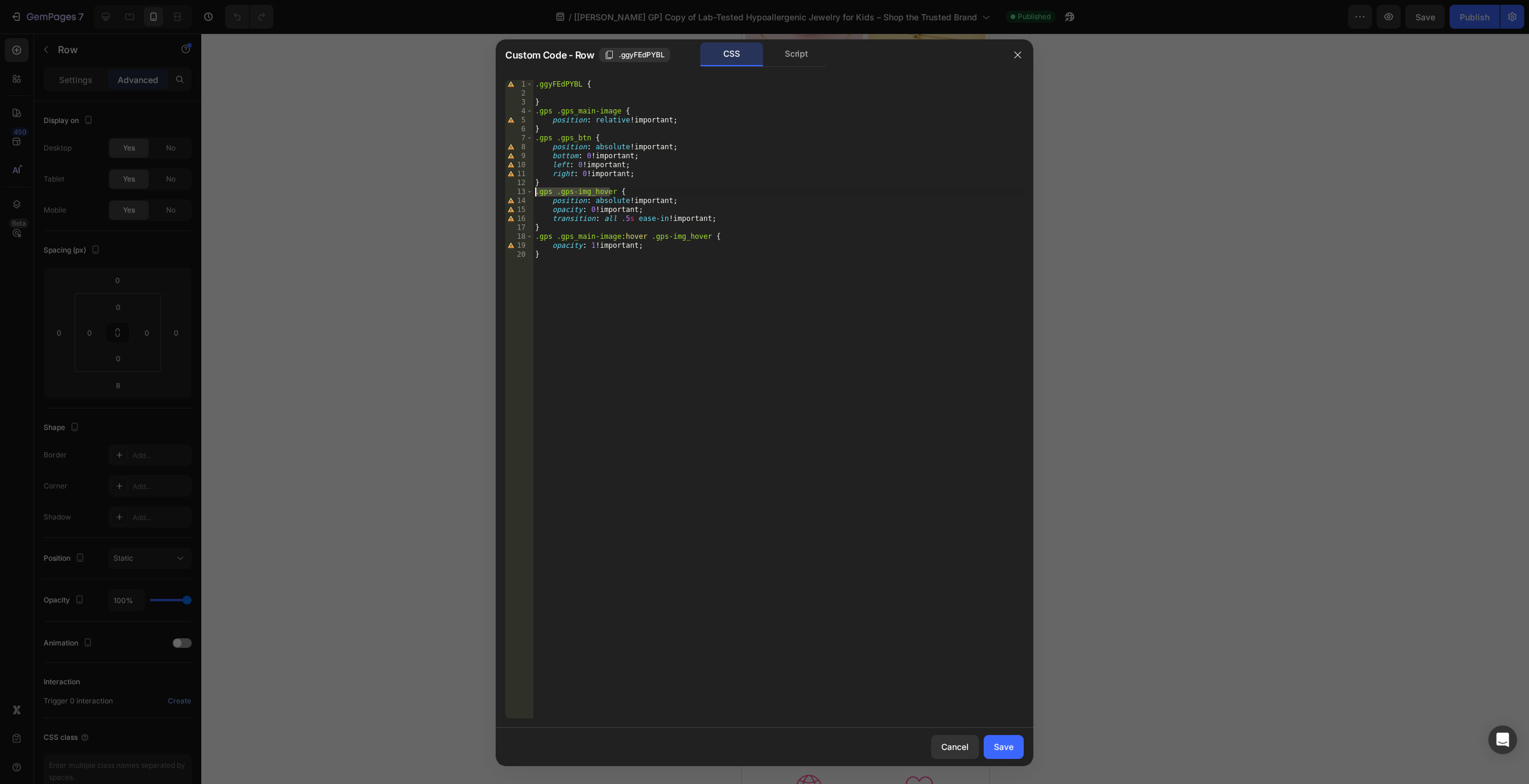
click at [516, 191] on div ".gps .gps_btn { 1 2 3 4 5 6 7 8 9 10 11 12 13 14 15 16 17 18 19 20 .ggyFEdPYBL …" at bounding box center [764, 400] width 518 height 639
type textarea ".gps .gps-img_hover {"
click at [558, 193] on div ".ggyFEdPYBL { } .gps .gps_main-image { position : relative !important ; } .gps …" at bounding box center [778, 400] width 491 height 639
click at [610, 193] on div ".ggyFEdPYBL { } .gps .gps_main-image { position : relative !important ; } .gps …" at bounding box center [778, 409] width 491 height 656
click at [1015, 748] on button "Save" at bounding box center [1004, 747] width 40 height 24
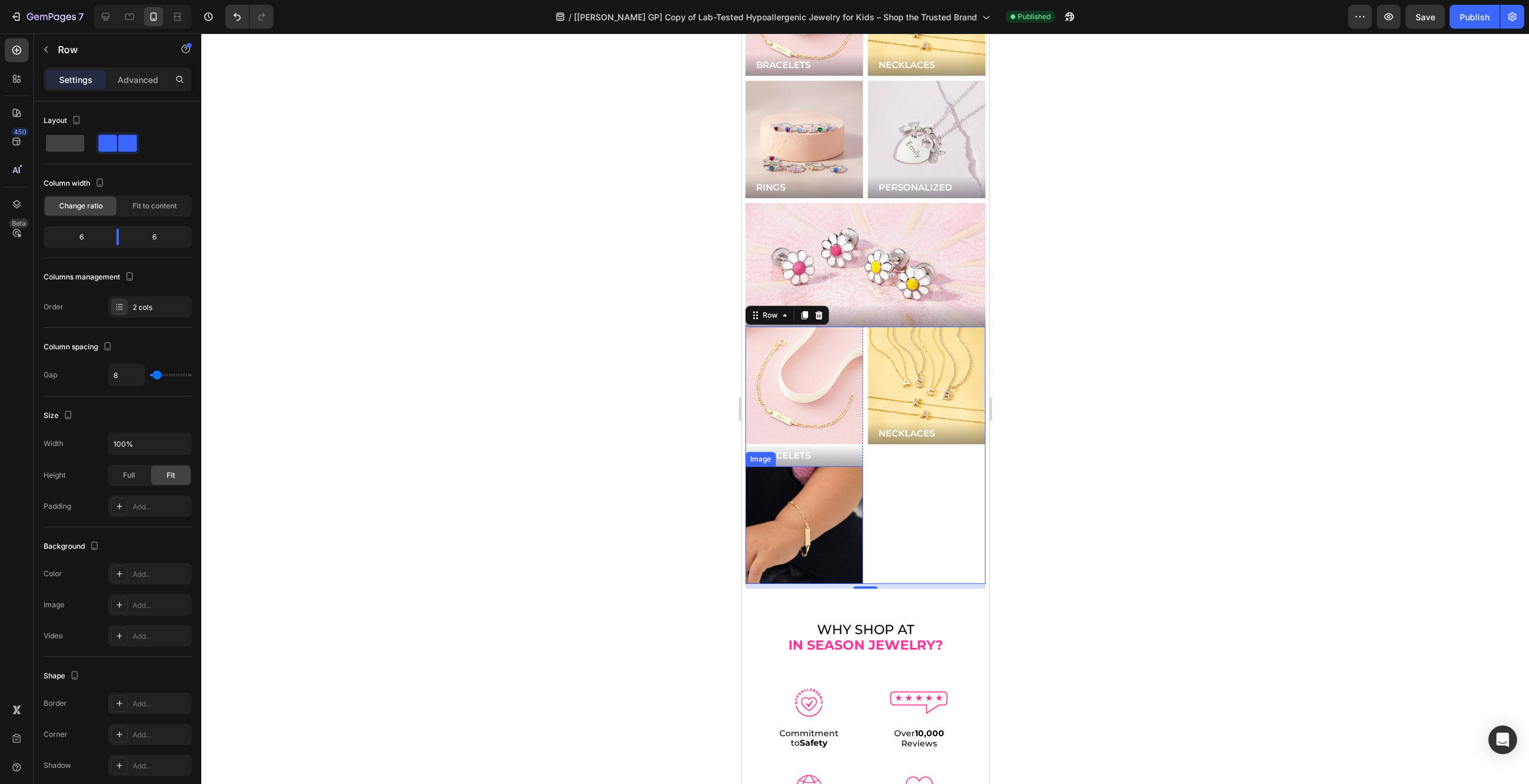
click at [795, 466] on img at bounding box center [804, 525] width 118 height 118
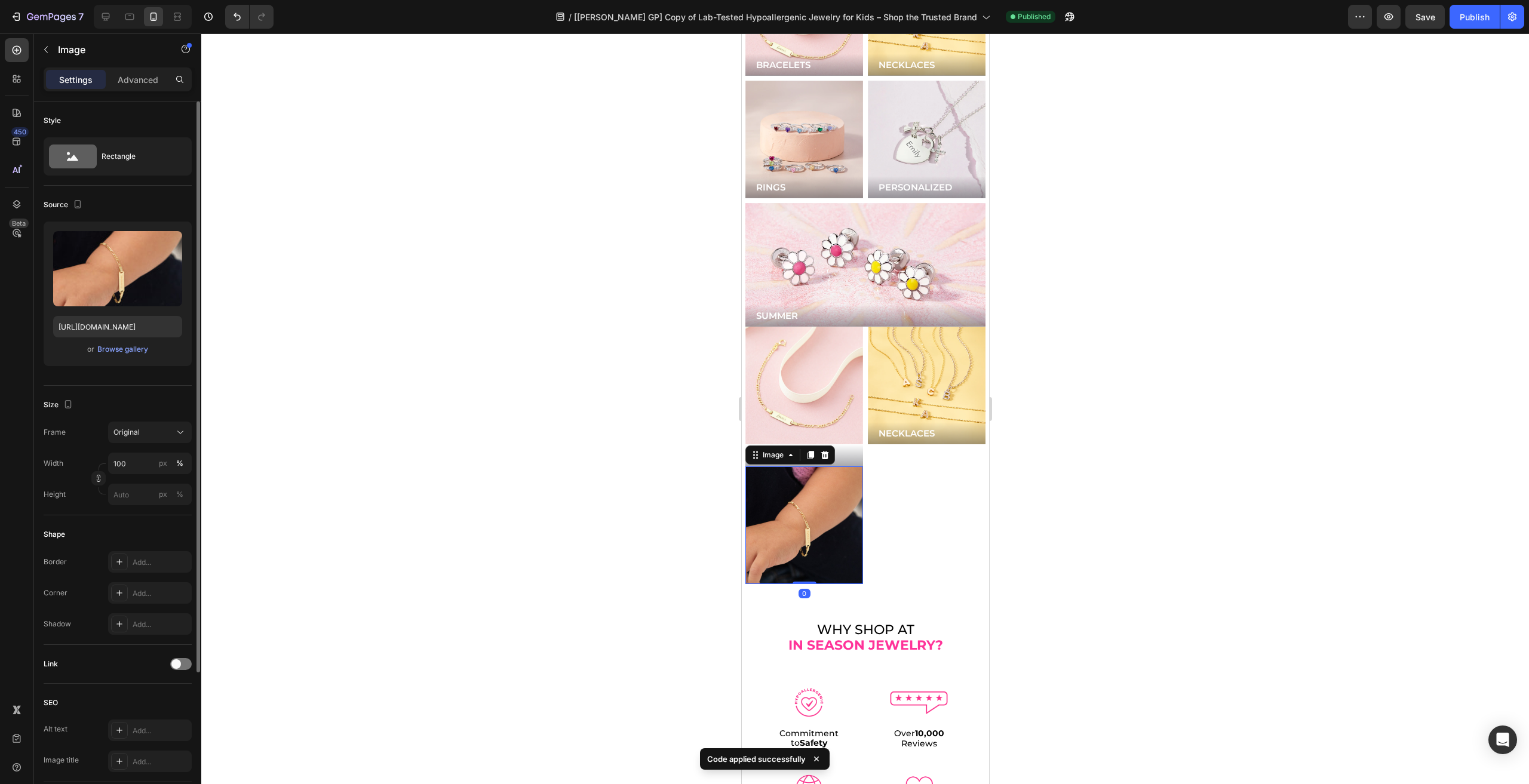
scroll to position [184, 0]
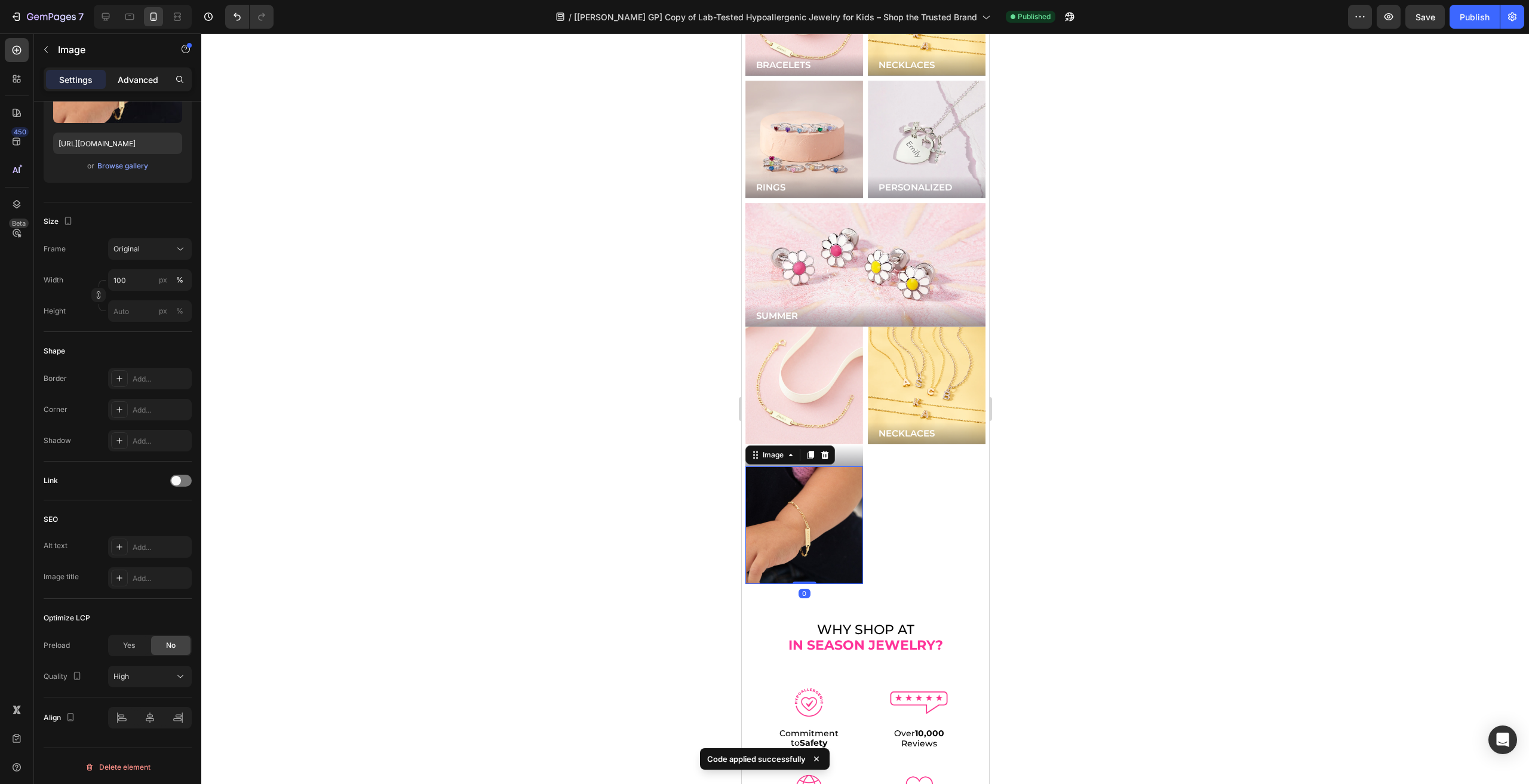
click at [129, 70] on div "Advanced" at bounding box center [137, 78] width 60 height 19
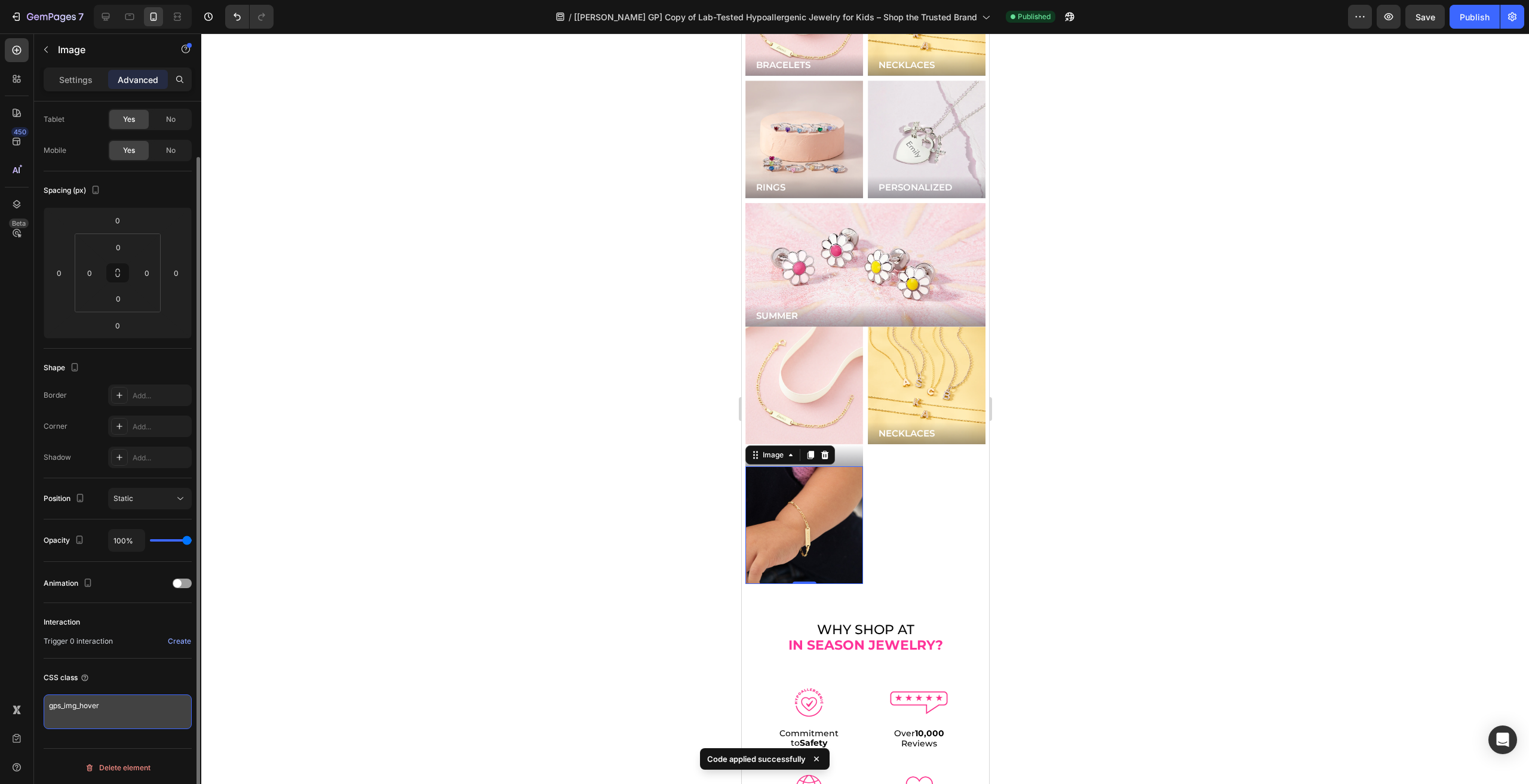
click at [112, 713] on textarea "gps_img_hover" at bounding box center [118, 712] width 148 height 35
paste textarea "-"
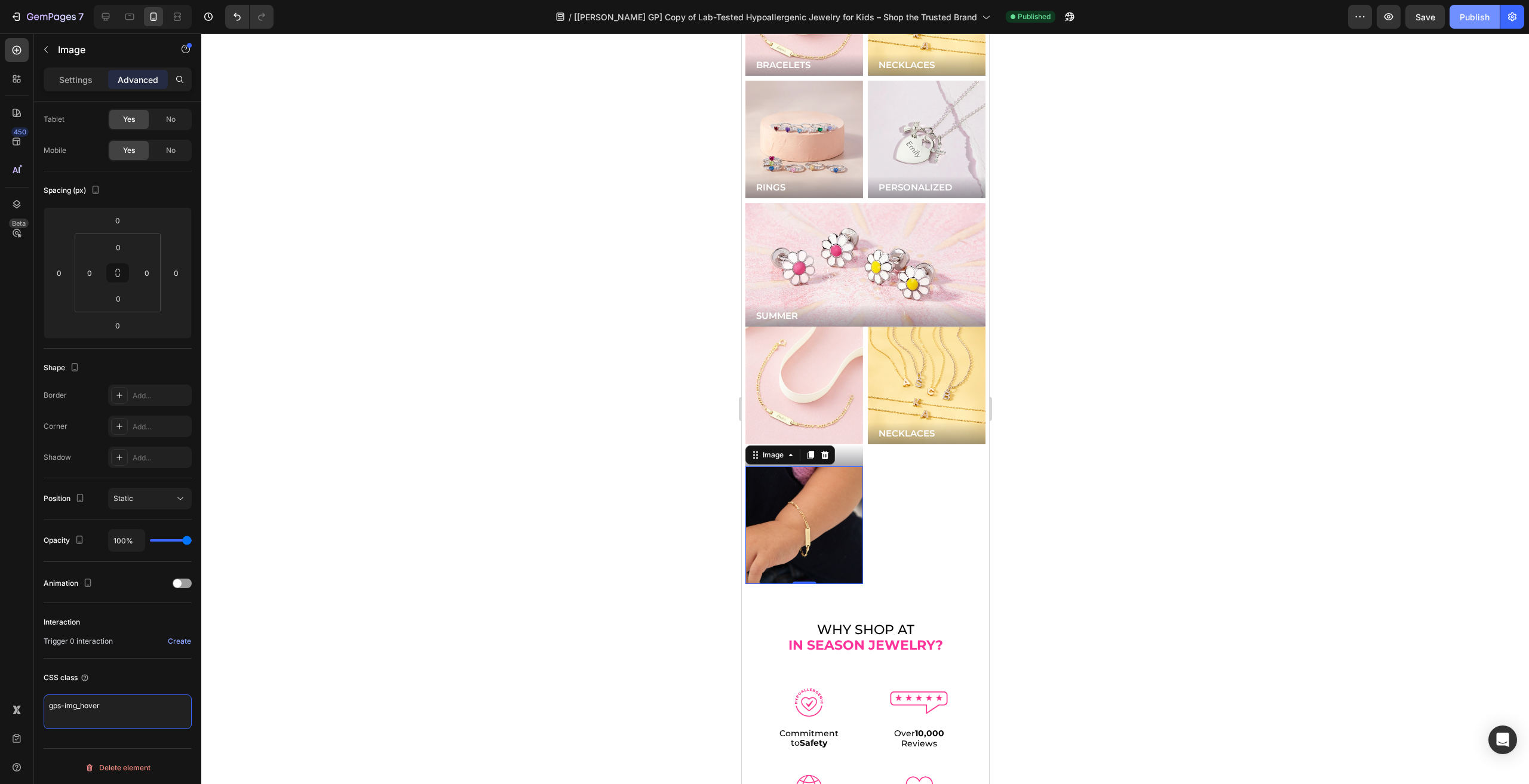
type textarea "gps-img_hover"
click at [1469, 8] on button "Publish" at bounding box center [1475, 16] width 50 height 24
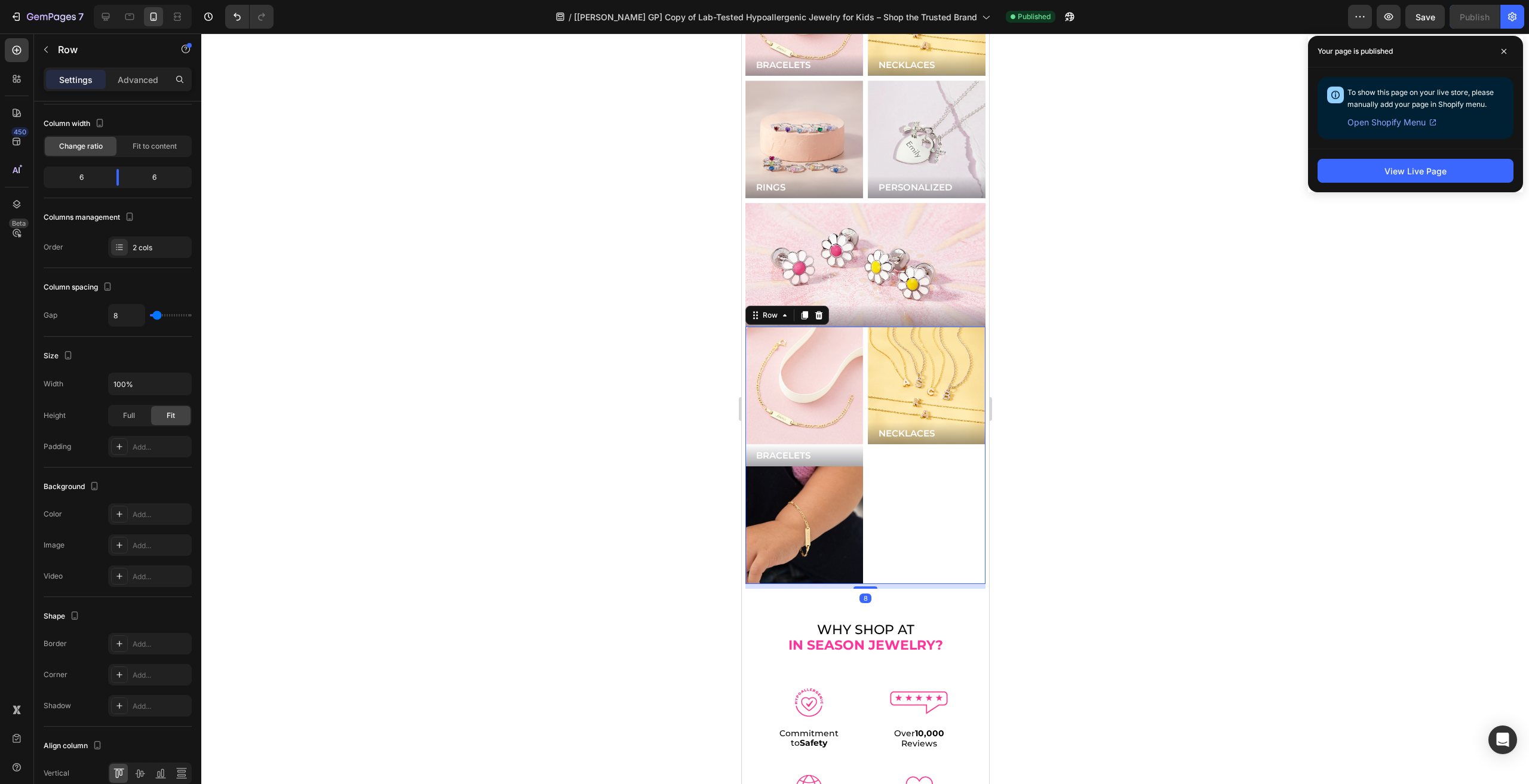
scroll to position [0, 0]
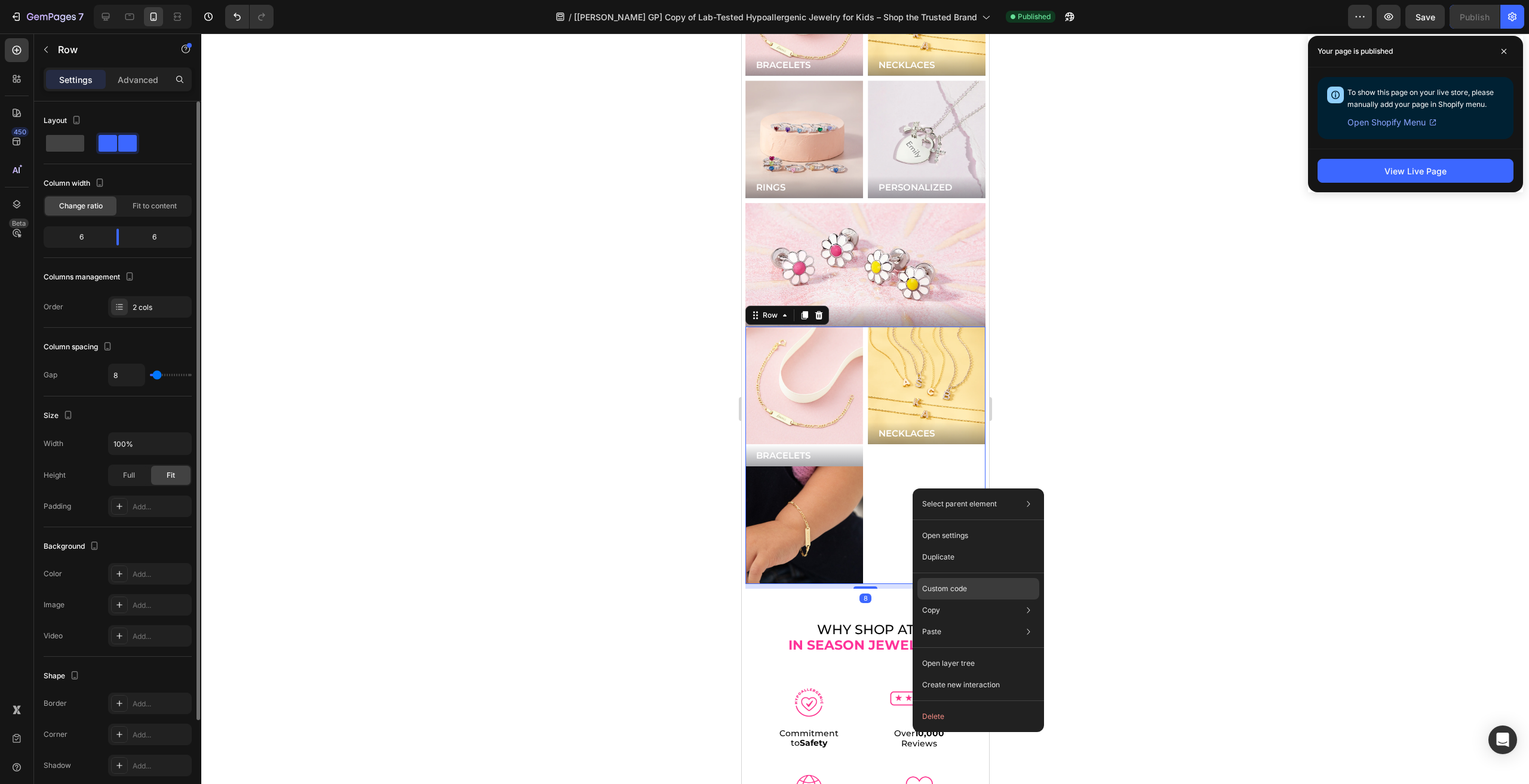
click at [968, 621] on div "Custom code" at bounding box center [978, 631] width 122 height 21
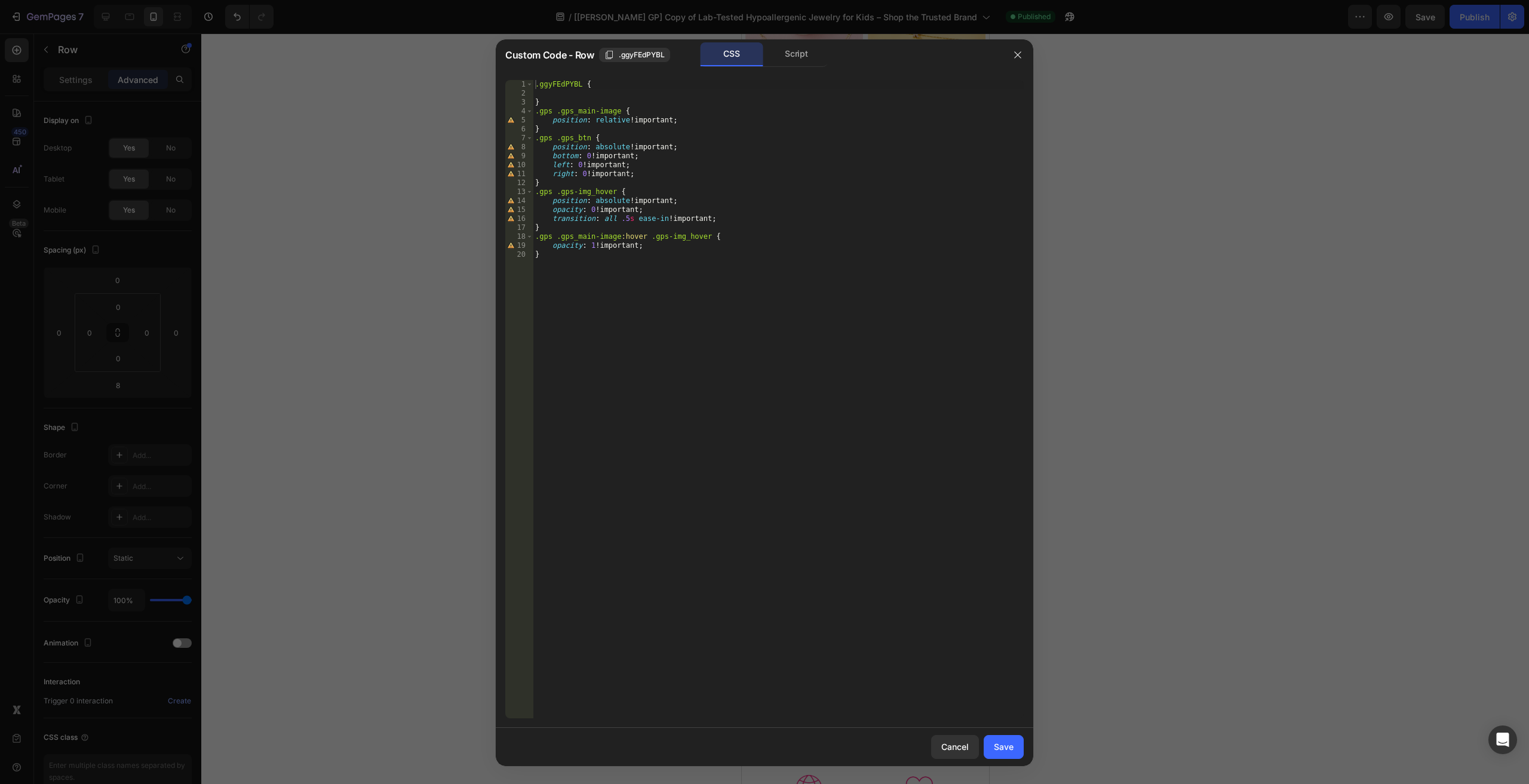
type textarea "transition: all .5s ease-in !important;"
click at [743, 221] on div ".ggyFEdPYBL { } .gps .gps_main-image { position : relative !important ; } .gps …" at bounding box center [778, 409] width 491 height 656
type textarea "opacity: 1!important;"
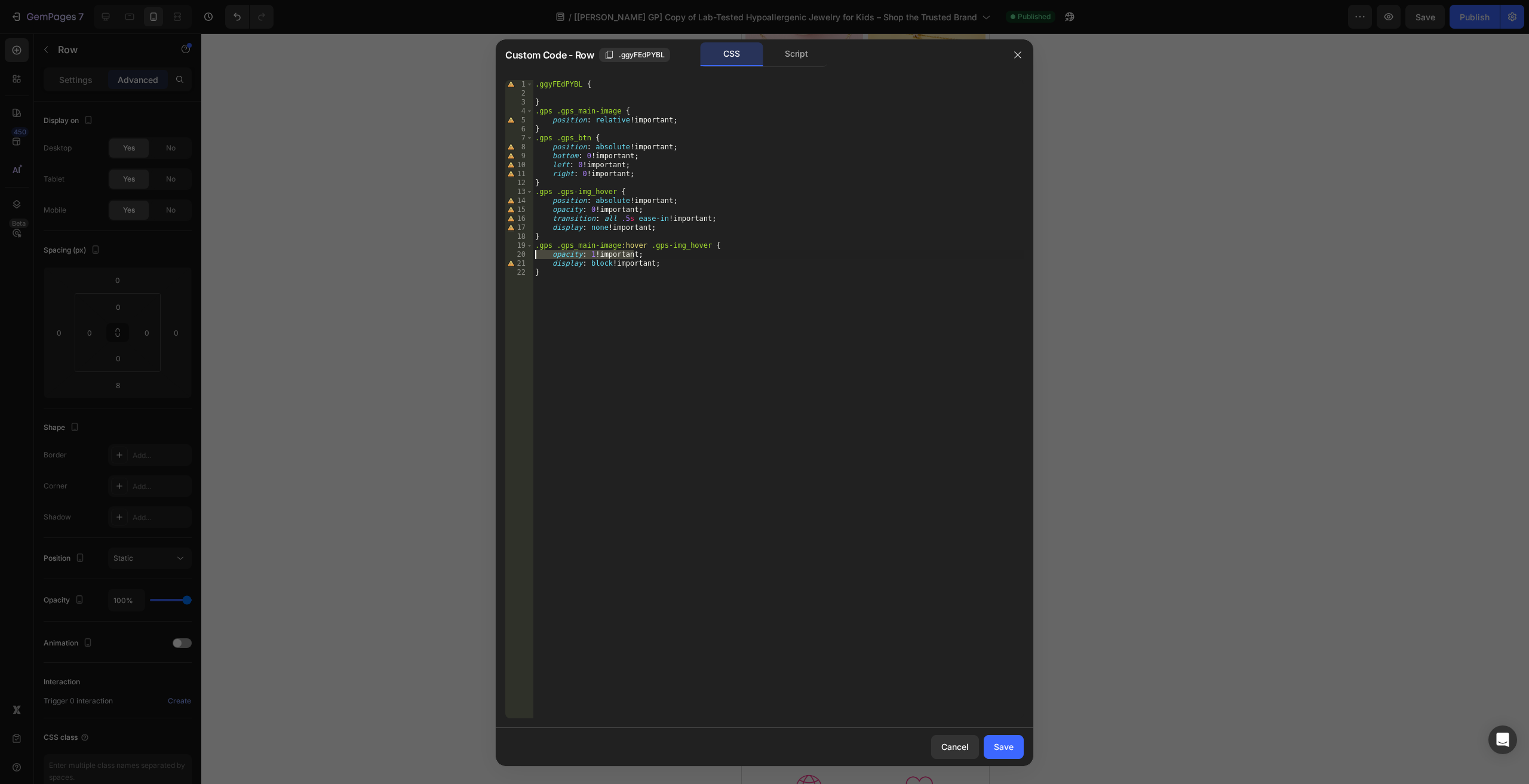
scroll to position [0, 0]
type textarea "opacity: 0 !important;"
type textarea "position: absolute !important;"
drag, startPoint x: 995, startPoint y: 748, endPoint x: 1292, endPoint y: 218, distance: 607.5
click at [996, 748] on div "Save" at bounding box center [1004, 747] width 20 height 12
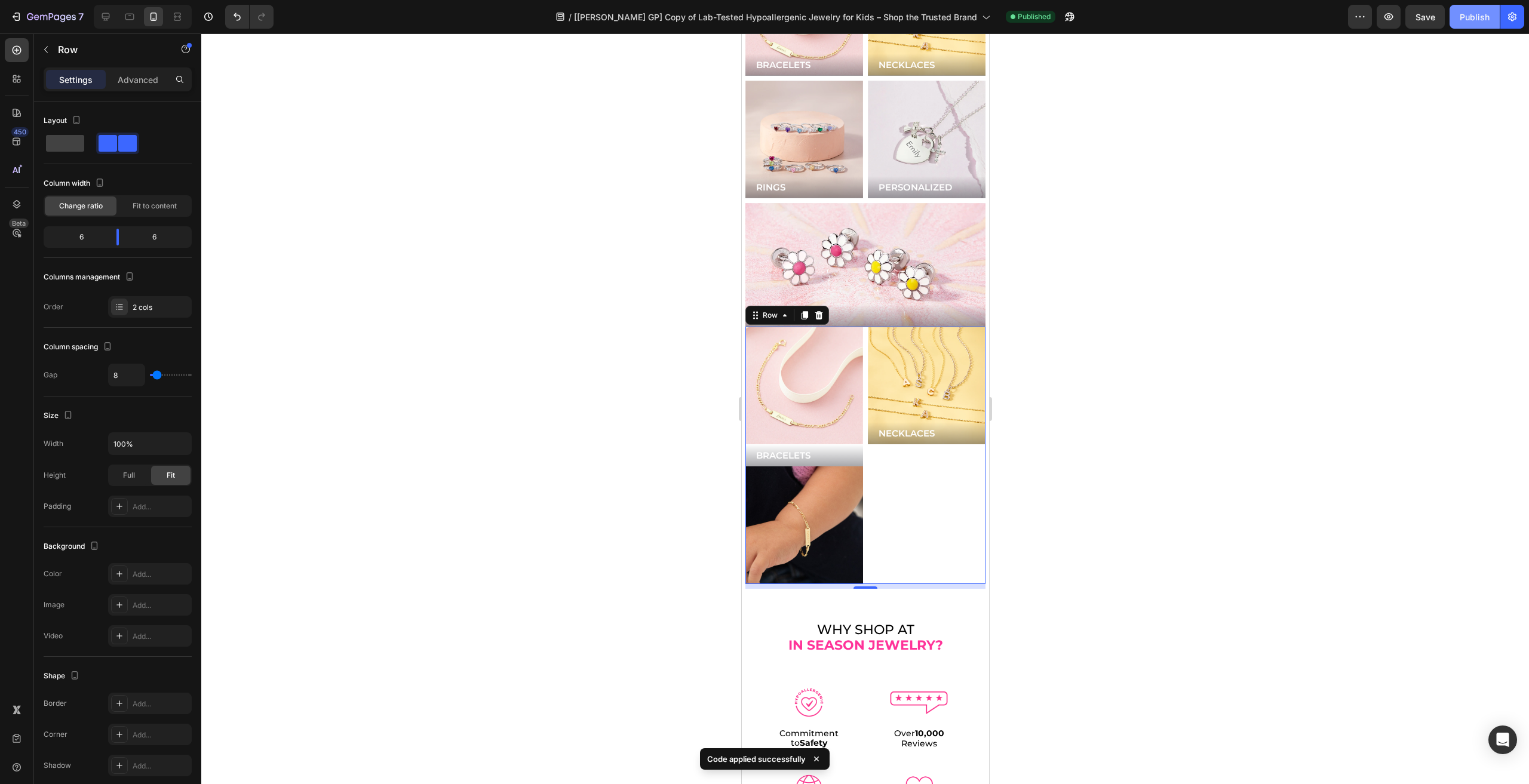
click at [1472, 15] on div "Publish" at bounding box center [1474, 17] width 29 height 12
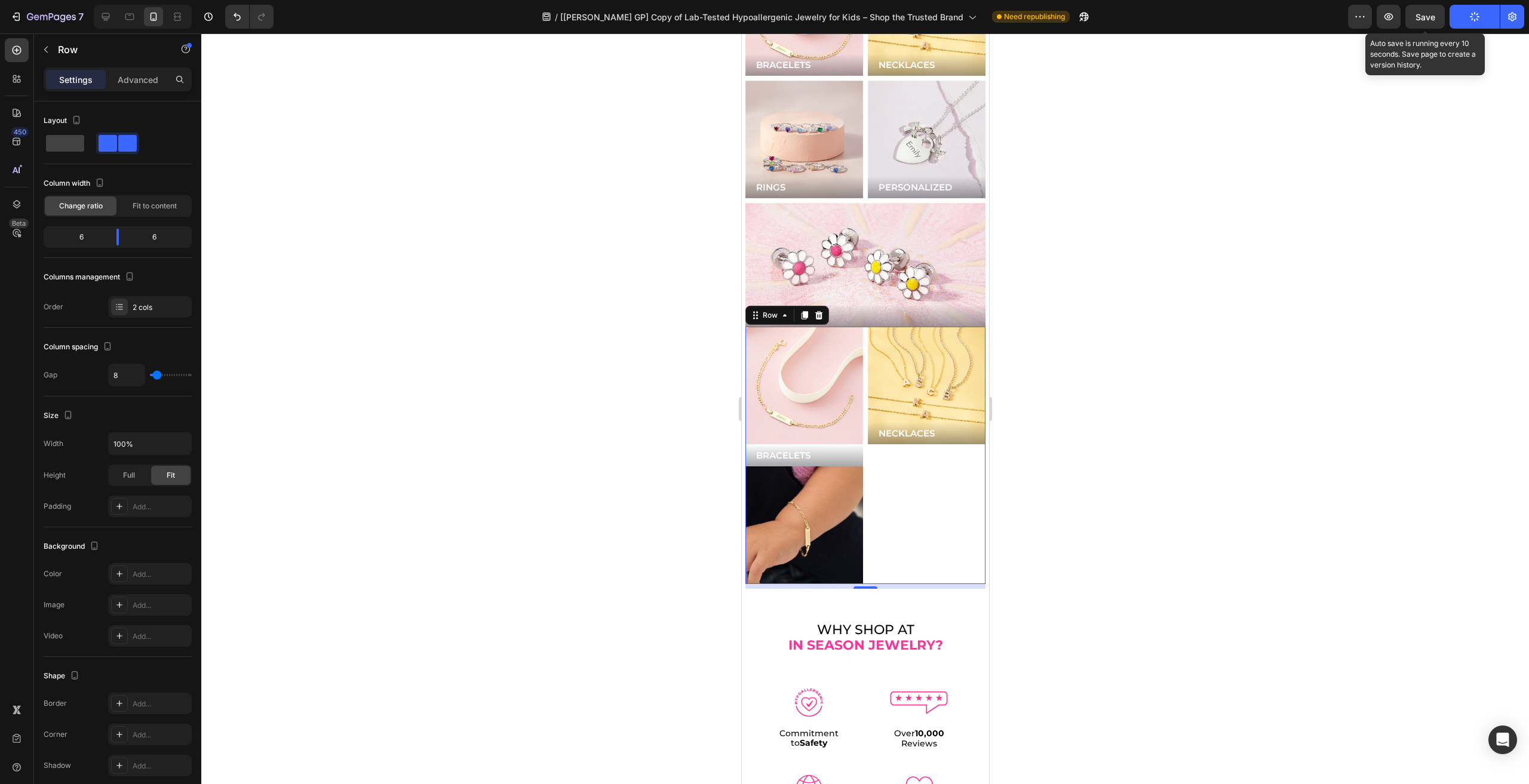
click at [1446, 4] on div "7 Version history / [Nathan GP] Copy of Lab-Tested Hypoallergenic Jewelry for K…" at bounding box center [764, 17] width 1529 height 34
click at [1430, 8] on button "Save" at bounding box center [1426, 16] width 39 height 24
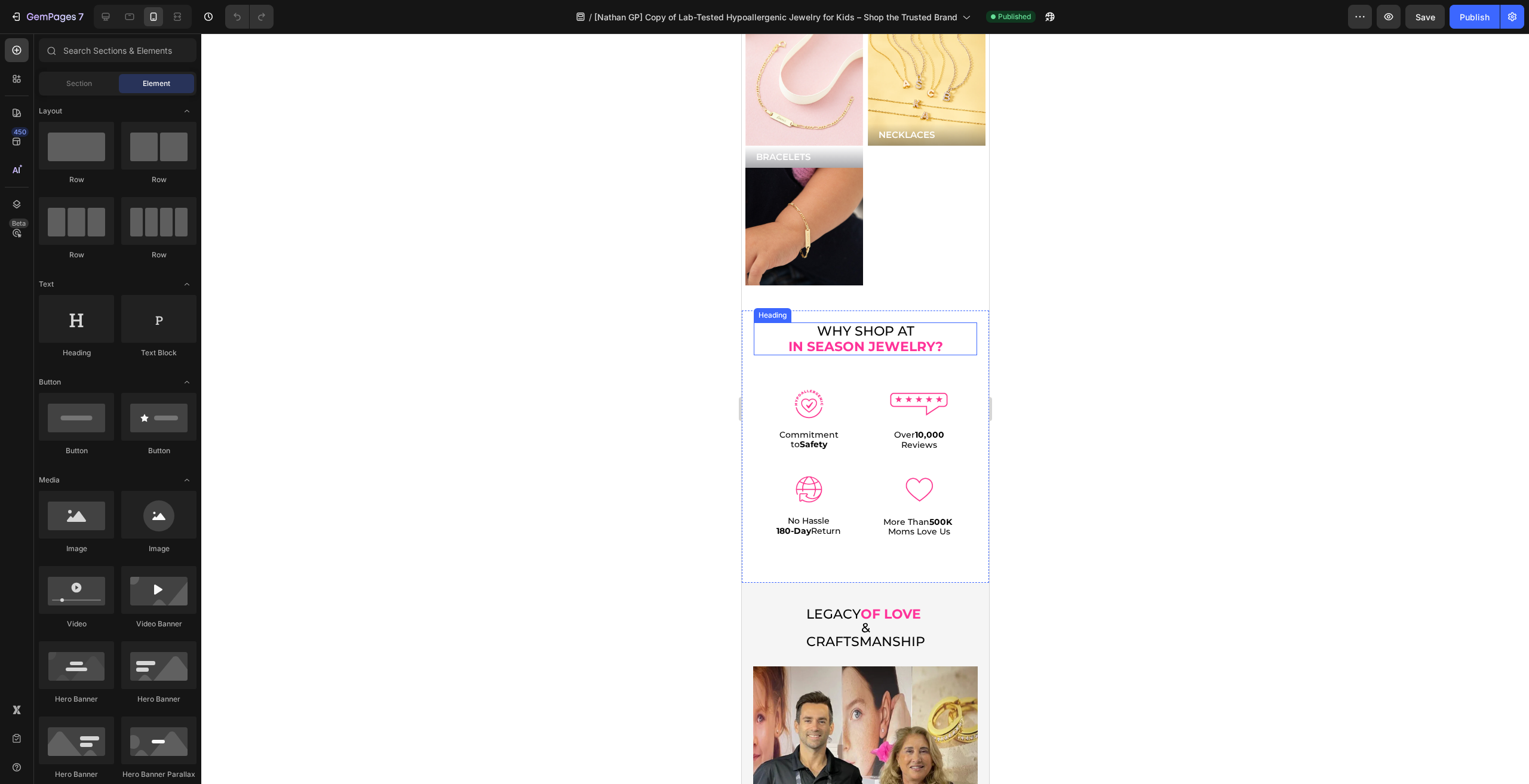
scroll to position [2688, 0]
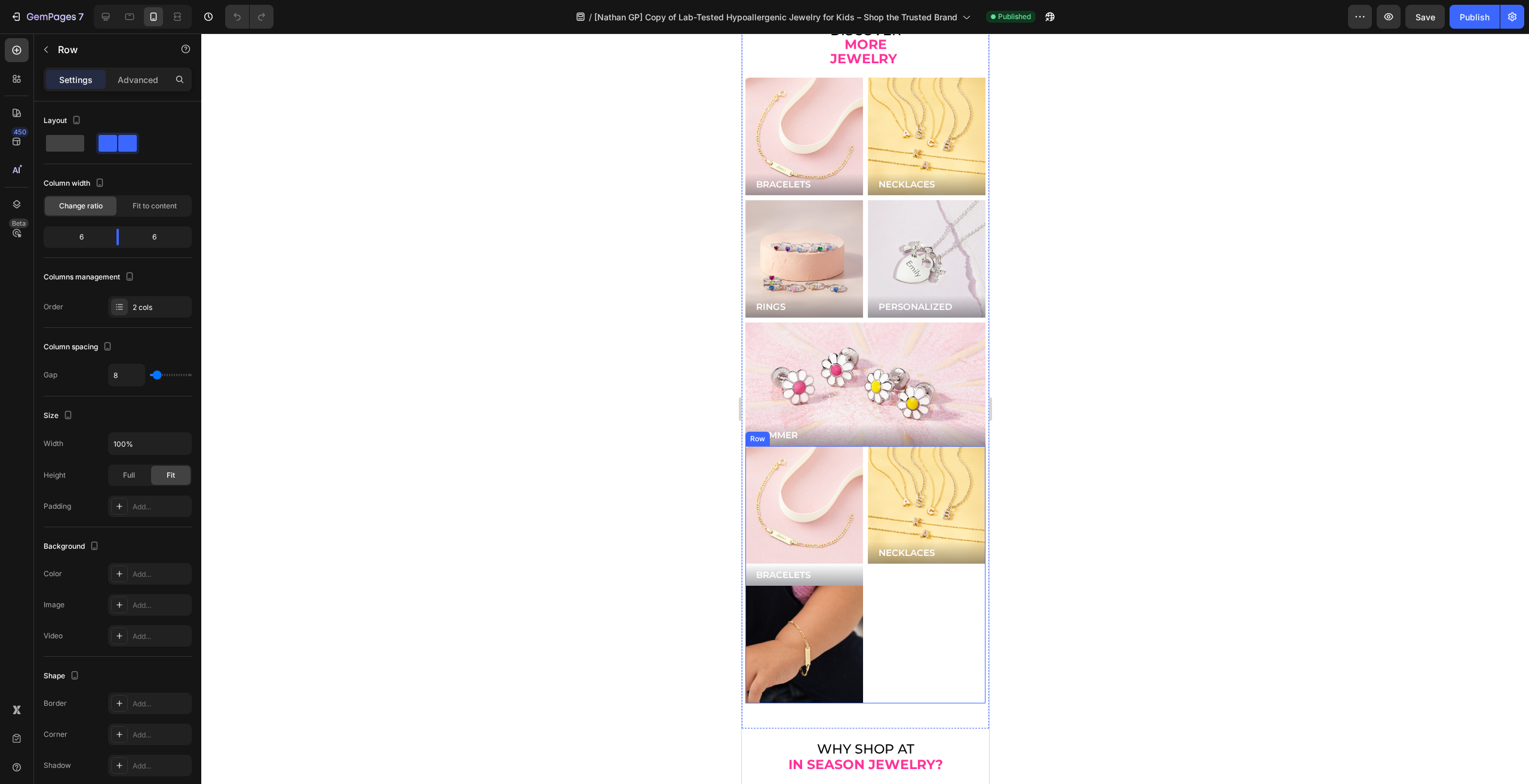
drag, startPoint x: 891, startPoint y: 574, endPoint x: 892, endPoint y: 580, distance: 6.1
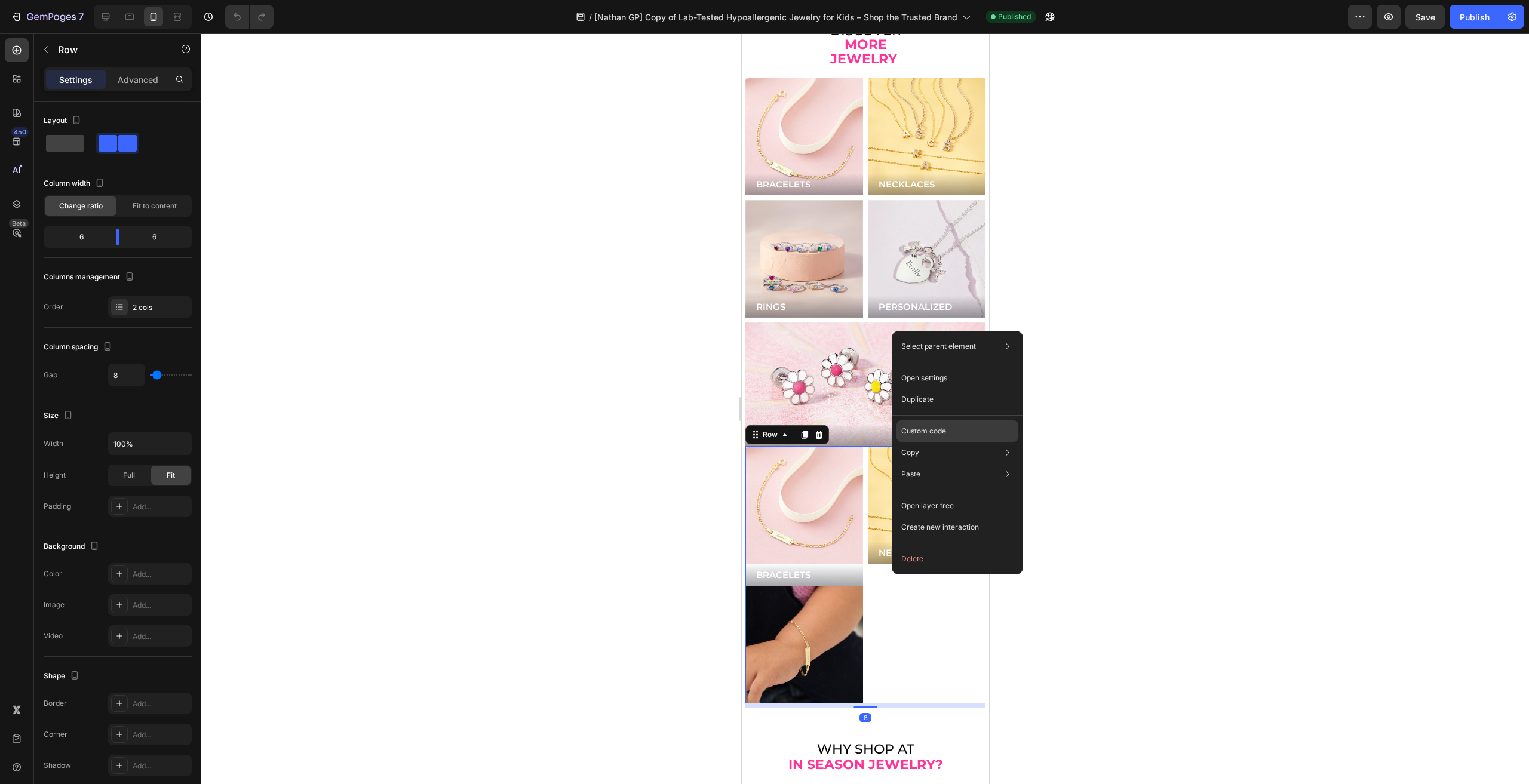
click at [945, 428] on p "Custom code" at bounding box center [923, 431] width 45 height 11
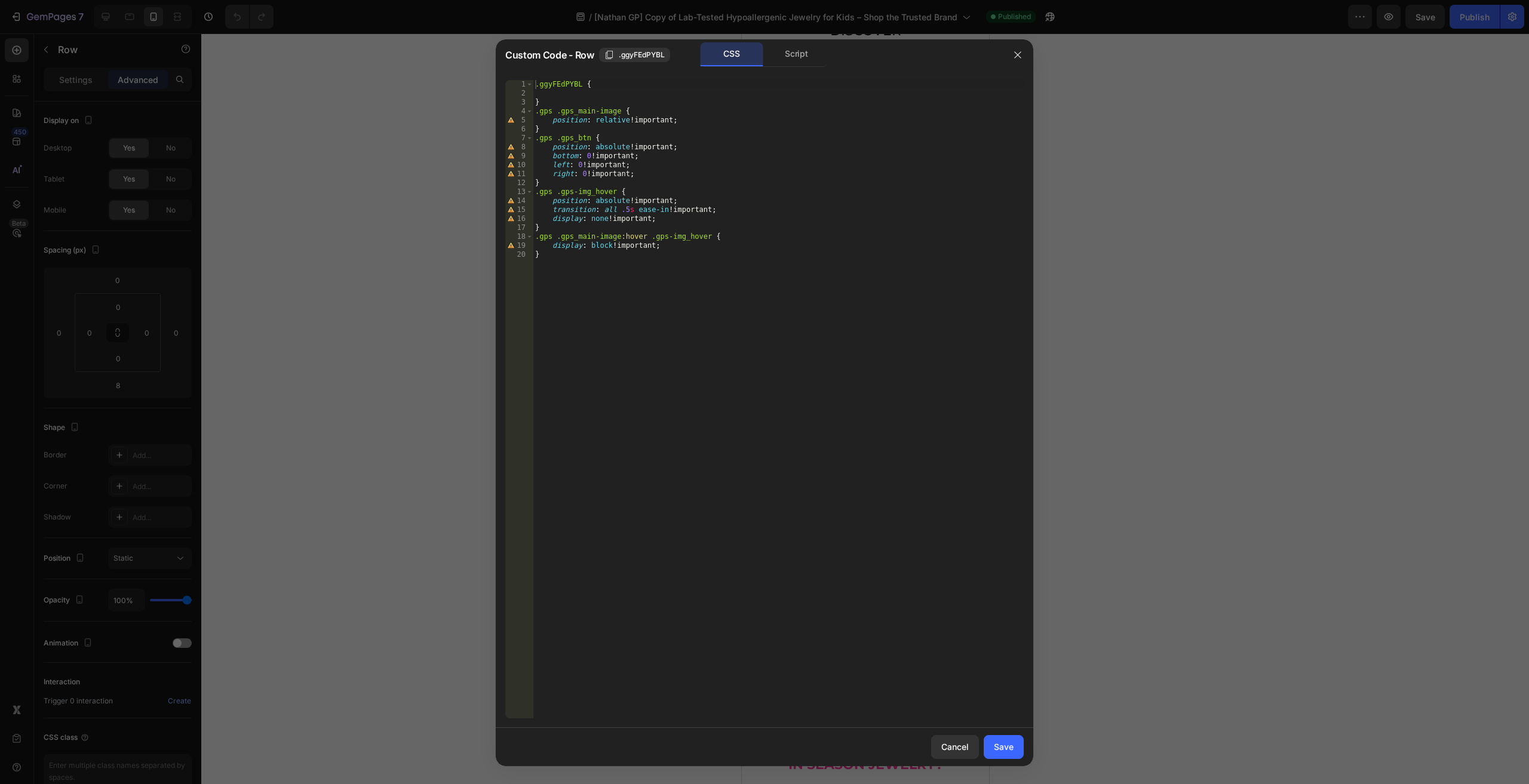
click at [637, 238] on div ".ggyFEdPYBL { } .gps .gps_main-image { position : relative !important ; } .gps …" at bounding box center [778, 409] width 491 height 656
drag, startPoint x: 637, startPoint y: 238, endPoint x: 504, endPoint y: 235, distance: 133.0
click at [504, 235] on div ".gps .gps_main-image:hover .gps-img_hover { 1 2 3 4 5 6 7 8 9 10 11 12 13 14 15…" at bounding box center [764, 399] width 538 height 657
drag, startPoint x: 698, startPoint y: 237, endPoint x: 480, endPoint y: 236, distance: 218.0
click at [480, 237] on div "Custom Code - Row .ggyFEdPYBL CSS Script .gps .gps_main-image:hover .gps-img_ho…" at bounding box center [764, 392] width 1529 height 784
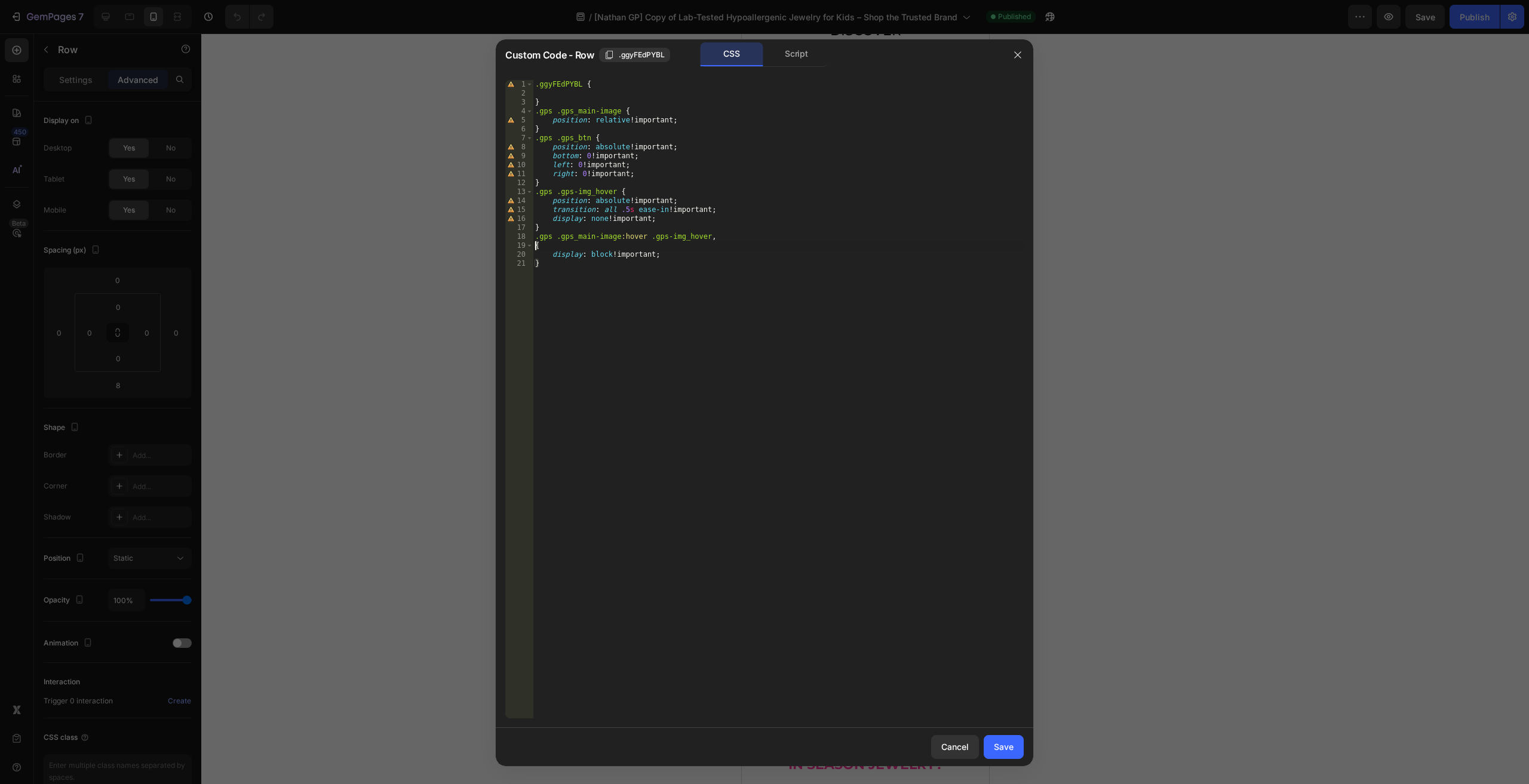
scroll to position [0, 0]
paste textarea ".gps .gps_main-image:hover .gps-img_hover"
type textarea ".gps .gps_main-image:active .gps-img_hover{"
click at [1007, 742] on div "Save" at bounding box center [1004, 747] width 20 height 12
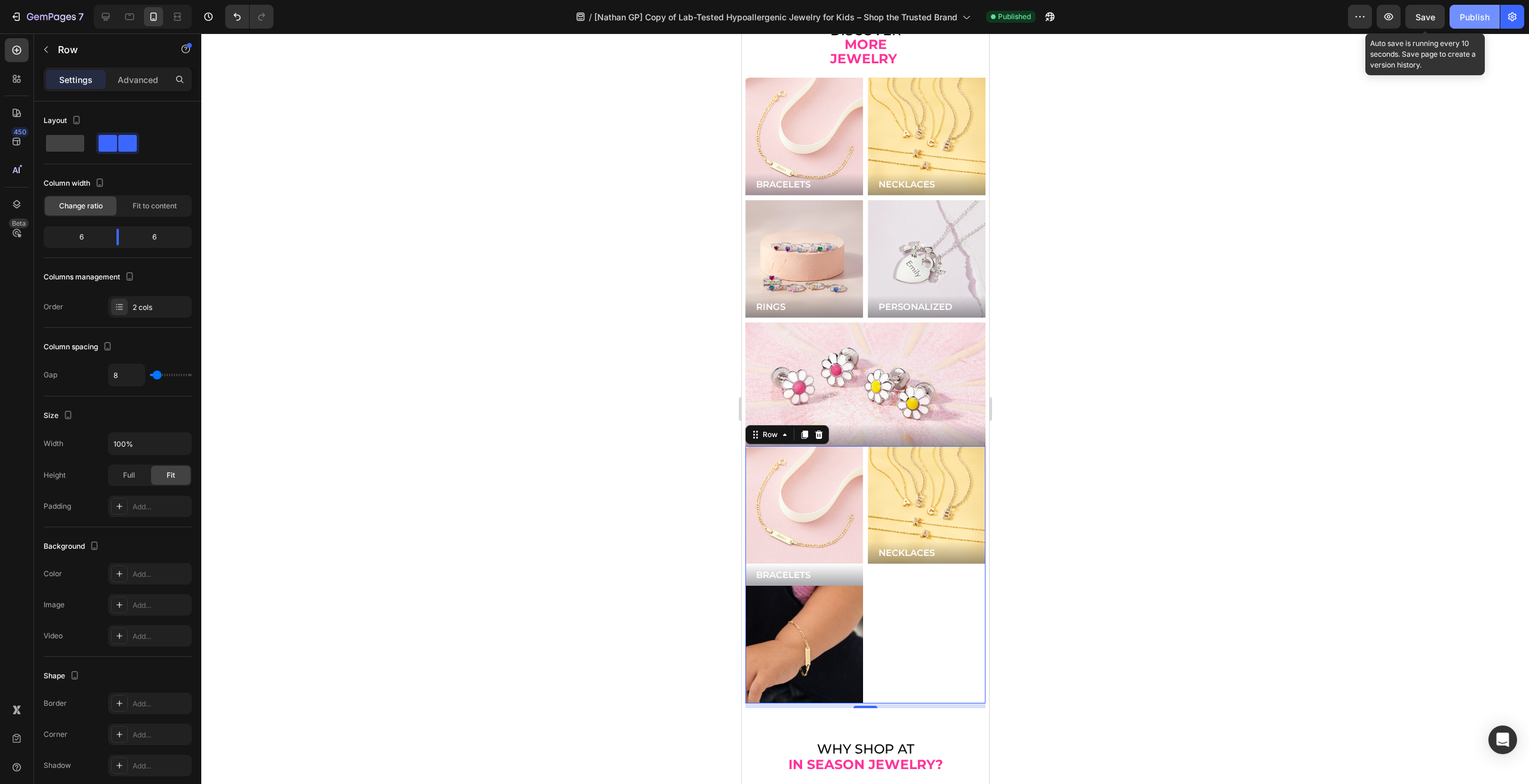
click at [1427, 19] on span "Save" at bounding box center [1426, 16] width 20 height 10
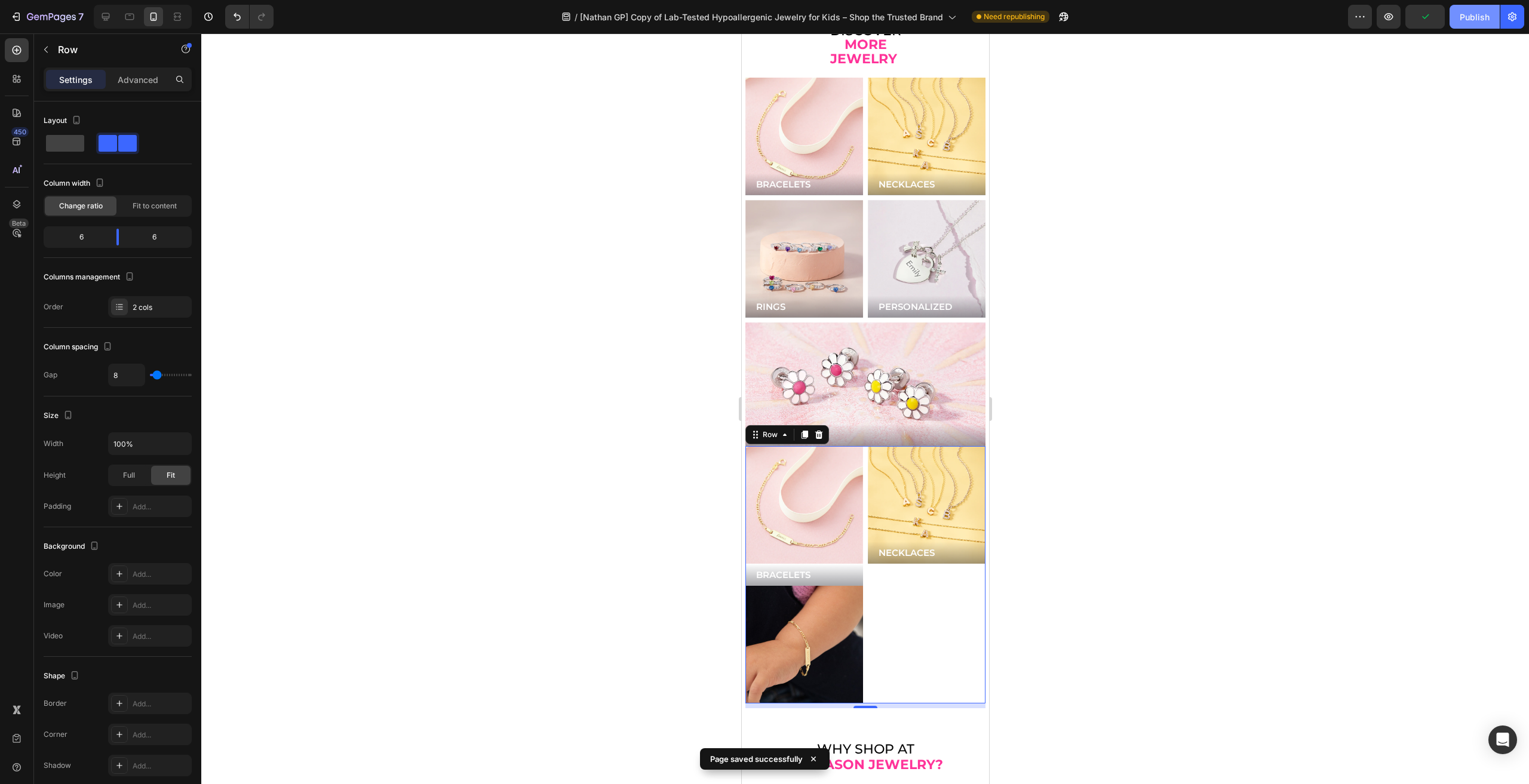
click at [1479, 22] on div "Publish" at bounding box center [1474, 17] width 29 height 12
click at [1380, 27] on button "button" at bounding box center [1388, 16] width 24 height 24
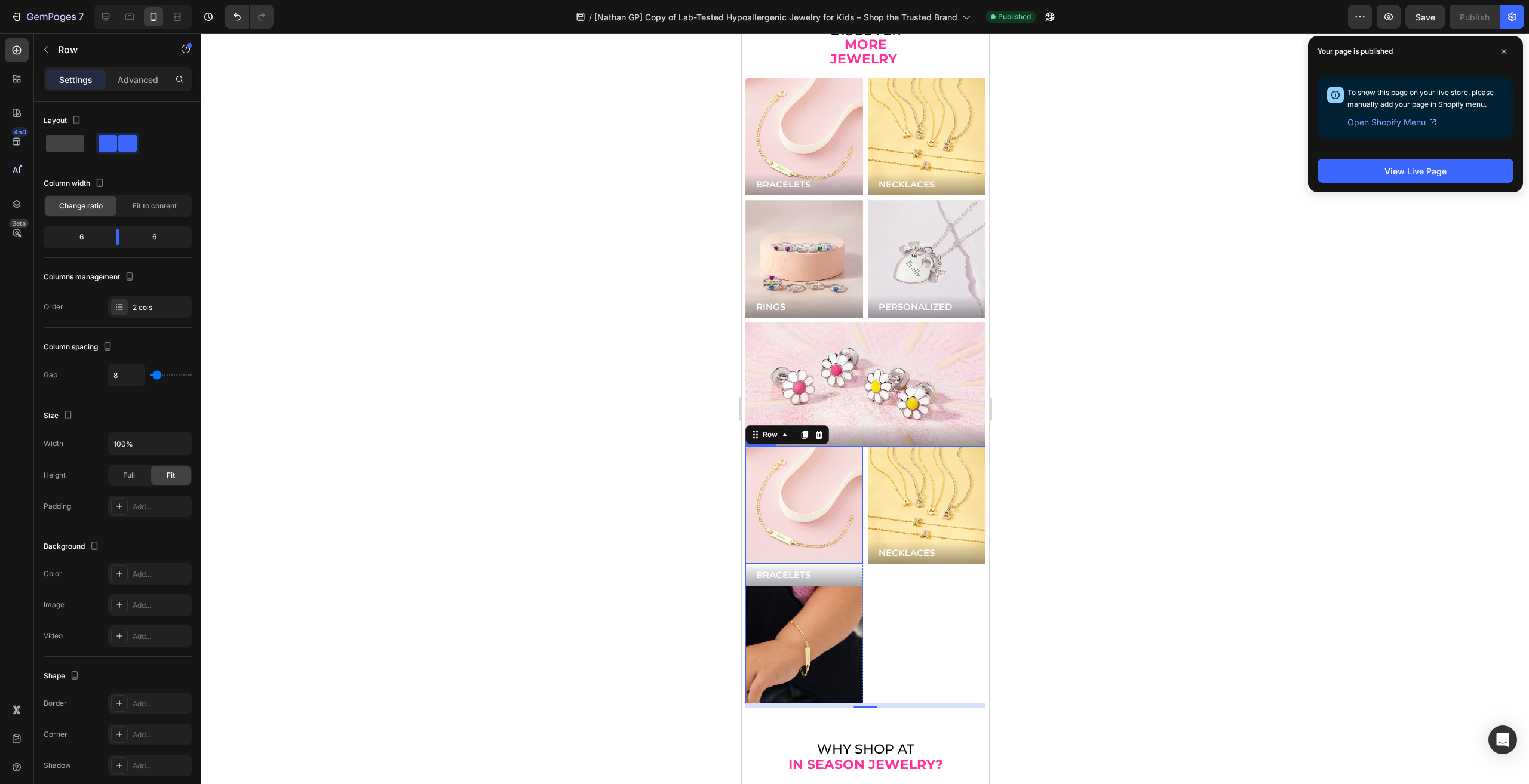
click at [798, 458] on img at bounding box center [804, 505] width 118 height 118
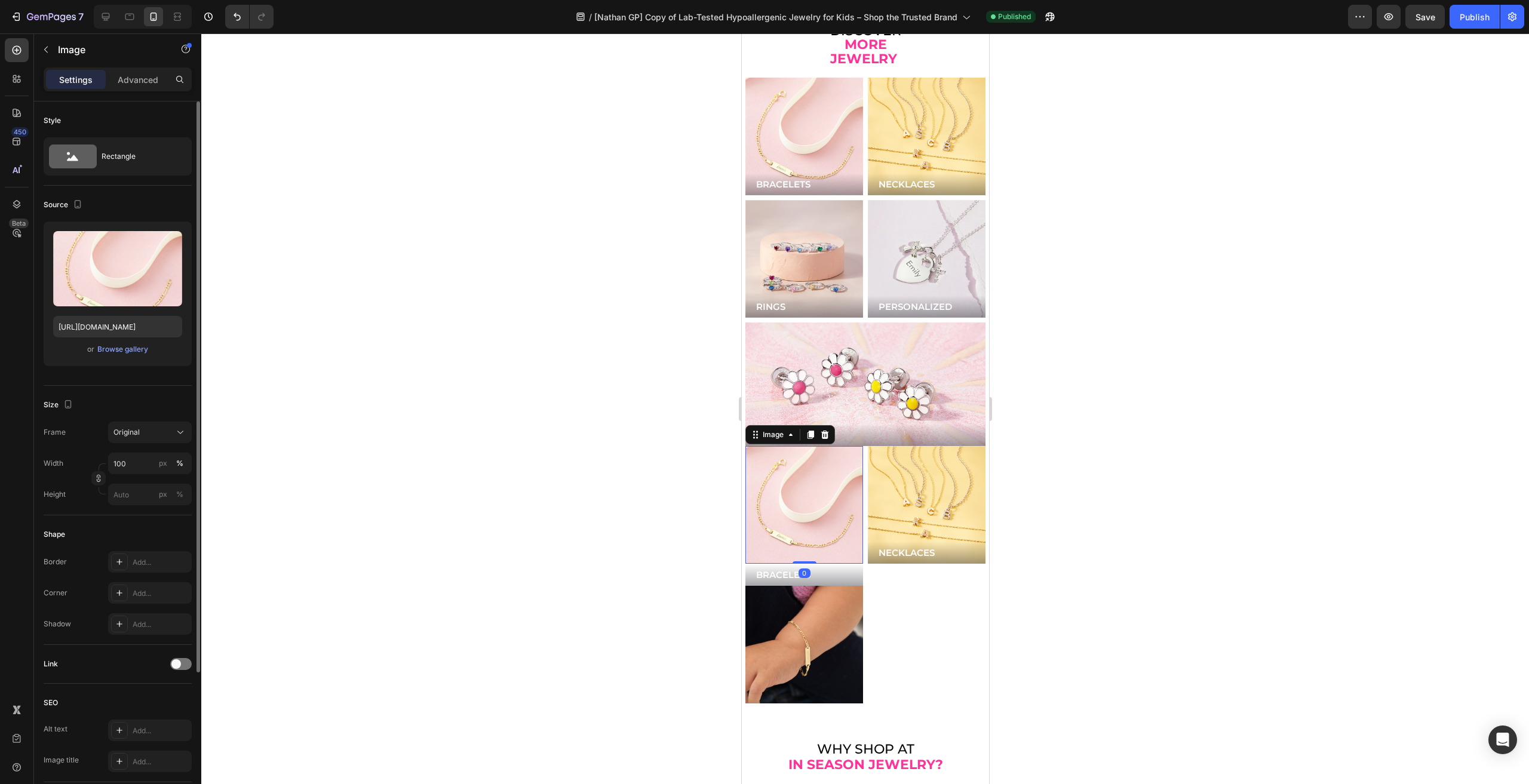
scroll to position [184, 0]
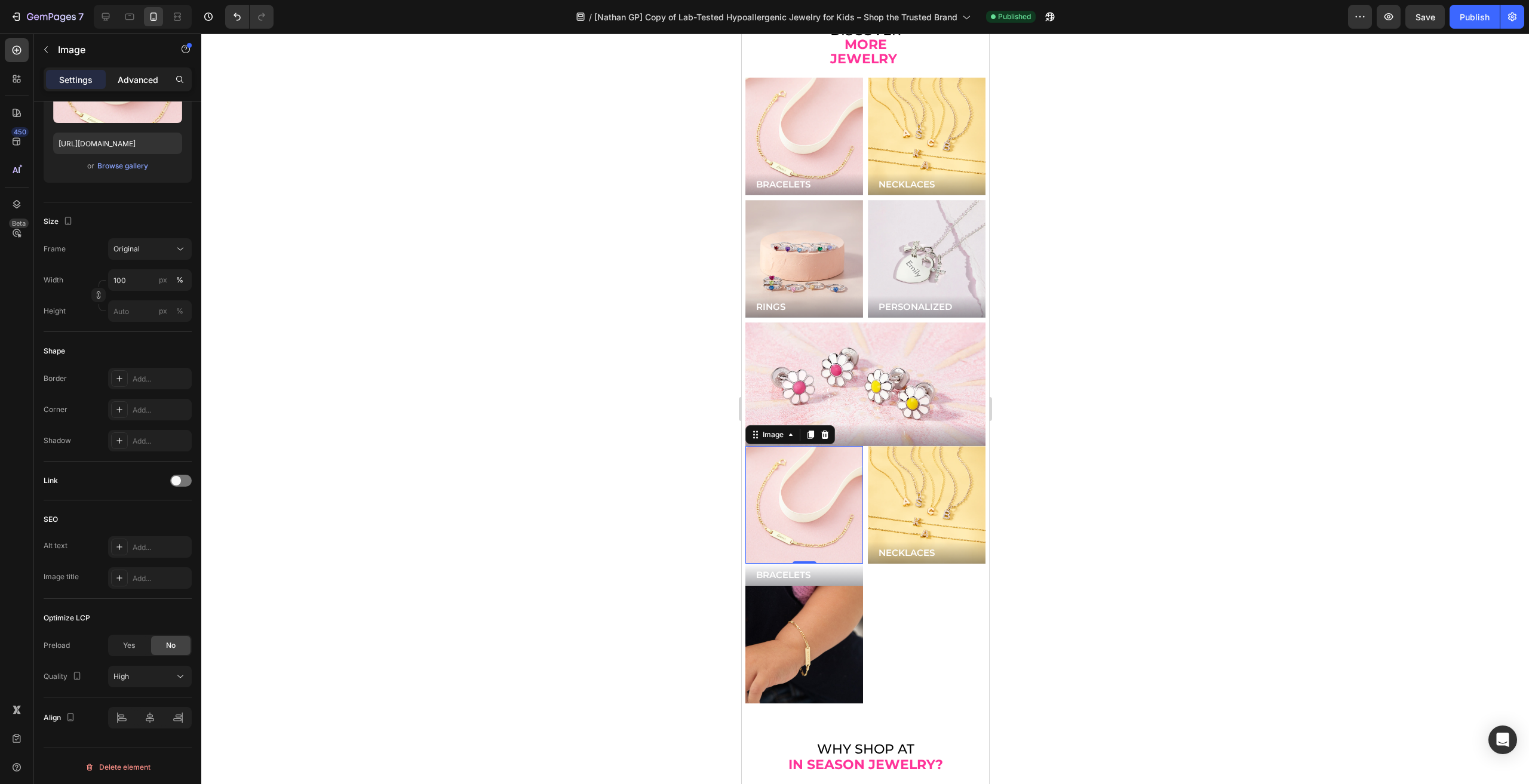
click at [129, 75] on p "Advanced" at bounding box center [138, 79] width 41 height 12
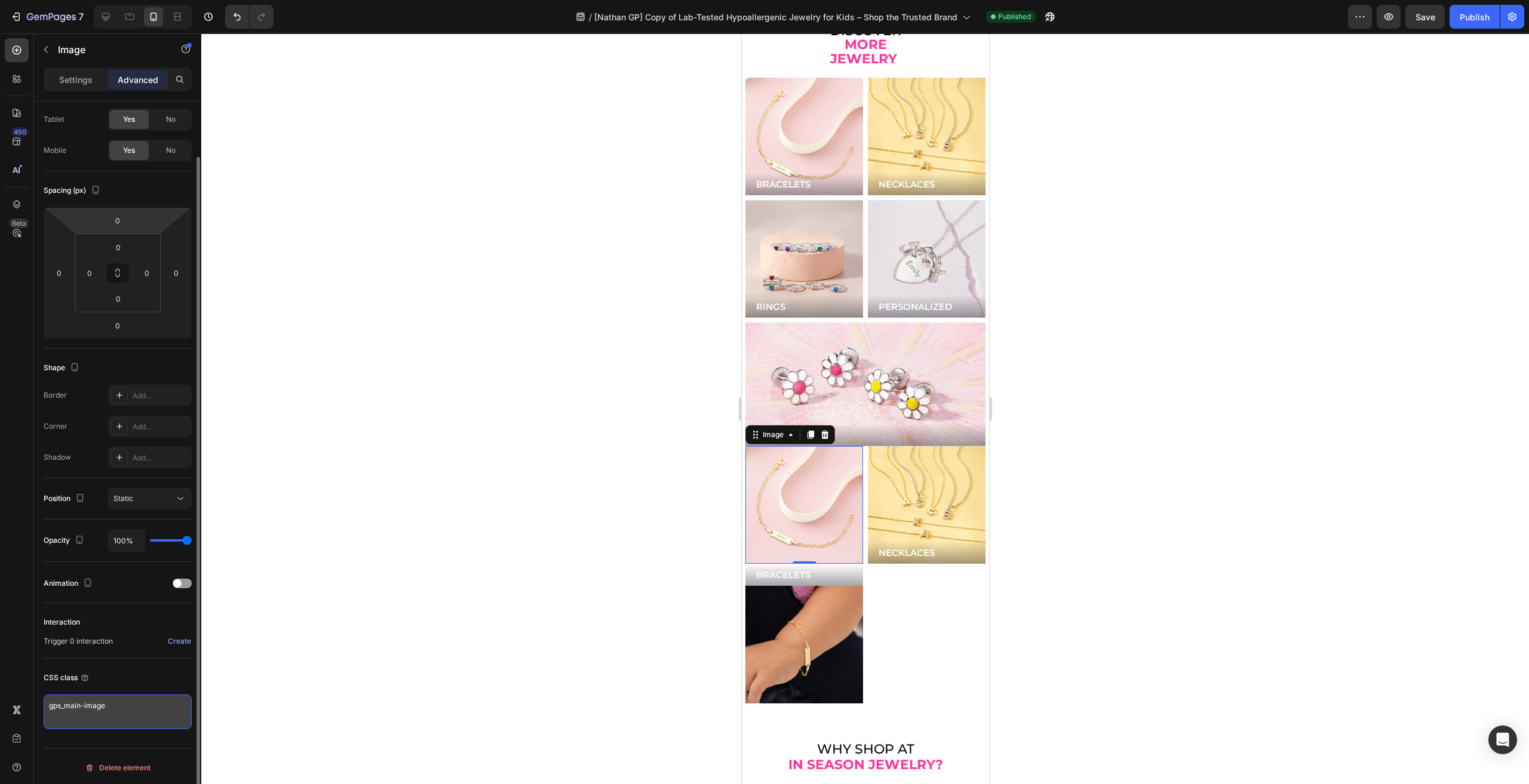
click at [153, 707] on textarea "gps_main-image" at bounding box center [118, 712] width 148 height 35
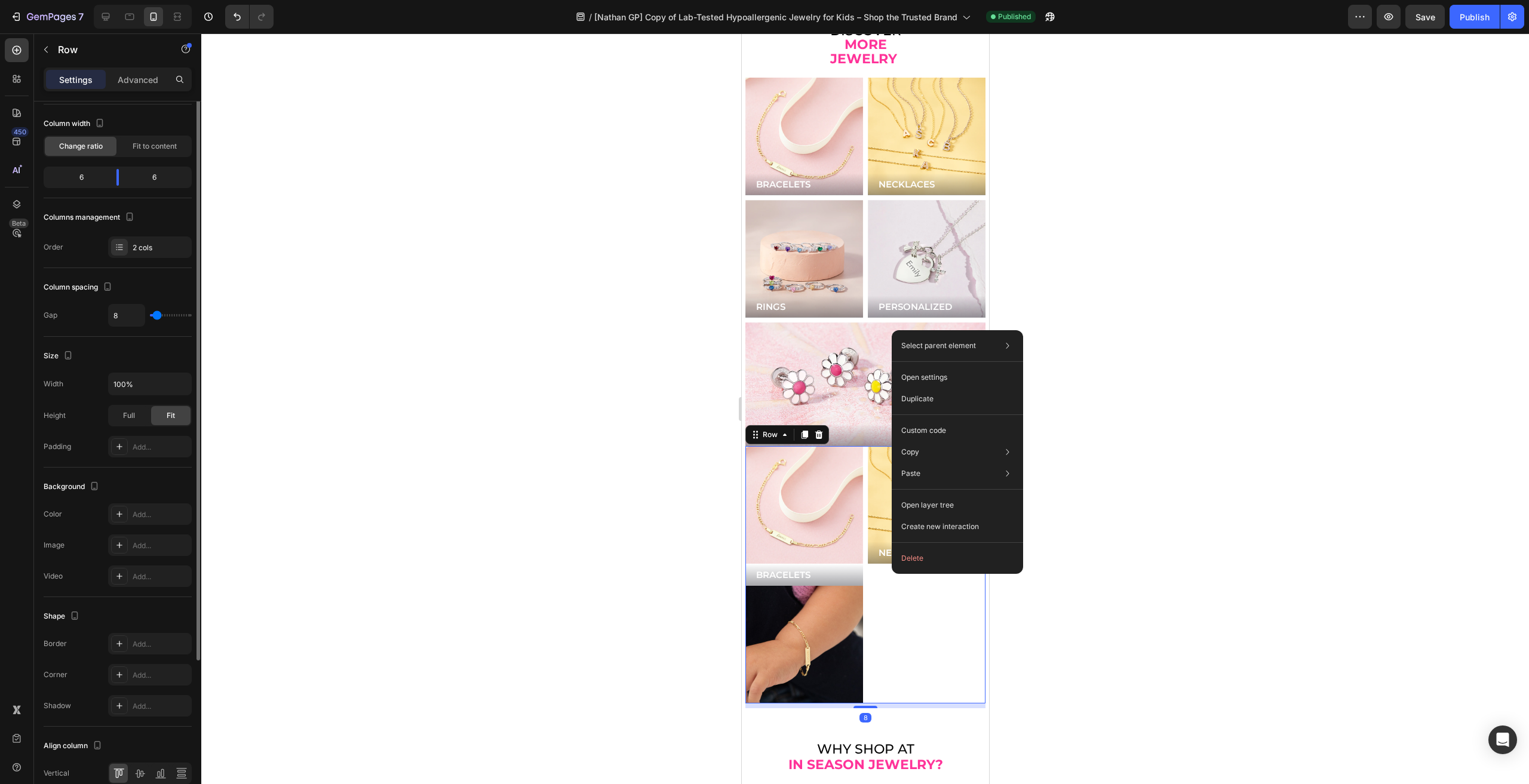
scroll to position [0, 0]
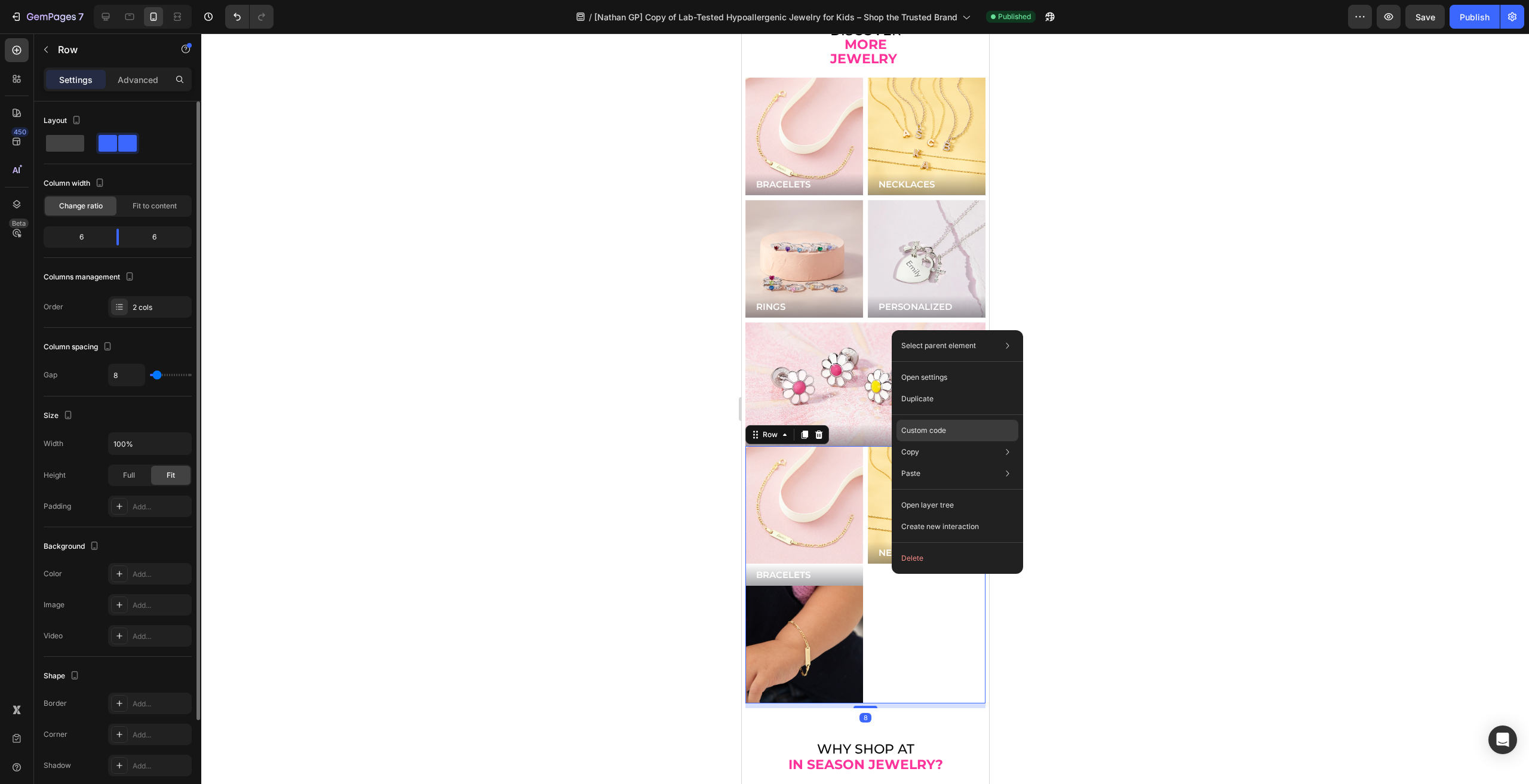
click at [944, 428] on p "Custom code" at bounding box center [923, 431] width 45 height 11
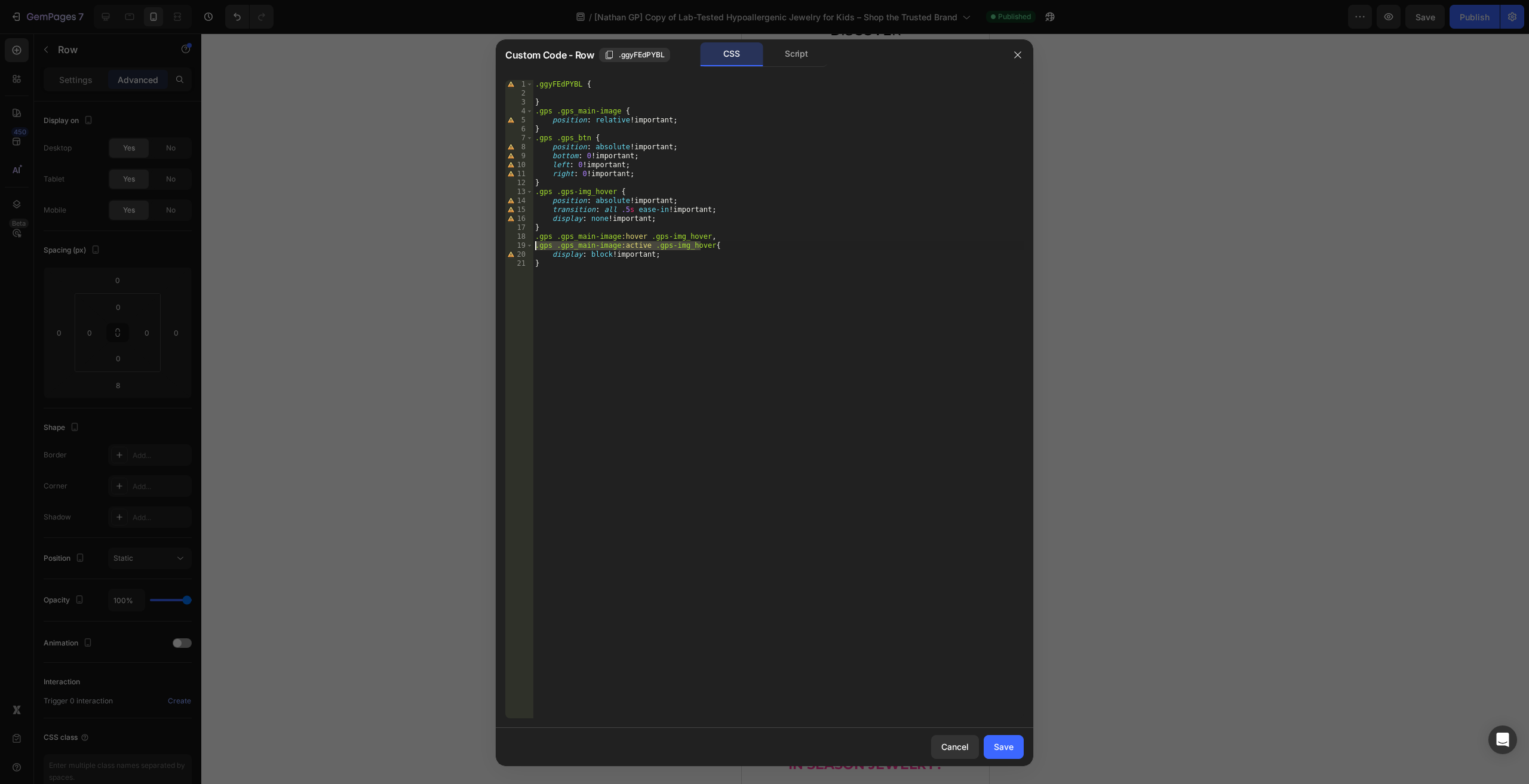
drag, startPoint x: 698, startPoint y: 243, endPoint x: 535, endPoint y: 243, distance: 163.0
click at [535, 243] on div ".ggyFEdPYBL { } .gps .gps_main-image { position : relative !important ; } .gps …" at bounding box center [778, 409] width 491 height 656
click at [693, 237] on div ".ggyFEdPYBL { } .gps .gps_main-image { position : relative !important ; } .gps …" at bounding box center [778, 409] width 491 height 656
click at [698, 234] on div ".ggyFEdPYBL { } .gps .gps_main-image { position : relative !important ; } .gps …" at bounding box center [778, 409] width 491 height 656
click at [614, 234] on div ".ggyFEdPYBL { } .gps .gps_main-image { position : relative !important ; } .gps …" at bounding box center [778, 409] width 491 height 656
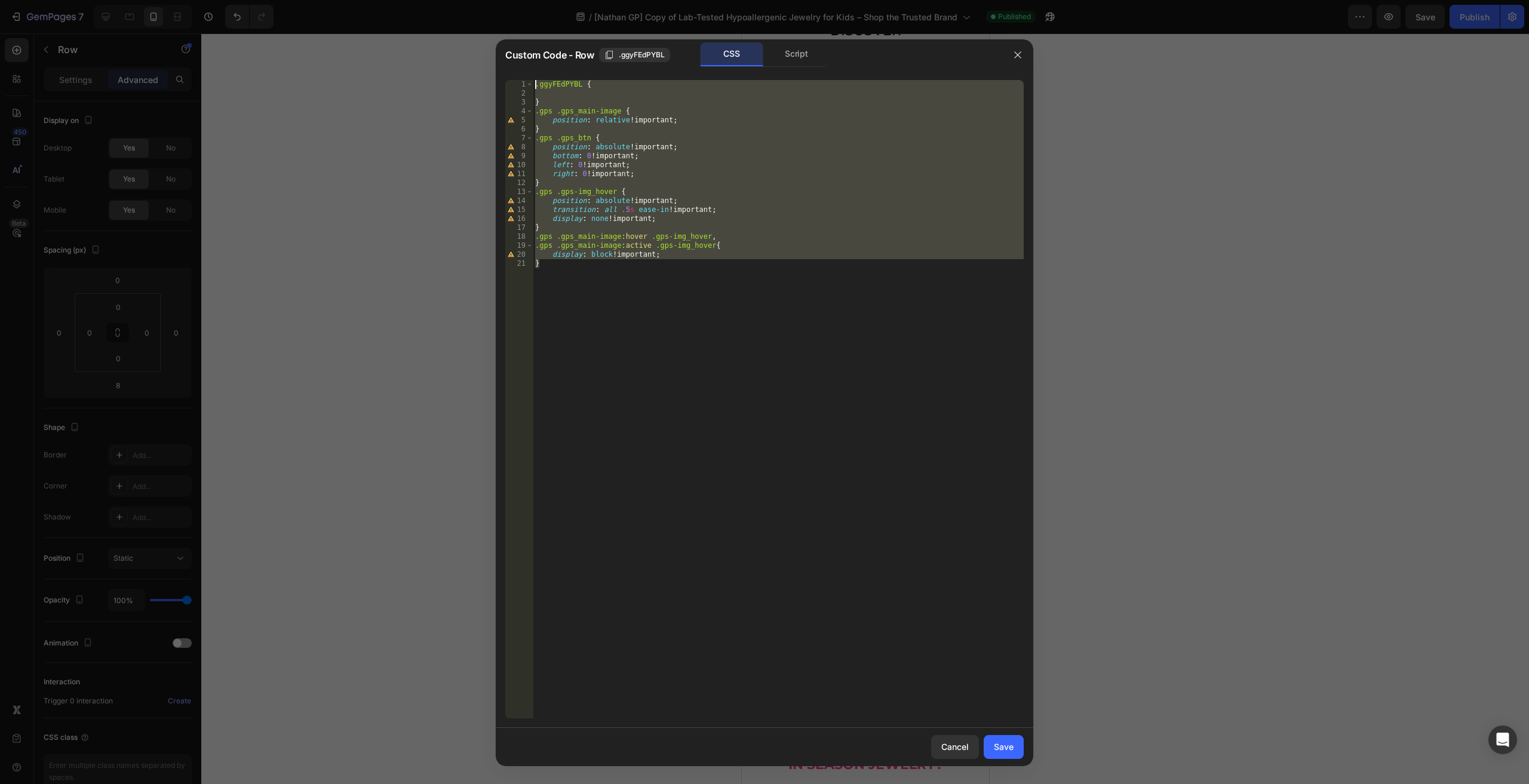
drag, startPoint x: 483, startPoint y: 189, endPoint x: 460, endPoint y: 71, distance: 120.2
click at [460, 71] on div "Custom Code - Row .ggyFEdPYBL CSS Script .gps .gps_main-image:hover .gps-img_ho…" at bounding box center [764, 392] width 1529 height 784
click at [707, 312] on div ".ggyFEdPYBL { } .gps .gps_main-image { position : relative !important ; } .gps …" at bounding box center [778, 400] width 491 height 639
type textarea "}"
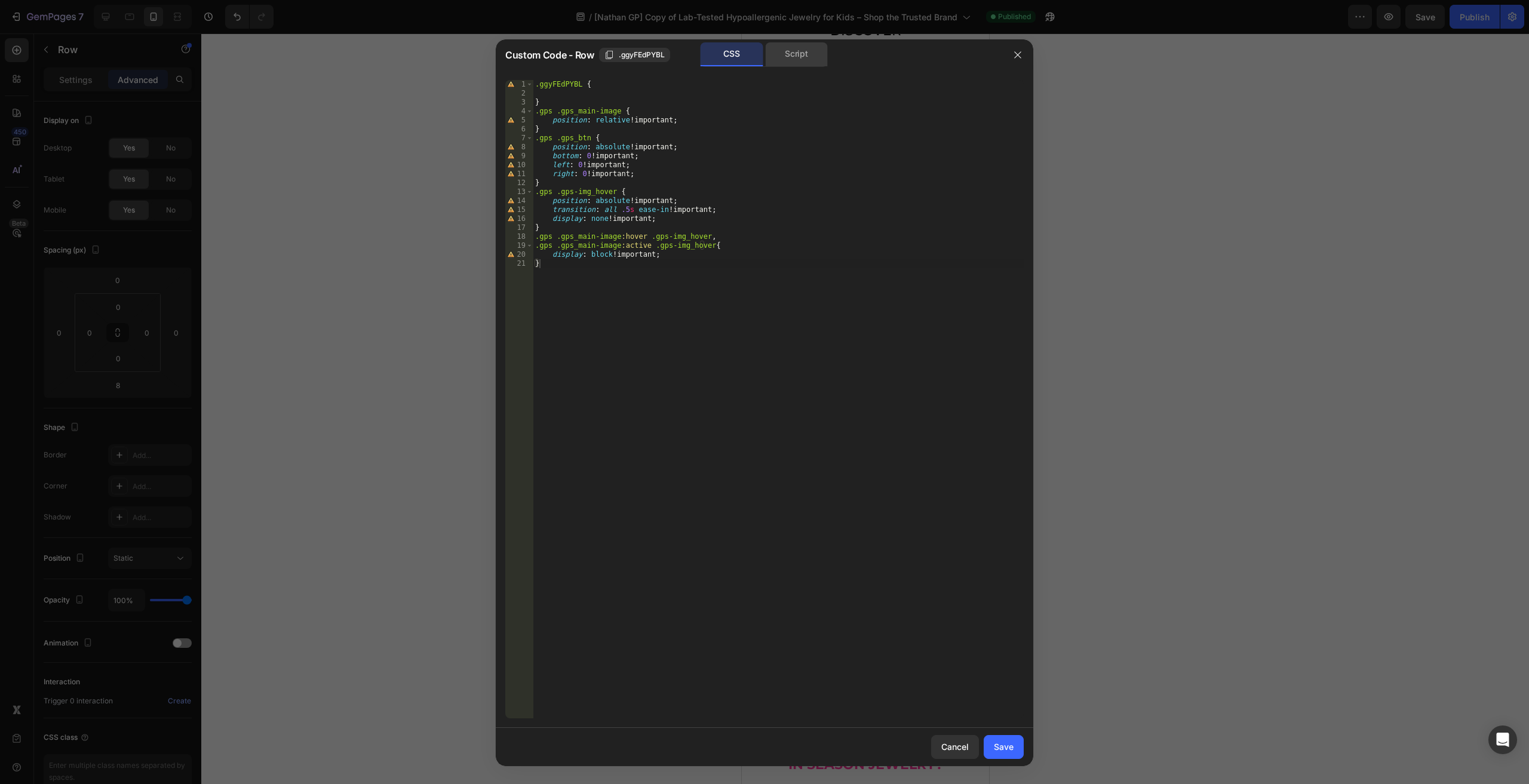
click at [786, 62] on div "Script" at bounding box center [797, 54] width 62 height 24
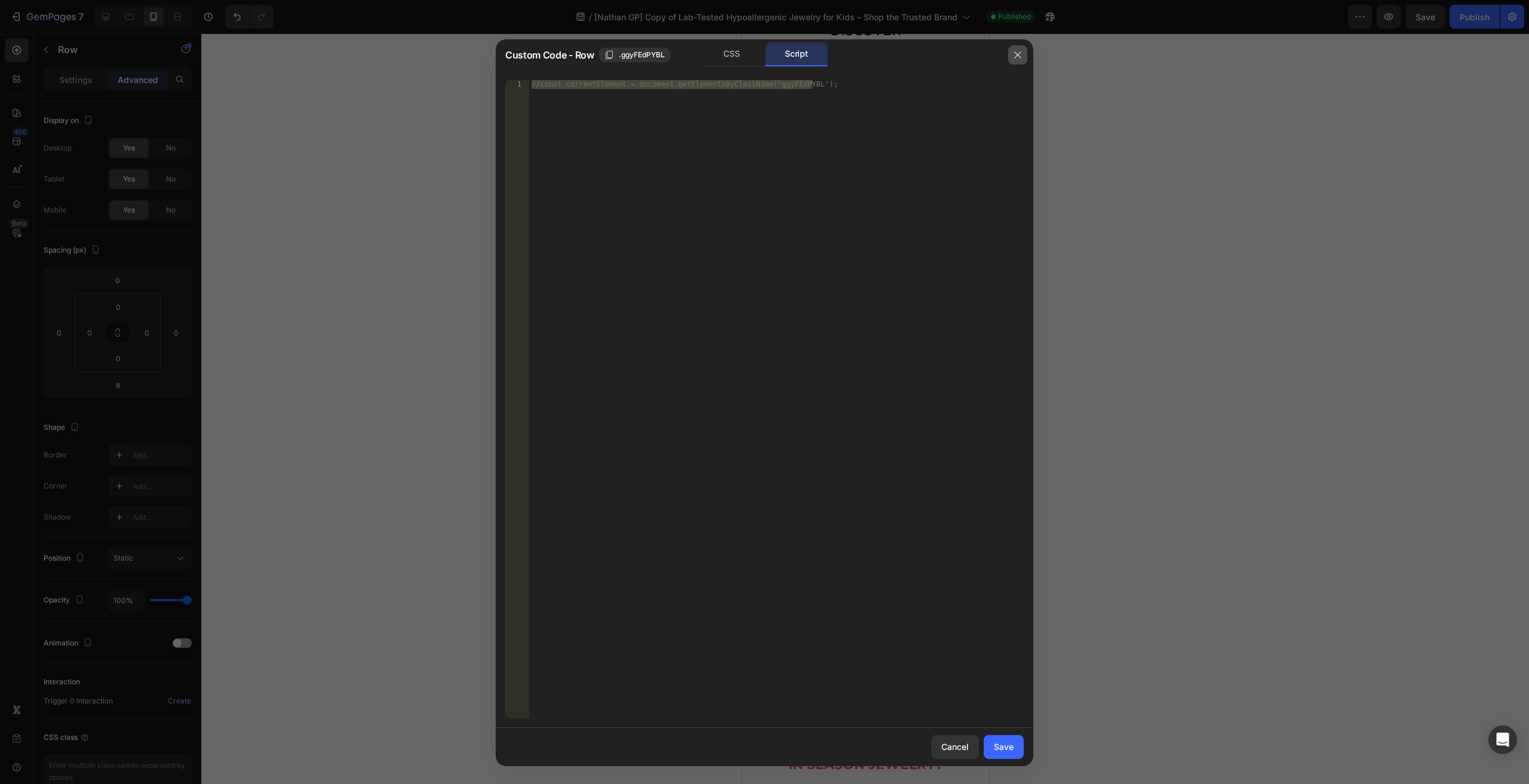
click at [1013, 58] on icon "button" at bounding box center [1018, 54] width 10 height 10
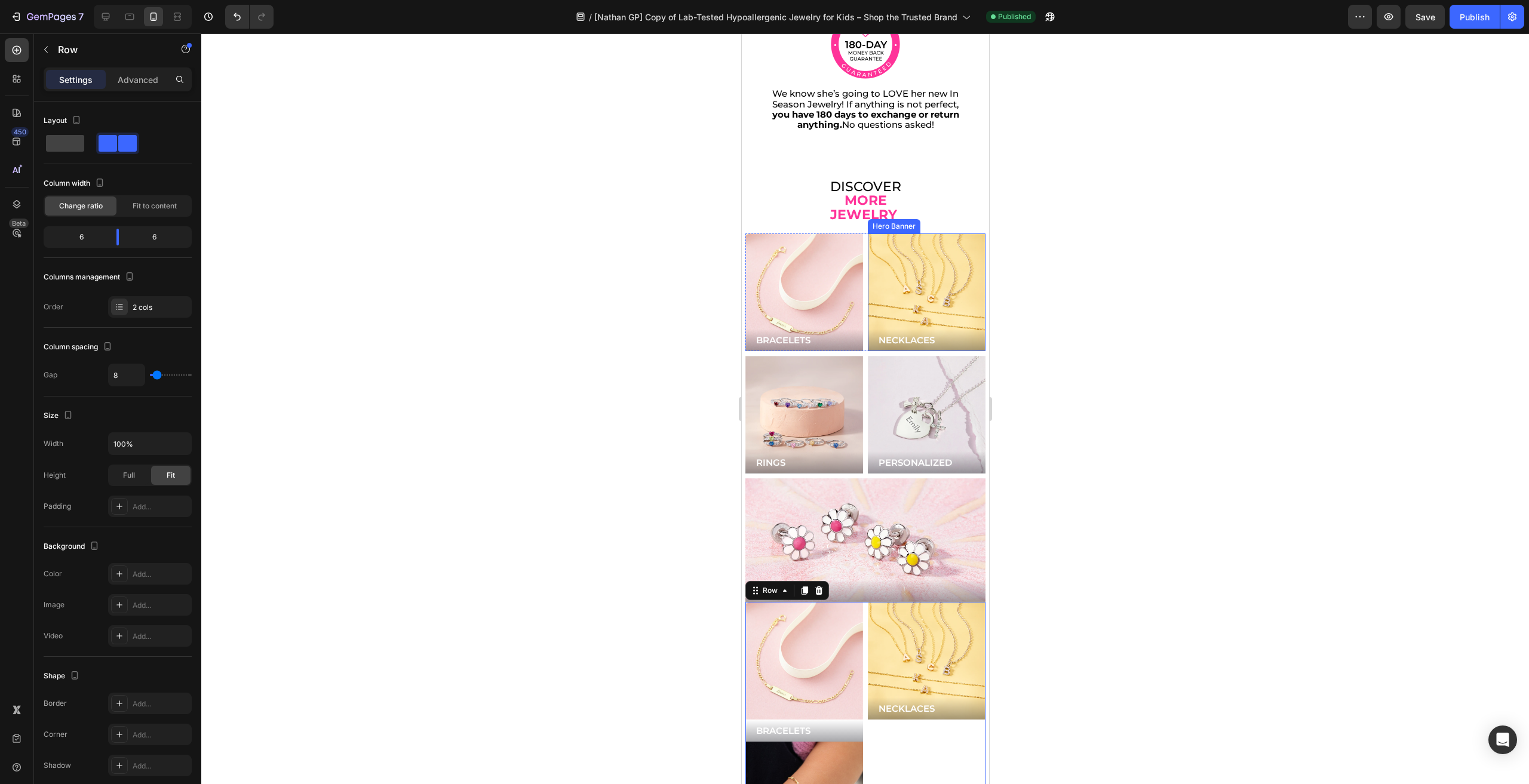
scroll to position [2509, 0]
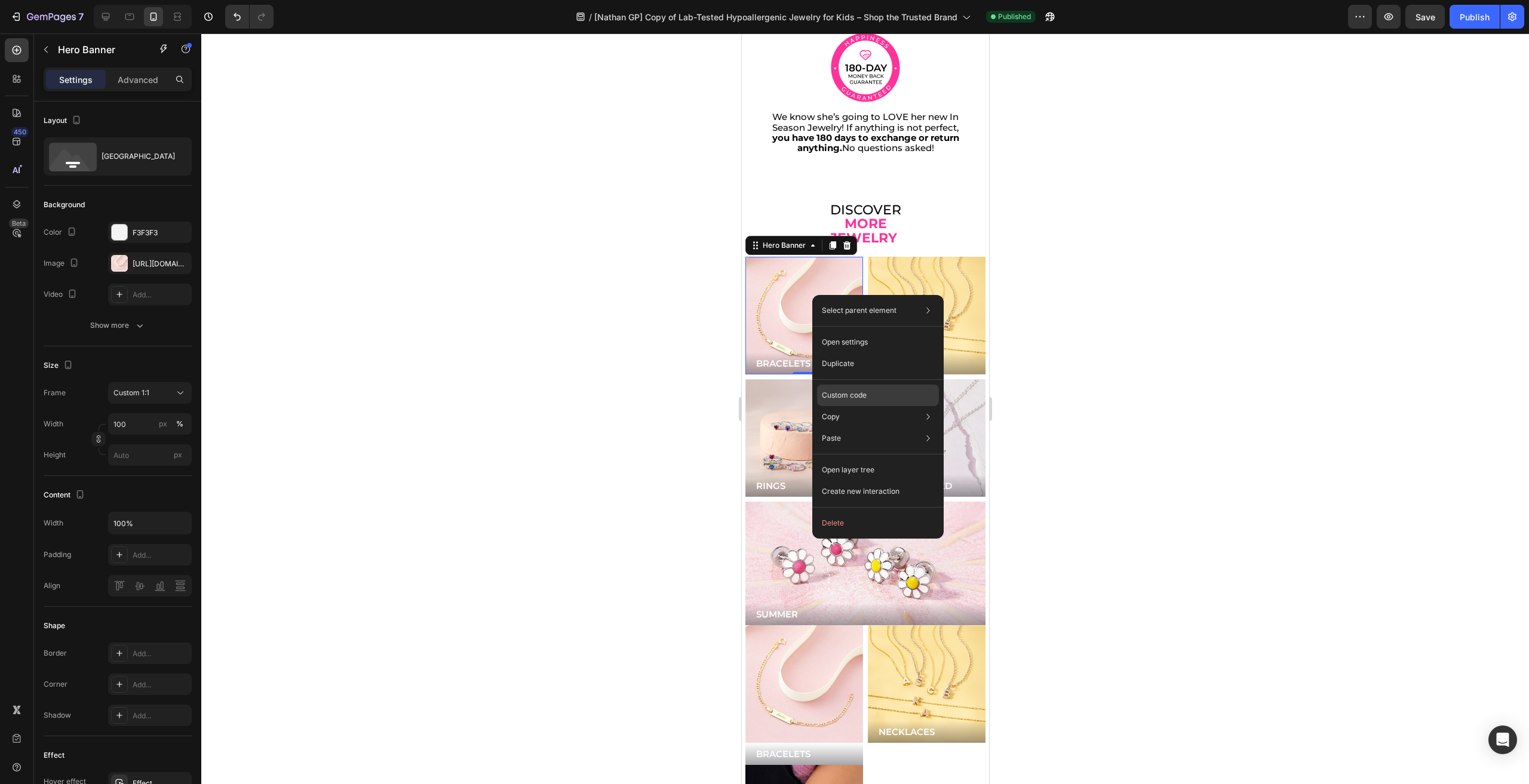
click at [872, 427] on div "Custom code" at bounding box center [878, 438] width 122 height 21
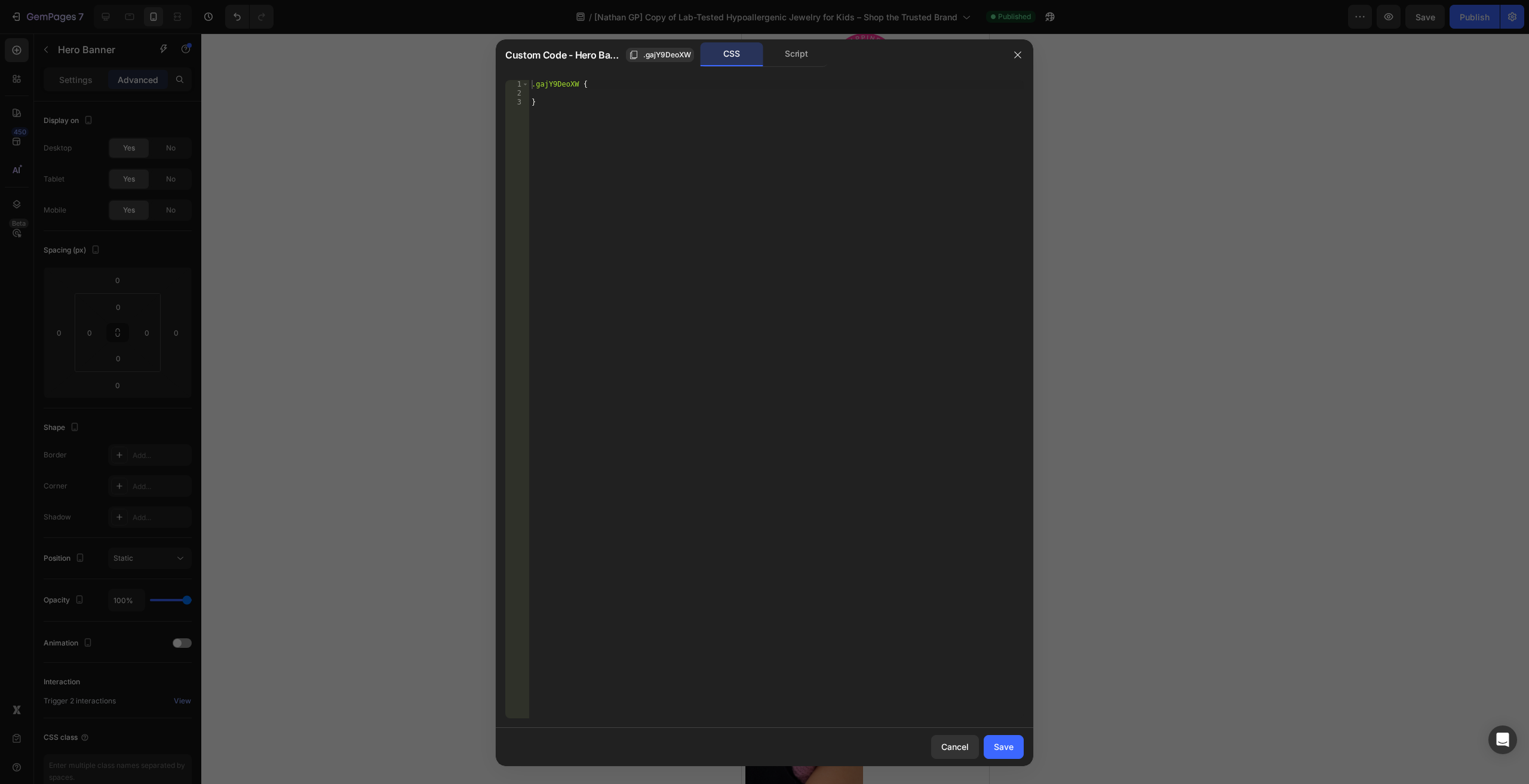
click at [760, 59] on div "CSS" at bounding box center [731, 54] width 62 height 24
click at [771, 56] on div "Script" at bounding box center [797, 54] width 62 height 24
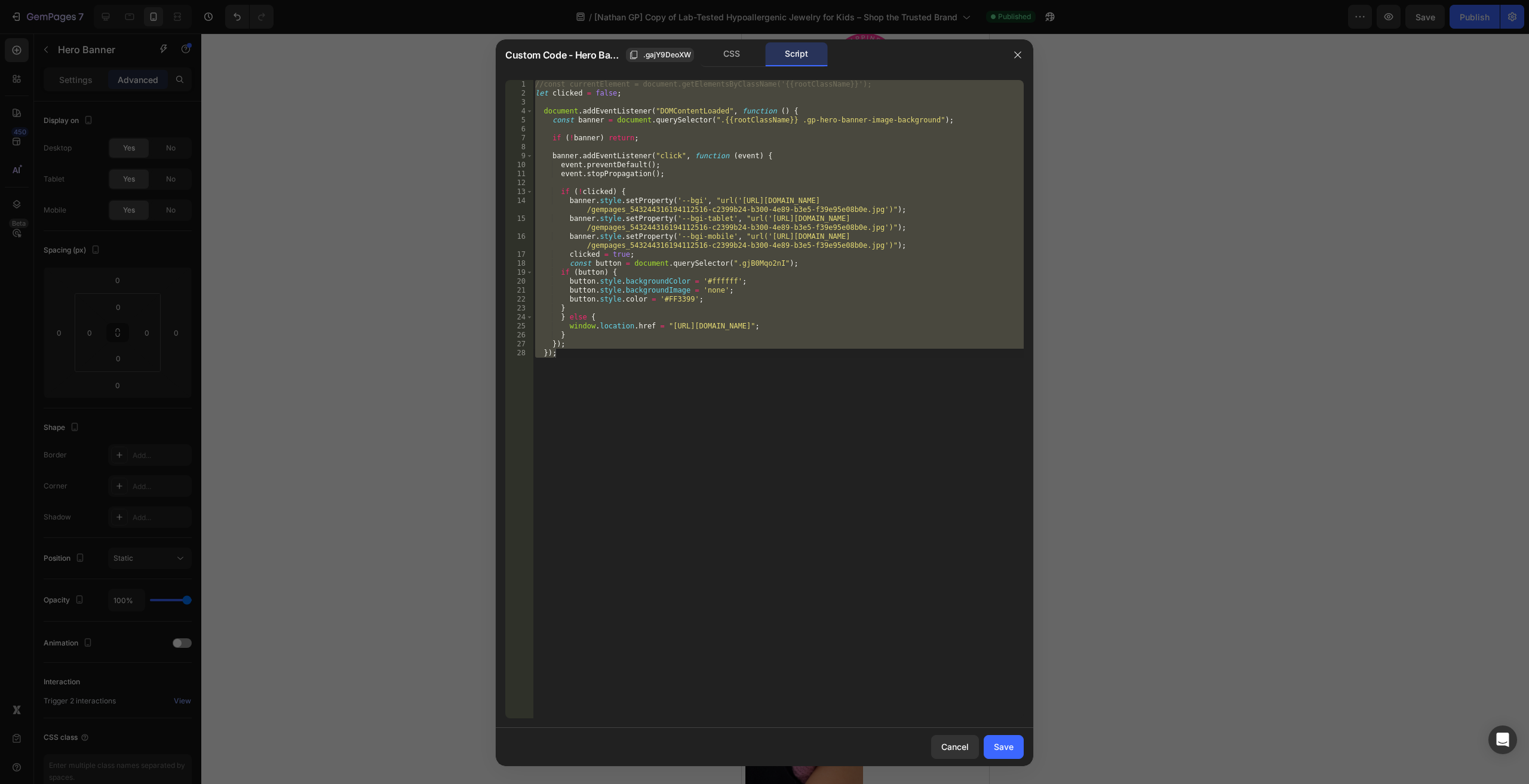
type textarea "}); });"
click at [598, 183] on div "//const currentElement = document.getElementsByClassName('{{rootClassName}}'); …" at bounding box center [778, 400] width 491 height 639
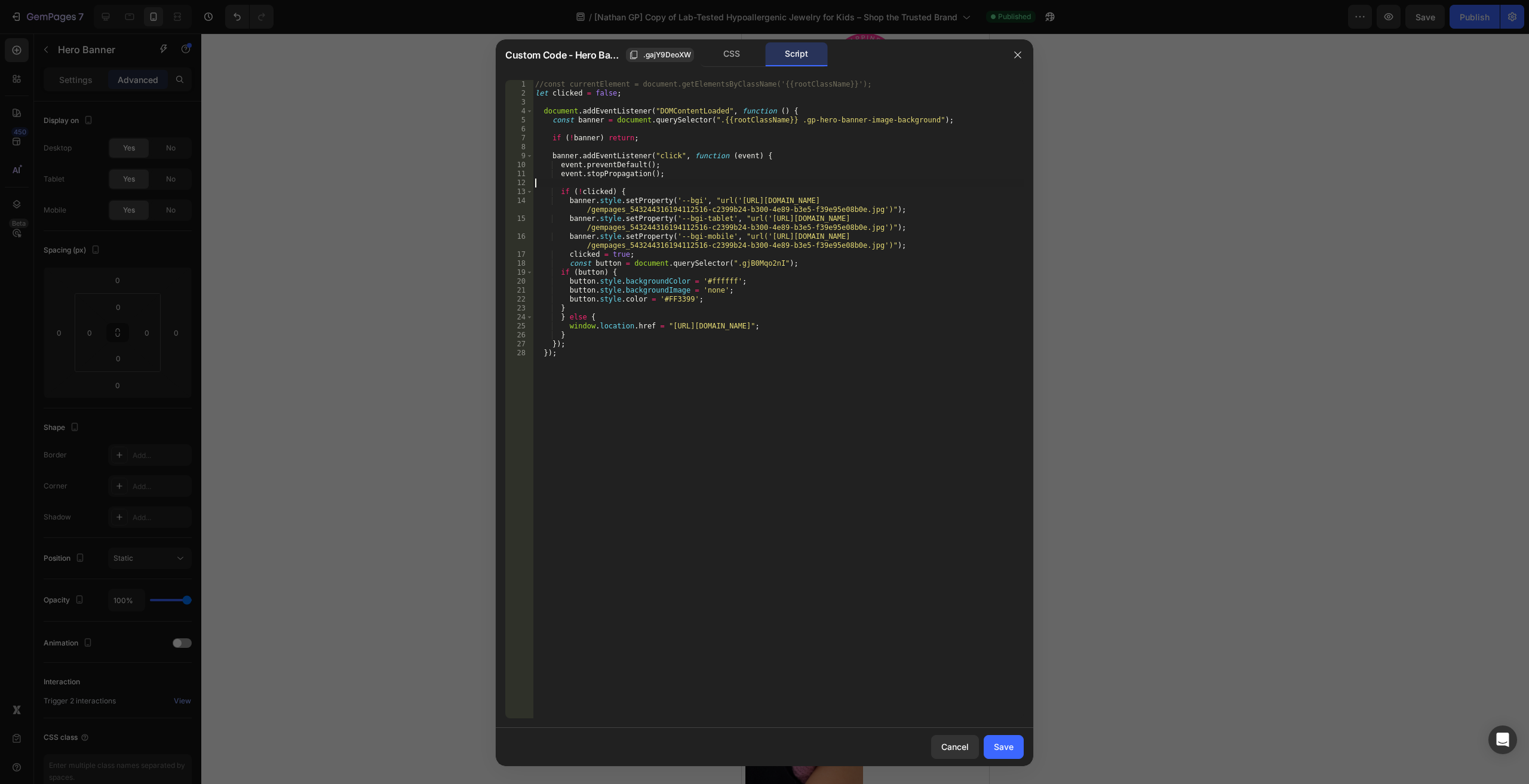
click at [603, 187] on div "//const currentElement = document.getElementsByClassName('{{rootClassName}}'); …" at bounding box center [778, 409] width 491 height 656
click at [616, 310] on div "//const currentElement = document.getElementsByClassName('{{rootClassName}}'); …" at bounding box center [778, 409] width 491 height 656
click at [587, 191] on div "//const currentElement = document.getElementsByClassName('{{rootClassName}}'); …" at bounding box center [778, 409] width 491 height 656
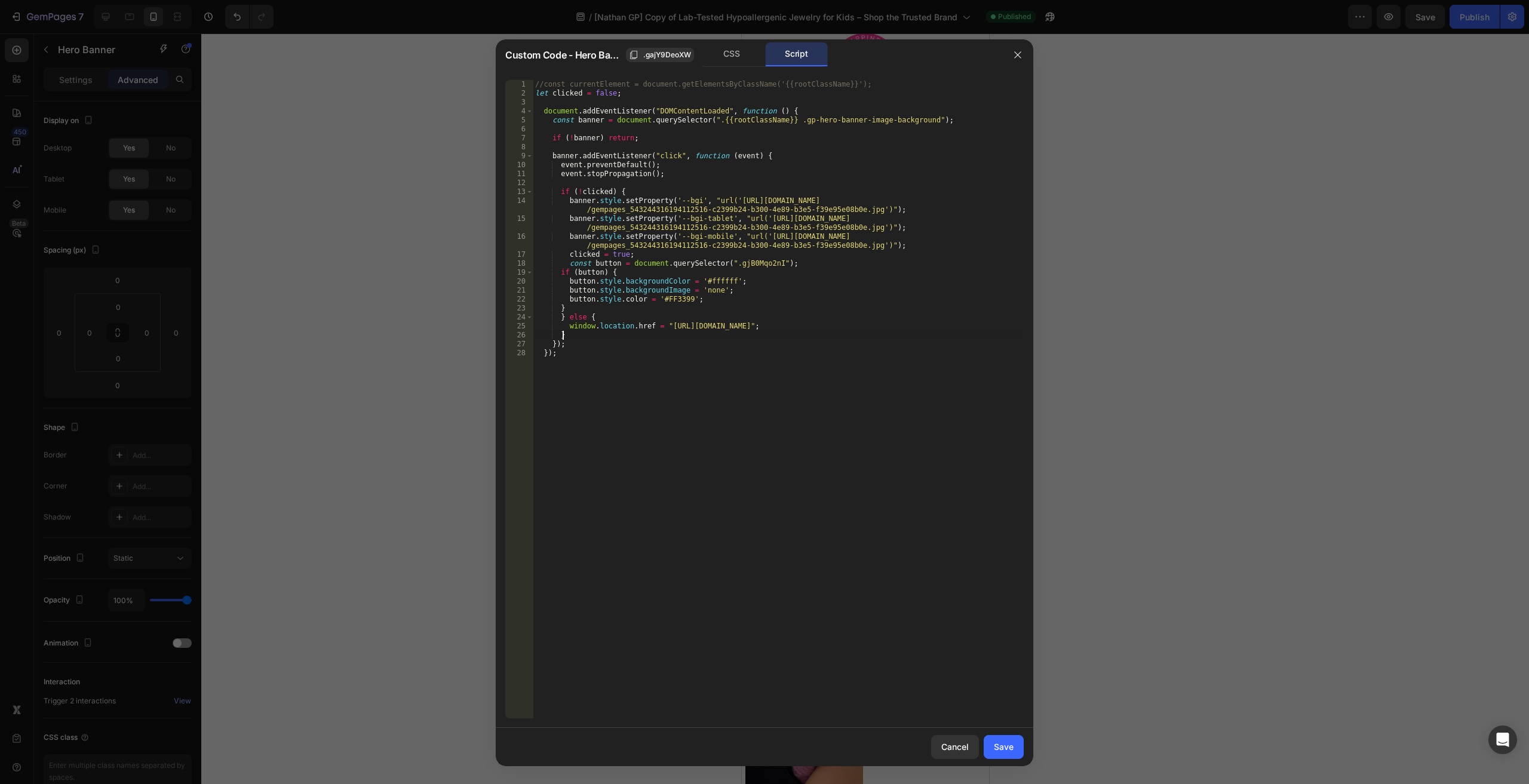
click at [590, 334] on div "//const currentElement = document.getElementsByClassName('{{rootClassName}}'); …" at bounding box center [778, 409] width 491 height 656
type textarea "}"
click at [1033, 46] on div at bounding box center [764, 392] width 1529 height 784
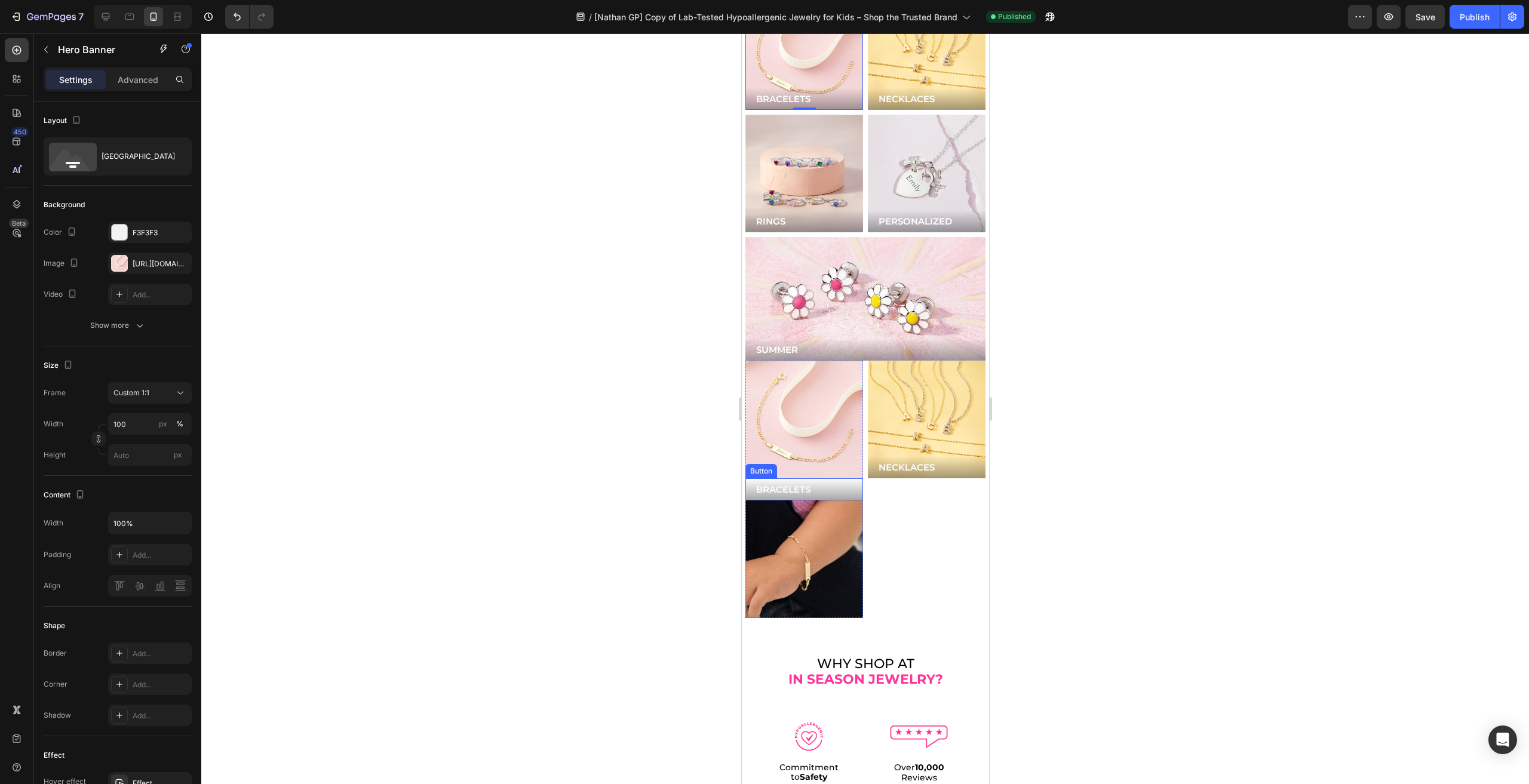
scroll to position [2808, 0]
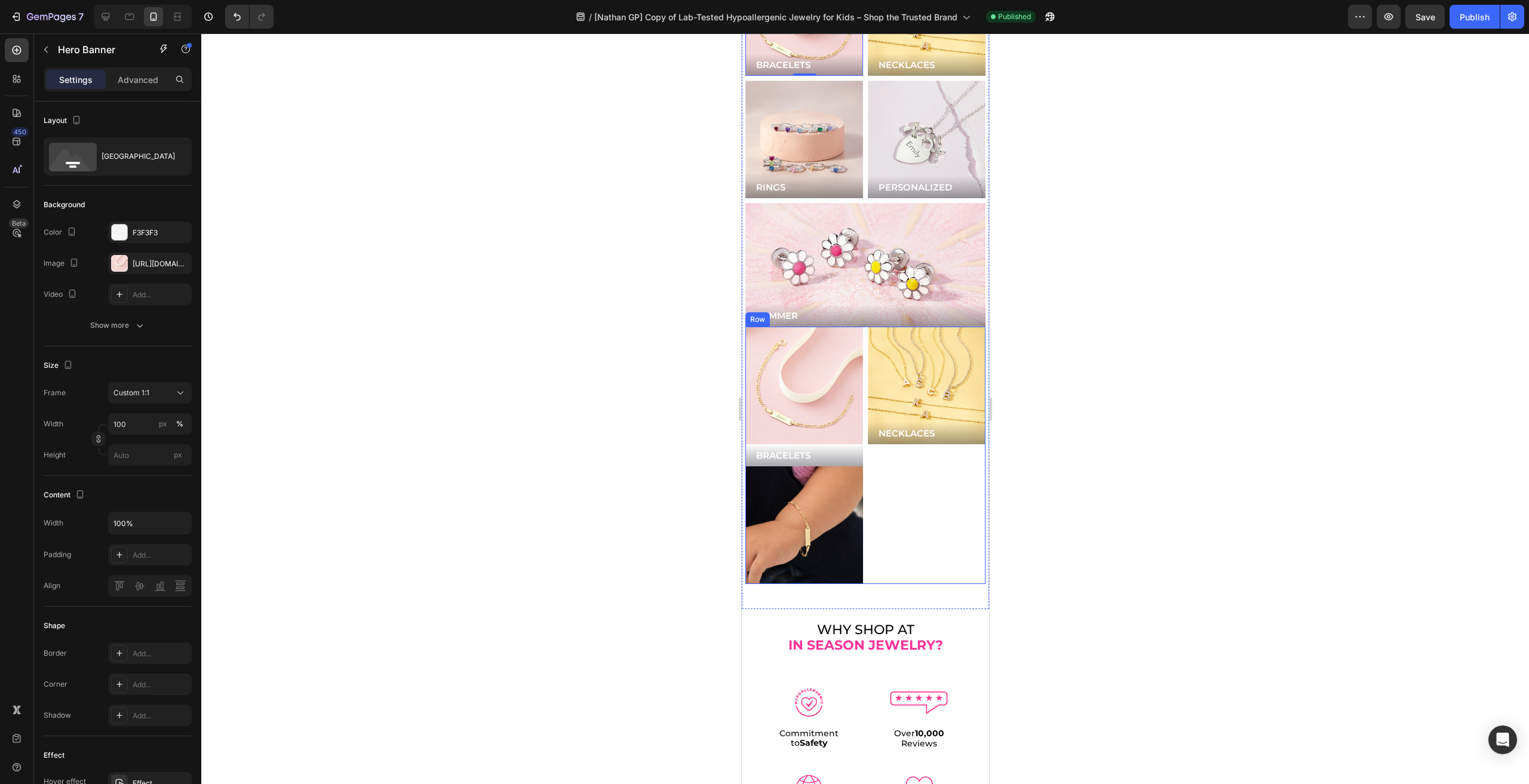
click at [919, 475] on div "NECKLACES Button Hero Banner" at bounding box center [926, 455] width 118 height 258
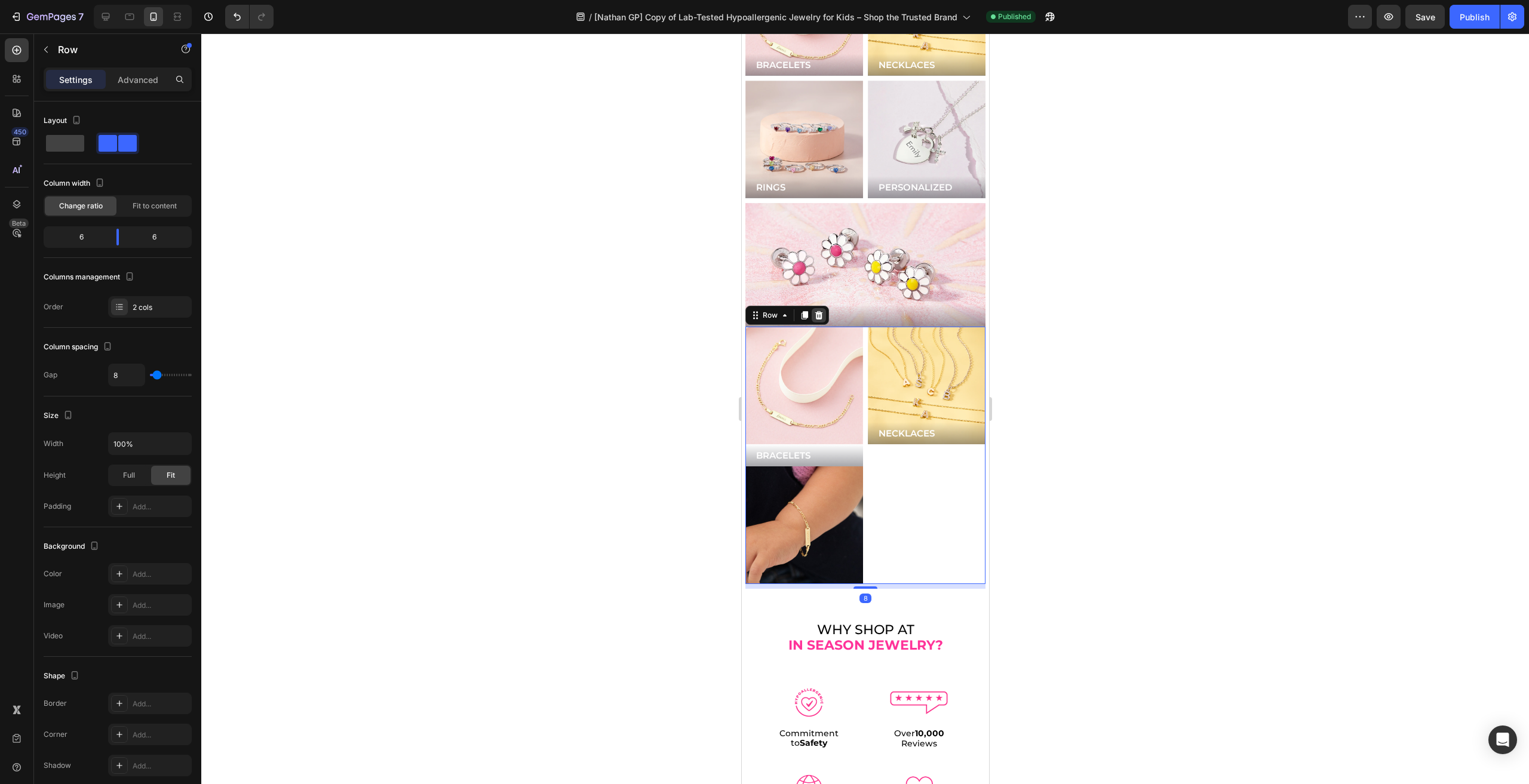
click at [819, 310] on icon at bounding box center [818, 315] width 10 height 10
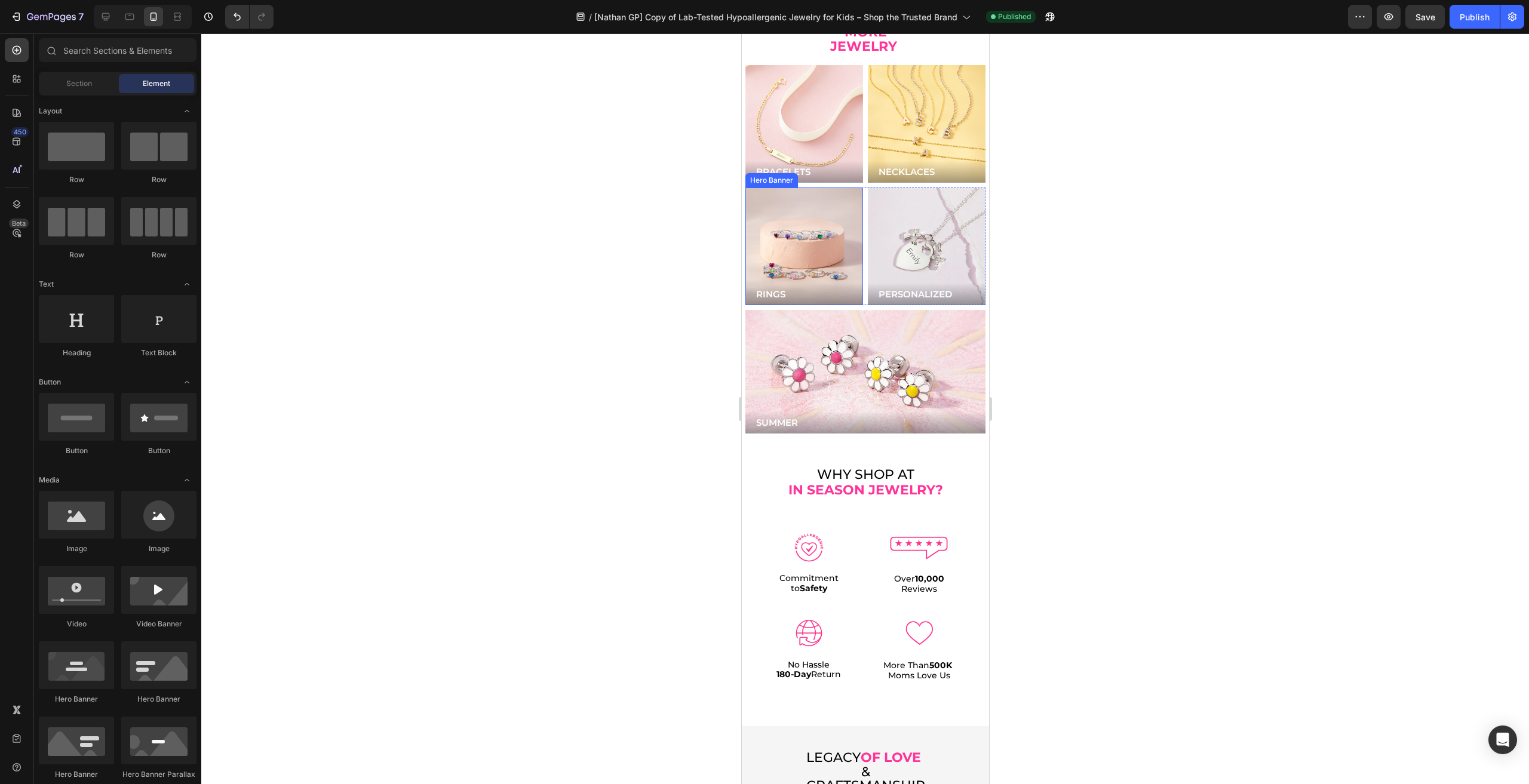
scroll to position [2628, 0]
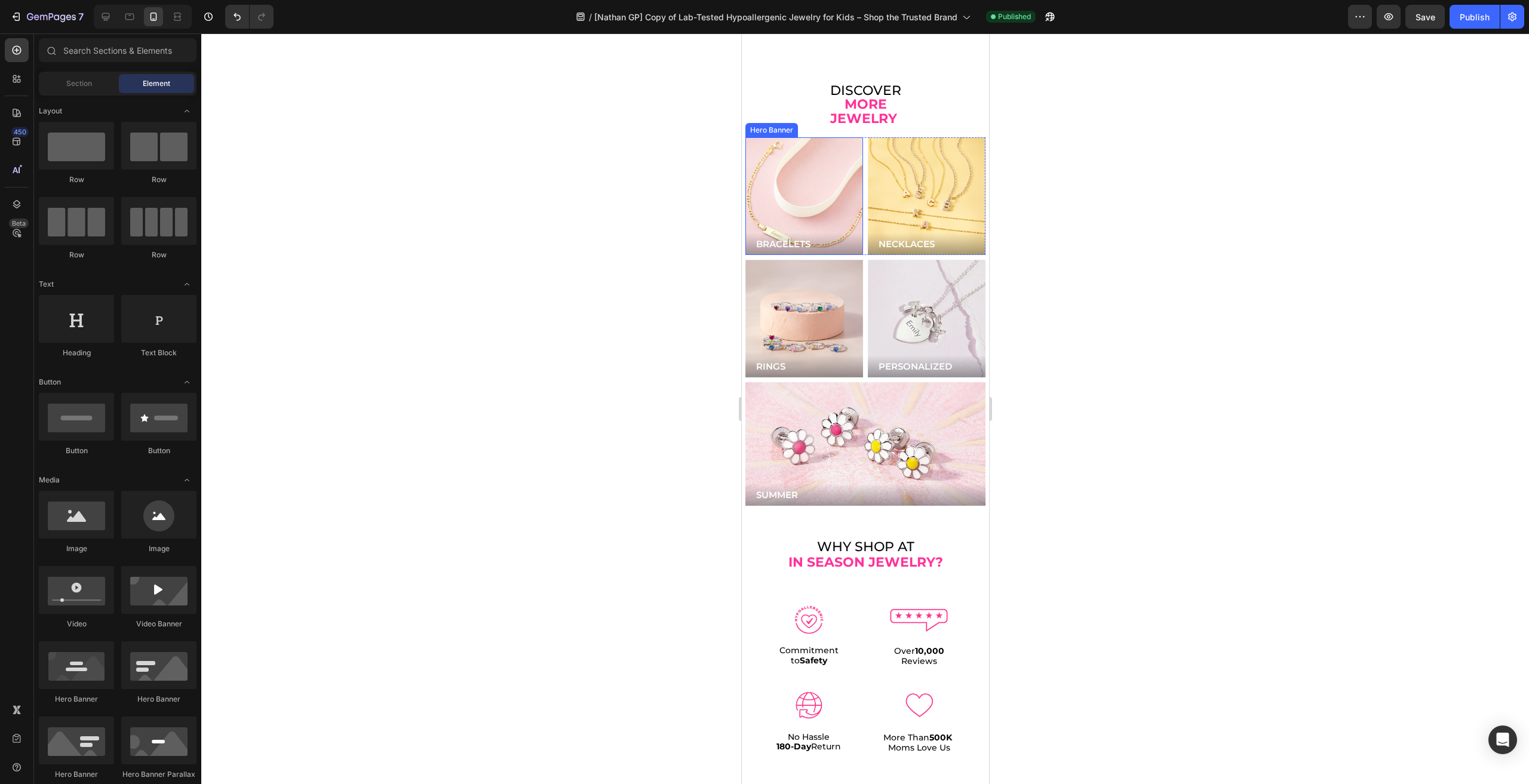
click at [832, 191] on div "Background Image" at bounding box center [804, 196] width 141 height 141
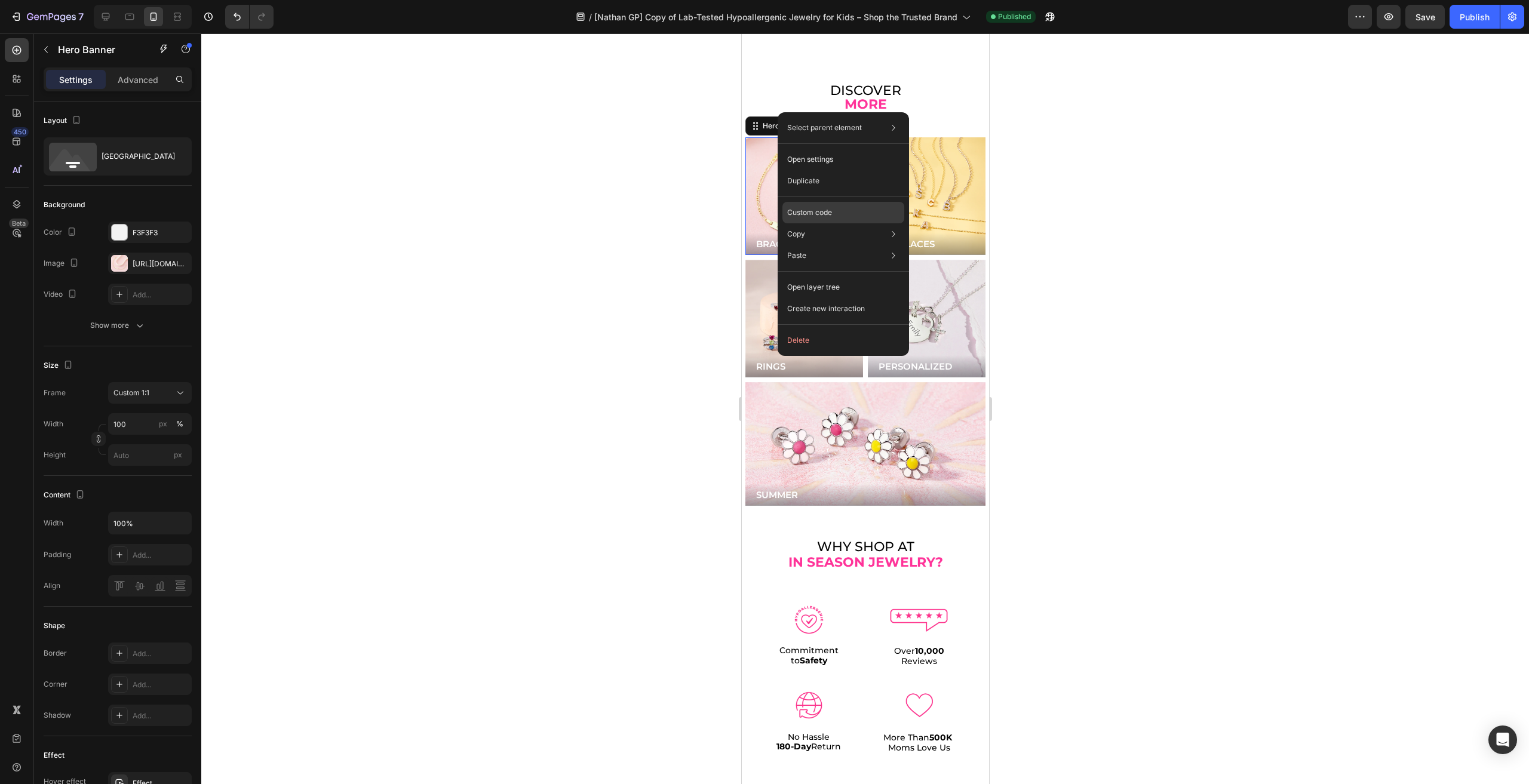
click at [798, 210] on p "Custom code" at bounding box center [810, 212] width 45 height 11
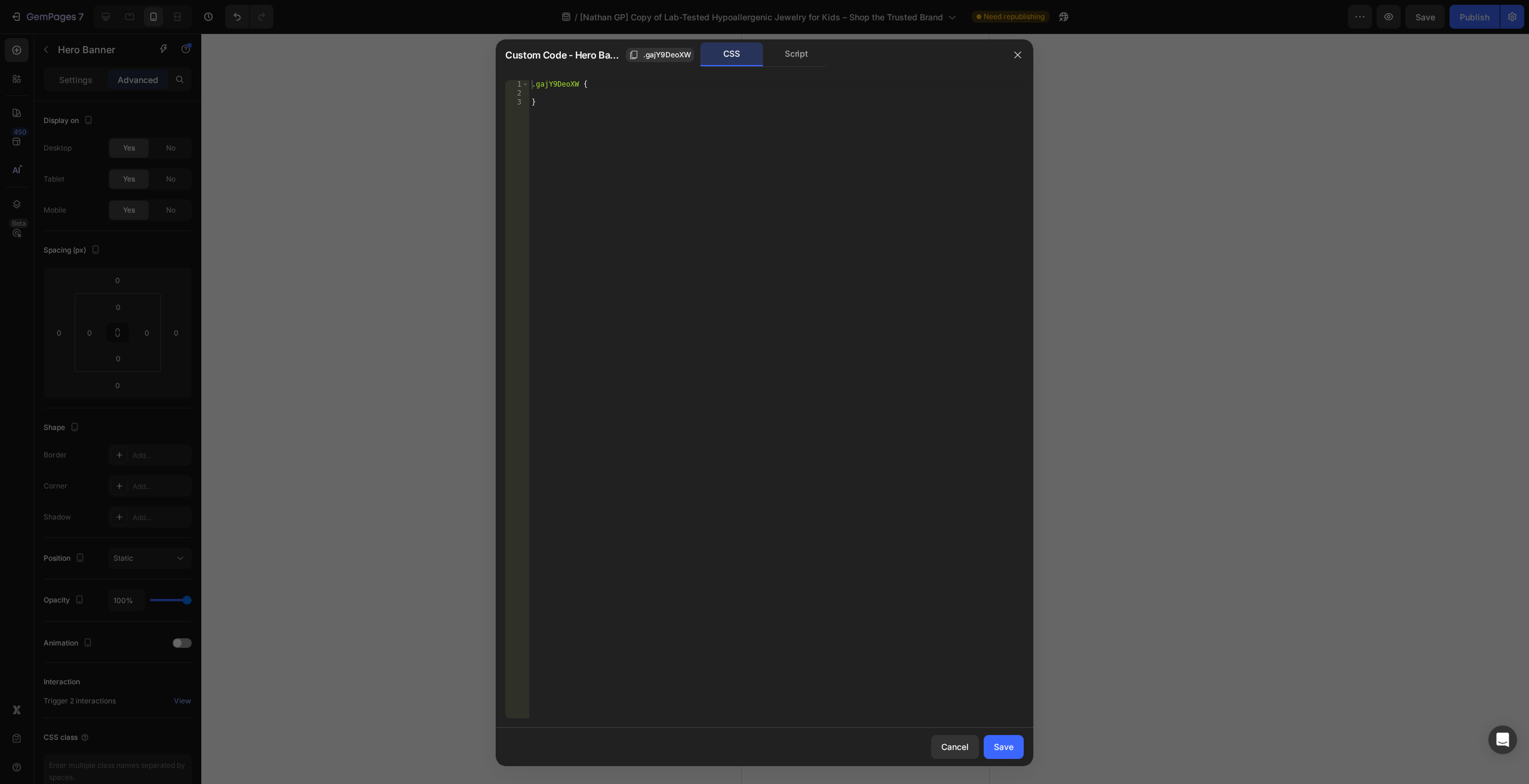
click at [803, 68] on div "Custom Code - Hero Banner .gajY9DeoXW CSS Script" at bounding box center [749, 54] width 507 height 31
click at [802, 63] on div "Script" at bounding box center [797, 54] width 62 height 24
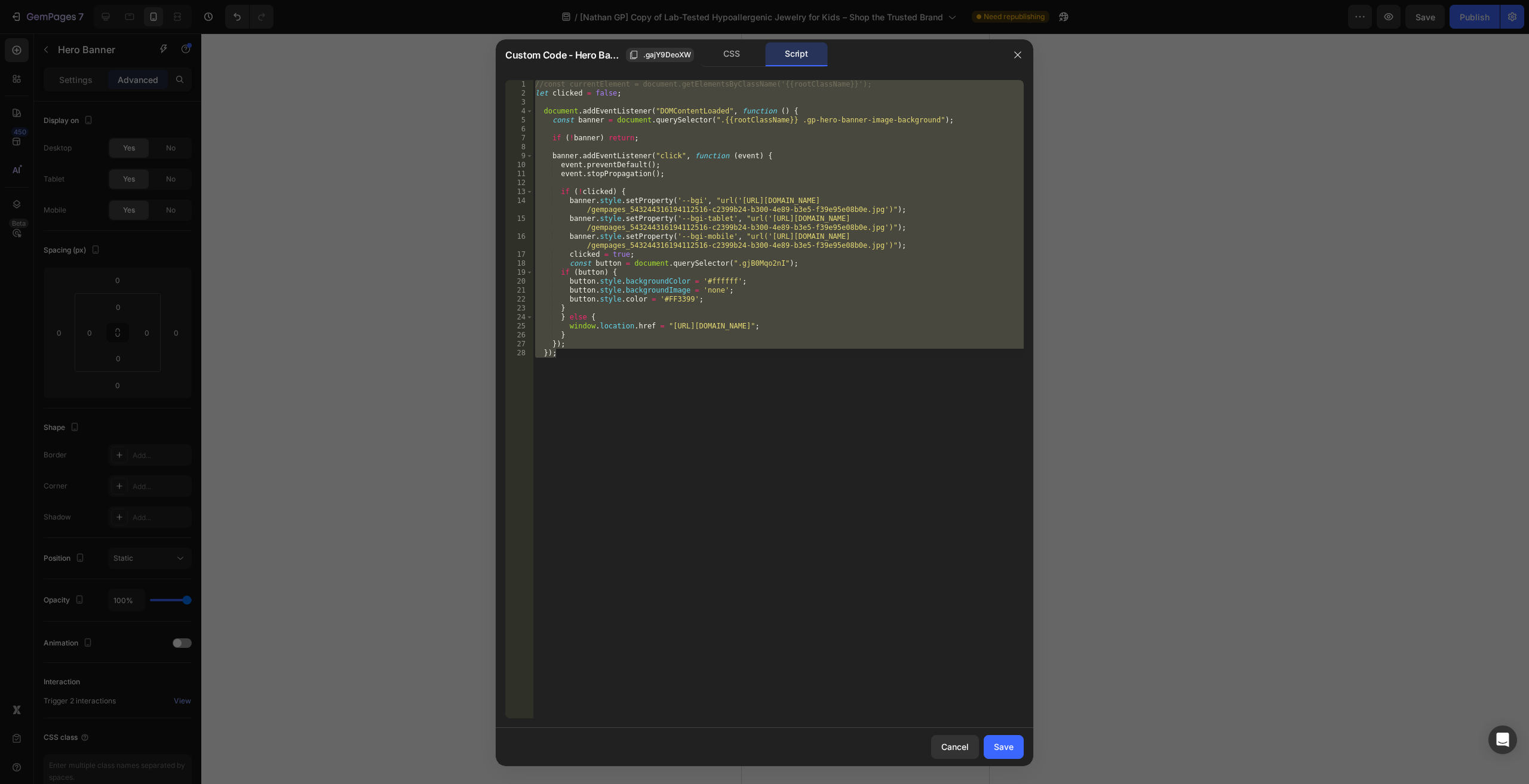
drag, startPoint x: 675, startPoint y: 427, endPoint x: 670, endPoint y: 378, distance: 49.3
click at [675, 427] on div "//const currentElement = document.getElementsByClassName('{{rootClassName}}'); …" at bounding box center [778, 400] width 491 height 639
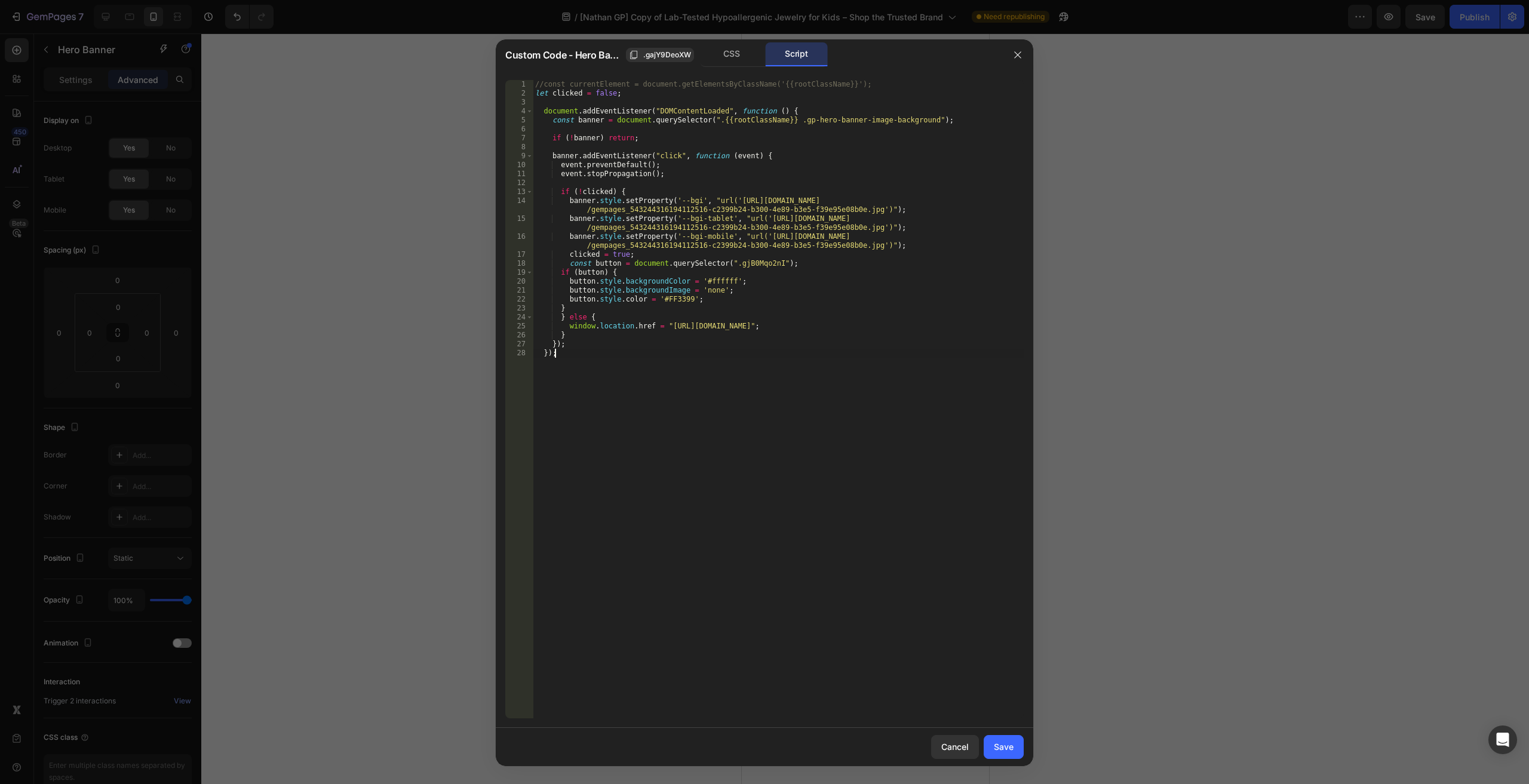
click at [775, 153] on div "//const currentElement = document.getElementsByClassName('{{rootClassName}}'); …" at bounding box center [778, 409] width 491 height 656
click at [757, 156] on div "//const currentElement = document.getElementsByClassName('{{rootClassName}}'); …" at bounding box center [778, 409] width 491 height 656
click at [788, 114] on div "//const currentElement = document.getElementsByClassName('{{rootClassName}}'); …" at bounding box center [778, 409] width 491 height 656
click at [581, 345] on div "//const currentElement = document.getElementsByClassName('{{rootClassName}}'); …" at bounding box center [778, 409] width 491 height 656
type textarea "});"
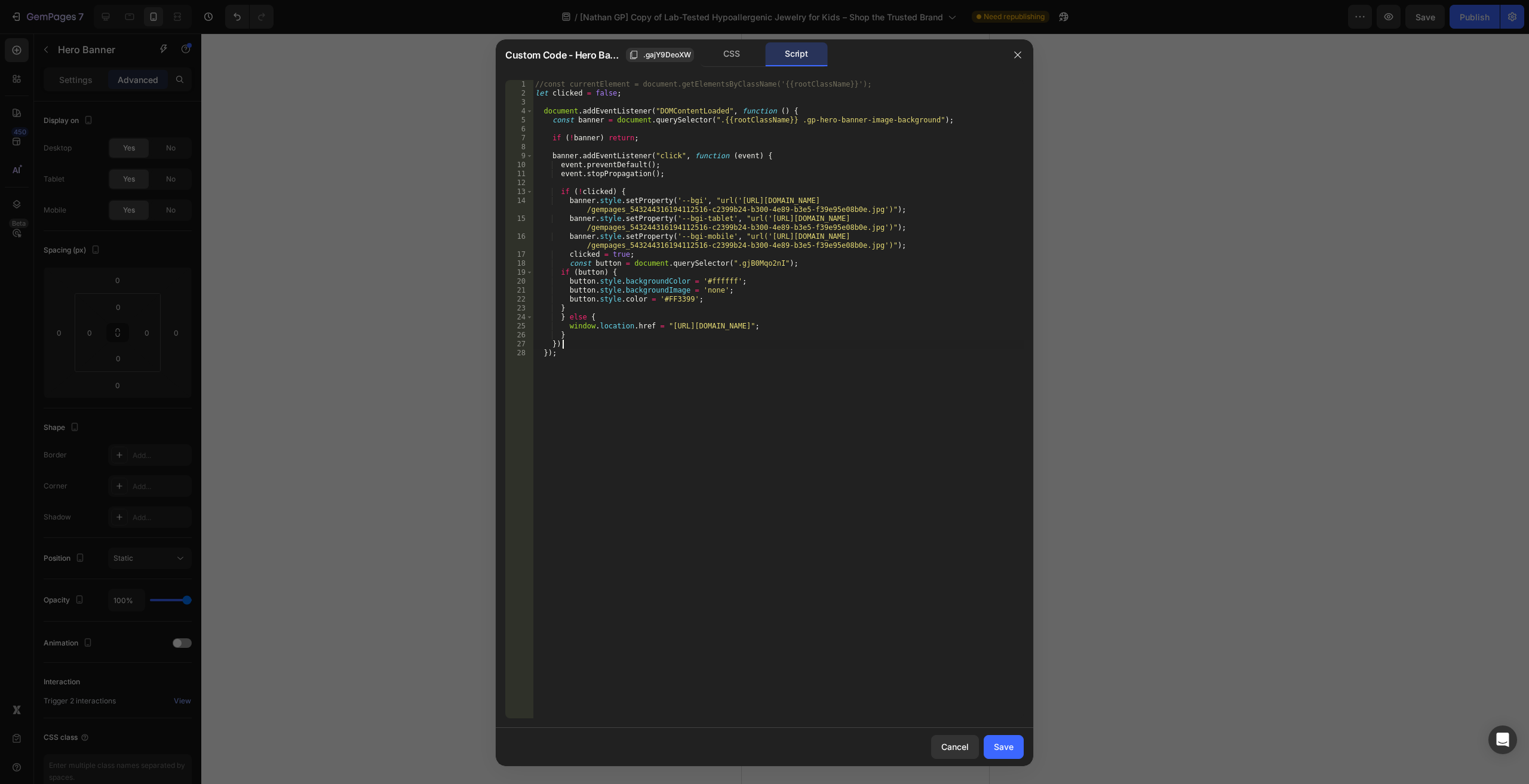
scroll to position [0, 1]
paste textarea "});"
drag, startPoint x: 561, startPoint y: 400, endPoint x: 577, endPoint y: 406, distance: 17.1
click at [585, 417] on div "}); 1 2 3 4 5 6 7 8 9 10 11 12 13 14 15 16 17 18 19 20 21 22 23 24 25 26 27 28 …" at bounding box center [764, 400] width 518 height 639
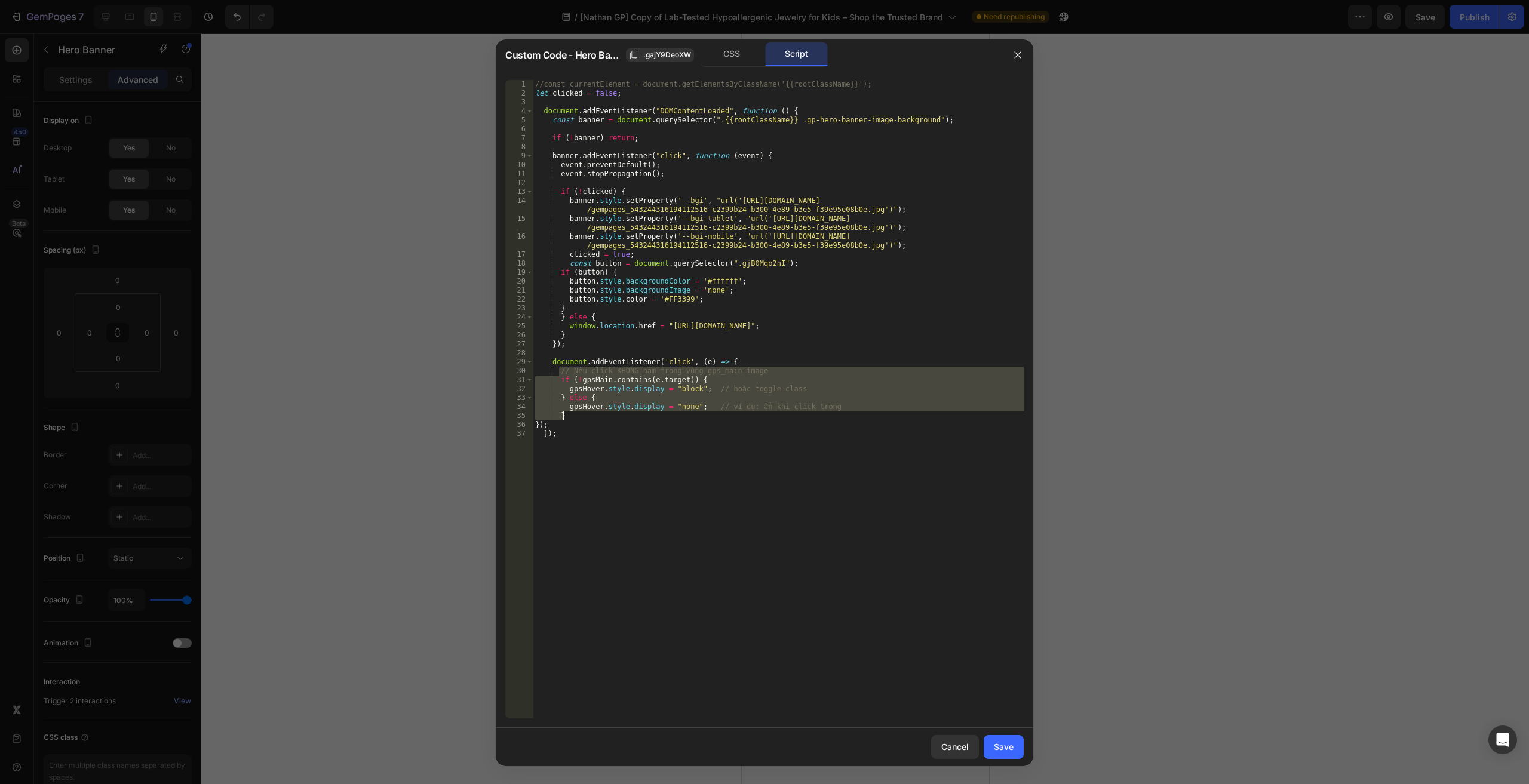
drag, startPoint x: 545, startPoint y: 371, endPoint x: 600, endPoint y: 421, distance: 74.3
click at [600, 421] on div "//const currentElement = document.getElementsByClassName('{{rootClassName}}'); …" at bounding box center [778, 409] width 491 height 656
click at [591, 422] on div "//const currentElement = document.getElementsByClassName('{{rootClassName}}'); …" at bounding box center [778, 409] width 491 height 656
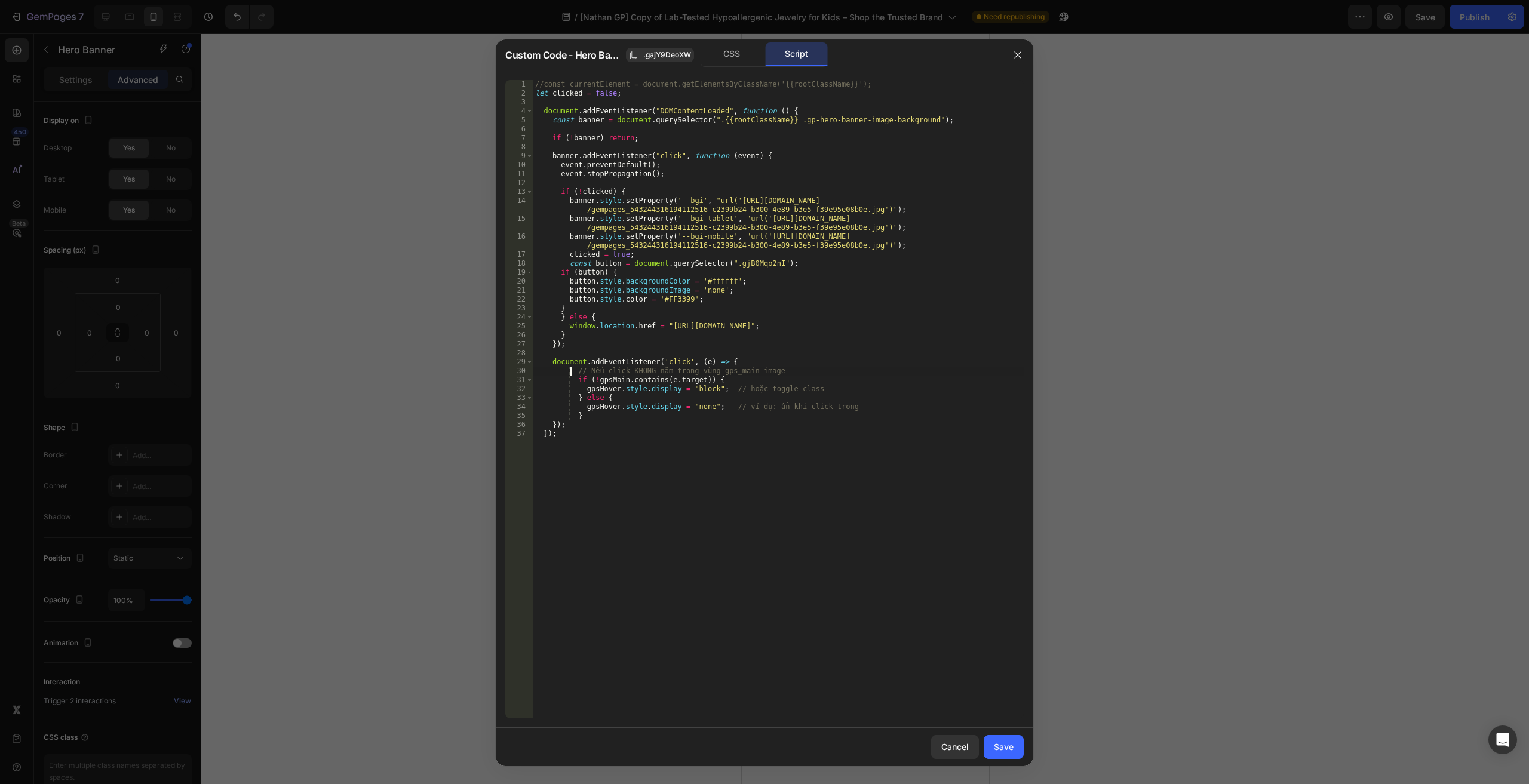
click at [571, 372] on div "//const currentElement = document.getElementsByClassName('{{rootClassName}}'); …" at bounding box center [778, 409] width 491 height 656
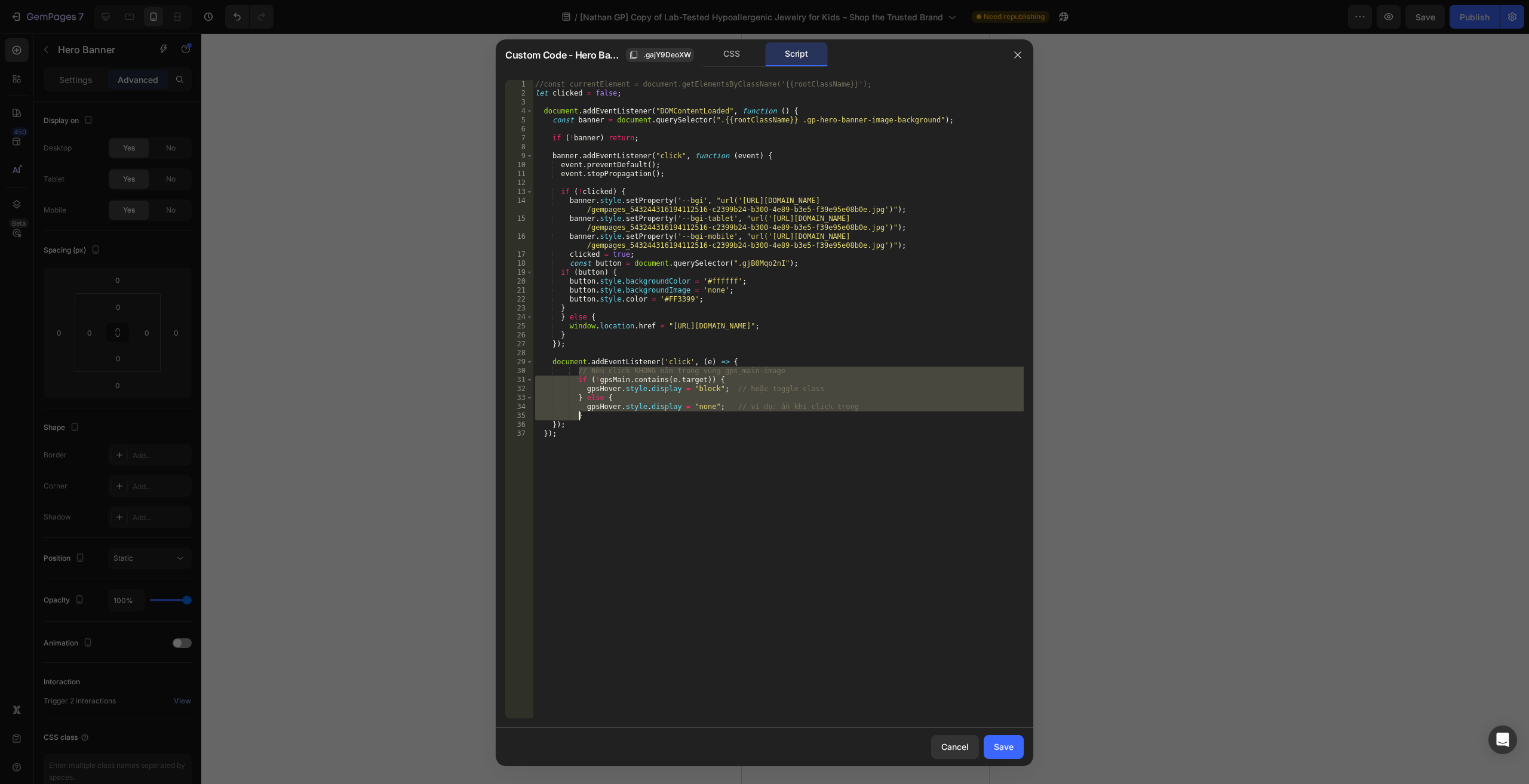
drag, startPoint x: 577, startPoint y: 372, endPoint x: 599, endPoint y: 416, distance: 49.2
click at [599, 416] on div "//const currentElement = document.getElementsByClassName('{{rootClassName}}'); …" at bounding box center [778, 409] width 491 height 656
click at [594, 397] on div "//const currentElement = document.getElementsByClassName('{{rootClassName}}'); …" at bounding box center [778, 400] width 491 height 639
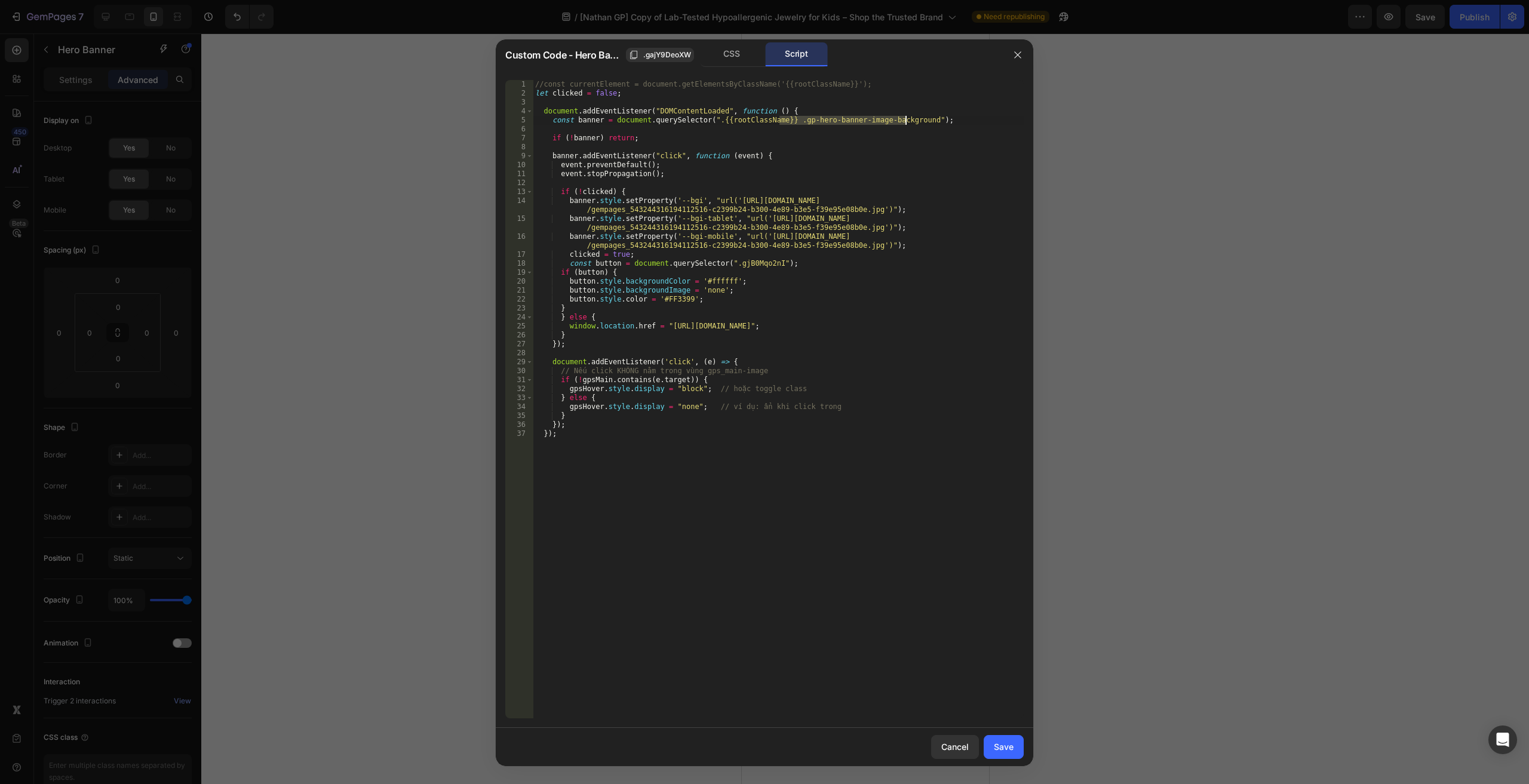
drag, startPoint x: 779, startPoint y: 119, endPoint x: 905, endPoint y: 119, distance: 126.0
click at [905, 119] on div "//const currentElement = document.getElementsByClassName('{{rootClassName}}'); …" at bounding box center [778, 409] width 491 height 656
click at [580, 122] on div "//const currentElement = document.getElementsByClassName('{{rootClassName}}'); …" at bounding box center [778, 409] width 491 height 656
click at [587, 383] on div "//const currentElement = document.getElementsByClassName('{{rootClassName}}'); …" at bounding box center [778, 409] width 491 height 656
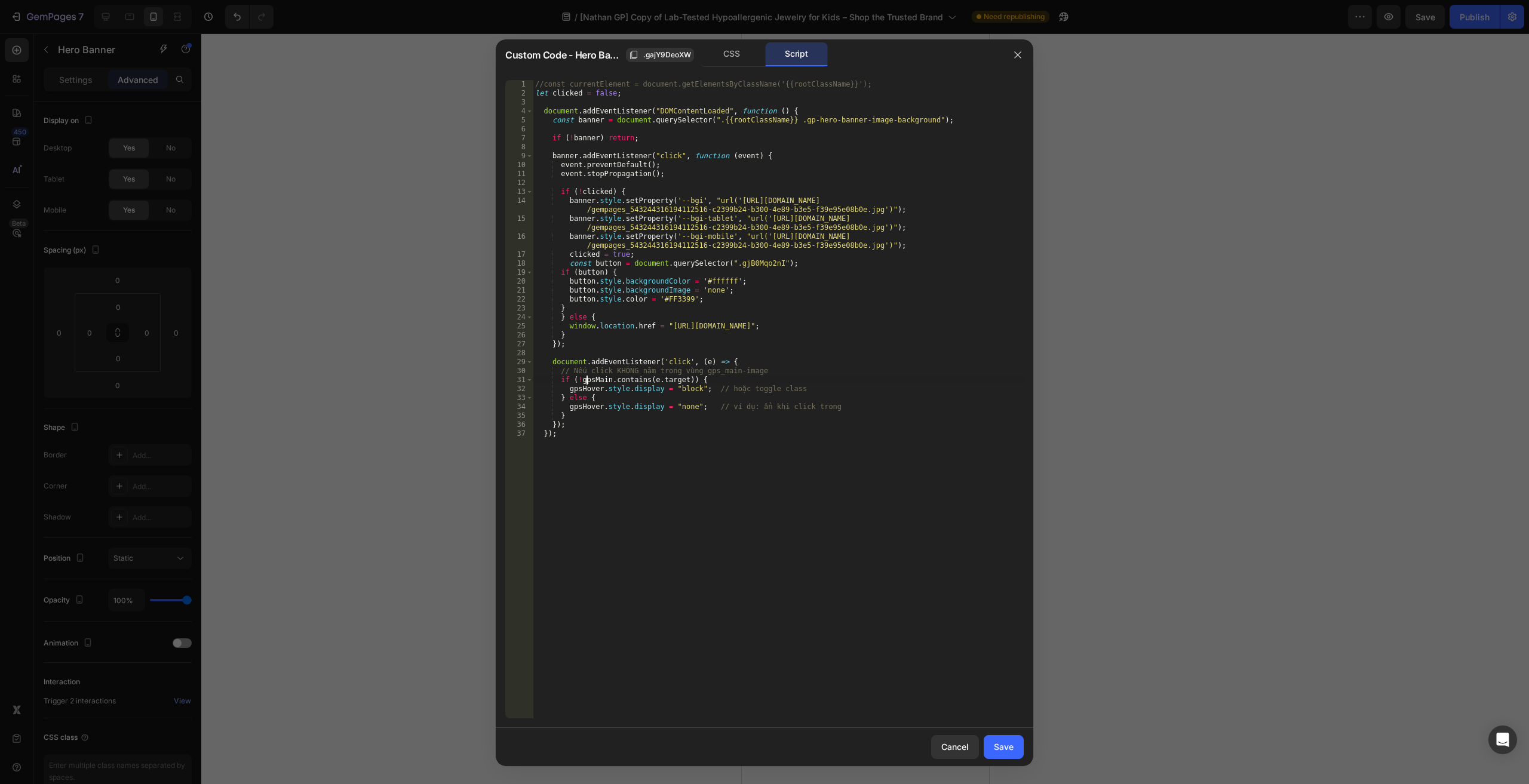
click at [587, 383] on div "//const currentElement = document.getElementsByClassName('{{rootClassName}}'); …" at bounding box center [778, 409] width 491 height 656
paste textarea "banner"
drag, startPoint x: 565, startPoint y: 386, endPoint x: 802, endPoint y: 392, distance: 237.1
click at [802, 392] on div "//const currentElement = document.getElementsByClassName('{{rootClassName}}'); …" at bounding box center [778, 409] width 491 height 656
type textarea "gpsHover.style.display = "block"; // hoặc toggle class"
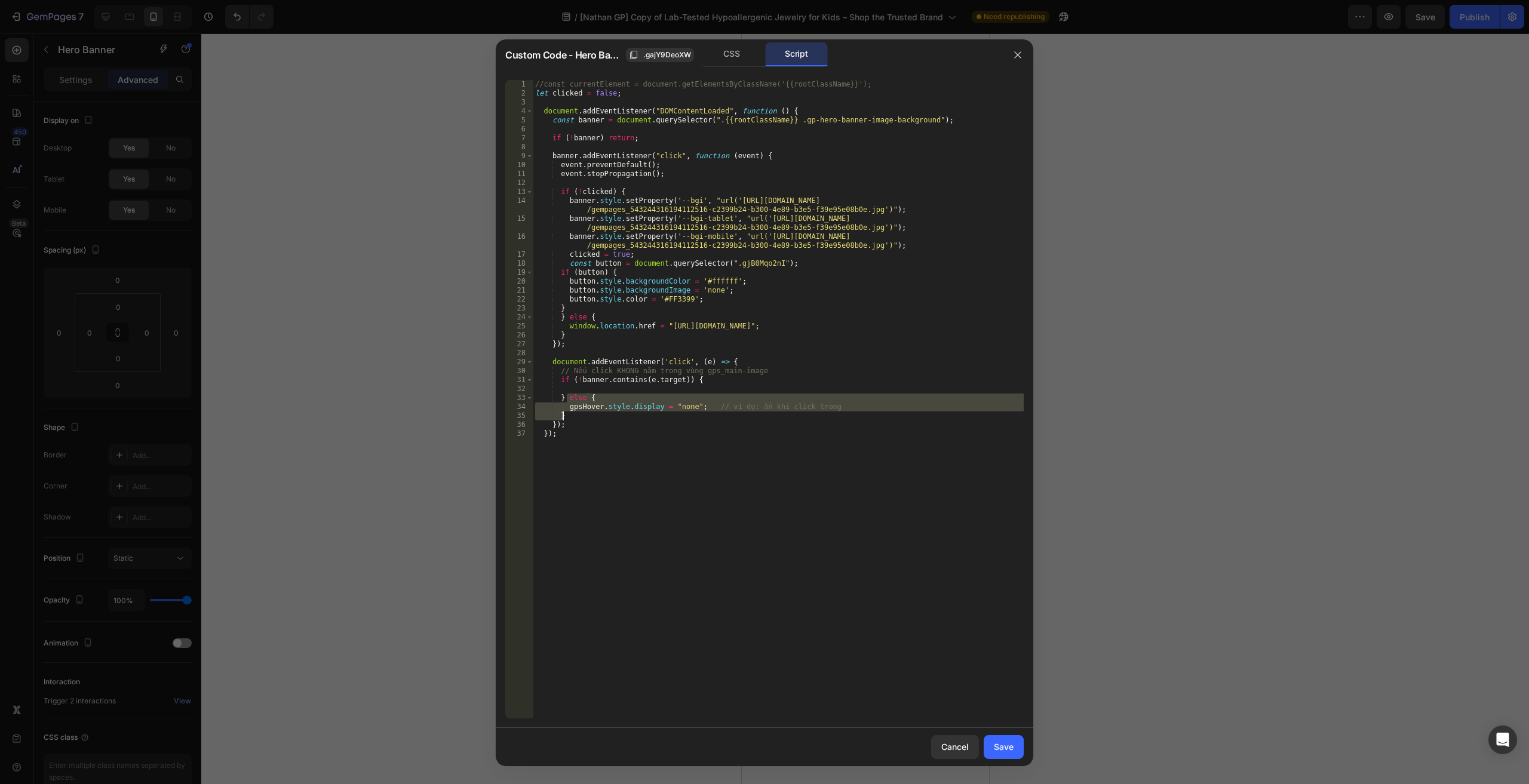
drag, startPoint x: 566, startPoint y: 400, endPoint x: 587, endPoint y: 418, distance: 27.7
click at [587, 418] on div "//const currentElement = document.getElementsByClassName('{{rootClassName}}'); …" at bounding box center [778, 409] width 491 height 656
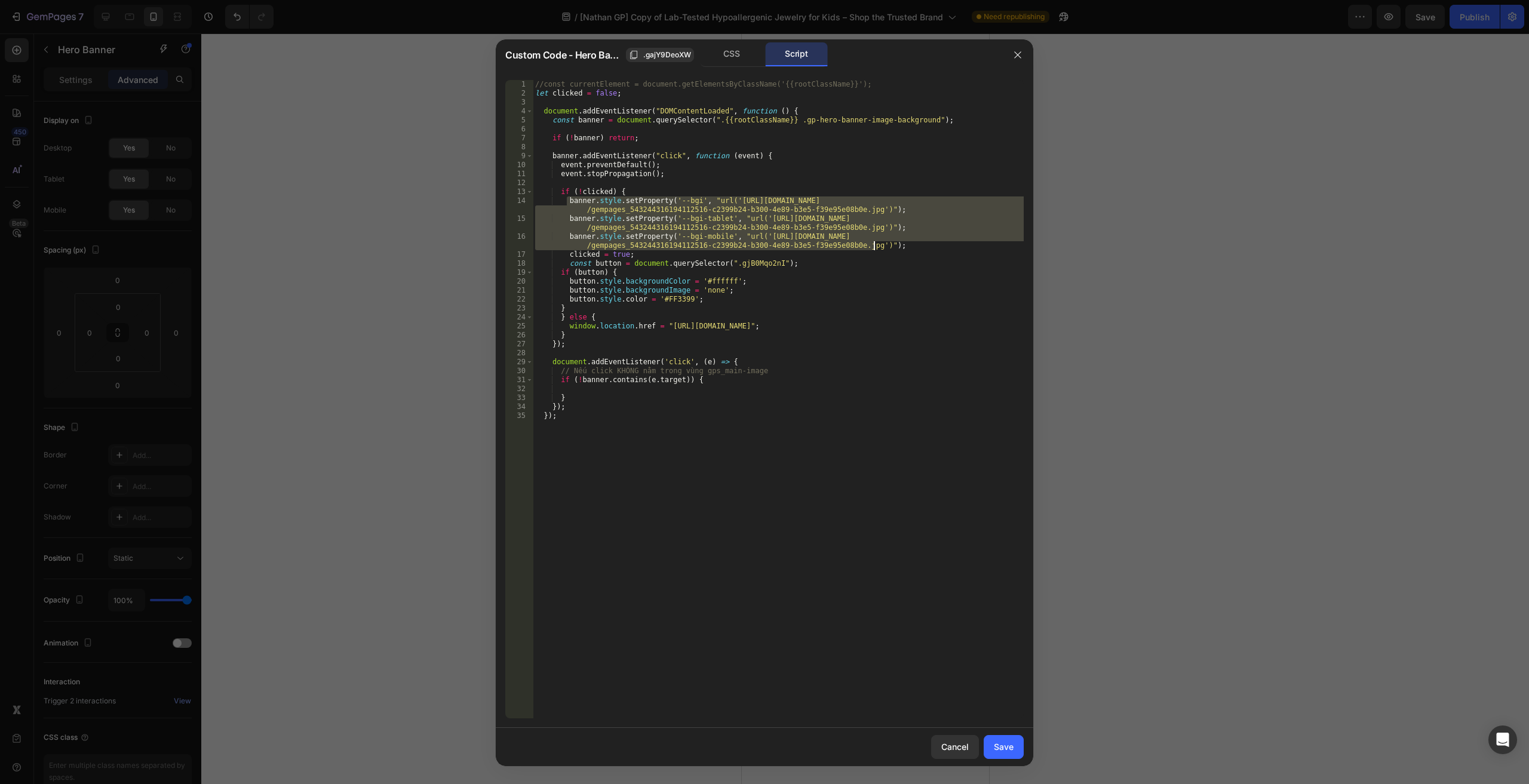
drag, startPoint x: 566, startPoint y: 202, endPoint x: 947, endPoint y: 243, distance: 383.2
click at [947, 243] on div "//const currentElement = document.getElementsByClassName('{{rootClassName}}'); …" at bounding box center [778, 409] width 491 height 656
click at [608, 393] on div "//const currentElement = document.getElementsByClassName('{{rootClassName}}'); …" at bounding box center [778, 409] width 491 height 656
type textarea "}"
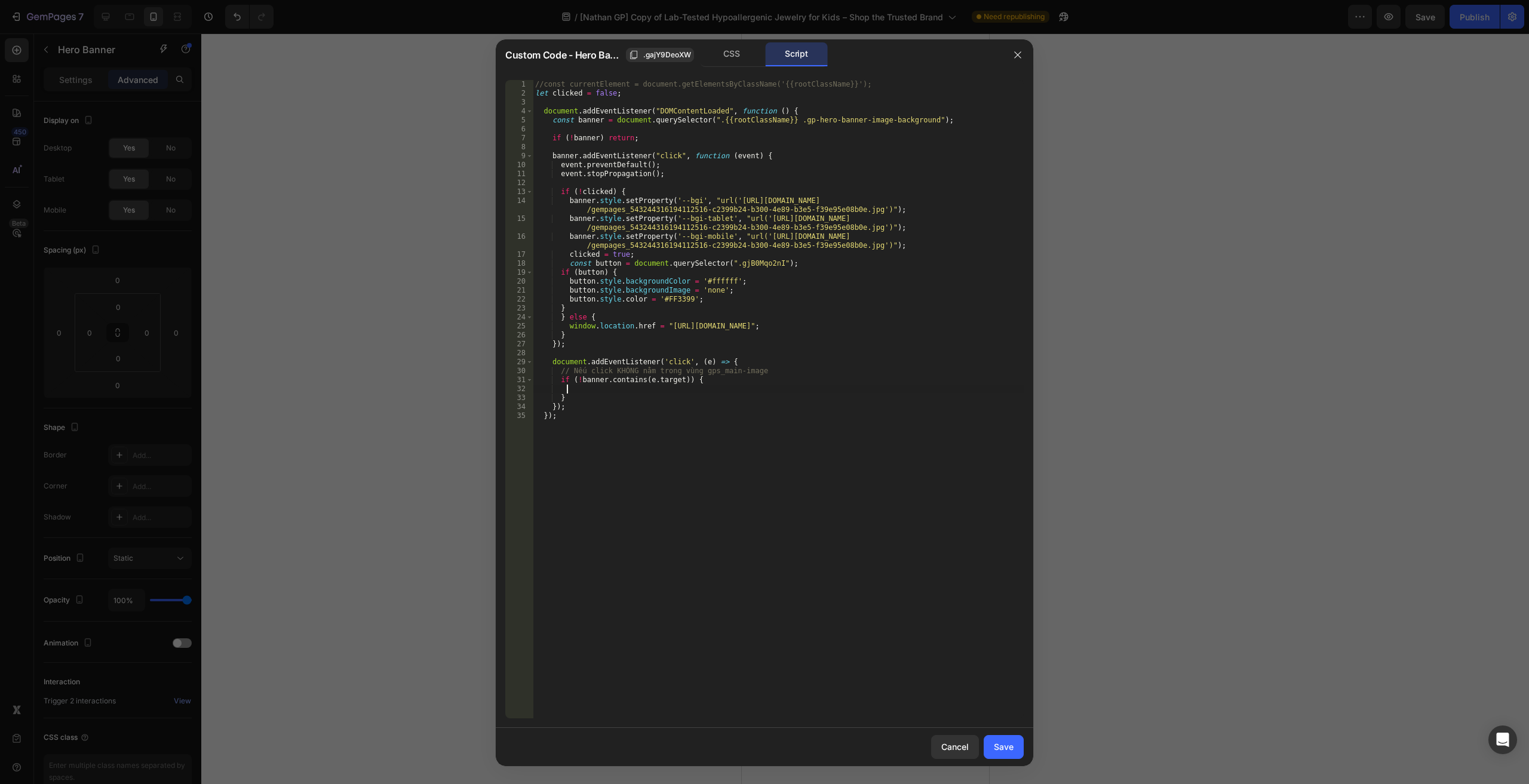
click at [607, 392] on div "//const currentElement = document.getElementsByClassName('{{rootClassName}}'); …" at bounding box center [778, 409] width 491 height 656
paste textarea "banner.style.setProperty('--bgi-mobile', "url('https://cdn.shopify.com/s/files/…"
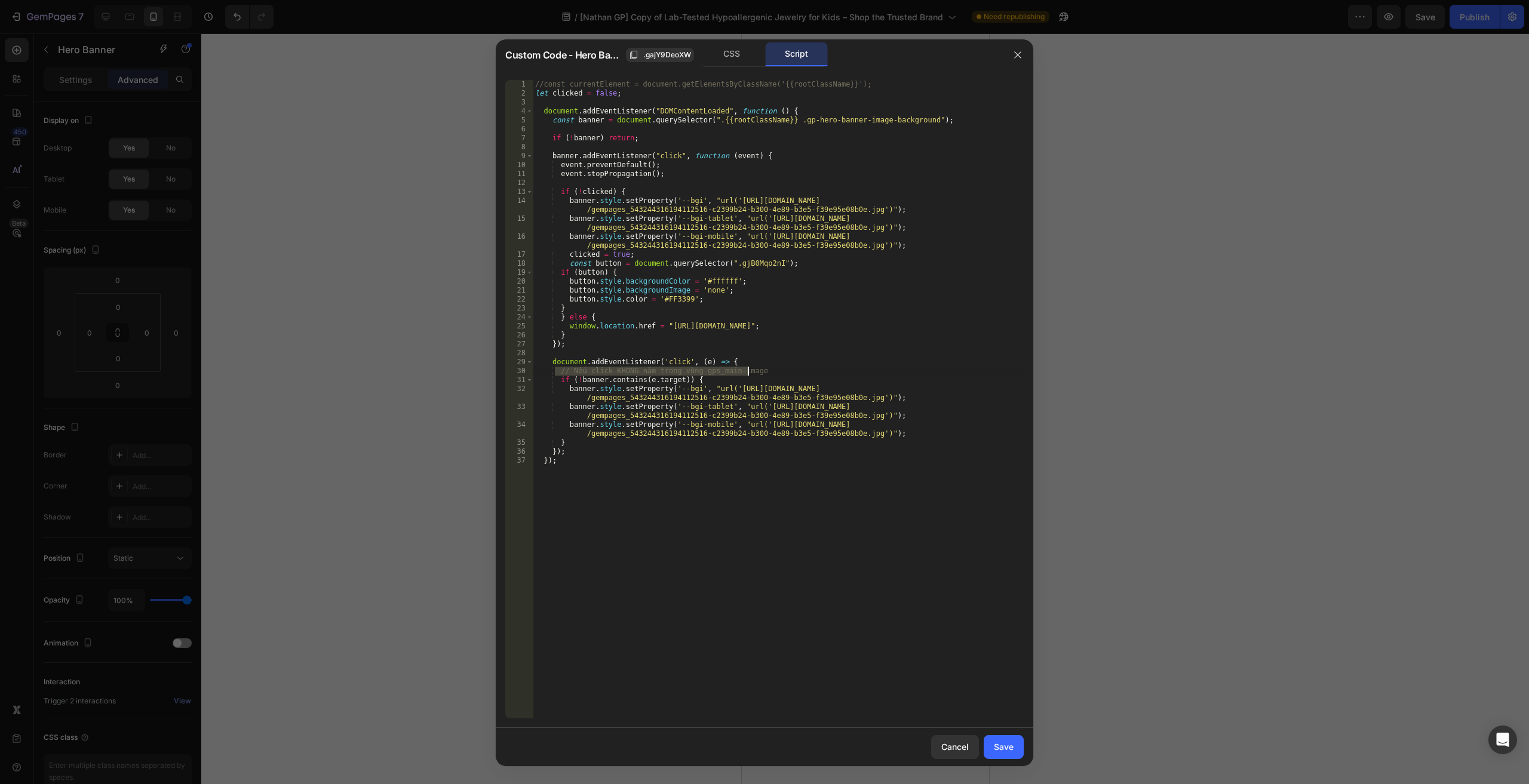
drag, startPoint x: 663, startPoint y: 367, endPoint x: 783, endPoint y: 367, distance: 120.0
click at [783, 367] on div "//const currentElement = document.getElementsByClassName('{{rootClassName}}'); …" at bounding box center [778, 409] width 491 height 656
type textarea "// Nếu click KHÔNG nằm trong vùng gps_main-image"
click at [994, 753] on button "Save" at bounding box center [1004, 747] width 40 height 24
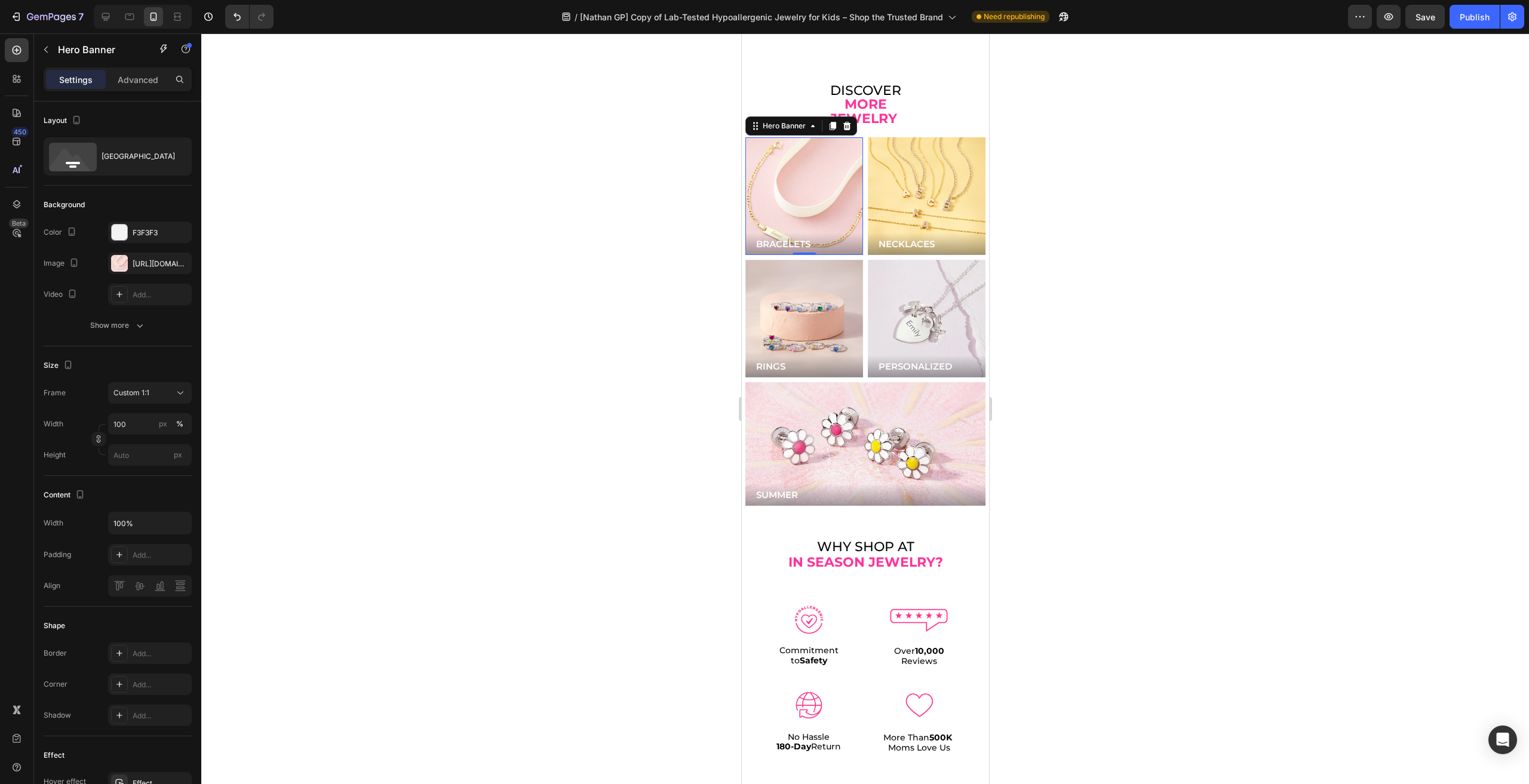
click at [811, 168] on div "Background Image" at bounding box center [804, 196] width 141 height 141
click at [138, 269] on div "https://cdn.shopify.com/s/files/1/0446/9345/files/gempages_543244316194112516-c…" at bounding box center [150, 263] width 84 height 21
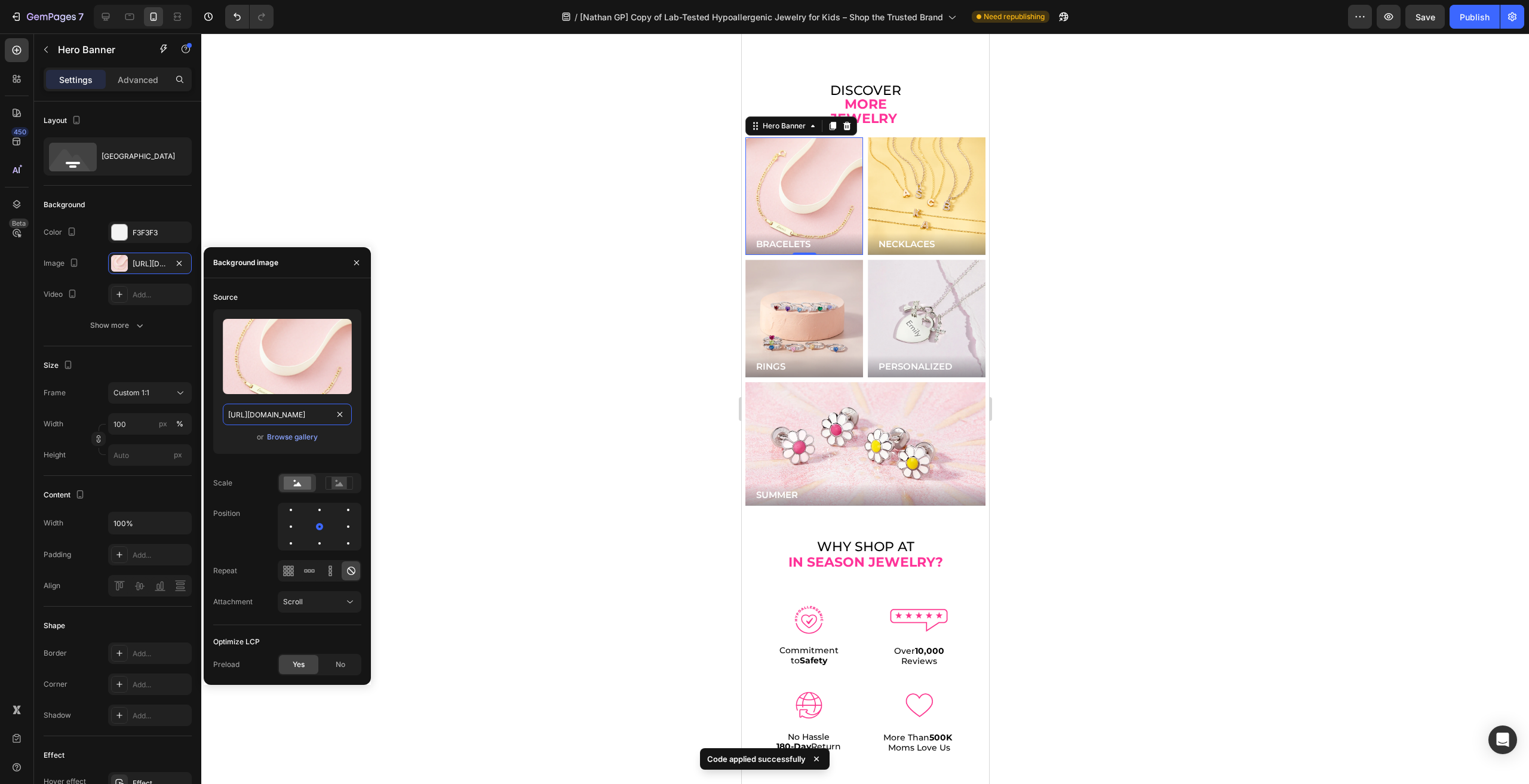
click at [286, 415] on input "https://cdn.shopify.com/s/files/1/0446/9345/files/gempages_543244316194112516-c…" at bounding box center [287, 415] width 129 height 21
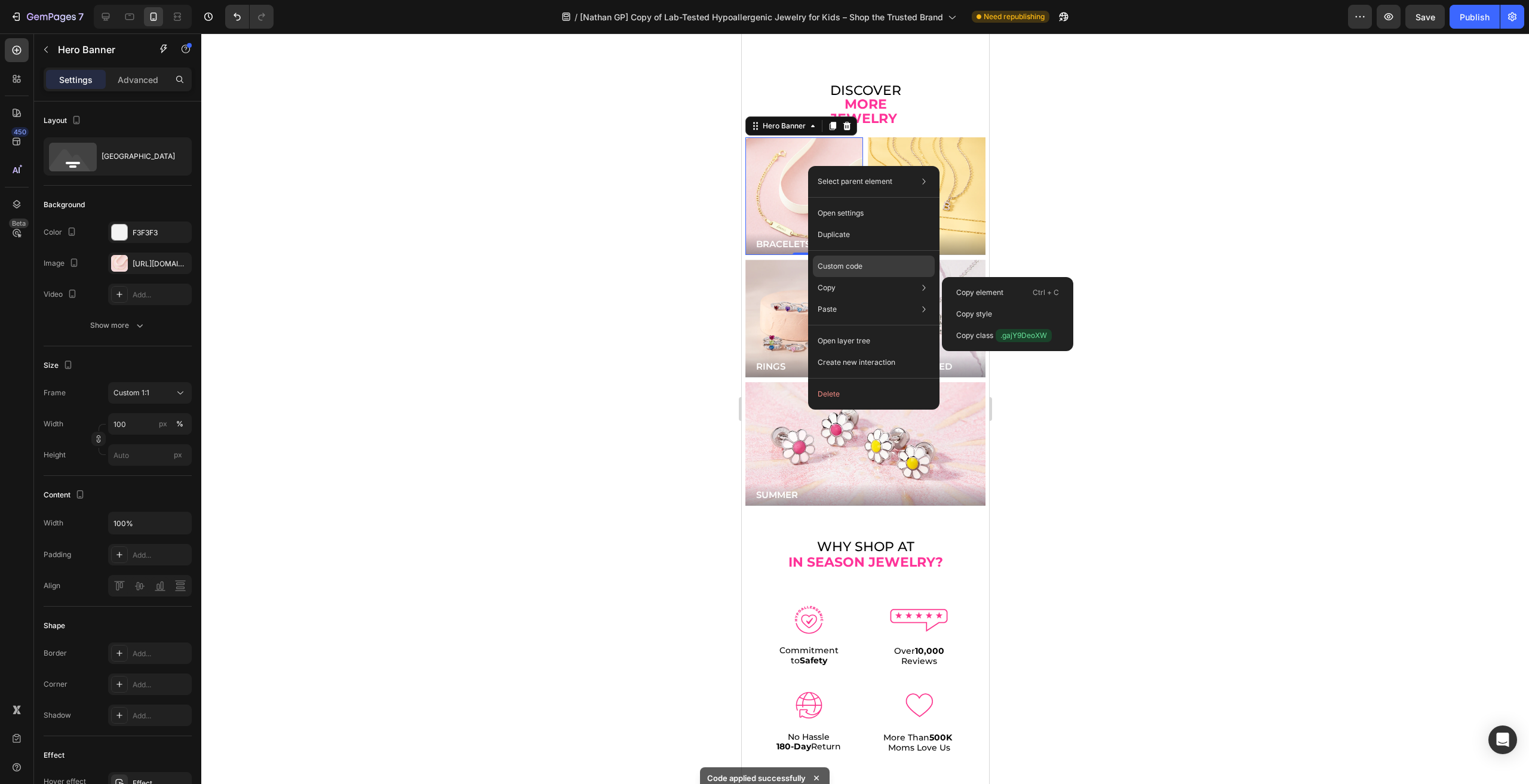
click at [839, 265] on p "Custom code" at bounding box center [840, 267] width 45 height 11
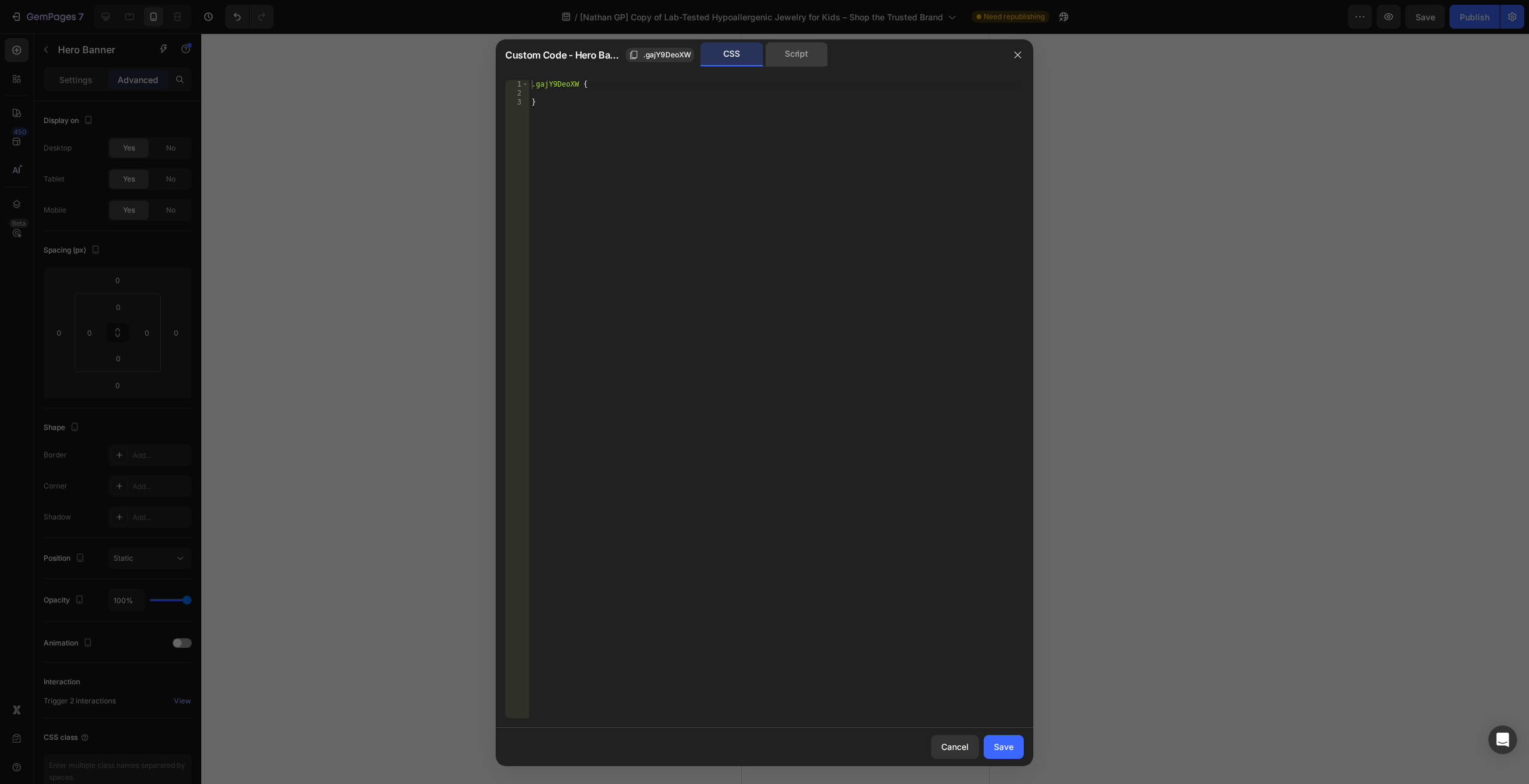
click at [779, 57] on div "Script" at bounding box center [797, 54] width 62 height 24
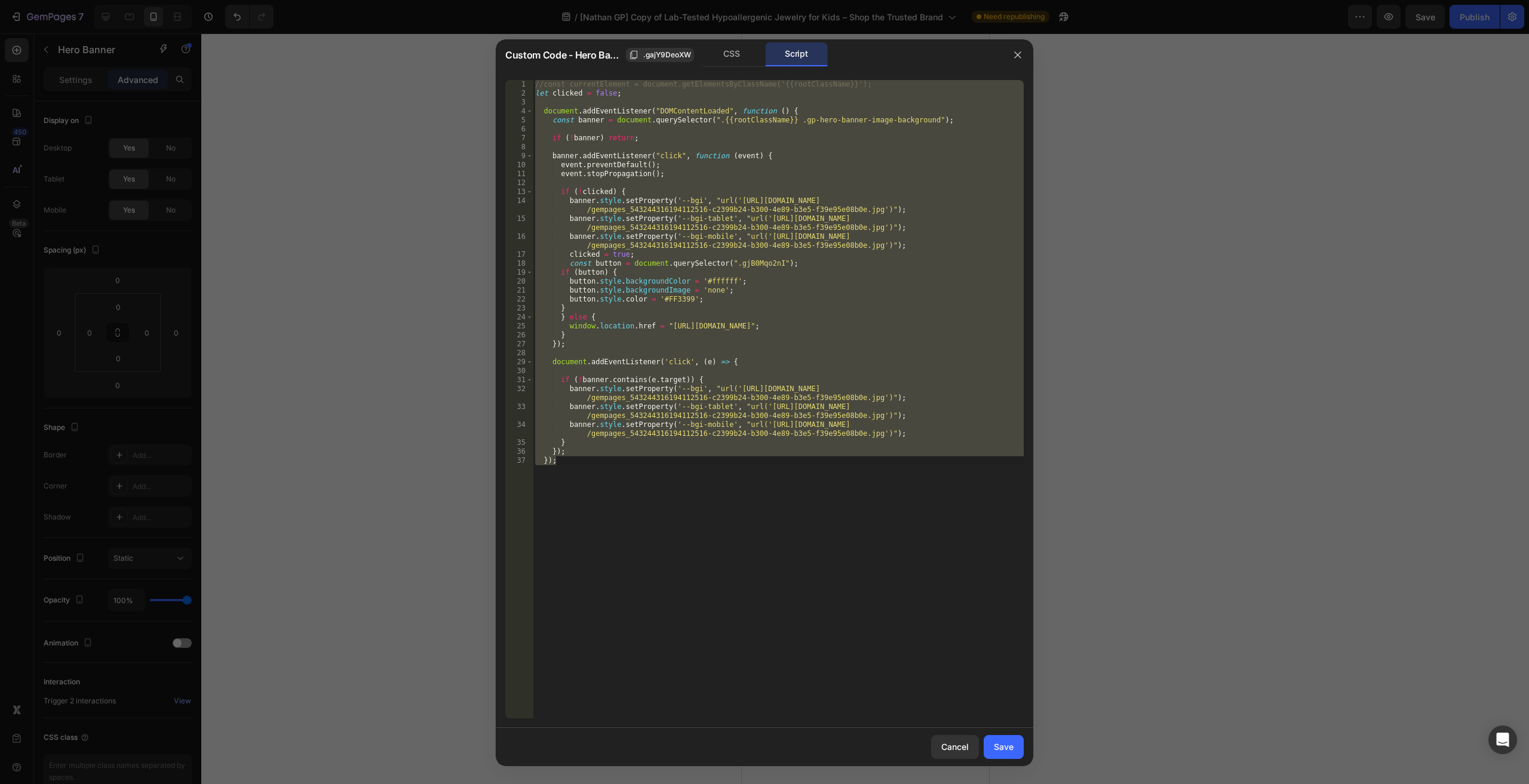
click at [704, 380] on div "//const currentElement = document.getElementsByClassName('{{rootClassName}}'); …" at bounding box center [778, 400] width 491 height 639
type textarea "if (!banner.contains(e.target)) {"
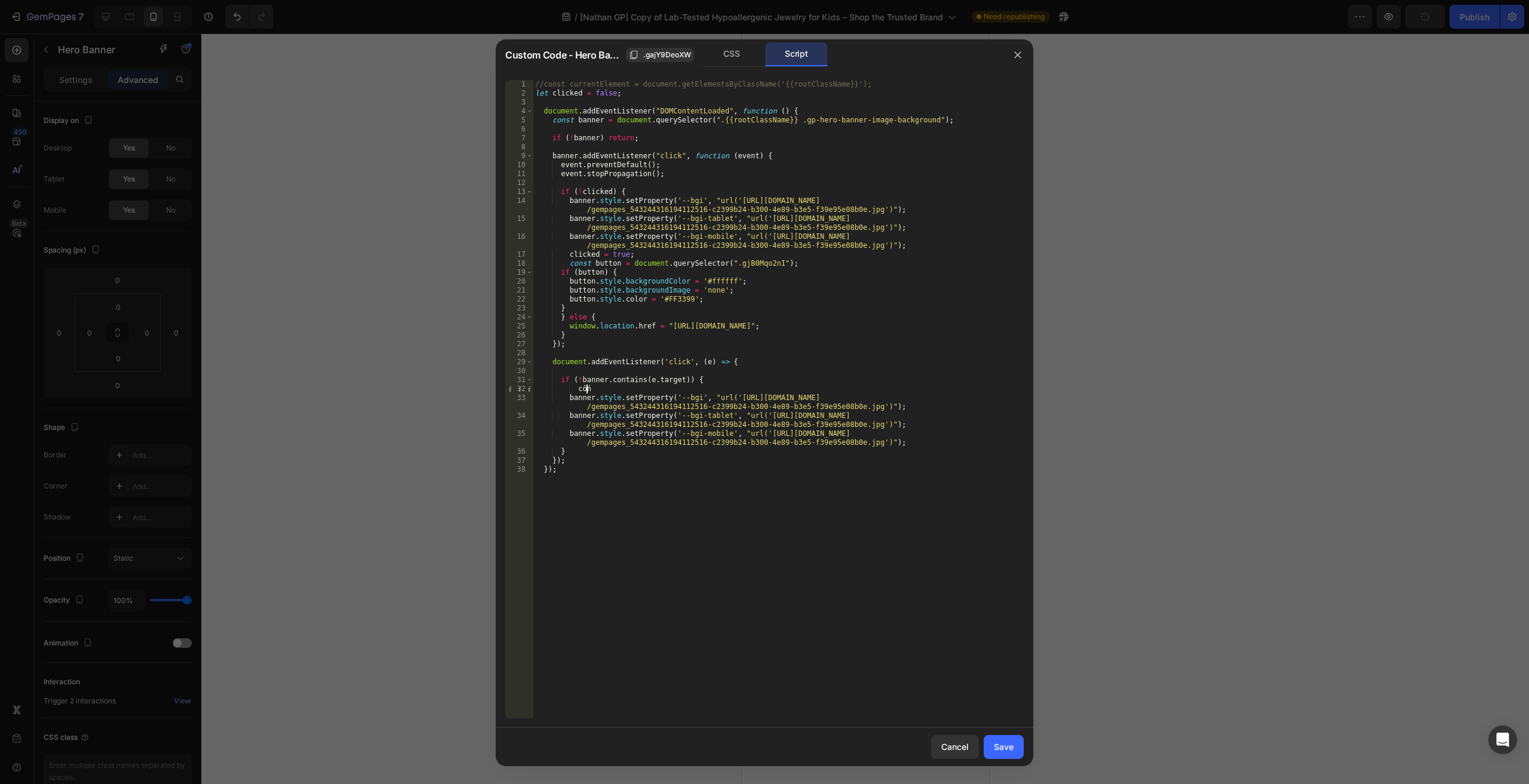
type textarea "c"
click at [718, 385] on div "//const currentElement = document.getElementsByClassName('{{rootClassName}}'); …" at bounding box center [778, 409] width 491 height 656
drag, startPoint x: 725, startPoint y: 397, endPoint x: 855, endPoint y: 407, distance: 130.4
click at [855, 407] on div "//const currentElement = document.getElementsByClassName('{{rootClassName}}'); …" at bounding box center [778, 409] width 491 height 656
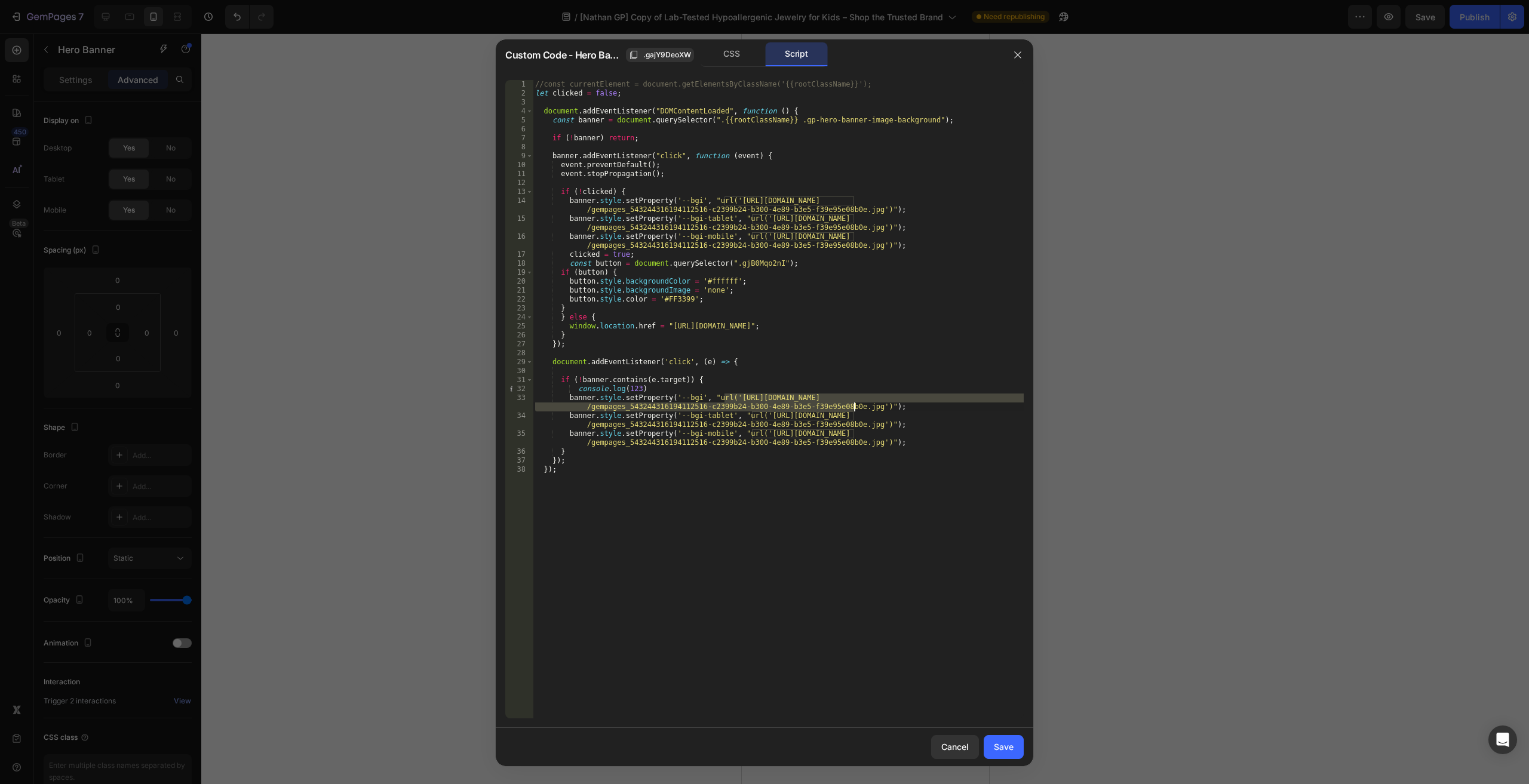
paste textarea "9e1836c-b776-4e4b-b1c5-489806b473bc.webp"
drag, startPoint x: 755, startPoint y: 415, endPoint x: 856, endPoint y: 422, distance: 101.2
click at [856, 422] on div "//const currentElement = document.getElementsByClassName('{{rootClassName}}'); …" at bounding box center [778, 409] width 491 height 656
paste textarea "9e1836c-b776-4e4b-b1c5-489806b473bc.webp"
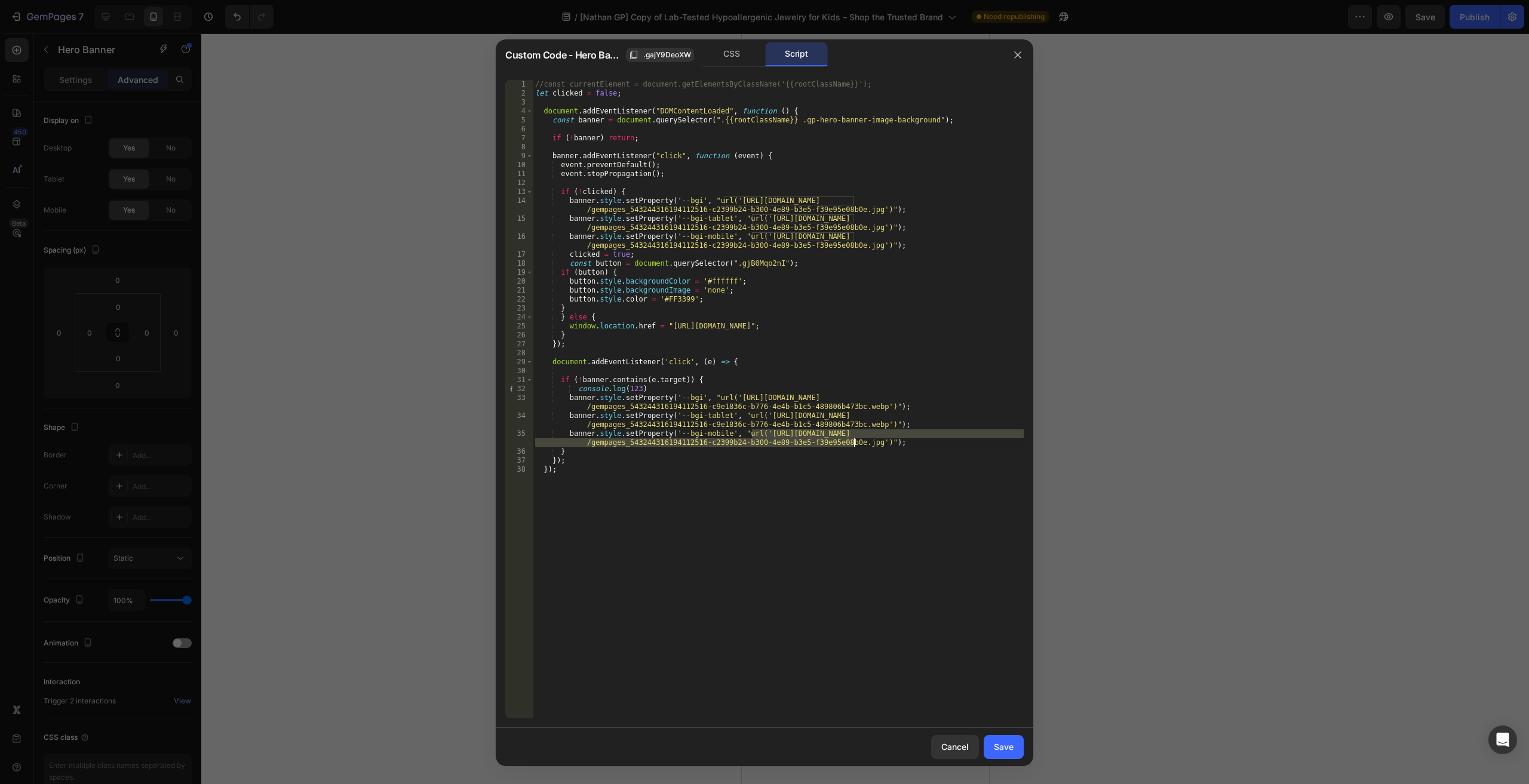
drag, startPoint x: 771, startPoint y: 438, endPoint x: 855, endPoint y: 446, distance: 84.4
click at [855, 446] on div "//const currentElement = document.getElementsByClassName('{{rootClassName}}'); …" at bounding box center [778, 409] width 491 height 656
paste textarea "9e1836c-b776-4e4b-b1c5-489806b473bc.webp"
type textarea "banner.style.setProperty('--bgi-mobile', "url('https://cdn.shopify.com/s/files/…"
click at [1012, 747] on div "Save" at bounding box center [1004, 747] width 20 height 12
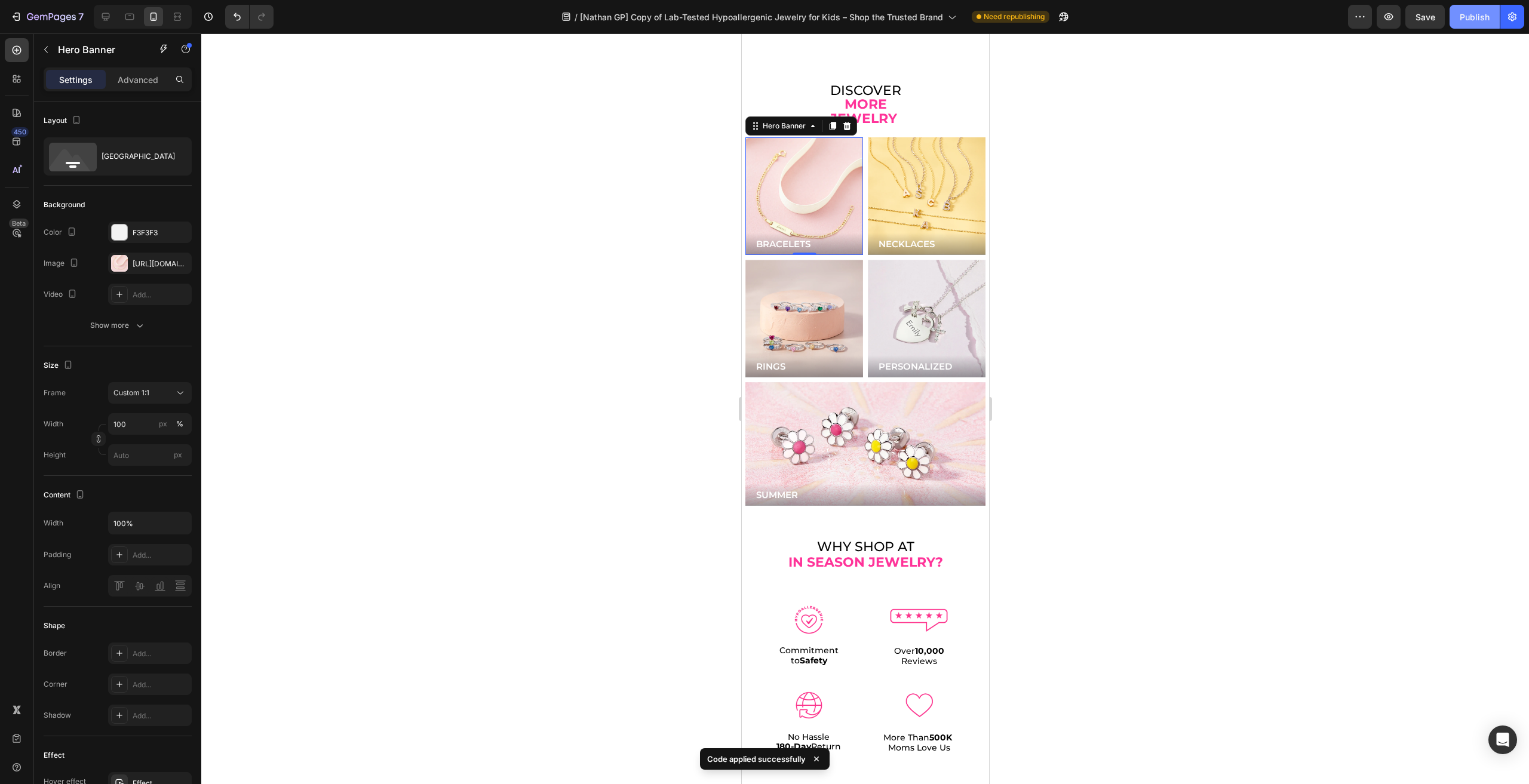
click at [1486, 28] on button "Publish" at bounding box center [1475, 16] width 50 height 24
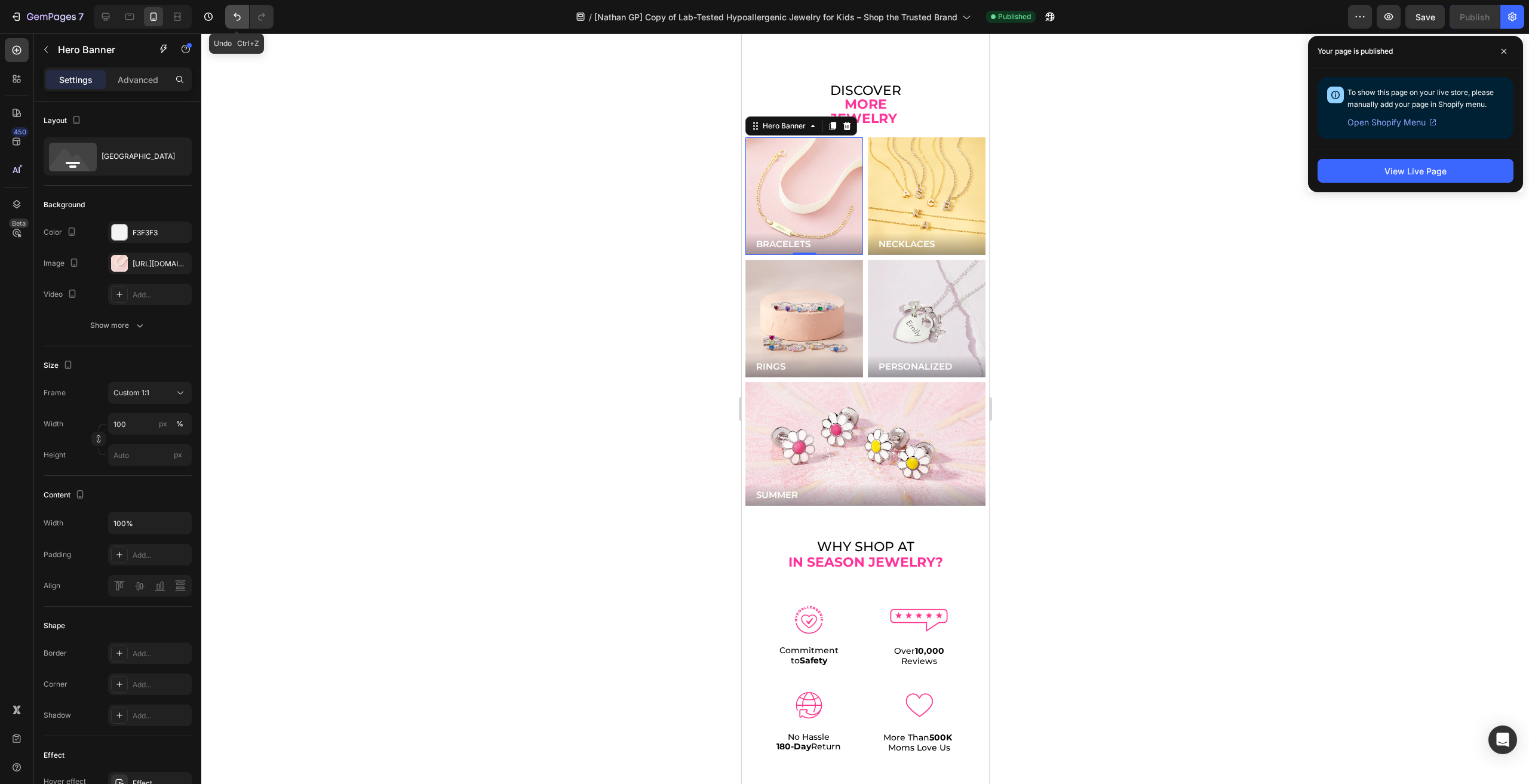
click at [227, 26] on button "Undo/Redo" at bounding box center [236, 16] width 24 height 24
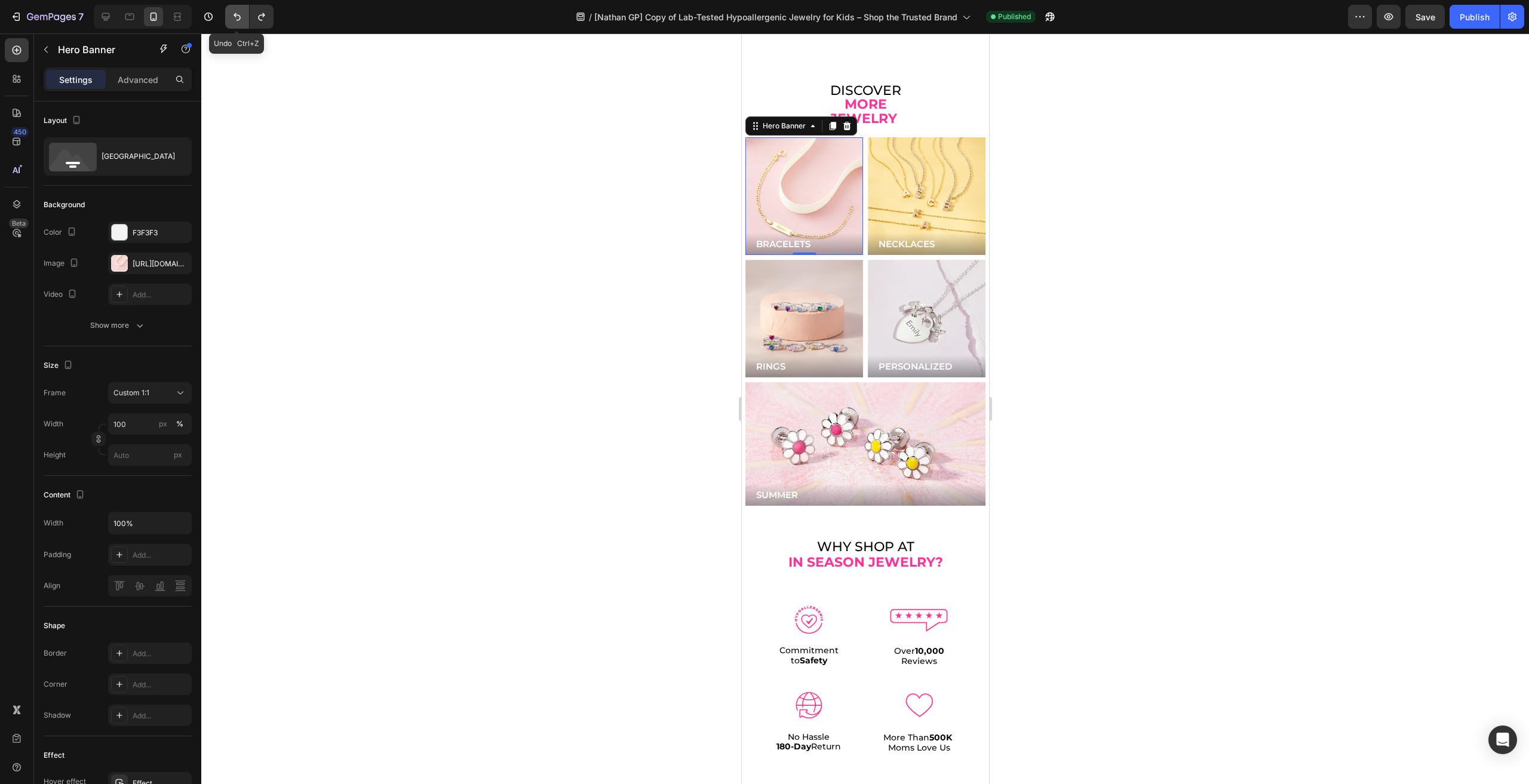
click at [227, 26] on button "Undo/Redo" at bounding box center [236, 16] width 24 height 24
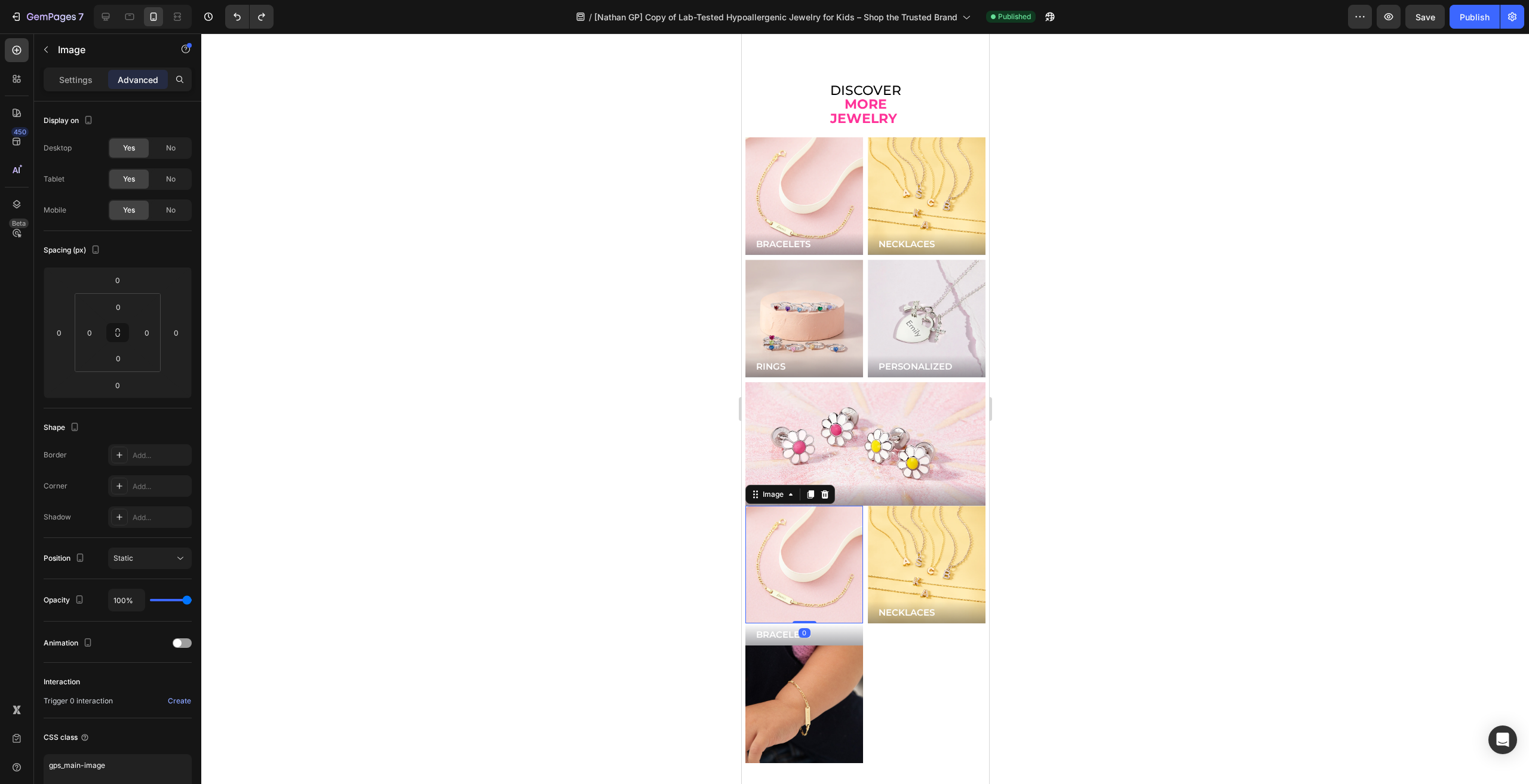
click at [839, 545] on img at bounding box center [804, 565] width 118 height 118
click at [783, 550] on img at bounding box center [804, 565] width 118 height 118
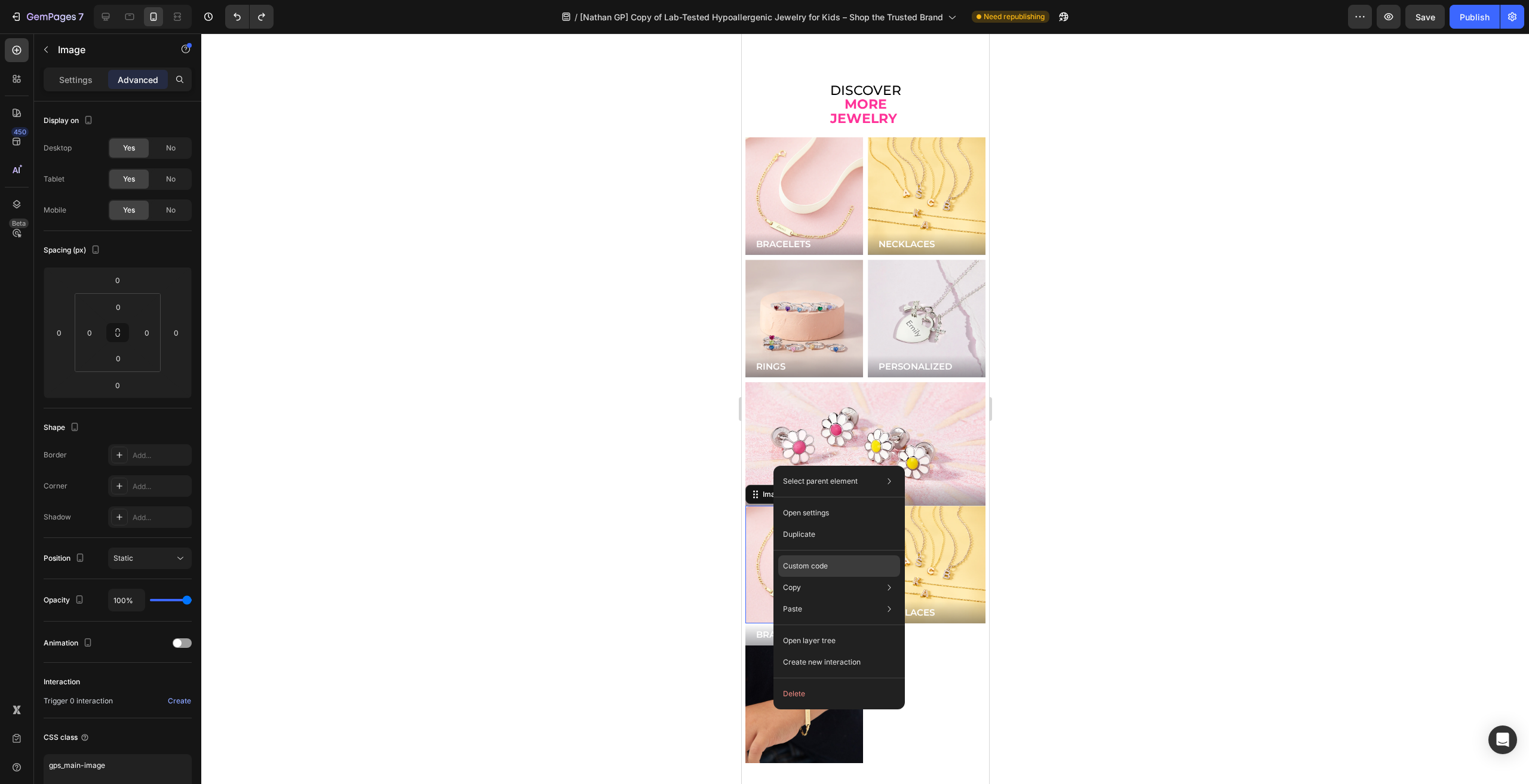
click at [831, 598] on div "Custom code" at bounding box center [839, 609] width 122 height 21
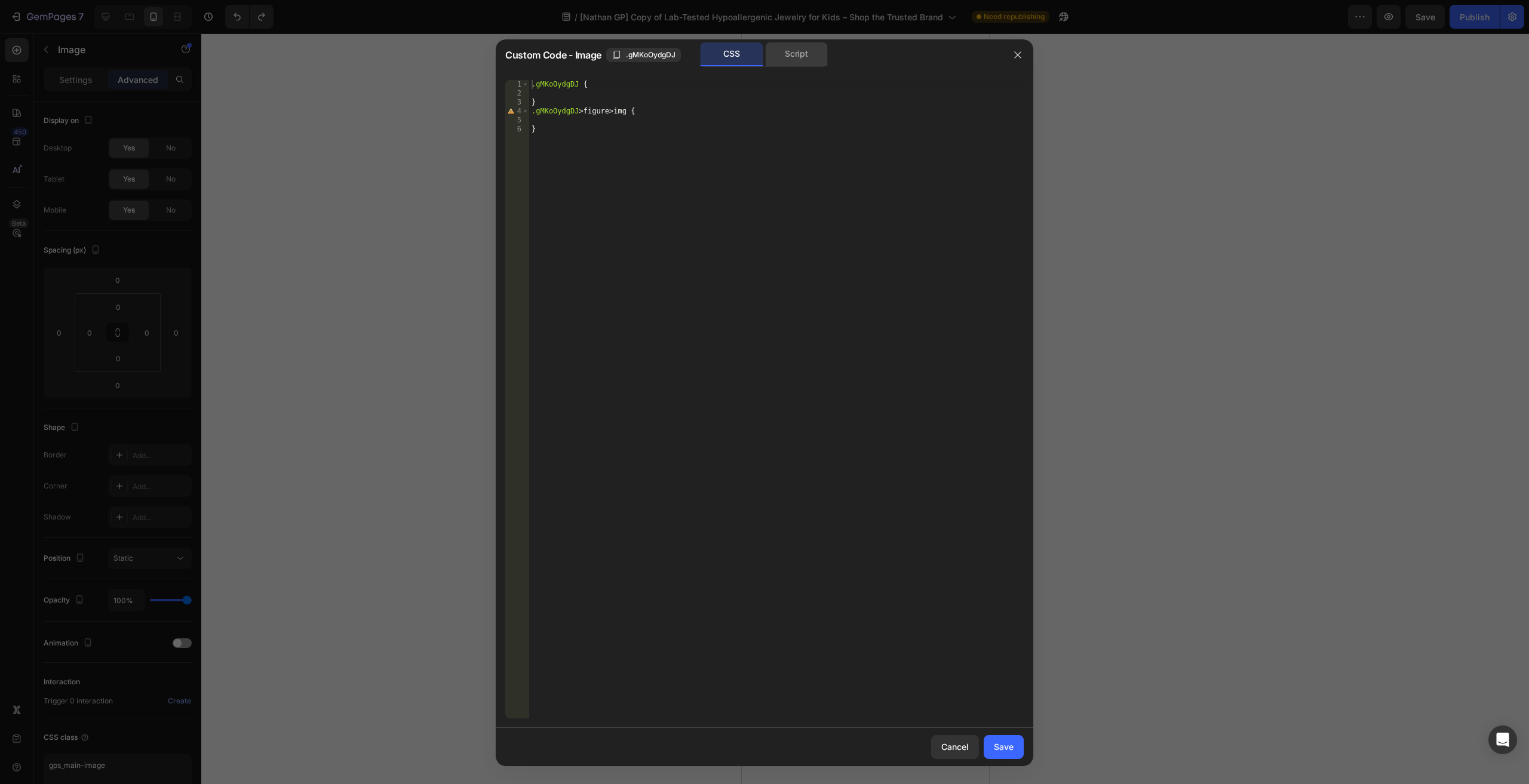
click at [787, 59] on div "Script" at bounding box center [797, 54] width 62 height 24
drag, startPoint x: 1021, startPoint y: 49, endPoint x: 1019, endPoint y: 71, distance: 22.1
click at [1021, 49] on button "button" at bounding box center [1017, 54] width 19 height 19
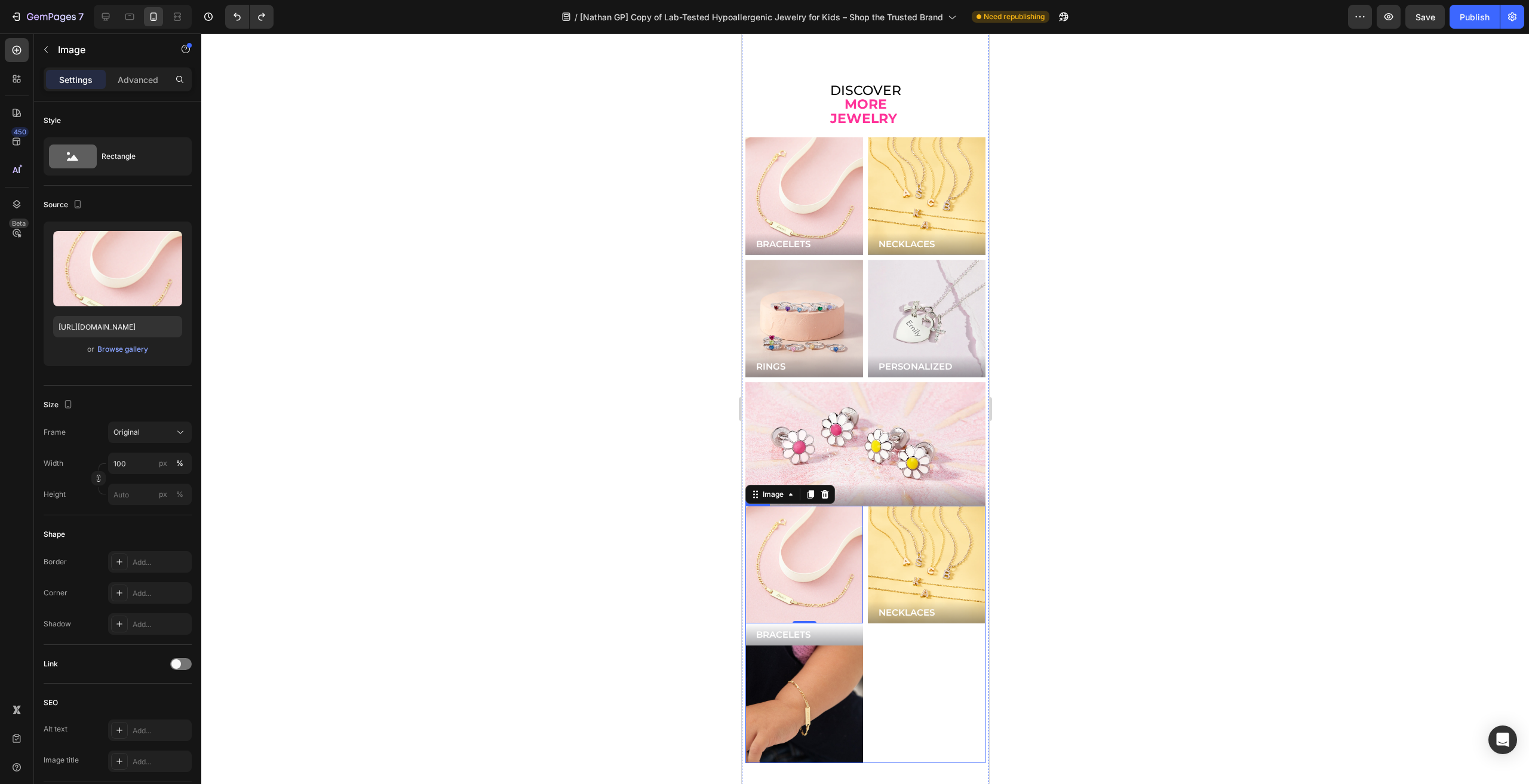
click at [859, 519] on div "Image 0 BRACELETS Button Image Row NECKLACES Button Hero Banner Row" at bounding box center [864, 634] width 240 height 258
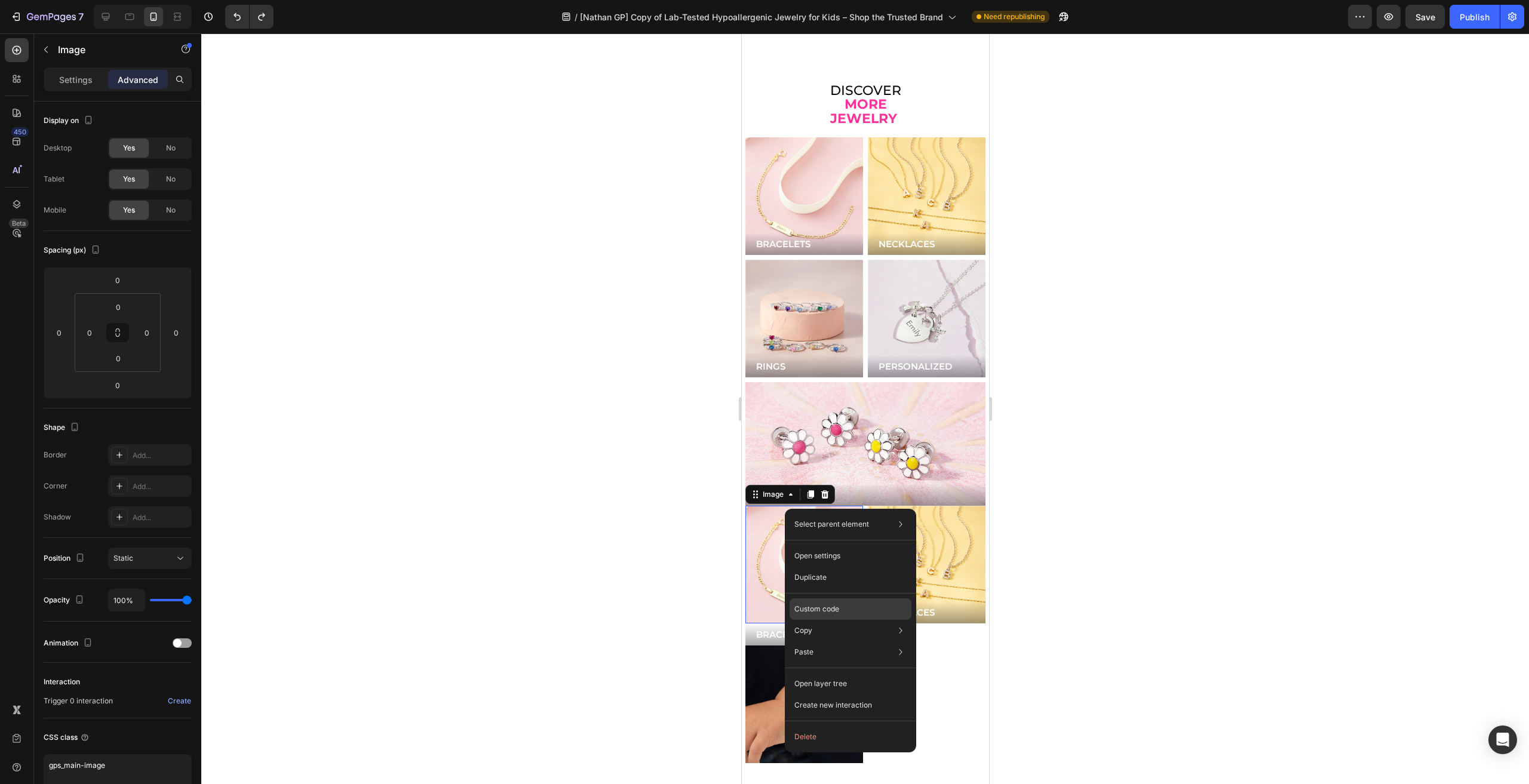
click at [827, 605] on p "Custom code" at bounding box center [817, 609] width 45 height 11
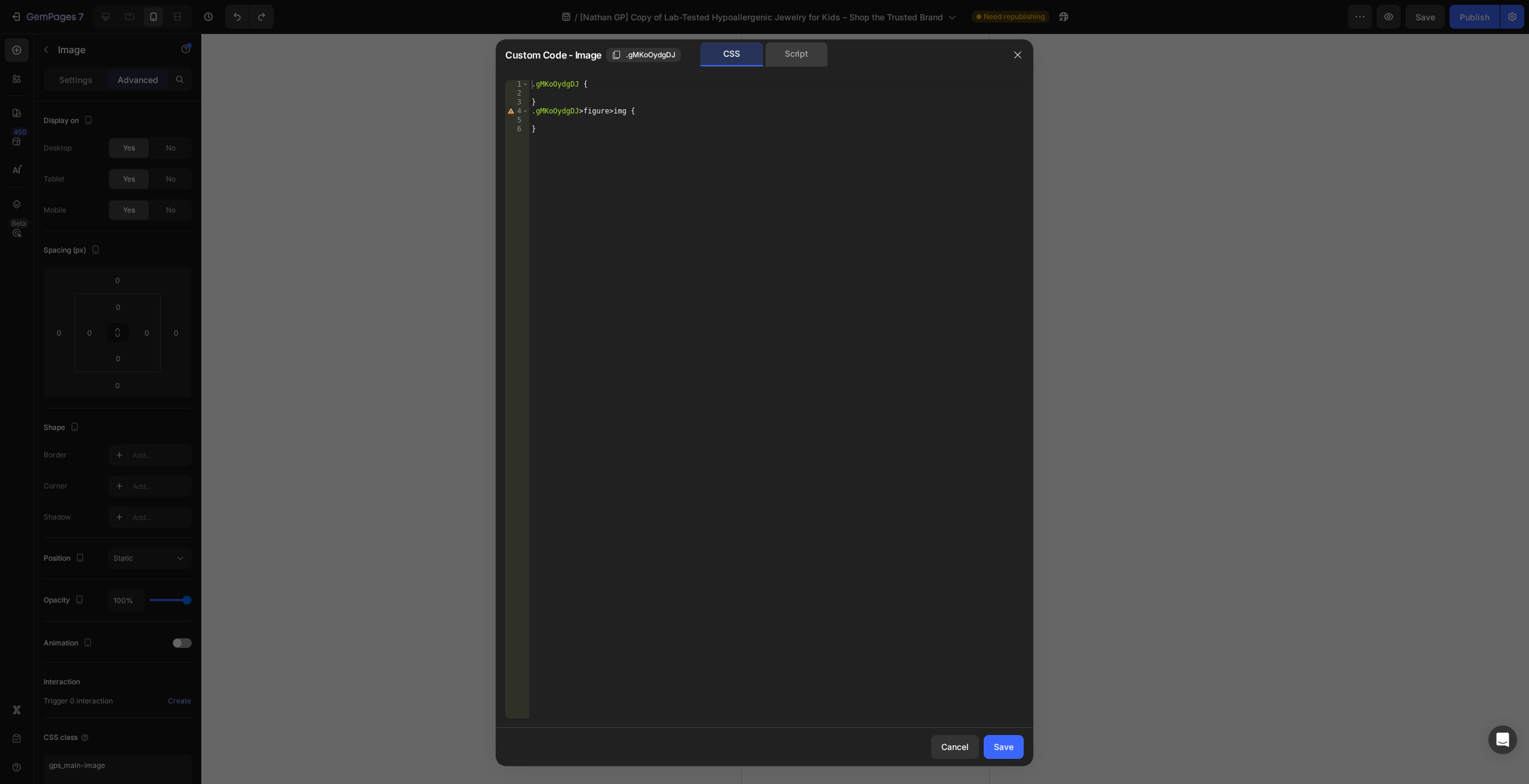
click at [798, 54] on div "Script" at bounding box center [797, 54] width 62 height 24
click at [737, 62] on div "CSS" at bounding box center [731, 54] width 62 height 24
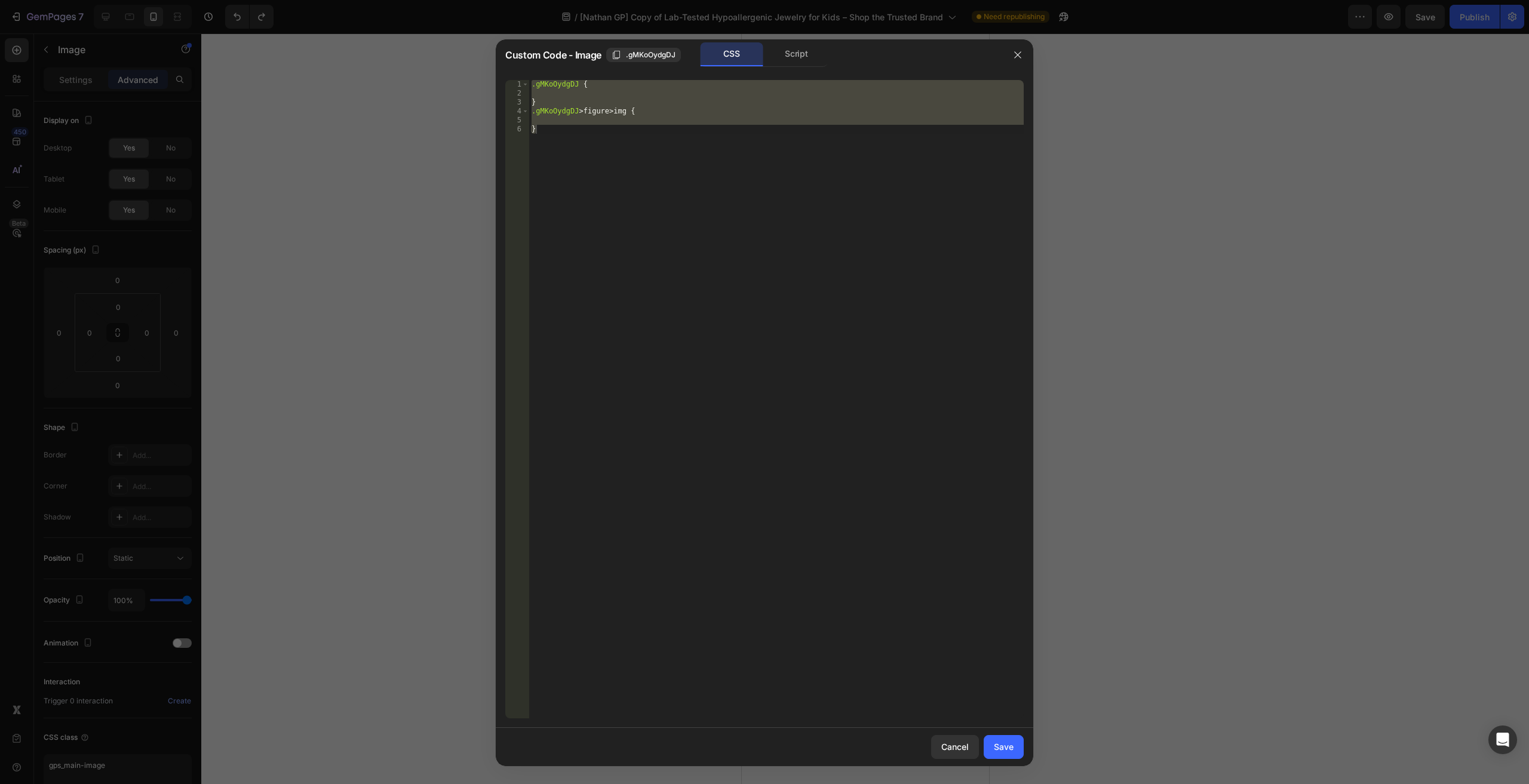
drag, startPoint x: 800, startPoint y: 66, endPoint x: 845, endPoint y: 72, distance: 45.4
click at [801, 66] on div "Script" at bounding box center [797, 54] width 62 height 24
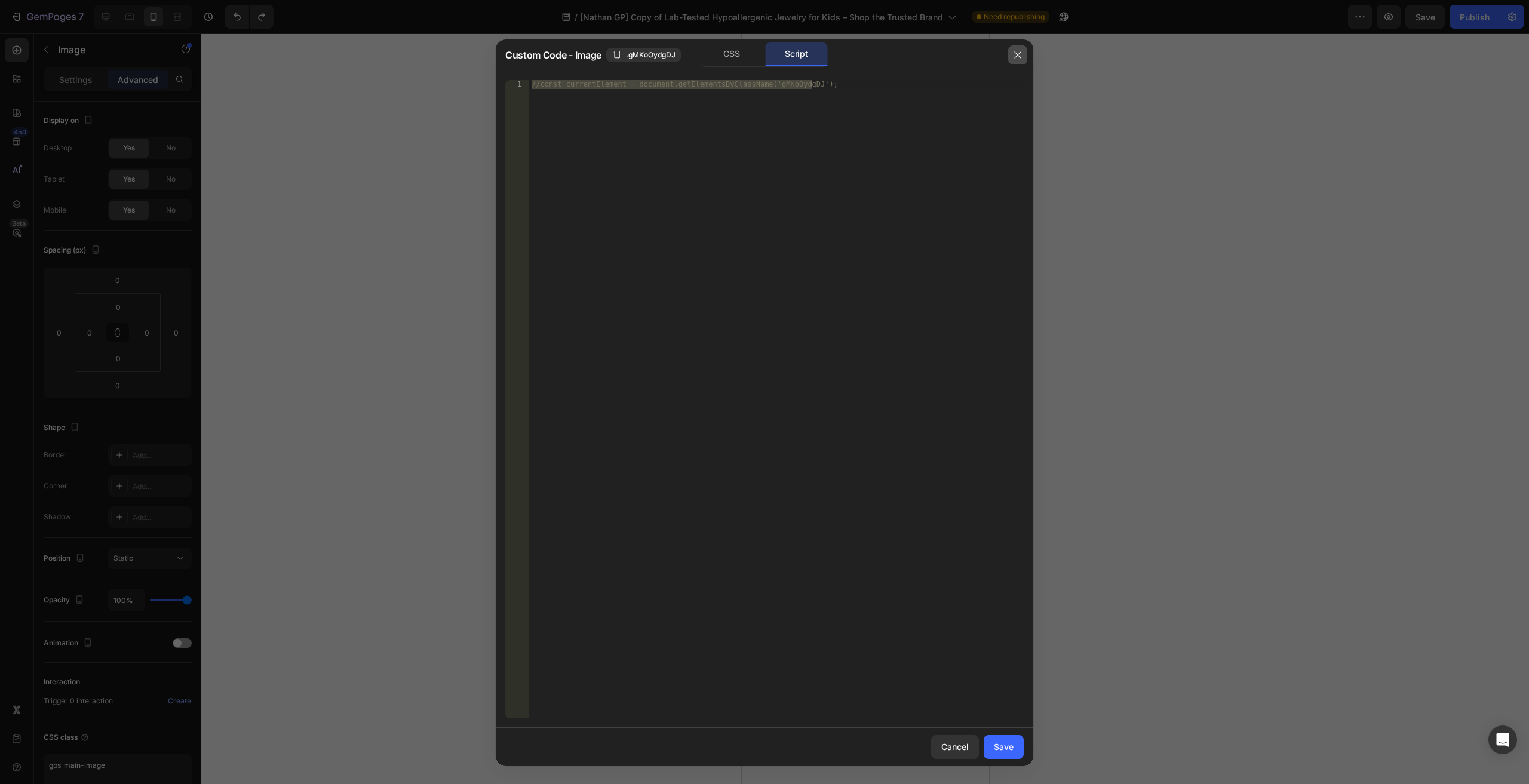
click at [1021, 59] on icon "button" at bounding box center [1018, 54] width 10 height 10
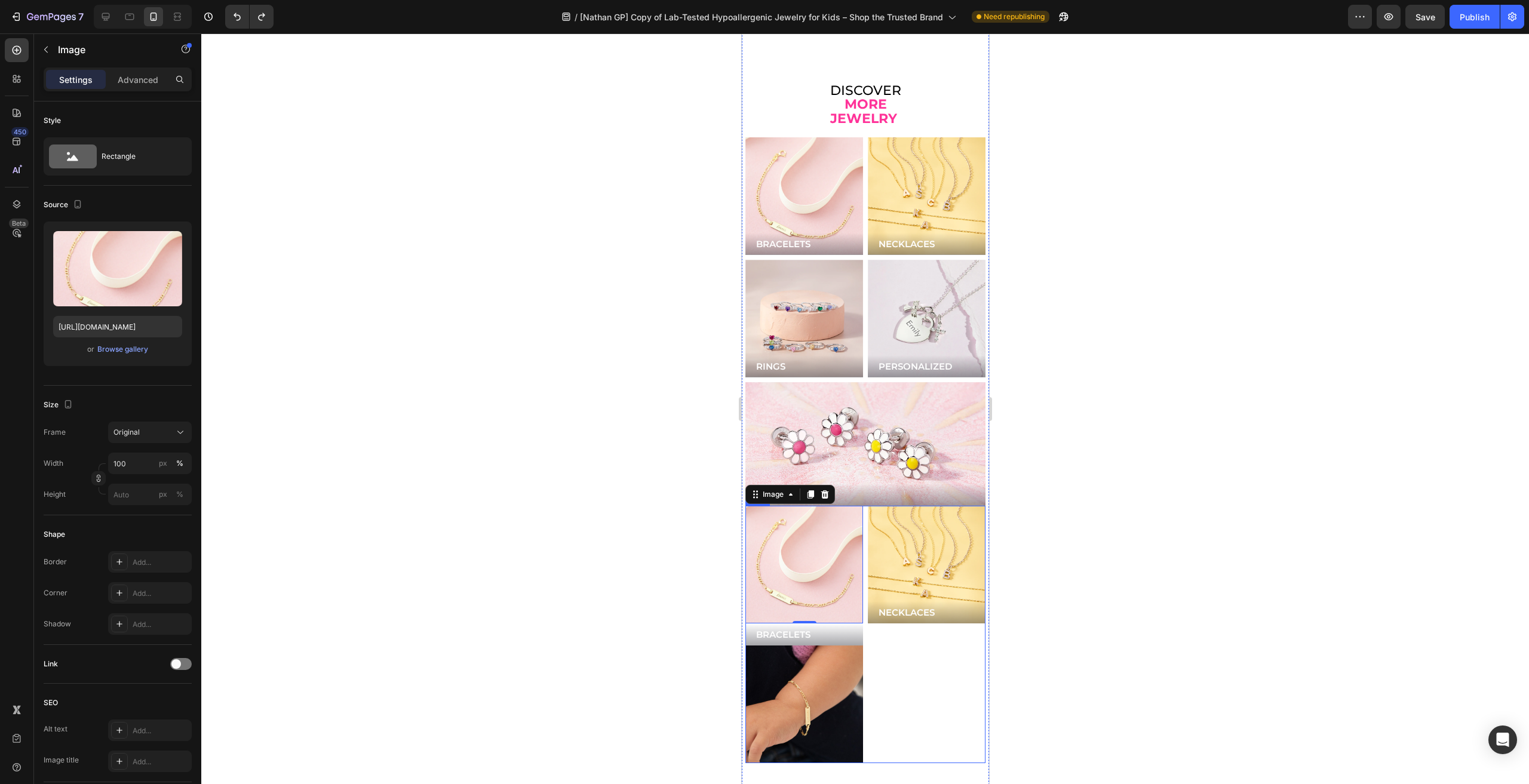
drag, startPoint x: 867, startPoint y: 634, endPoint x: 868, endPoint y: 610, distance: 24.0
click at [867, 634] on div "NECKLACES Button Hero Banner" at bounding box center [926, 634] width 118 height 258
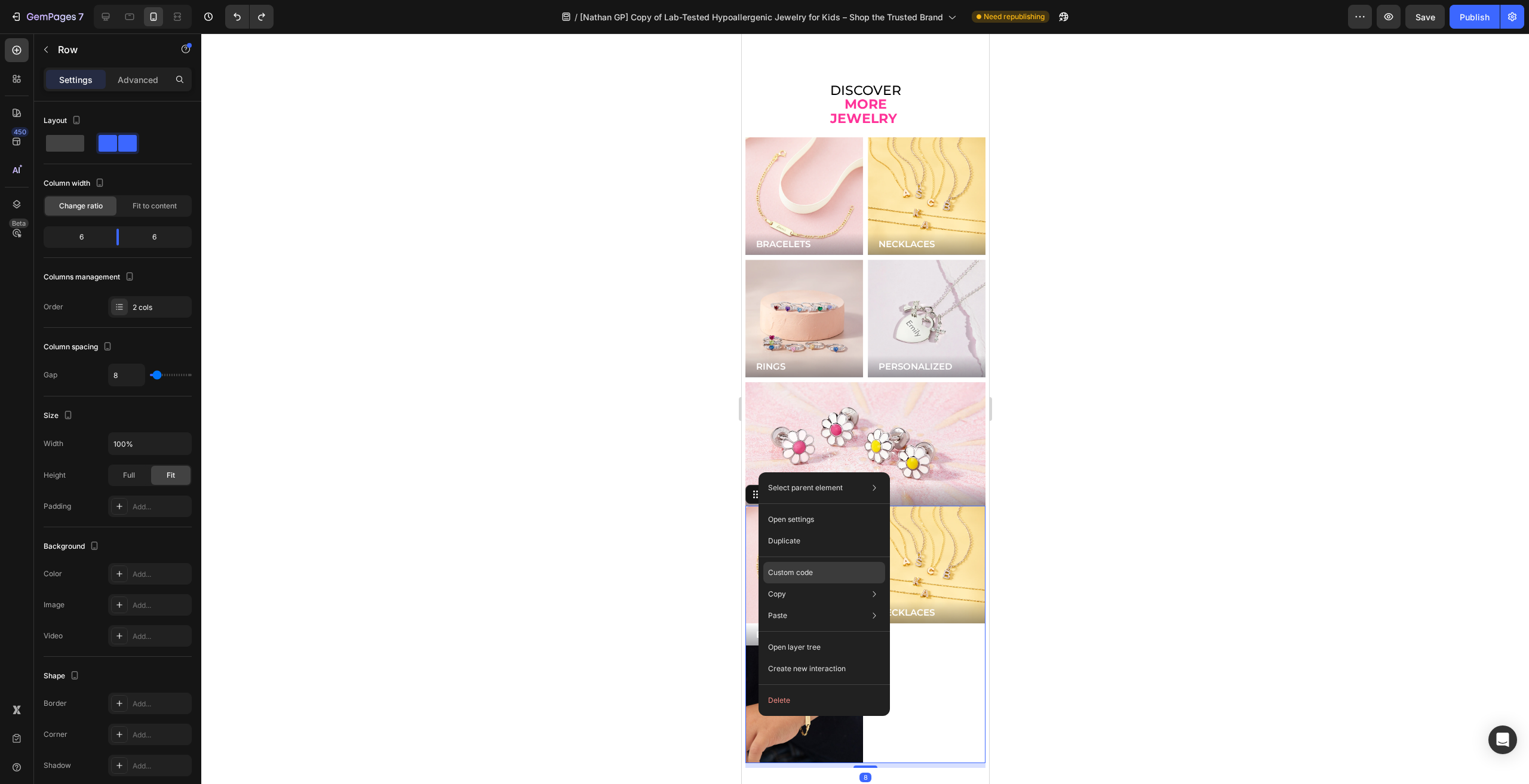
click at [818, 605] on div "Custom code" at bounding box center [824, 615] width 122 height 21
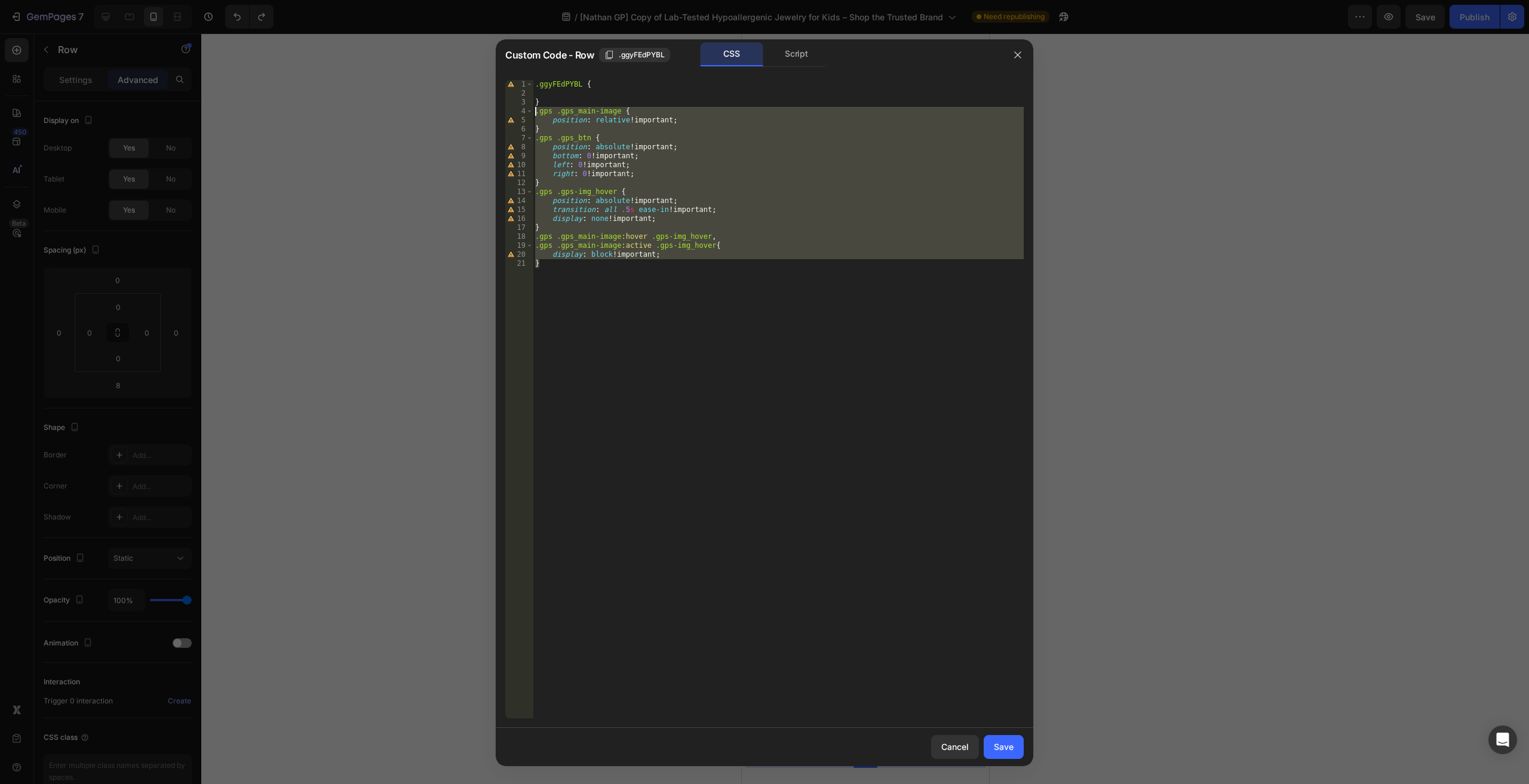
drag, startPoint x: 596, startPoint y: 343, endPoint x: 478, endPoint y: 113, distance: 258.5
click at [478, 113] on div "Custom Code - Row .ggyFEdPYBL CSS Script } 1 2 3 4 5 6 7 8 9 10 11 12 13 14 15 …" at bounding box center [764, 392] width 1529 height 784
click at [668, 182] on div ".ggyFEdPYBL { } .gps .gps_main-image { position : relative !important ; } .gps …" at bounding box center [778, 400] width 491 height 639
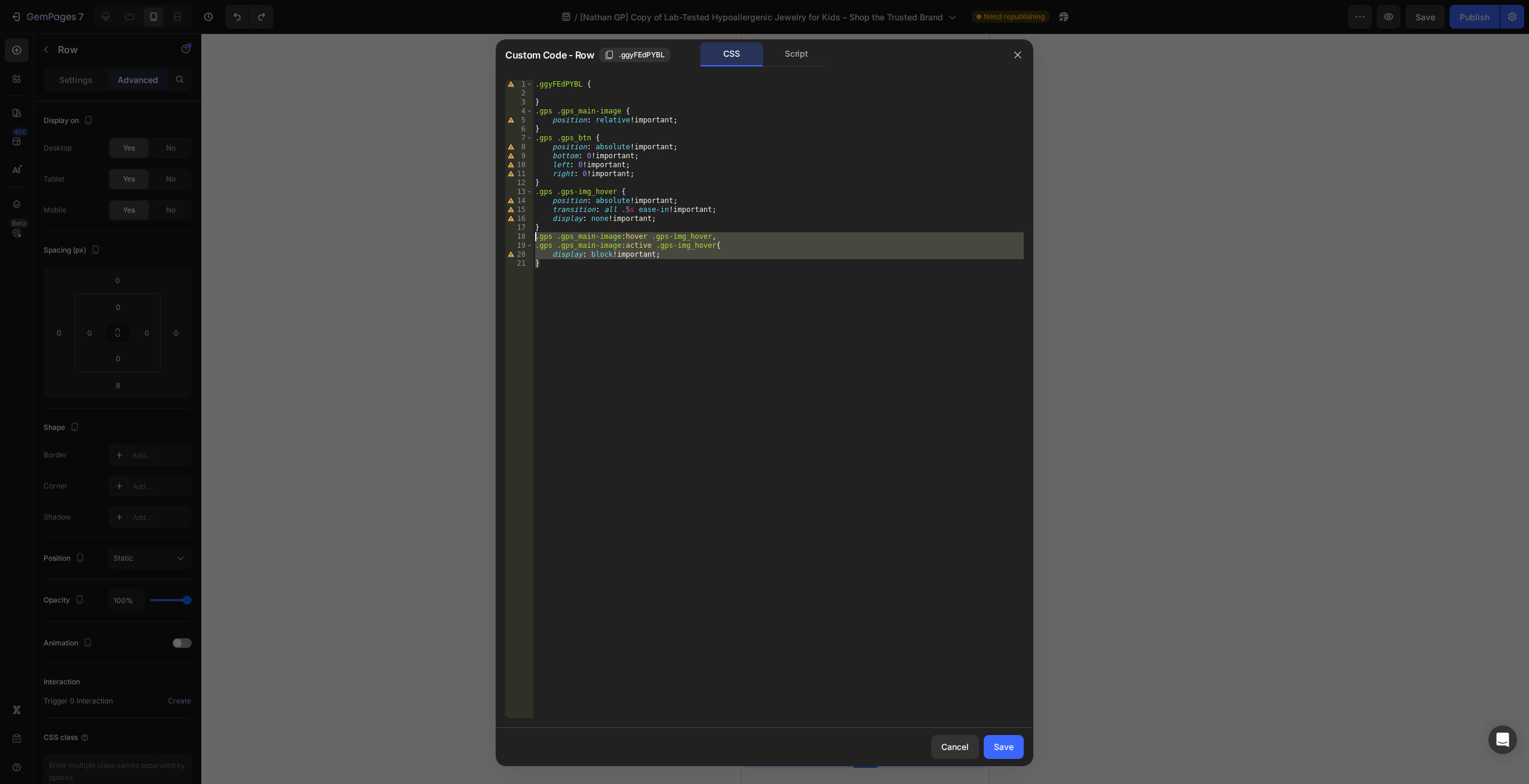
drag, startPoint x: 542, startPoint y: 271, endPoint x: 513, endPoint y: 235, distance: 46.2
click at [513, 235] on div "} 1 2 3 4 5 6 7 8 9 10 11 12 13 14 15 16 17 18 19 20 21 .ggyFEdPYBL { } .gps .g…" at bounding box center [764, 400] width 518 height 639
type textarea ".gps .gps_main-image:hover .gps-img_hover, .gps .gps_main-image:active .gps-img…"
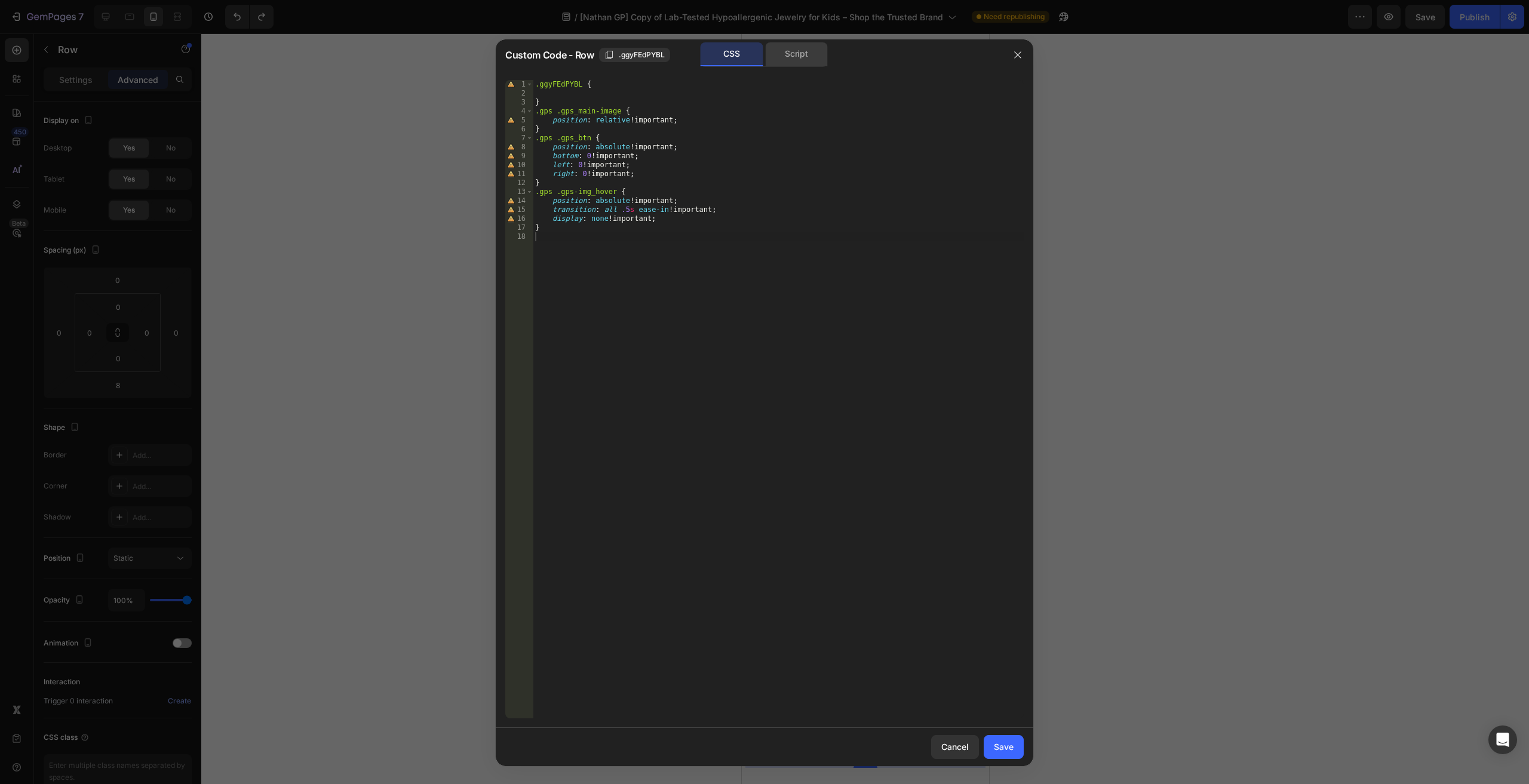
click at [814, 64] on div "Script" at bounding box center [797, 54] width 62 height 24
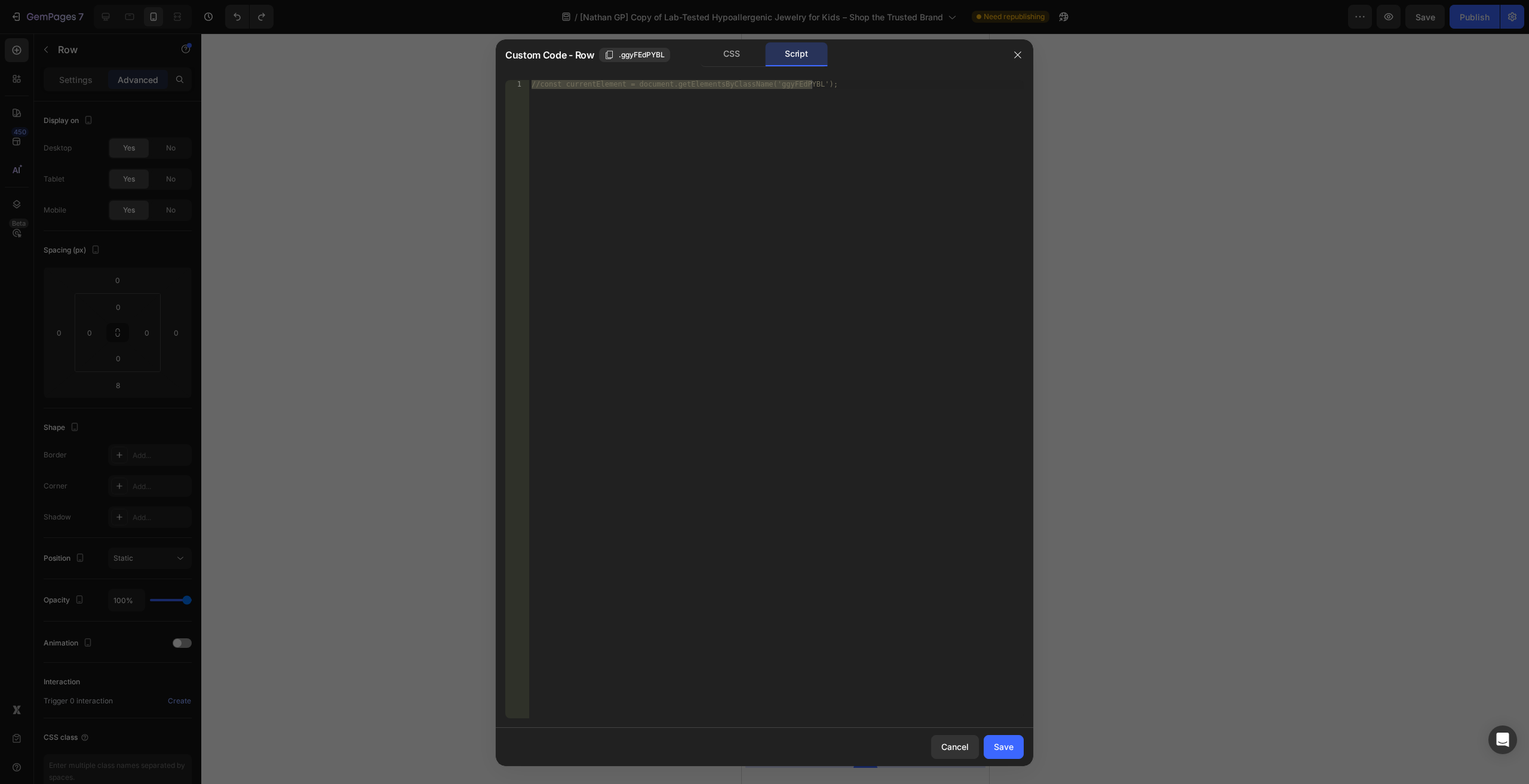
type textarea "//const currentElement = document.getElementsByClassName('ggyFEdPYBL');"
click at [792, 106] on div "//const currentElement = document.getElementsByClassName('ggyFEdPYBL');" at bounding box center [776, 400] width 494 height 639
click at [1024, 740] on div "Cancel Save" at bounding box center [764, 747] width 538 height 38
click at [1016, 742] on button "Save" at bounding box center [1004, 747] width 40 height 24
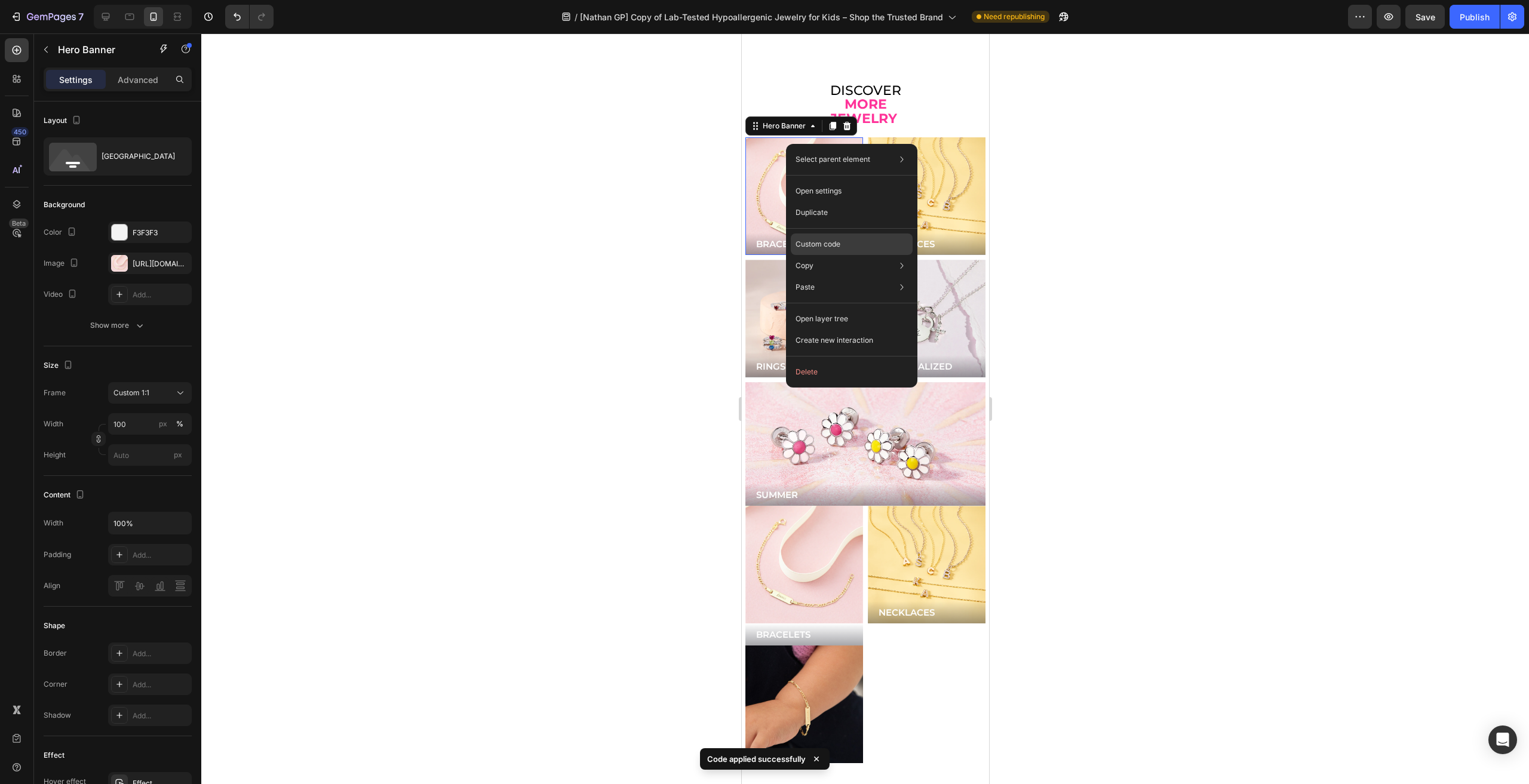
click at [823, 243] on p "Custom code" at bounding box center [818, 244] width 45 height 11
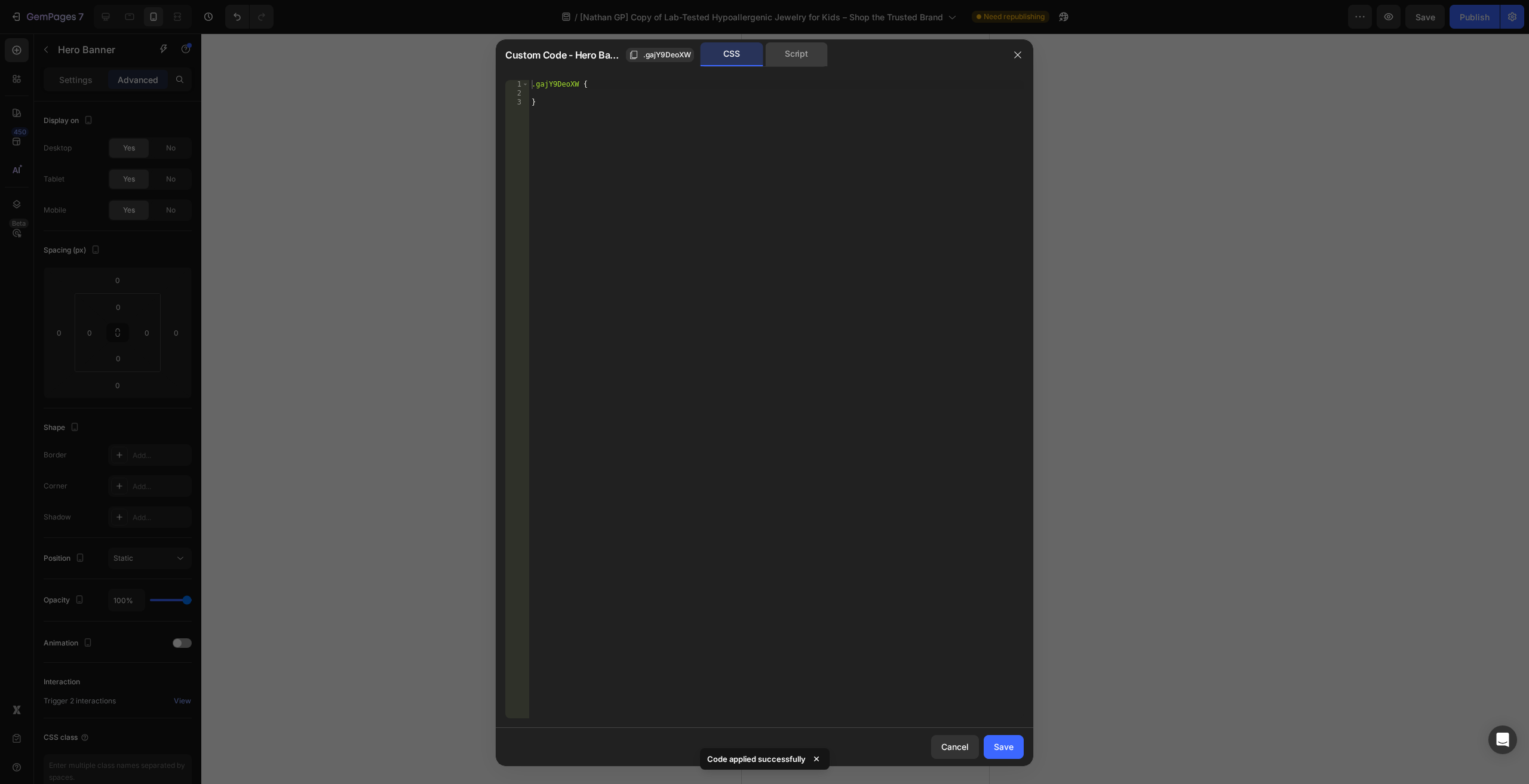
click at [792, 55] on div "Script" at bounding box center [797, 54] width 62 height 24
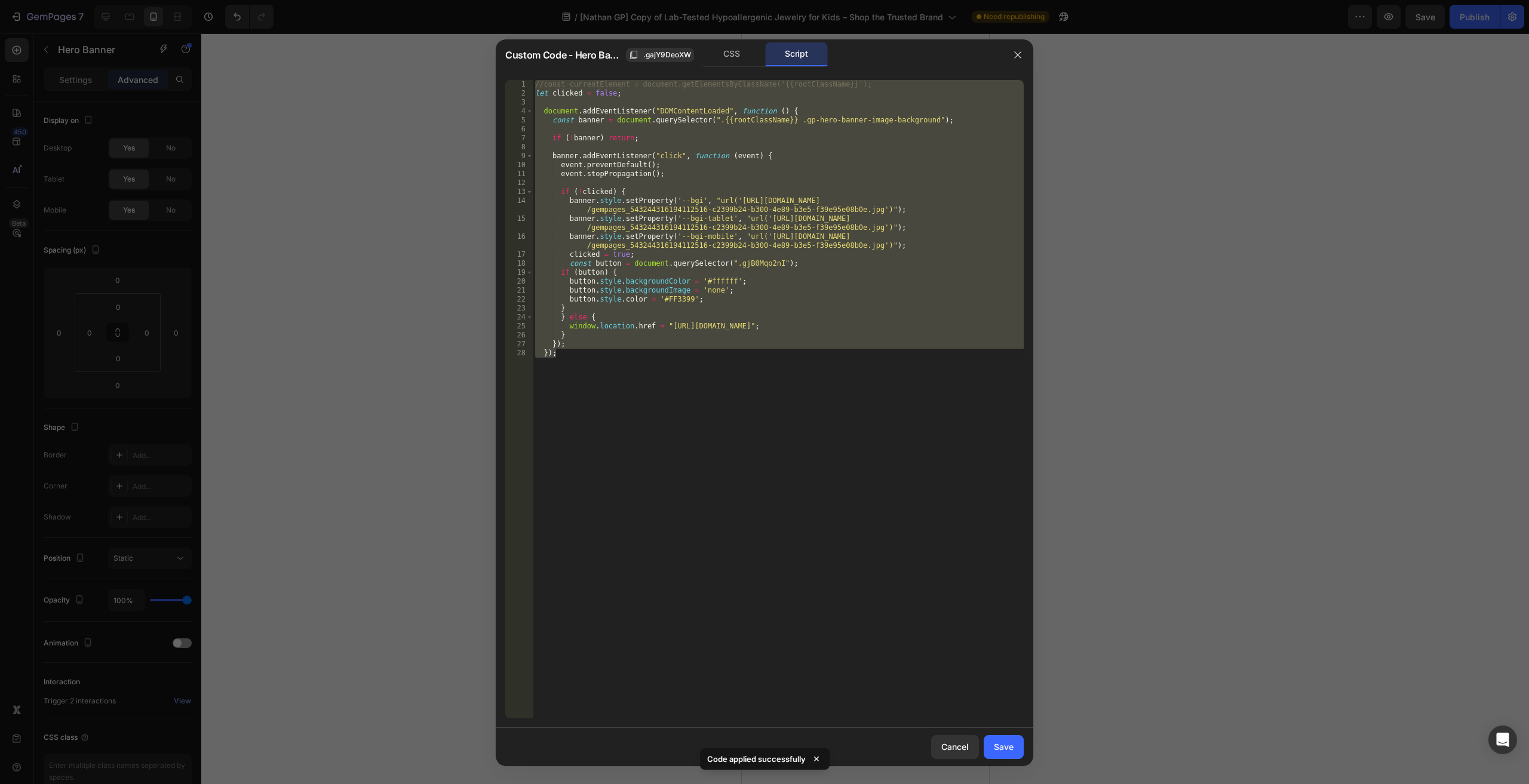
type textarea "}); });"
click at [596, 133] on div "//const currentElement = document.getElementsByClassName('{{rootClassName}}'); …" at bounding box center [778, 400] width 491 height 639
drag, startPoint x: 542, startPoint y: 111, endPoint x: 626, endPoint y: 353, distance: 256.2
click at [626, 353] on div "//const currentElement = document.getElementsByClassName('{{rootClassName}}'); …" at bounding box center [778, 409] width 491 height 656
type textarea "}); });"
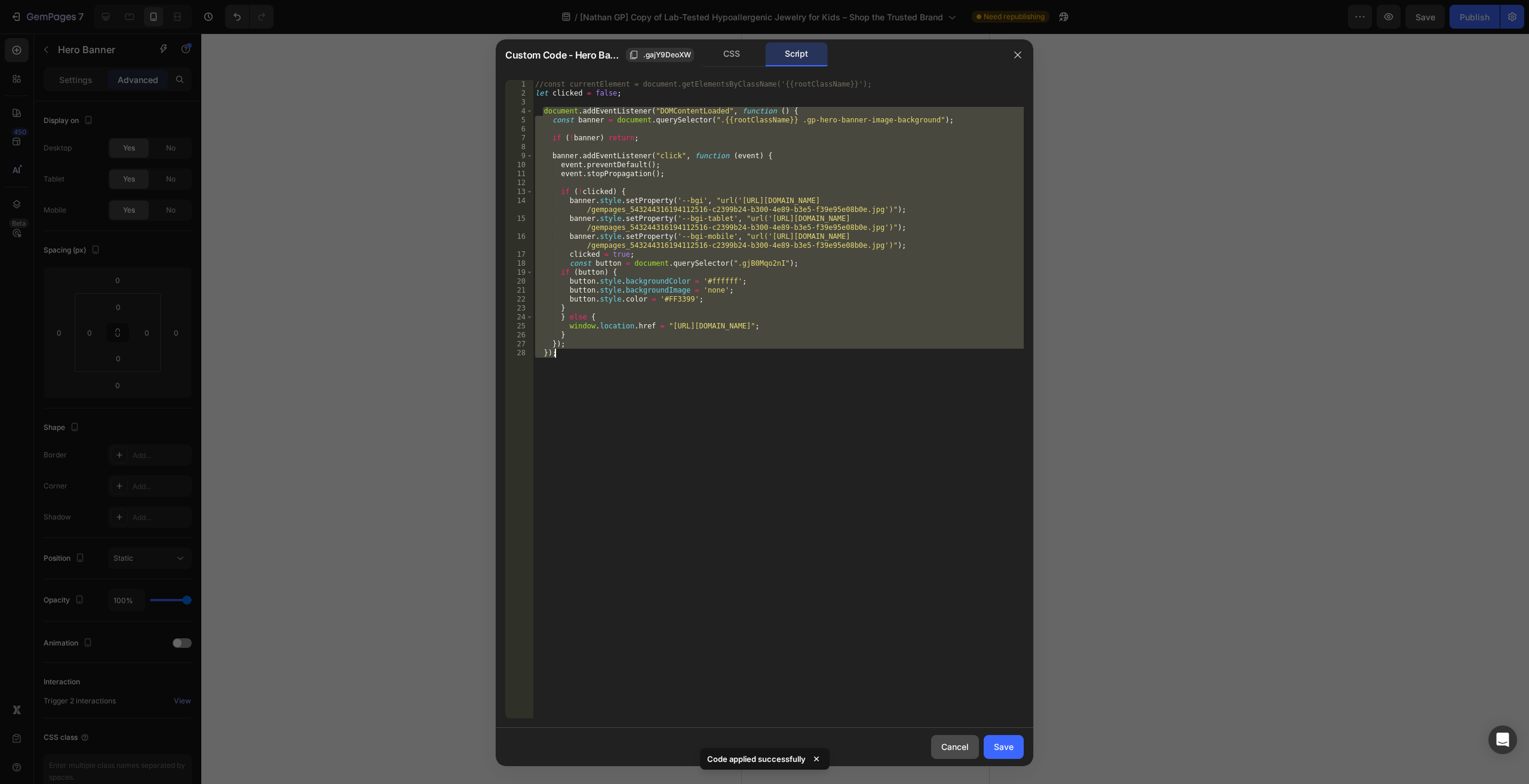
click at [965, 749] on div "Cancel" at bounding box center [955, 747] width 28 height 12
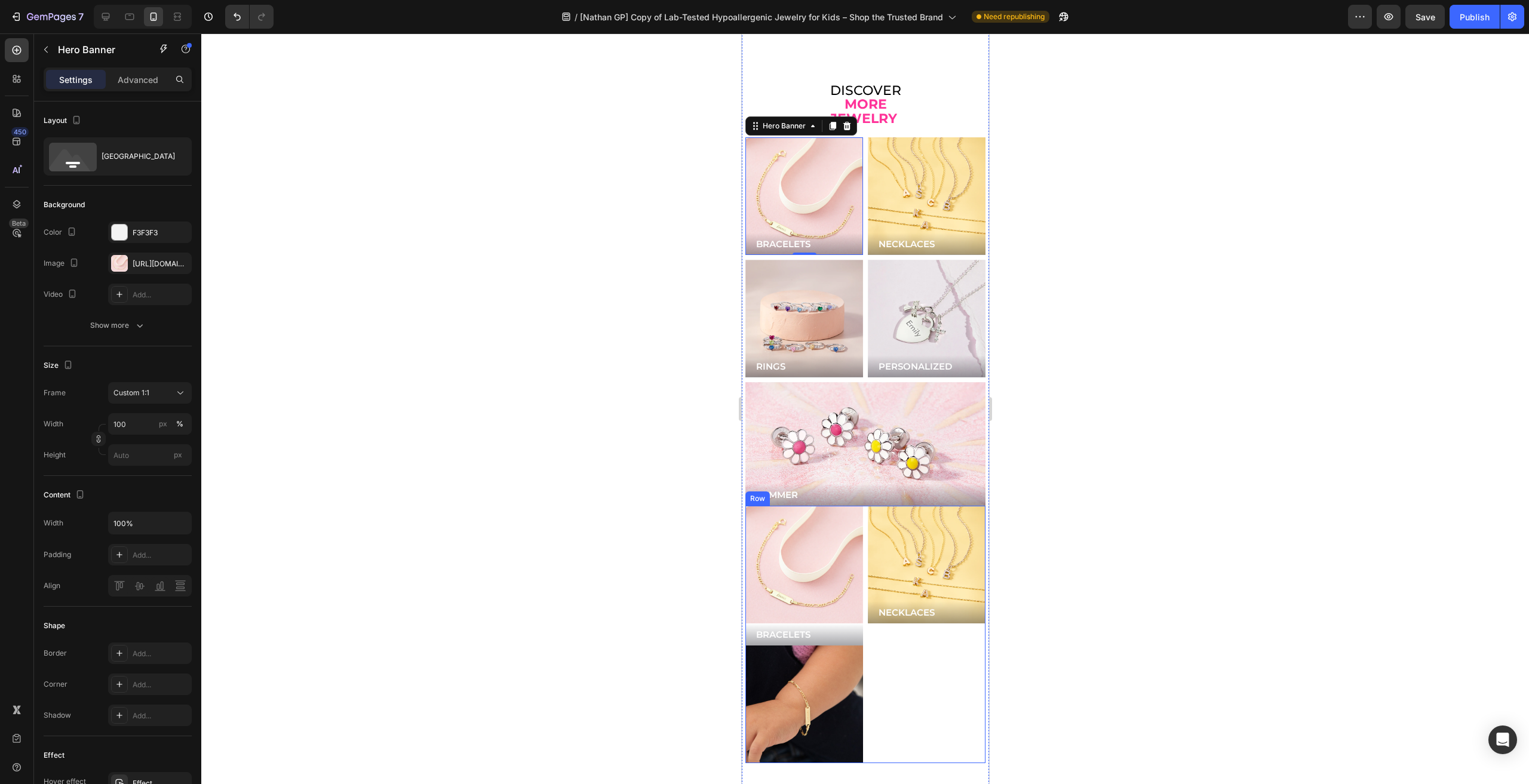
click at [861, 518] on div "Image BRACELETS Button Image Row NECKLACES Button Hero Banner Row" at bounding box center [864, 634] width 240 height 258
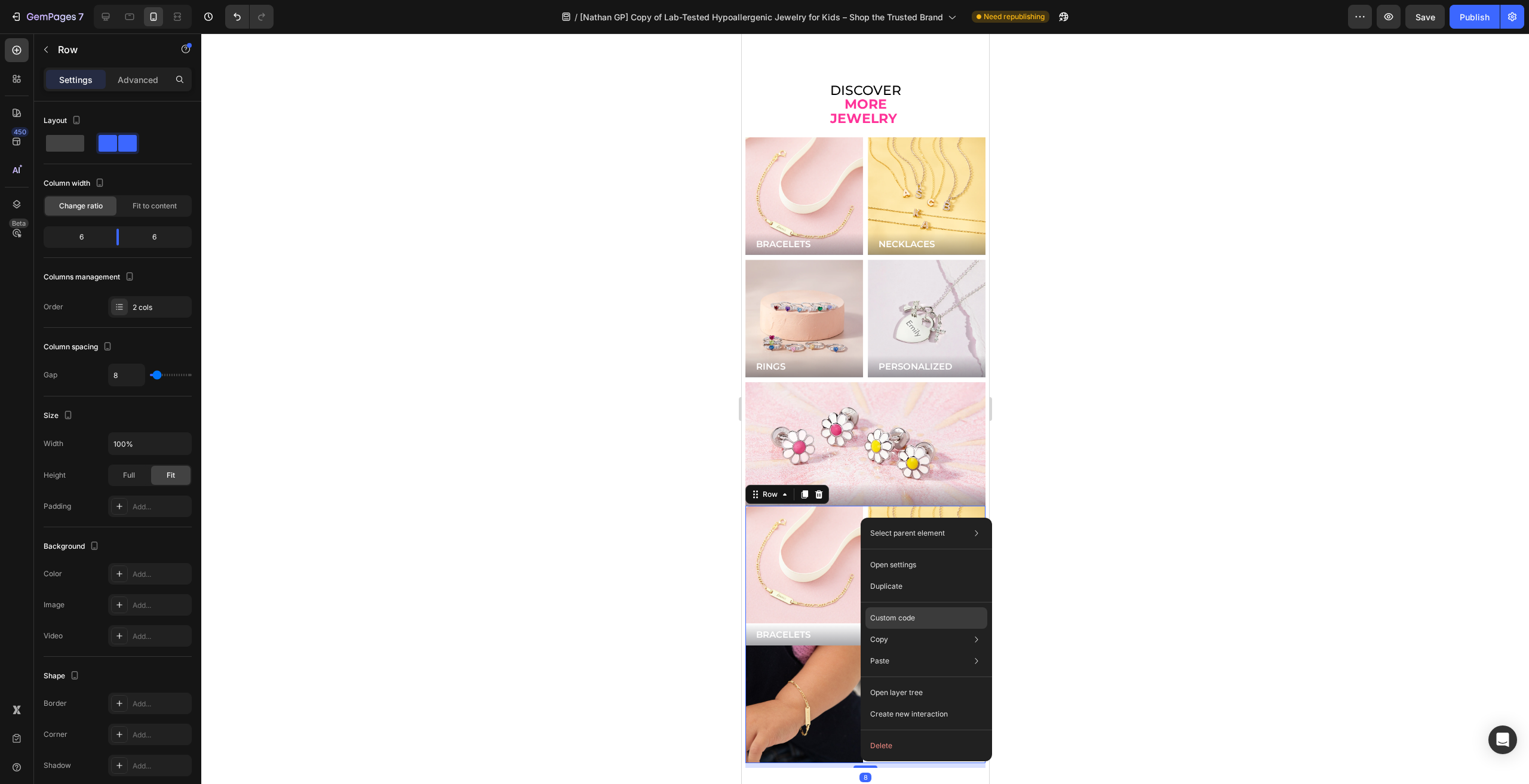
click at [899, 615] on p "Custom code" at bounding box center [893, 618] width 45 height 11
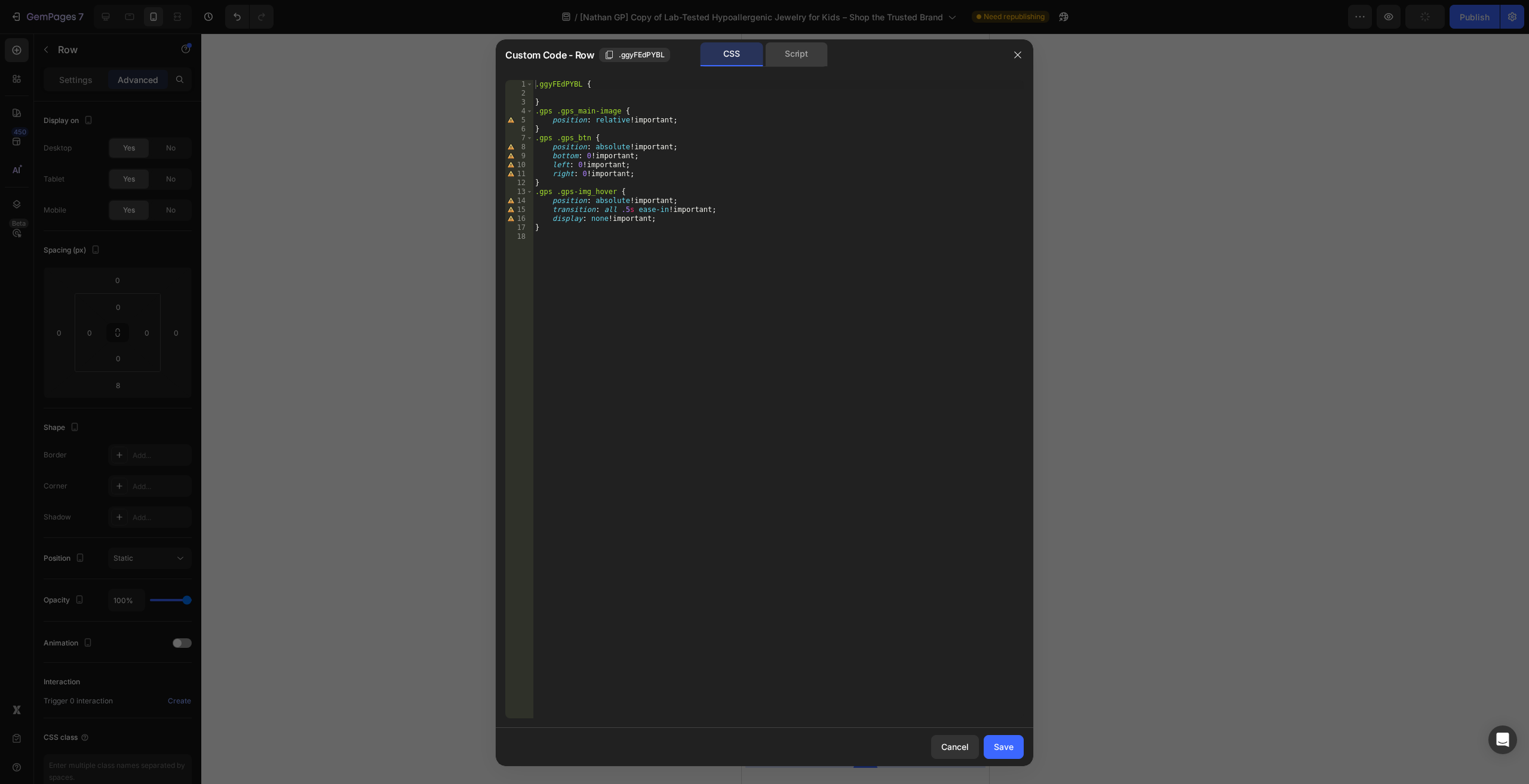
click at [780, 54] on div "Script" at bounding box center [797, 54] width 62 height 24
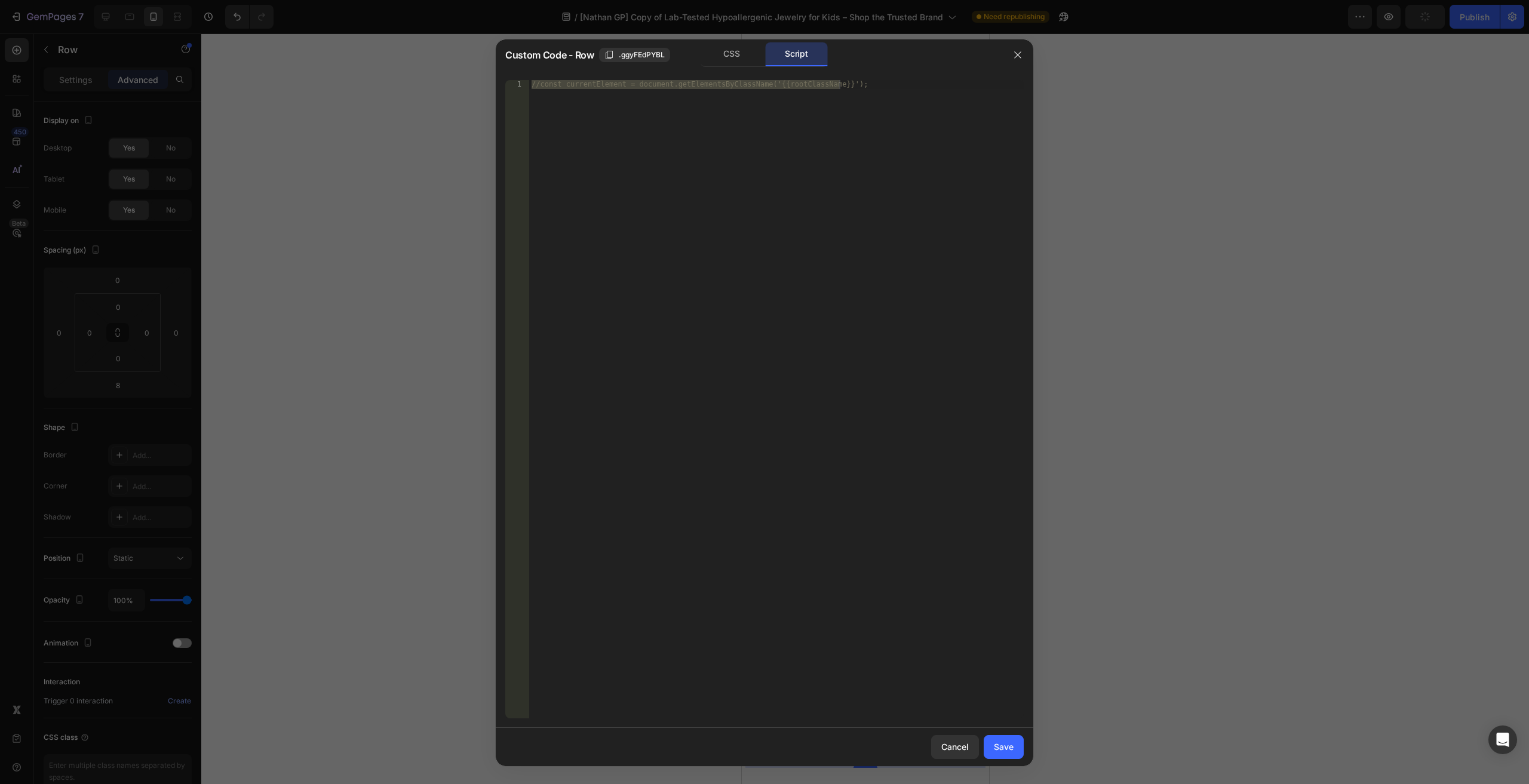
type textarea "//const currentElement = document.getElementsByClassName('{{rootClassName}}');"
click at [738, 168] on div "//const currentElement = document.getElementsByClassName('{{rootClassName}}');" at bounding box center [776, 400] width 494 height 639
paste textarea "});"
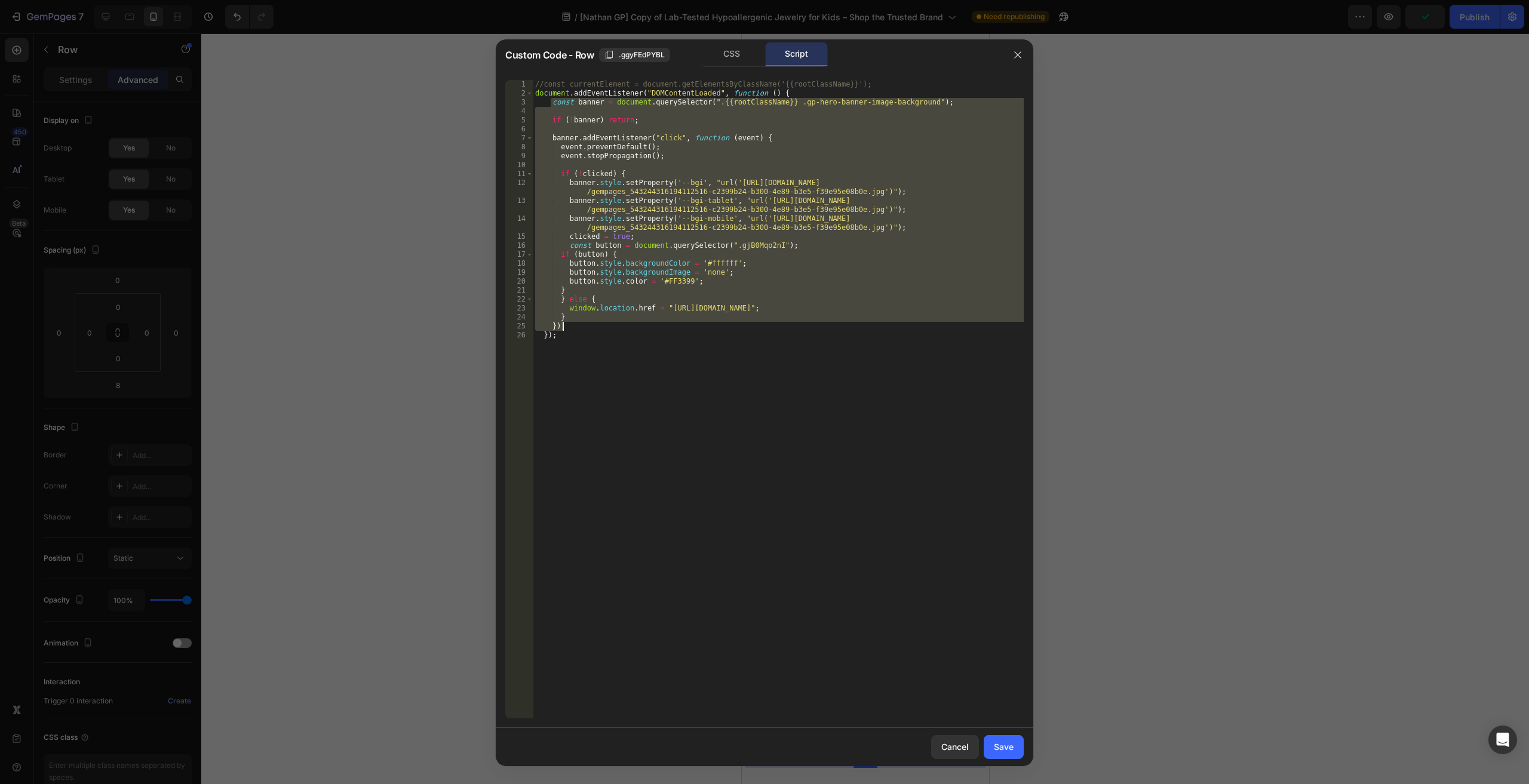
drag, startPoint x: 550, startPoint y: 100, endPoint x: 642, endPoint y: 324, distance: 242.2
click at [642, 324] on div "//const currentElement = document.getElementsByClassName('{{rootClassName}}'); …" at bounding box center [778, 409] width 491 height 656
type textarea "} });"
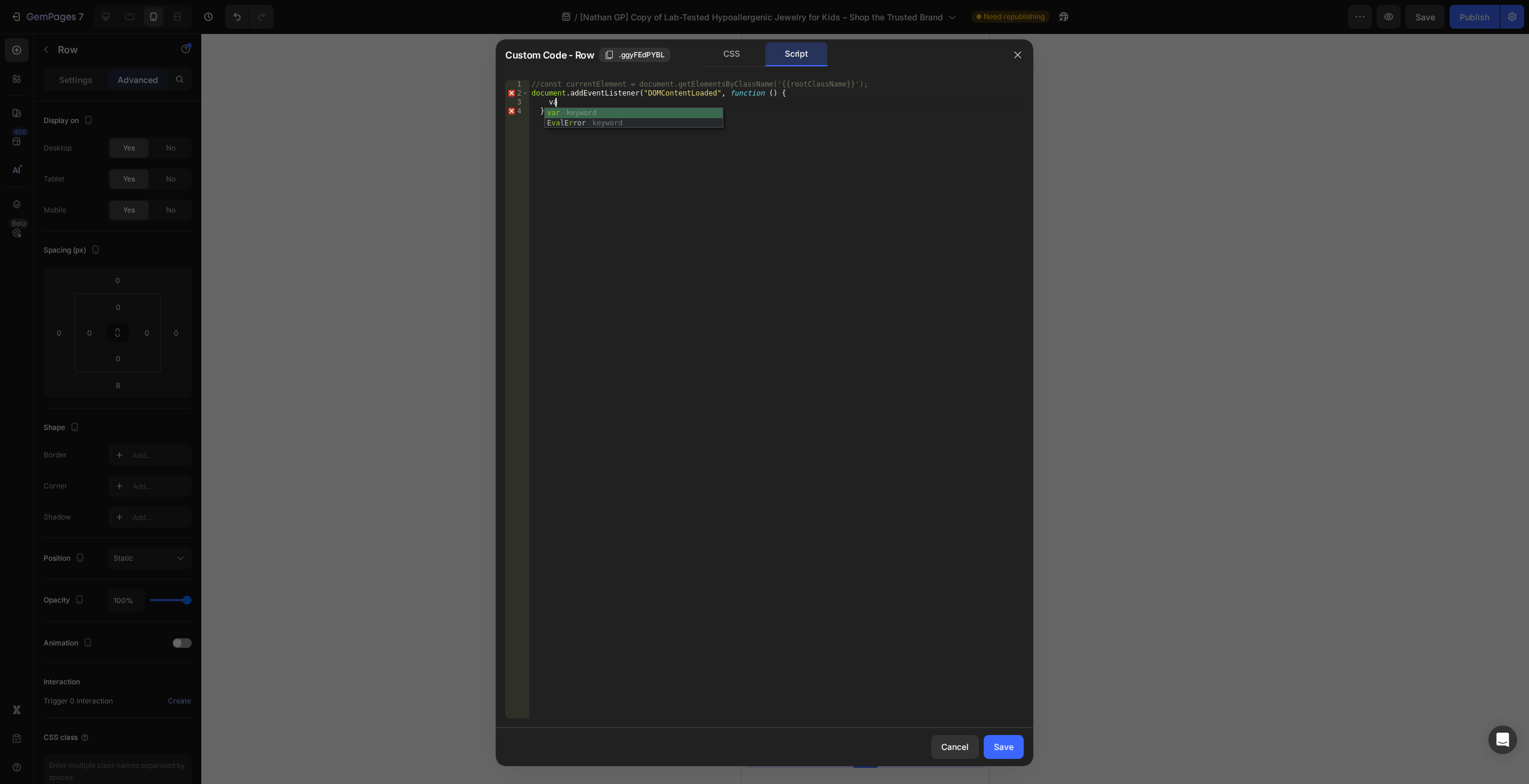
type textarea "v"
type textarea "});"
type textarea "c"
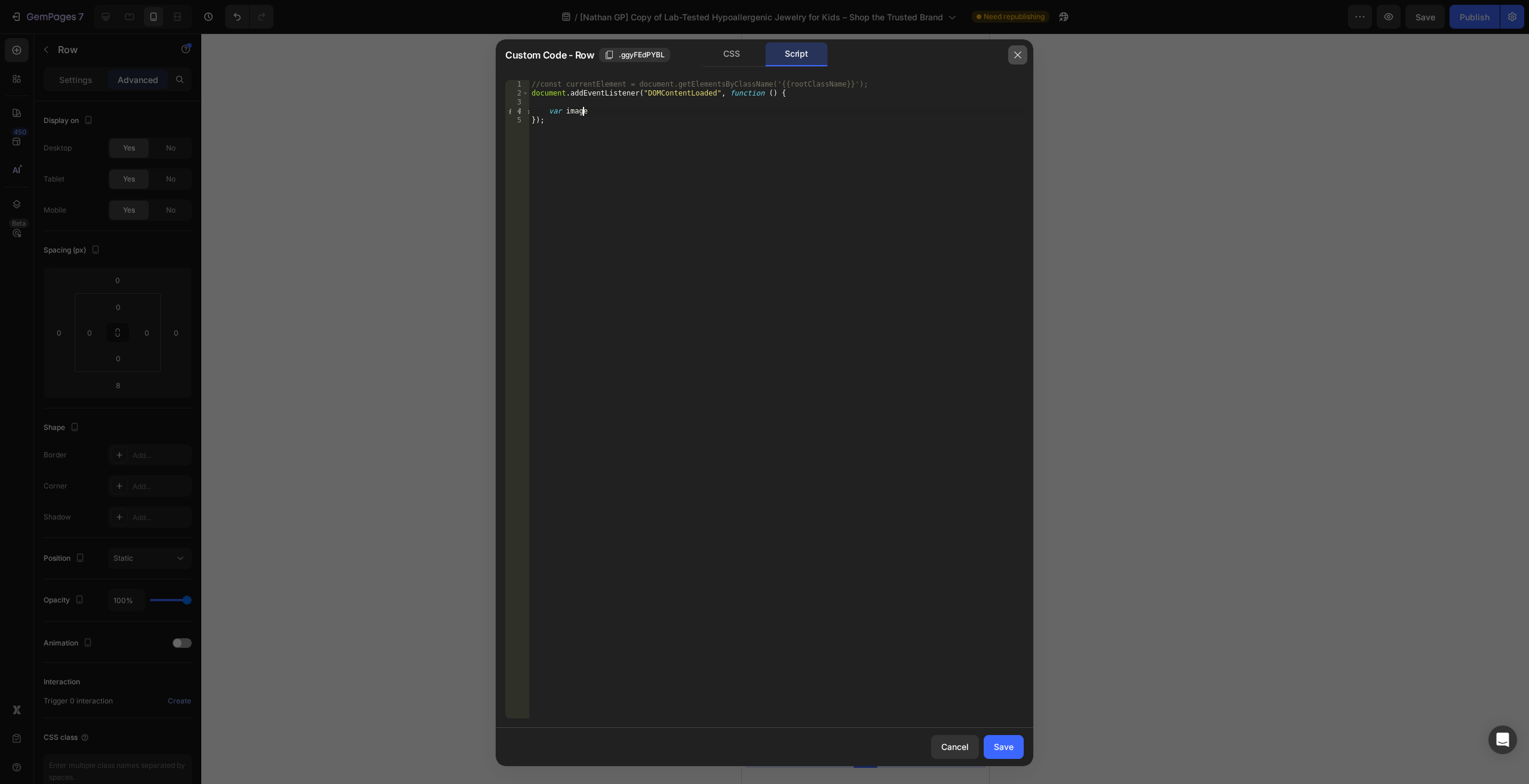
type textarea "var image"
click at [1008, 58] on button "button" at bounding box center [1017, 54] width 19 height 19
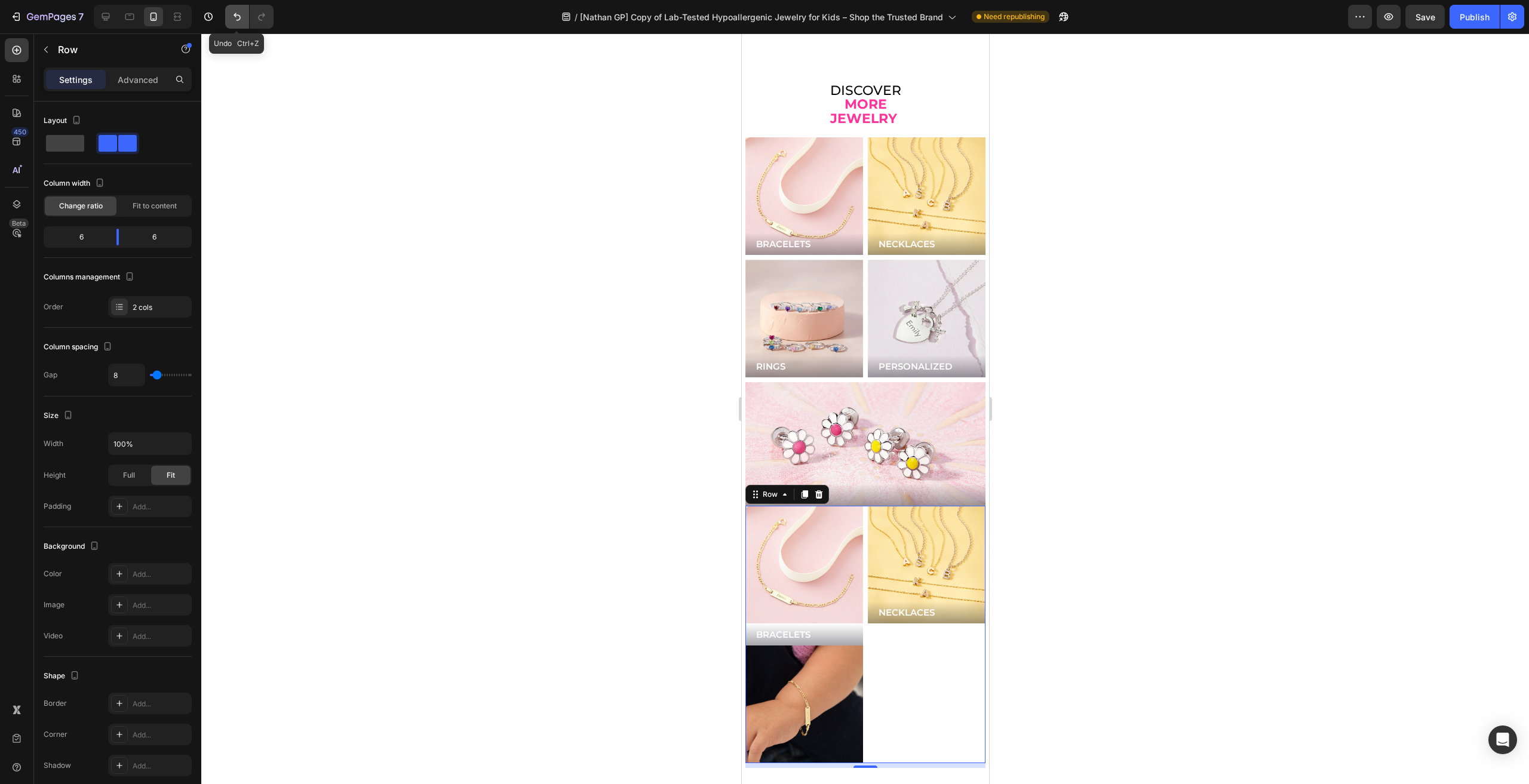
click at [234, 9] on button "Undo/Redo" at bounding box center [236, 16] width 24 height 24
click at [261, 24] on button "Undo/Redo" at bounding box center [261, 16] width 24 height 24
click at [261, 22] on button "Undo/Redo" at bounding box center [261, 16] width 24 height 24
click at [236, 21] on icon "Undo/Redo" at bounding box center [236, 16] width 12 height 12
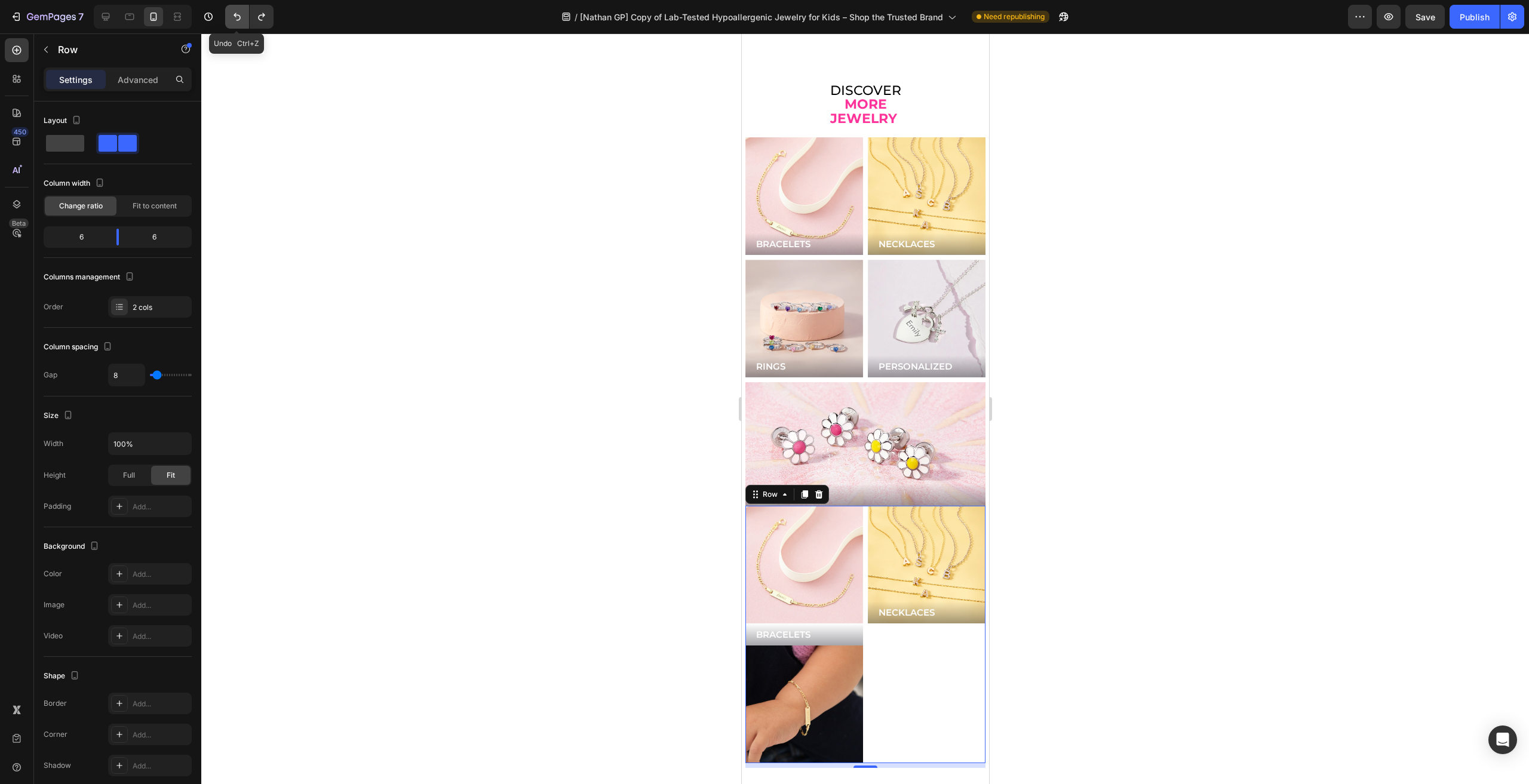
click at [236, 21] on icon "Undo/Redo" at bounding box center [236, 16] width 12 height 12
click at [201, 17] on button "button" at bounding box center [208, 16] width 24 height 24
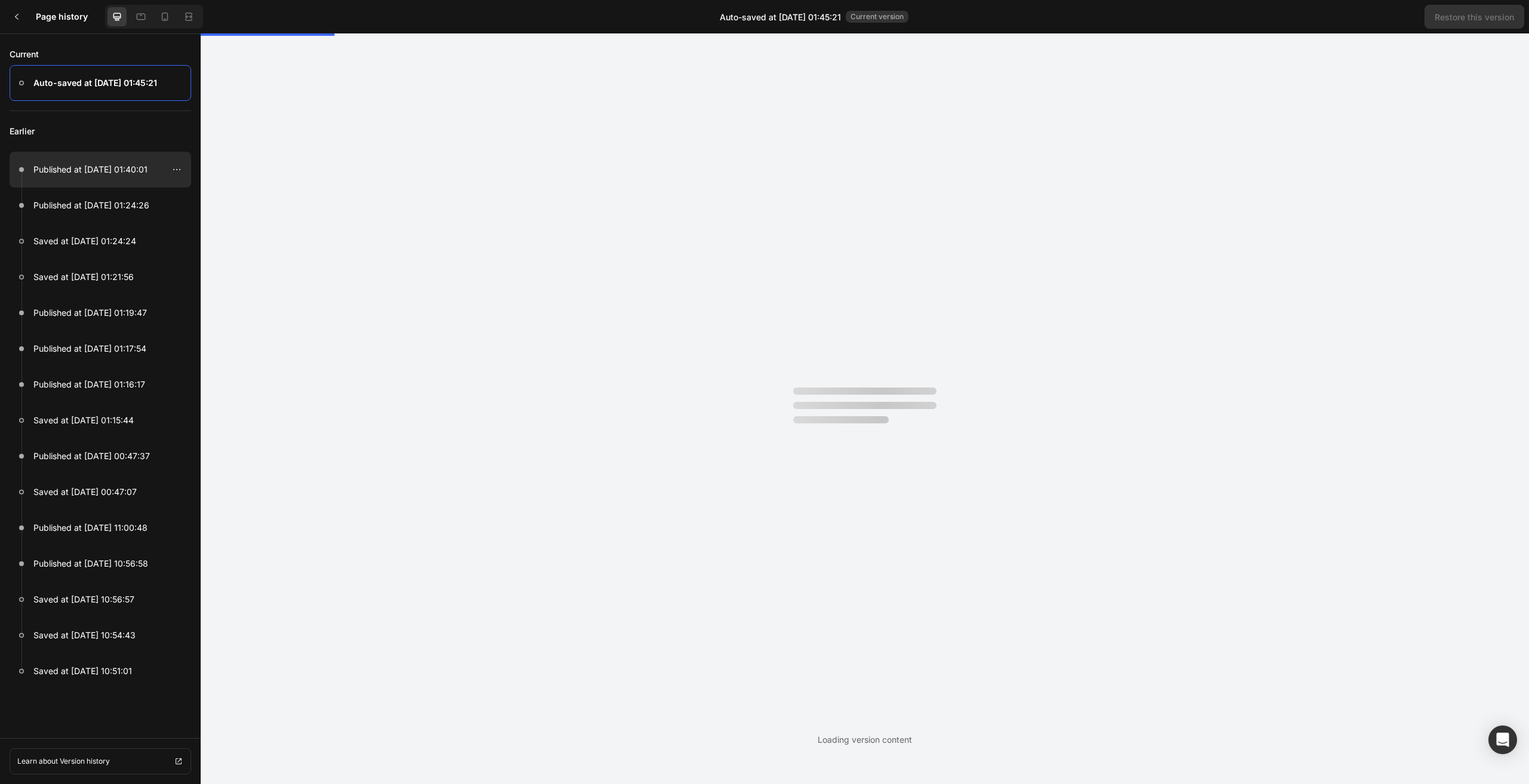
click at [79, 174] on p "Published at Aug 27, 01:40:01" at bounding box center [90, 169] width 114 height 14
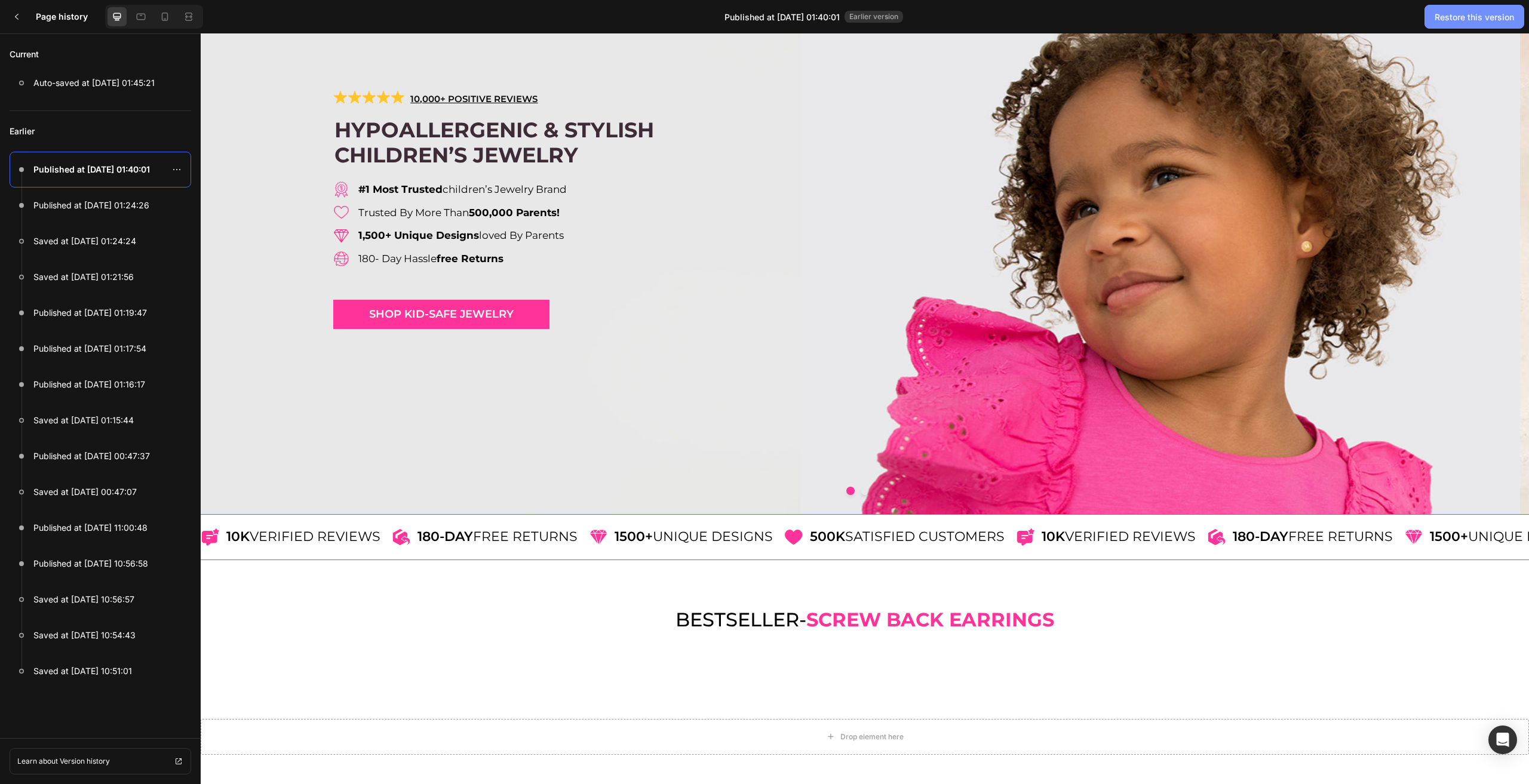
click at [1438, 8] on button "Restore this version" at bounding box center [1475, 16] width 100 height 24
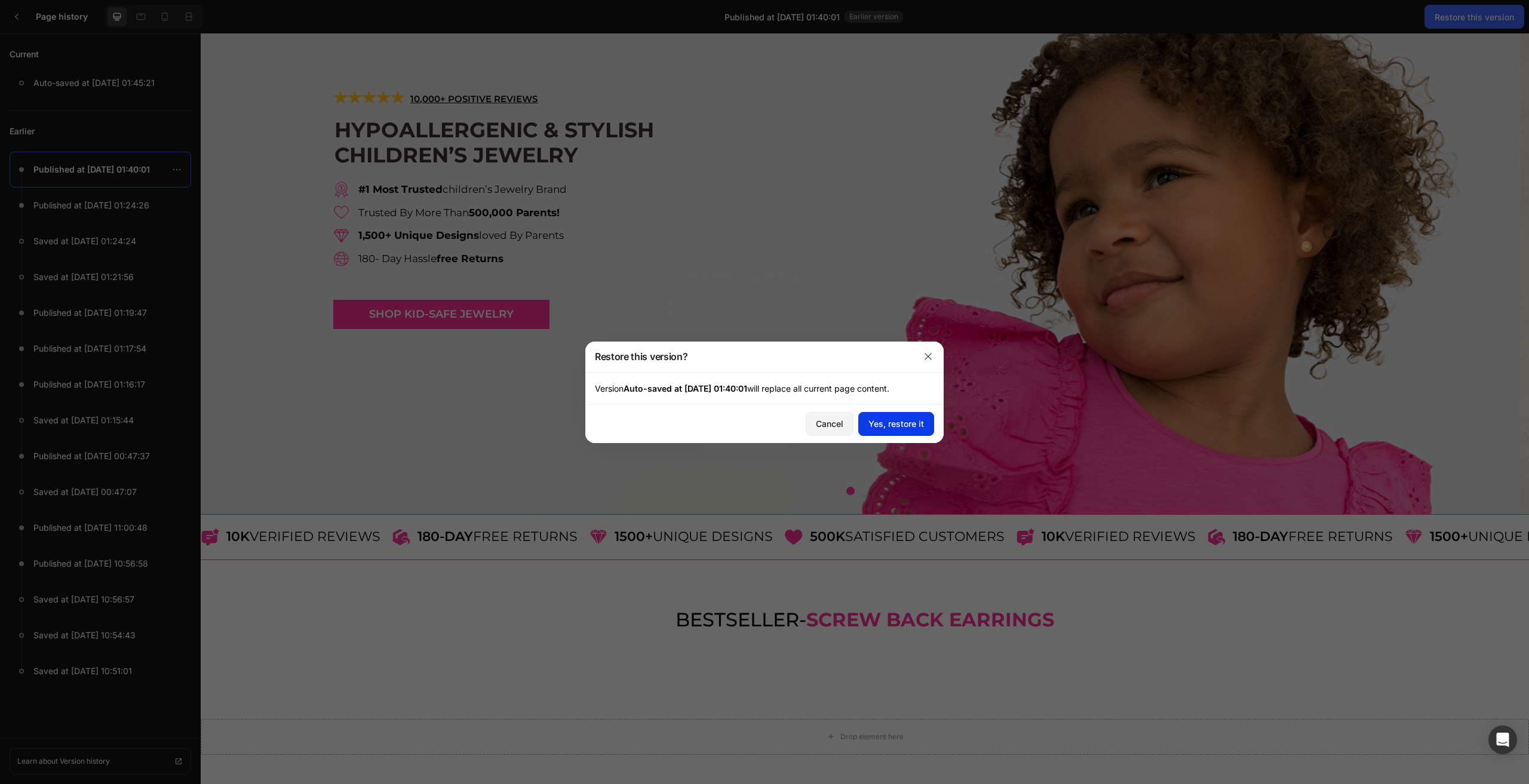
click at [910, 422] on div "Yes, restore it" at bounding box center [897, 424] width 55 height 12
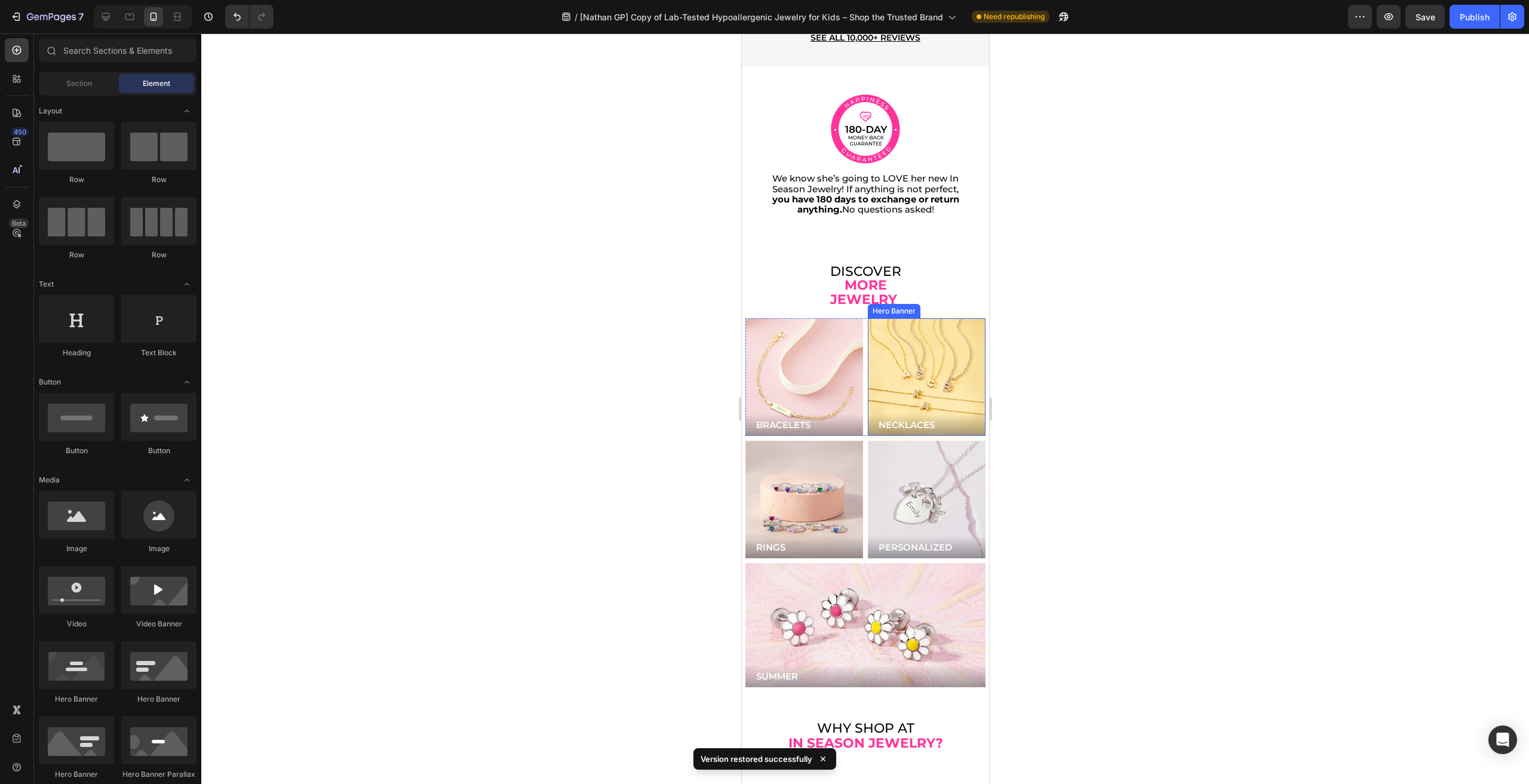
scroll to position [2389, 0]
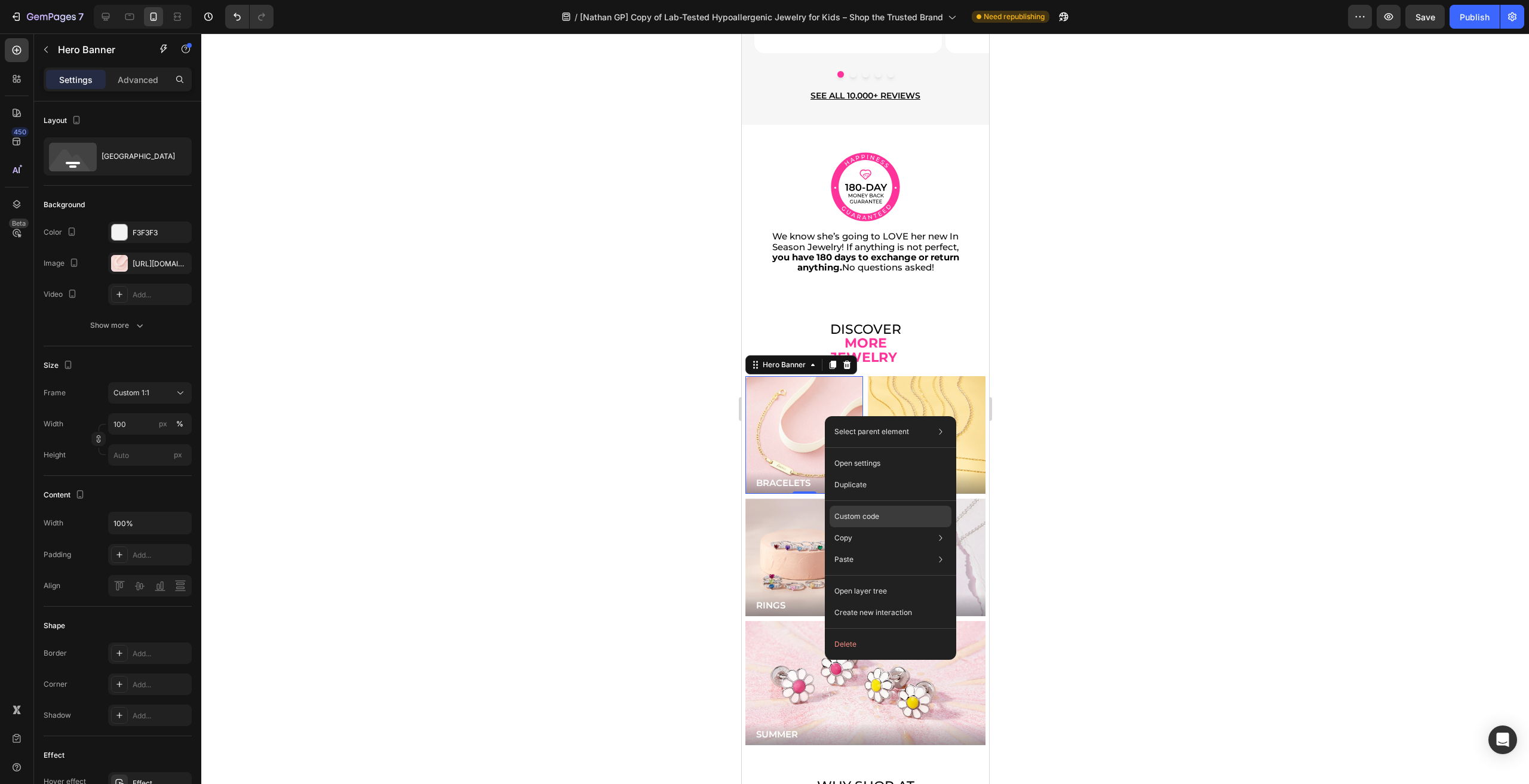
click at [901, 549] on div "Custom code" at bounding box center [890, 559] width 122 height 21
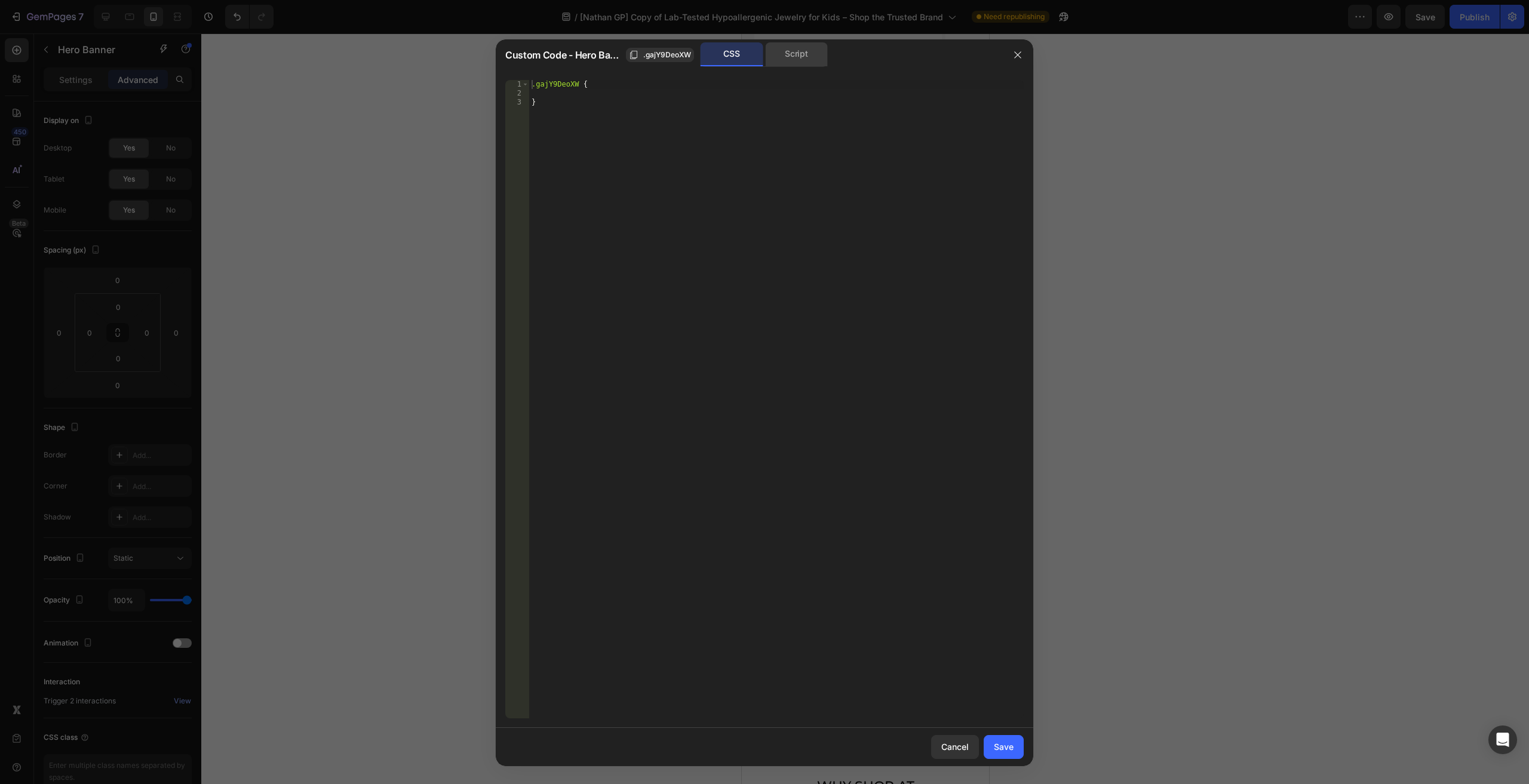
click at [788, 48] on div "Script" at bounding box center [797, 54] width 62 height 24
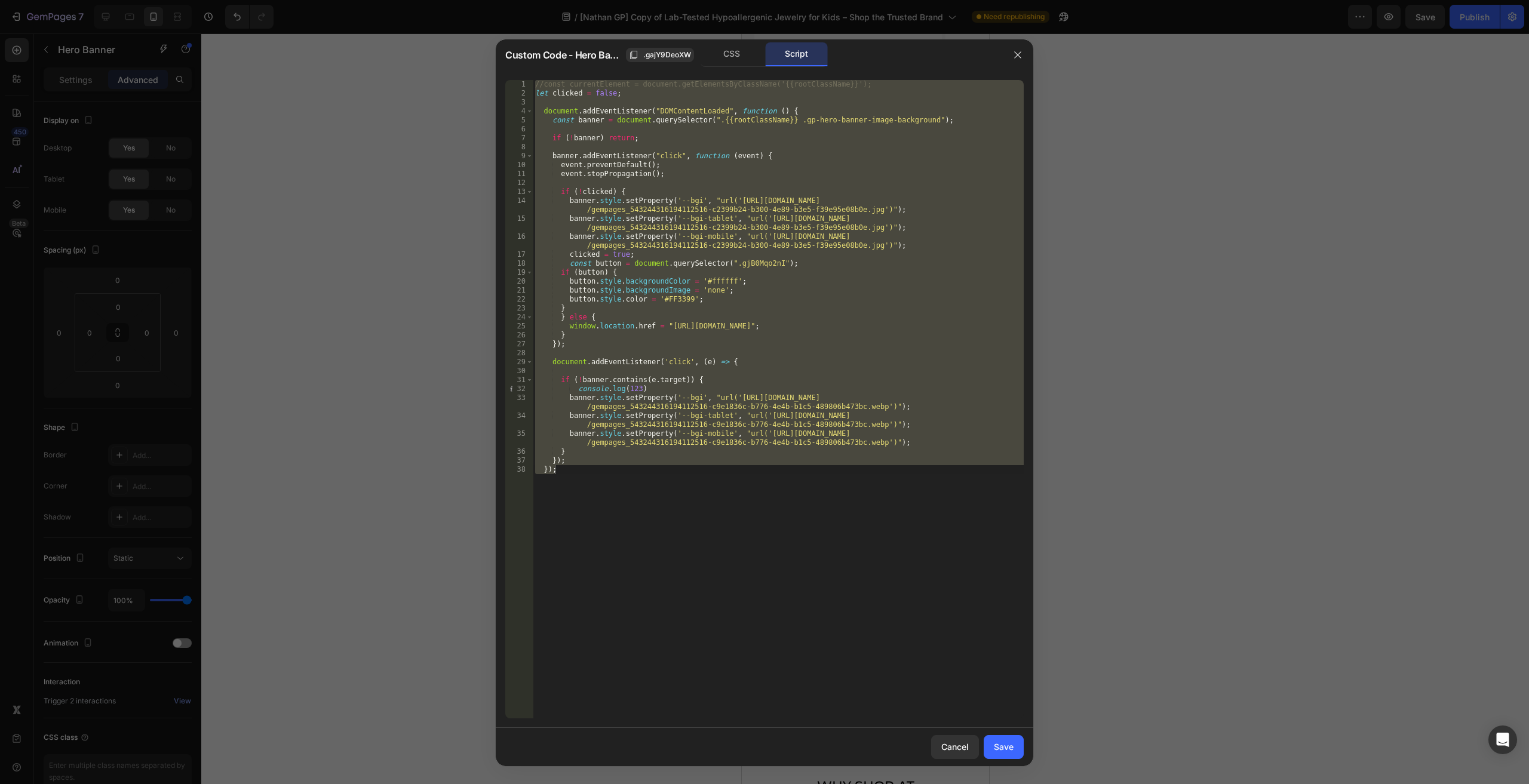
type textarea "}); });"
click at [709, 369] on div "//const currentElement = document.getElementsByClassName('{{rootClassName}}'); …" at bounding box center [778, 400] width 491 height 639
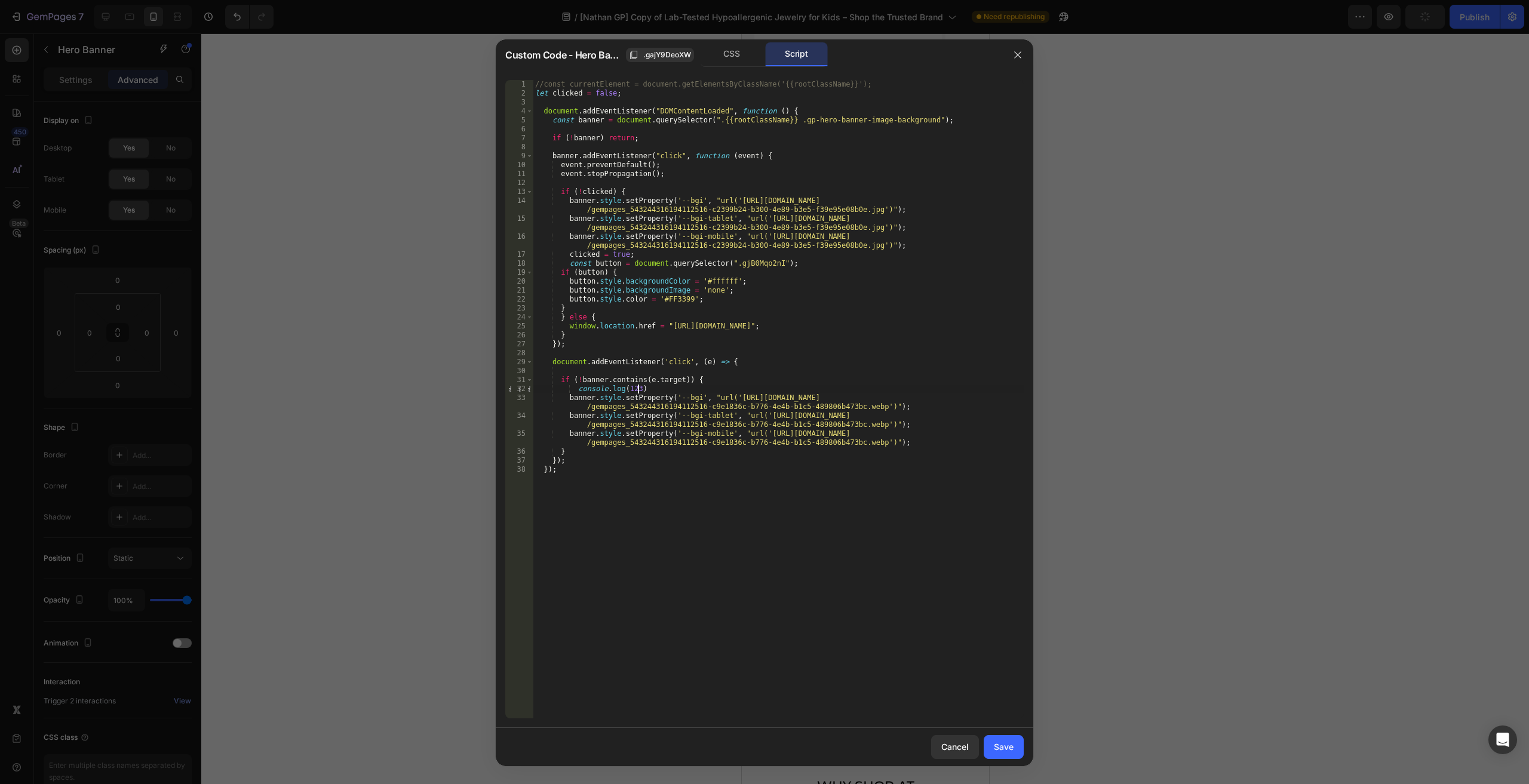
click at [711, 393] on div "//const currentElement = document.getElementsByClassName('{{rootClassName}}'); …" at bounding box center [778, 409] width 491 height 656
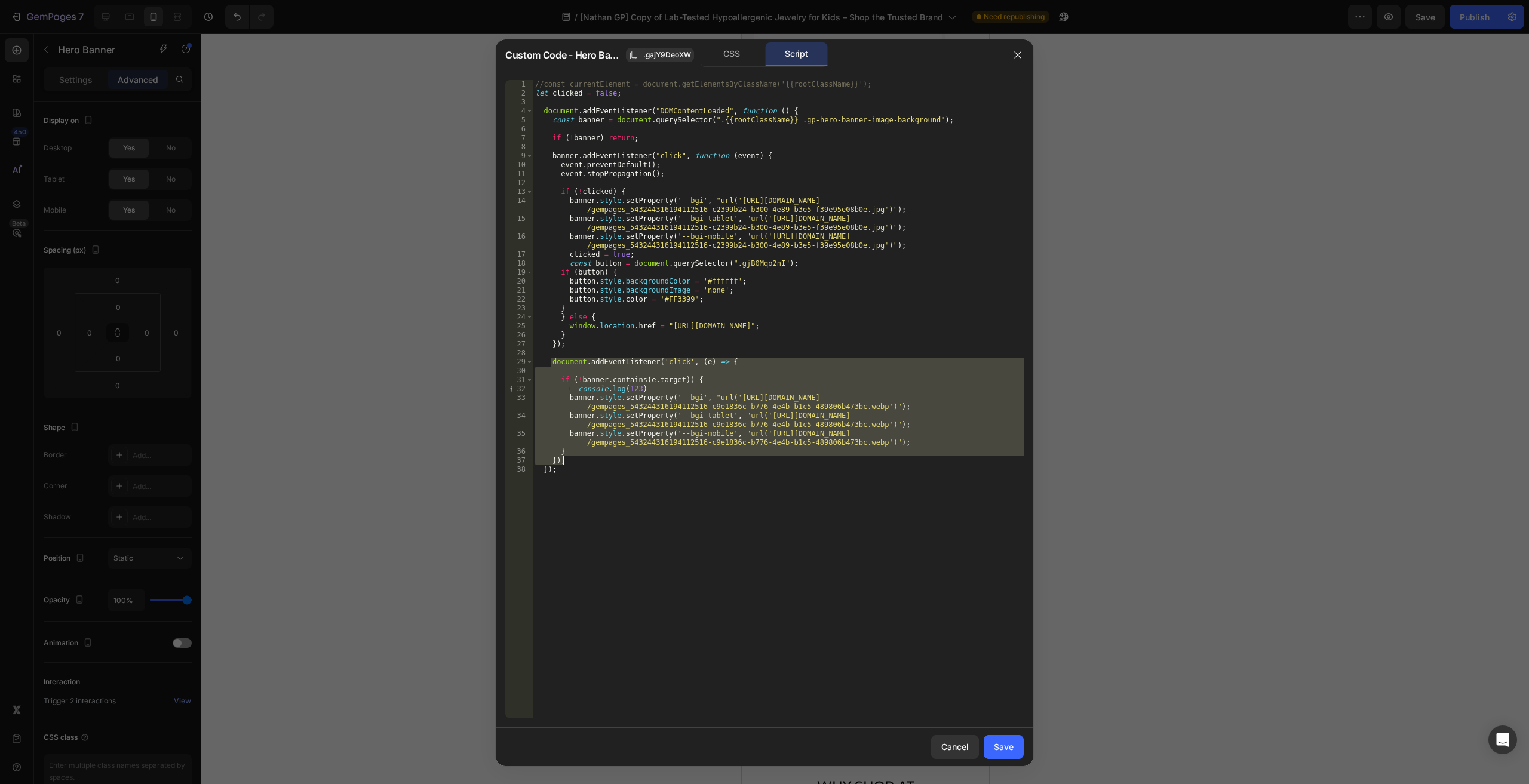
drag, startPoint x: 550, startPoint y: 363, endPoint x: 576, endPoint y: 462, distance: 102.4
click at [576, 462] on div "//const currentElement = document.getElementsByClassName('{{rootClassName}}'); …" at bounding box center [778, 409] width 491 height 656
type textarea "} });"
drag, startPoint x: 1004, startPoint y: 744, endPoint x: 1005, endPoint y: 716, distance: 28.0
click at [1004, 744] on div "Save" at bounding box center [1004, 747] width 20 height 12
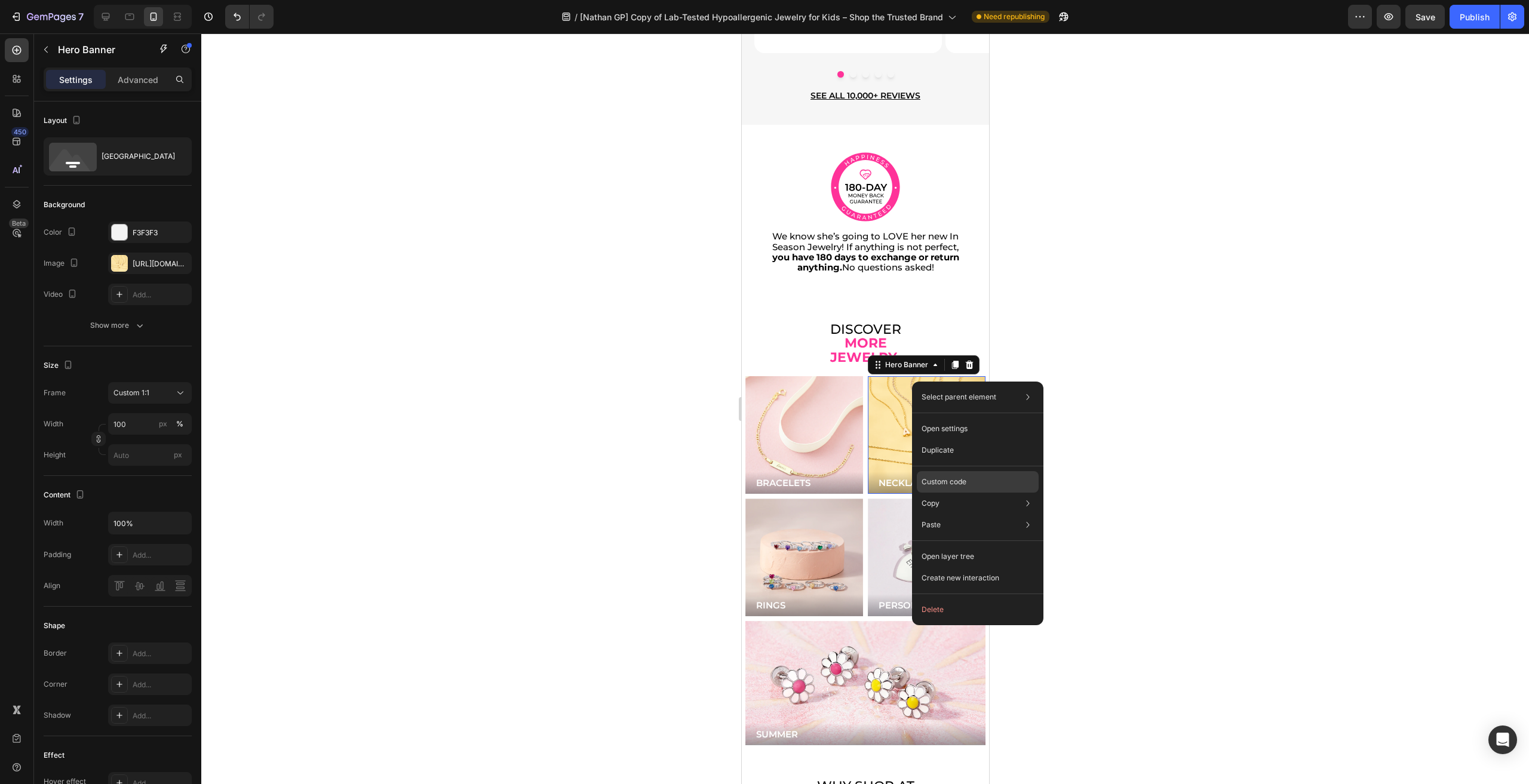
click at [962, 515] on div "Custom code" at bounding box center [978, 525] width 122 height 21
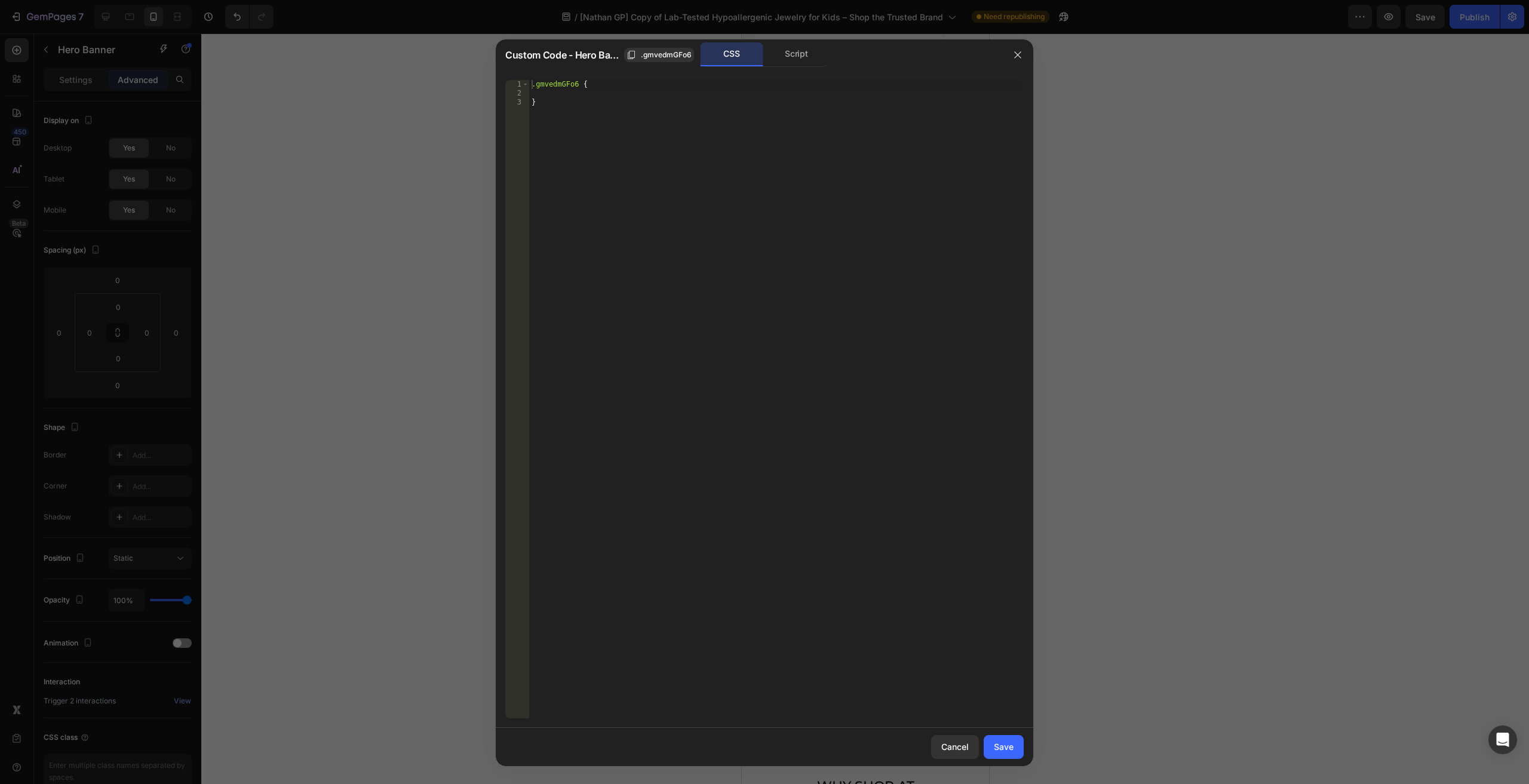
click at [793, 66] on div "CSS Script" at bounding box center [764, 54] width 128 height 24
click at [791, 52] on div "Script" at bounding box center [797, 54] width 62 height 24
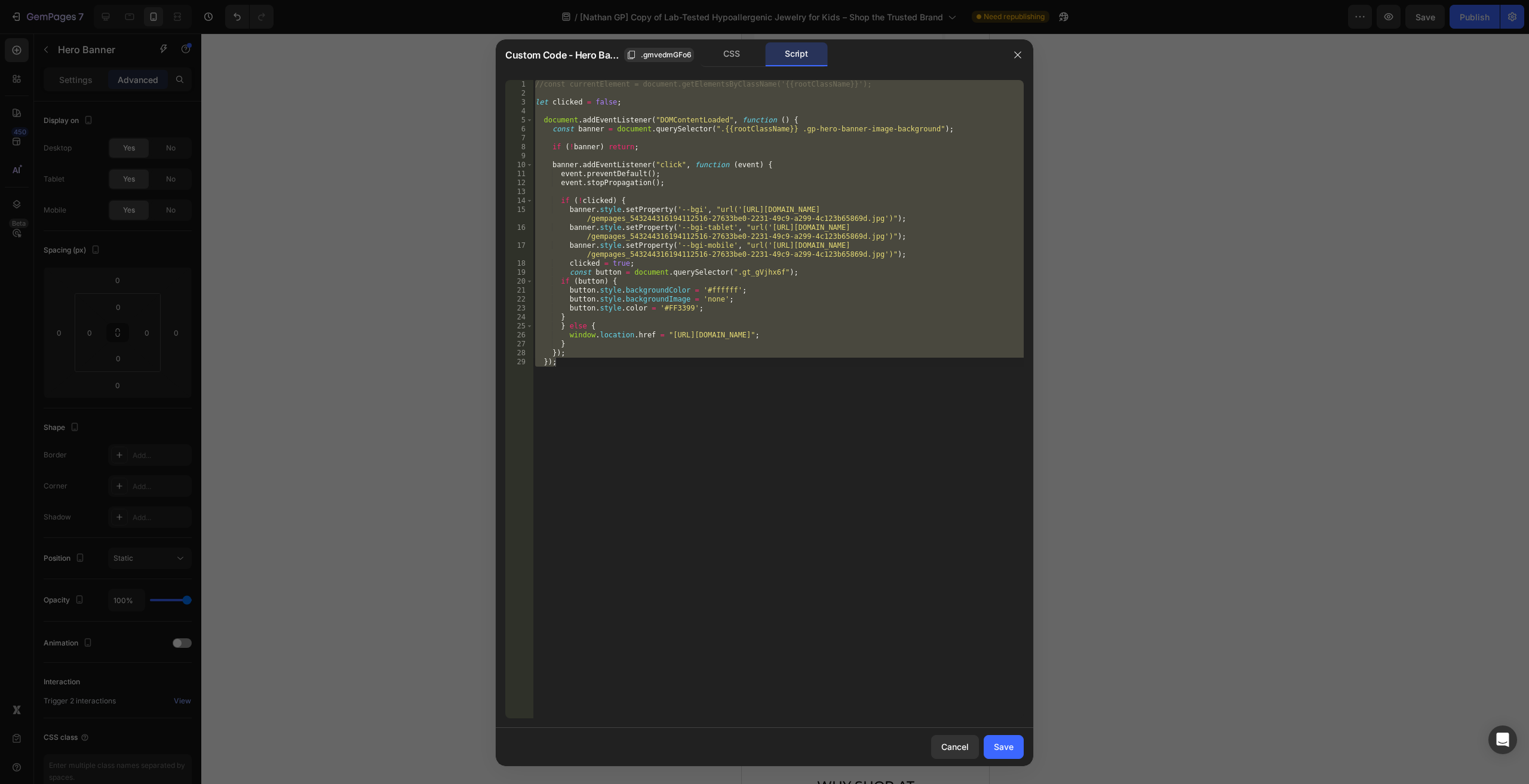
drag, startPoint x: 756, startPoint y: 389, endPoint x: 740, endPoint y: 353, distance: 39.4
click at [756, 388] on div "//const currentElement = document.getElementsByClassName('{{rootClassName}}'); …" at bounding box center [778, 400] width 491 height 639
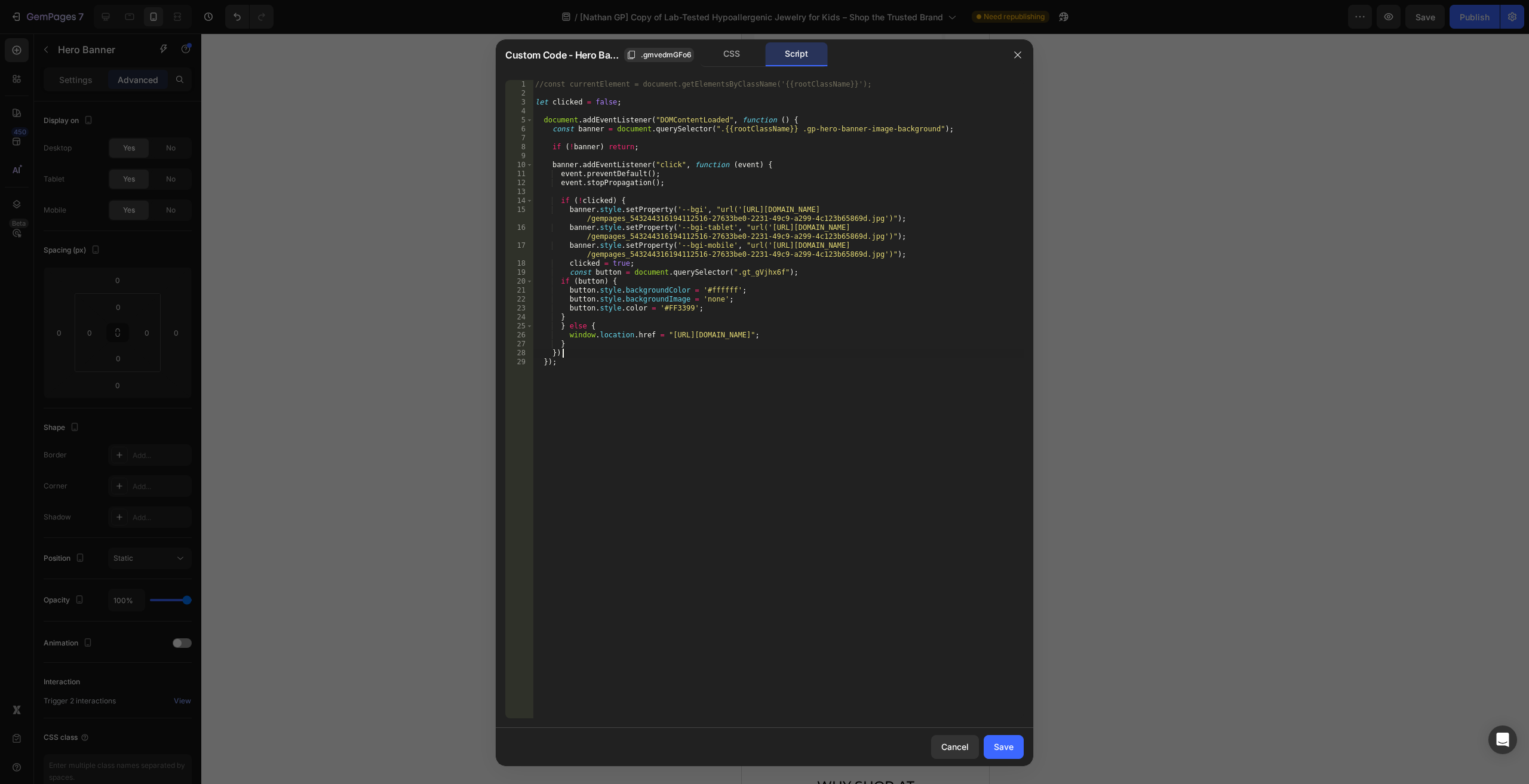
click at [718, 351] on div "//const currentElement = document.getElementsByClassName('{{rootClassName}}'); …" at bounding box center [778, 409] width 491 height 656
type textarea "});"
paste textarea "});"
type textarea "});"
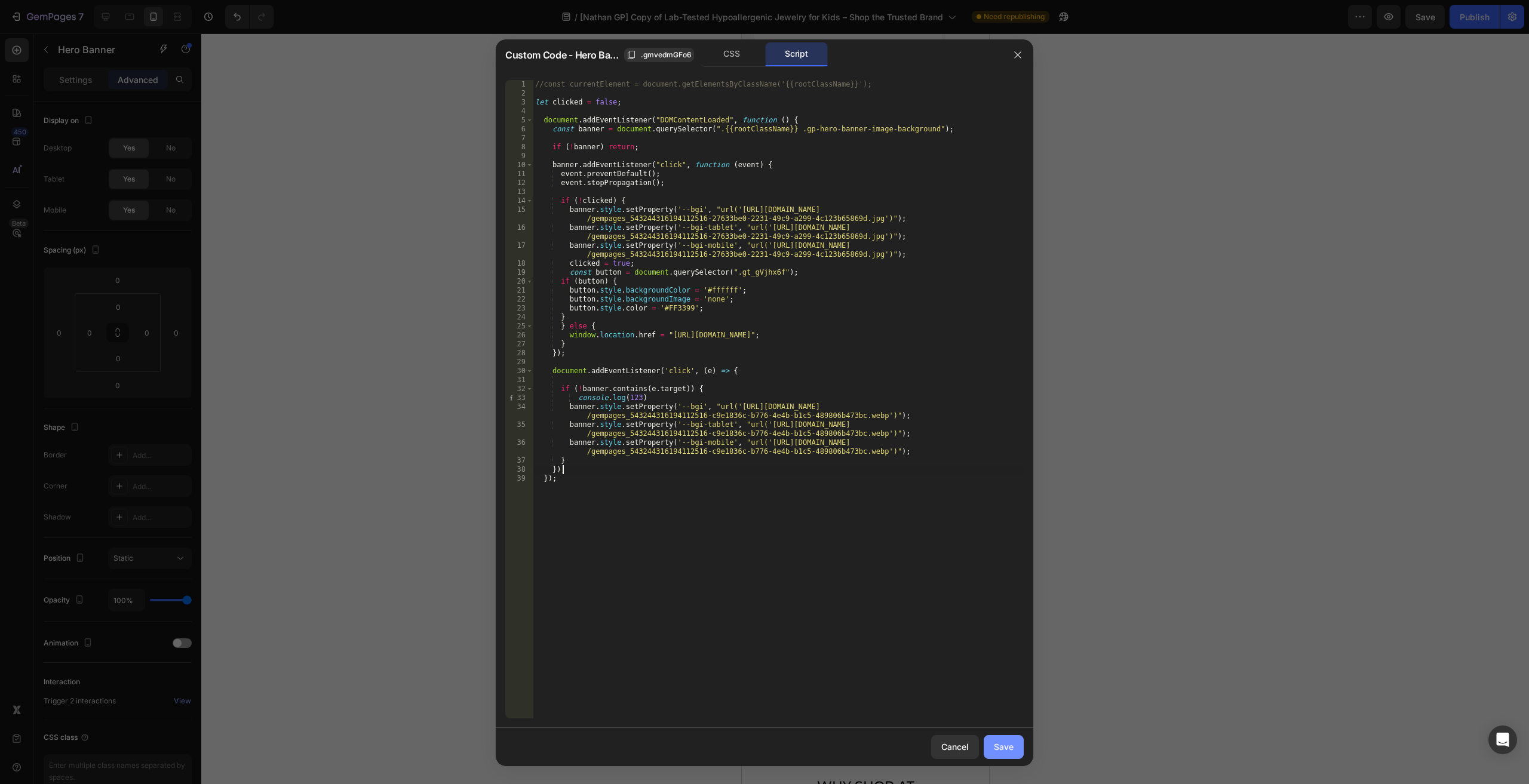
click at [1006, 741] on div "Save" at bounding box center [1004, 747] width 20 height 12
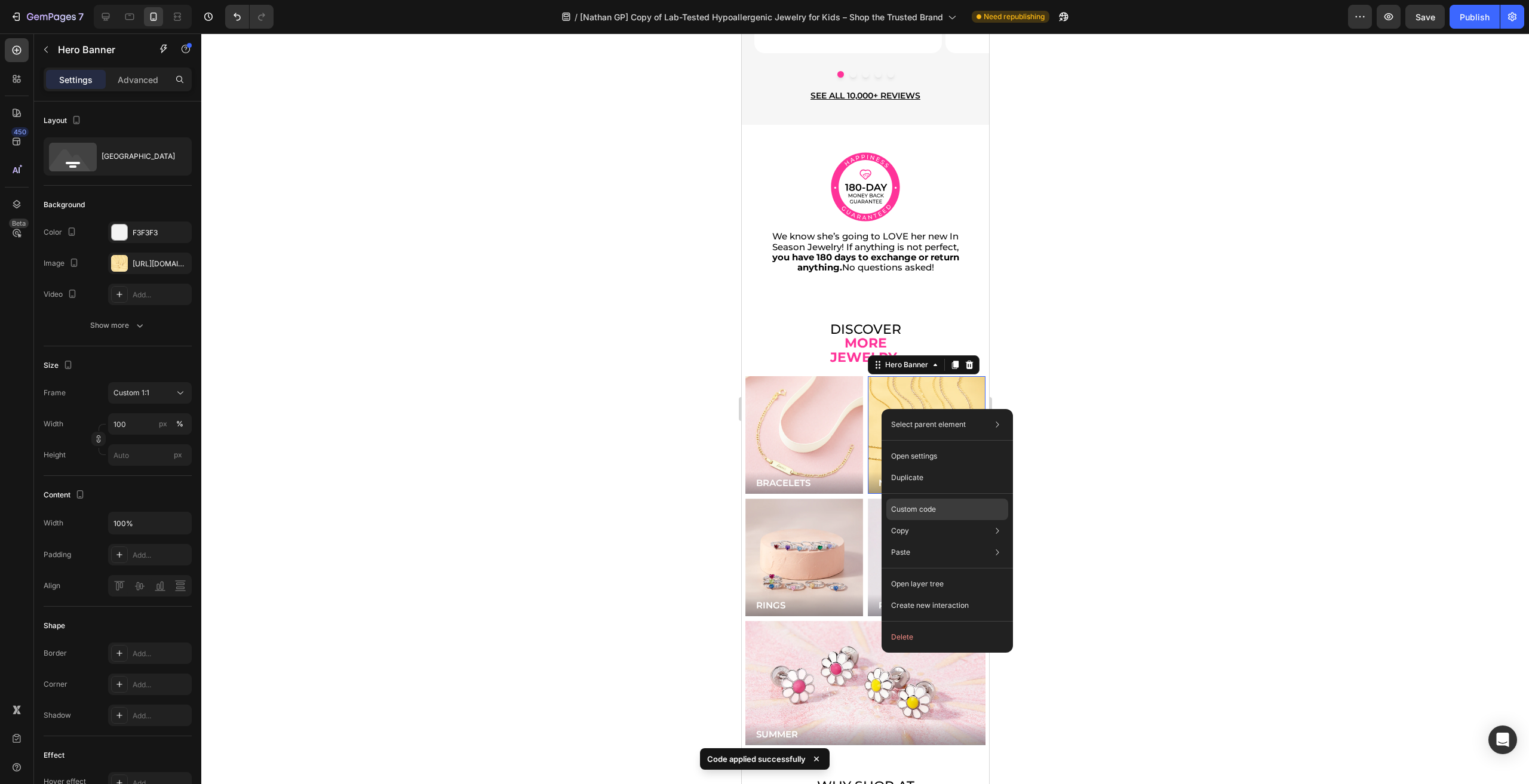
click at [932, 513] on p "Custom code" at bounding box center [913, 509] width 45 height 11
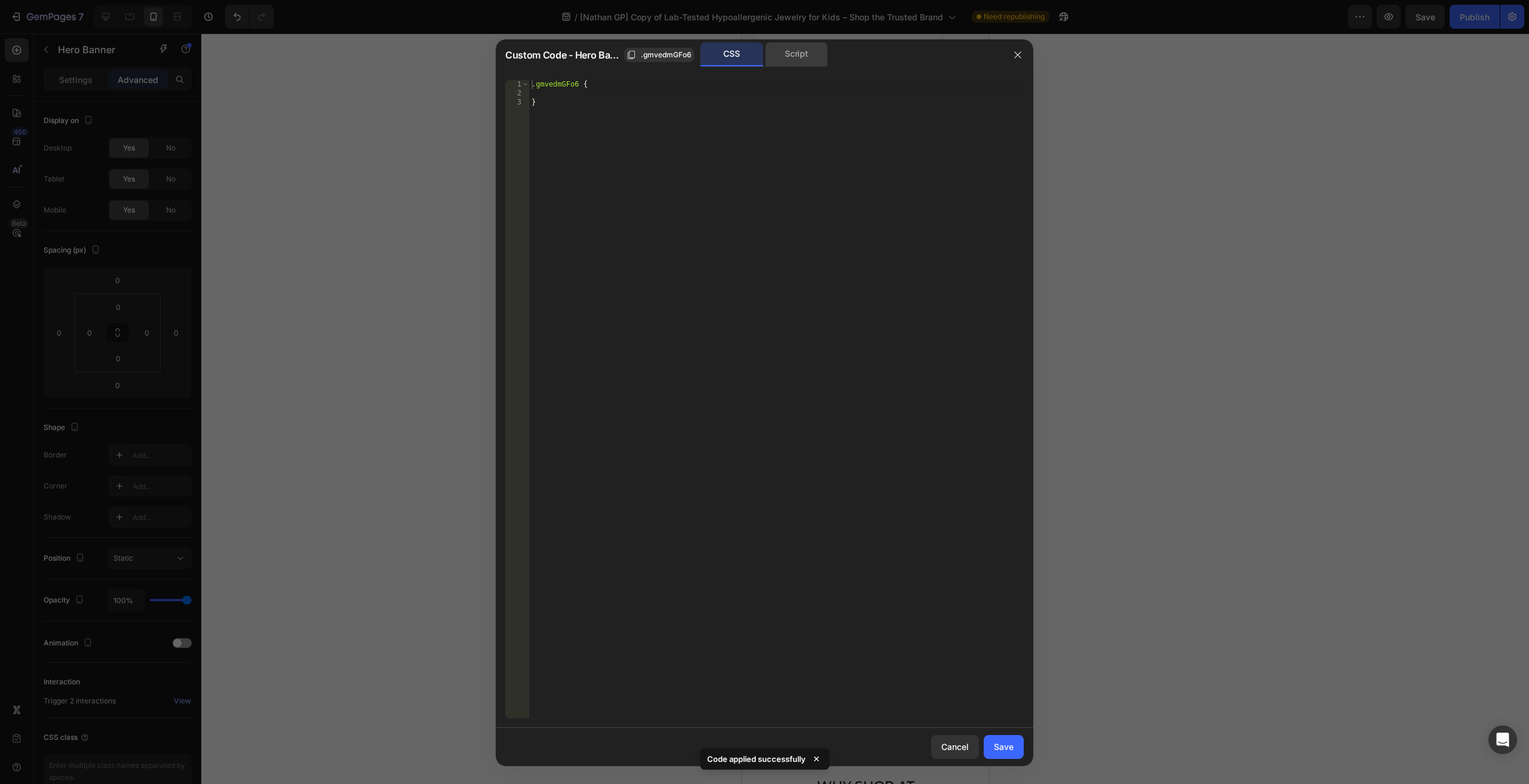
click at [783, 50] on div "Script" at bounding box center [797, 54] width 62 height 24
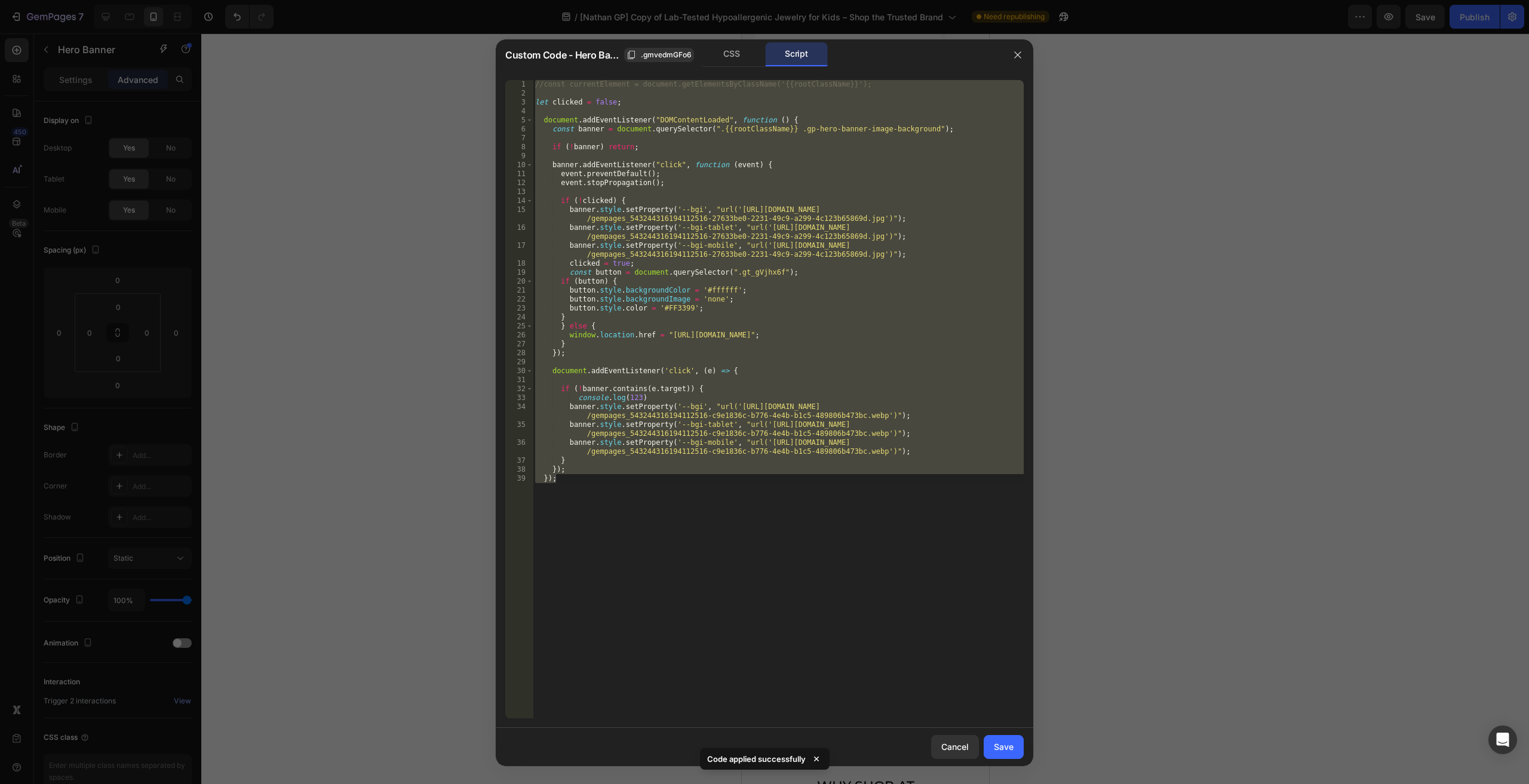
drag, startPoint x: 785, startPoint y: 260, endPoint x: 796, endPoint y: 297, distance: 38.6
click at [785, 260] on div "//const currentElement = document.getElementsByClassName('{{rootClassName}}'); …" at bounding box center [778, 400] width 491 height 639
type textarea "clicked = true;"
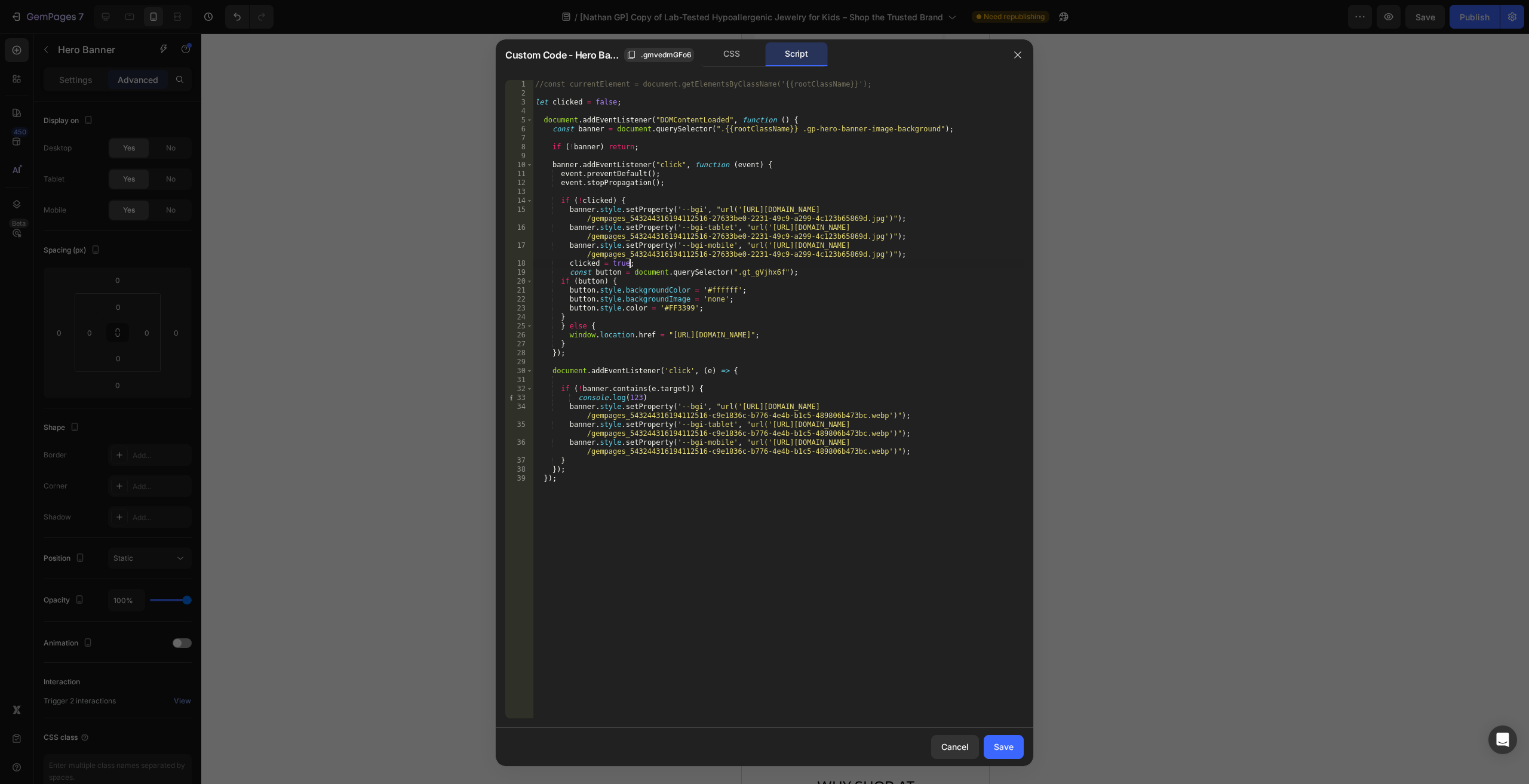
click at [1006, 755] on button "Save" at bounding box center [1004, 747] width 40 height 24
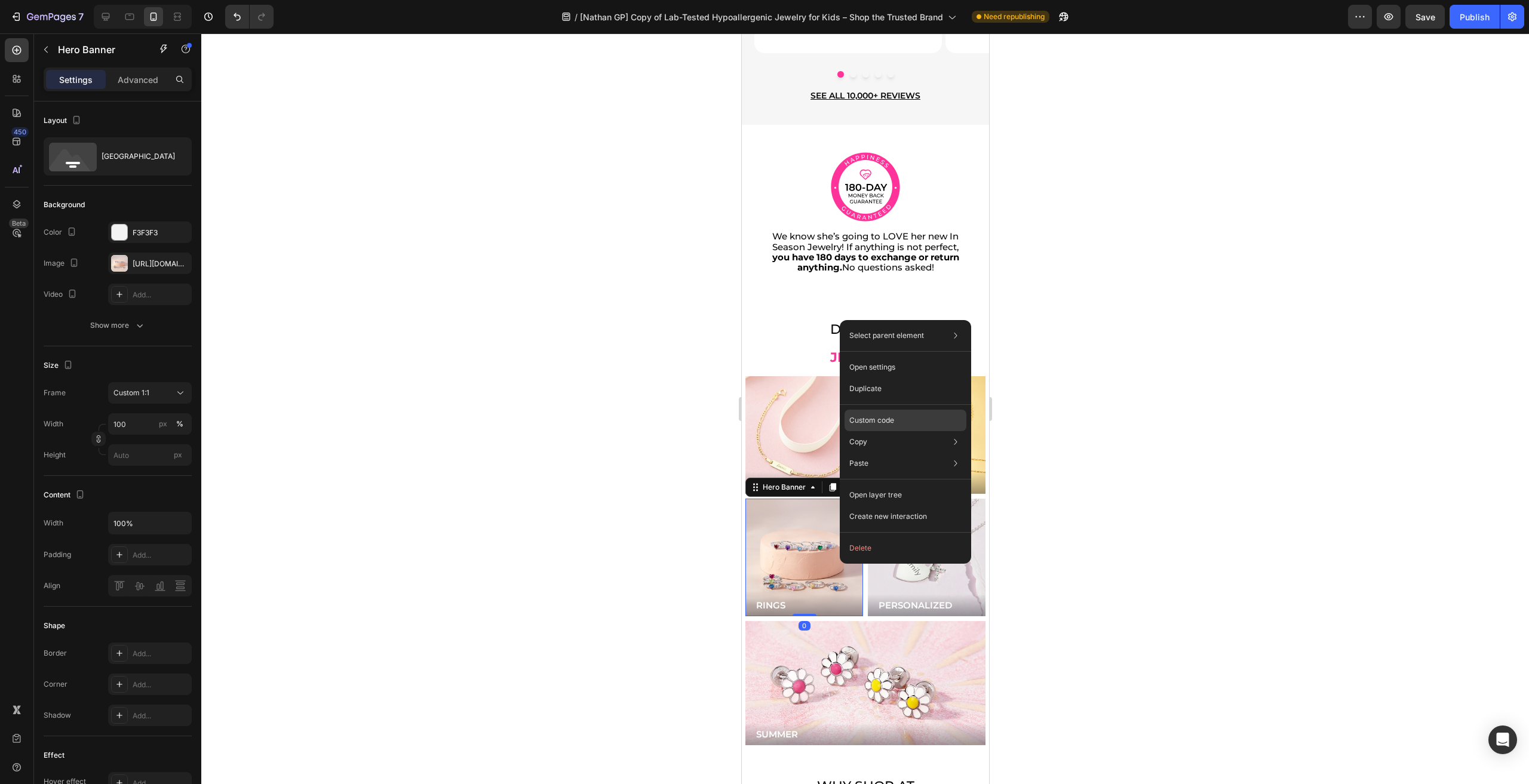
click at [883, 424] on p "Custom code" at bounding box center [872, 420] width 45 height 11
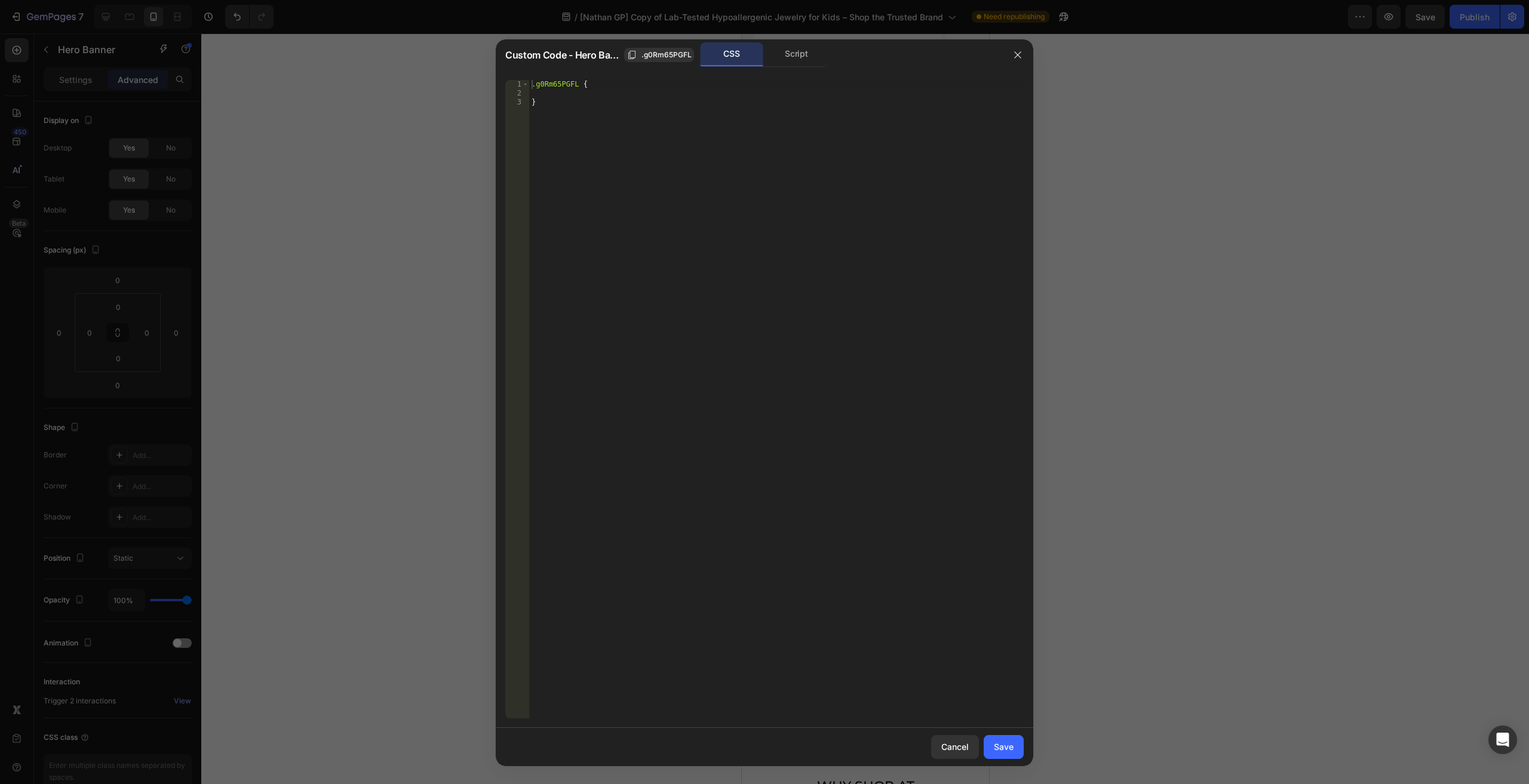
click at [767, 43] on div "CSS Script" at bounding box center [764, 54] width 128 height 24
click at [789, 55] on div "Script" at bounding box center [797, 54] width 62 height 24
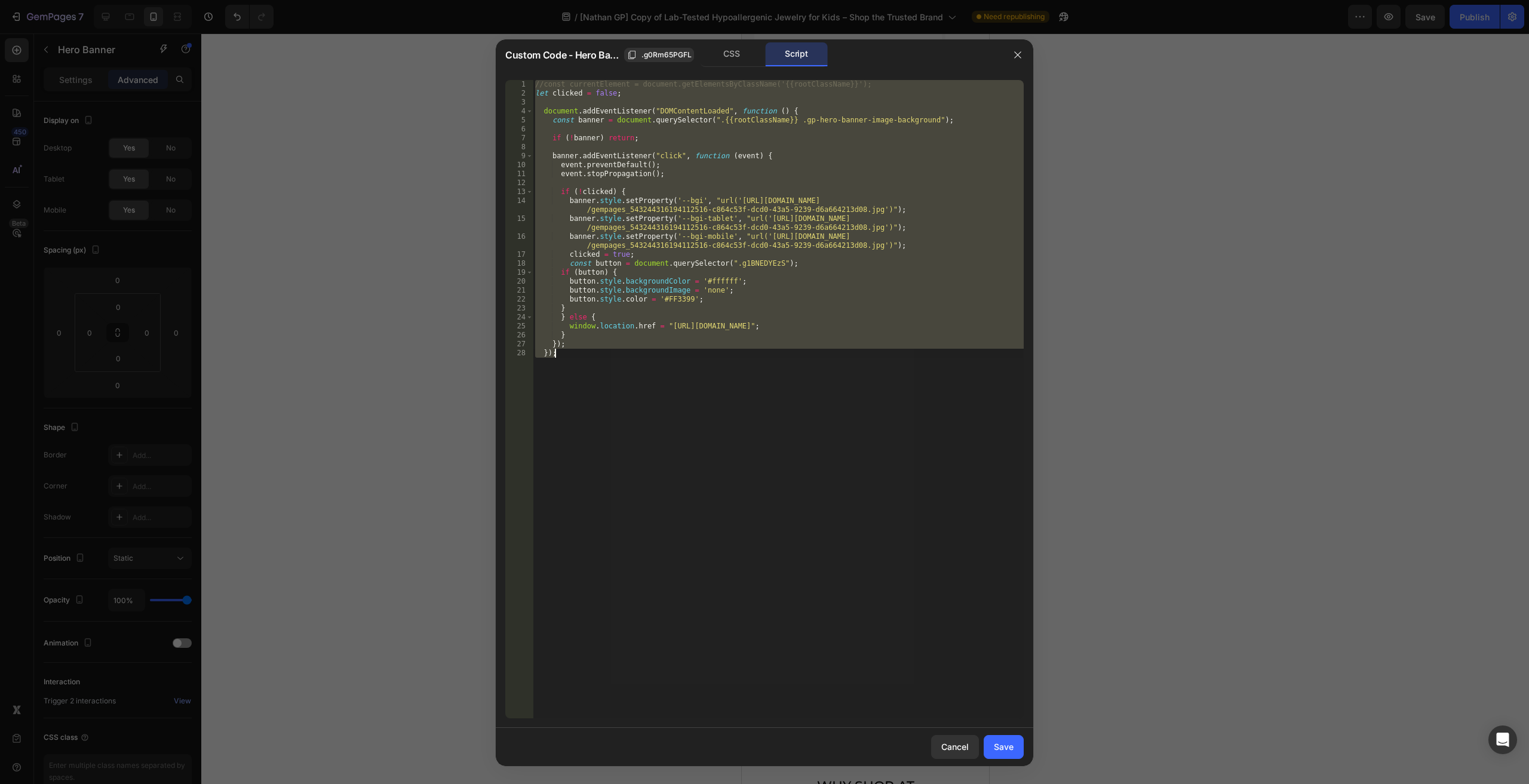
click at [638, 346] on div "//const currentElement = document.getElementsByClassName('{{rootClassName}}'); …" at bounding box center [778, 400] width 491 height 639
type textarea "});"
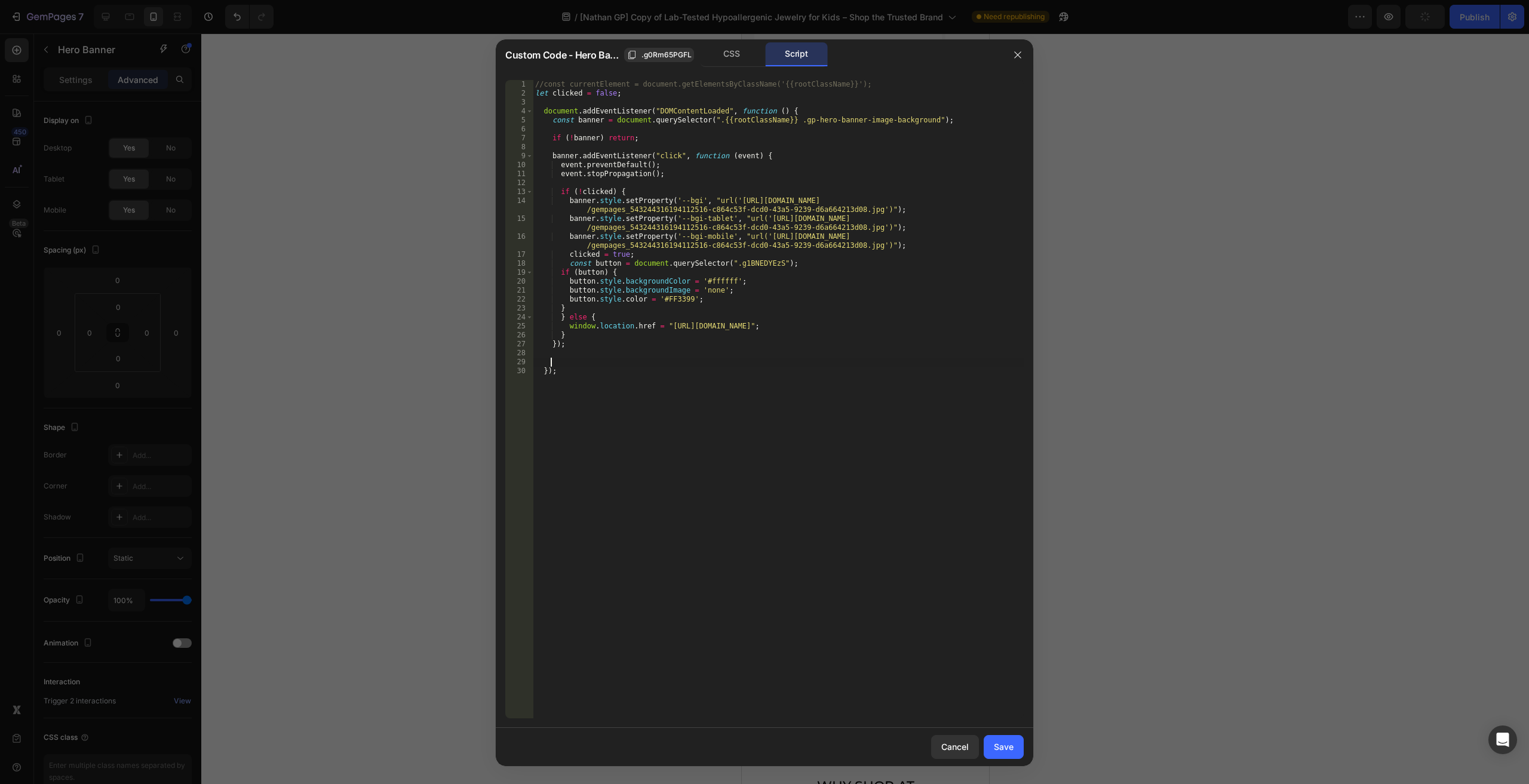
paste textarea "});"
type textarea "});"
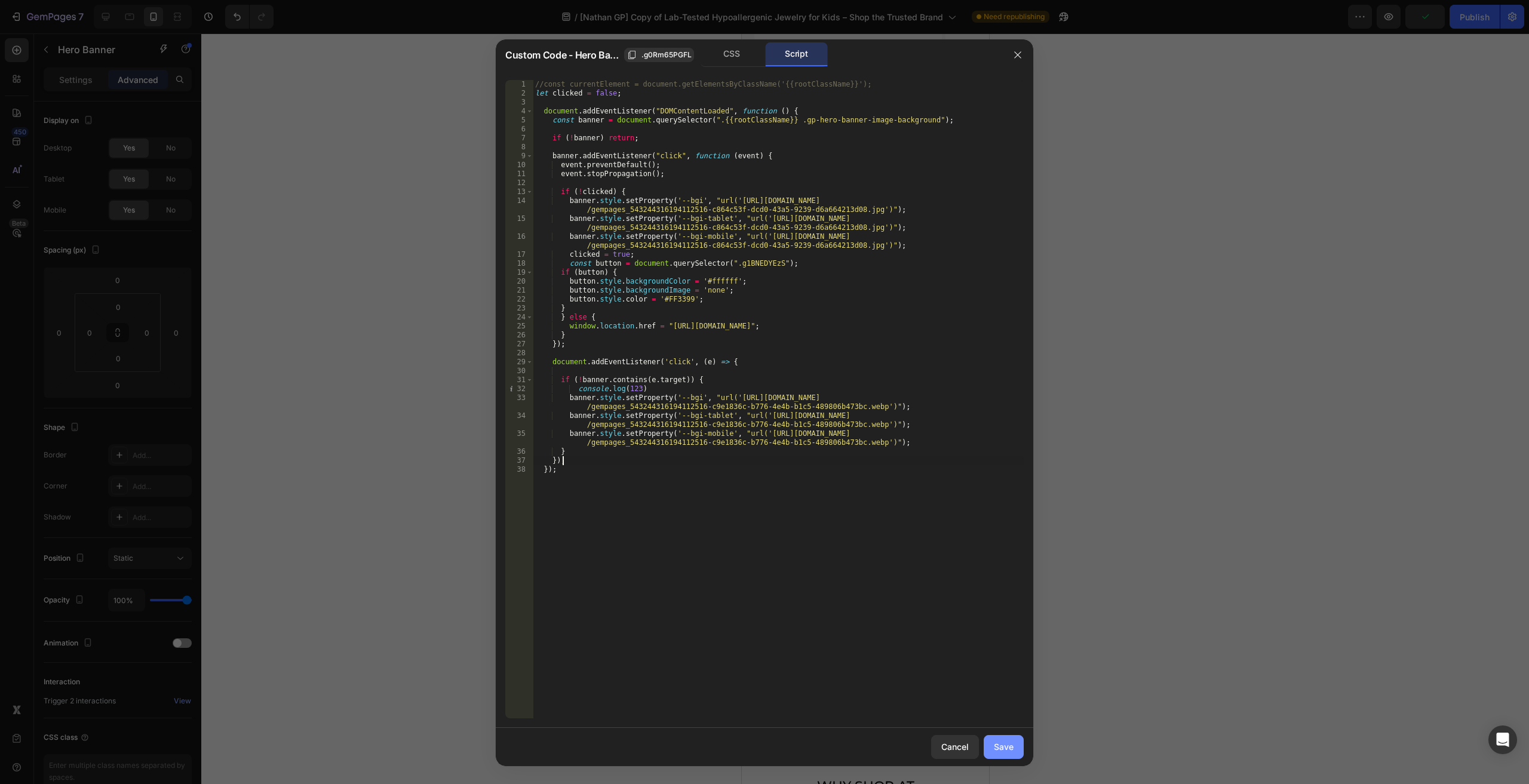
click at [1001, 747] on div "Save" at bounding box center [1004, 747] width 20 height 12
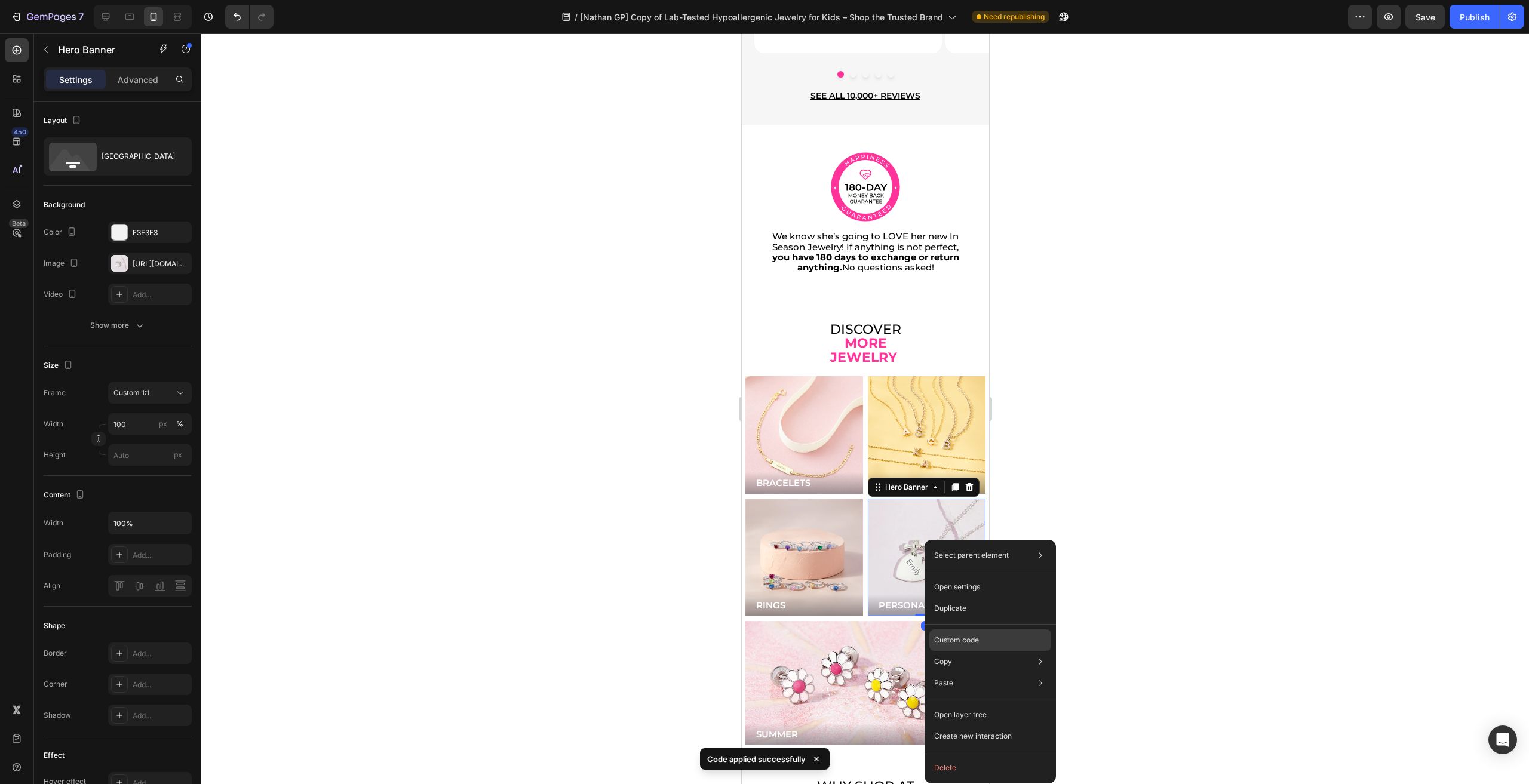
click at [955, 635] on p "Custom code" at bounding box center [956, 640] width 45 height 11
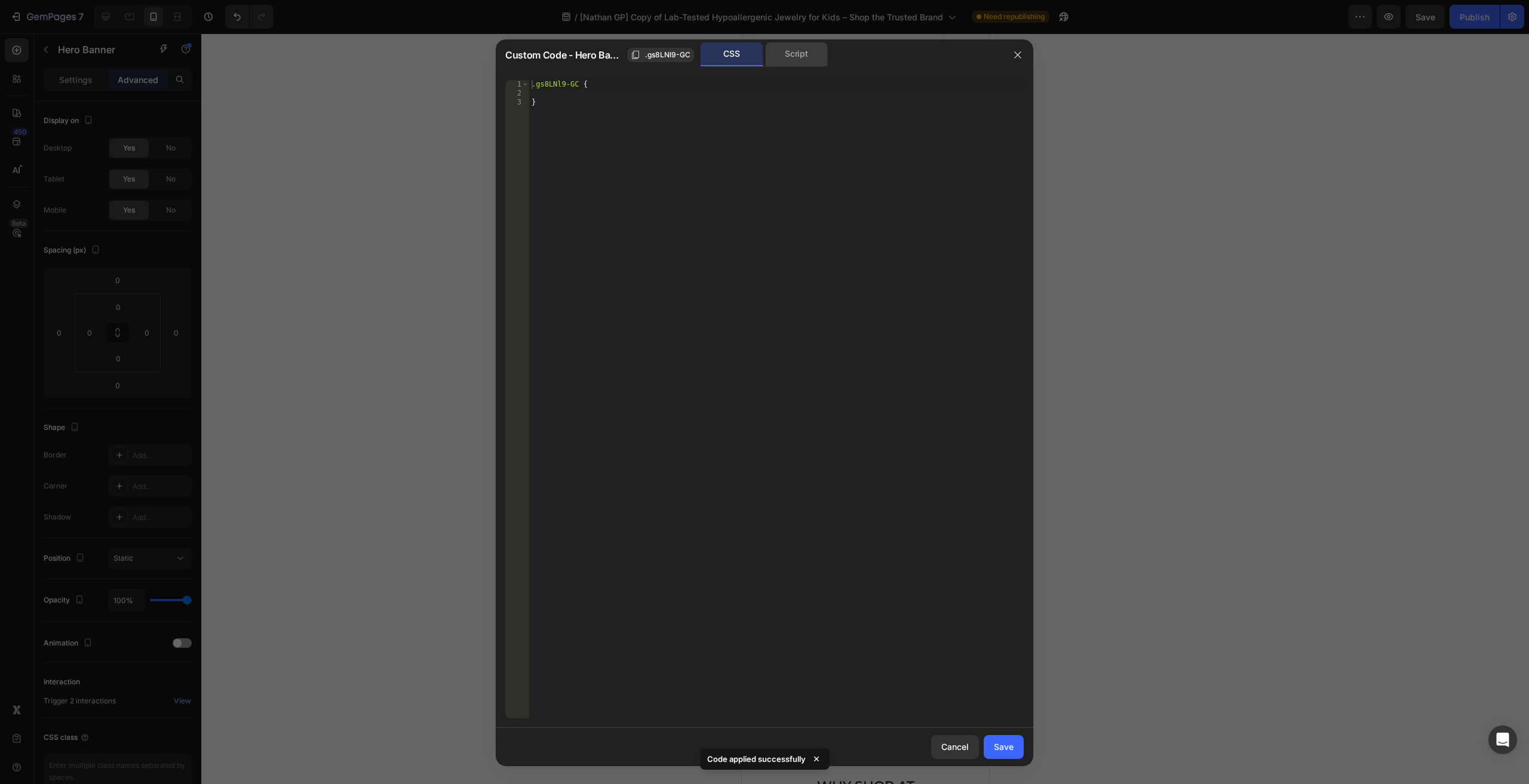
click at [790, 49] on div "Script" at bounding box center [797, 54] width 62 height 24
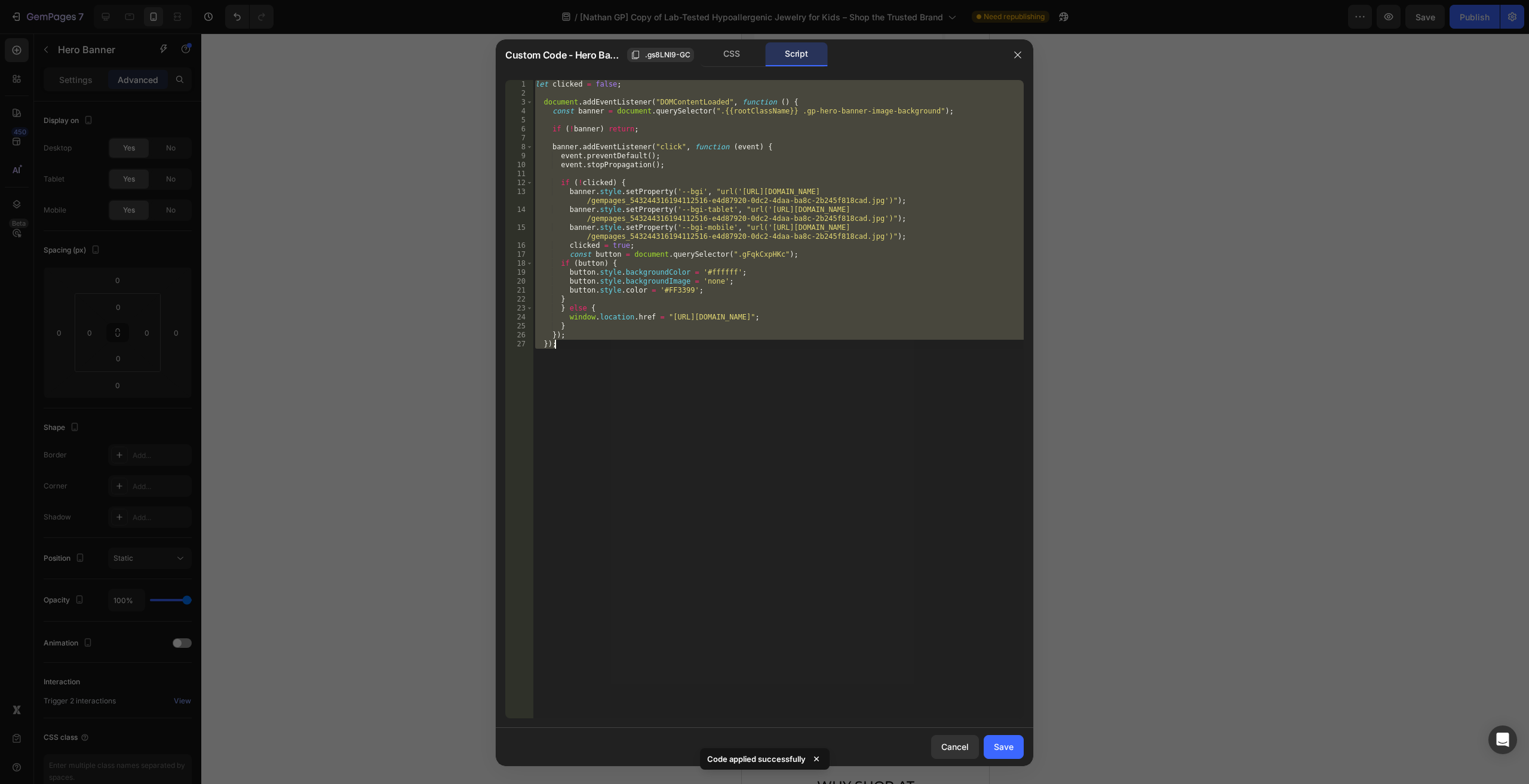
drag, startPoint x: 690, startPoint y: 353, endPoint x: 679, endPoint y: 341, distance: 16.3
click at [690, 353] on div "let clicked = false ; document . addEventListener ( "DOMContentLoaded" , functi…" at bounding box center [778, 400] width 491 height 639
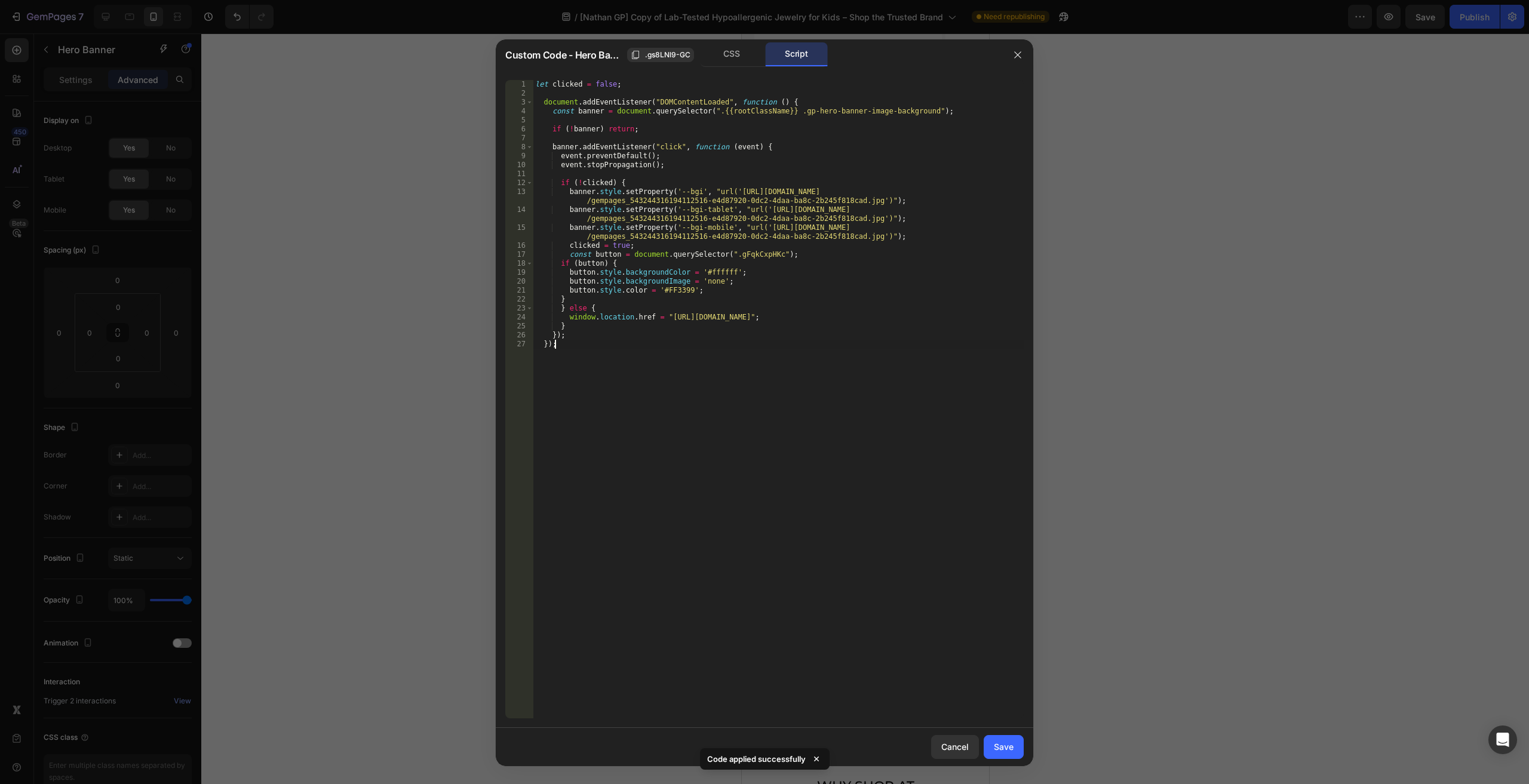
click at [665, 333] on div "let clicked = false ; document . addEventListener ( "DOMContentLoaded" , functi…" at bounding box center [778, 409] width 491 height 656
type textarea "});"
paste textarea "});"
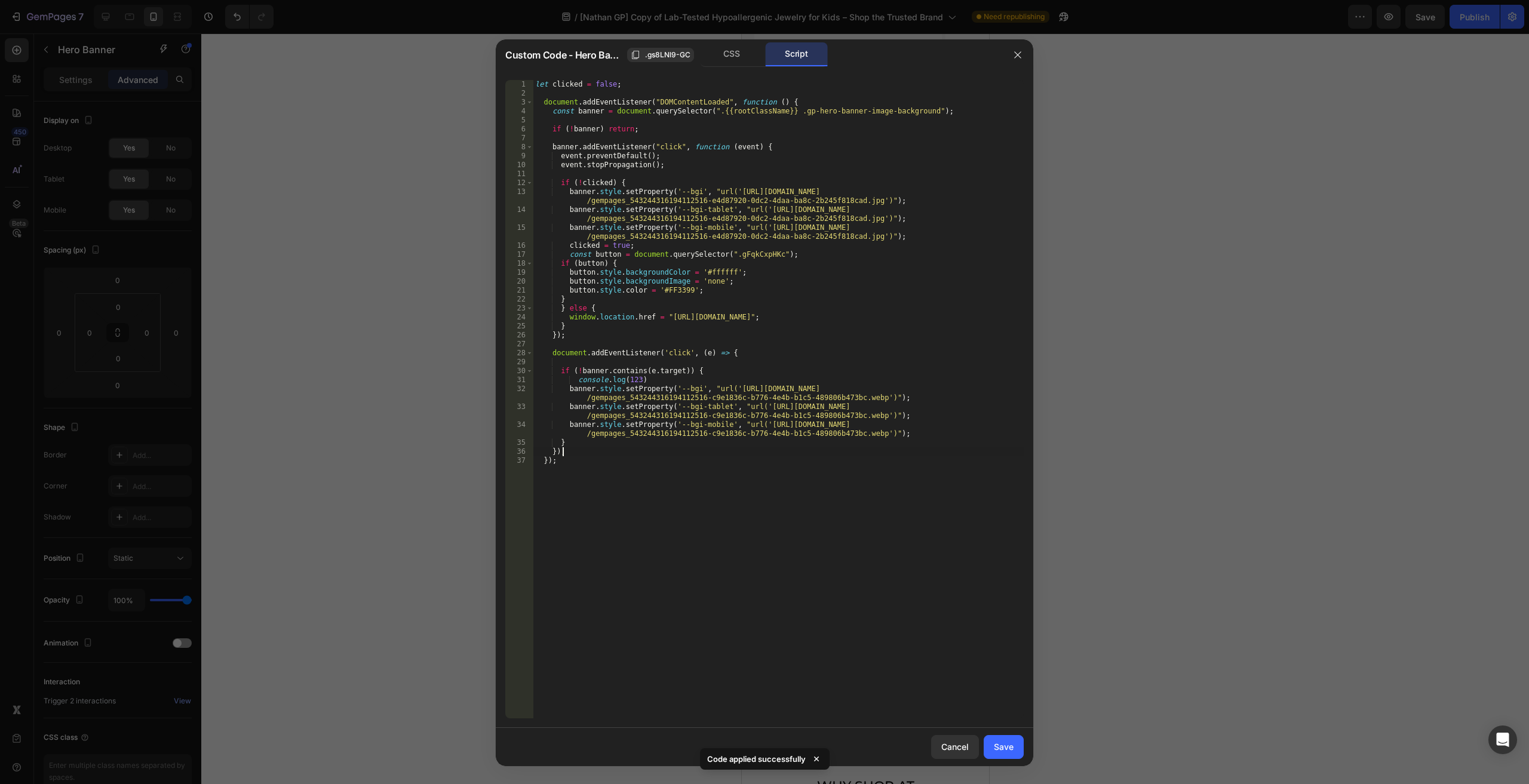
type textarea "});"
click at [1003, 733] on div "Cancel Save" at bounding box center [764, 747] width 538 height 38
drag, startPoint x: 1006, startPoint y: 743, endPoint x: 115, endPoint y: 656, distance: 895.2
click at [1006, 743] on div "Save" at bounding box center [1004, 747] width 20 height 12
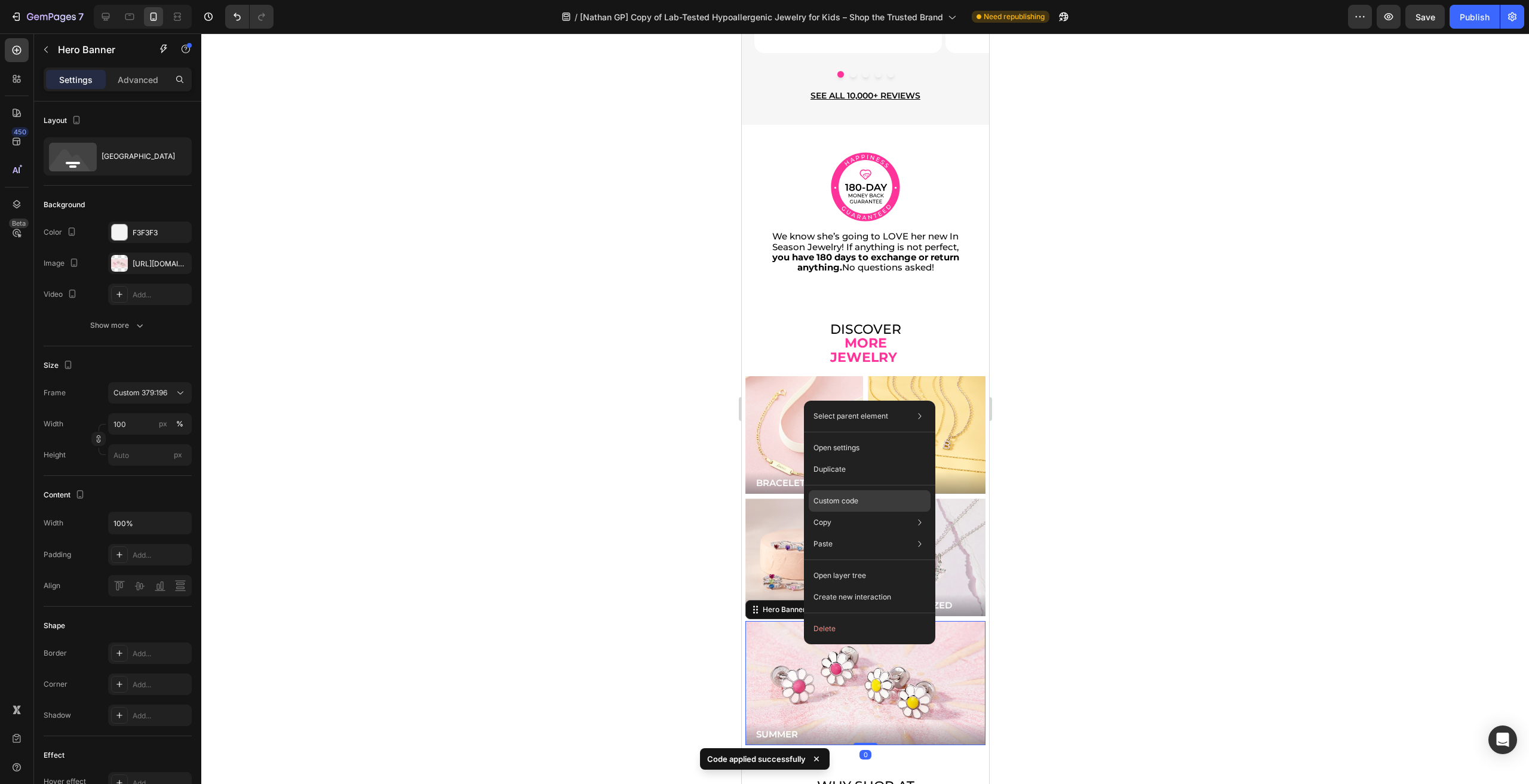
click at [834, 498] on p "Custom code" at bounding box center [836, 501] width 45 height 11
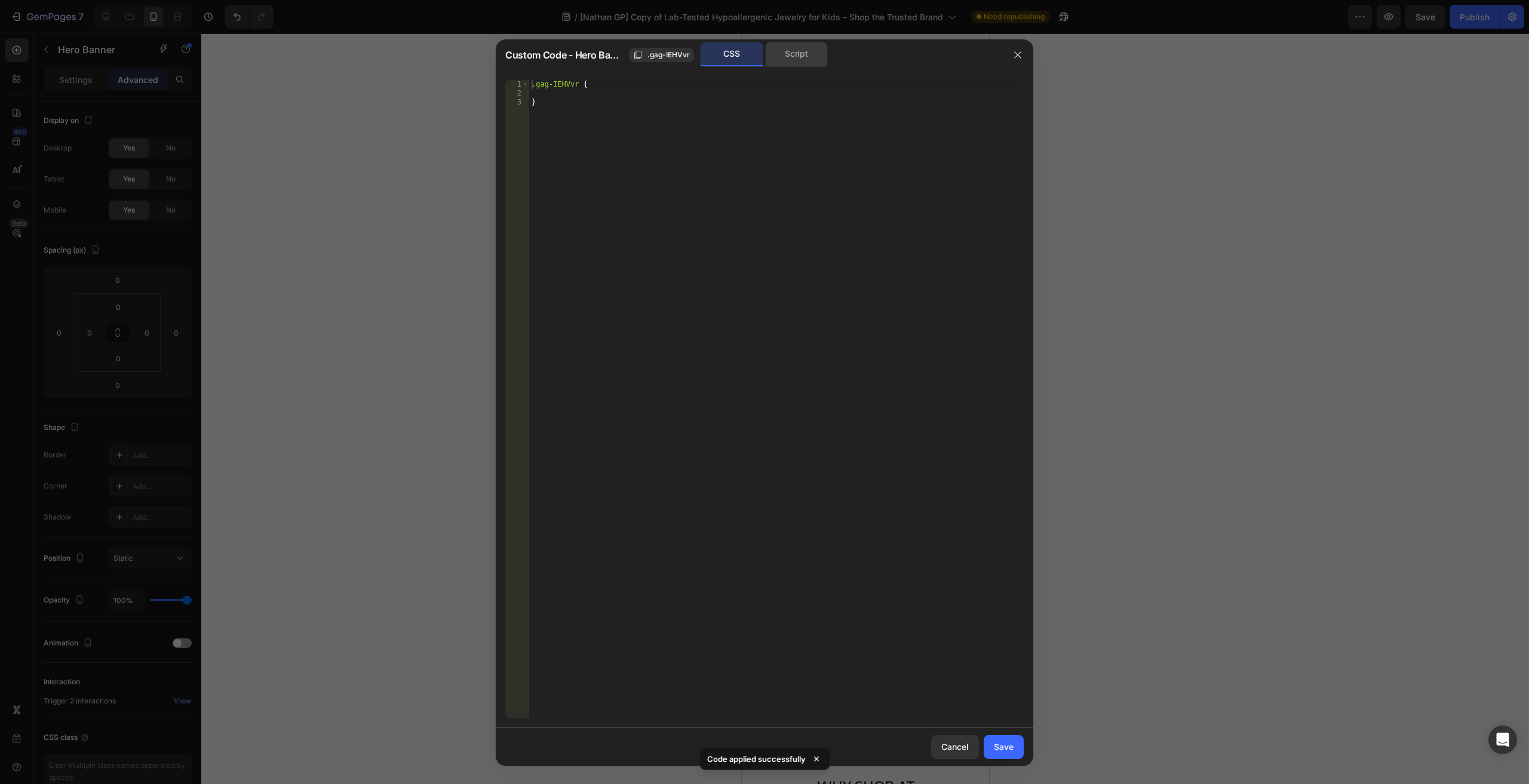
click at [803, 46] on div "Script" at bounding box center [797, 54] width 62 height 24
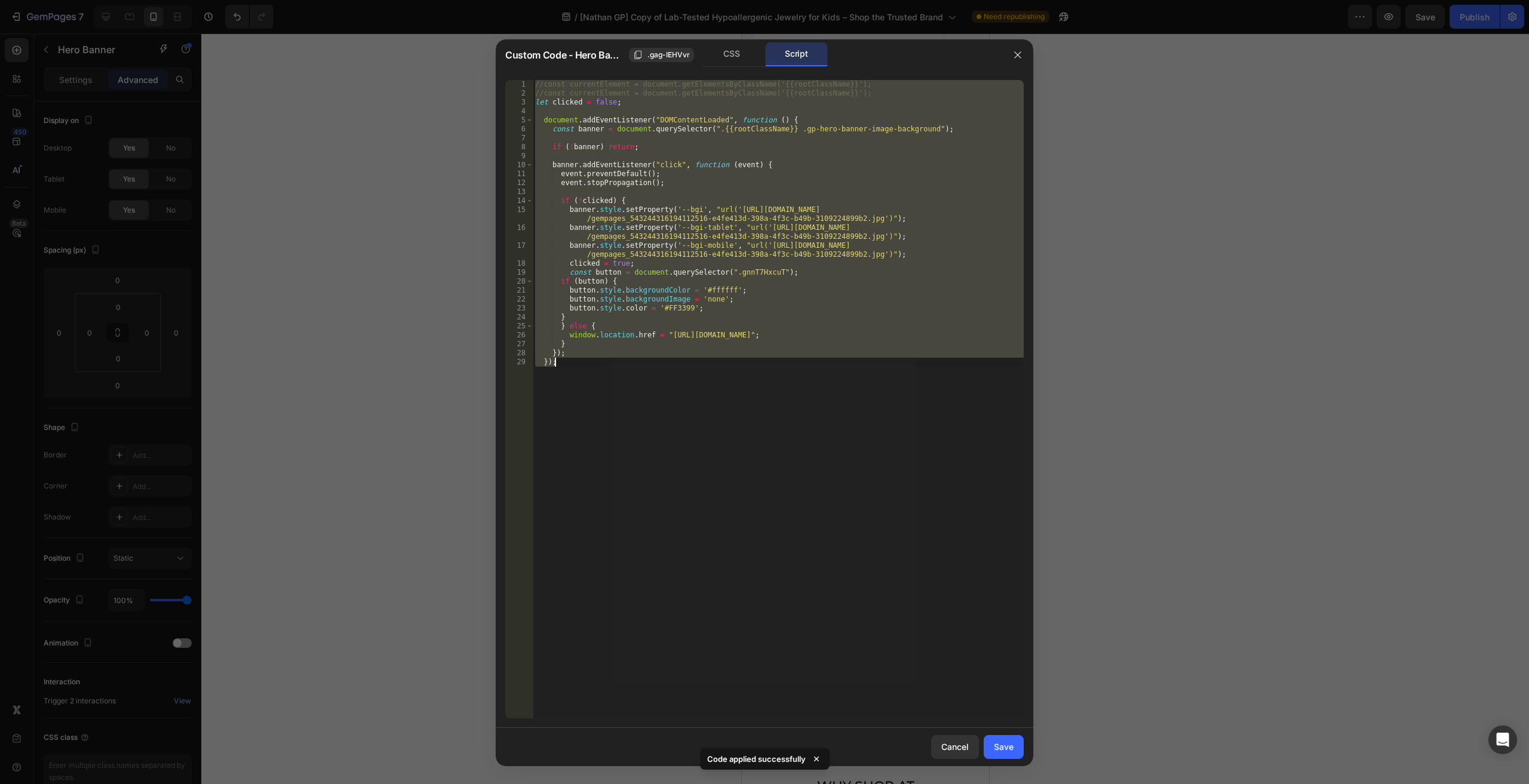
click at [646, 353] on div "//const currentElement = document.getElementsByClassName('{{rootClassName}}'); …" at bounding box center [778, 400] width 491 height 639
type textarea "});"
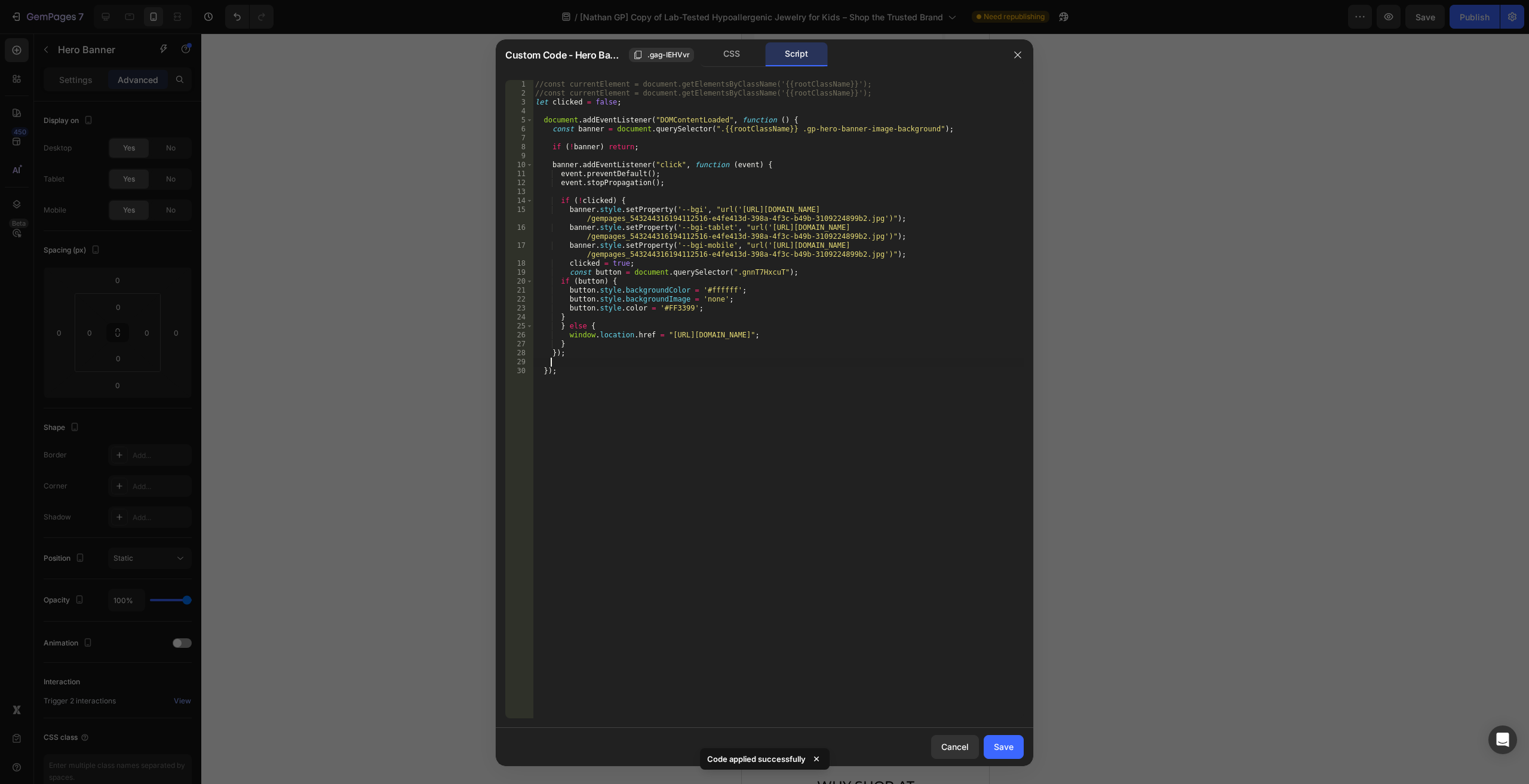
paste textarea "});"
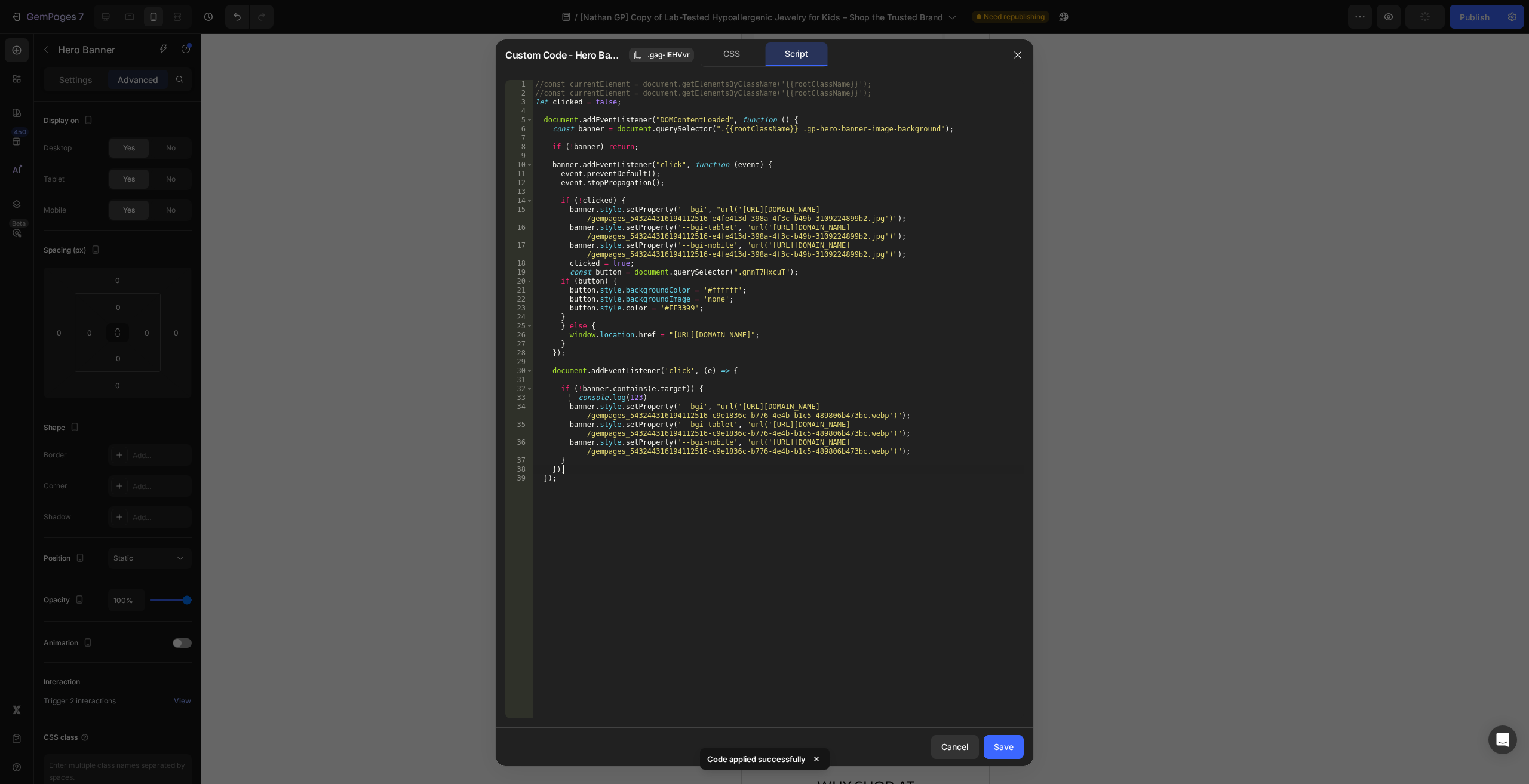
type textarea "});"
click at [1013, 742] on button "Save" at bounding box center [1004, 747] width 40 height 24
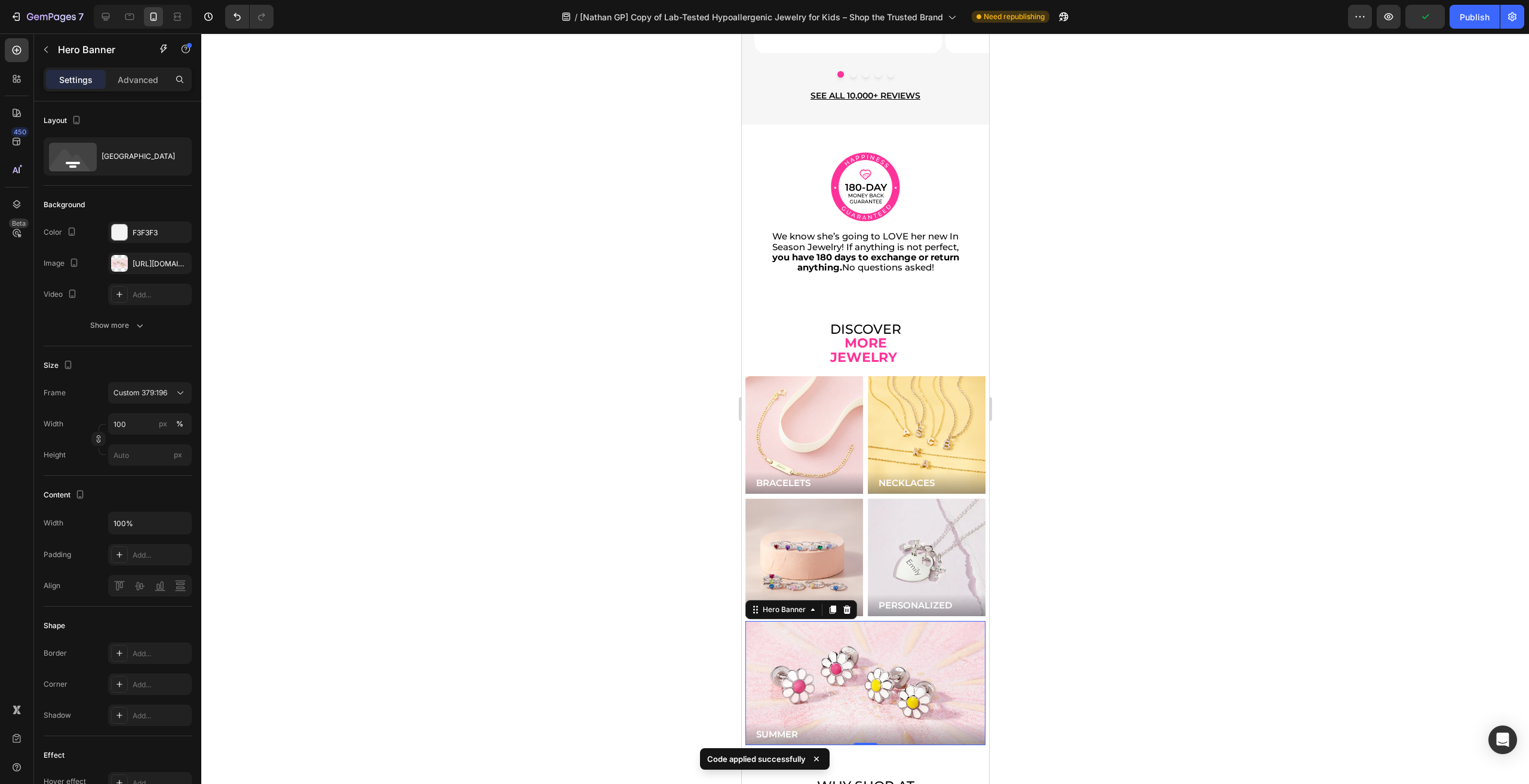
click at [822, 661] on div "Background Image" at bounding box center [864, 682] width 240 height 124
click at [149, 265] on div "https://cdn.shopify.com/s/files/1/0446/9345/files/gempages_543244316194112516-b…" at bounding box center [150, 264] width 35 height 11
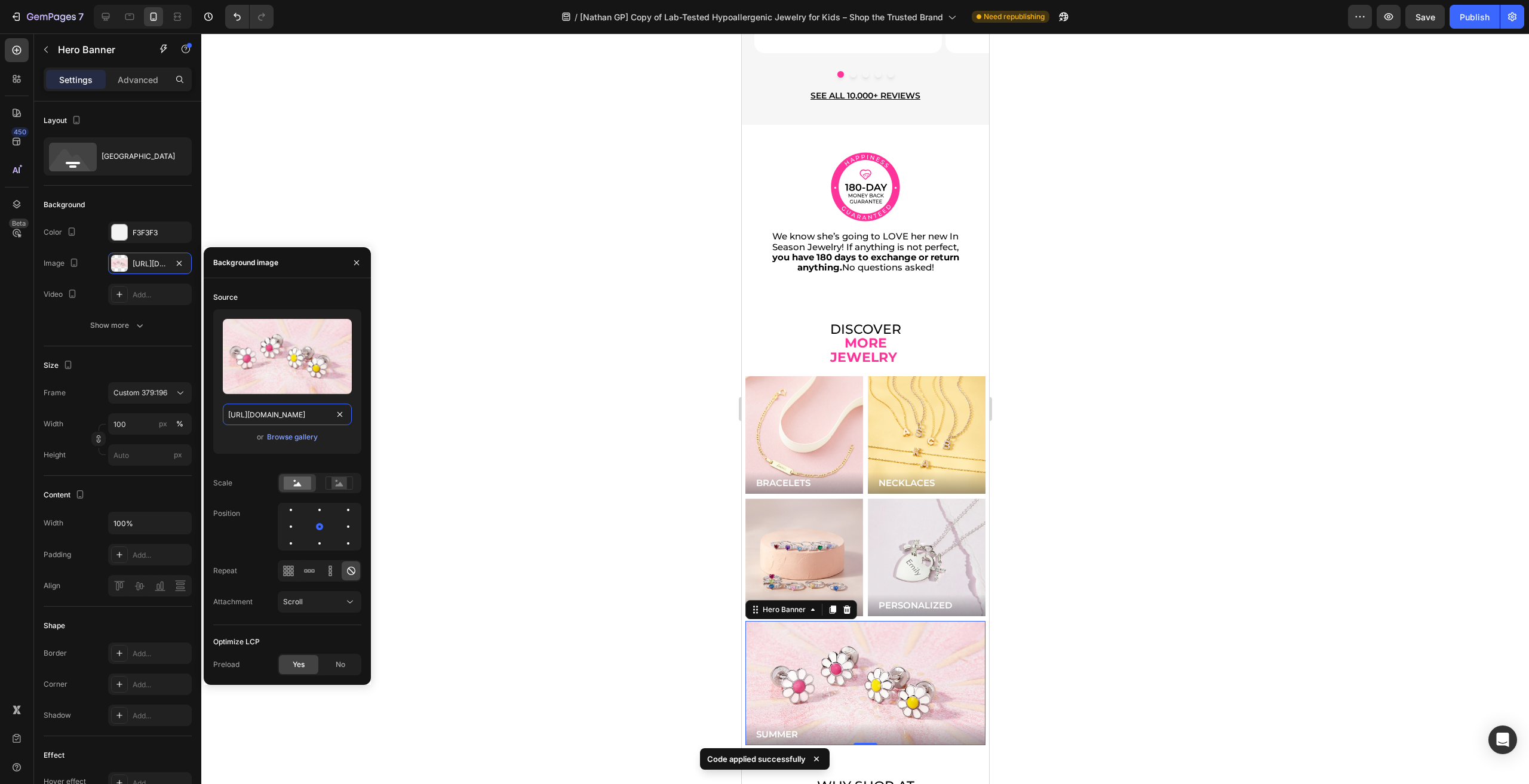
click at [258, 409] on input "https://cdn.shopify.com/s/files/1/0446/9345/files/gempages_543244316194112516-b…" at bounding box center [287, 415] width 129 height 21
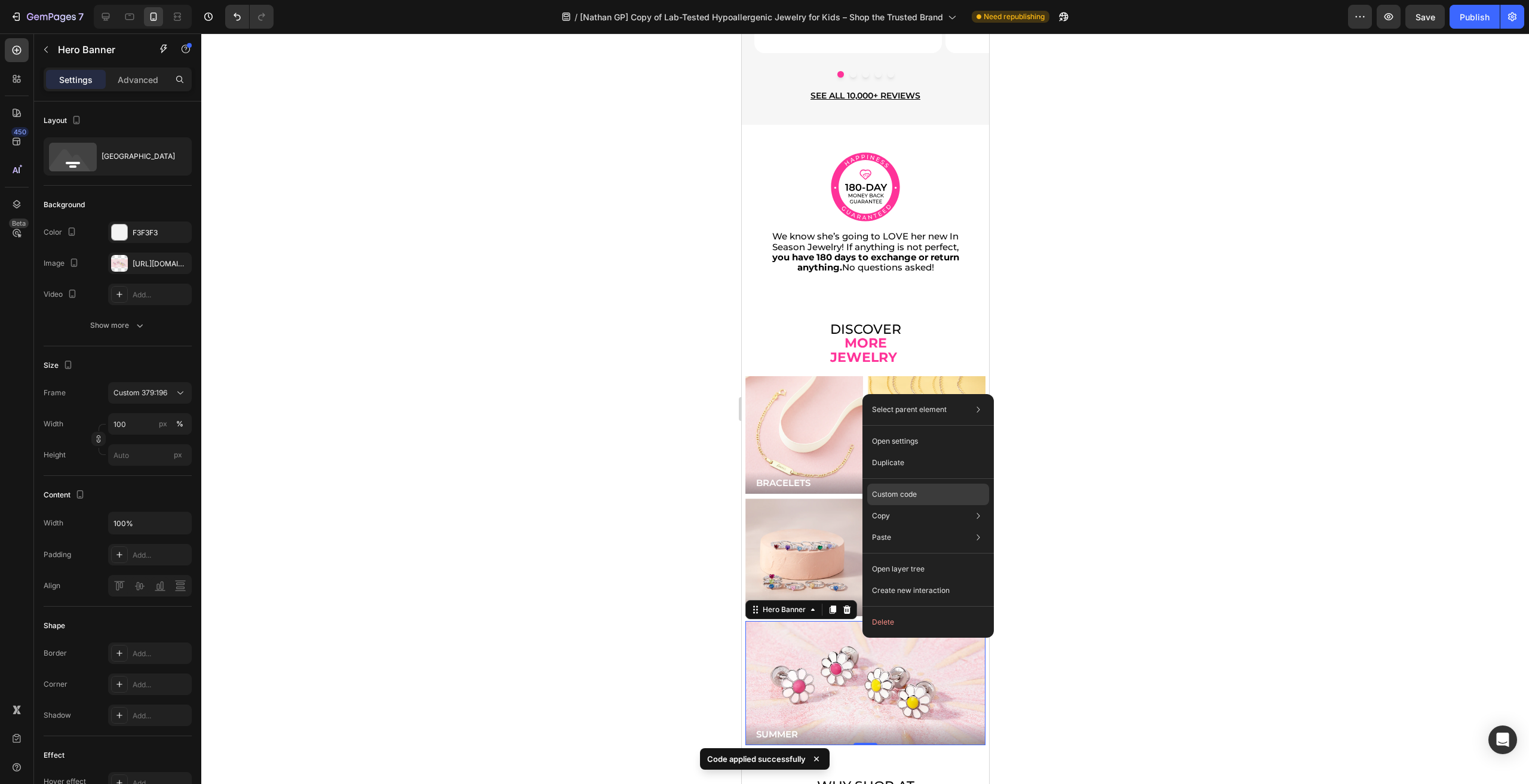
click at [906, 499] on p "Custom code" at bounding box center [895, 494] width 45 height 11
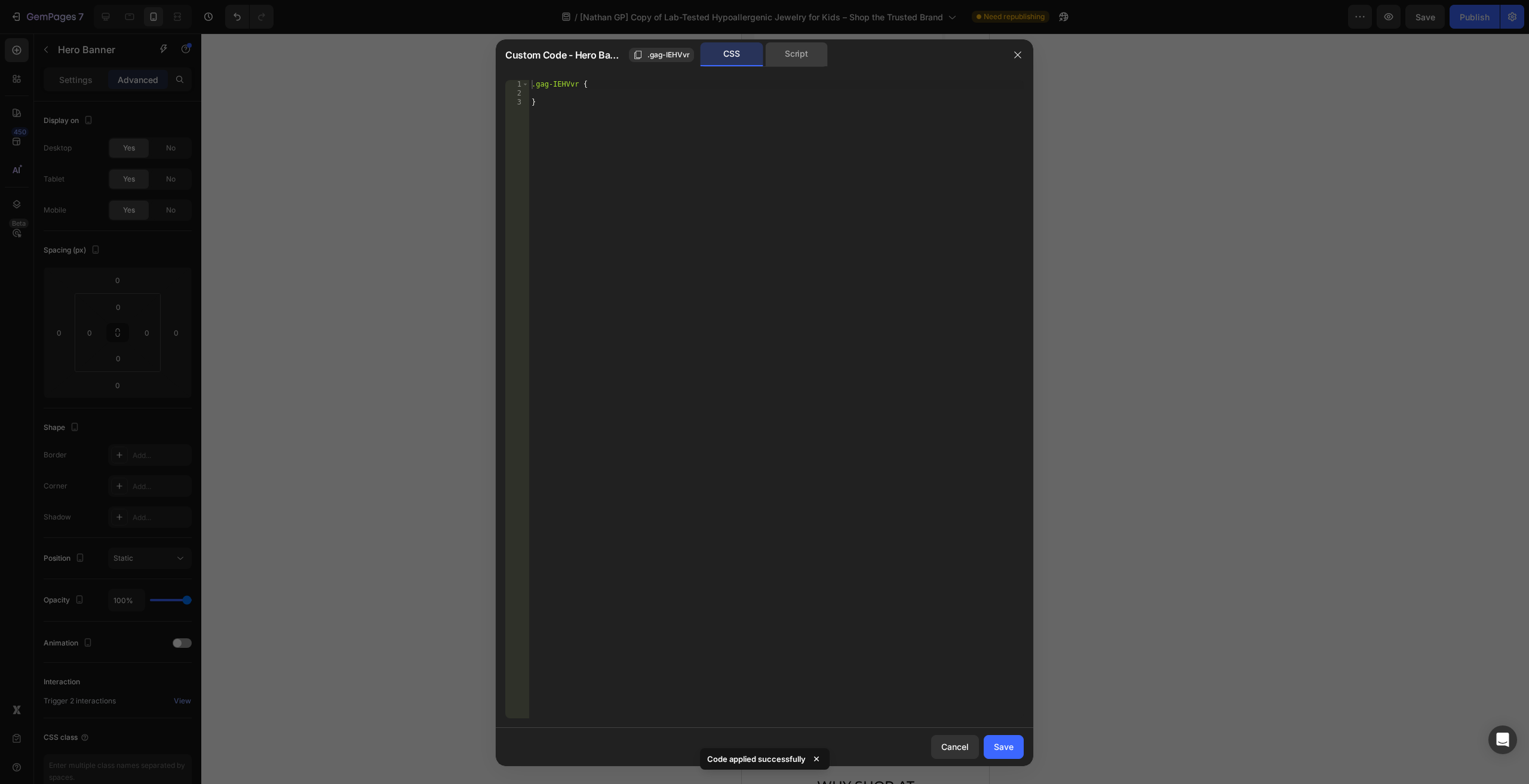
click at [769, 45] on div "Script" at bounding box center [797, 54] width 62 height 24
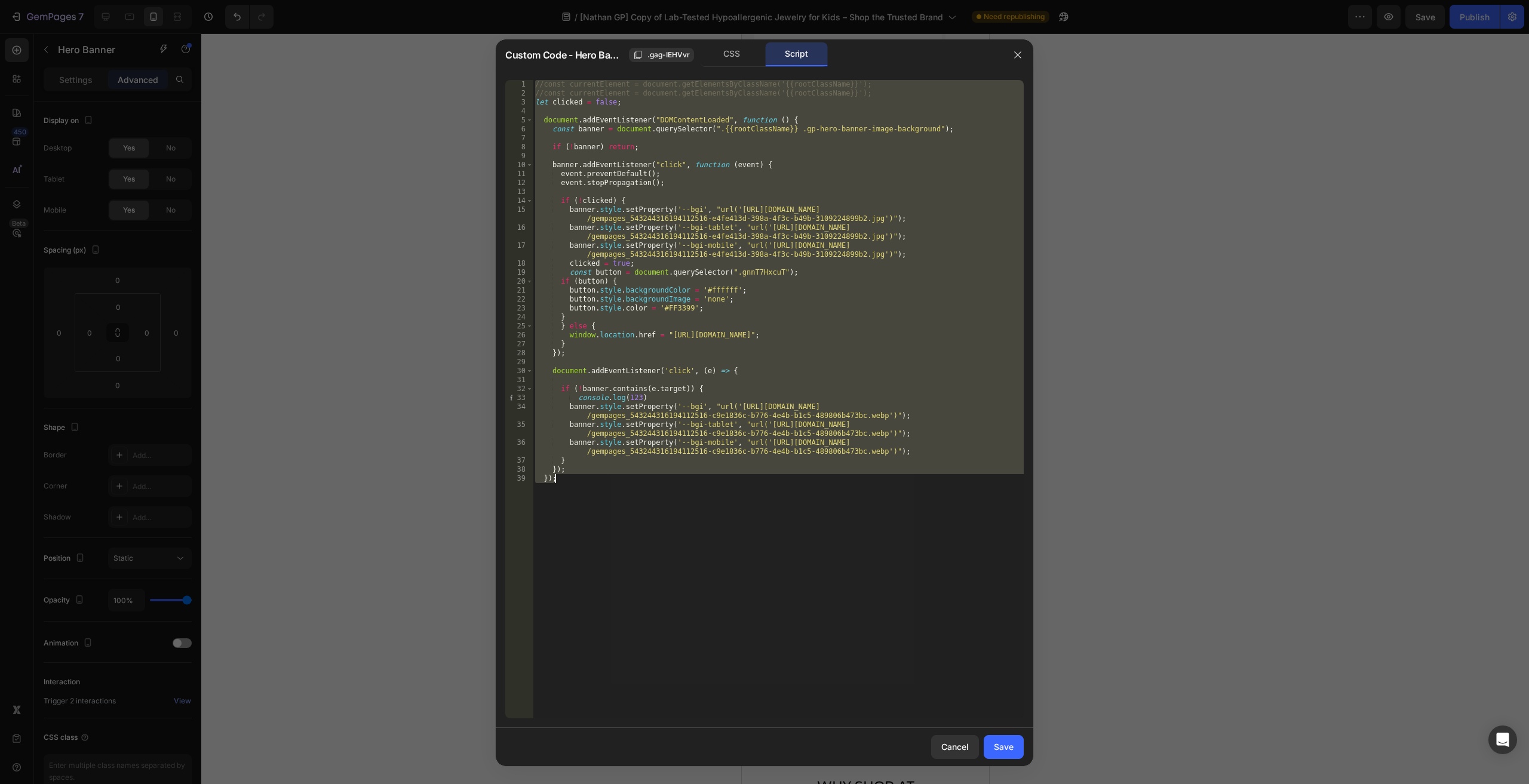
drag, startPoint x: 722, startPoint y: 404, endPoint x: 789, endPoint y: 404, distance: 67.0
click at [722, 403] on div "//const currentElement = document.getElementsByClassName('{{rootClassName}}'); …" at bounding box center [778, 400] width 491 height 639
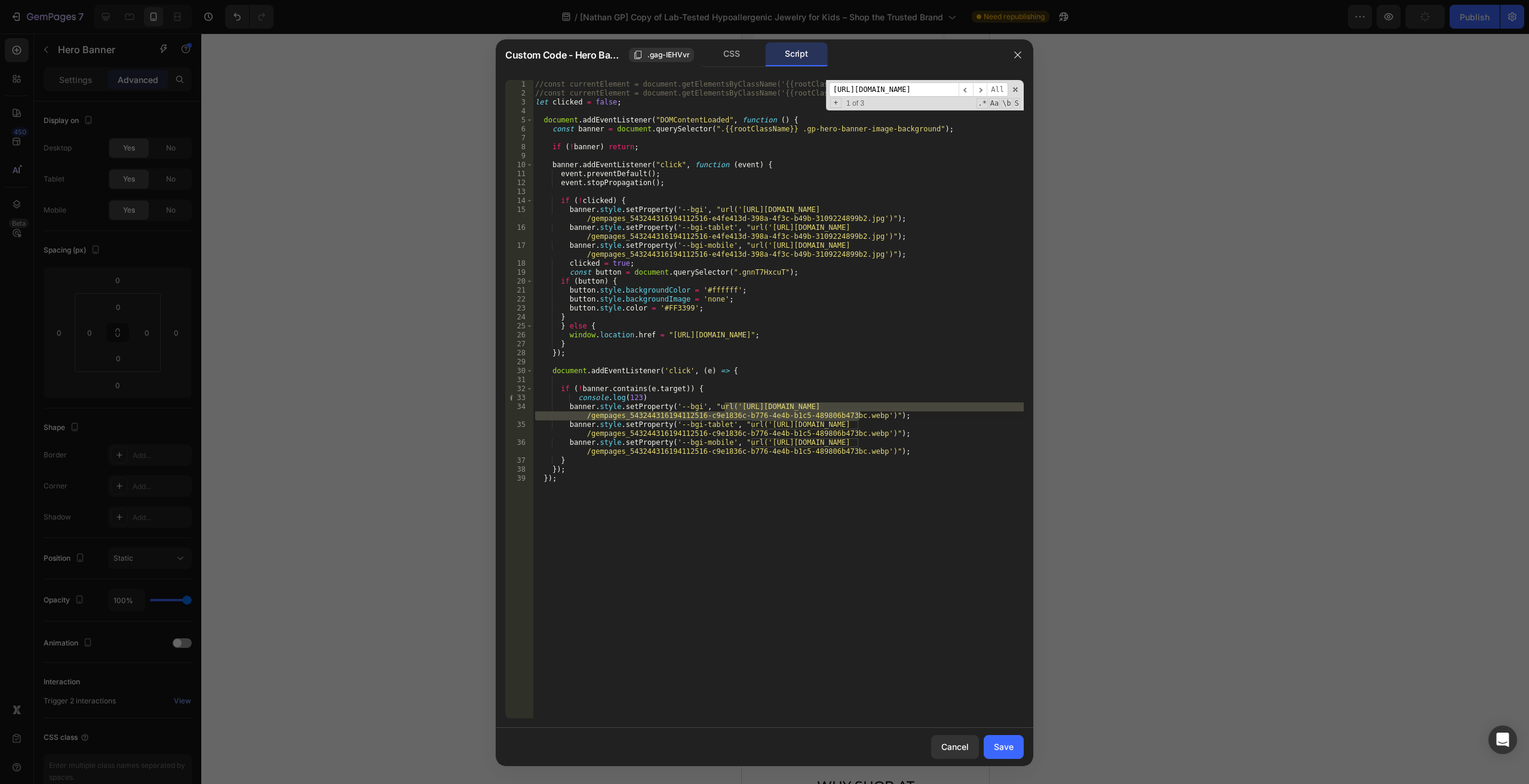
scroll to position [0, 347]
click at [996, 90] on span "All" at bounding box center [997, 89] width 21 height 15
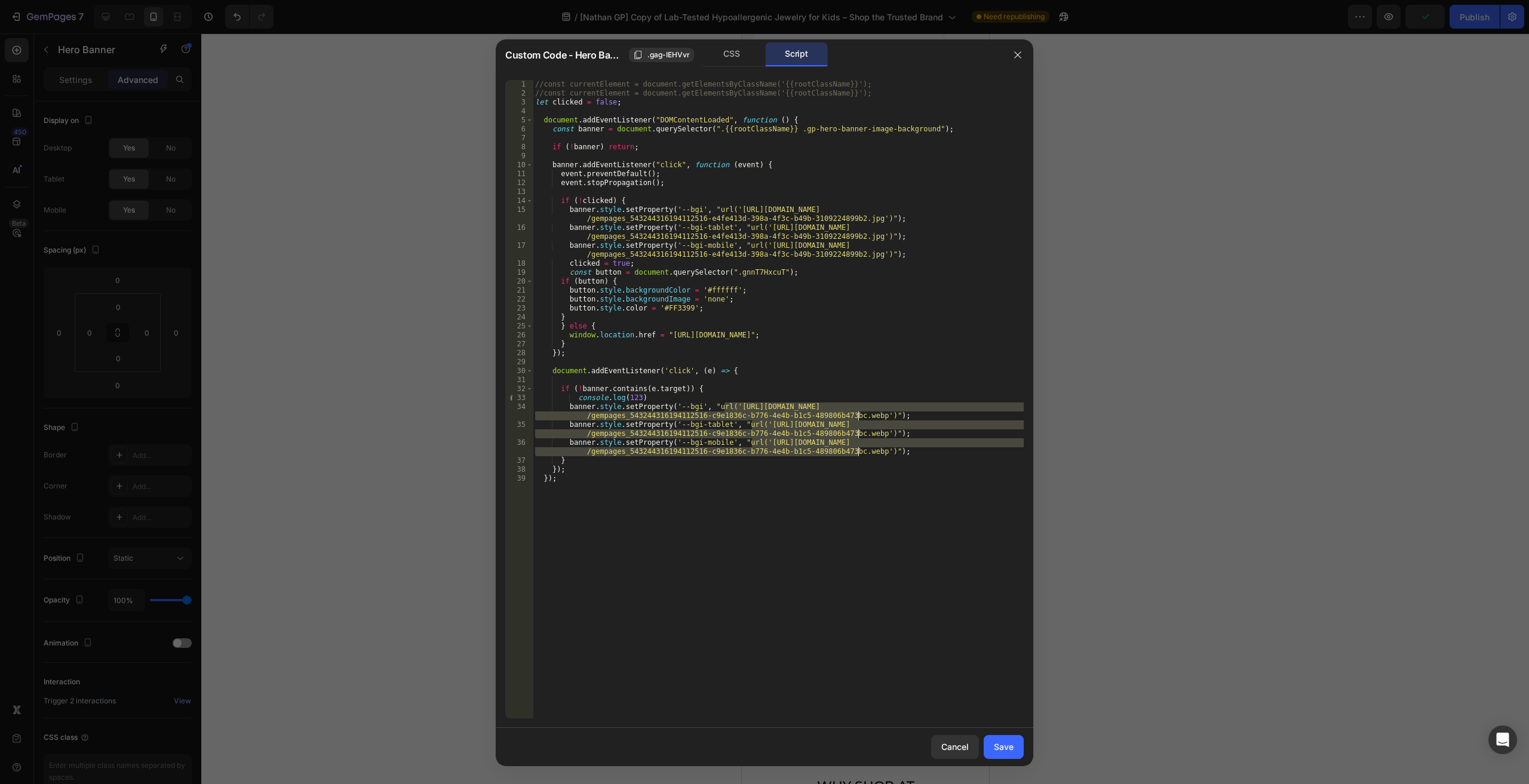
paste textarea "b87cd32b-faf1-4c63-9157-63b5740ee59f"
type textarea "banner.style.setProperty('--bgi', "url('https://cdn.shopify.com/s/files/1/0446/…"
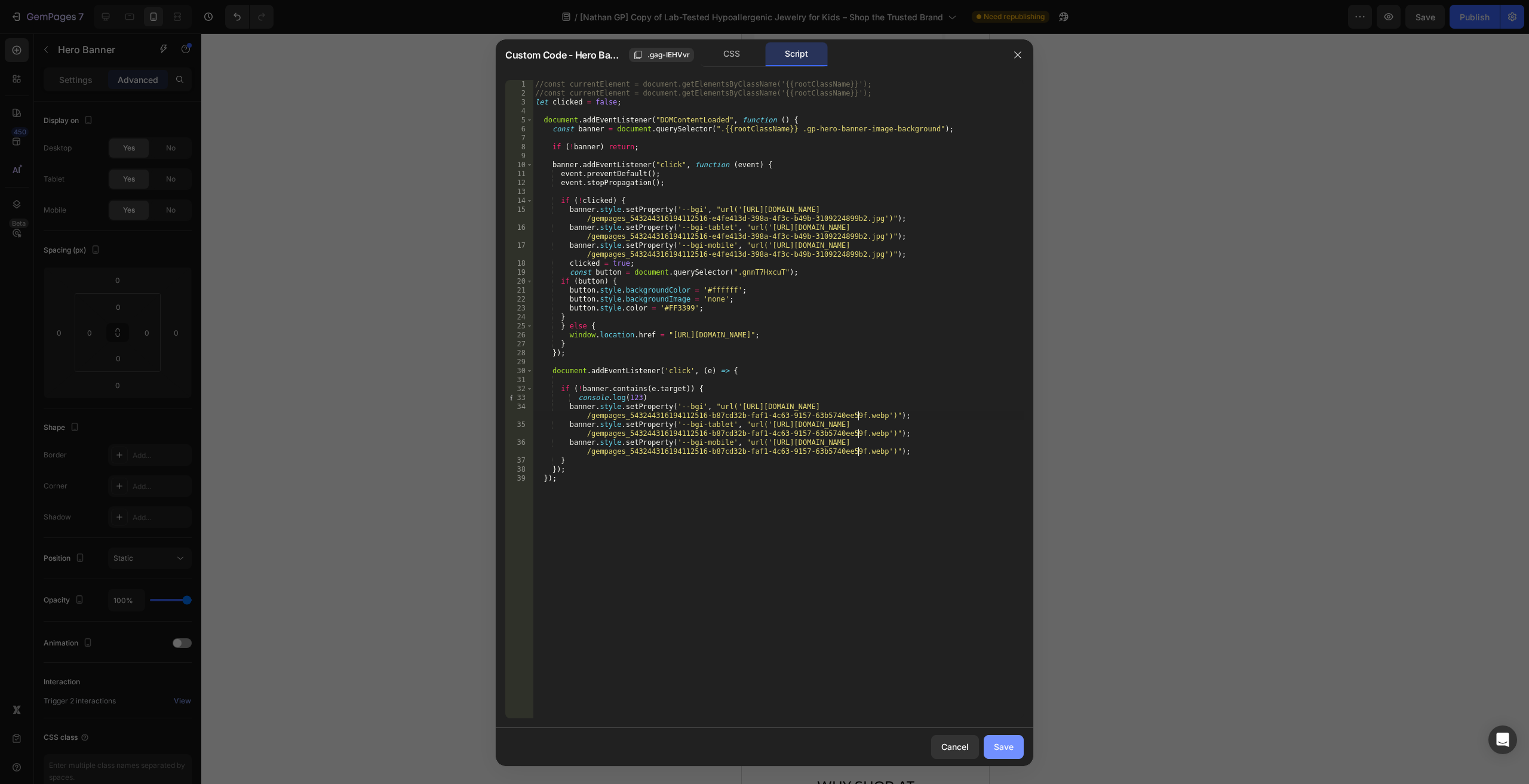
click at [1006, 742] on div "Save" at bounding box center [1004, 747] width 20 height 12
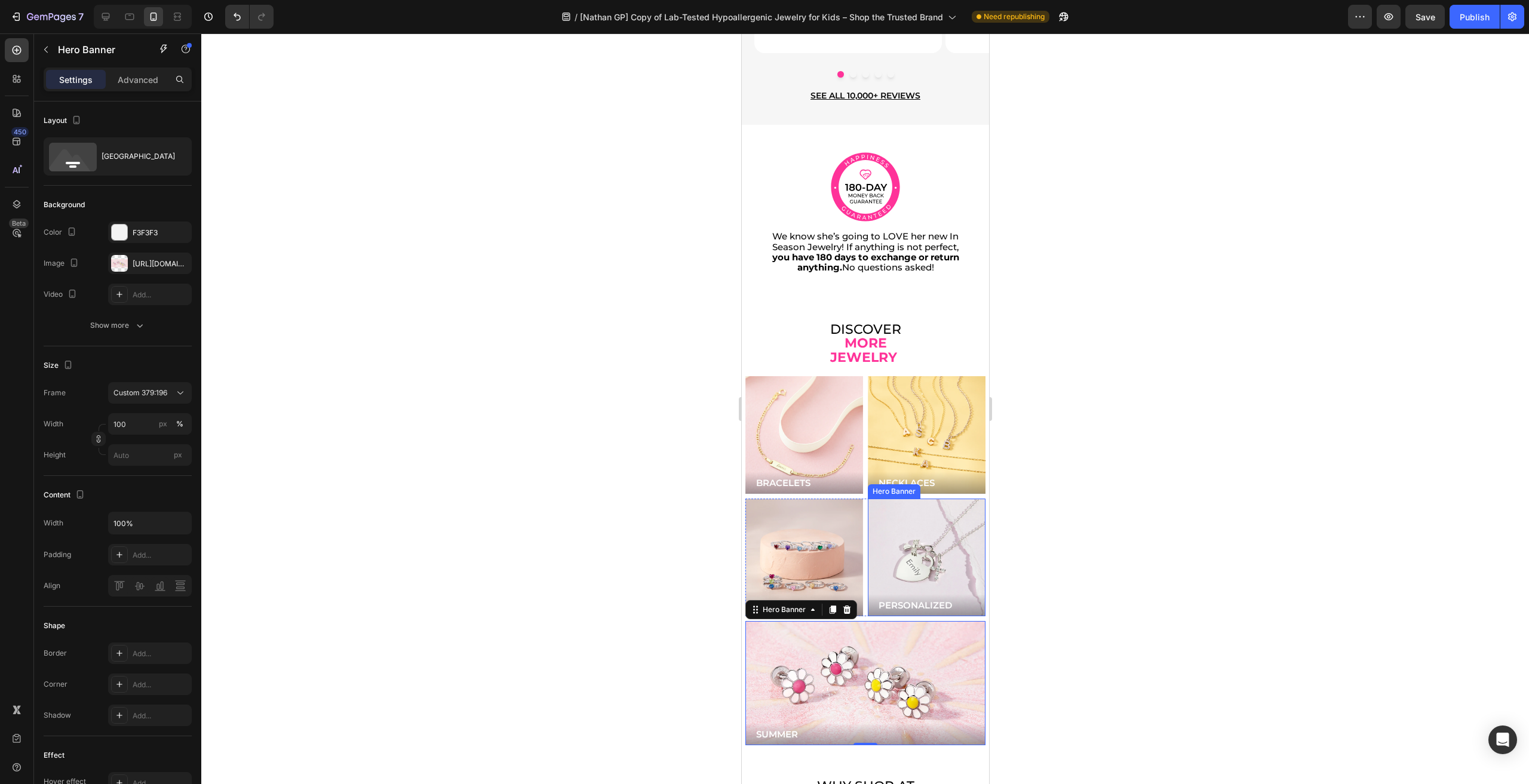
click at [899, 532] on div "Background Image" at bounding box center [926, 557] width 118 height 118
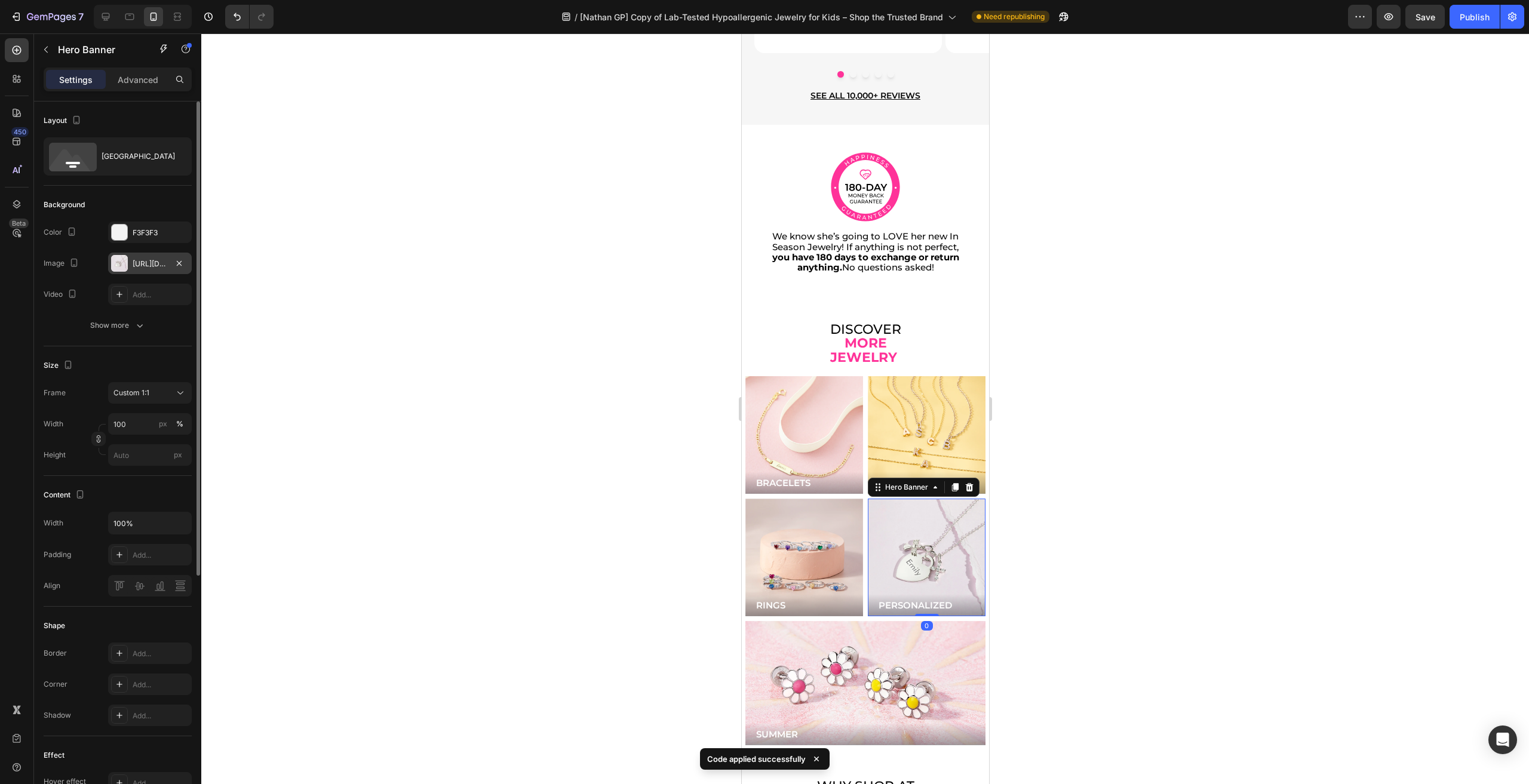
click at [146, 266] on div "https://cdn.shopify.com/s/files/1/0446/9345/files/gempages_543244316194112516-7…" at bounding box center [150, 264] width 35 height 11
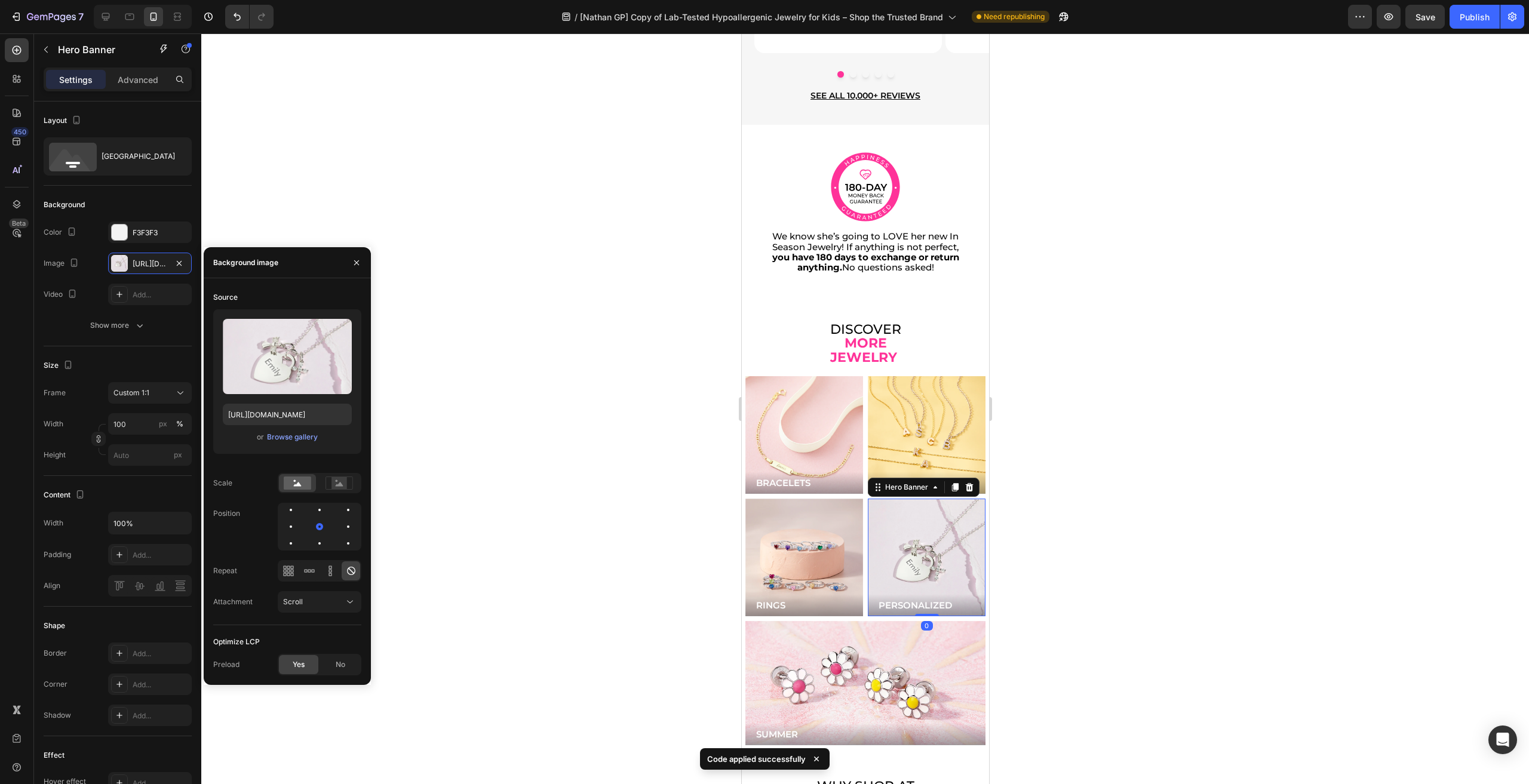
click at [252, 425] on div "Upload Image https://cdn.shopify.com/s/files/1/0446/9345/files/gempages_5432443…" at bounding box center [287, 382] width 148 height 144
click at [258, 416] on input "https://cdn.shopify.com/s/files/1/0446/9345/files/gempages_543244316194112516-7…" at bounding box center [287, 415] width 129 height 21
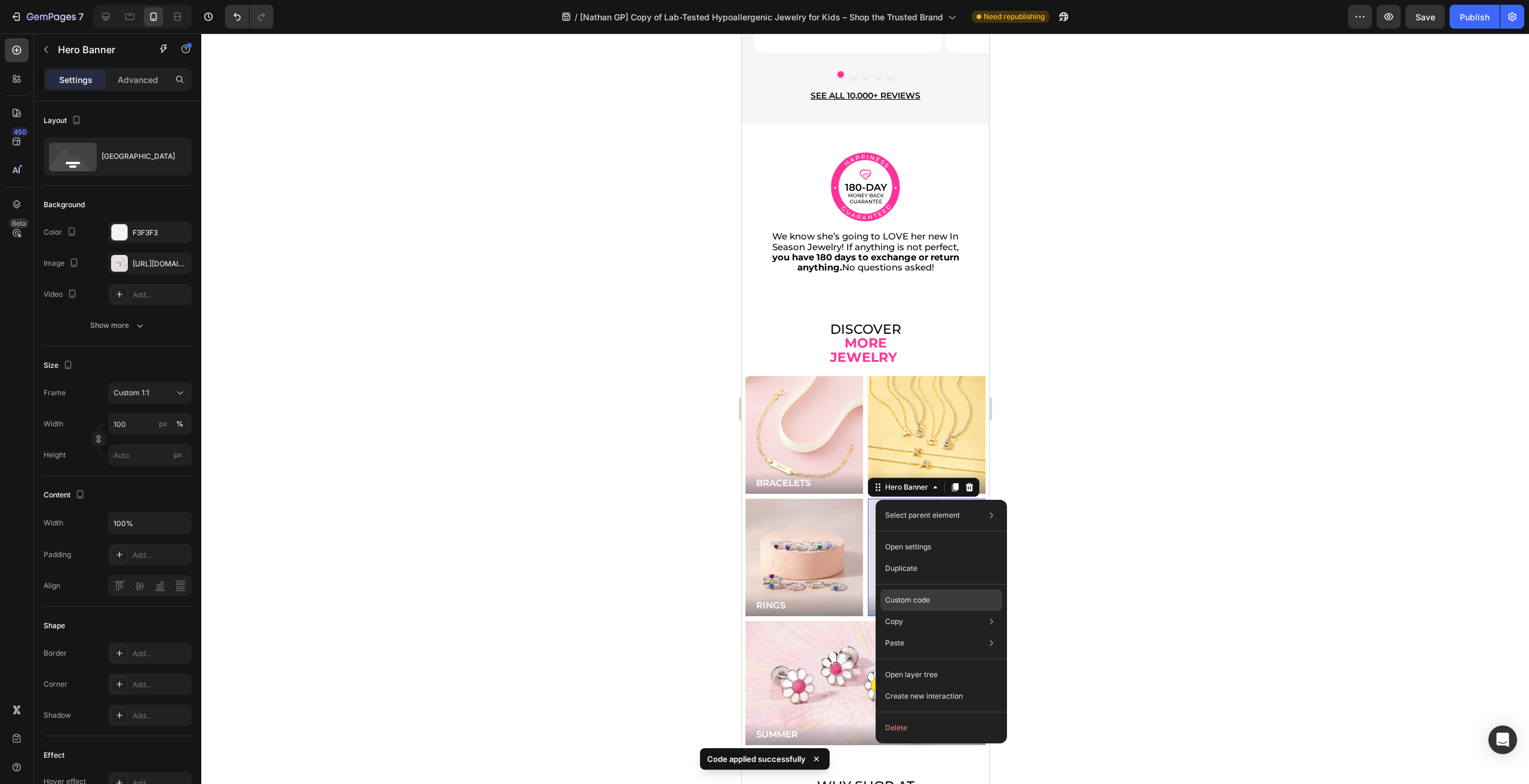
click at [925, 632] on div "Custom code" at bounding box center [941, 643] width 122 height 21
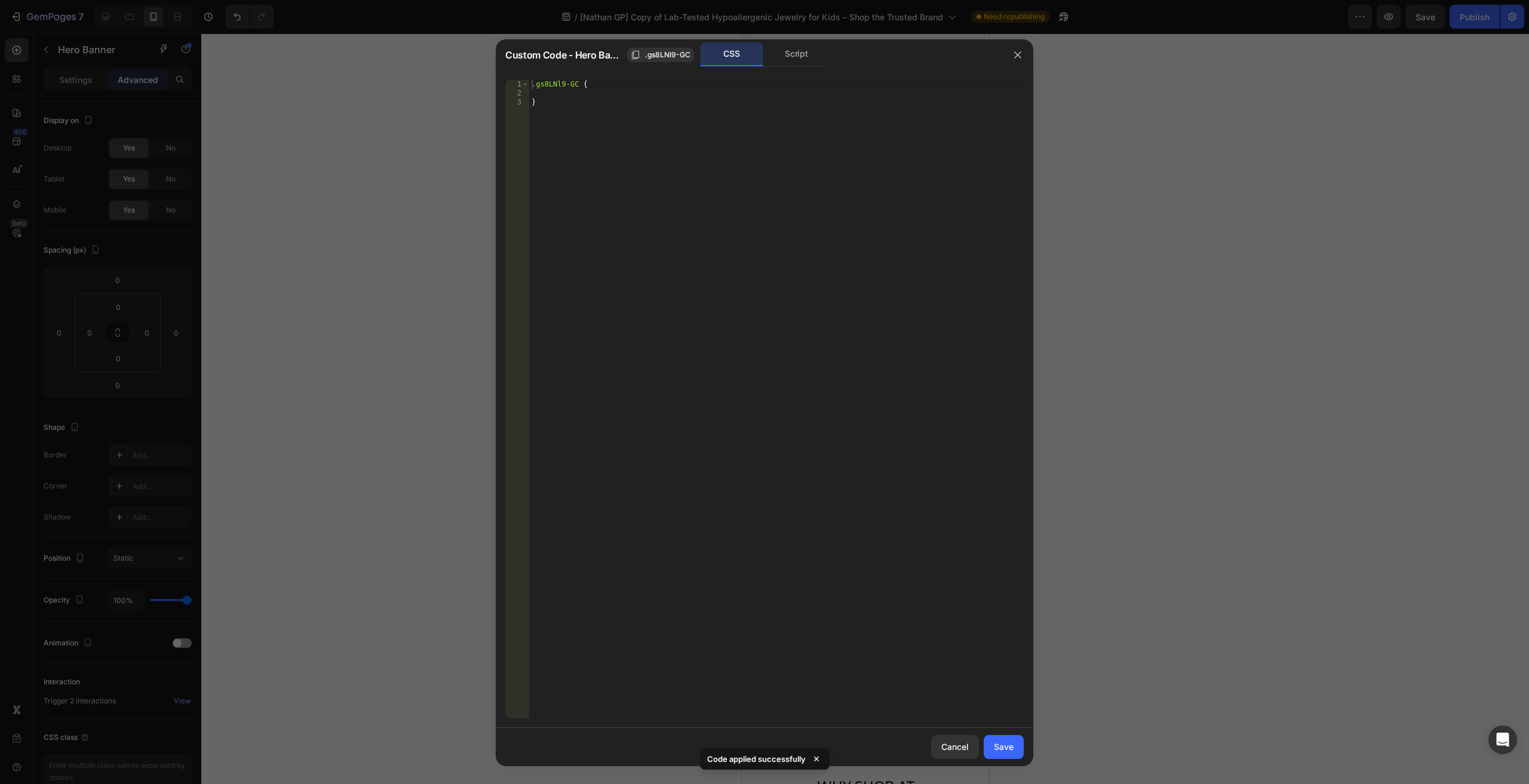
drag, startPoint x: 787, startPoint y: 57, endPoint x: 794, endPoint y: 70, distance: 14.8
click at [787, 58] on div "Script" at bounding box center [797, 54] width 62 height 24
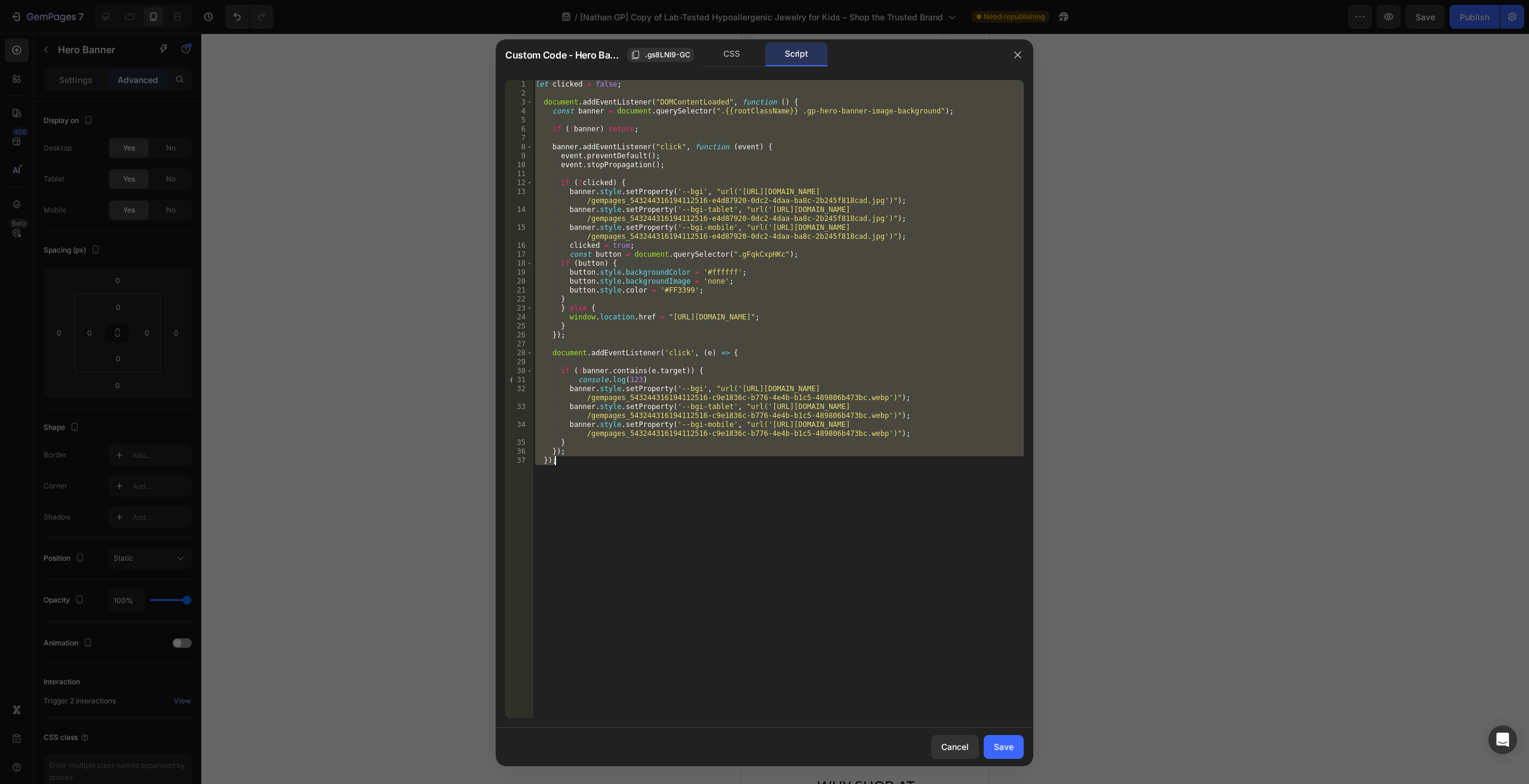
click at [731, 389] on div "let clicked = false ; document . addEventListener ( "DOMContentLoaded" , functi…" at bounding box center [778, 400] width 491 height 639
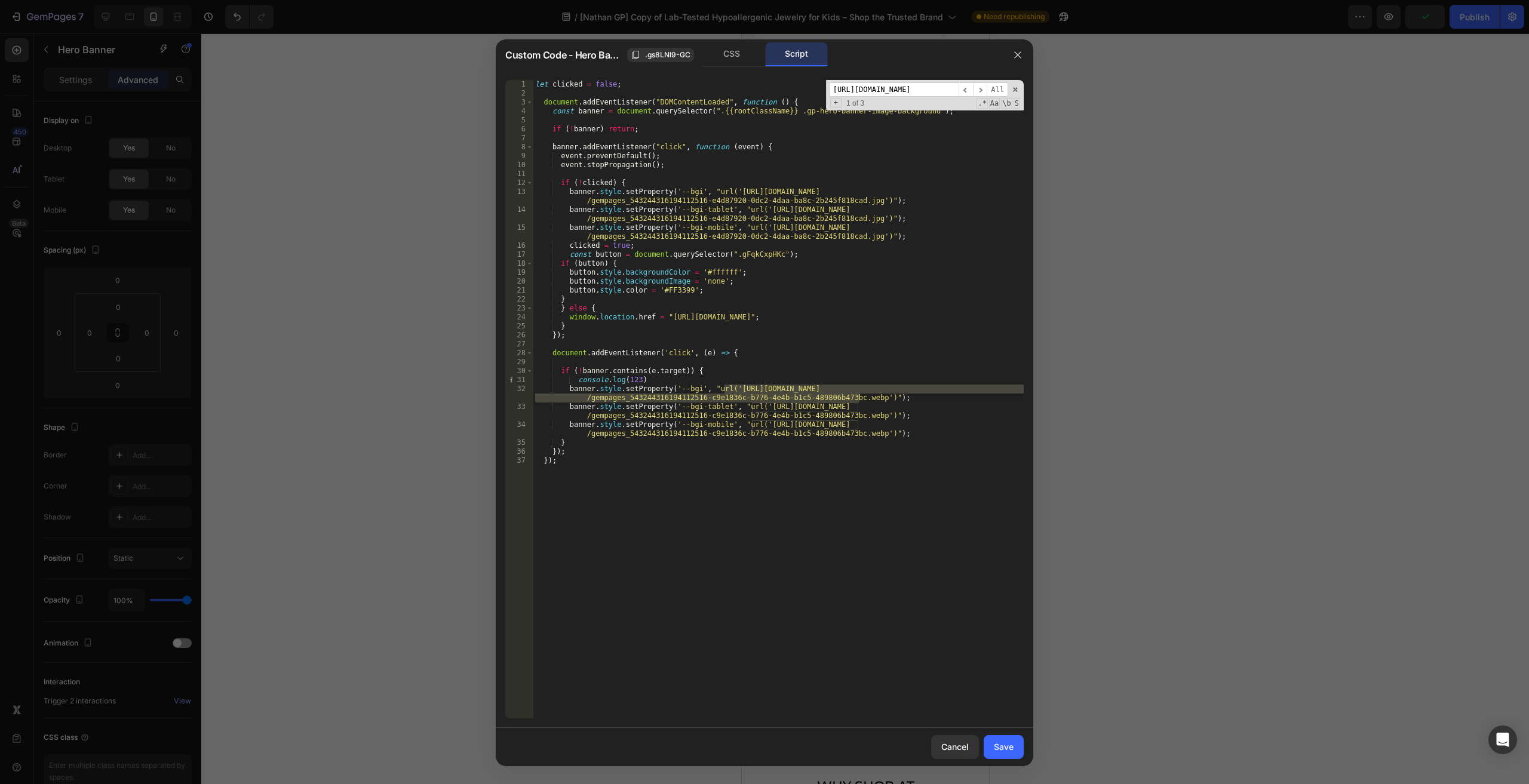
click at [996, 87] on span "All" at bounding box center [997, 89] width 21 height 15
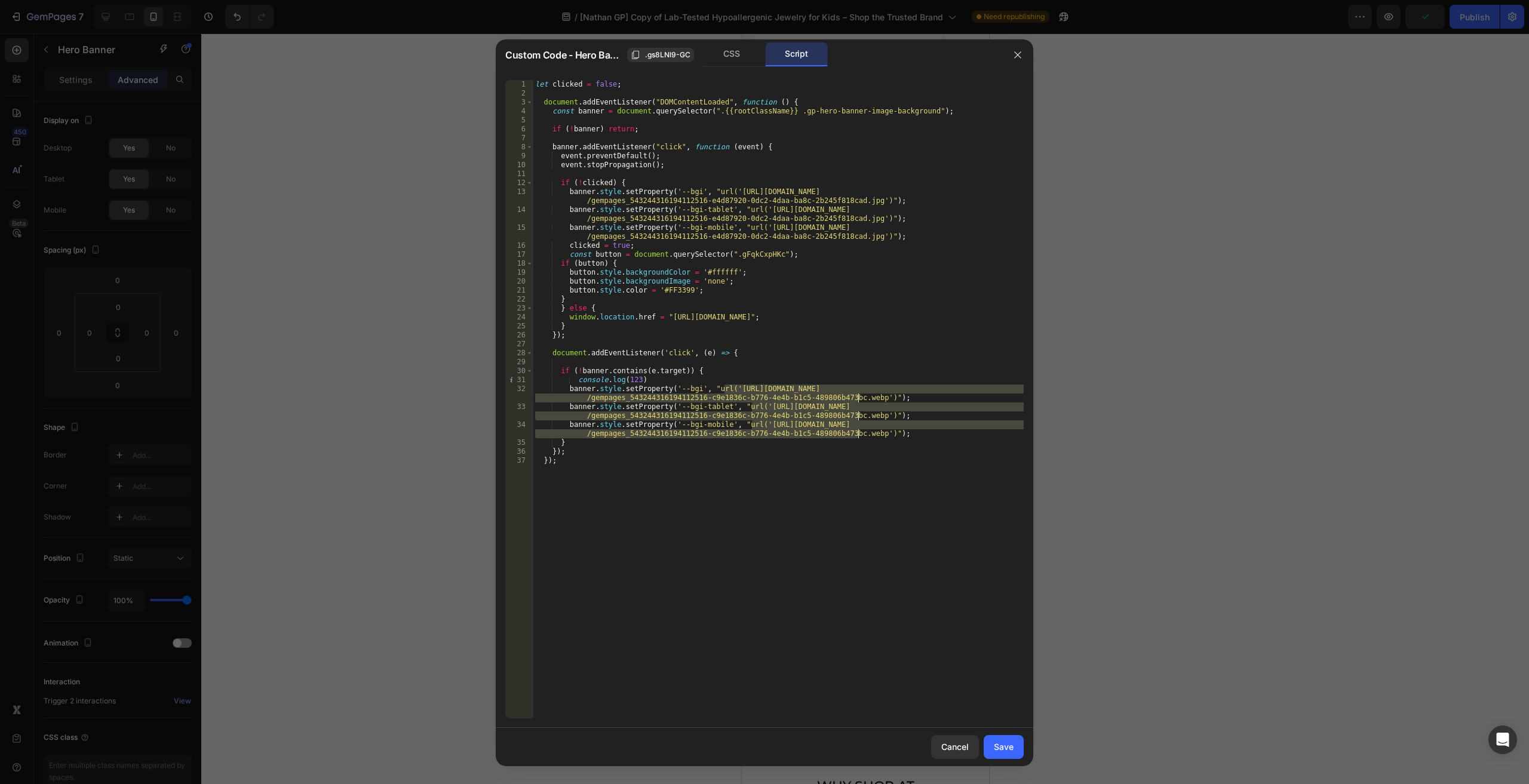
paste textarea "70f187b1-9d43-4847-896d-eb294b576789"
type textarea "banner.style.setProperty('--bgi', "url('https://cdn.shopify.com/s/files/1/0446/…"
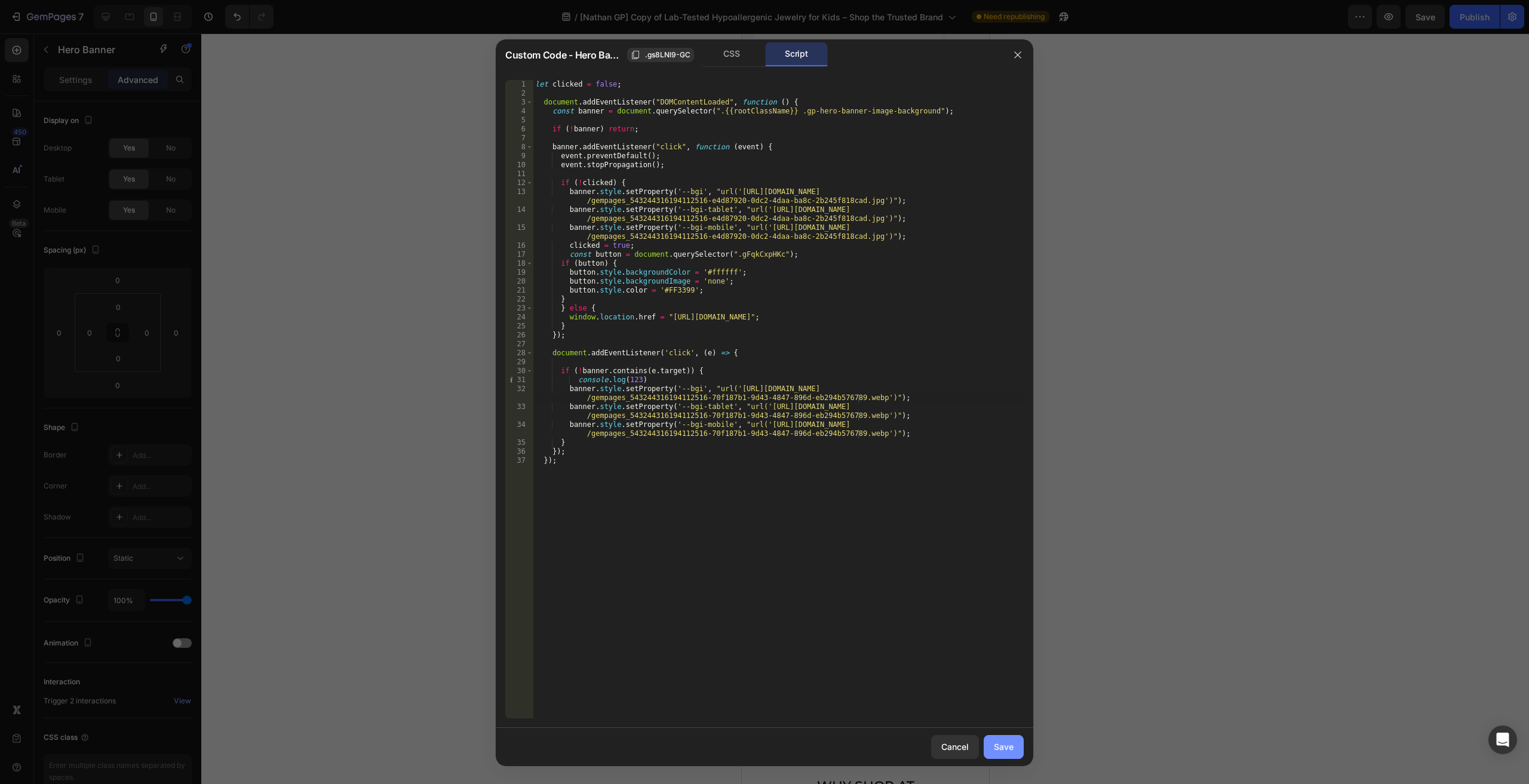
click at [1000, 739] on button "Save" at bounding box center [1004, 747] width 40 height 24
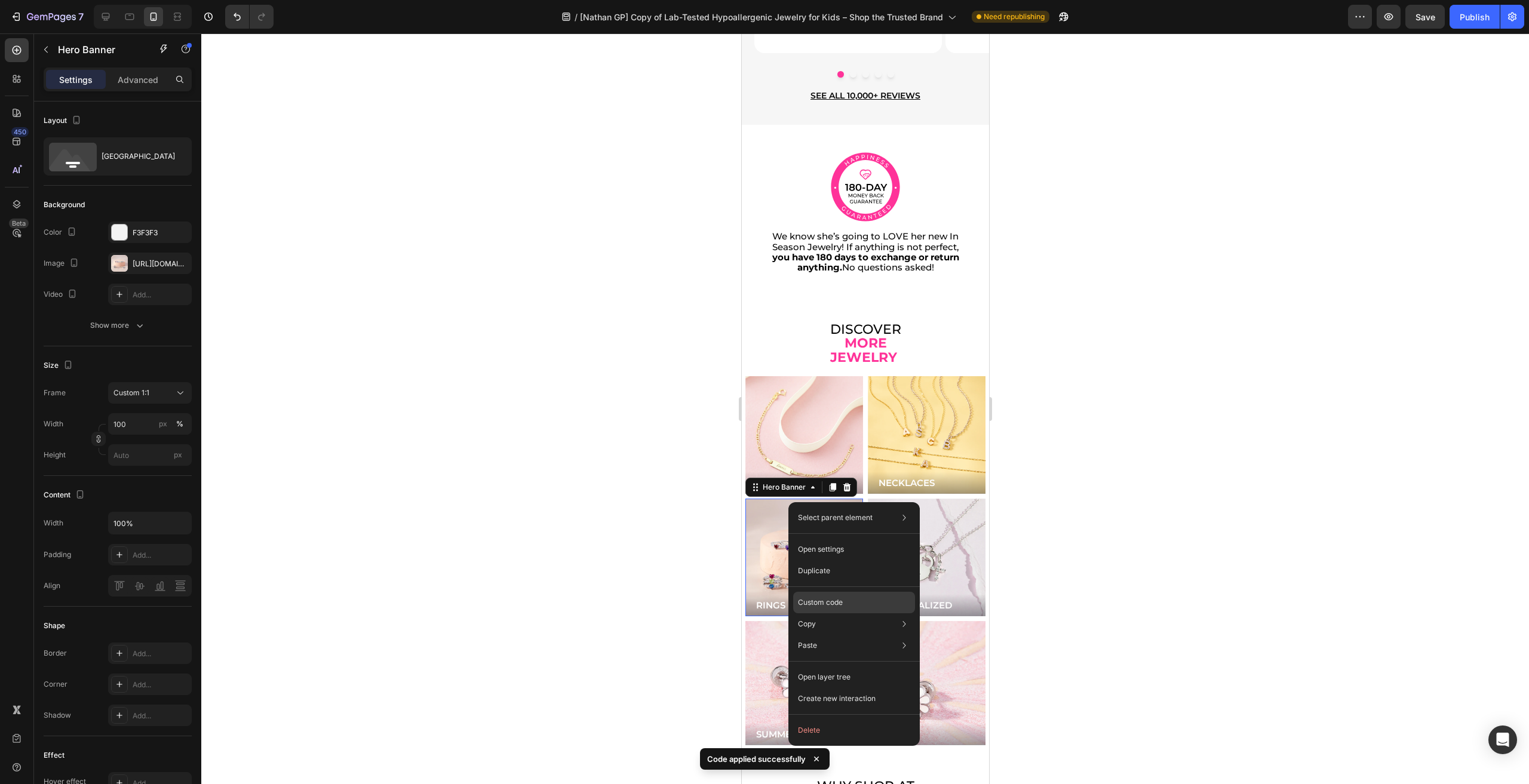
click at [821, 607] on p "Custom code" at bounding box center [821, 603] width 45 height 11
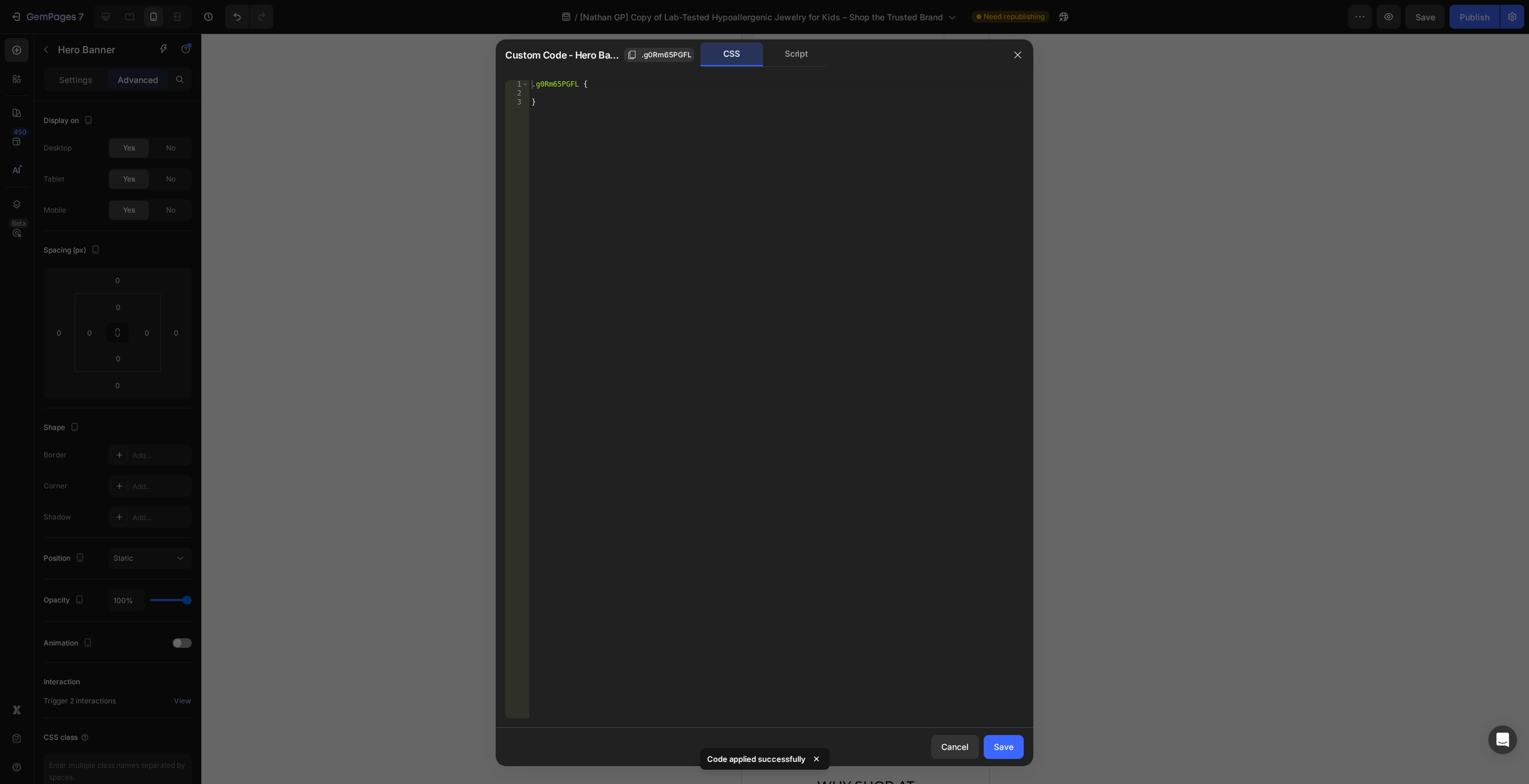
click at [794, 42] on div "Custom Code - Hero Banner .g0Rm65PGFL CSS Script" at bounding box center [749, 54] width 507 height 31
click at [795, 48] on div "Script" at bounding box center [797, 54] width 62 height 24
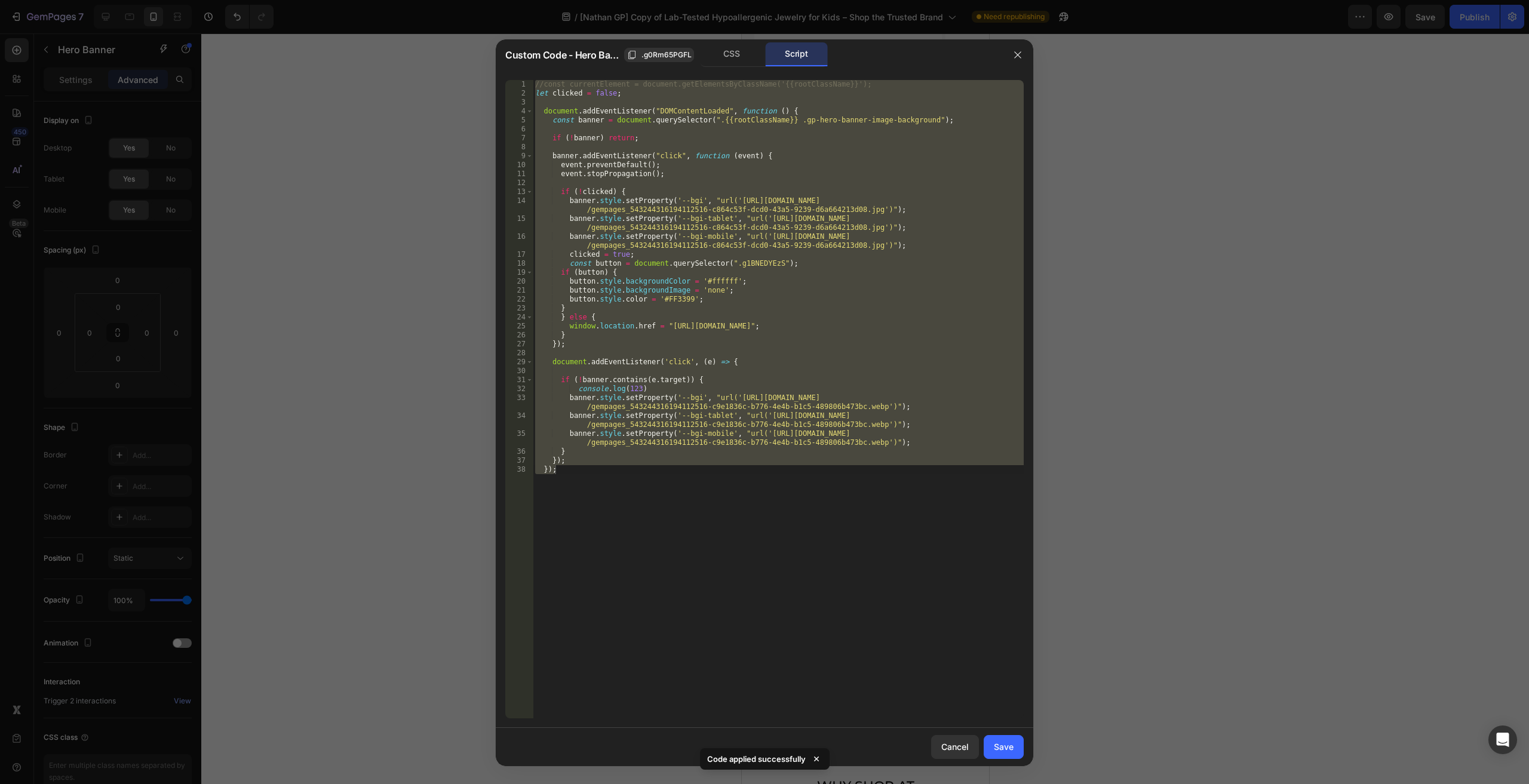
click at [737, 447] on div "//const currentElement = document.getElementsByClassName('{{rootClassName}}'); …" at bounding box center [778, 400] width 491 height 639
type textarea "banner.style.setProperty('--bgi-mobile', "url('https://cdn.shopify.com/s/files/…"
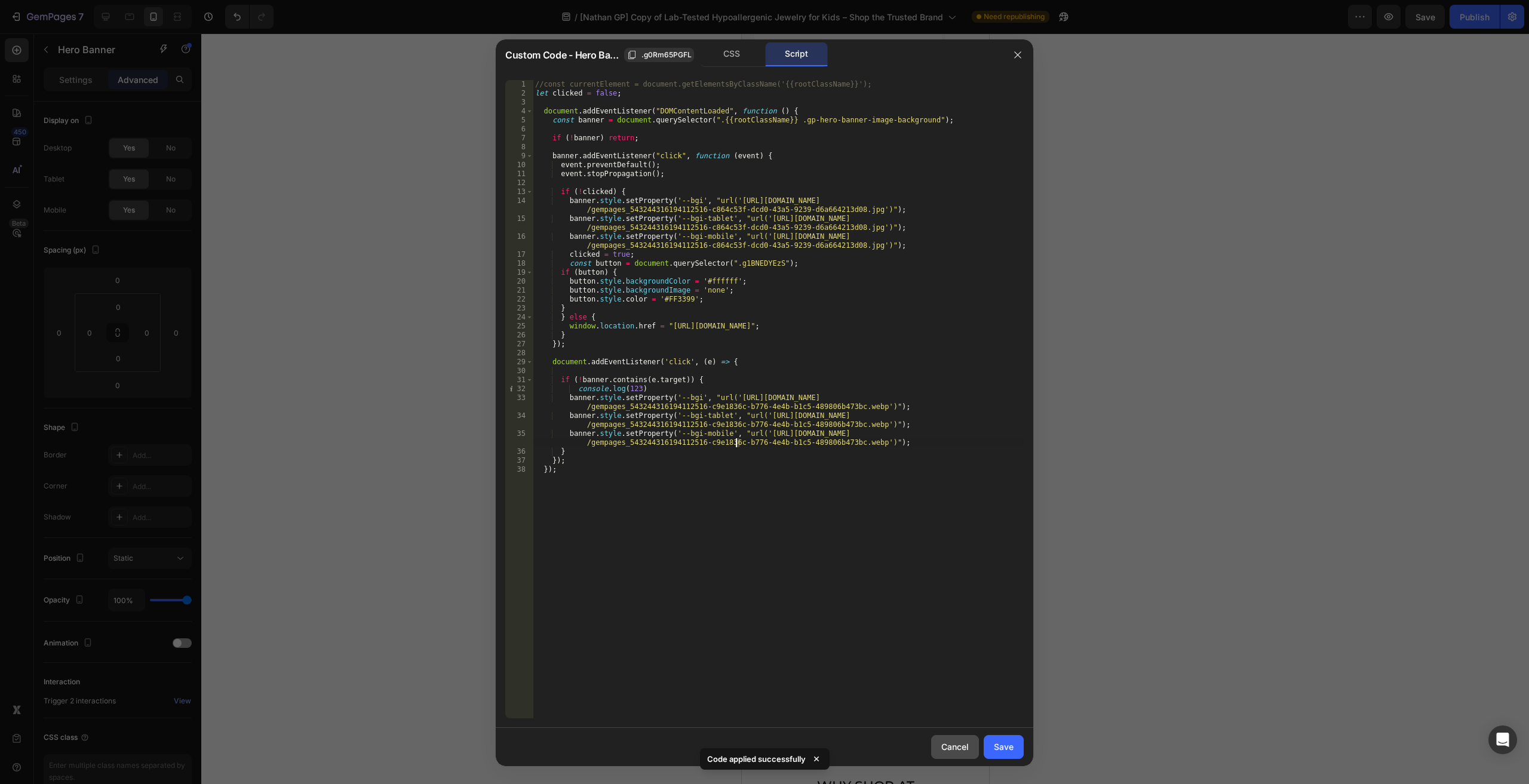
click at [941, 753] on button "Cancel" at bounding box center [955, 747] width 48 height 24
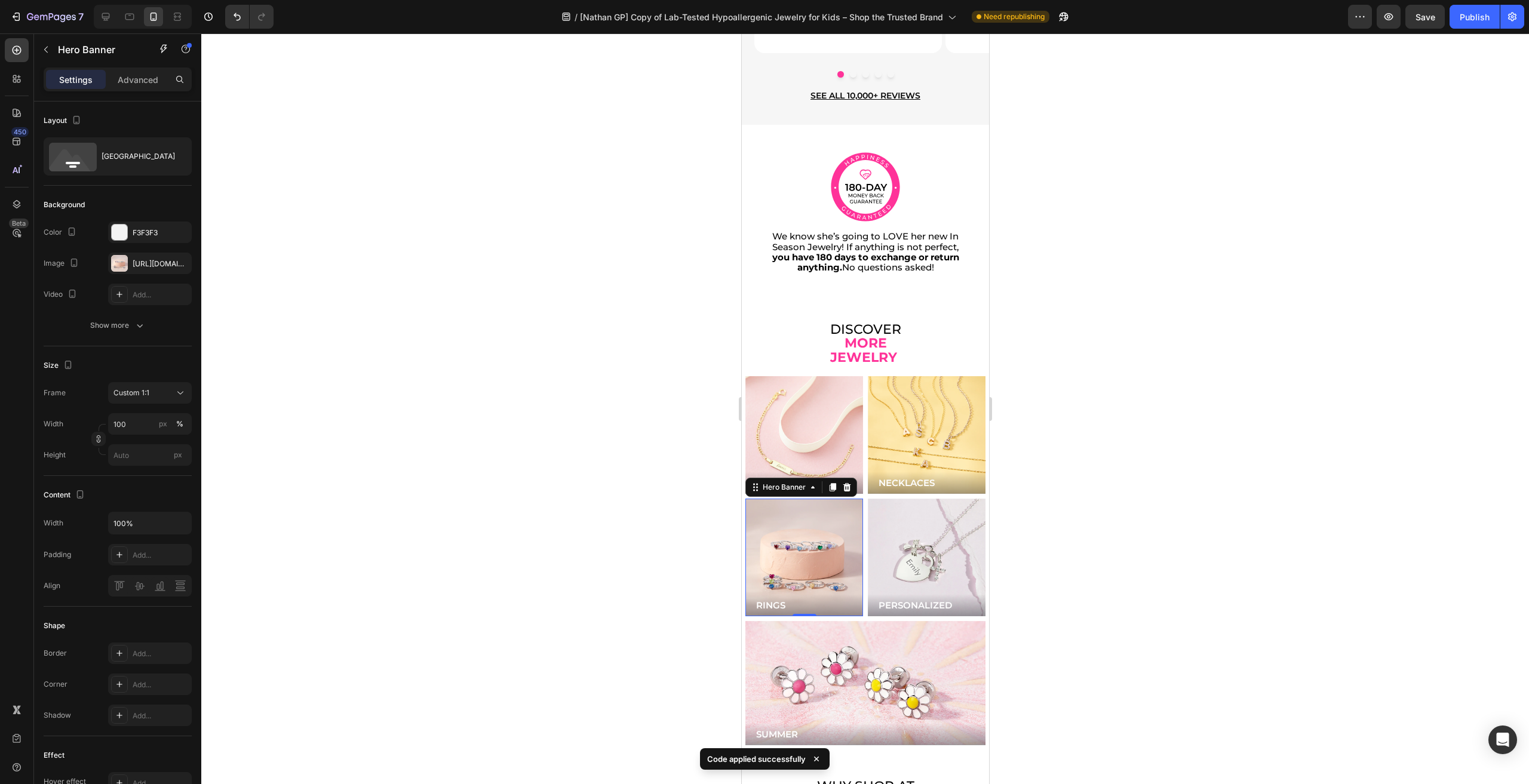
click at [821, 501] on div "Background Image" at bounding box center [804, 557] width 118 height 118
click at [165, 268] on div "https://cdn.shopify.com/s/files/1/0446/9345/files/gempages_543244316194112516-e…" at bounding box center [150, 264] width 35 height 11
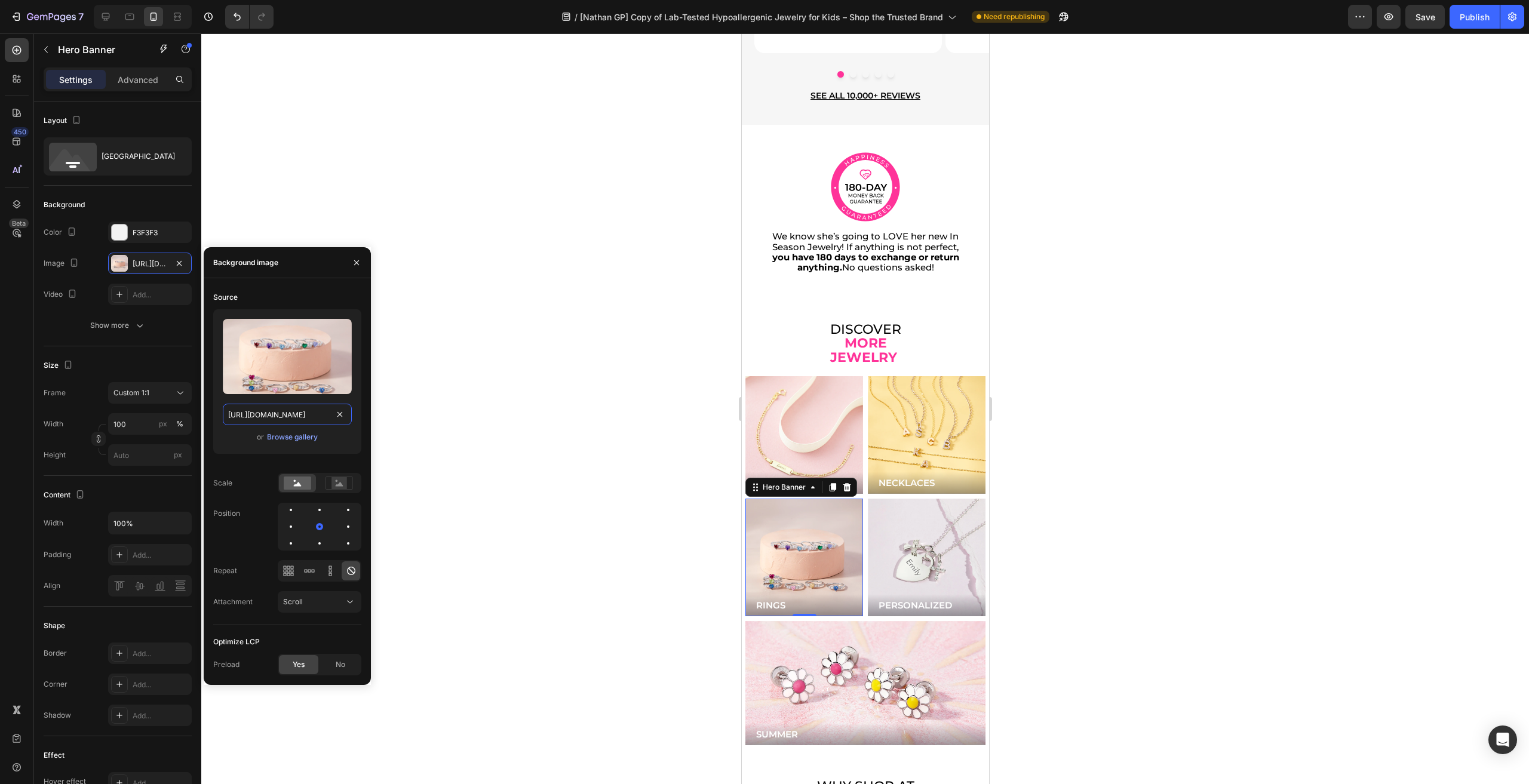
click at [288, 406] on input "https://cdn.shopify.com/s/files/1/0446/9345/files/gempages_543244316194112516-e…" at bounding box center [287, 415] width 129 height 21
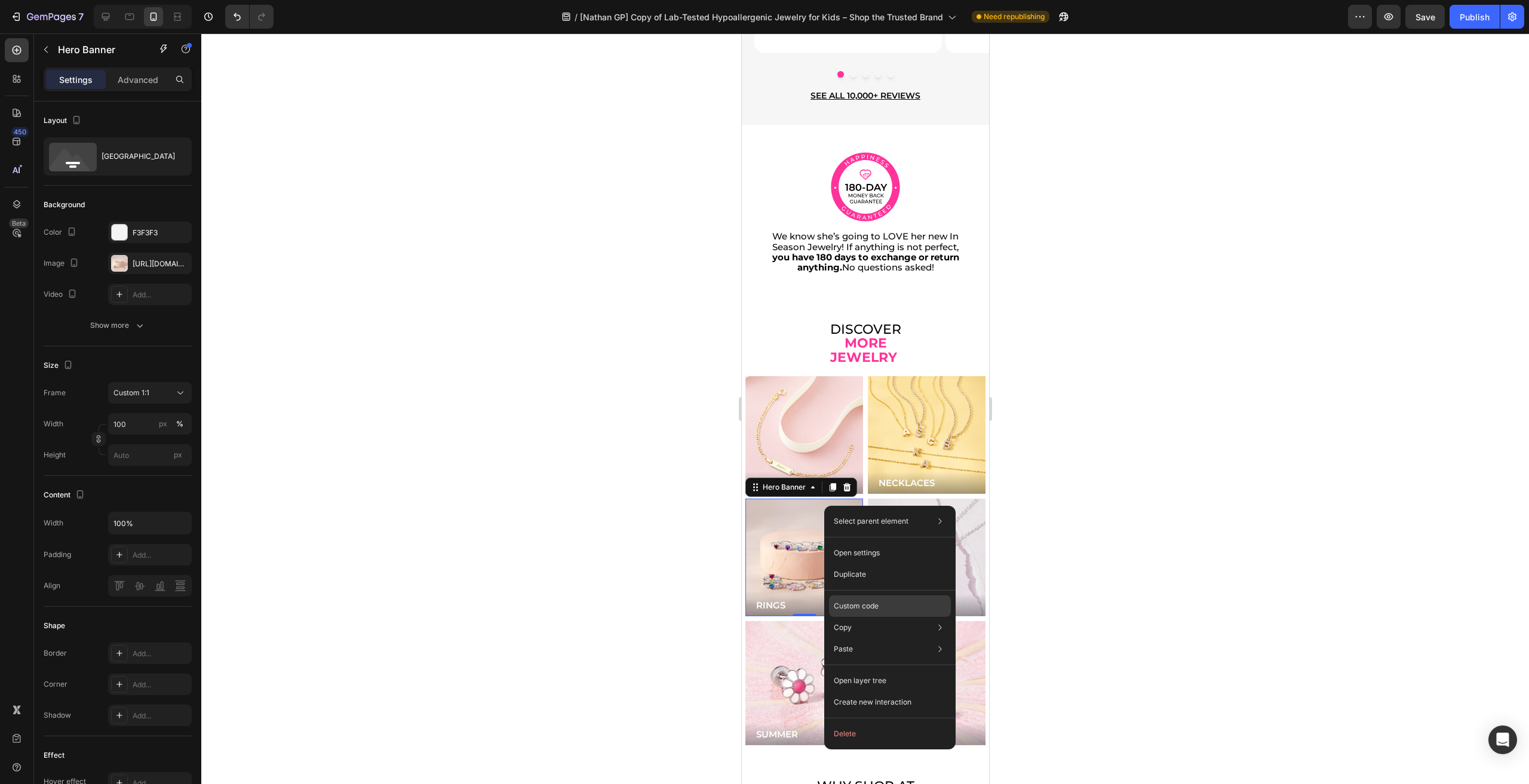
click at [858, 605] on p "Custom code" at bounding box center [856, 607] width 45 height 11
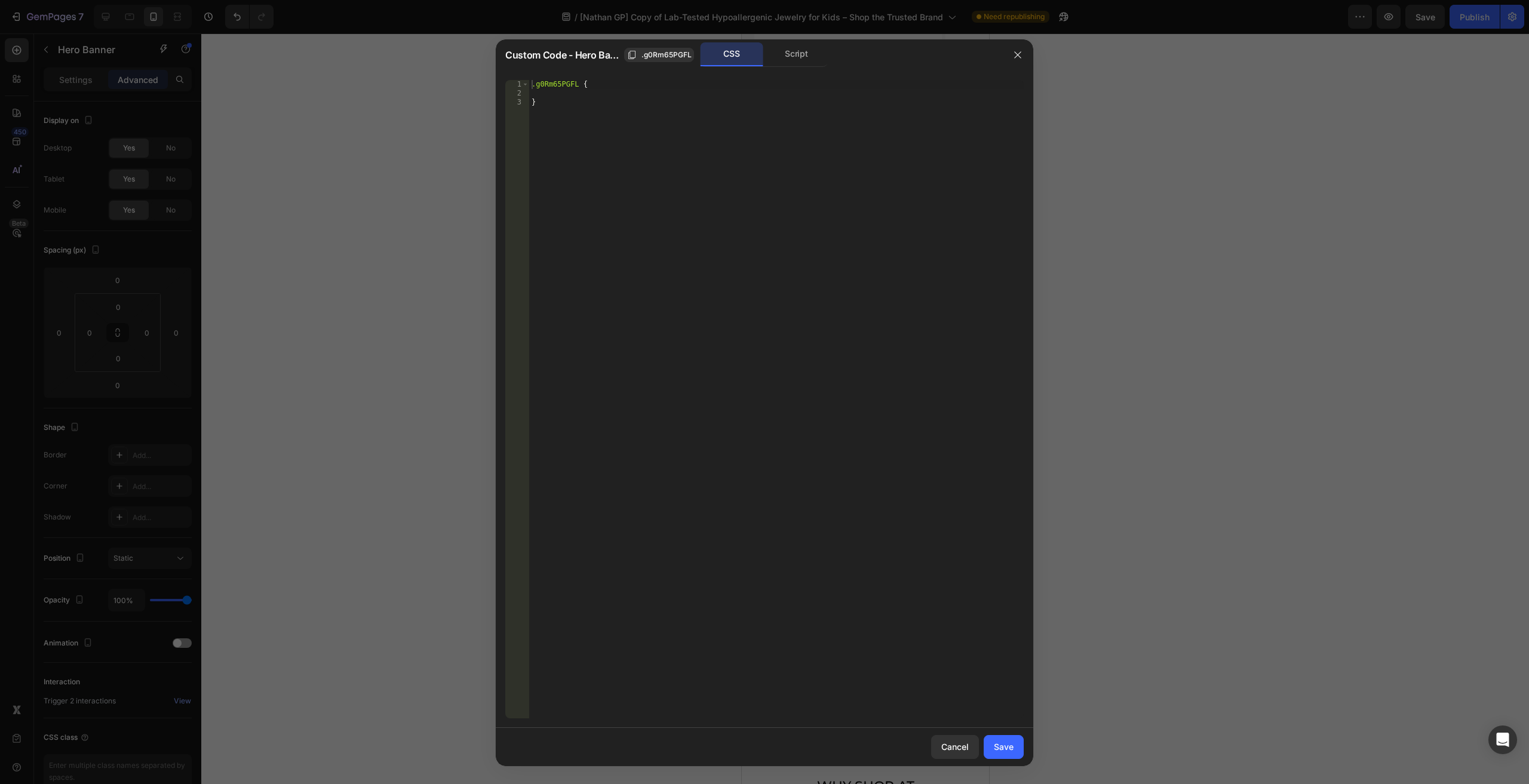
click at [785, 68] on div "Custom Code - Hero Banner .g0Rm65PGFL CSS Script" at bounding box center [749, 54] width 507 height 31
click at [784, 62] on div "Script" at bounding box center [797, 54] width 62 height 24
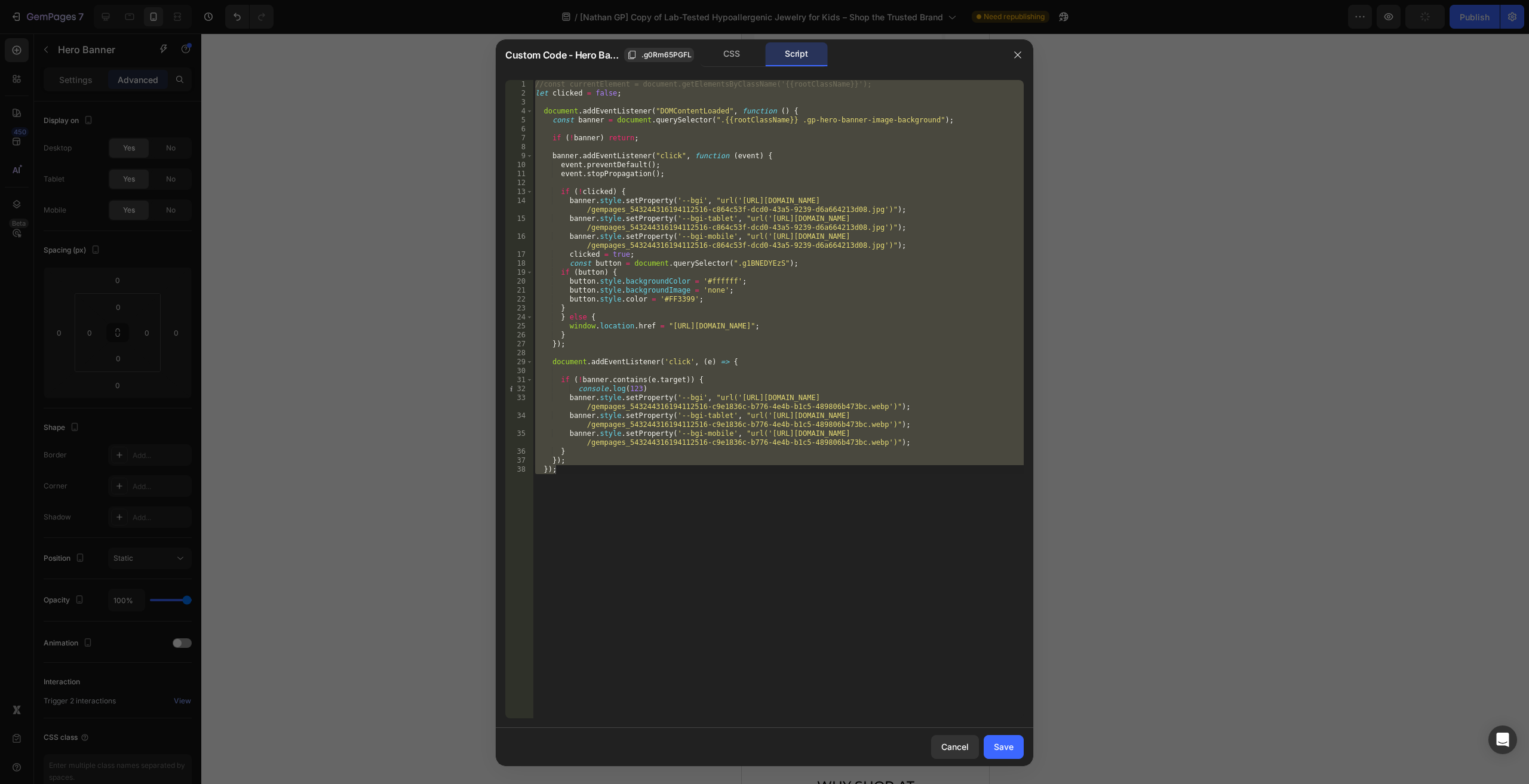
click at [709, 402] on div "//const currentElement = document.getElementsByClassName('{{rootClassName}}'); …" at bounding box center [778, 400] width 491 height 639
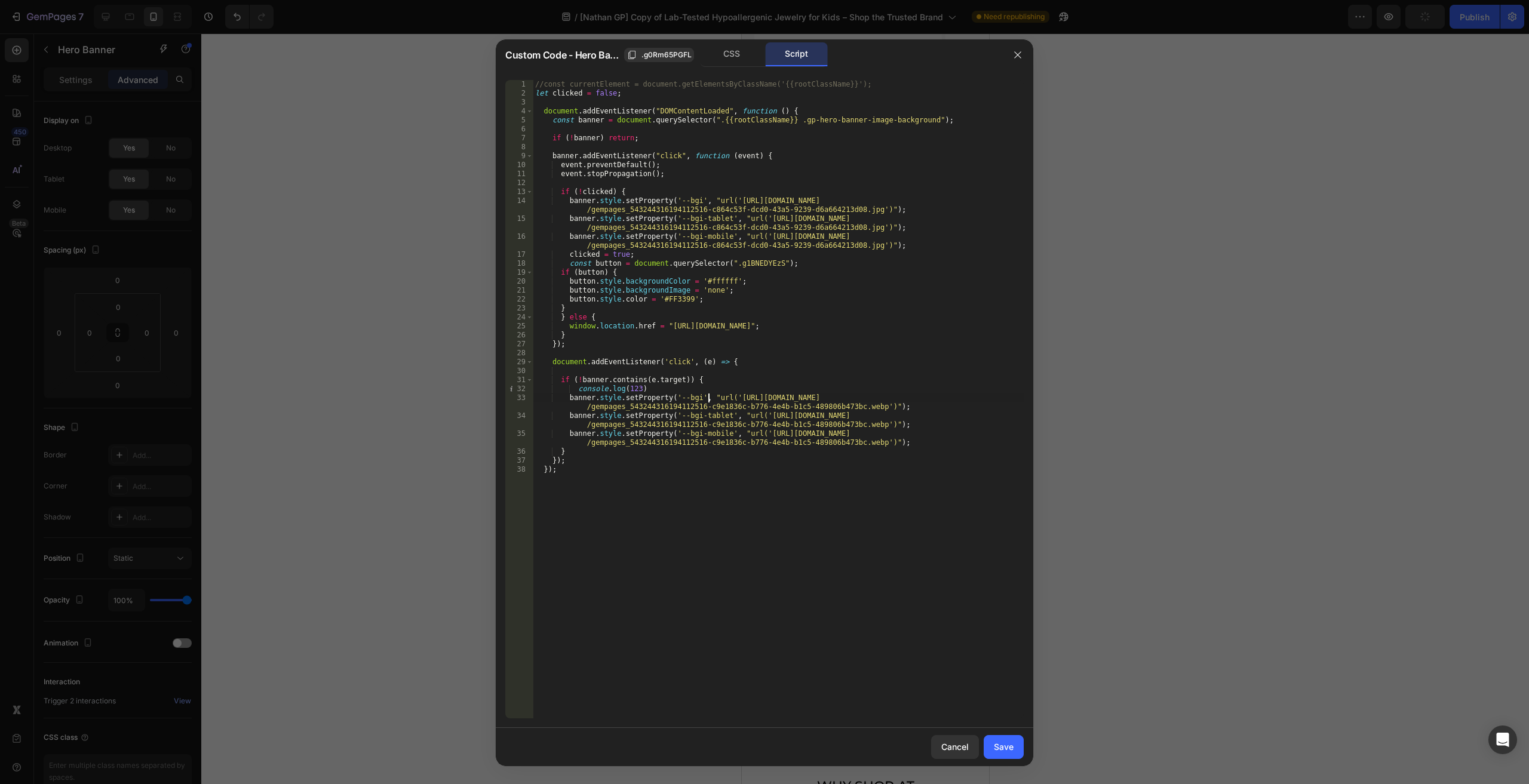
click at [725, 395] on div "//const currentElement = document.getElementsByClassName('{{rootClassName}}'); …" at bounding box center [778, 409] width 491 height 656
paste textarea "e253dd20-8567-4267-a5a6-df320d0cef9e"
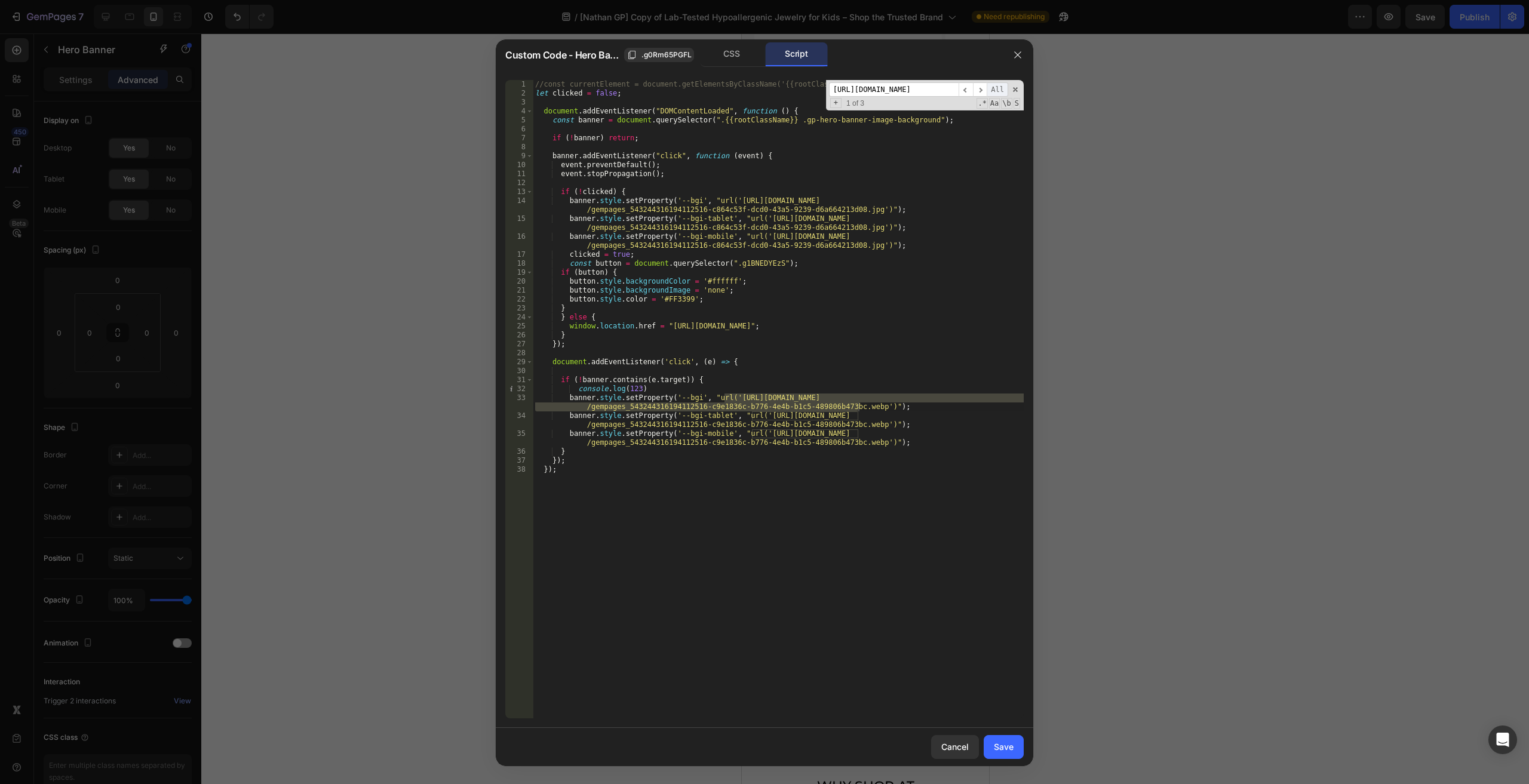
click at [994, 86] on span "All" at bounding box center [997, 89] width 21 height 15
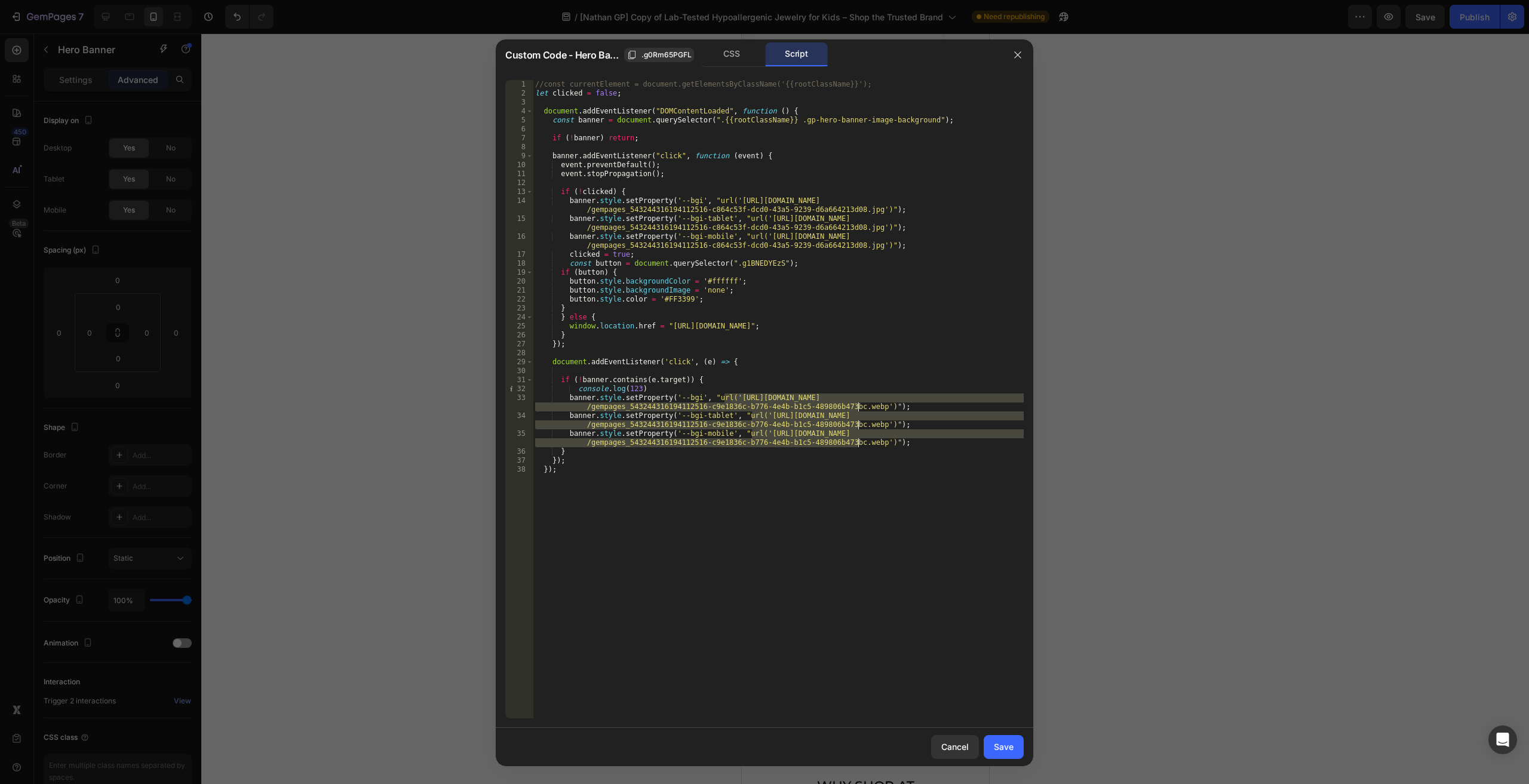
paste textarea "e253dd20-8567-4267-a5a6-df320d0cef9e"
type textarea "banner.style.setProperty('--bgi', "url('https://cdn.shopify.com/s/files/1/0446/…"
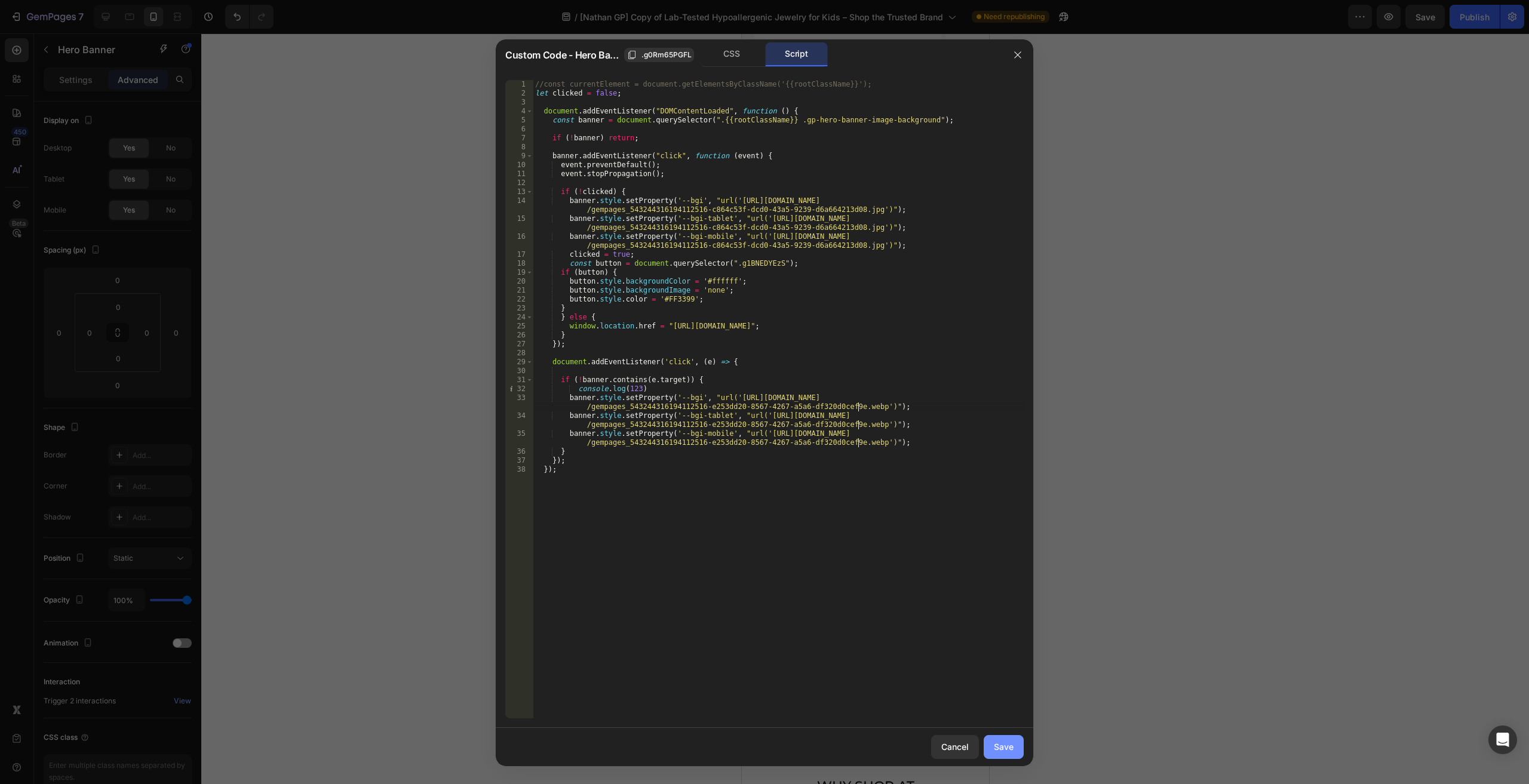
click at [1000, 751] on div "Save" at bounding box center [1004, 747] width 20 height 12
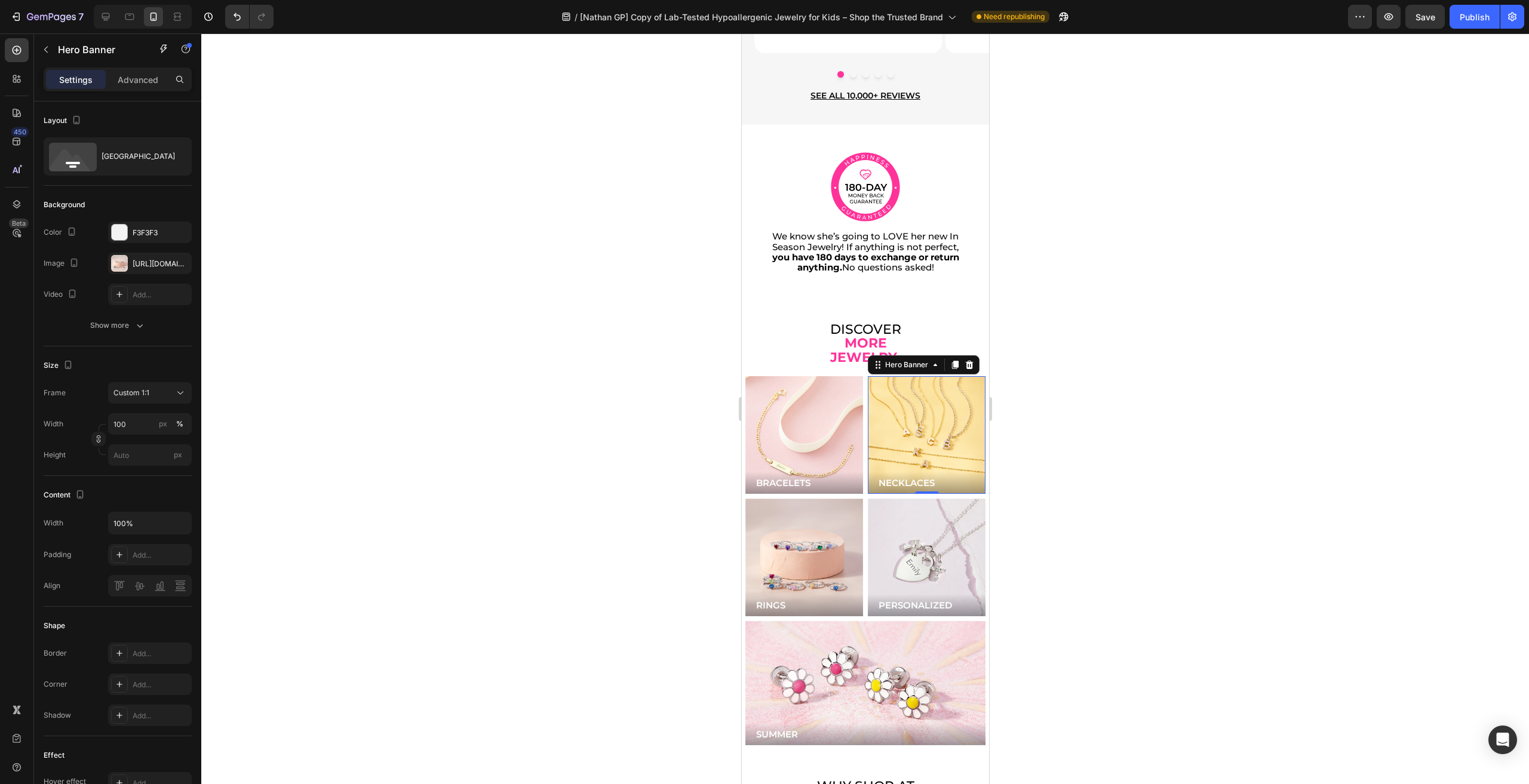
click at [916, 402] on div "Background Image" at bounding box center [926, 435] width 118 height 118
click at [140, 272] on div "https://cdn.shopify.com/s/files/1/0446/9345/files/gempages_543244316194112516-e…" at bounding box center [150, 263] width 84 height 21
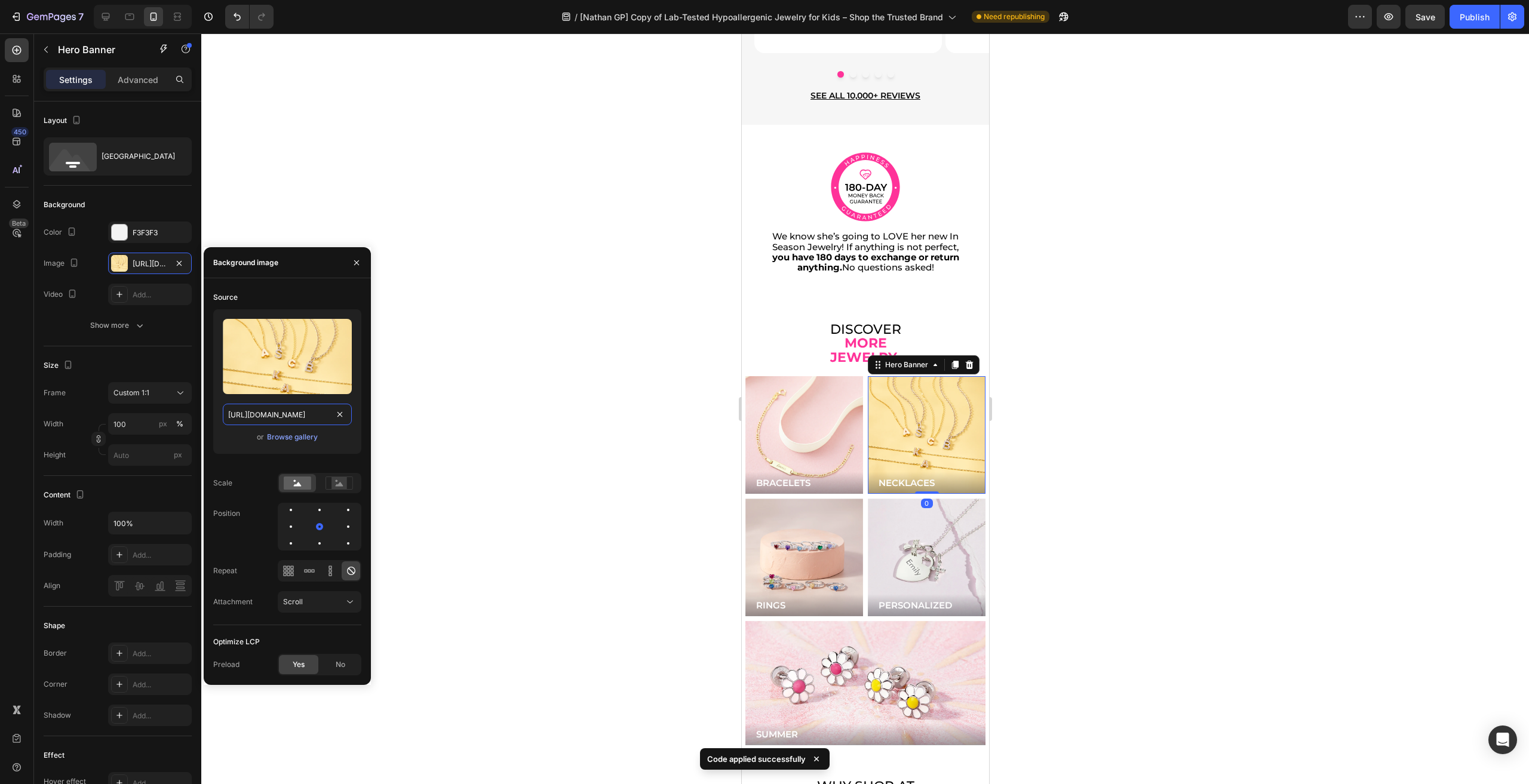
click at [276, 415] on input "https://cdn.shopify.com/s/files/1/0446/9345/files/gempages_543244316194112516-e…" at bounding box center [287, 415] width 129 height 21
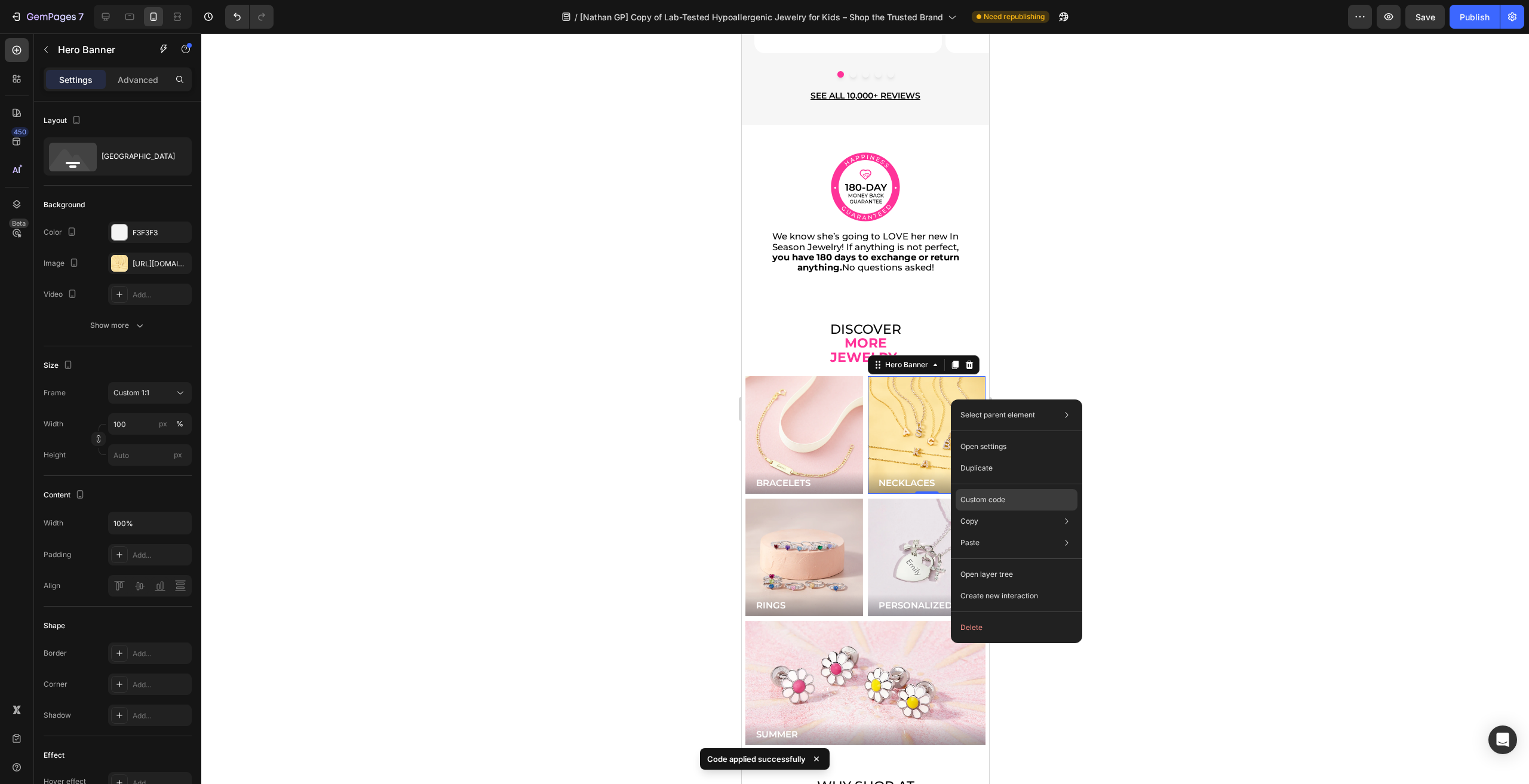
click at [994, 499] on p "Custom code" at bounding box center [983, 499] width 45 height 11
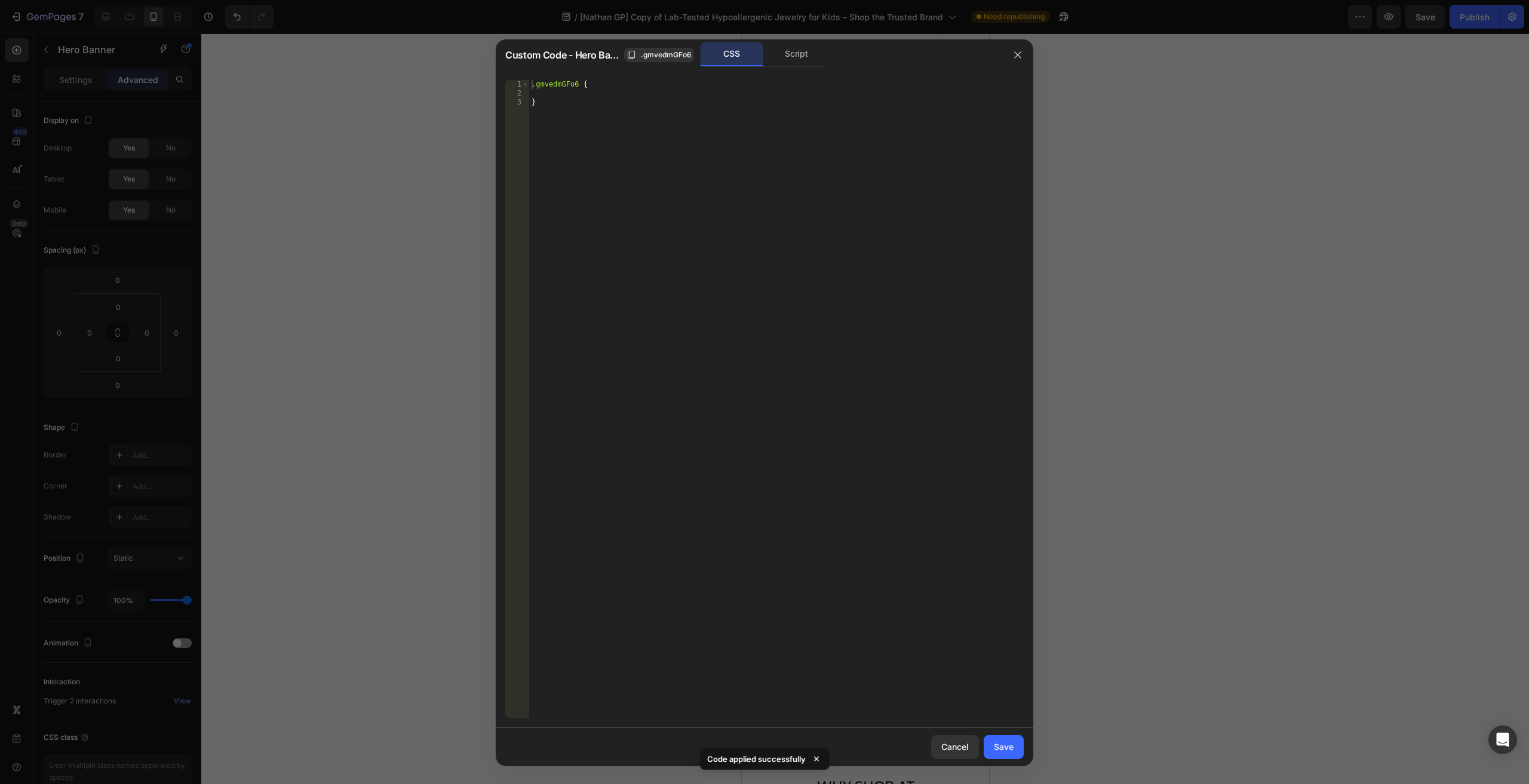
drag, startPoint x: 793, startPoint y: 59, endPoint x: 804, endPoint y: 189, distance: 130.5
click at [793, 59] on div "Script" at bounding box center [797, 54] width 62 height 24
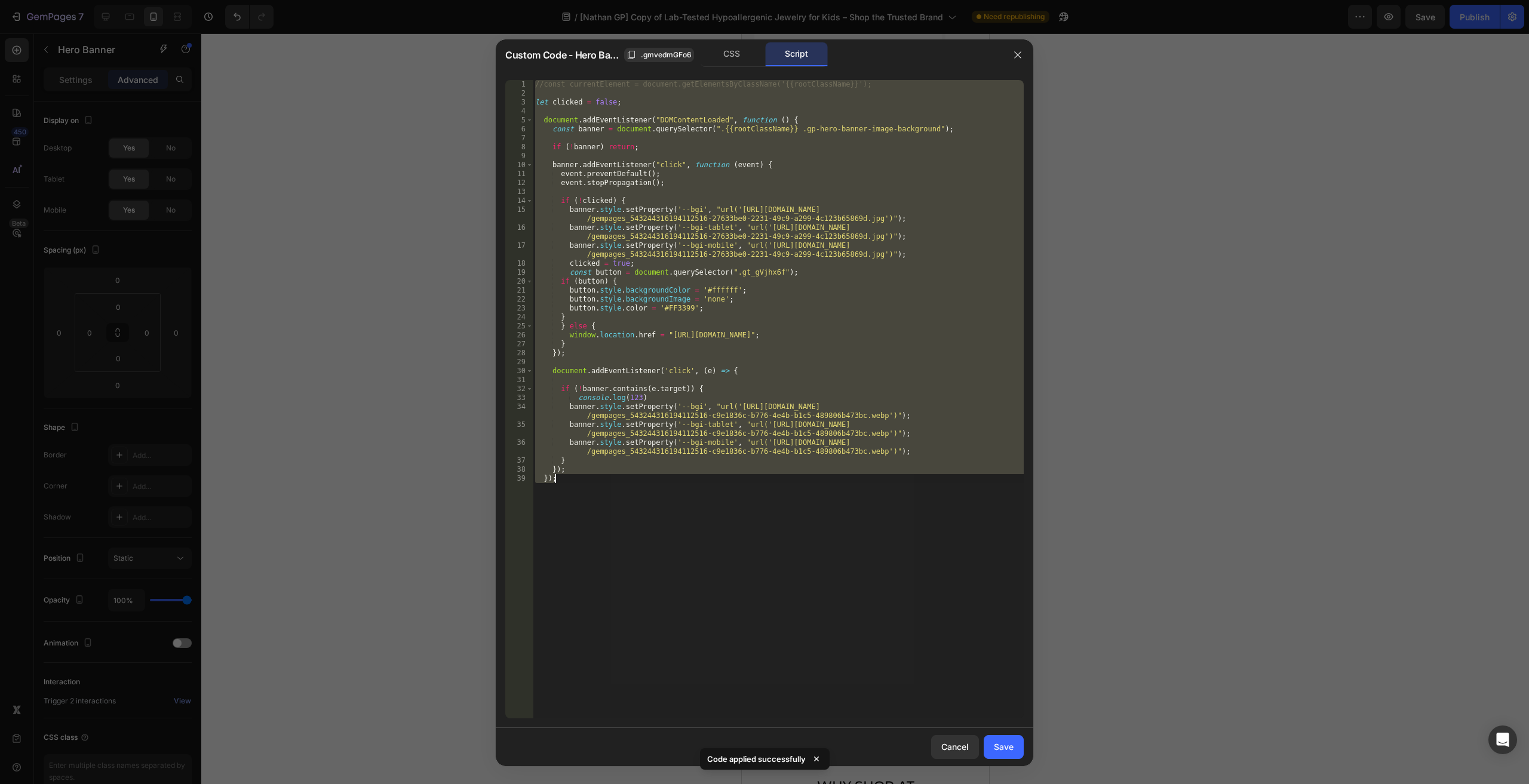
click at [788, 353] on div "//const currentElement = document.getElementsByClassName('{{rootClassName}}'); …" at bounding box center [778, 400] width 491 height 639
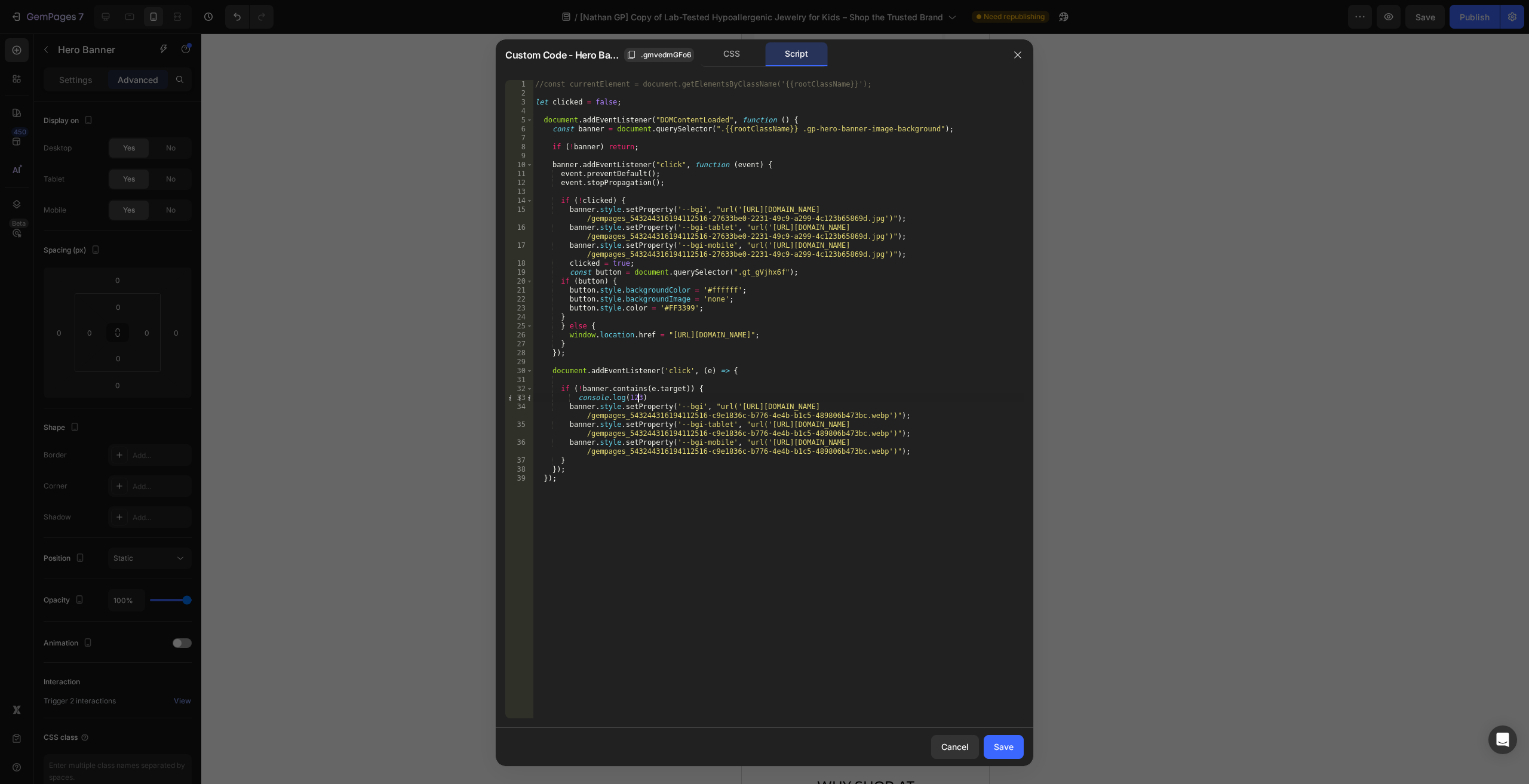
click at [724, 401] on div "//const currentElement = document.getElementsByClassName('{{rootClassName}}'); …" at bounding box center [778, 409] width 491 height 656
type textarea "banner.style.setProperty('--bgi', "url('https://cdn.shopify.com/s/files/1/0446/…"
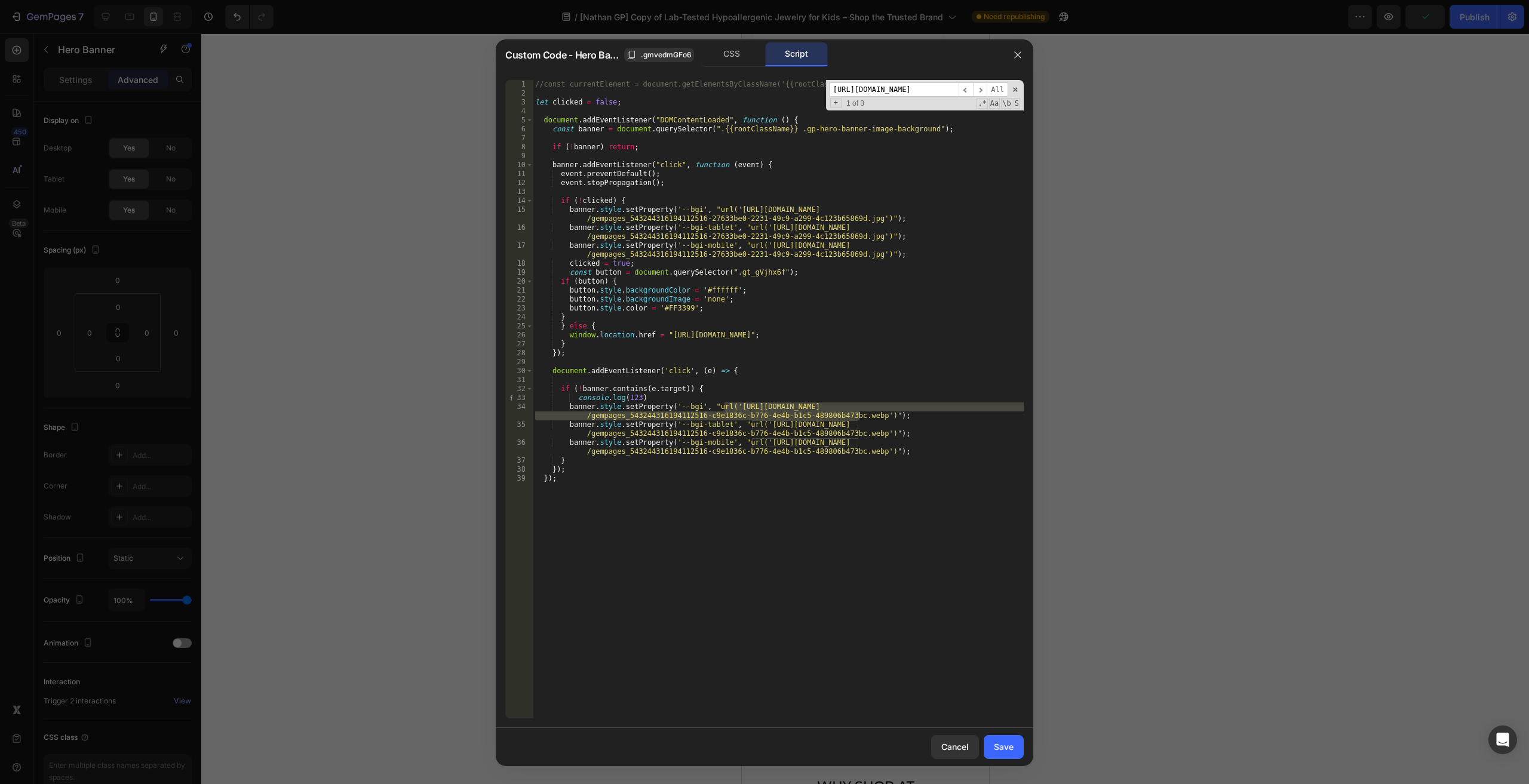
scroll to position [0, 347]
type input "https://cdn.shopify.com/s/files/1/0446/9345/files/gempages_543244316194112516-c…"
click at [996, 84] on span "All" at bounding box center [997, 89] width 21 height 15
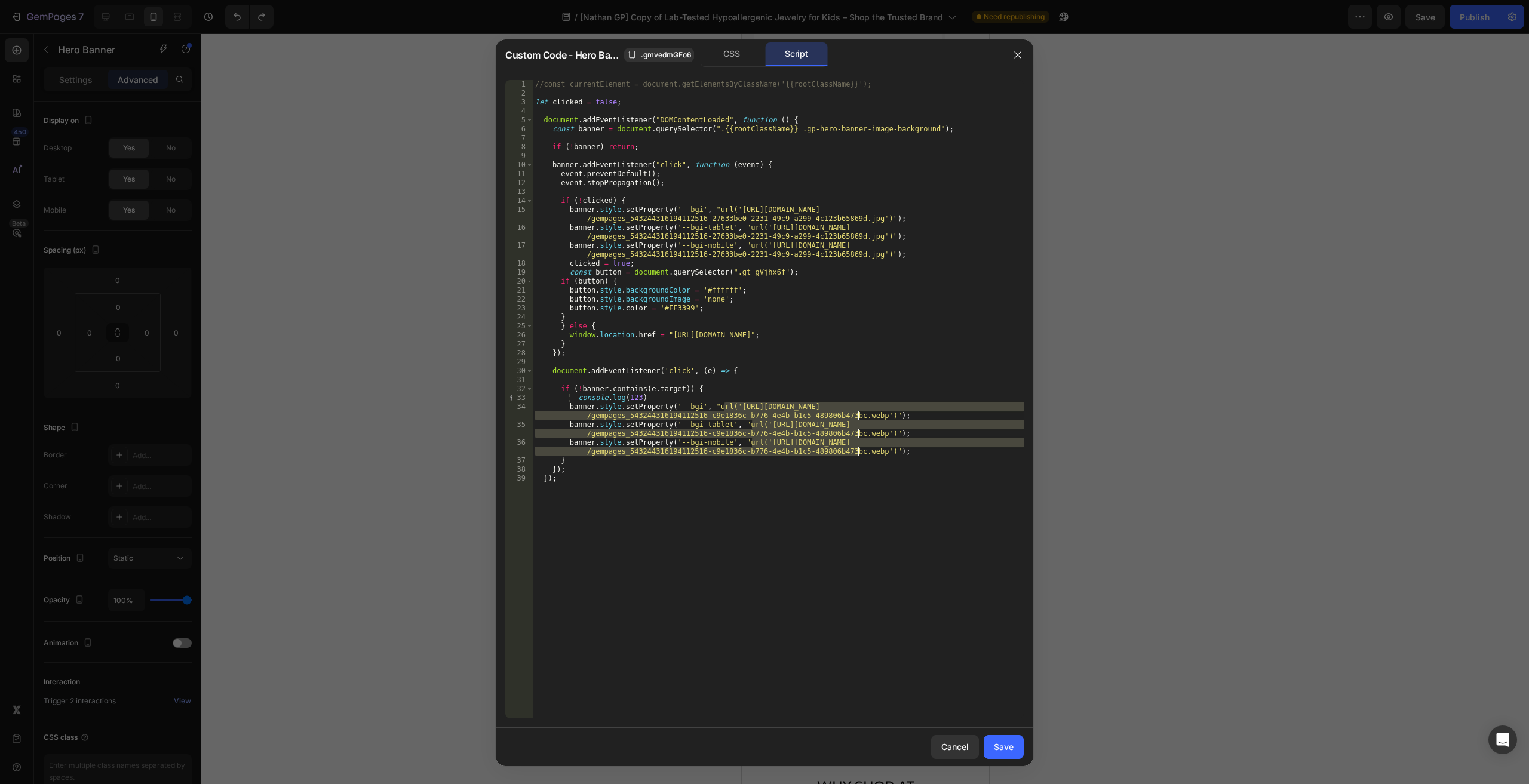
paste textarea "e227862b-9111-40f4-811b-945bf3a581a1"
type textarea "banner.style.setProperty('--bgi', "url('https://cdn.shopify.com/s/files/1/0446/…"
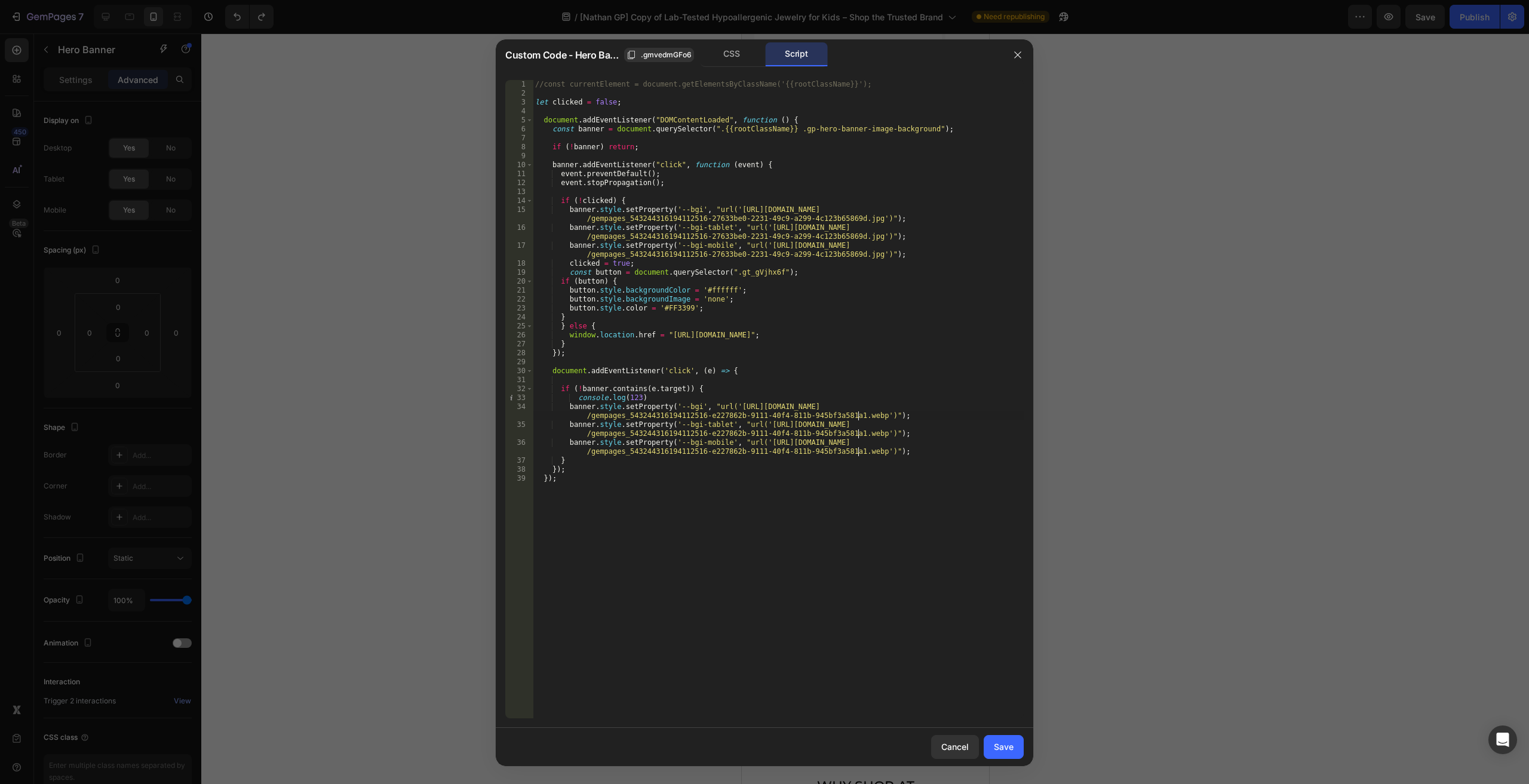
click at [1002, 741] on div "Save" at bounding box center [1004, 747] width 20 height 12
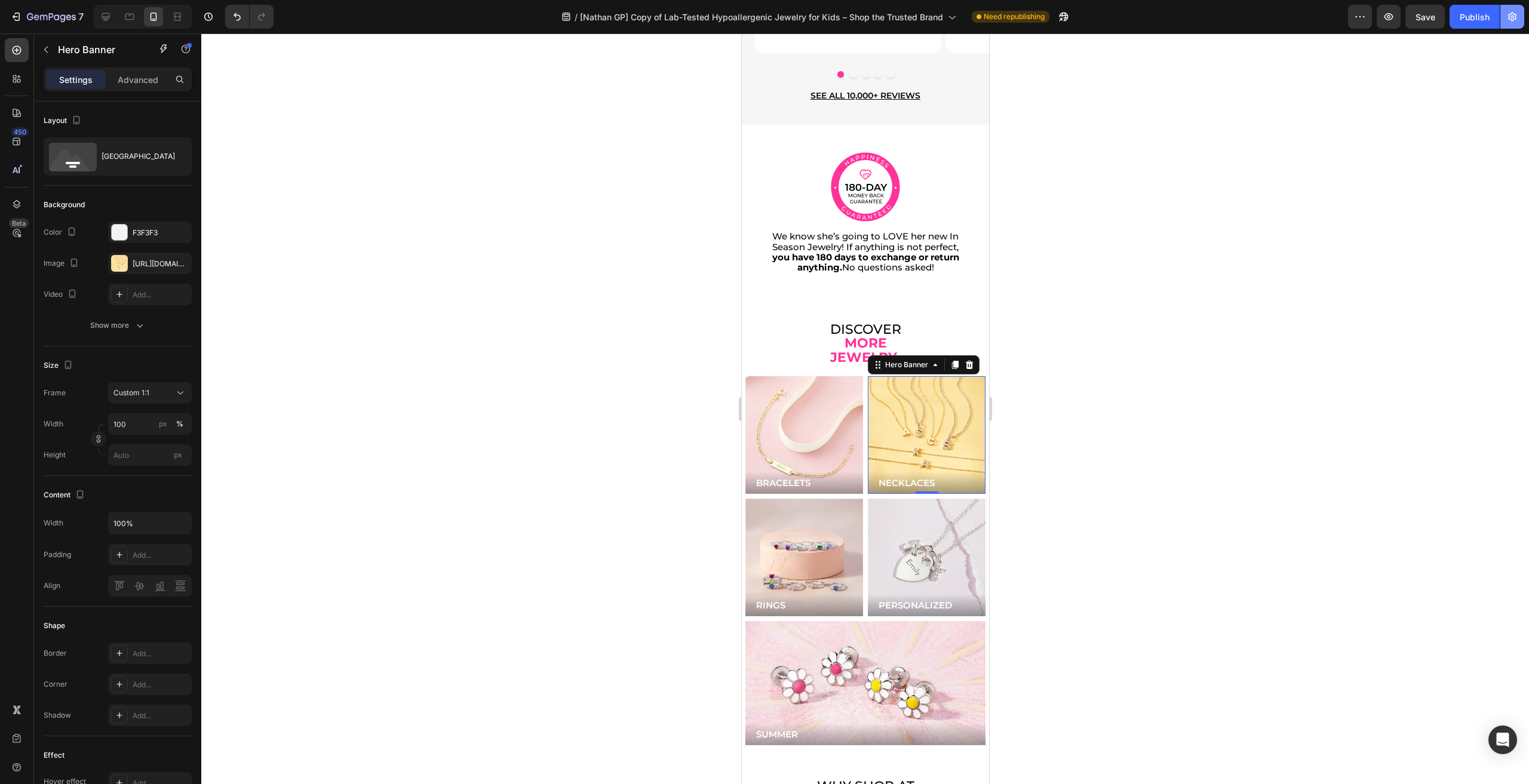
click at [1500, 10] on button "button" at bounding box center [1512, 16] width 24 height 24
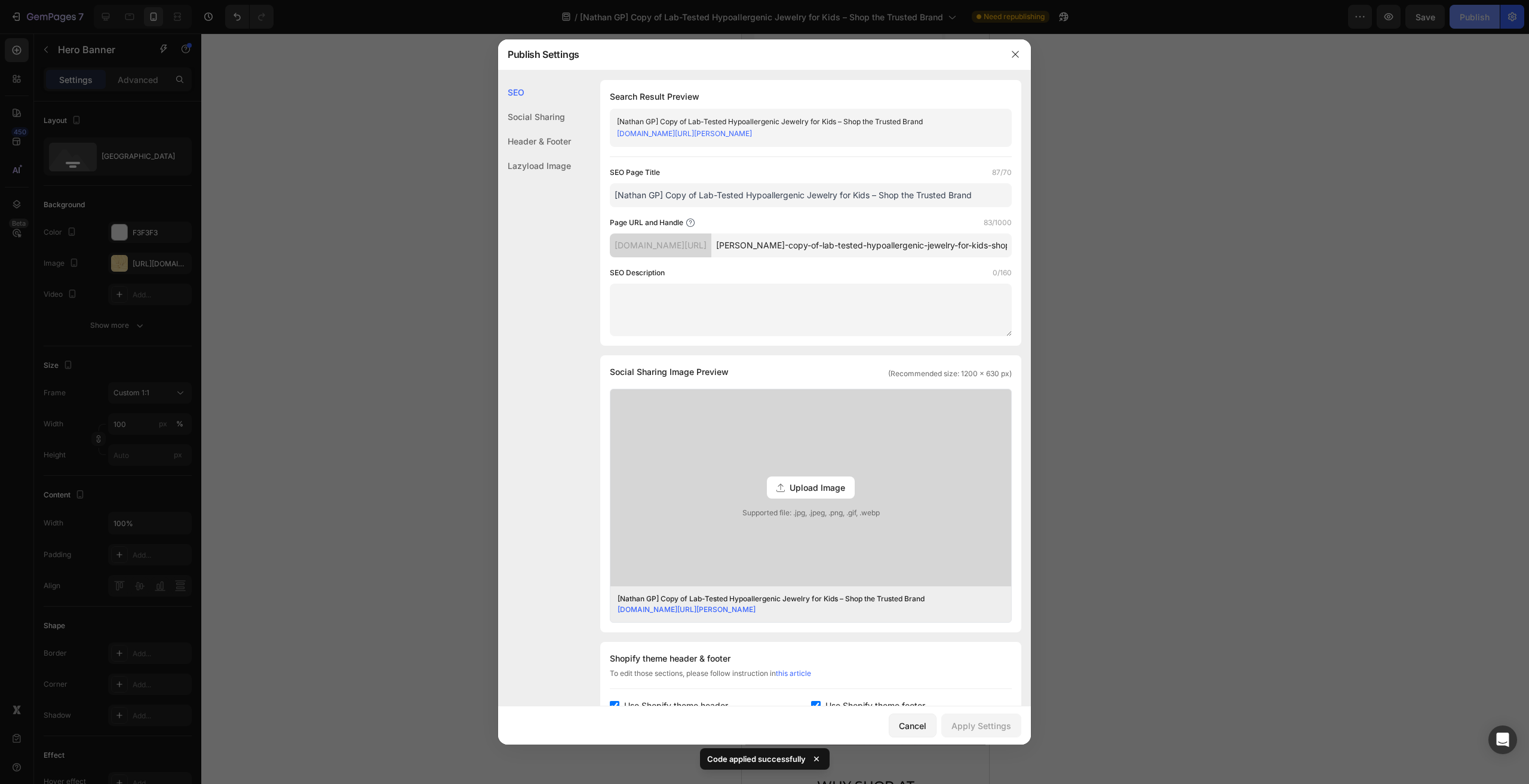
click at [1478, 13] on div at bounding box center [764, 392] width 1529 height 784
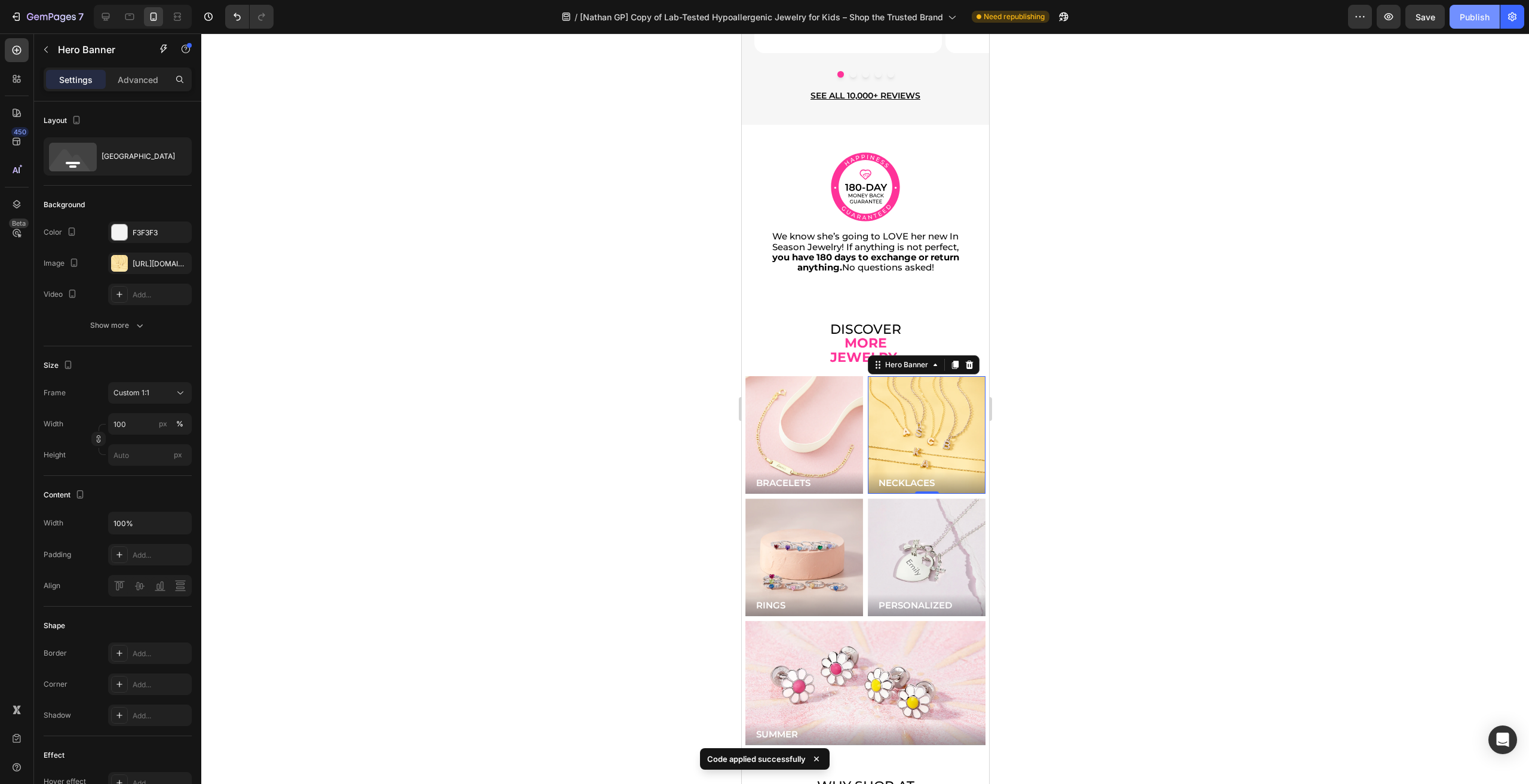
click at [1462, 21] on div "Publish" at bounding box center [1474, 17] width 29 height 12
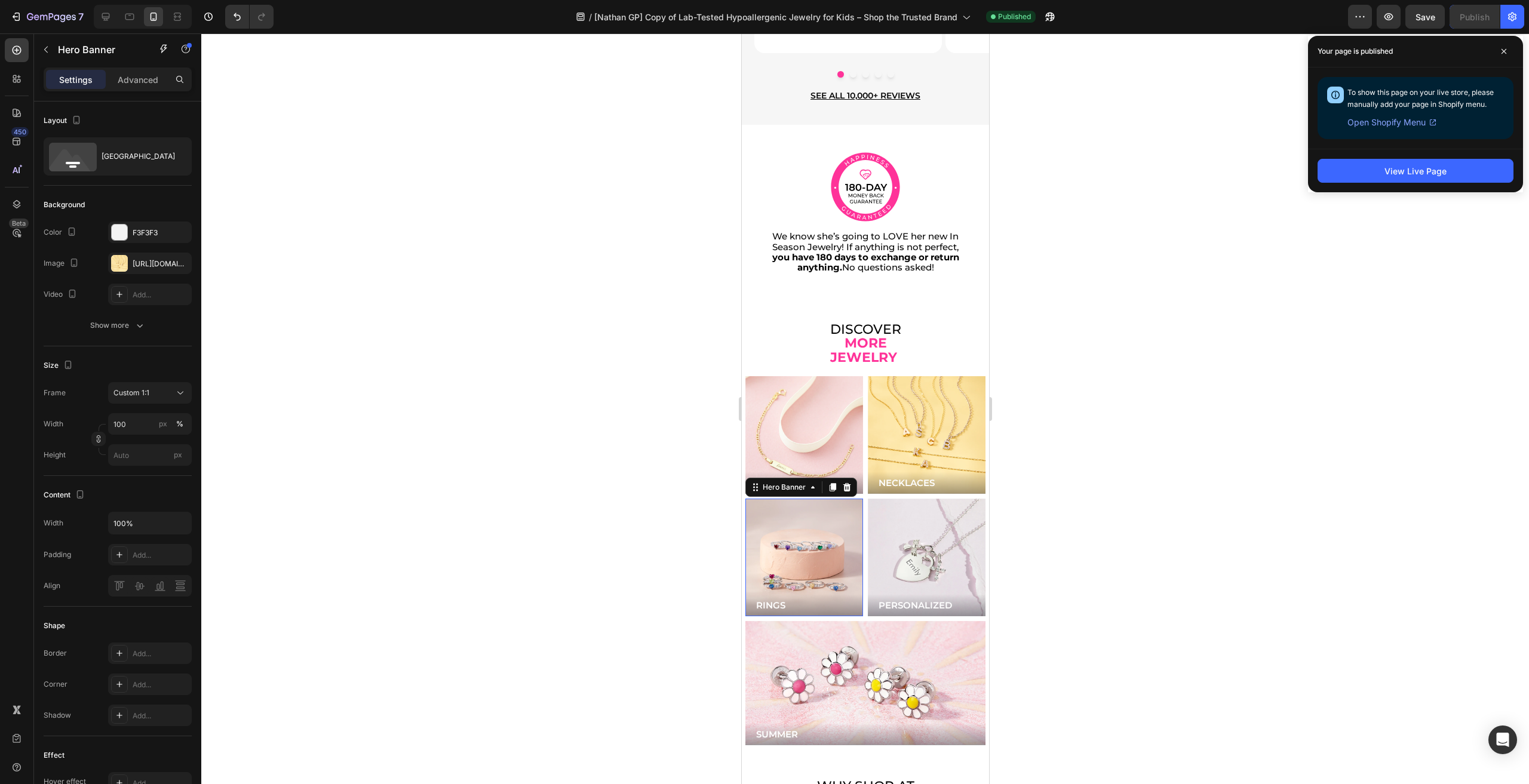
click at [768, 518] on div "Background Image" at bounding box center [804, 557] width 118 height 118
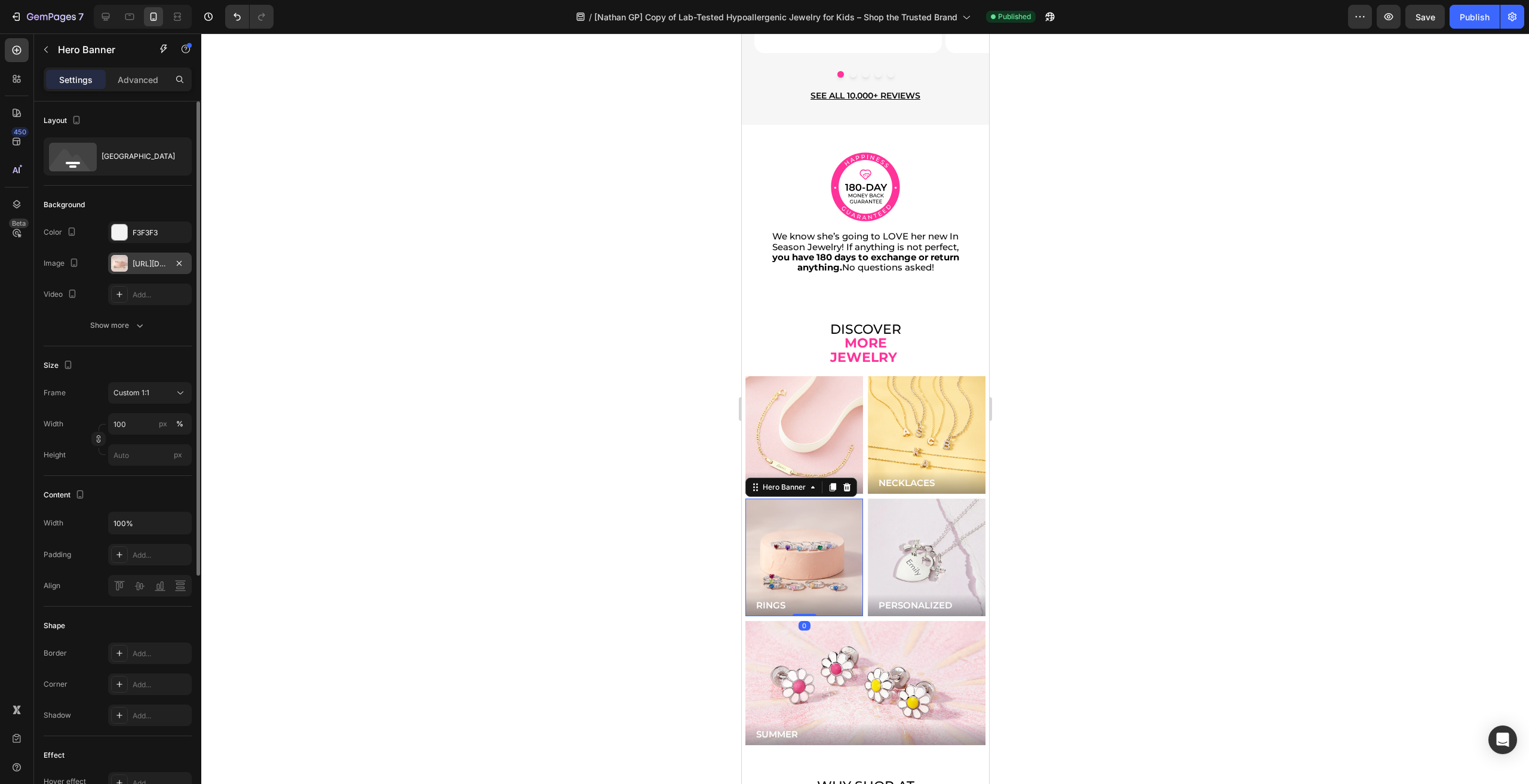
click at [140, 268] on div "https://cdn.shopify.com/s/files/1/0446/9345/files/gempages_543244316194112516-e…" at bounding box center [150, 264] width 35 height 11
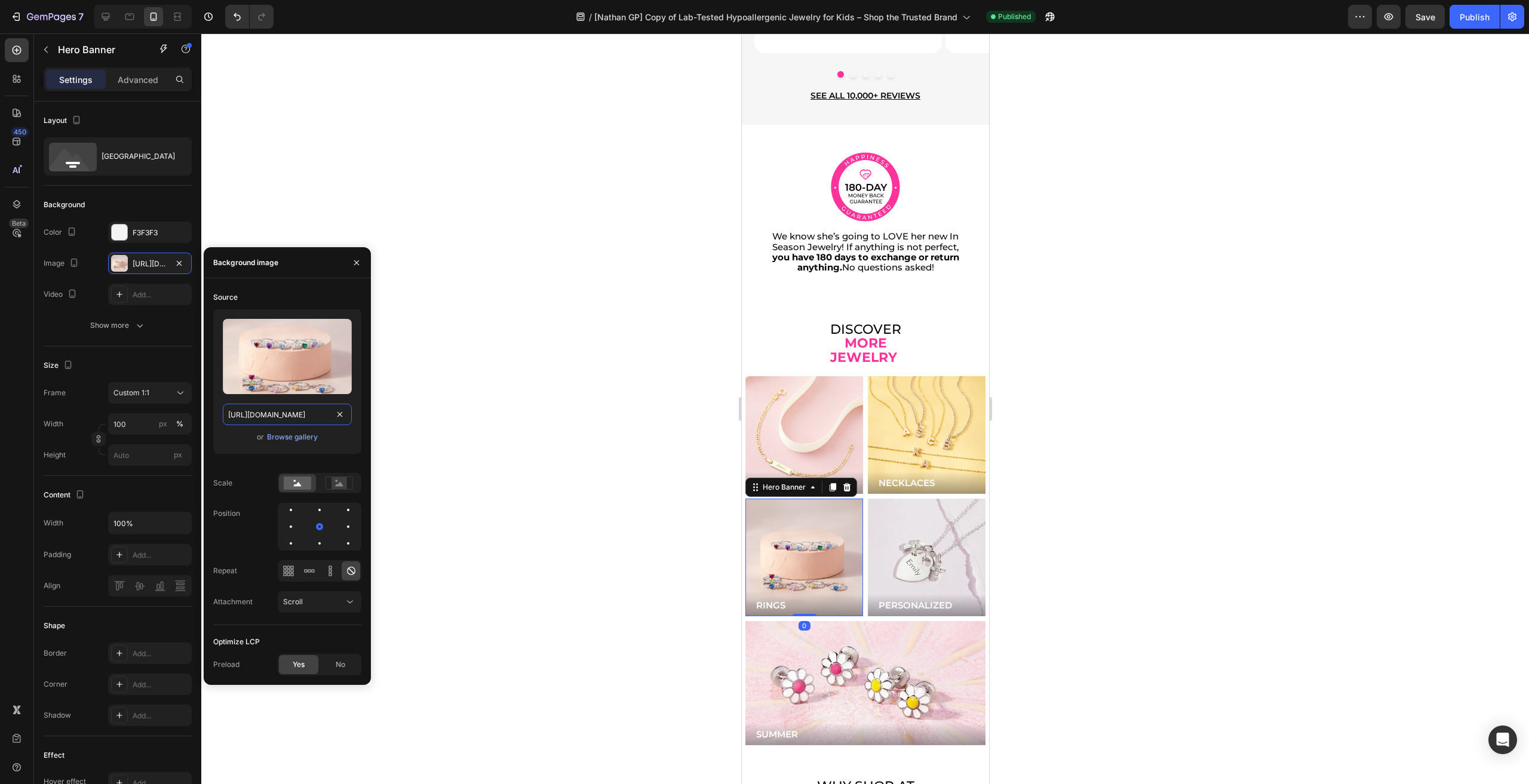
click at [276, 404] on input "https://cdn.shopify.com/s/files/1/0446/9345/files/gempages_543244316194112516-e…" at bounding box center [287, 415] width 129 height 21
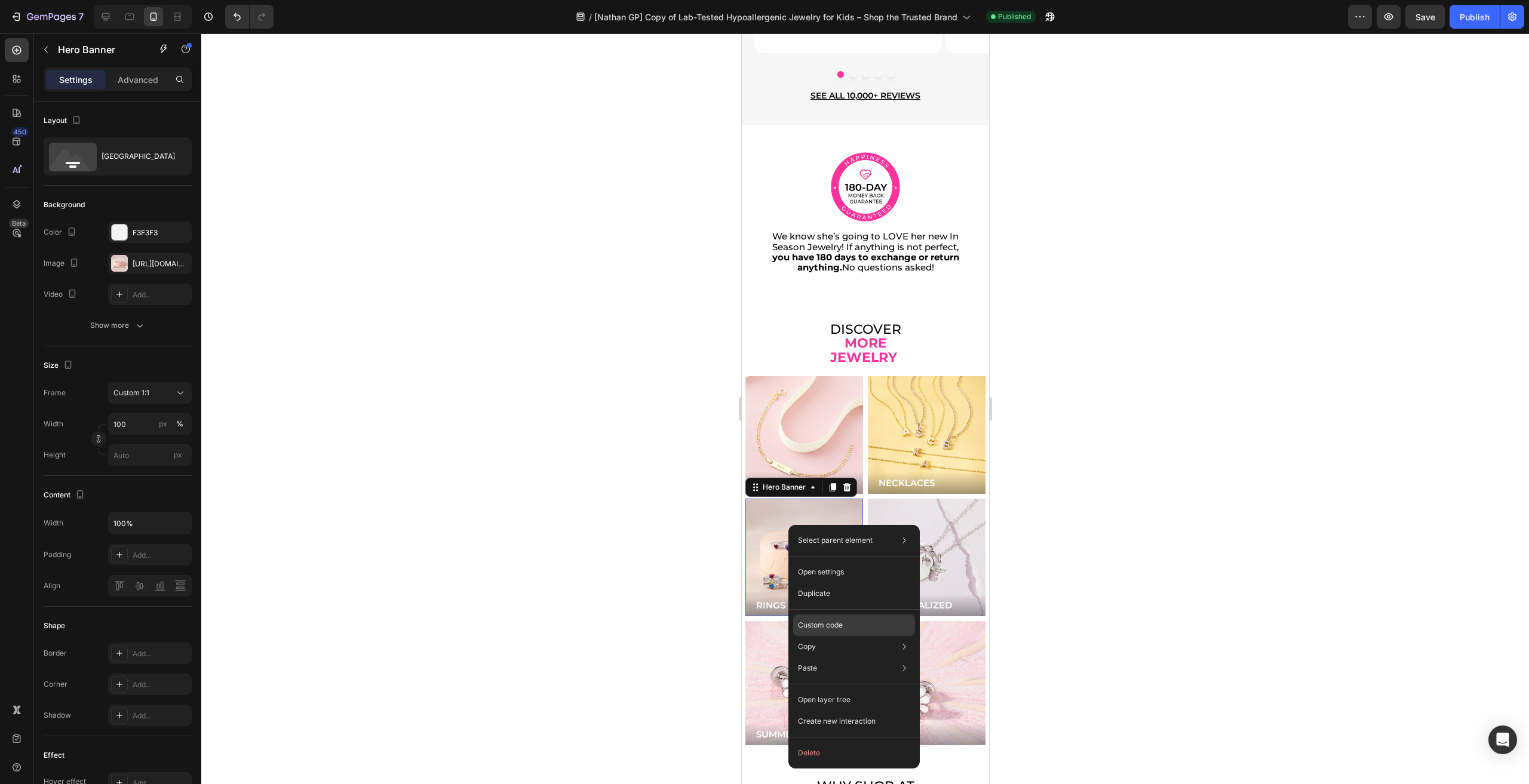
click at [863, 657] on div "Custom code" at bounding box center [854, 668] width 122 height 21
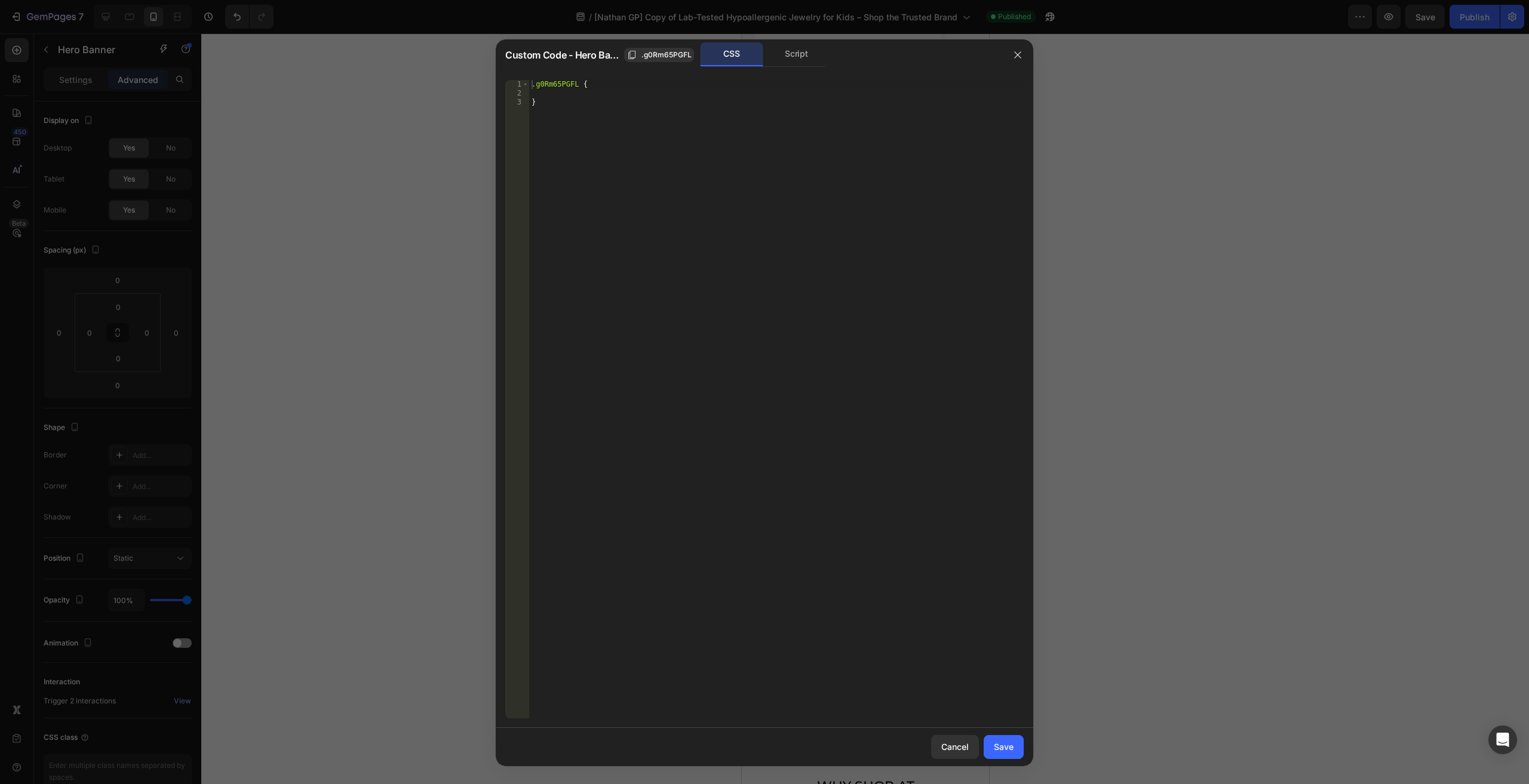
click at [792, 42] on div "Custom Code - Hero Banner .g0Rm65PGFL CSS Script" at bounding box center [749, 54] width 507 height 31
click at [801, 50] on div "Script" at bounding box center [797, 54] width 62 height 24
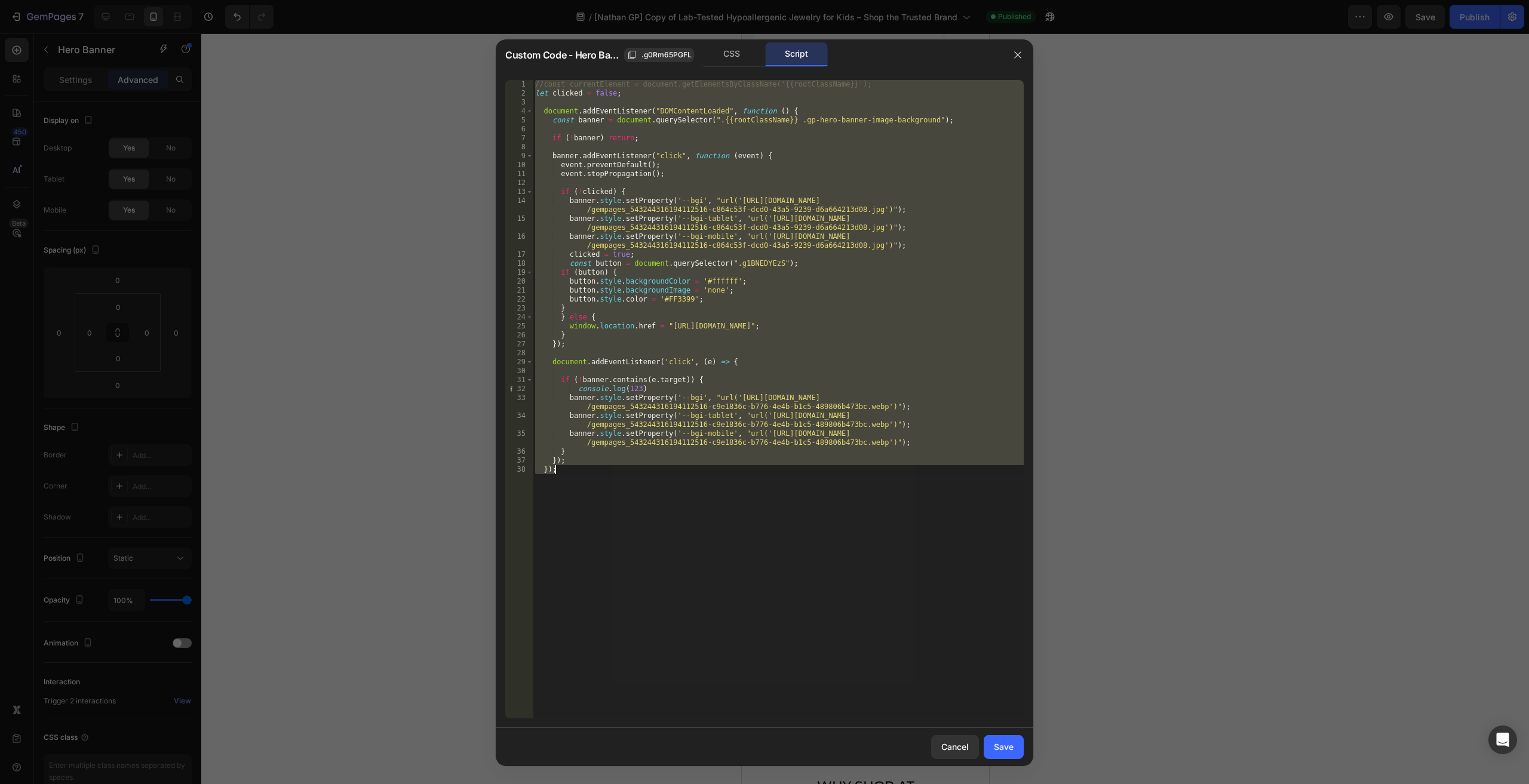
click at [709, 396] on div "//const currentElement = document.getElementsByClassName('{{rootClassName}}'); …" at bounding box center [778, 400] width 491 height 639
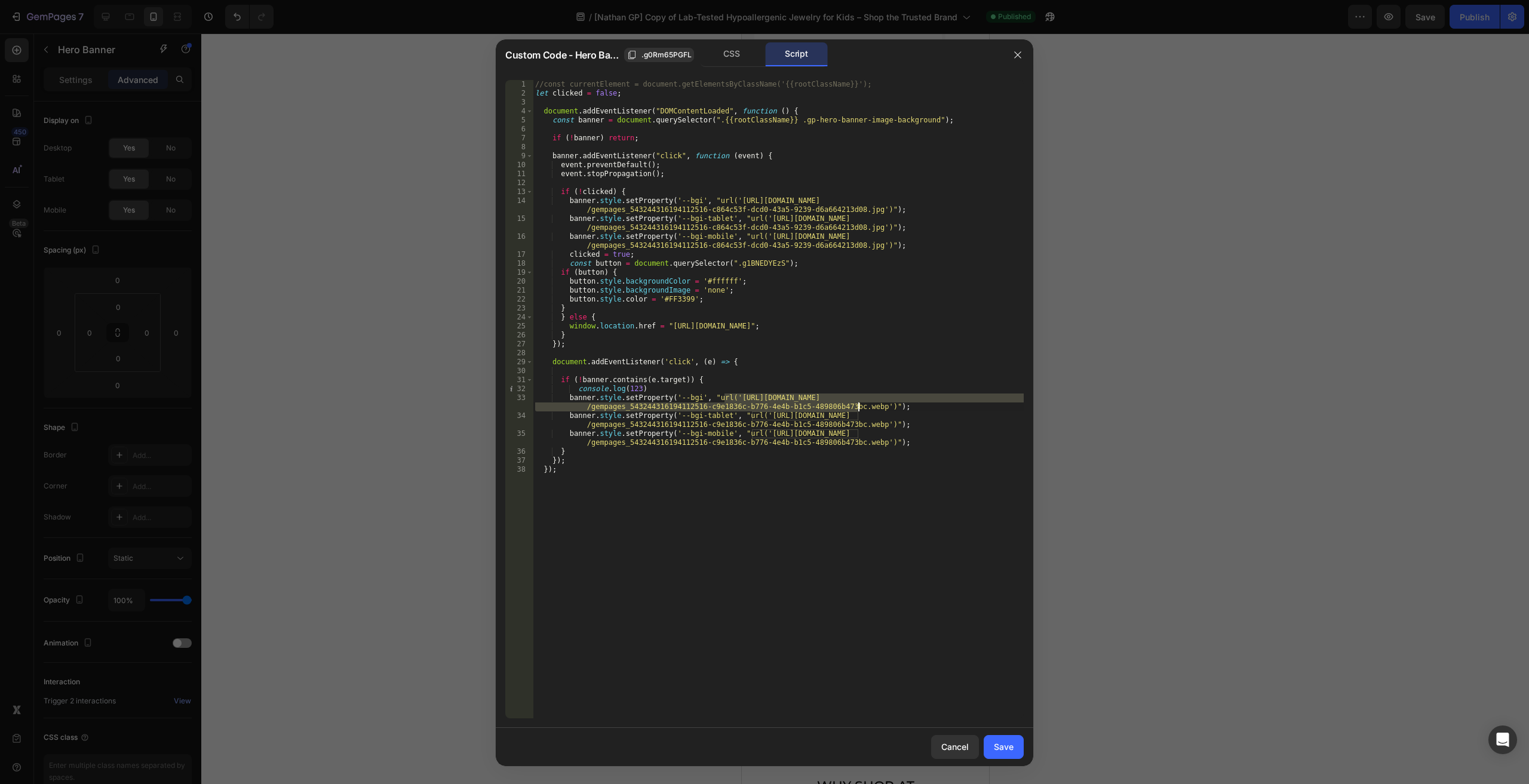
drag, startPoint x: 723, startPoint y: 397, endPoint x: 858, endPoint y: 404, distance: 135.2
click at [858, 404] on div "//const currentElement = document.getElementsByClassName('{{rootClassName}}'); …" at bounding box center [778, 409] width 491 height 656
click at [996, 95] on span "All" at bounding box center [997, 89] width 21 height 15
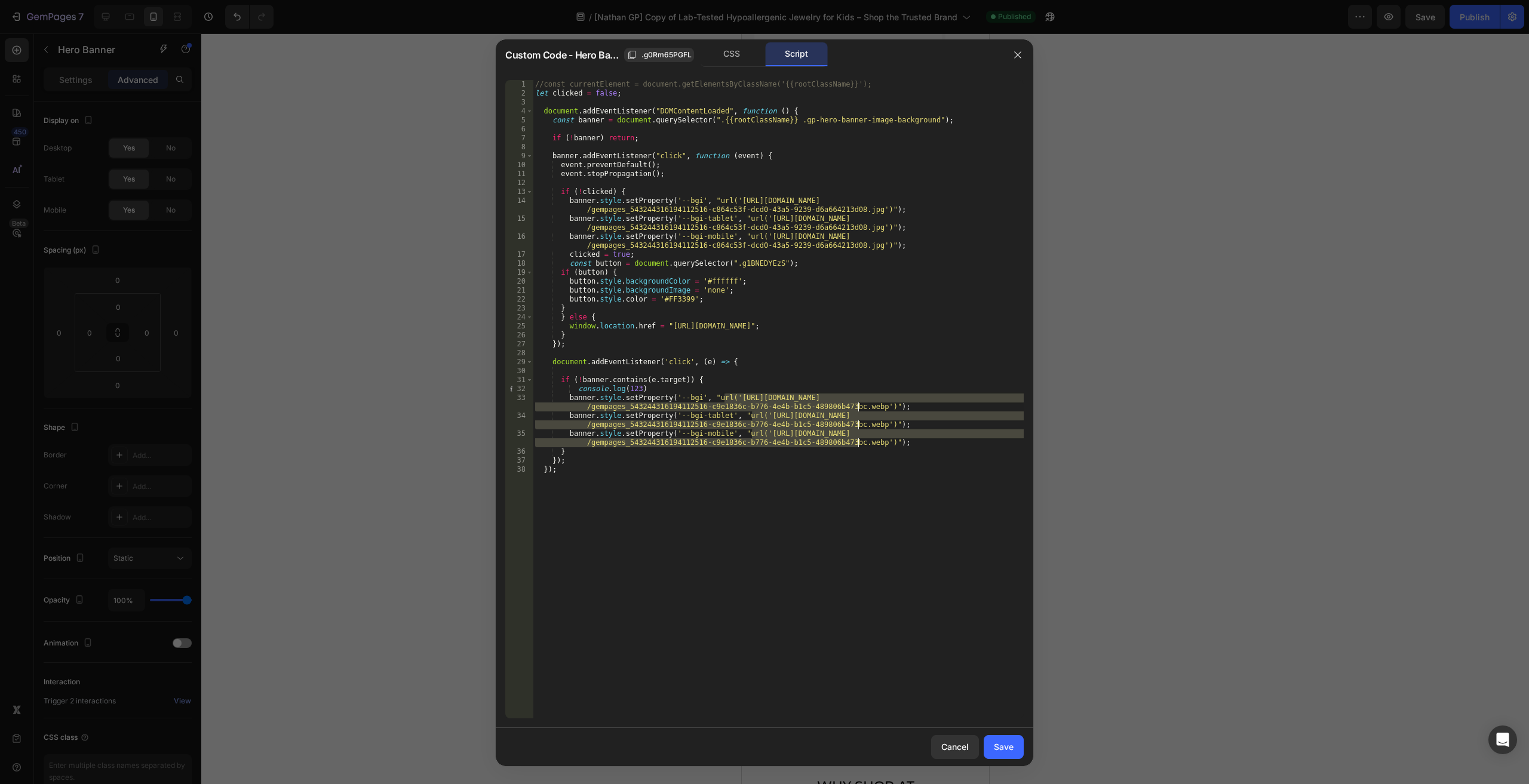
paste textarea "e253dd20-8567-4267-a5a6-df320d0cef9e"
type textarea "banner.style.setProperty('--bgi', "url('https://cdn.shopify.com/s/files/1/0446/…"
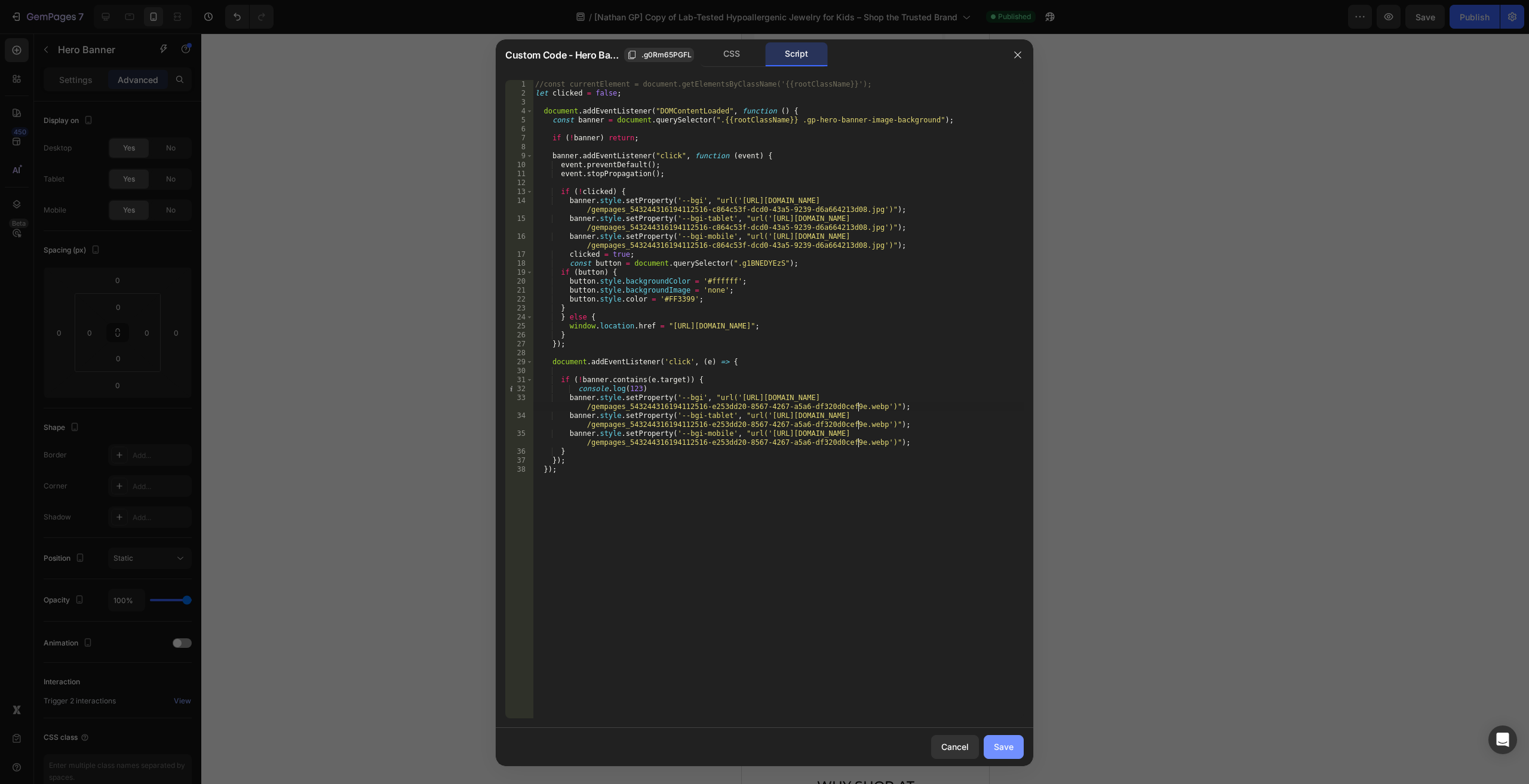
click at [1001, 751] on div "Save" at bounding box center [1004, 747] width 20 height 12
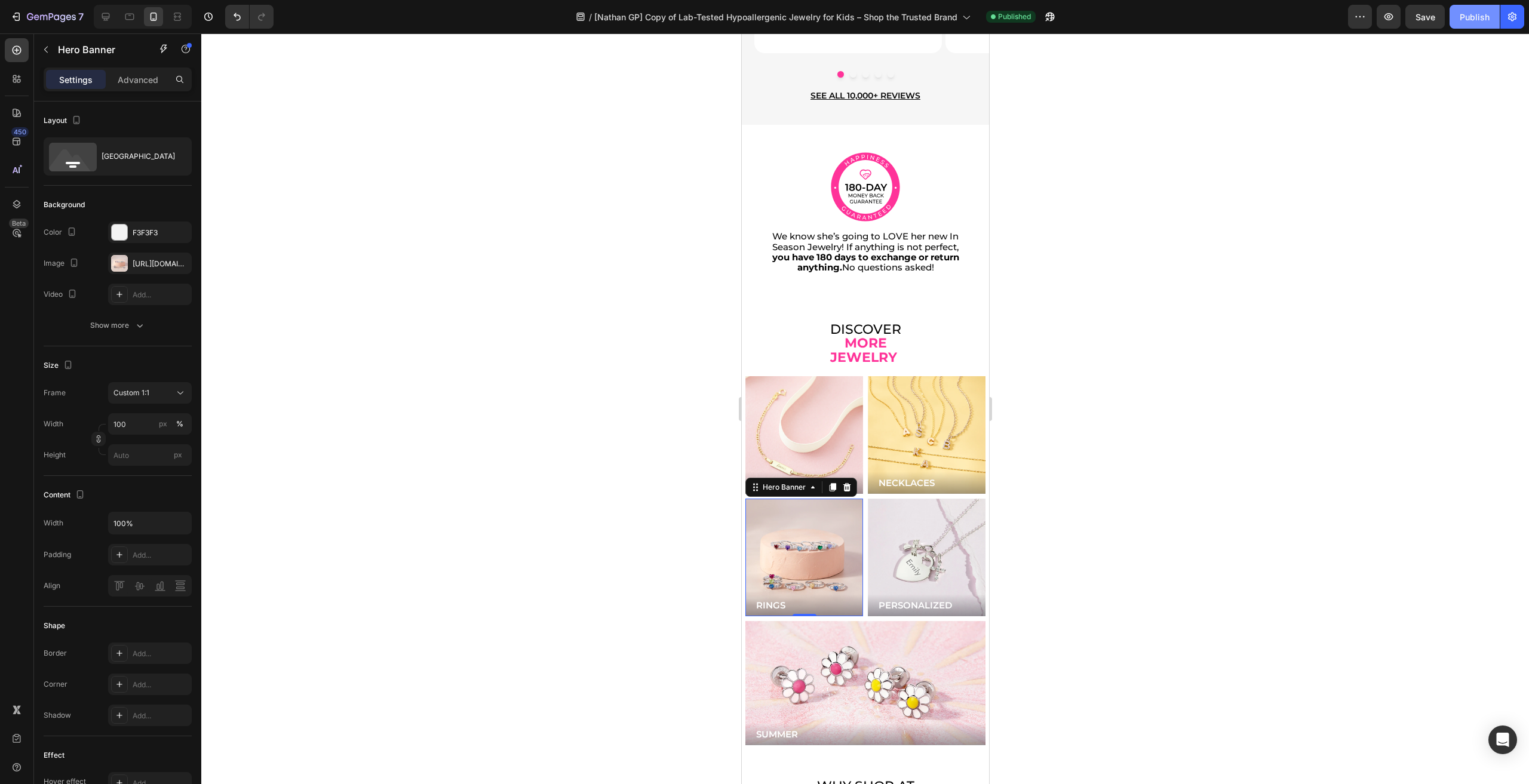
click at [1475, 27] on button "Publish" at bounding box center [1475, 16] width 50 height 24
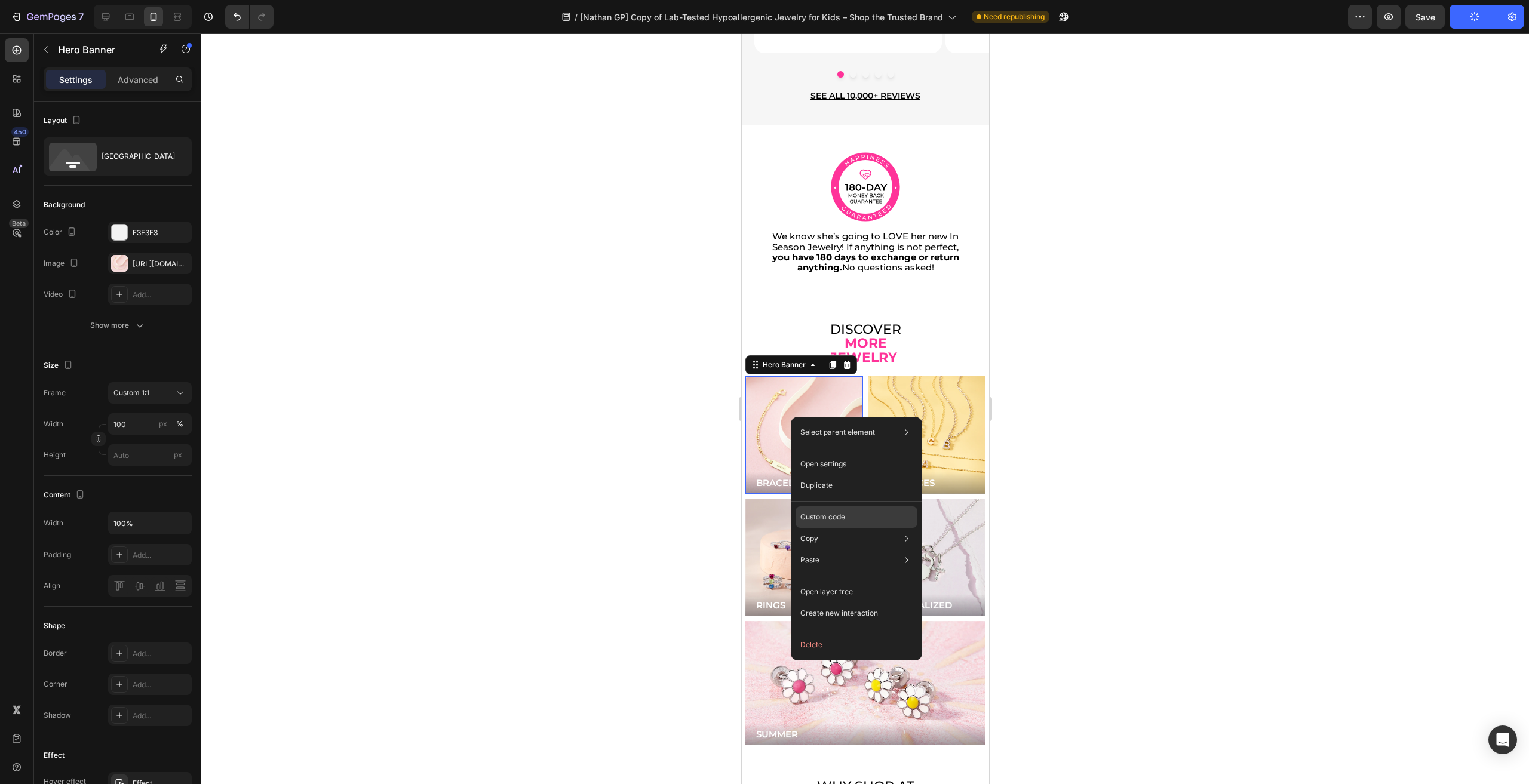
click at [854, 549] on div "Custom code" at bounding box center [856, 560] width 122 height 21
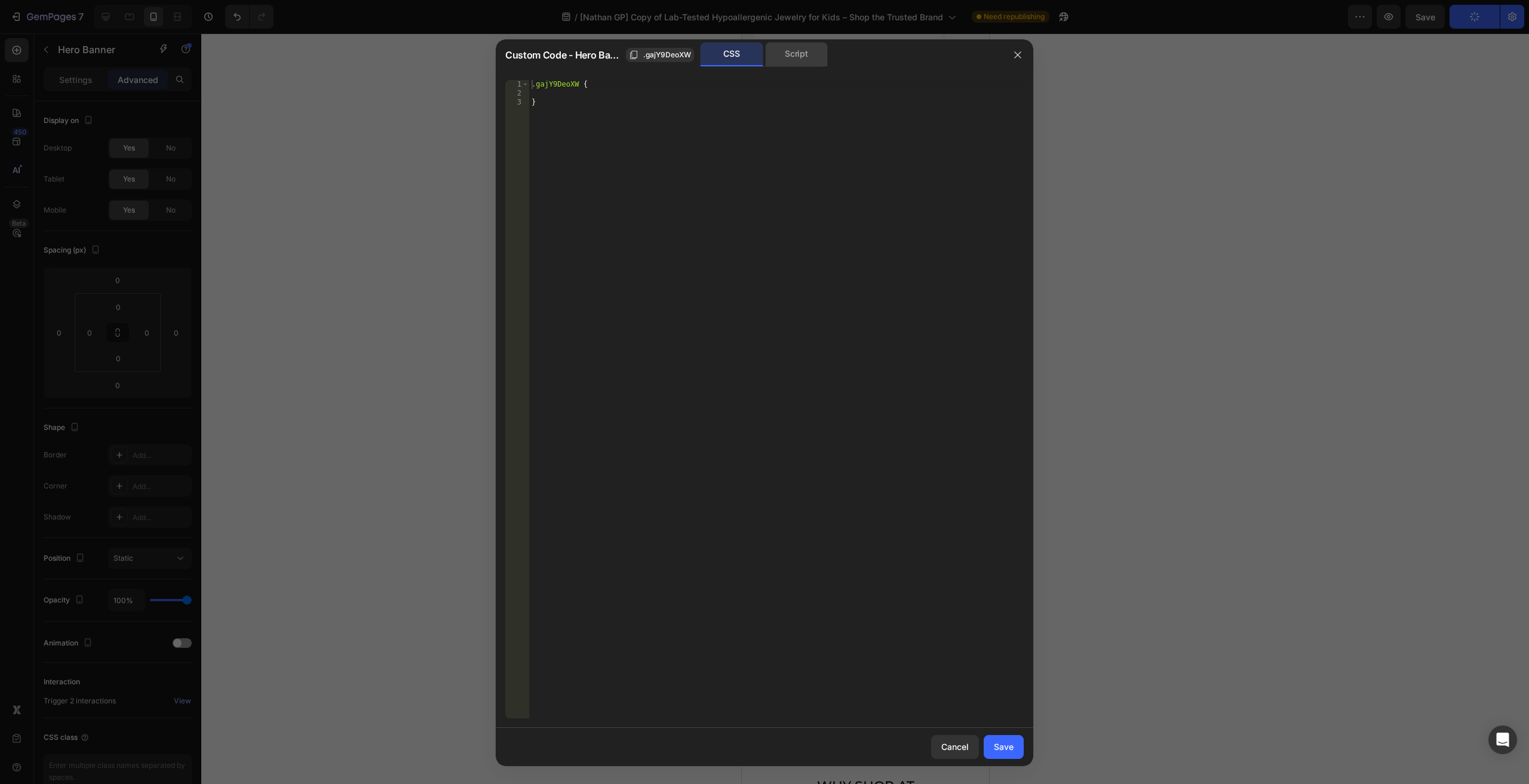
click at [793, 62] on div "Script" at bounding box center [797, 54] width 62 height 24
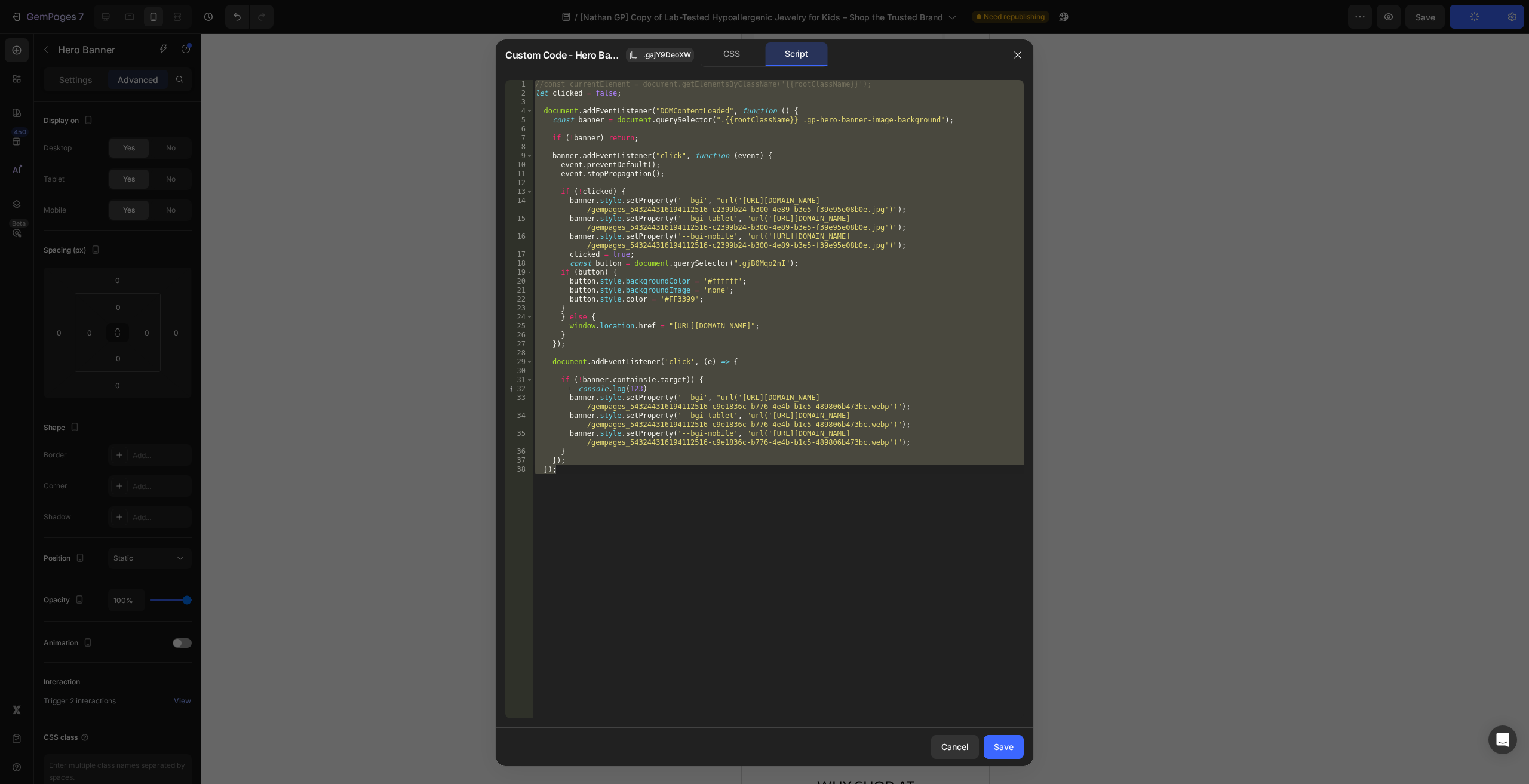
click at [672, 348] on div "//const currentElement = document.getElementsByClassName('{{rootClassName}}'); …" at bounding box center [778, 400] width 491 height 639
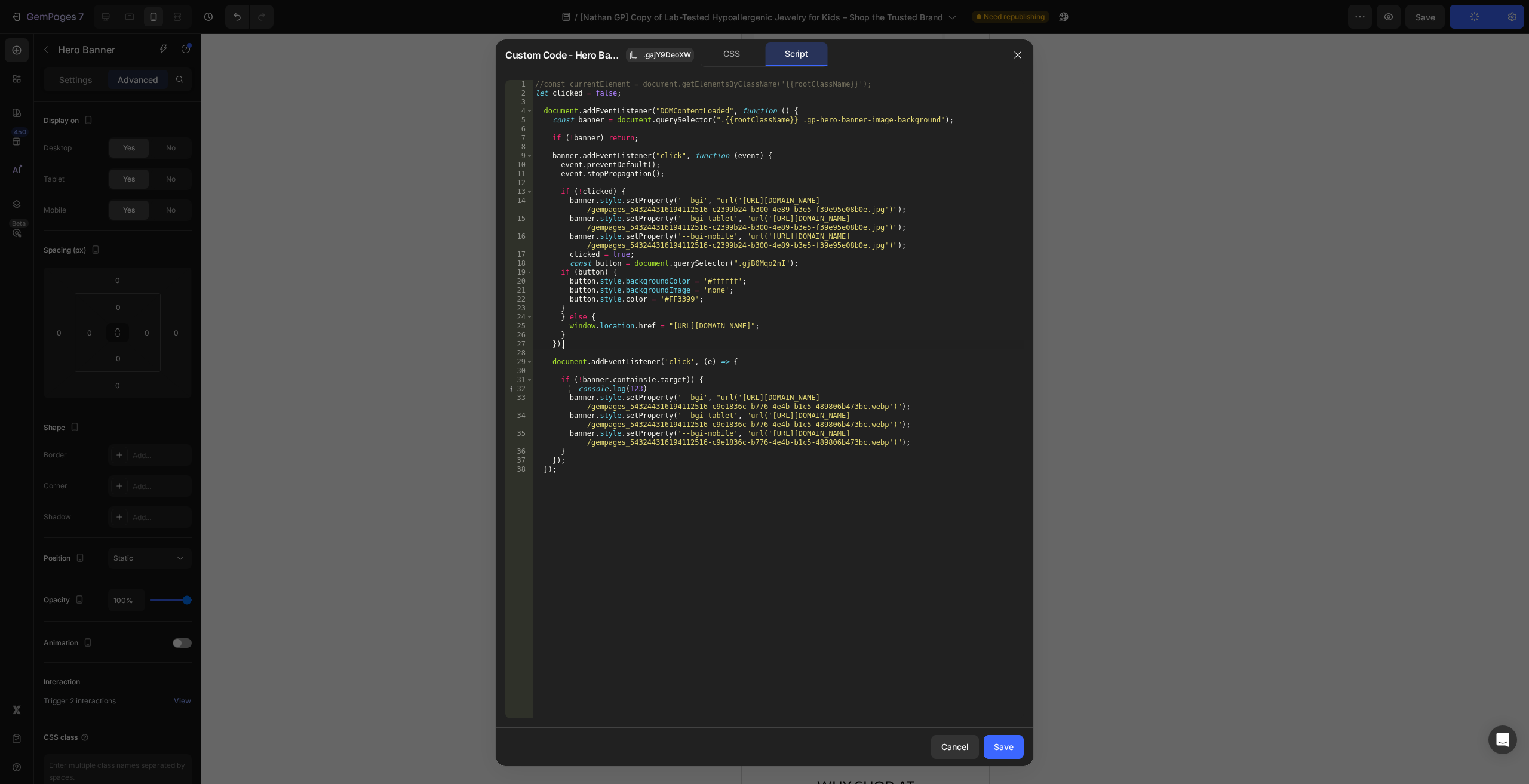
click at [599, 119] on div "//const currentElement = document.getElementsByClassName('{{rootClassName}}'); …" at bounding box center [778, 409] width 491 height 656
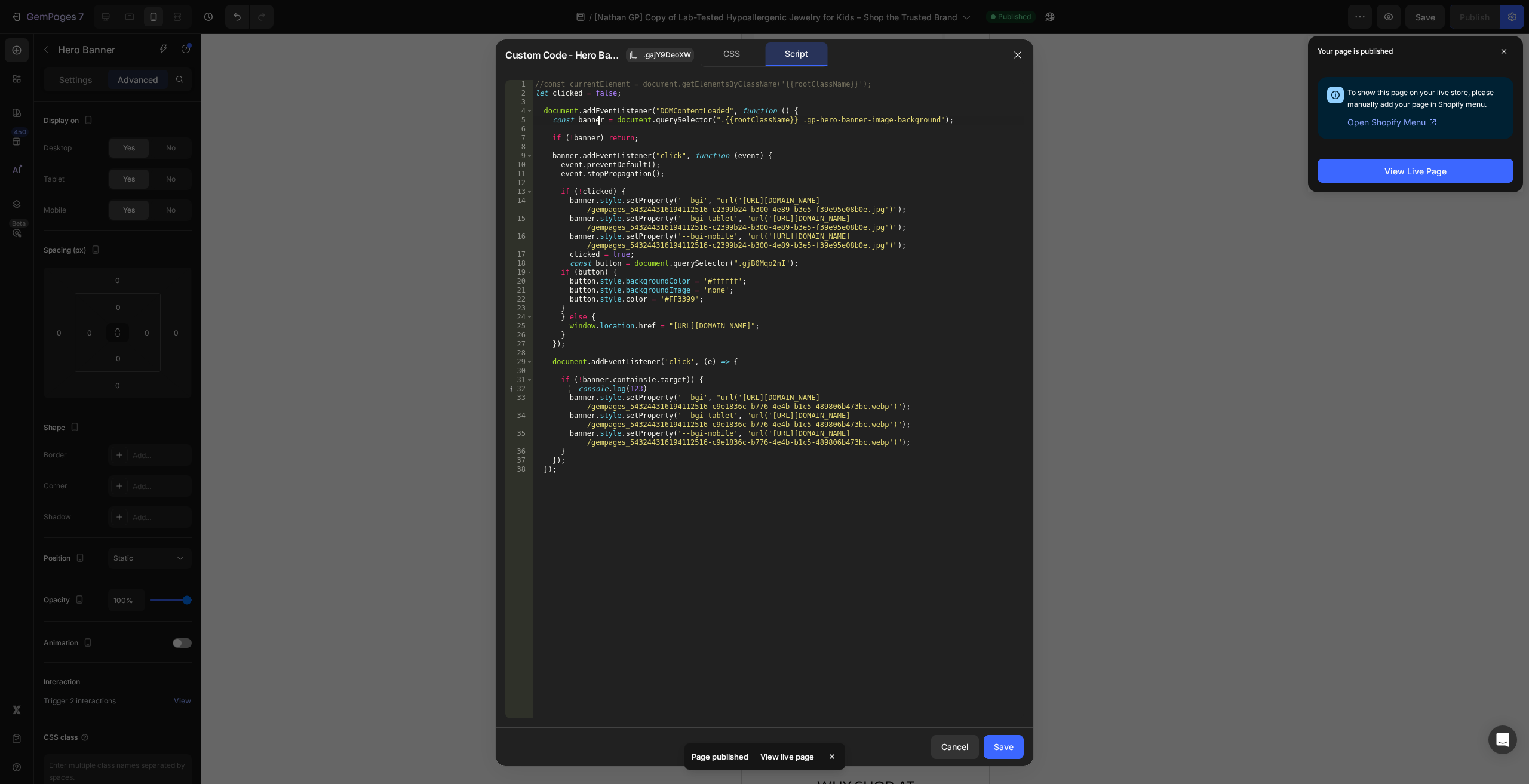
drag, startPoint x: 1504, startPoint y: 53, endPoint x: 1492, endPoint y: 54, distance: 12.0
click at [1505, 53] on icon at bounding box center [1504, 51] width 6 height 6
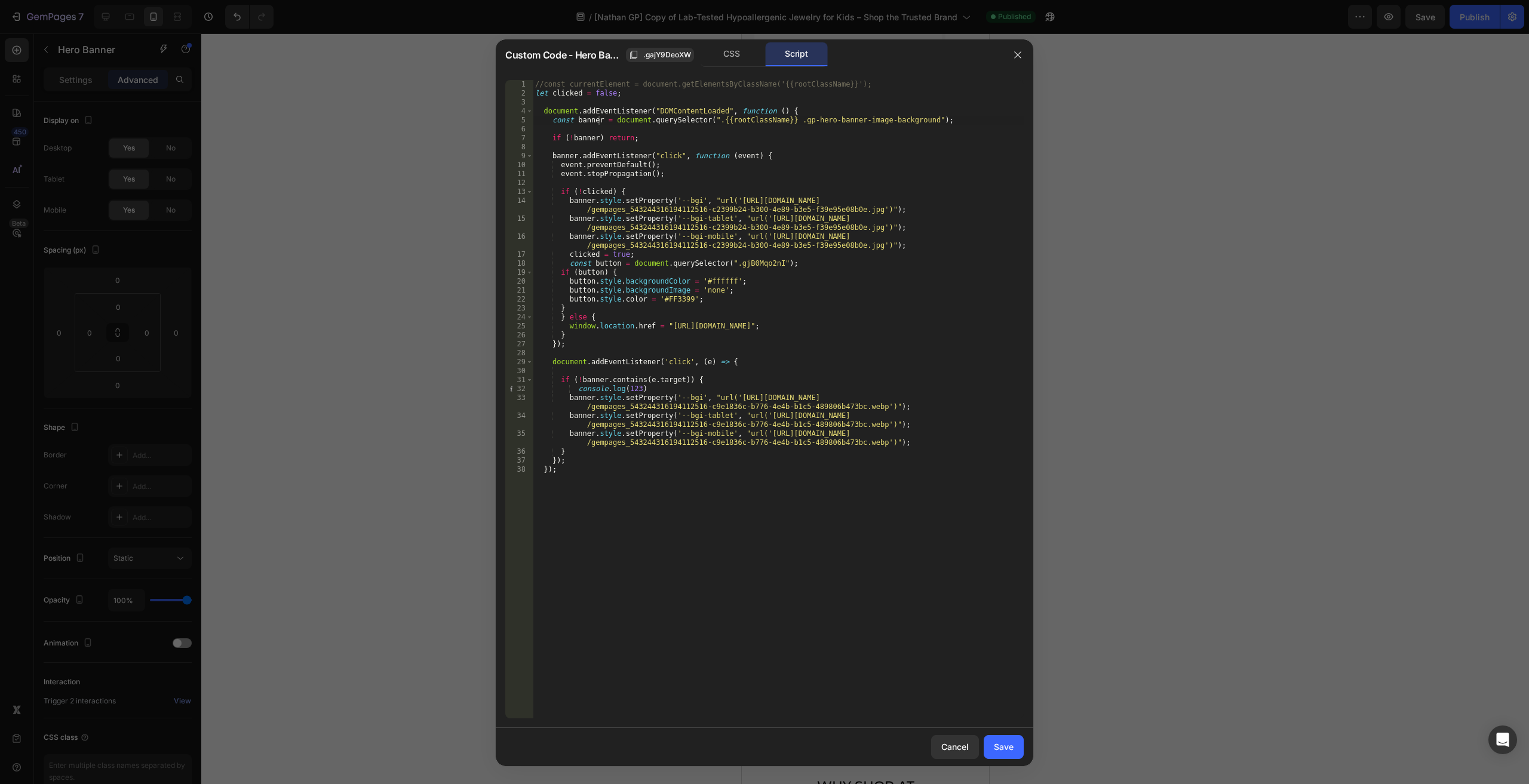
click at [594, 119] on div "//const currentElement = document.getElementsByClassName('{{rootClassName}}'); …" at bounding box center [778, 409] width 491 height 656
click at [599, 119] on div "//const currentElement = document.getElementsByClassName('{{rootClassName}}'); …" at bounding box center [778, 400] width 491 height 639
click at [591, 120] on div "//const currentElement = document.getElementsByClassName('{{rootClassName}}'); …" at bounding box center [778, 409] width 491 height 656
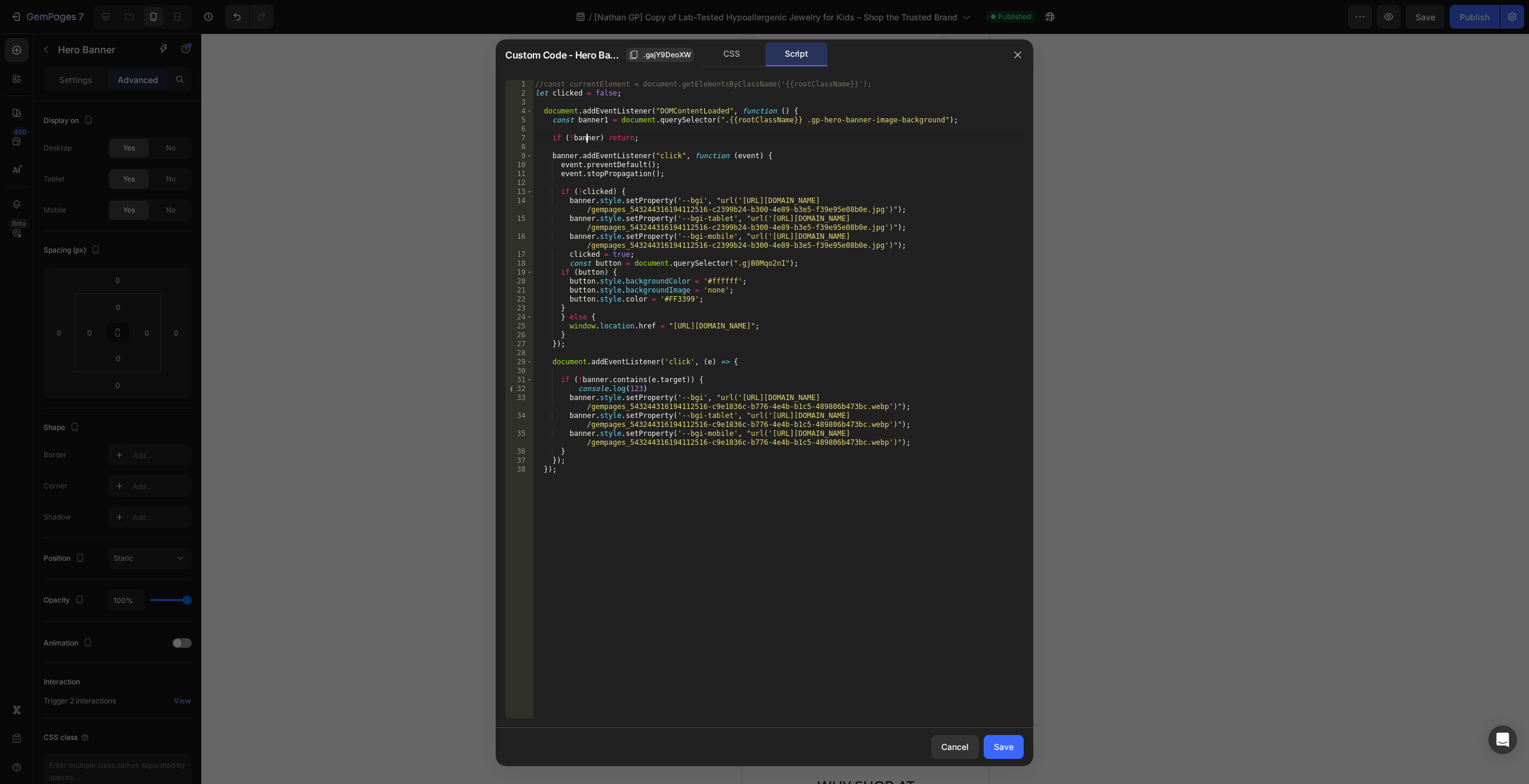
click at [585, 136] on div "//const currentElement = document.getElementsByClassName('{{rootClassName}}'); …" at bounding box center [778, 409] width 491 height 656
click at [993, 89] on span "All" at bounding box center [997, 89] width 21 height 15
drag, startPoint x: 599, startPoint y: 117, endPoint x: 619, endPoint y: 116, distance: 20.0
click at [599, 116] on div "//const currentElement = document.getElementsByClassName('{{rootClassName}}'); …" at bounding box center [778, 400] width 491 height 639
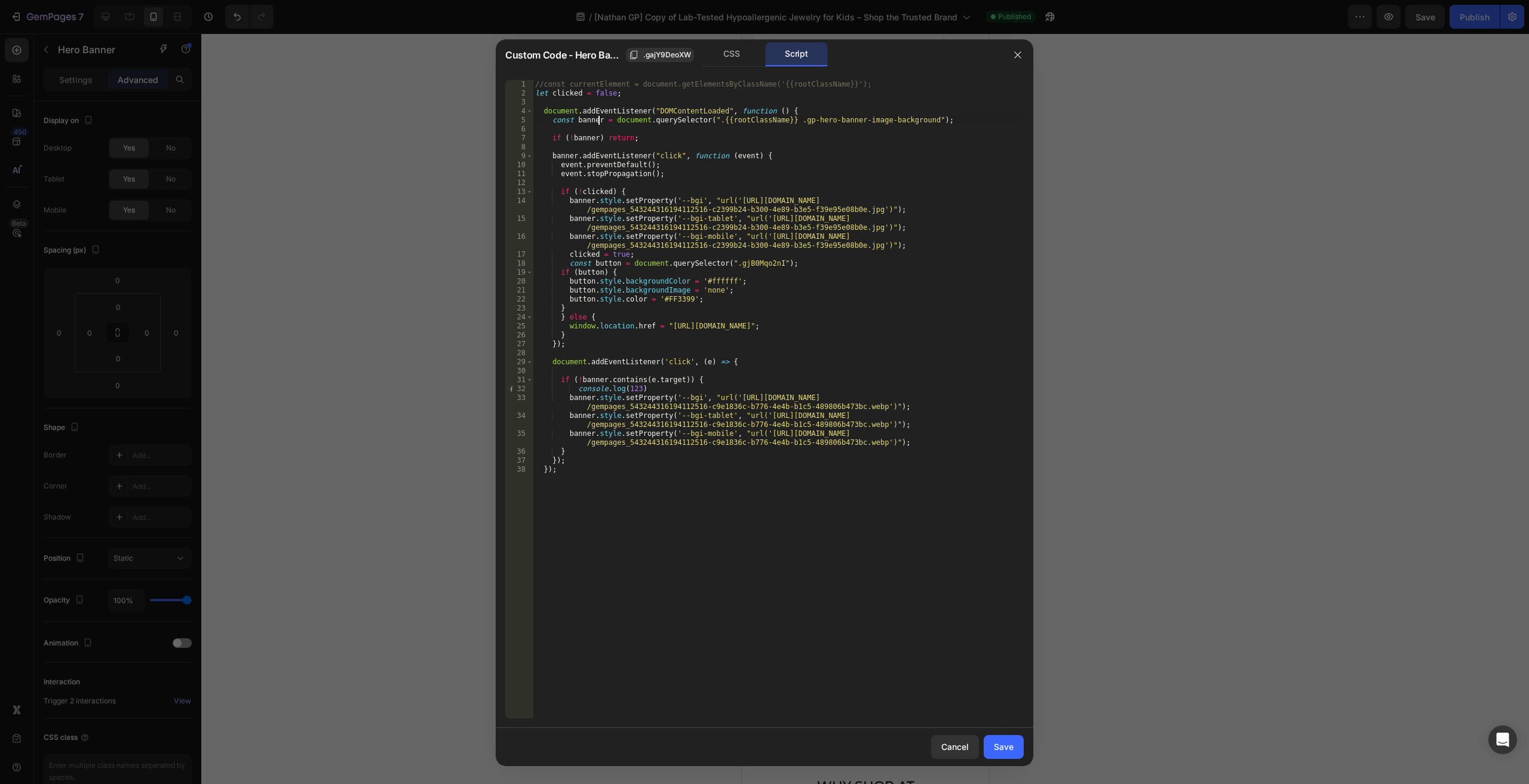
click at [580, 119] on div "//const currentElement = document.getElementsByClassName('{{rootClassName}}'); …" at bounding box center [778, 409] width 491 height 656
click at [582, 119] on div "//const currentElement = document.getElementsByClassName('{{rootClassName}}'); …" at bounding box center [778, 409] width 491 height 656
click at [996, 87] on span "All" at bounding box center [997, 89] width 21 height 15
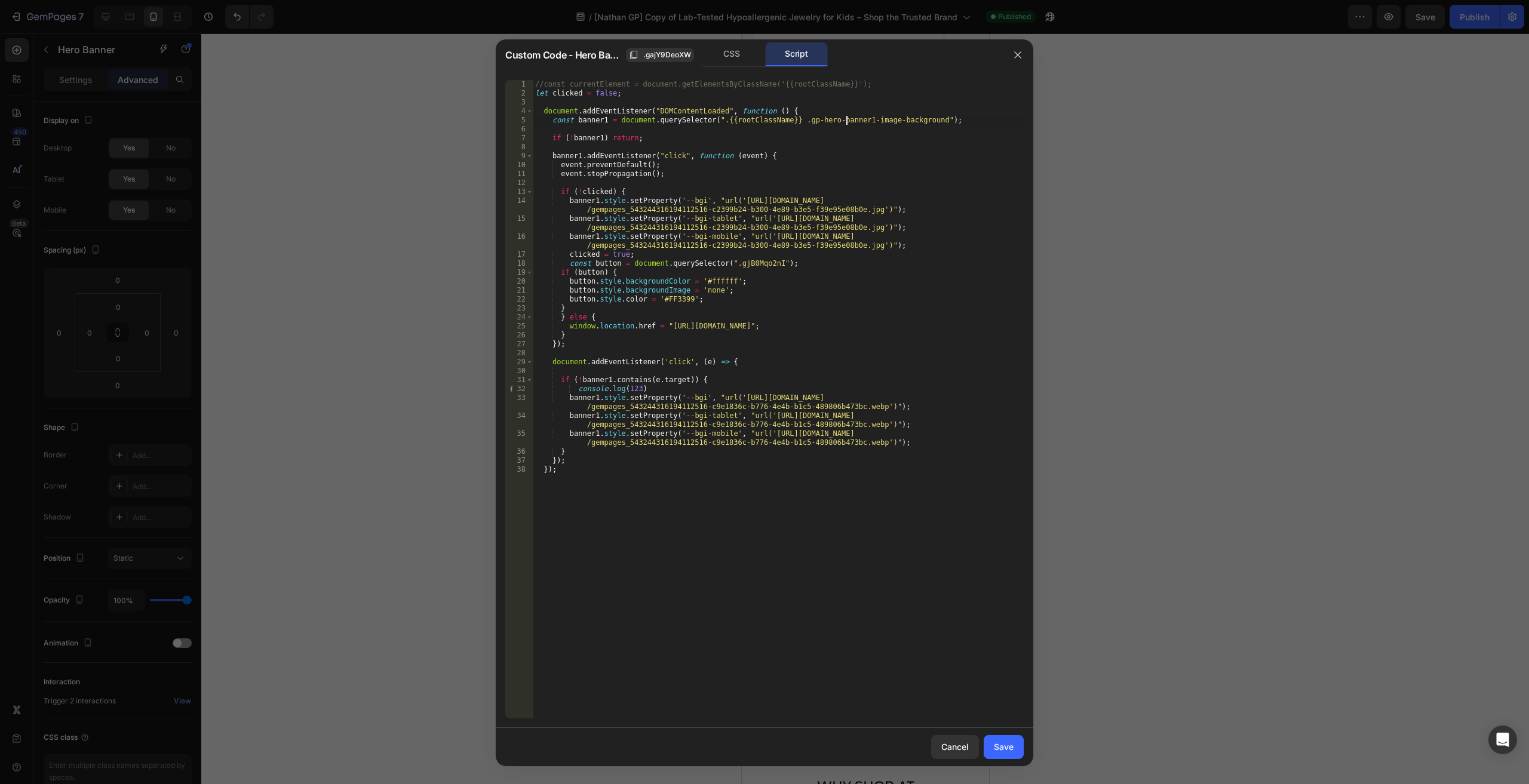
click at [847, 118] on div "//const currentElement = document.getElementsByClassName('{{rootClassName}}'); …" at bounding box center [778, 409] width 491 height 656
type textarea "const banner1 = document.querySelector(".{{rootClassName}} .gp-hero-banner-imag…"
click at [1007, 748] on div "Save" at bounding box center [1004, 747] width 20 height 12
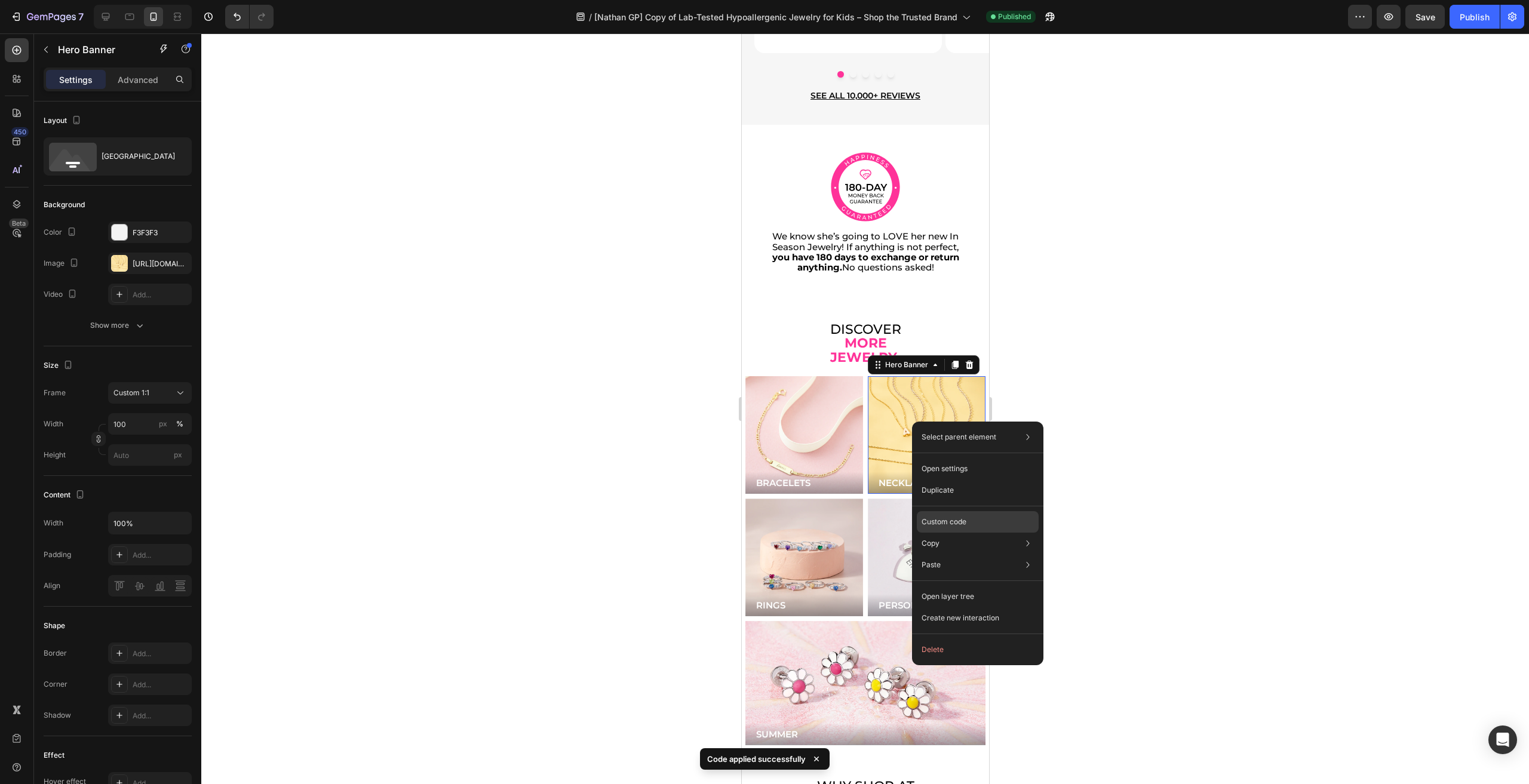
click at [957, 519] on p "Custom code" at bounding box center [944, 522] width 45 height 11
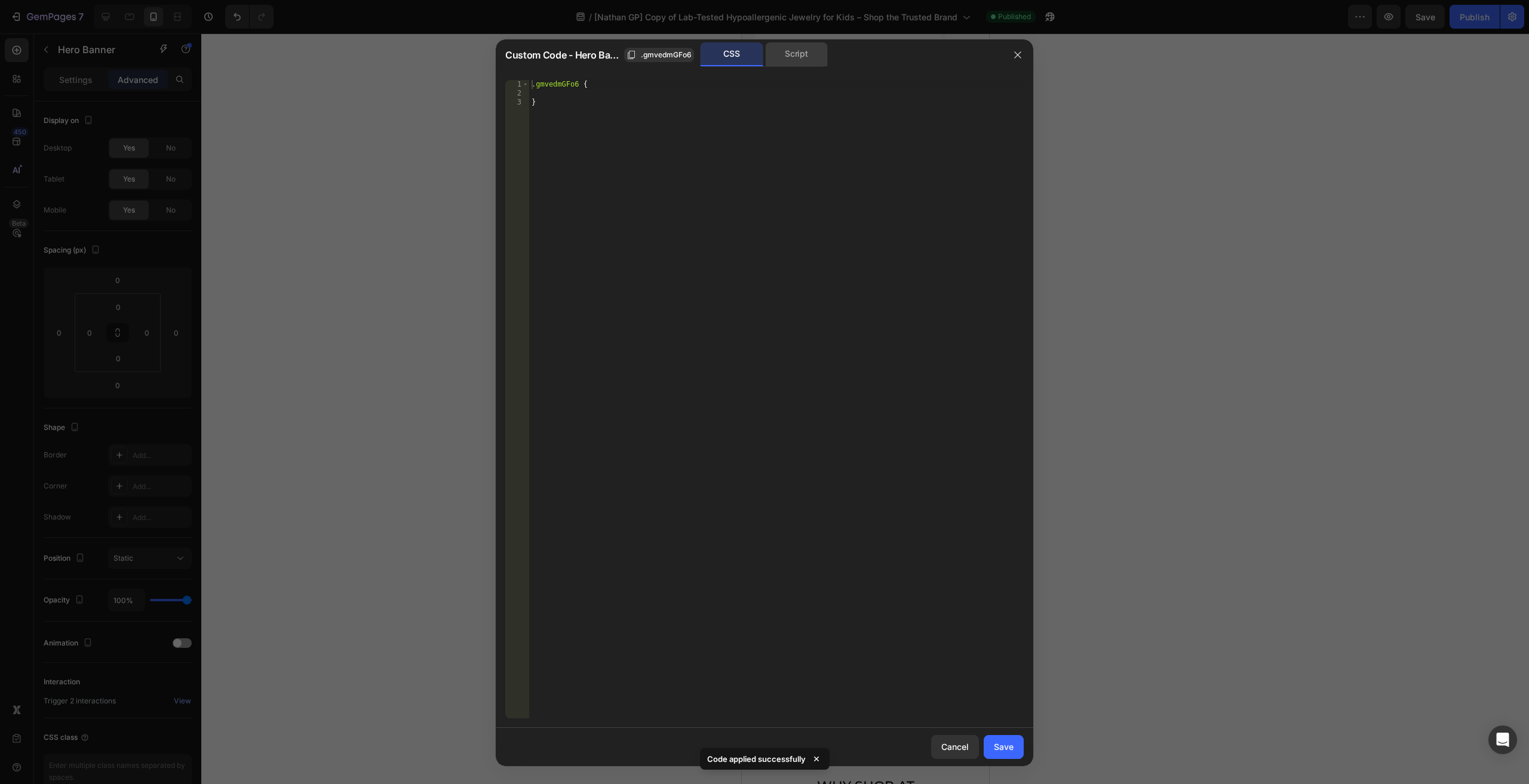
drag, startPoint x: 810, startPoint y: 48, endPoint x: 773, endPoint y: 60, distance: 38.9
click at [807, 48] on div "Script" at bounding box center [797, 54] width 62 height 24
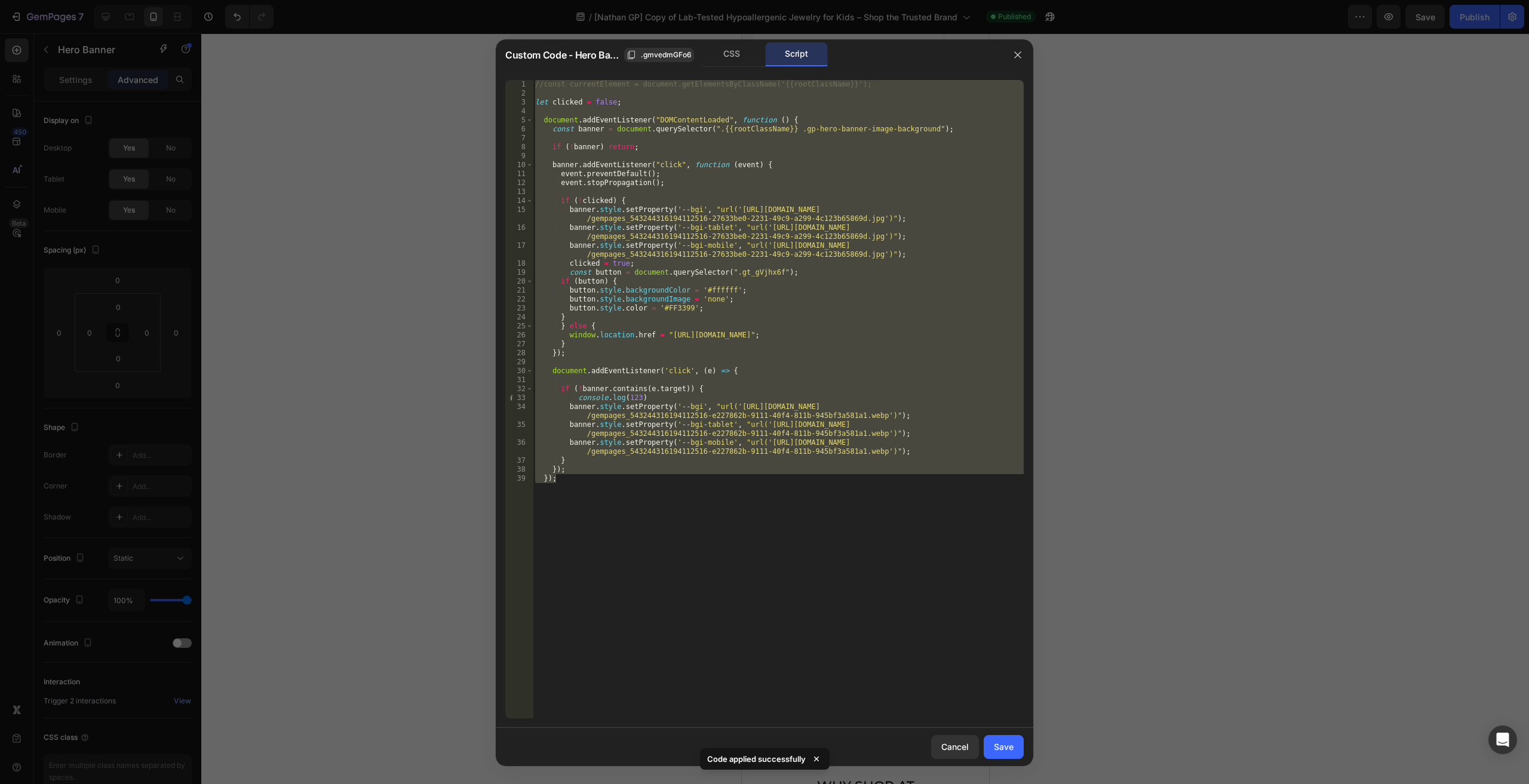
click at [590, 132] on div "//const currentElement = document.getElementsByClassName('{{rootClassName}}'); …" at bounding box center [778, 400] width 491 height 639
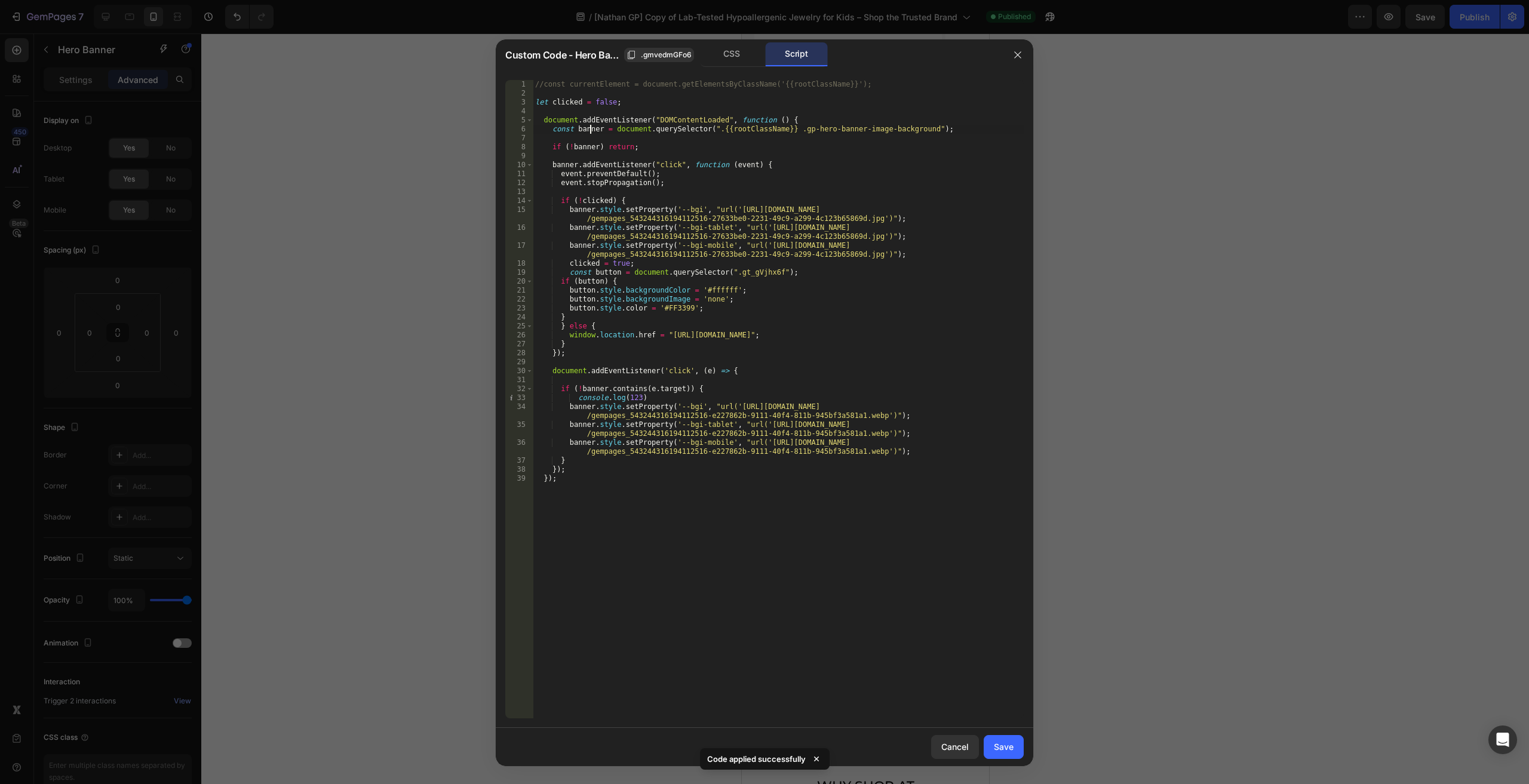
click at [591, 129] on div "//const currentElement = document.getElementsByClassName('{{rootClassName}}'); …" at bounding box center [778, 409] width 491 height 656
click at [1002, 88] on span "All" at bounding box center [997, 89] width 21 height 15
click at [845, 129] on div "//const currentElement = document.getElementsByClassName('{{rootClassName}}'); …" at bounding box center [778, 409] width 491 height 656
type textarea "const banner2 = document.querySelector(".{{rootClassName}} .gp-hero-banner-imag…"
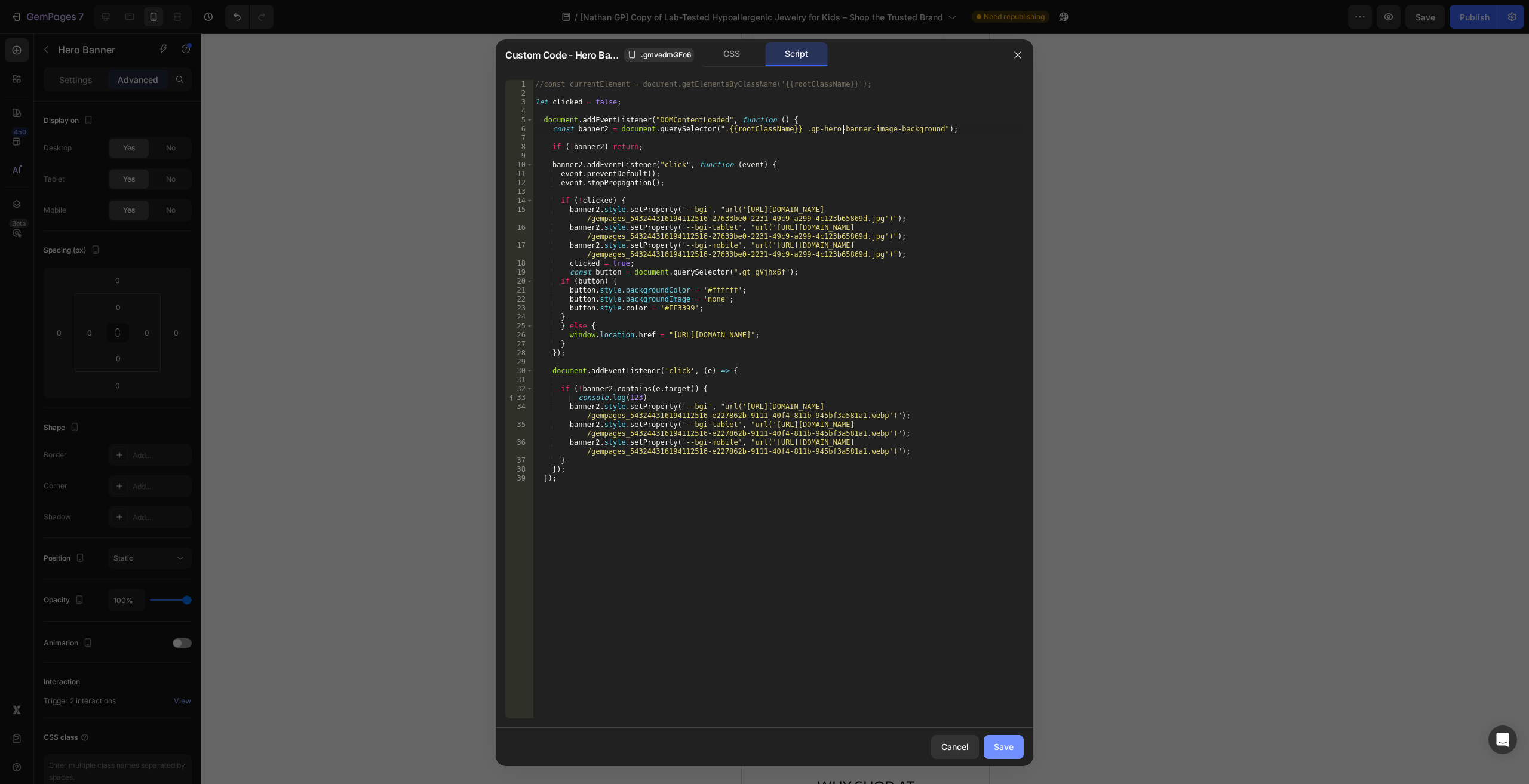
click at [999, 738] on button "Save" at bounding box center [1004, 747] width 40 height 24
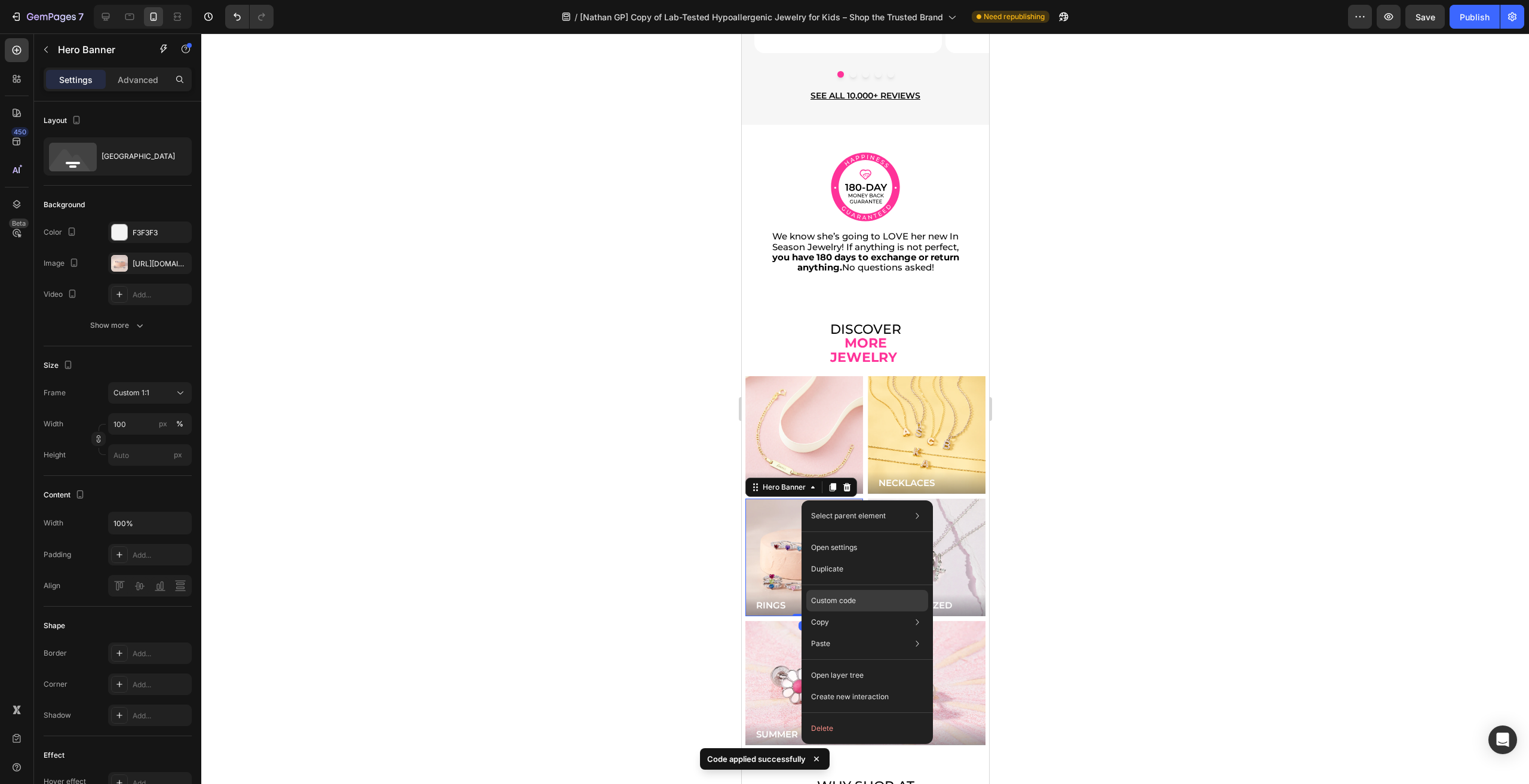
click at [839, 605] on p "Custom code" at bounding box center [833, 601] width 45 height 11
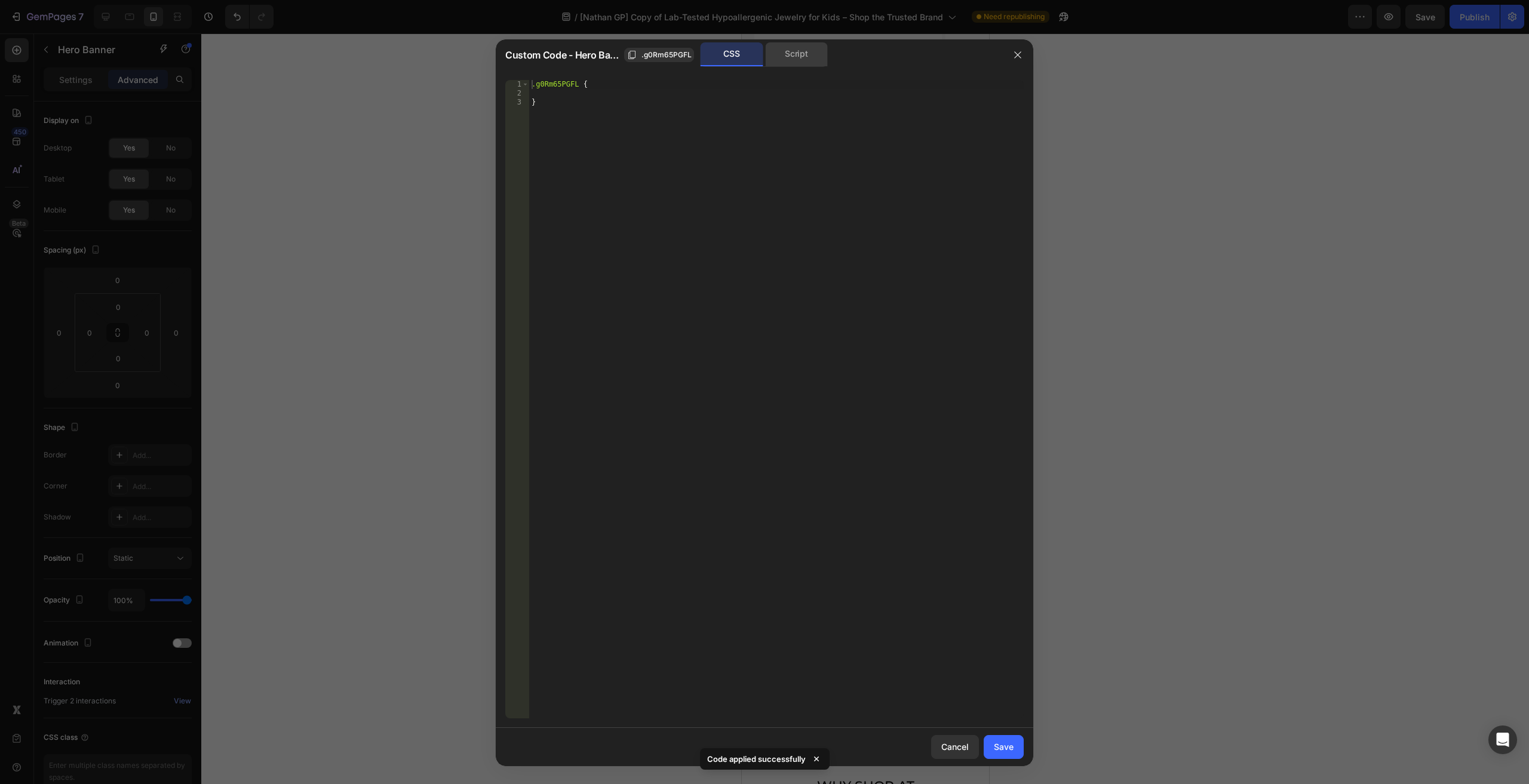
click at [785, 52] on div "Script" at bounding box center [797, 54] width 62 height 24
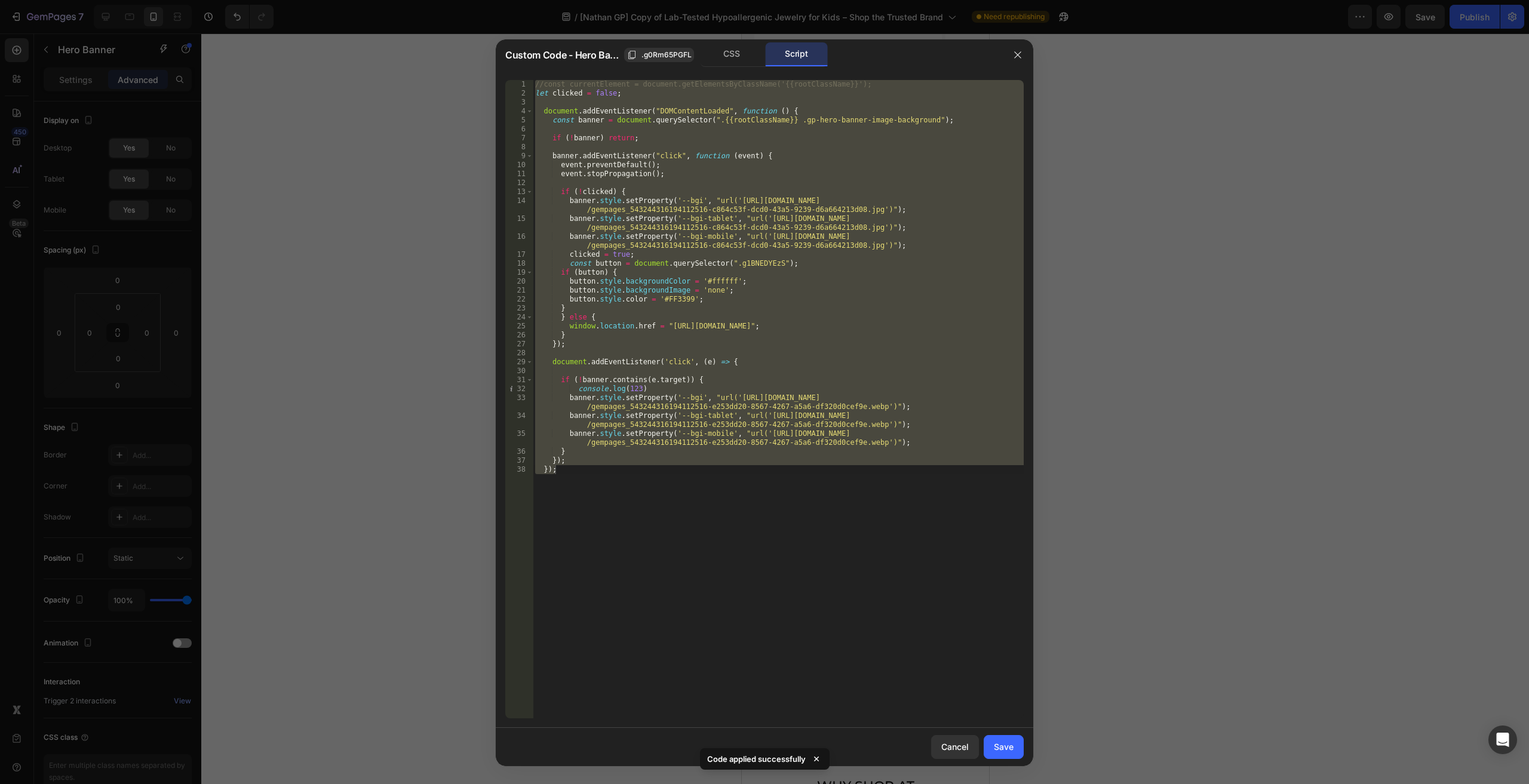
click at [584, 118] on div "//const currentElement = document.getElementsByClassName('{{rootClassName}}'); …" at bounding box center [778, 400] width 491 height 639
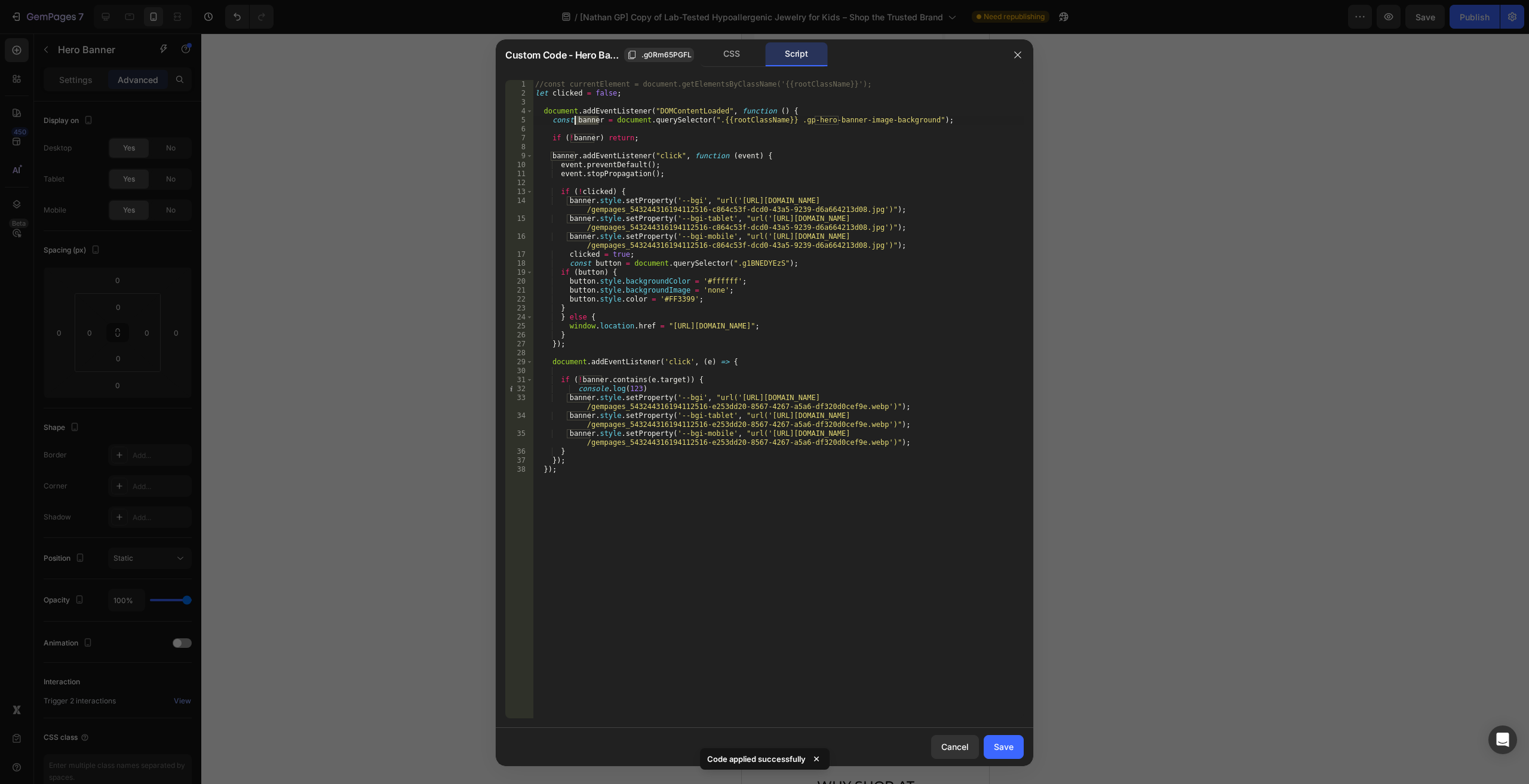
click at [584, 118] on div "//const currentElement = document.getElementsByClassName('{{rootClassName}}'); …" at bounding box center [778, 409] width 491 height 656
click at [988, 95] on span "All" at bounding box center [997, 89] width 21 height 15
click at [847, 117] on div "//const currentElement = document.getElementsByClassName('{{rootClassName}}'); …" at bounding box center [778, 409] width 491 height 656
type textarea "const banner3 = document.querySelector(".{{rootClassName}} .gp-hero-banner-imag…"
click at [1021, 742] on button "Save" at bounding box center [1004, 747] width 40 height 24
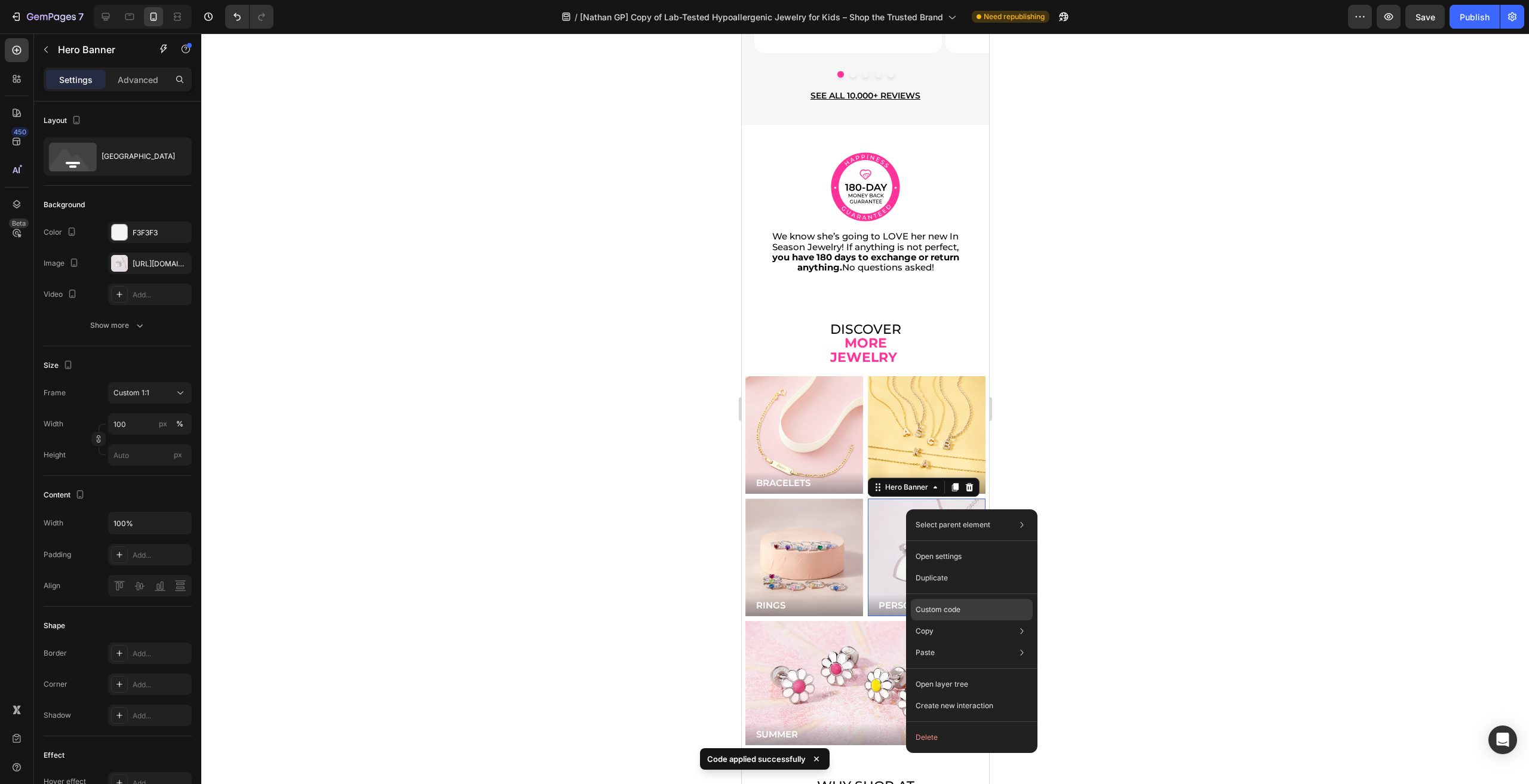
click at [955, 612] on p "Custom code" at bounding box center [938, 610] width 45 height 11
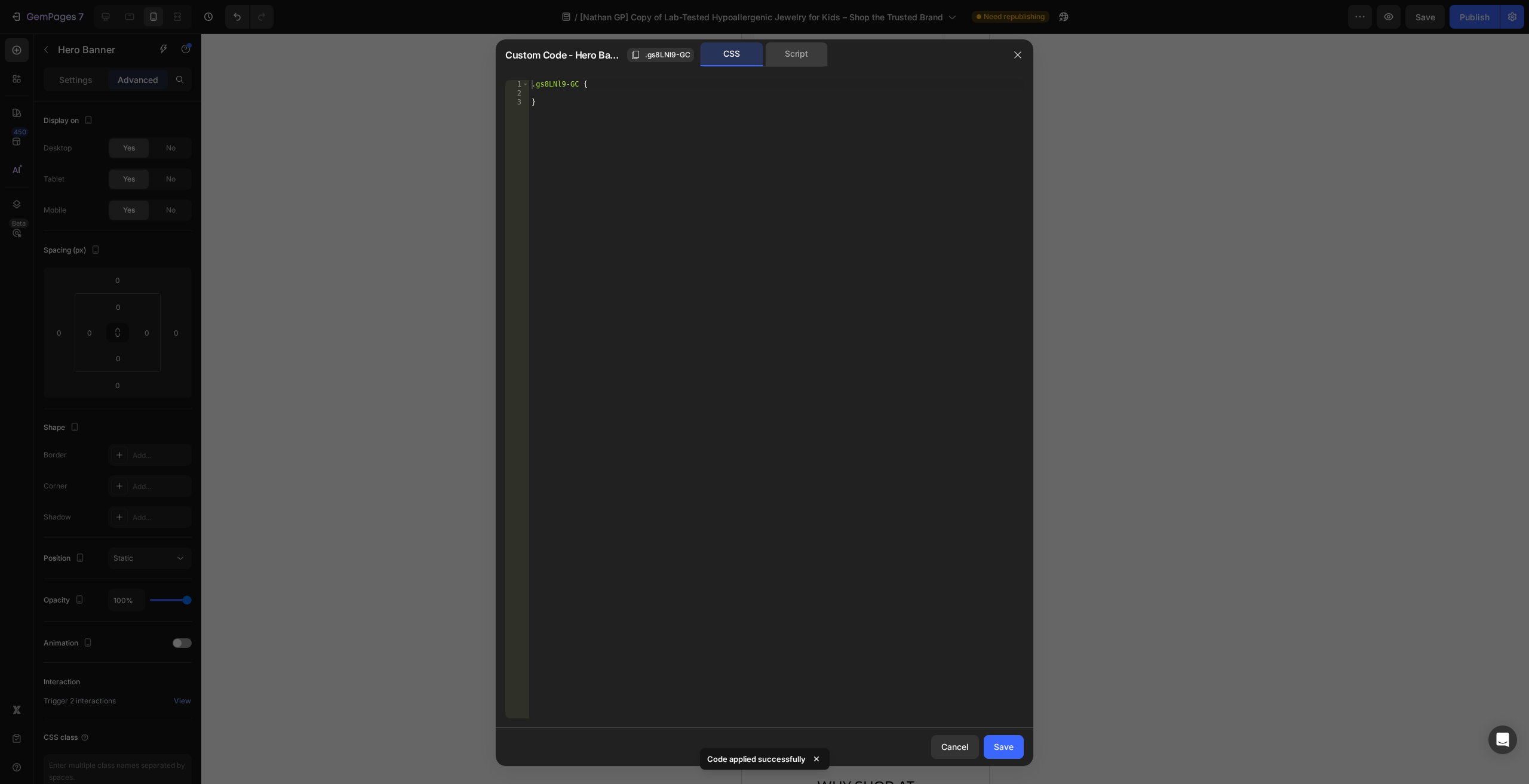
drag, startPoint x: 798, startPoint y: 52, endPoint x: 778, endPoint y: 55, distance: 20.2
click at [797, 52] on div "Script" at bounding box center [797, 54] width 62 height 24
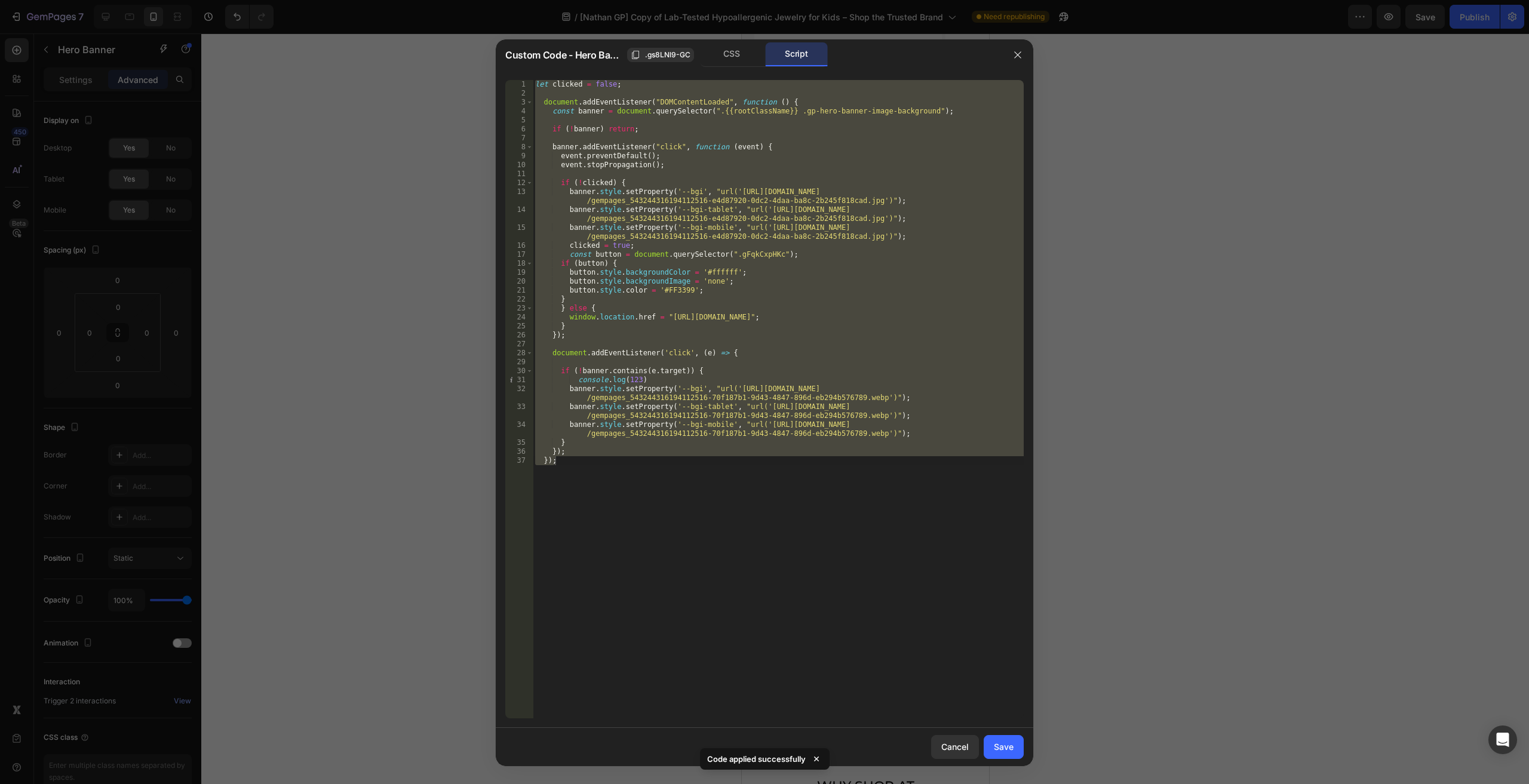
type textarea "}); });"
click at [575, 116] on div "let clicked = false ; document . addEventListener ( "DOMContentLoaded" , functi…" at bounding box center [778, 400] width 491 height 639
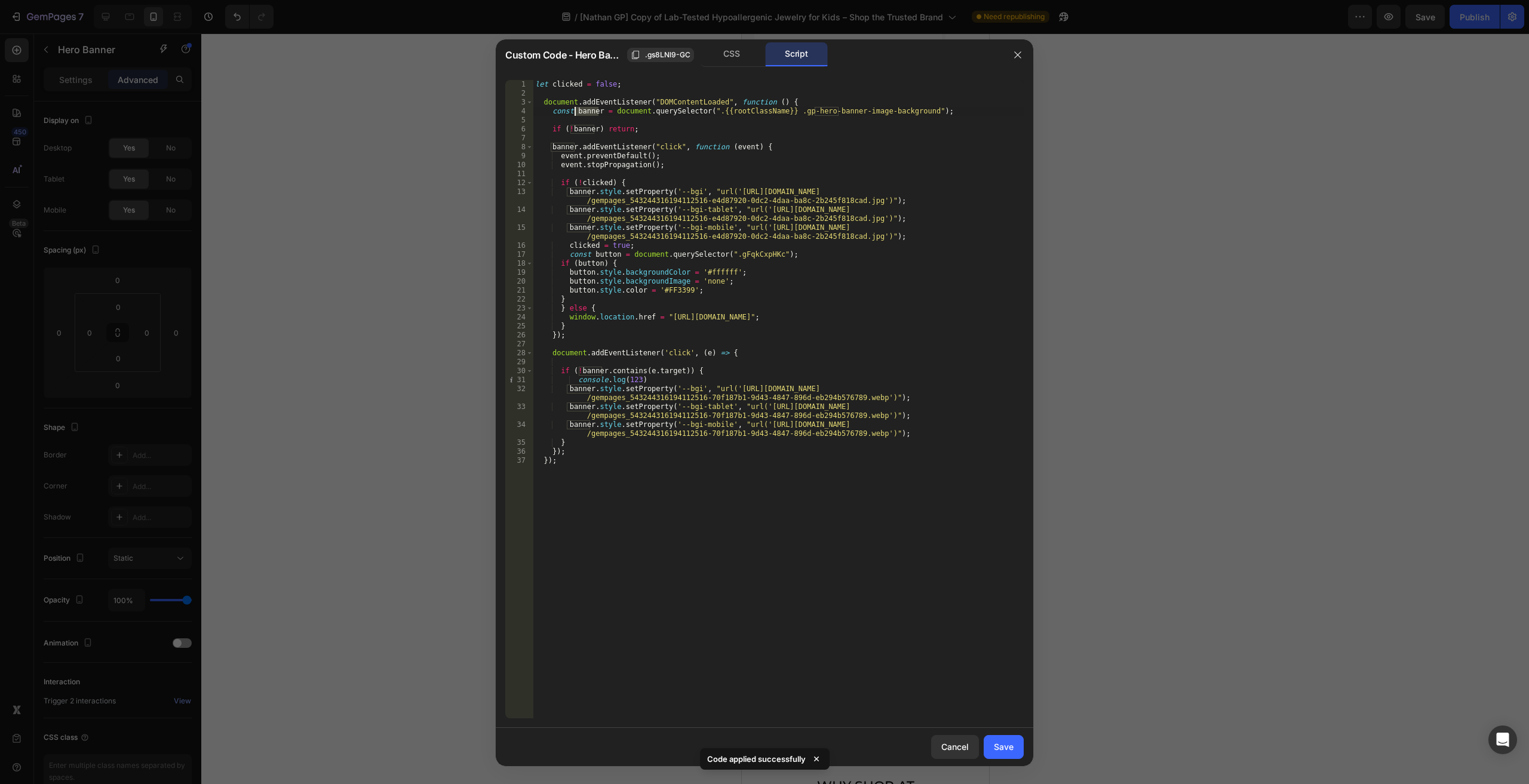
click at [575, 115] on div "let clicked = false ; document . addEventListener ( "DOMContentLoaded" , functi…" at bounding box center [778, 409] width 491 height 656
click at [1008, 88] on div "banner ​ ​ All Replace All + 1 of 11 .* Aa \b S" at bounding box center [925, 95] width 198 height 31
click at [1003, 89] on span "All" at bounding box center [997, 89] width 21 height 15
click at [847, 115] on div "let clicked = false ; document . addEventListener ( "DOMContentLoaded" , functi…" at bounding box center [778, 409] width 491 height 656
type textarea "const banner4 = document.querySelector(".{{rootClassName}} .gp-hero-banner-imag…"
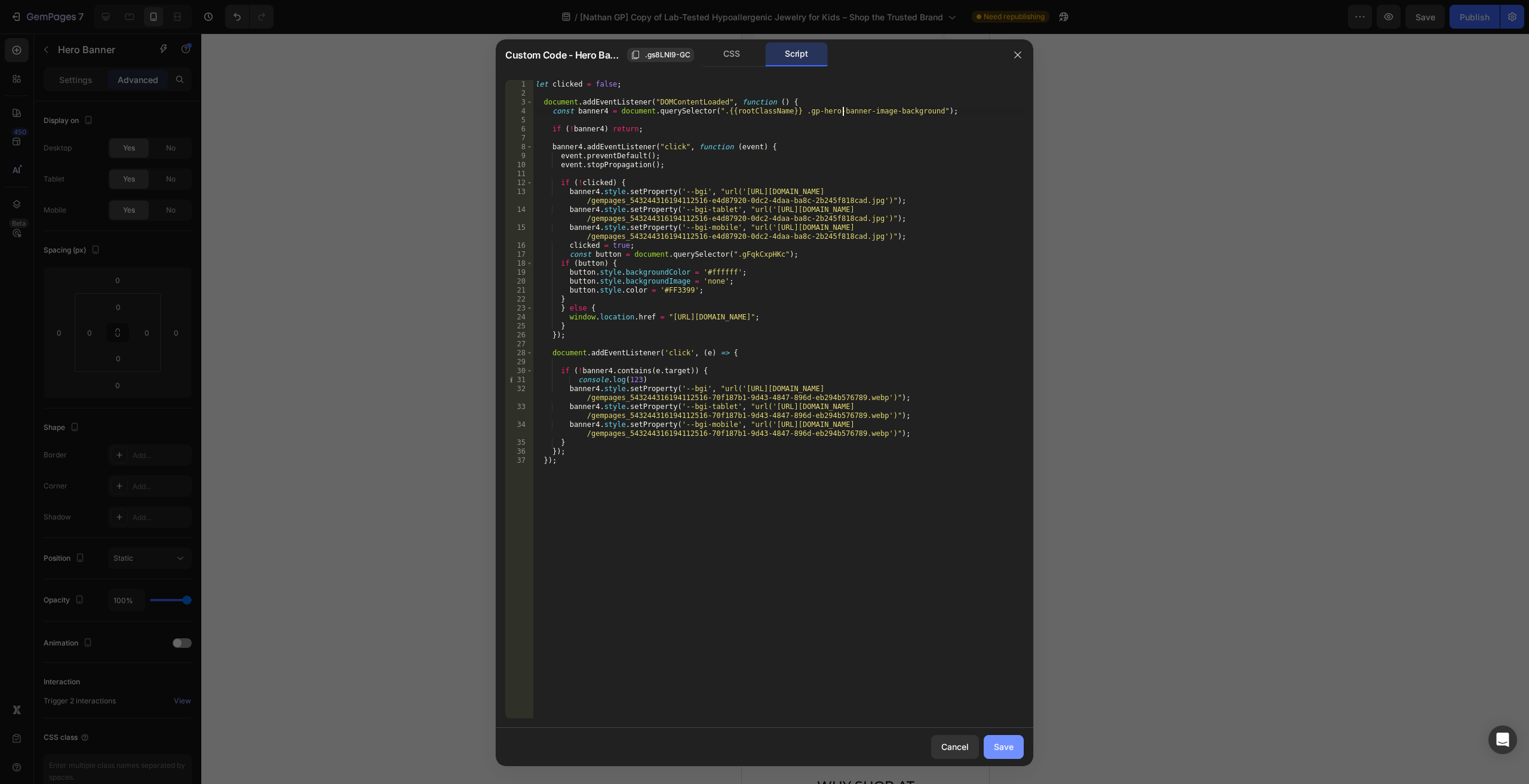
click at [1009, 739] on button "Save" at bounding box center [1004, 747] width 40 height 24
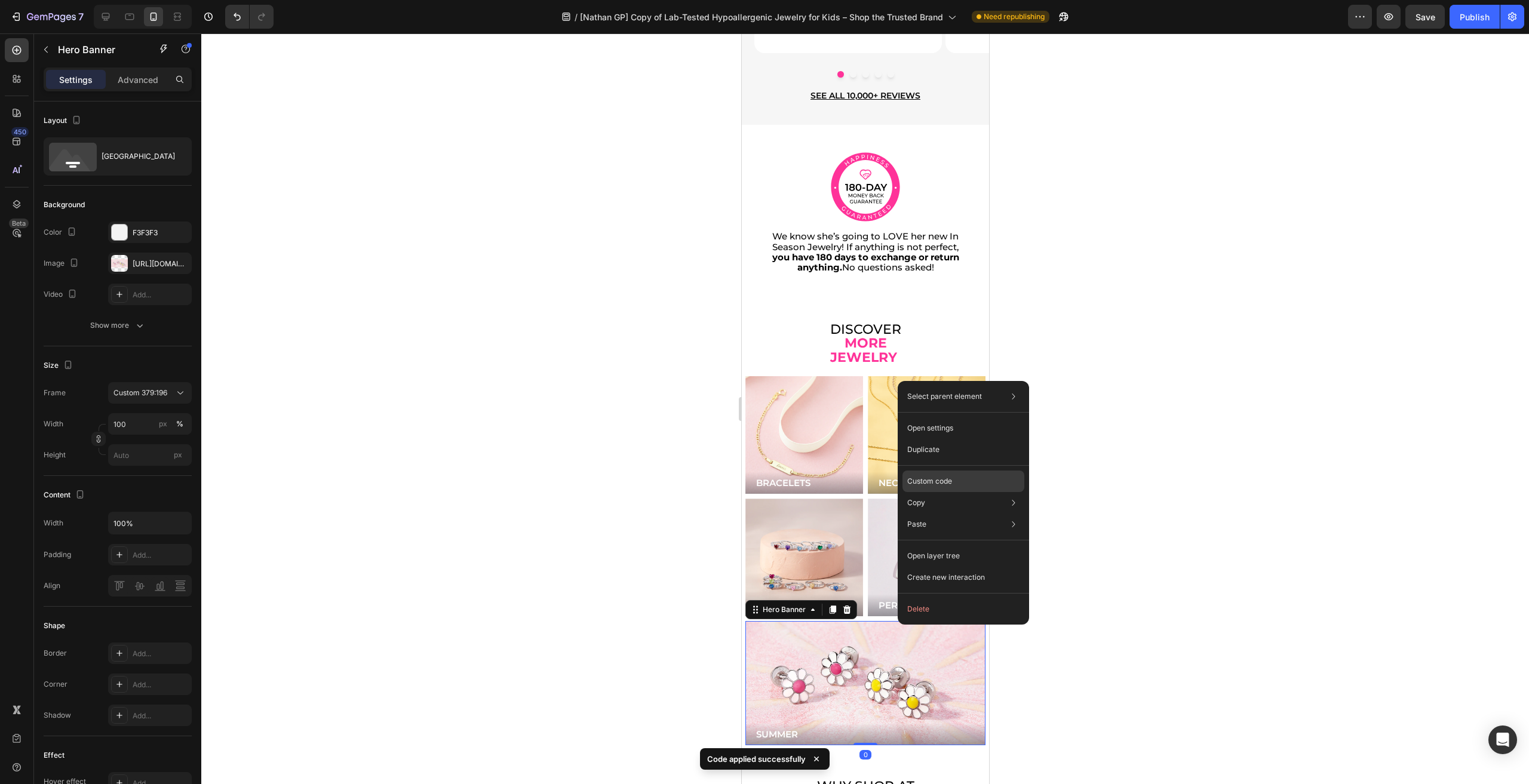
click at [947, 476] on p "Custom code" at bounding box center [930, 482] width 45 height 11
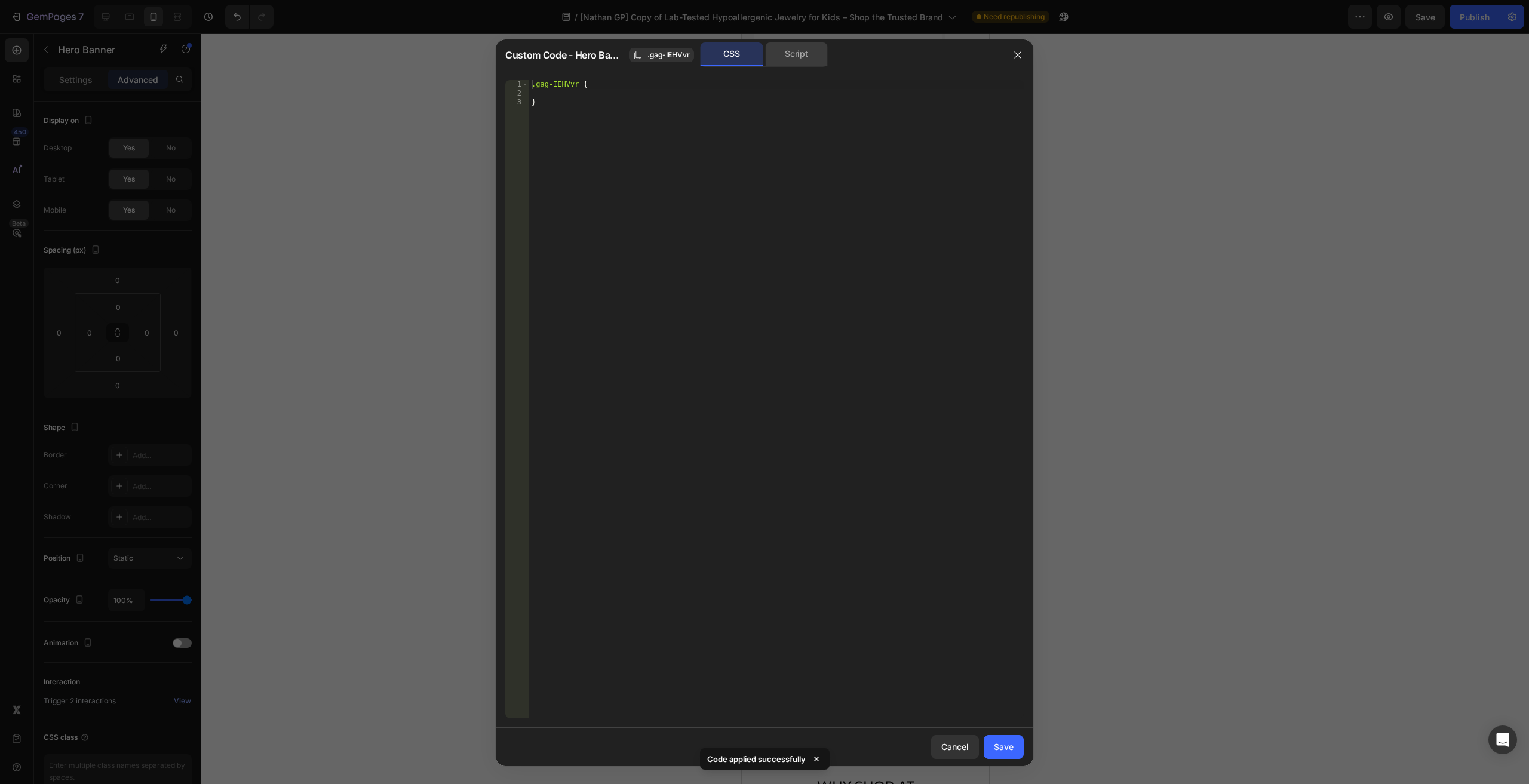
click at [798, 55] on div "Script" at bounding box center [797, 54] width 62 height 24
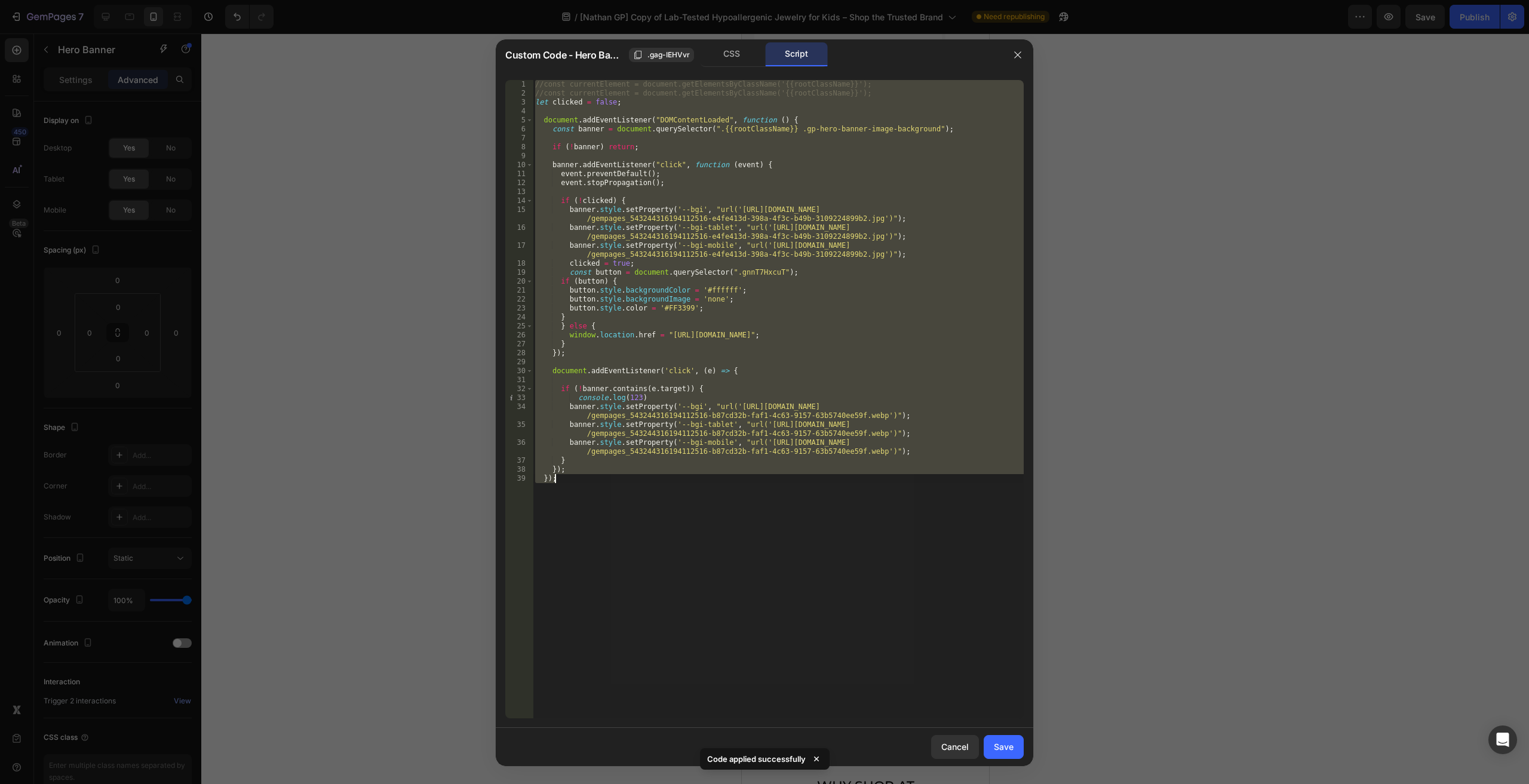
click at [589, 131] on div "//const currentElement = document.getElementsByClassName('{{rootClassName}}'); …" at bounding box center [778, 400] width 491 height 639
click at [589, 131] on div "//const currentElement = document.getElementsByClassName('{{rootClassName}}'); …" at bounding box center [778, 409] width 491 height 656
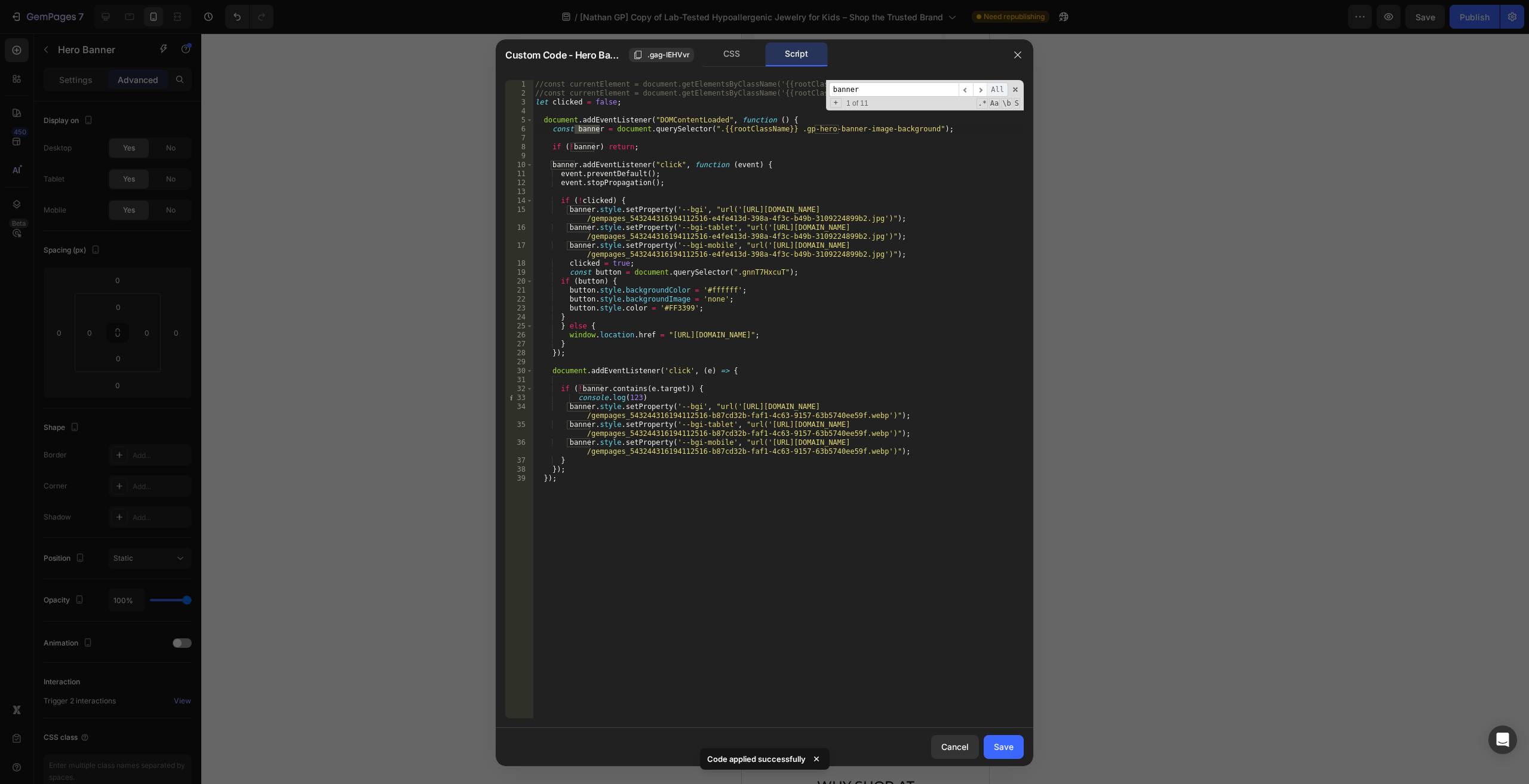
click at [1001, 91] on span "All" at bounding box center [997, 89] width 21 height 15
click at [843, 128] on div "//const currentElement = document.getElementsByClassName('{{rootClassName}}'); …" at bounding box center [778, 409] width 491 height 656
click at [845, 128] on div "//const currentElement = document.getElementsByClassName('{{rootClassName}}'); …" at bounding box center [778, 409] width 491 height 656
type textarea "const banner5 = document.querySelector(".{{rootClassName}} .gp-hero-banner-imag…"
click at [989, 746] on button "Save" at bounding box center [1004, 747] width 40 height 24
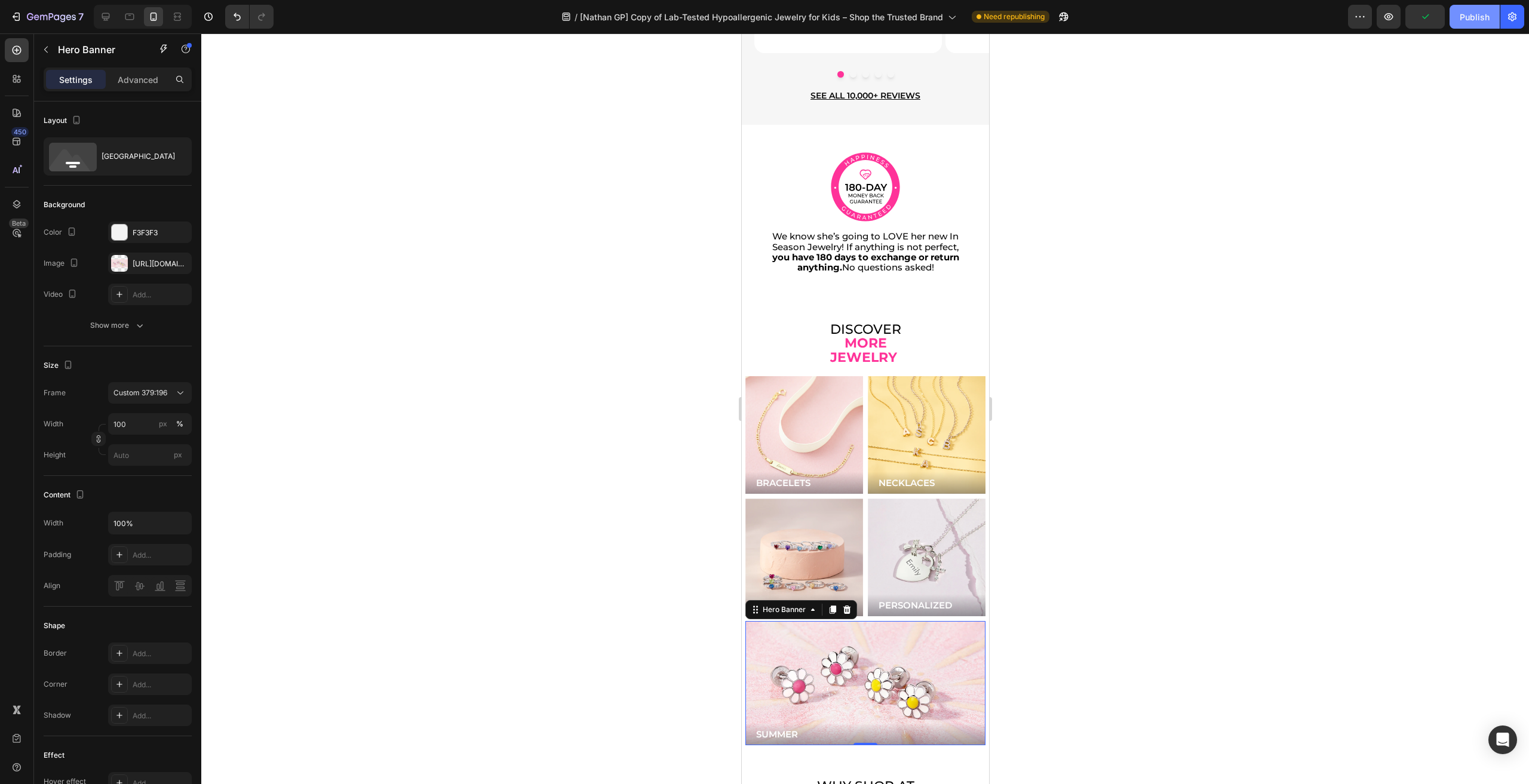
click at [1484, 12] on div "Publish" at bounding box center [1474, 17] width 29 height 12
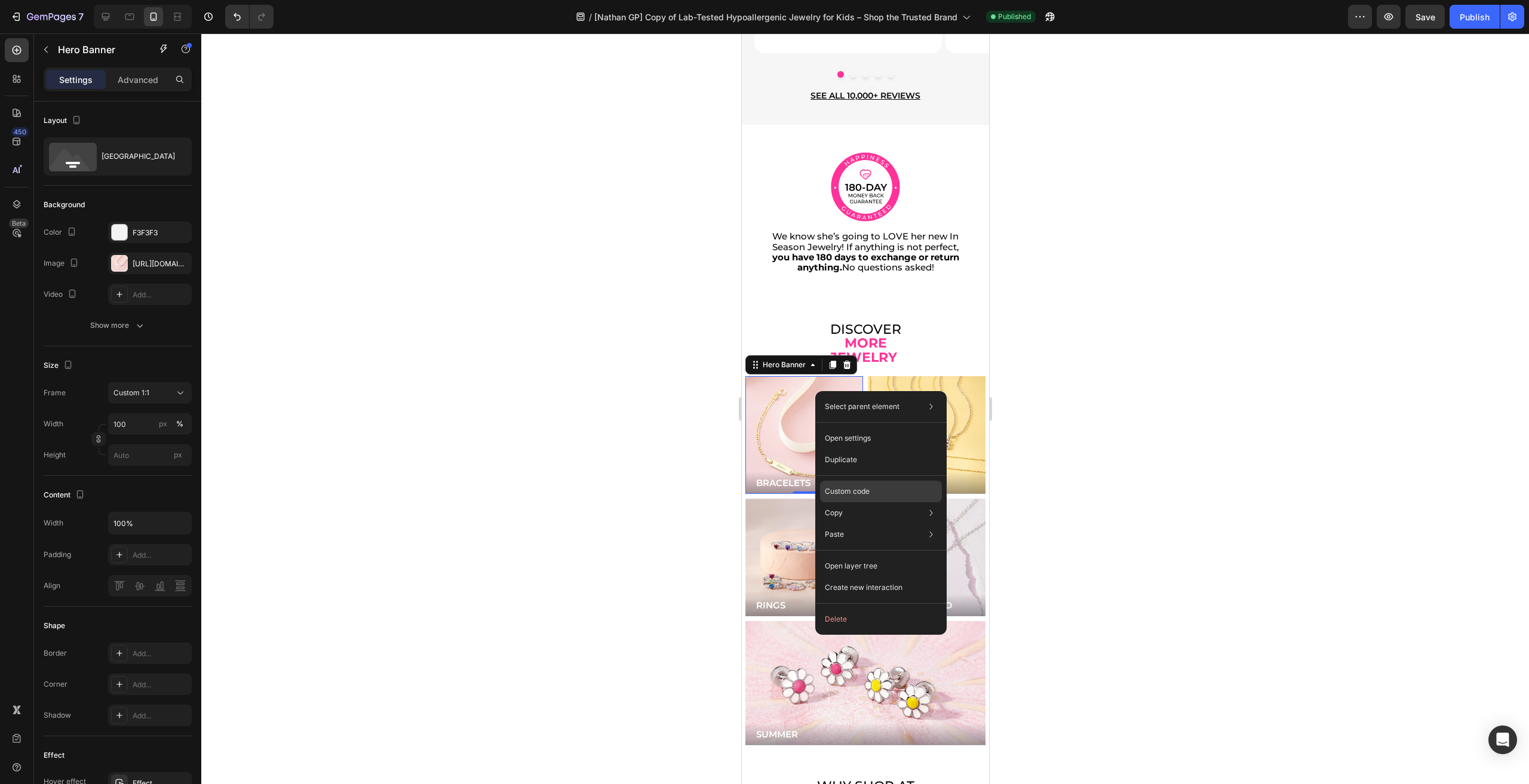
click at [864, 491] on p "Custom code" at bounding box center [847, 491] width 45 height 11
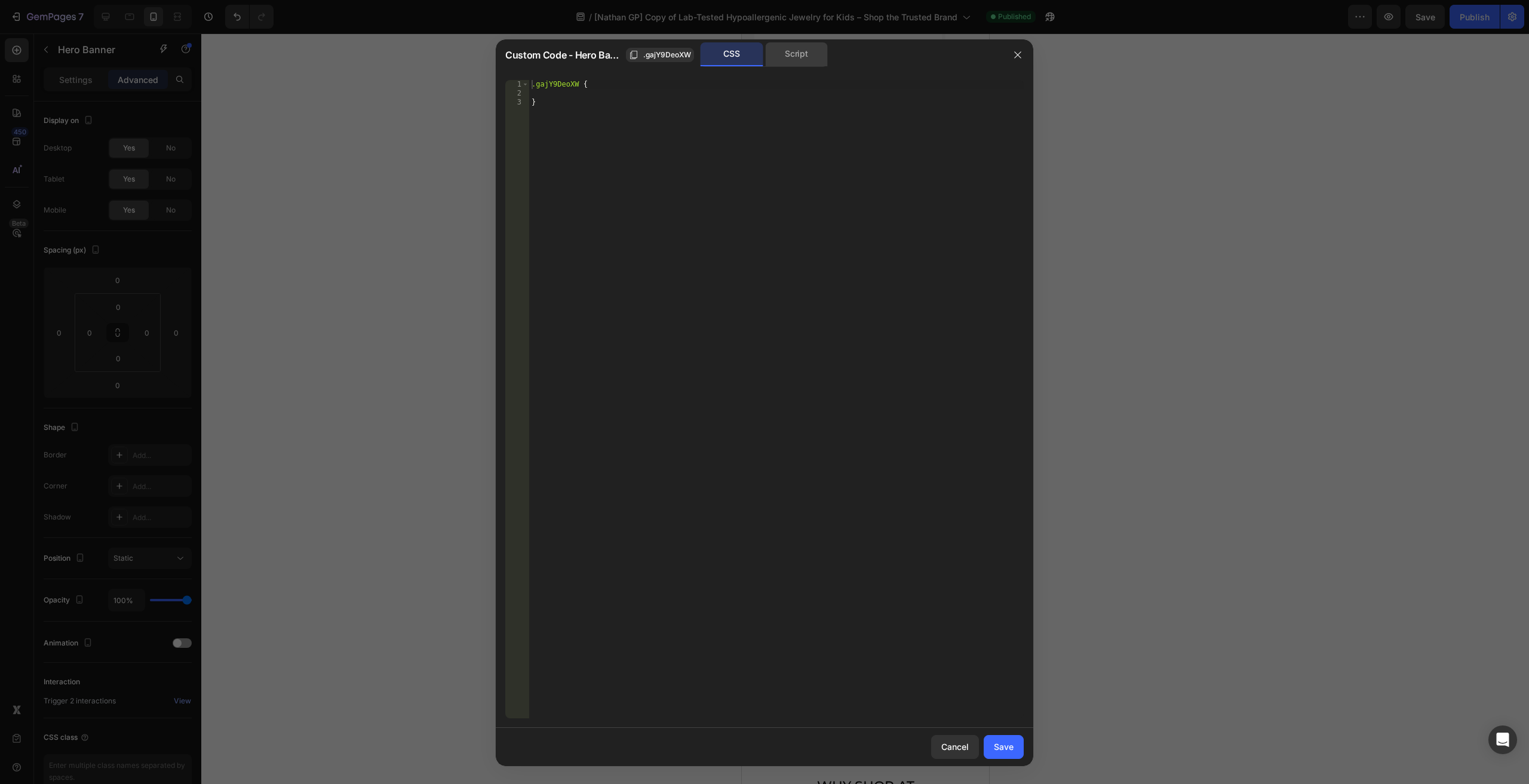
click at [788, 54] on div "Script" at bounding box center [797, 54] width 62 height 24
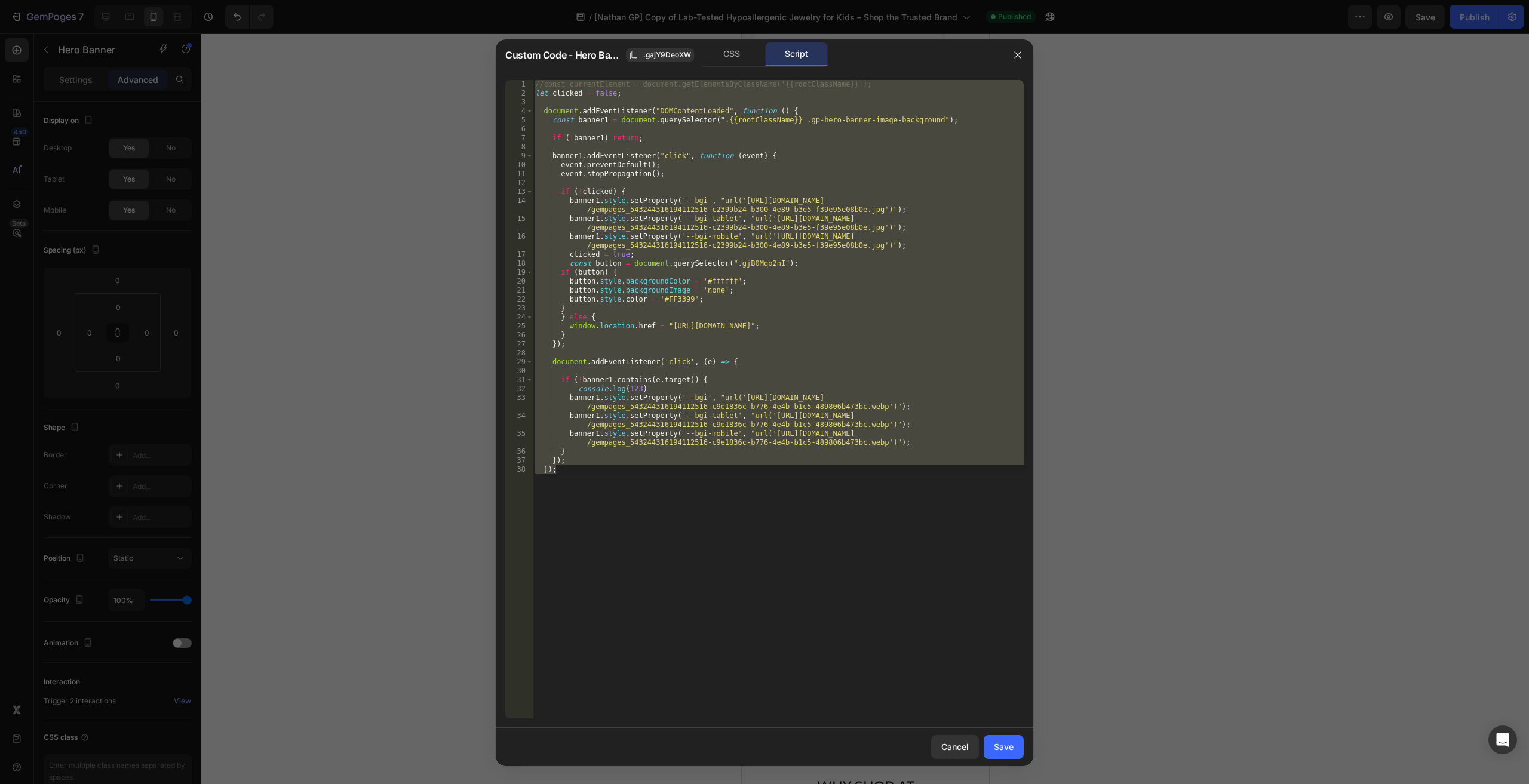
click at [744, 345] on div "//const currentElement = document.getElementsByClassName('{{rootClassName}}'); …" at bounding box center [778, 400] width 491 height 639
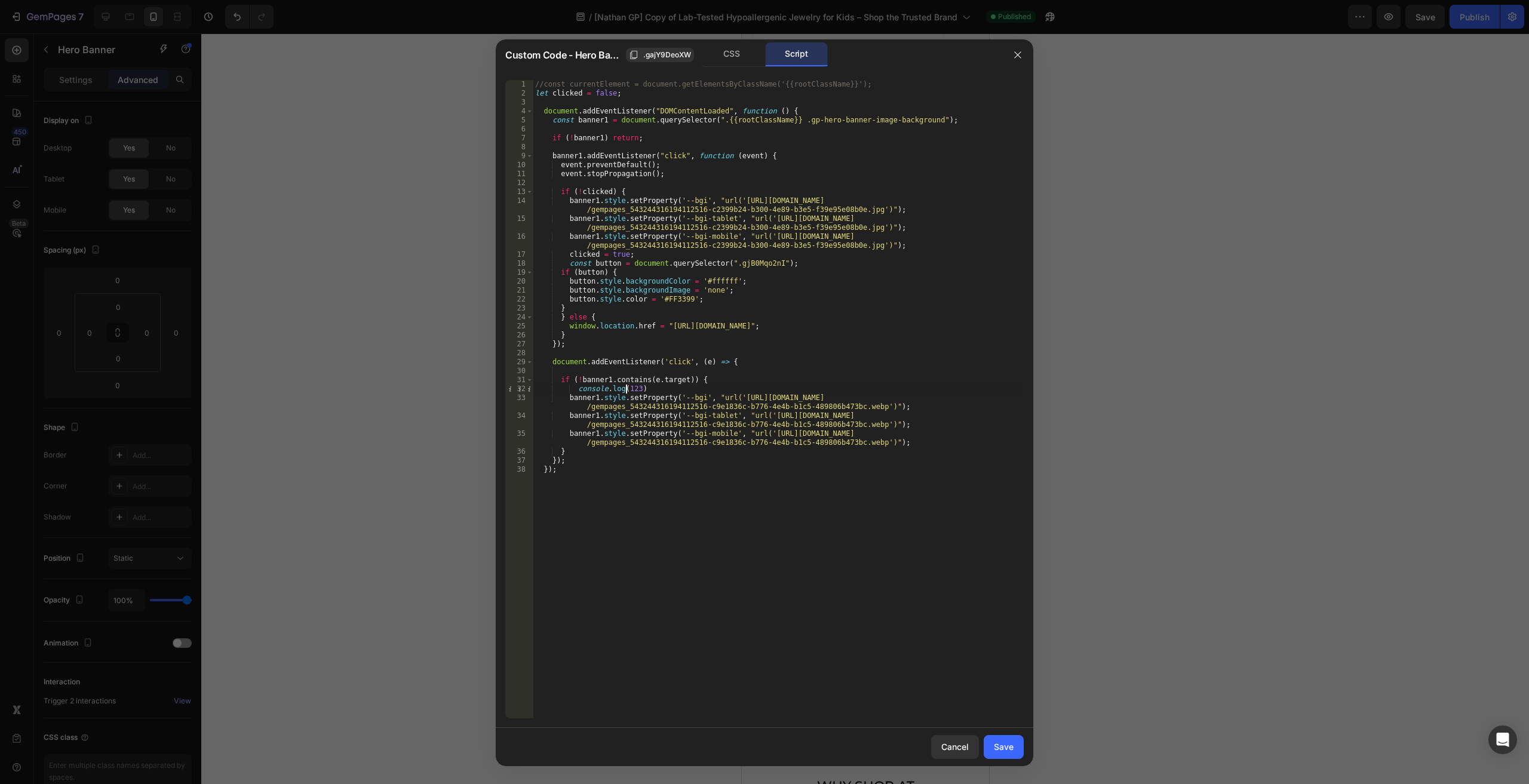
click at [626, 390] on div "//const currentElement = document.getElementsByClassName('{{rootClassName}}'); …" at bounding box center [778, 409] width 491 height 656
click at [675, 499] on div "//const currentElement = document.getElementsByClassName('{{rootClassName}}'); …" at bounding box center [778, 409] width 491 height 656
type textarea "});"
click at [968, 740] on button "Cancel" at bounding box center [955, 747] width 48 height 24
